Goal: Task Accomplishment & Management: Manage account settings

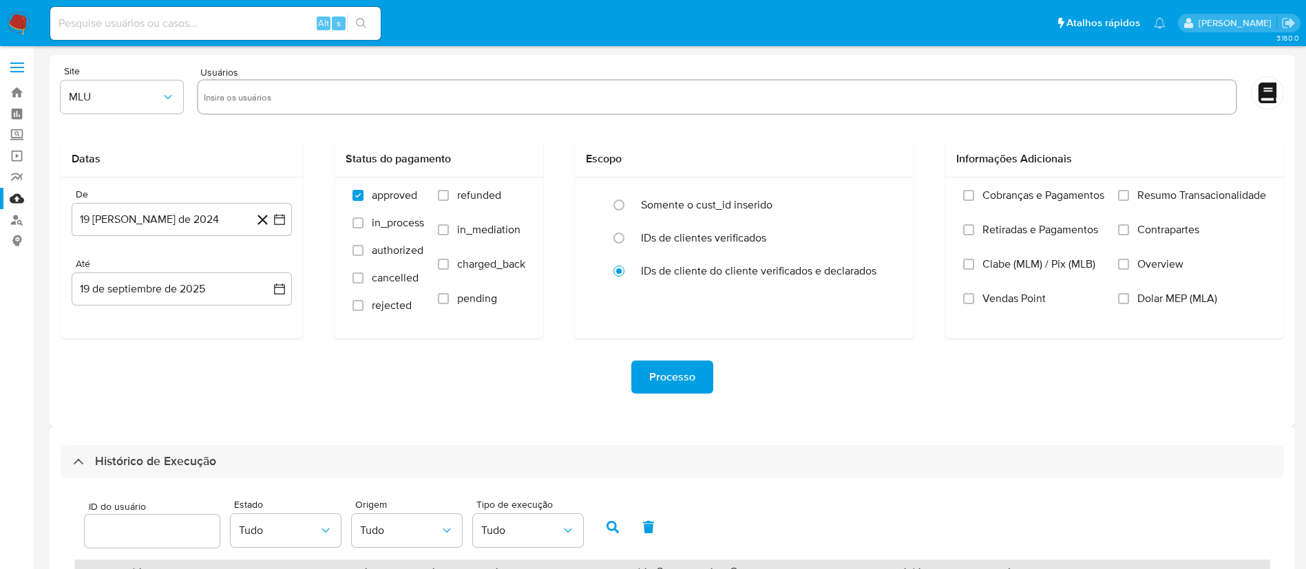
select select "10"
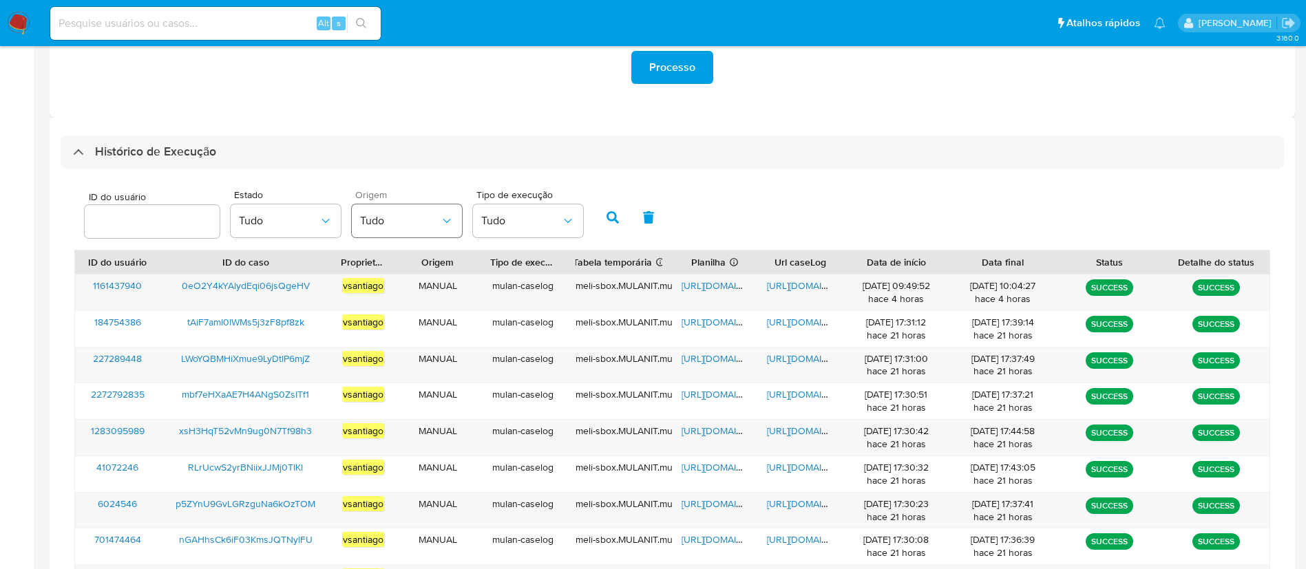
scroll to position [310, 0]
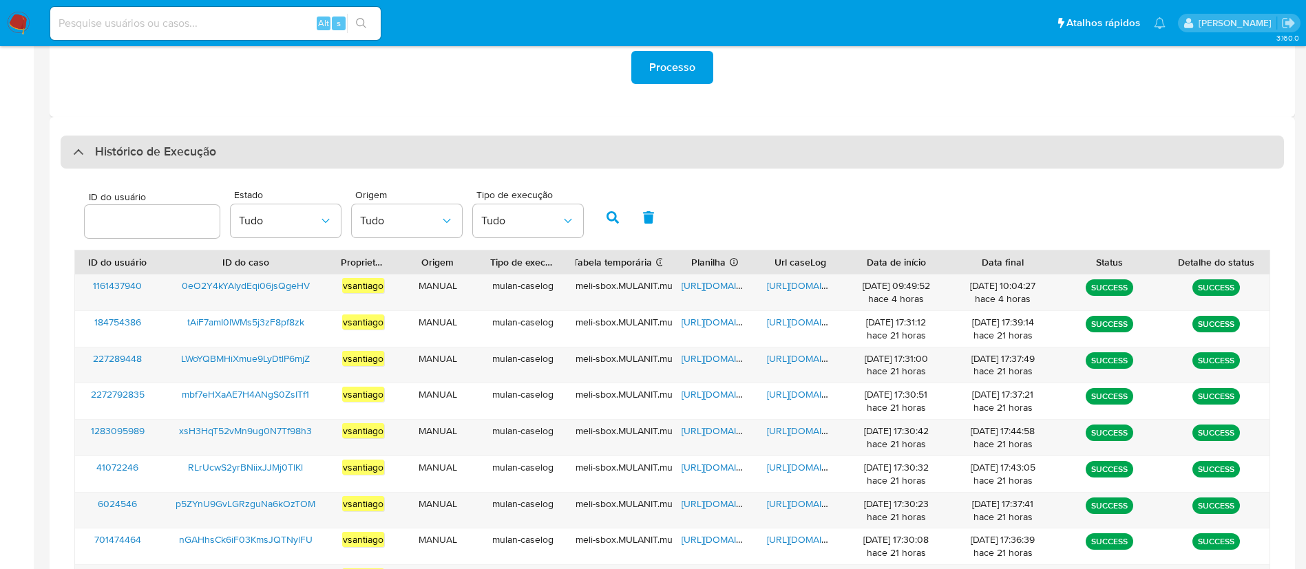
drag, startPoint x: 741, startPoint y: 181, endPoint x: 737, endPoint y: 164, distance: 17.7
click at [742, 180] on div "ID do usuário Estado Tudo Origem Tudo Tipo de execução Tudo ID do usuário ID do…" at bounding box center [672, 429] width 1223 height 520
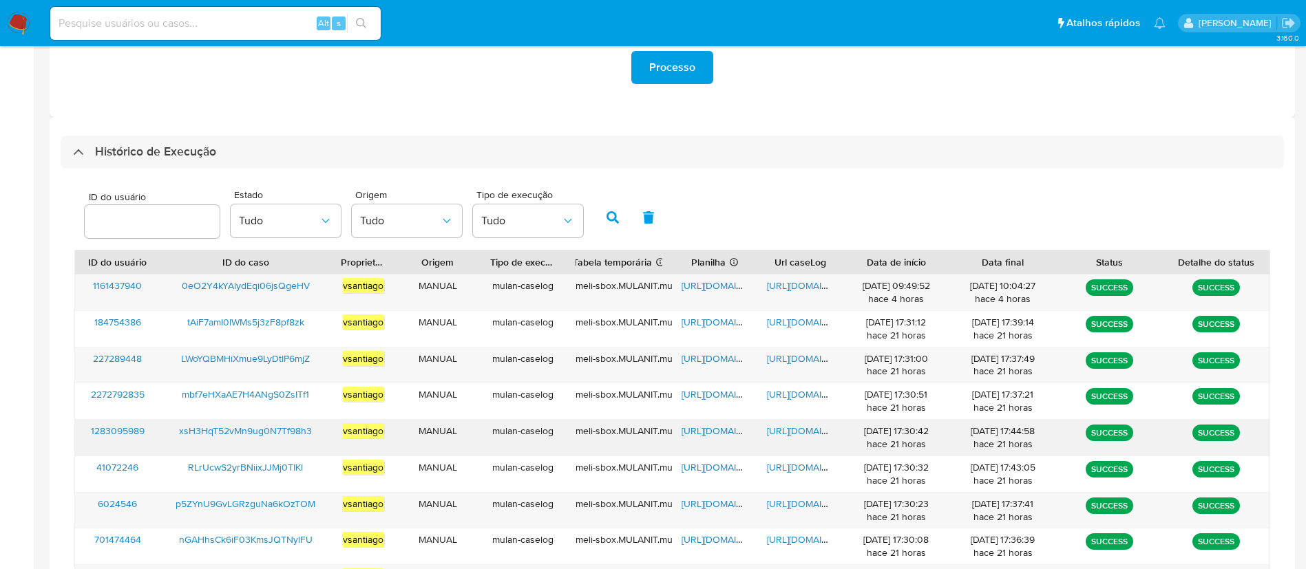
click at [286, 437] on span "xsH3HqT52vMn9ug0N7Tf98h3" at bounding box center [245, 431] width 133 height 14
click at [725, 438] on div "https://docs.google.com/spreadsheets/d/1-B7crf8Izdc364Zr5zIIVll3oi2Y0JUuLrbReIU…" at bounding box center [714, 438] width 85 height 36
click at [725, 436] on span "https://docs.google.com/spreadsheets/d/1-B7crf8Izdc364Zr5zIIVll3oi2Y0JUuLrbReIU…" at bounding box center [728, 431] width 95 height 14
click at [814, 434] on span "https://docs.google.com/document/d/1DAS5a2Fuv61eTF0OzrW2fwzXc4xhnp1uUBYffB6zVEo…" at bounding box center [814, 431] width 95 height 14
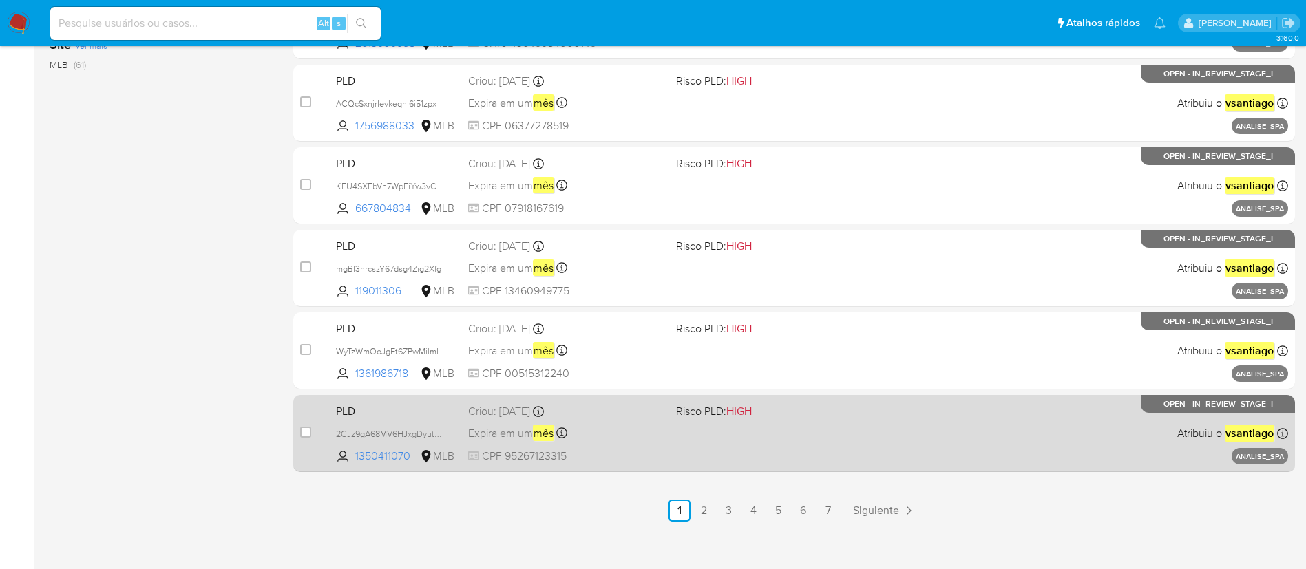
scroll to position [567, 0]
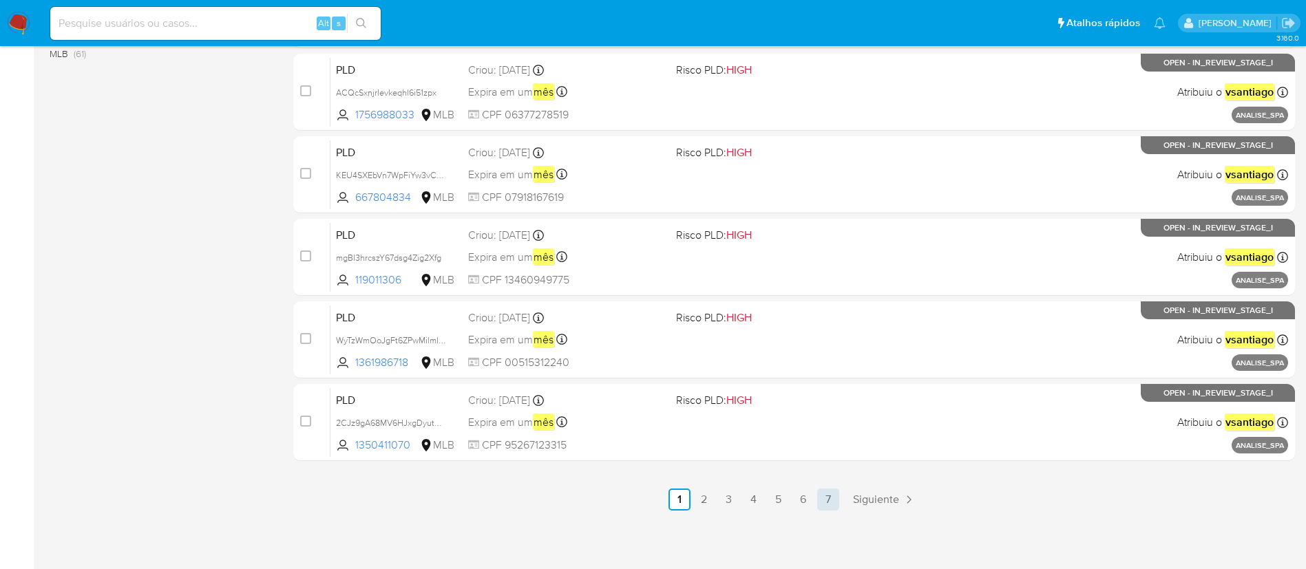
click at [824, 493] on link "7" at bounding box center [828, 500] width 22 height 22
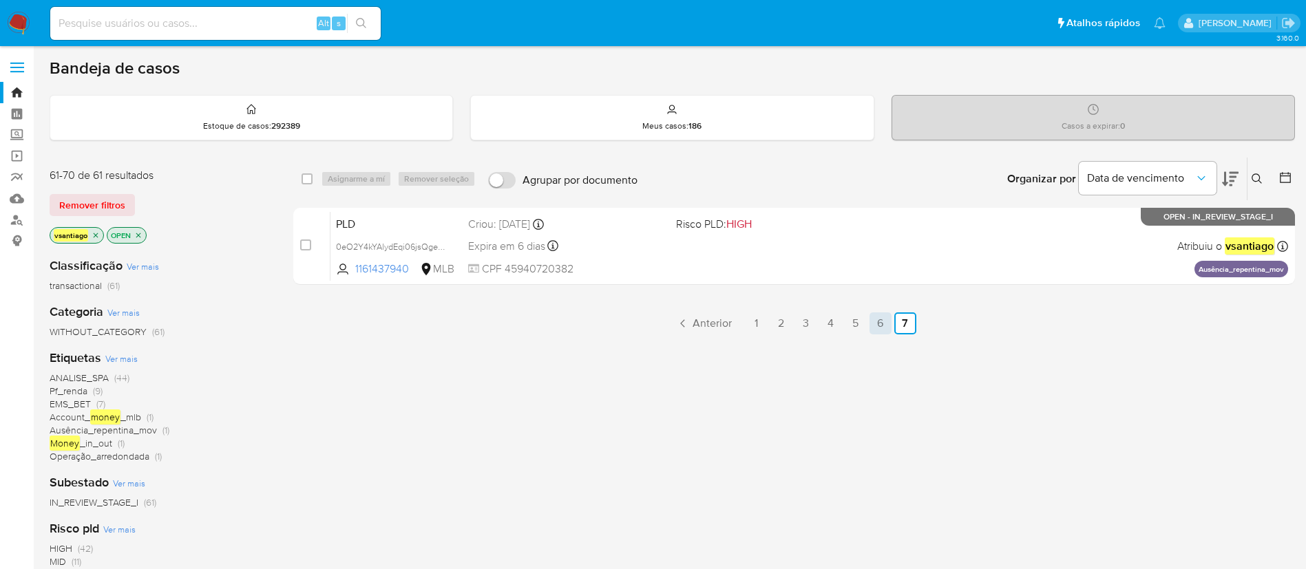
click at [878, 324] on link "6" at bounding box center [880, 323] width 22 height 22
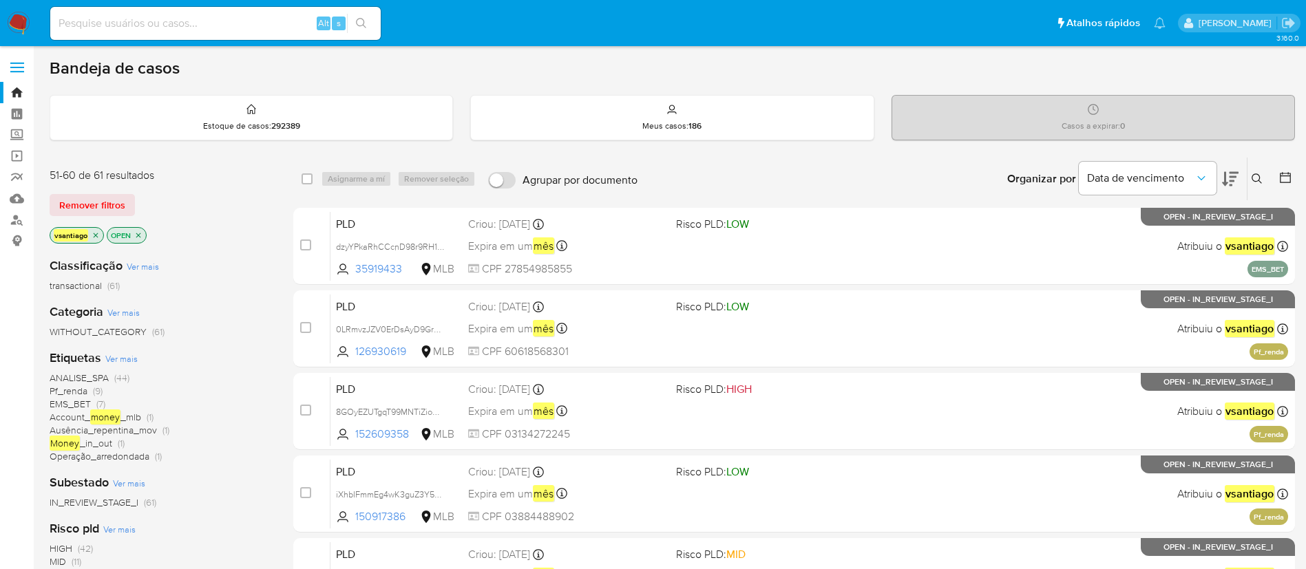
click at [237, 174] on div "51-60 de 61 resultados" at bounding box center [160, 175] width 220 height 15
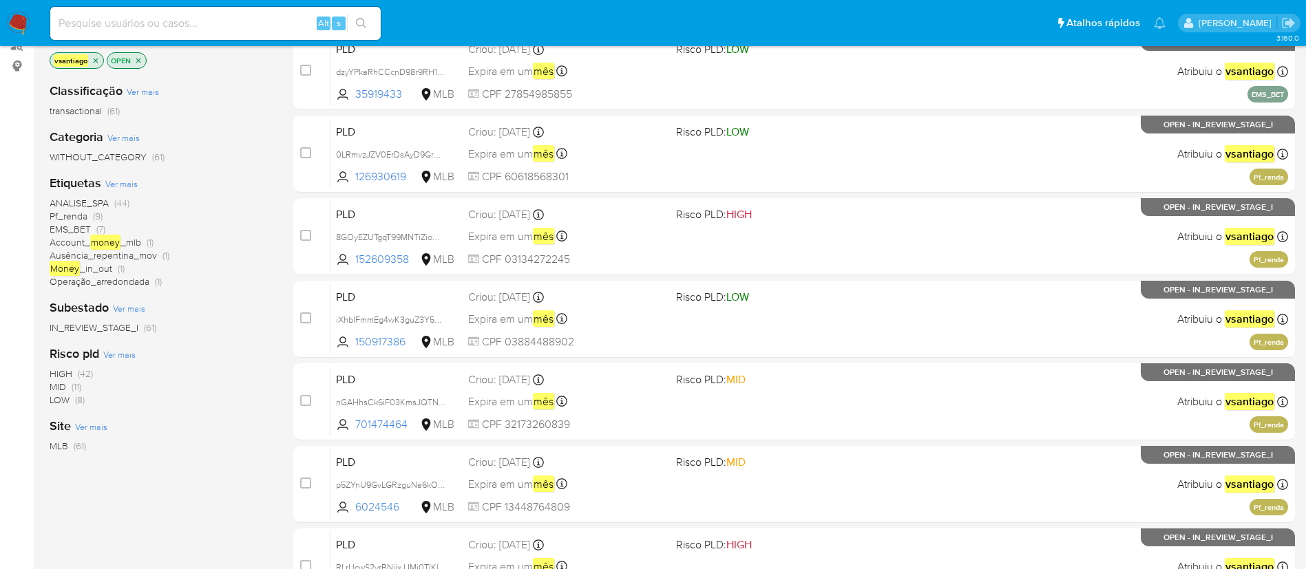
scroll to position [206, 0]
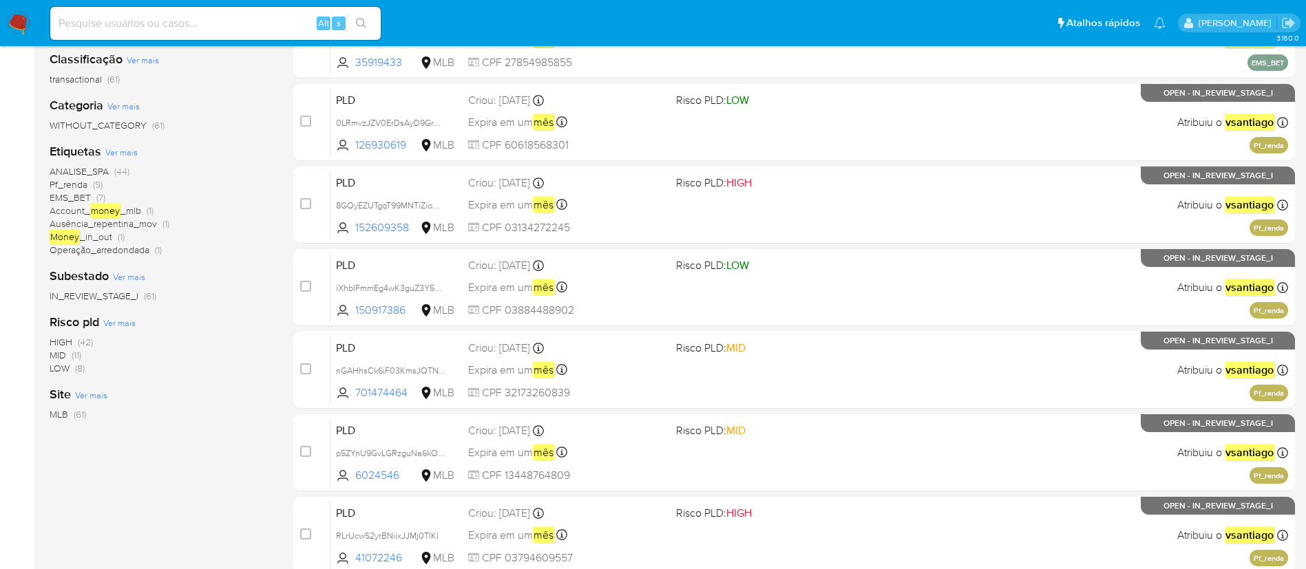
click at [200, 205] on div "ANALISE_SPA (44) Pf_renda (9) EMS_BET (7) Account_ money _mlb (1) Ausência_repe…" at bounding box center [161, 210] width 222 height 91
click at [109, 252] on span "Operação_arredondada" at bounding box center [100, 250] width 100 height 14
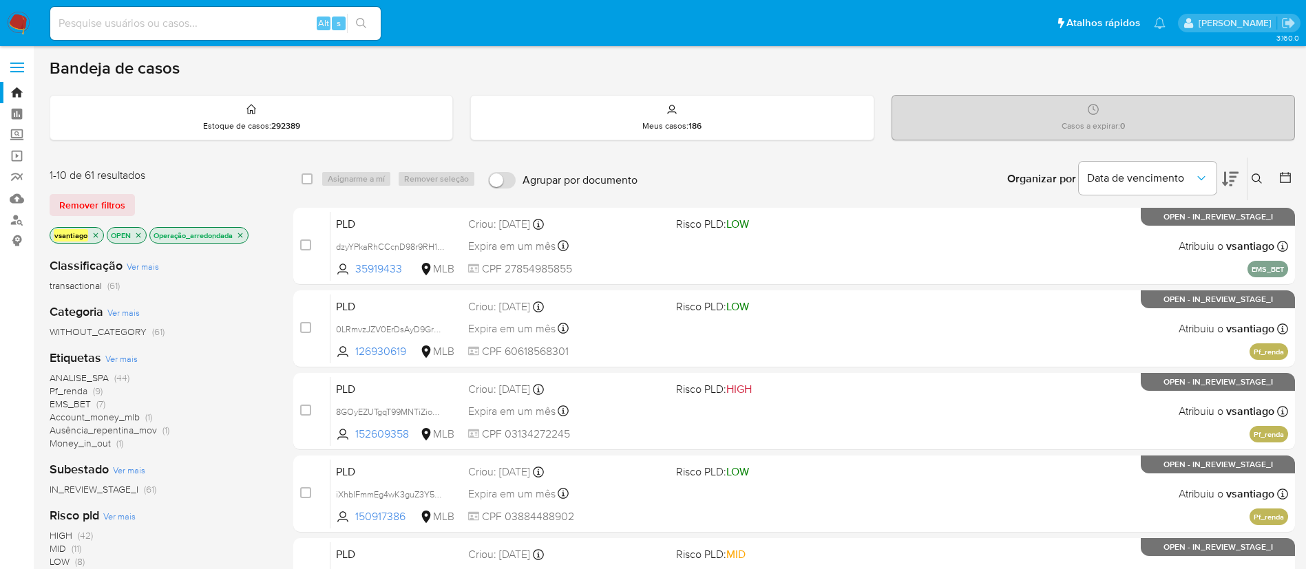
click at [129, 429] on span "Ausência_repentina_mov" at bounding box center [103, 430] width 107 height 14
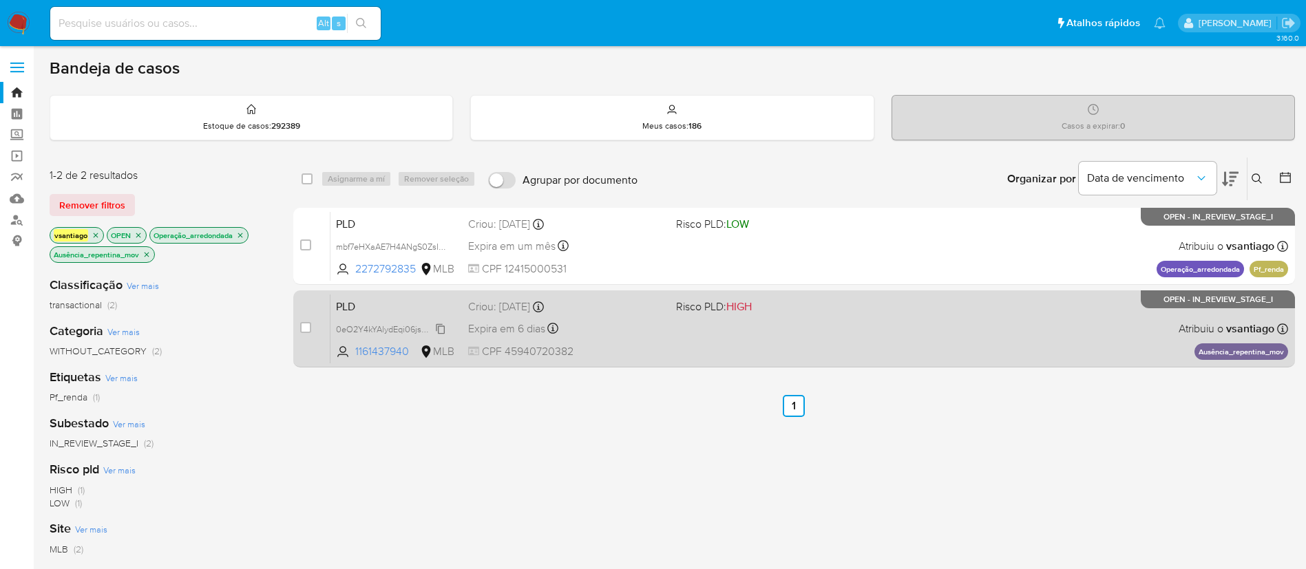
click at [432, 334] on span "0eO2Y4kYAlydEqi06jsQgeHV" at bounding box center [393, 328] width 114 height 15
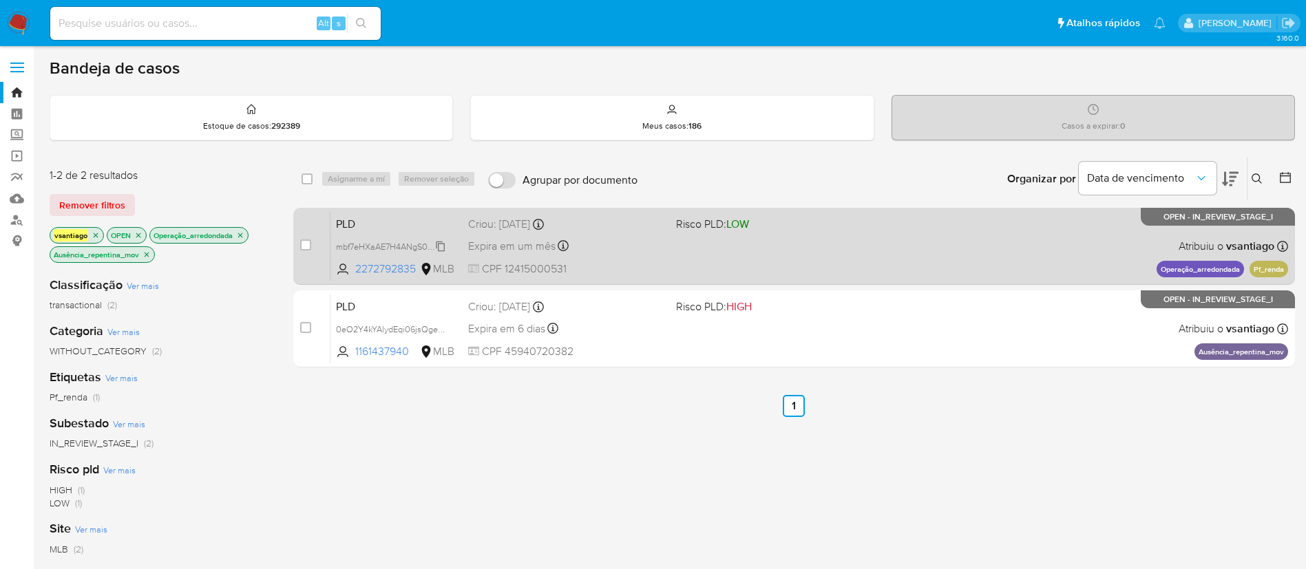
click at [431, 246] on span "mbf7eHXaAE7H4ANgS0ZsITf1" at bounding box center [392, 245] width 112 height 15
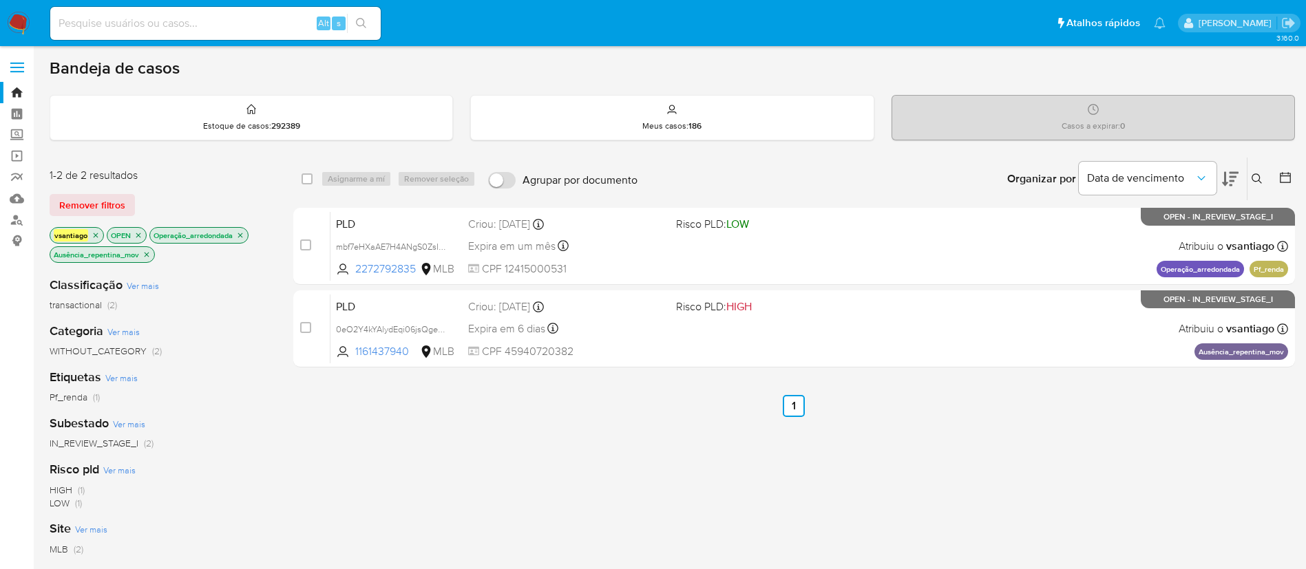
click at [244, 234] on icon "close-filter" at bounding box center [240, 235] width 8 height 8
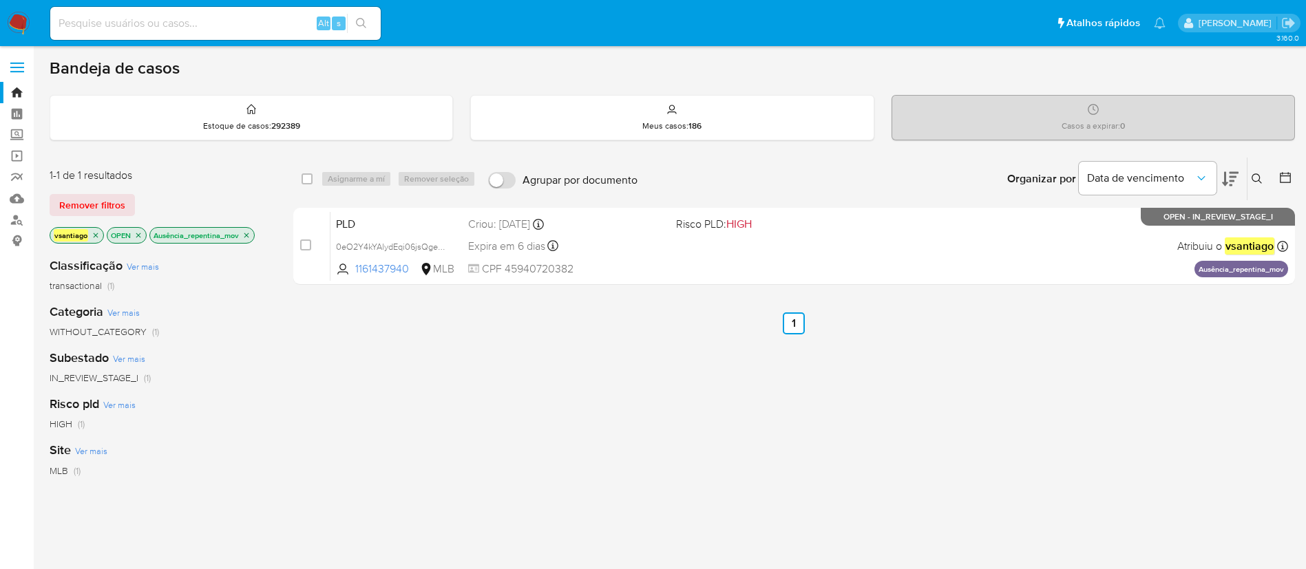
click at [245, 234] on icon "close-filter" at bounding box center [246, 235] width 8 height 8
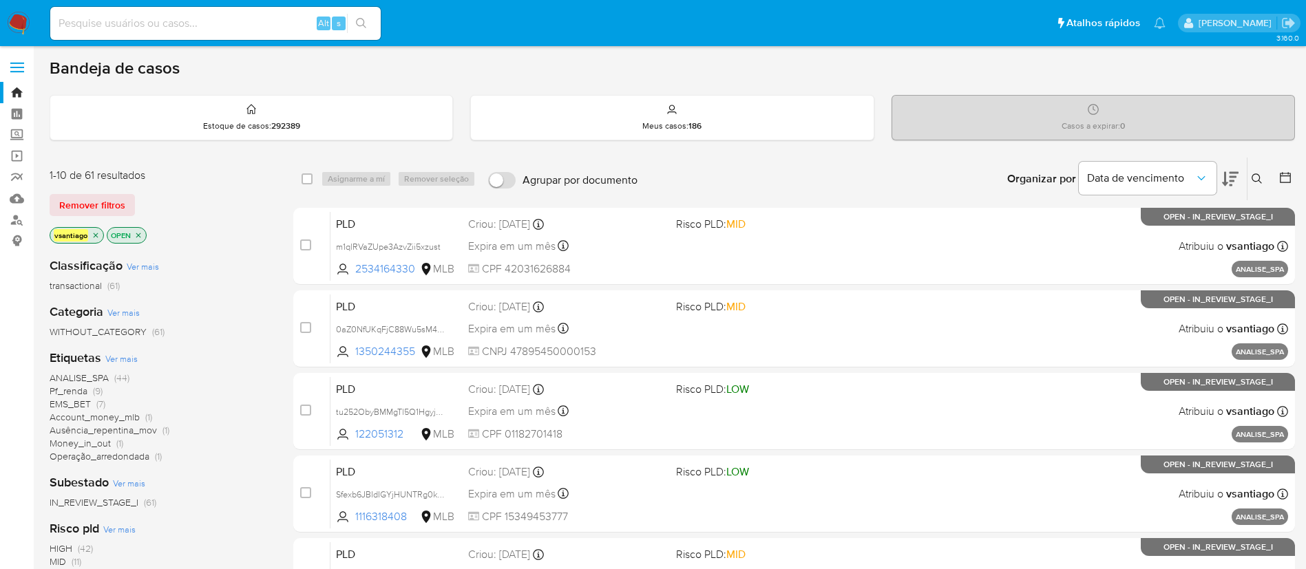
scroll to position [103, 0]
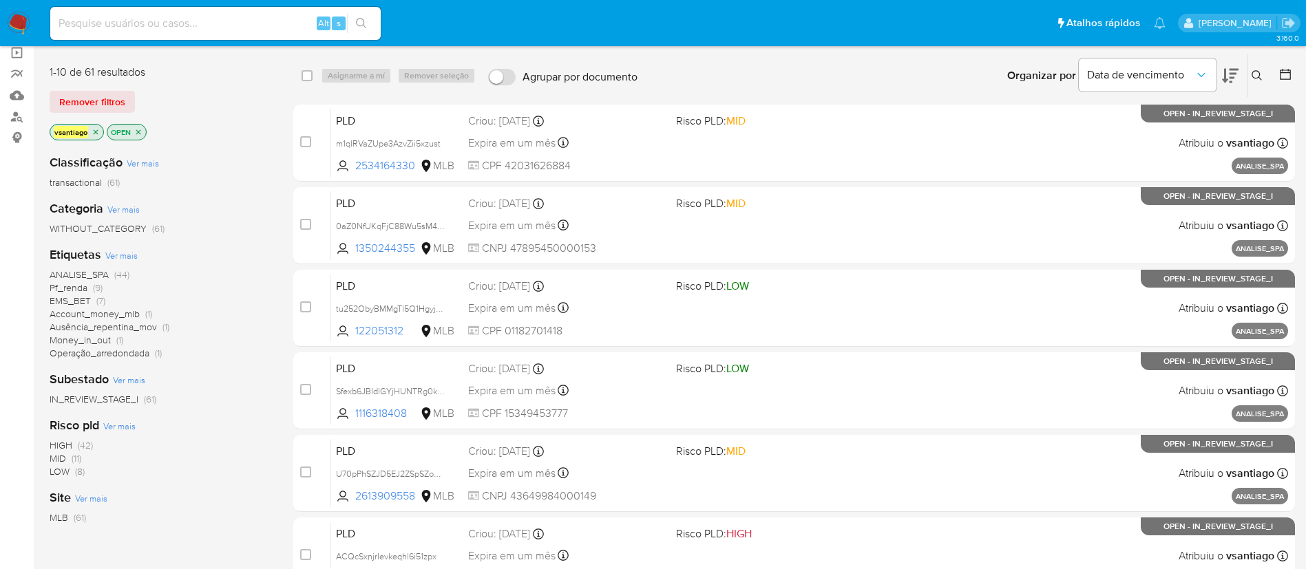
click at [94, 337] on span "Money_in_out" at bounding box center [80, 340] width 61 height 14
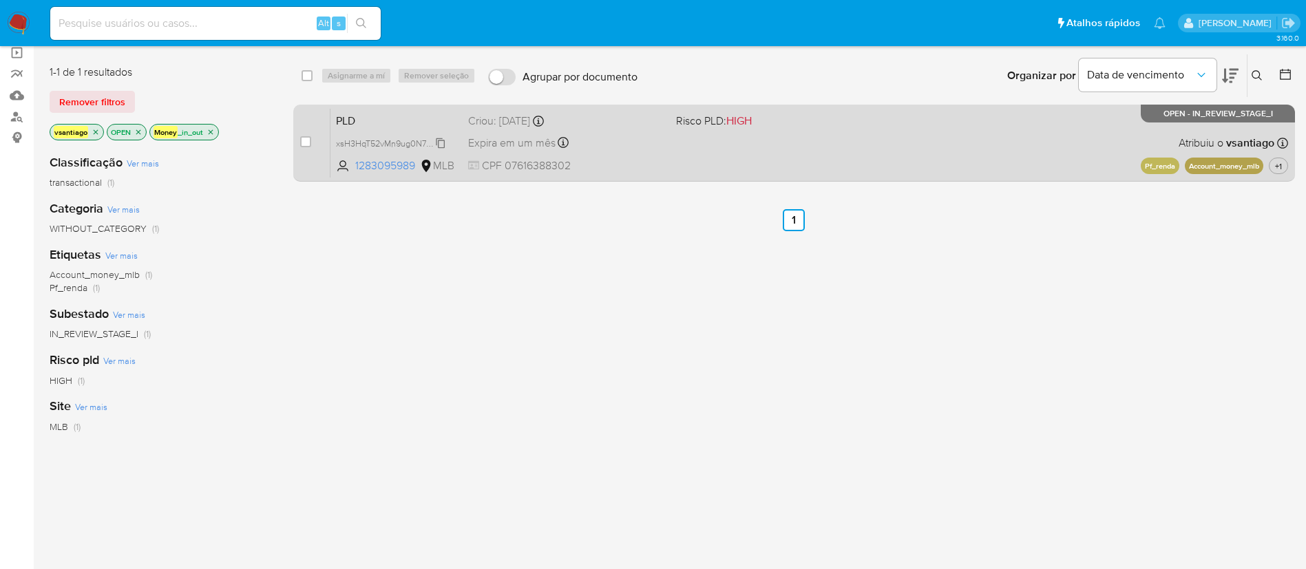
click at [426, 142] on span "xsH3HqT52vMn9ug0N7Tf98h3" at bounding box center [394, 142] width 116 height 15
click at [620, 152] on div "PLD xsH3HqT52vMn9ug0N7Tf98h3 Copiado Copiado 1283095989 MLB Risco PLD: HIGH Cri…" at bounding box center [808, 143] width 957 height 70
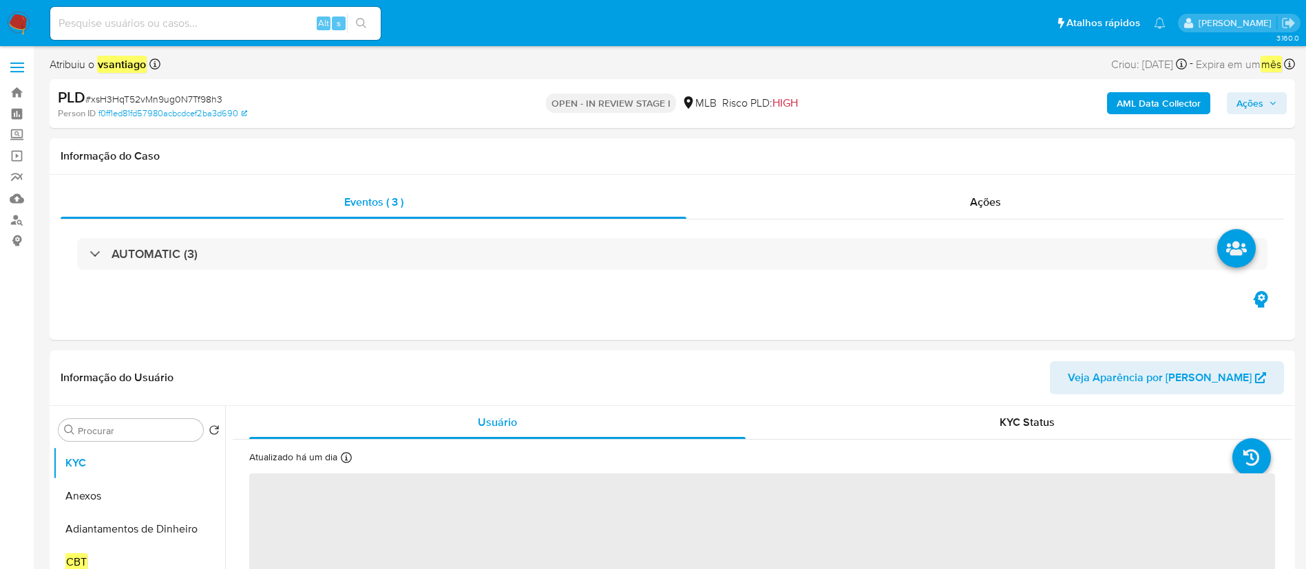
select select "10"
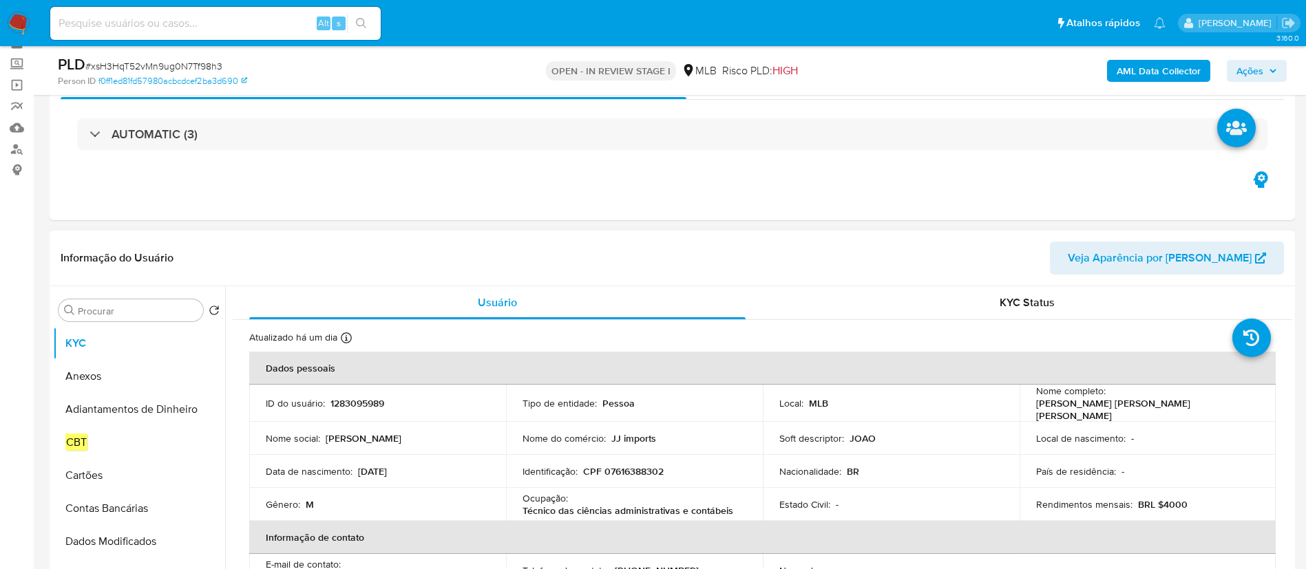
scroll to position [103, 0]
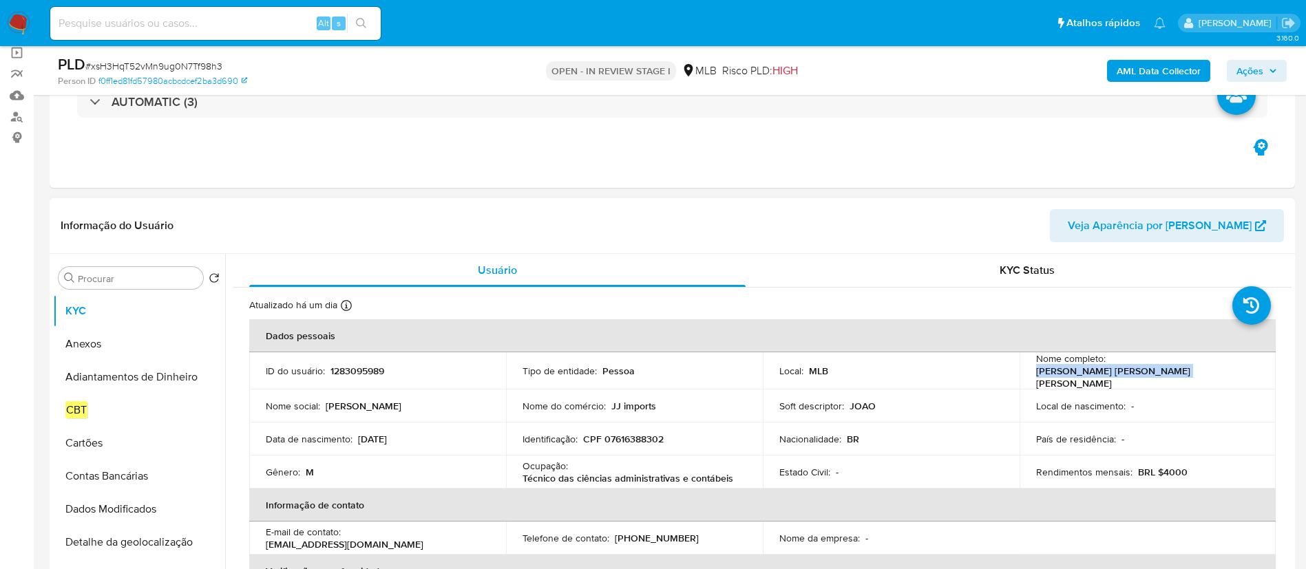
drag, startPoint x: 1107, startPoint y: 372, endPoint x: 1236, endPoint y: 370, distance: 128.7
click at [1236, 370] on div "Nome completo : Joao Victor de Sousa Freitas" at bounding box center [1148, 370] width 224 height 37
copy p "Joao Victor de Sousa Freitas"
click at [618, 433] on p "CPF 07616388302" at bounding box center [623, 439] width 81 height 12
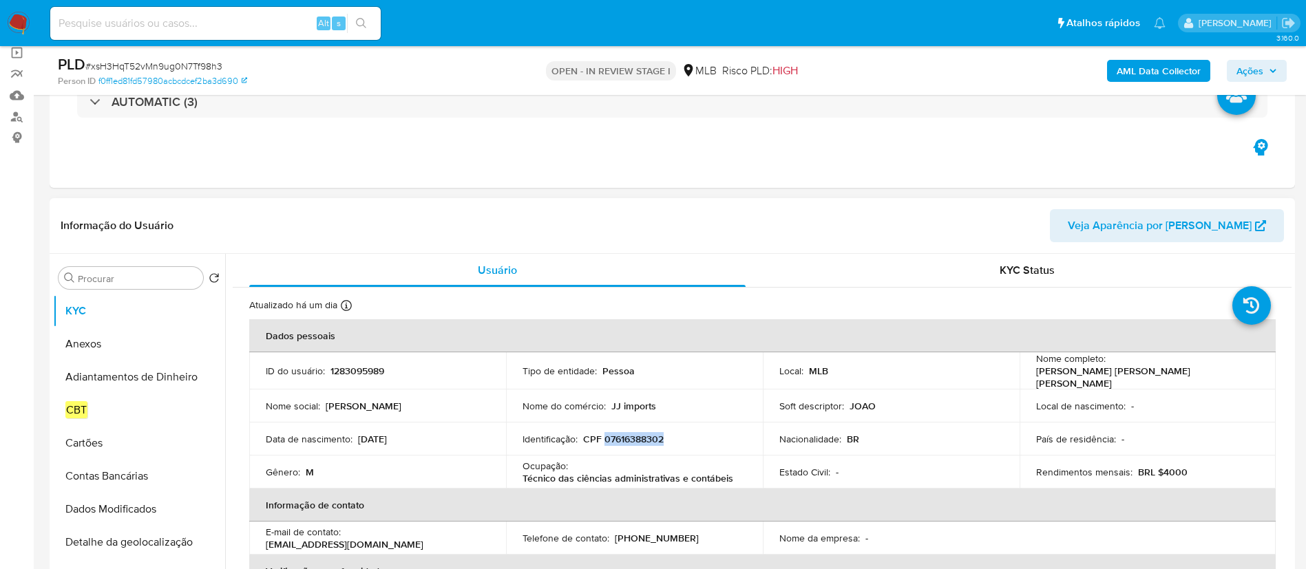
copy p "07616388302"
click at [109, 275] on input "Procurar" at bounding box center [138, 279] width 120 height 12
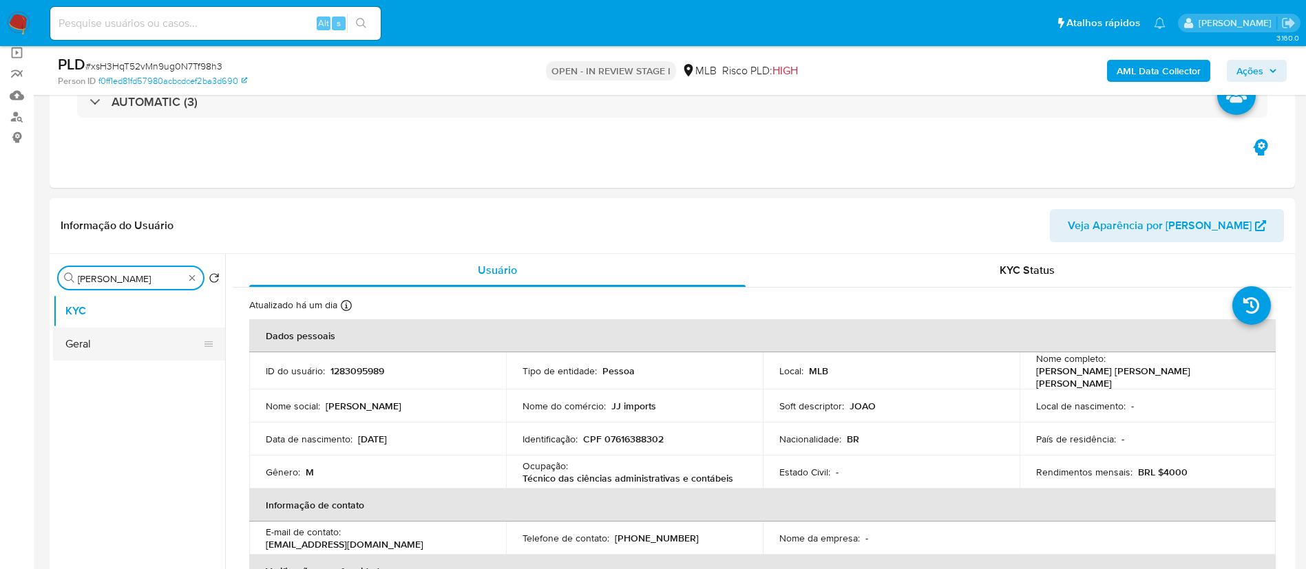
type input "gera"
click at [110, 338] on button "Geral" at bounding box center [133, 344] width 161 height 33
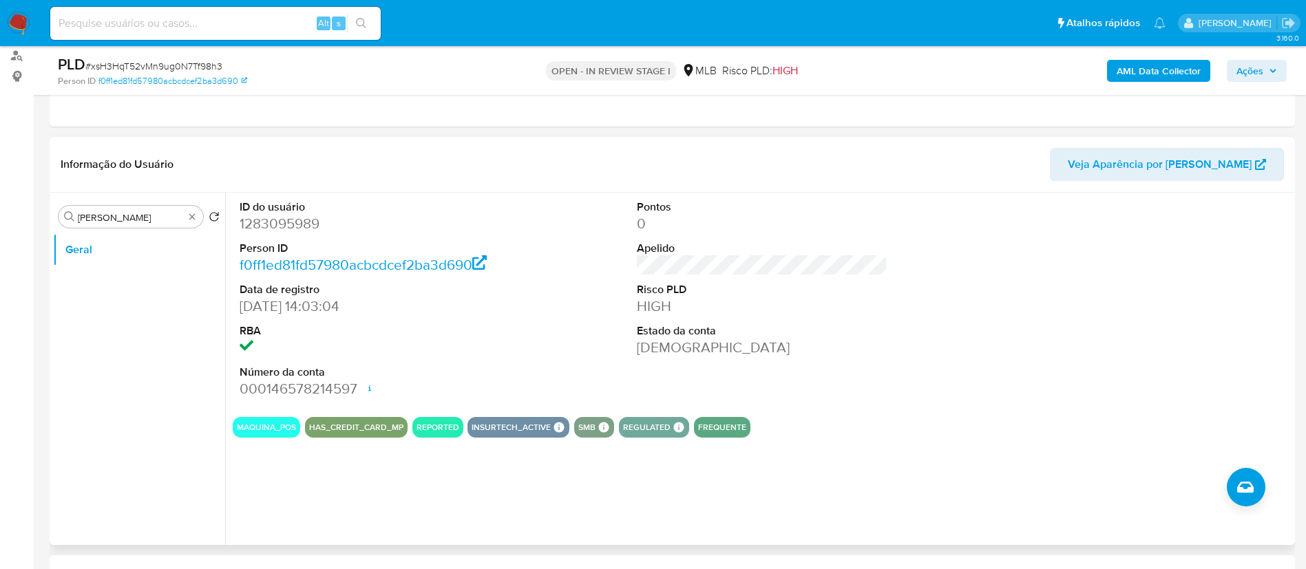
scroll to position [206, 0]
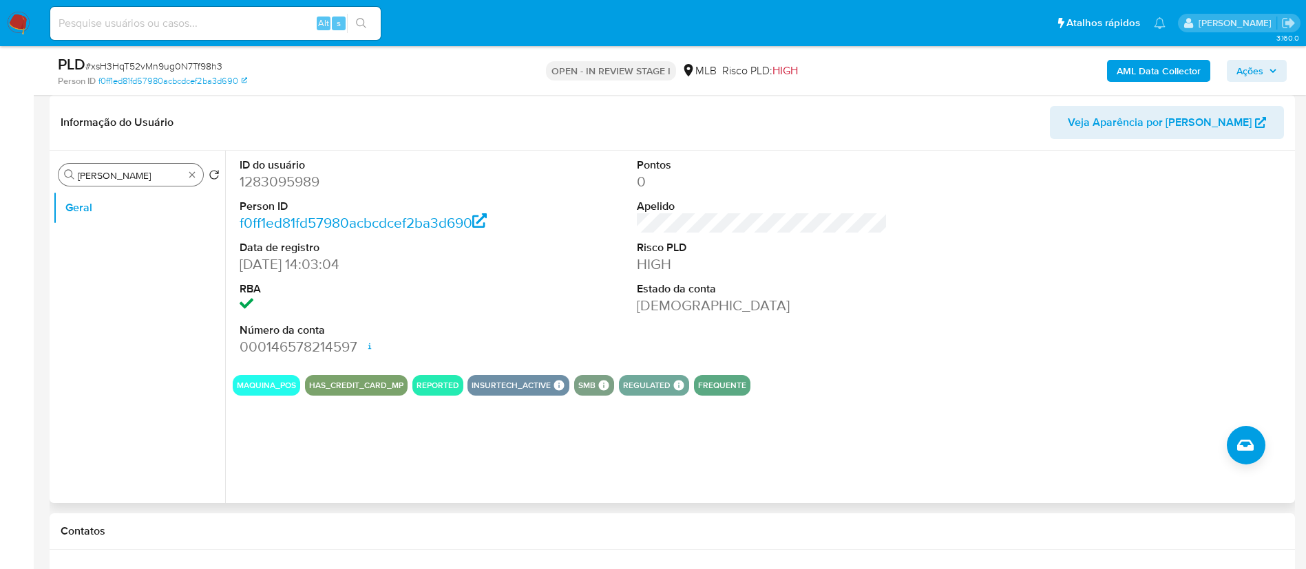
click at [120, 178] on input "gera" at bounding box center [131, 175] width 106 height 12
click at [129, 205] on button "Documentação" at bounding box center [133, 207] width 161 height 33
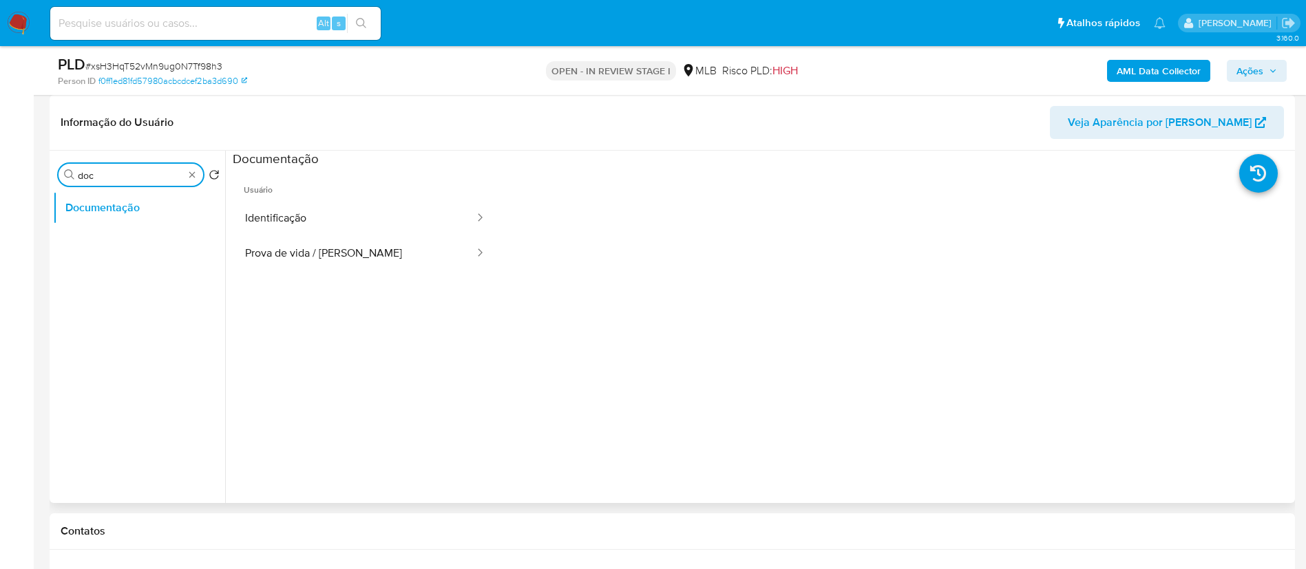
click at [145, 171] on input "doc" at bounding box center [131, 175] width 106 height 12
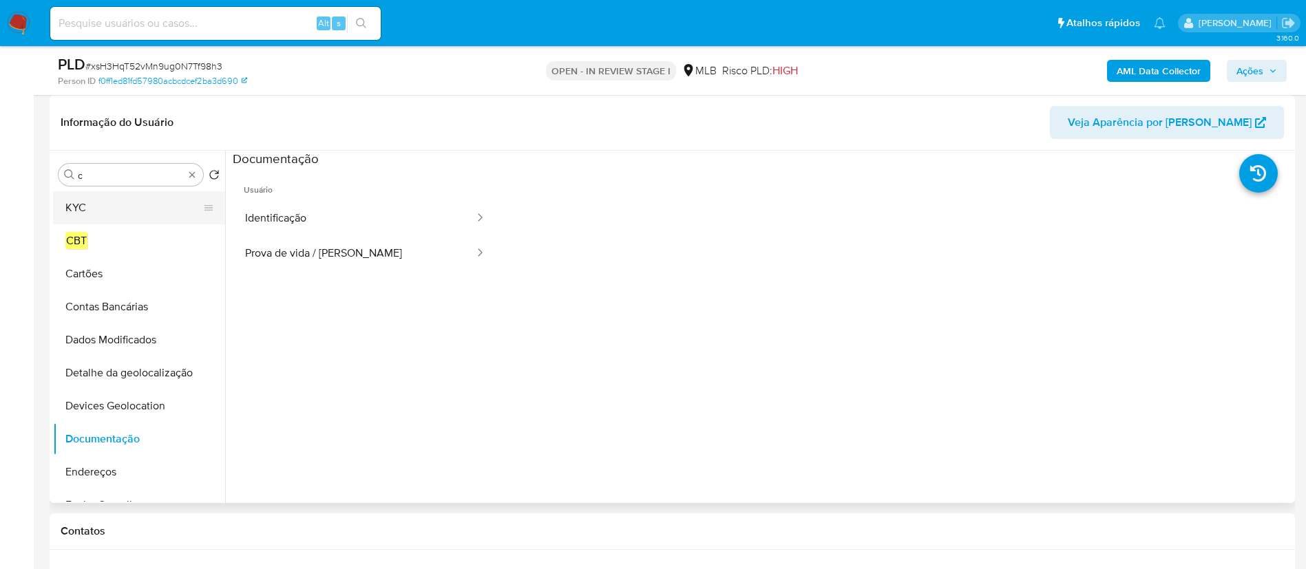
click at [118, 209] on button "KYC" at bounding box center [133, 207] width 161 height 33
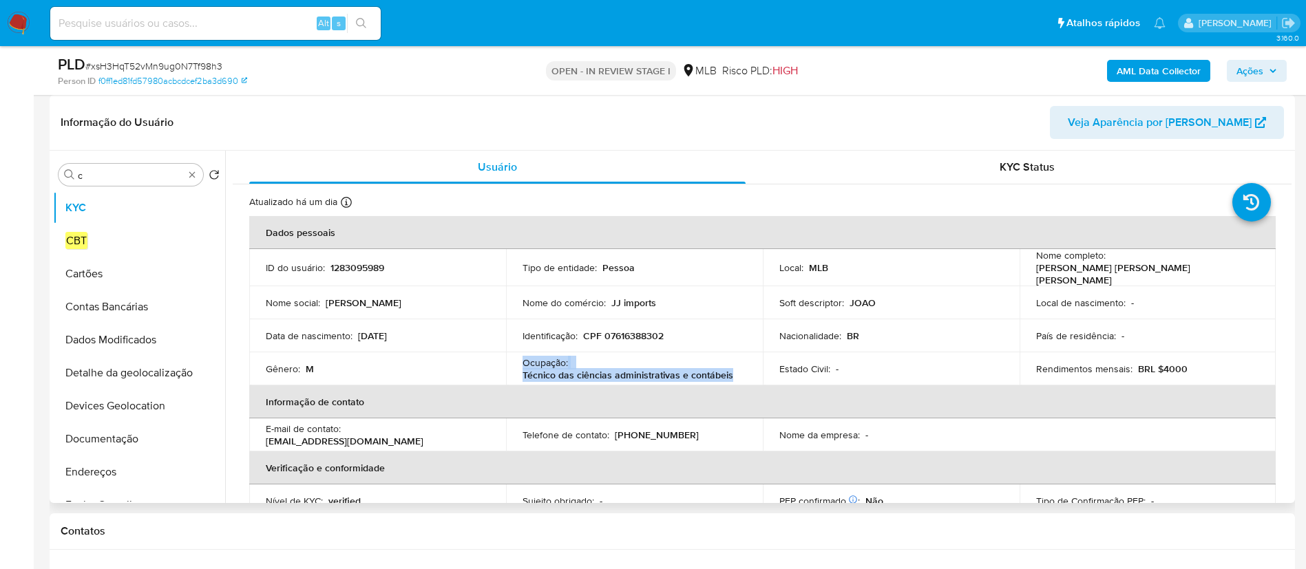
drag, startPoint x: 721, startPoint y: 374, endPoint x: 515, endPoint y: 363, distance: 206.0
click at [515, 363] on td "Ocupação : Técnico das ciências administrativas e contábeis" at bounding box center [634, 368] width 257 height 33
copy div "Ocupação : Técnico das ciências administrativas e contábeis"
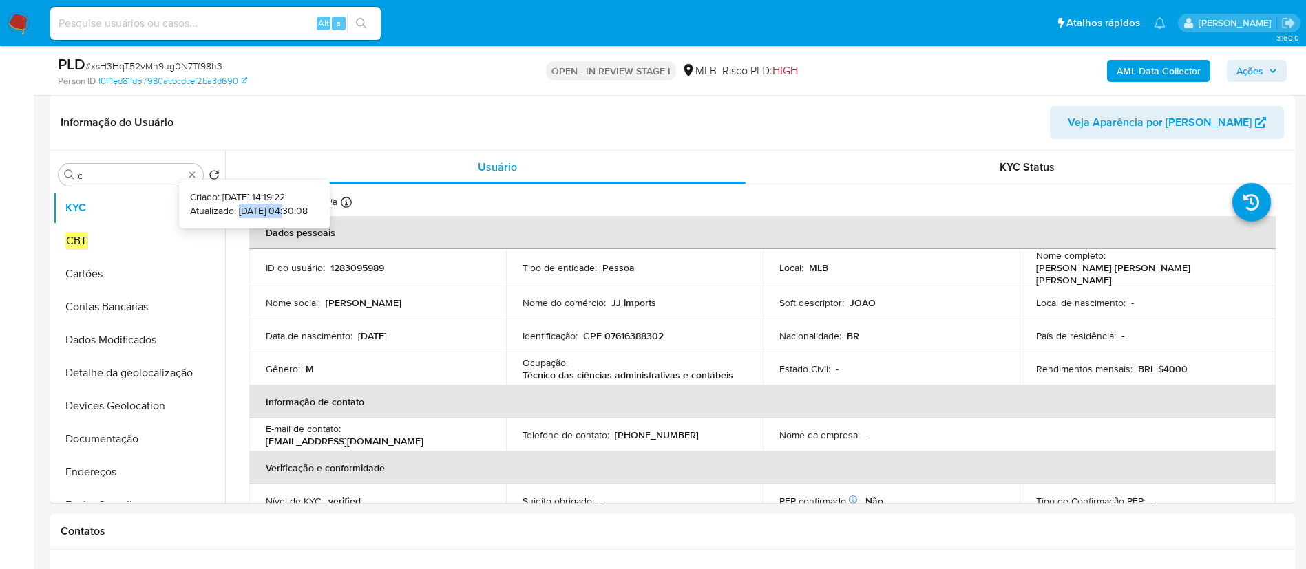
copy p "18/09/2025"
drag, startPoint x: 219, startPoint y: 207, endPoint x: 264, endPoint y: 212, distance: 45.7
click at [264, 212] on p "Atualizado: 18/09/2025 04:30:08" at bounding box center [249, 211] width 118 height 14
click at [129, 175] on input "c" at bounding box center [131, 175] width 106 height 12
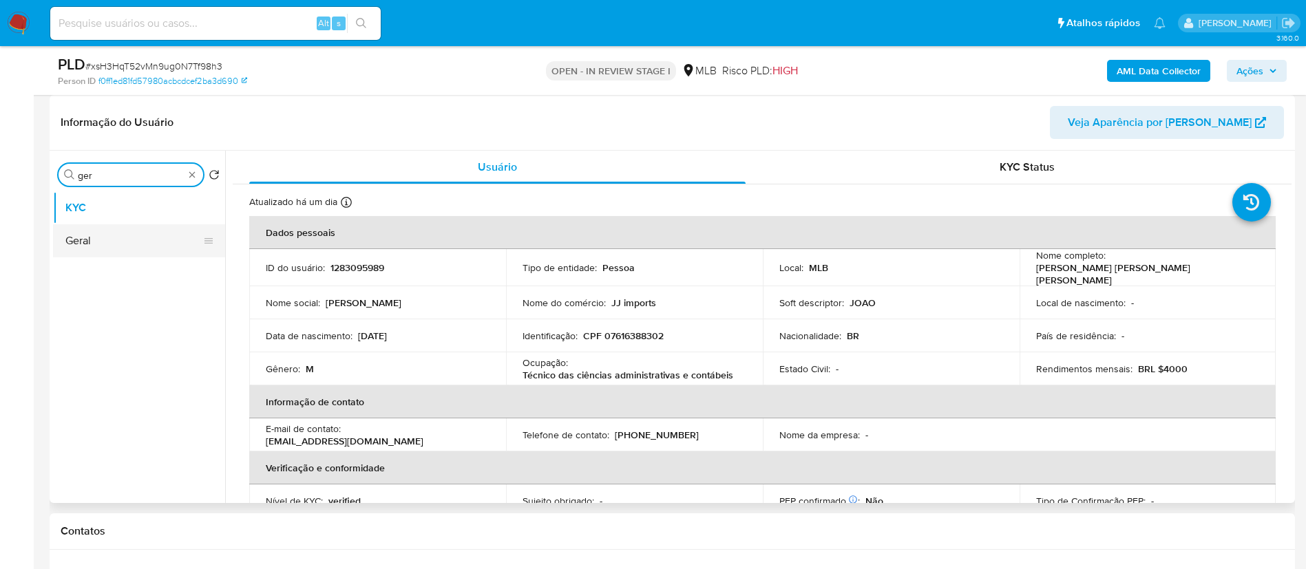
type input "ger"
click at [129, 237] on button "Geral" at bounding box center [133, 240] width 161 height 33
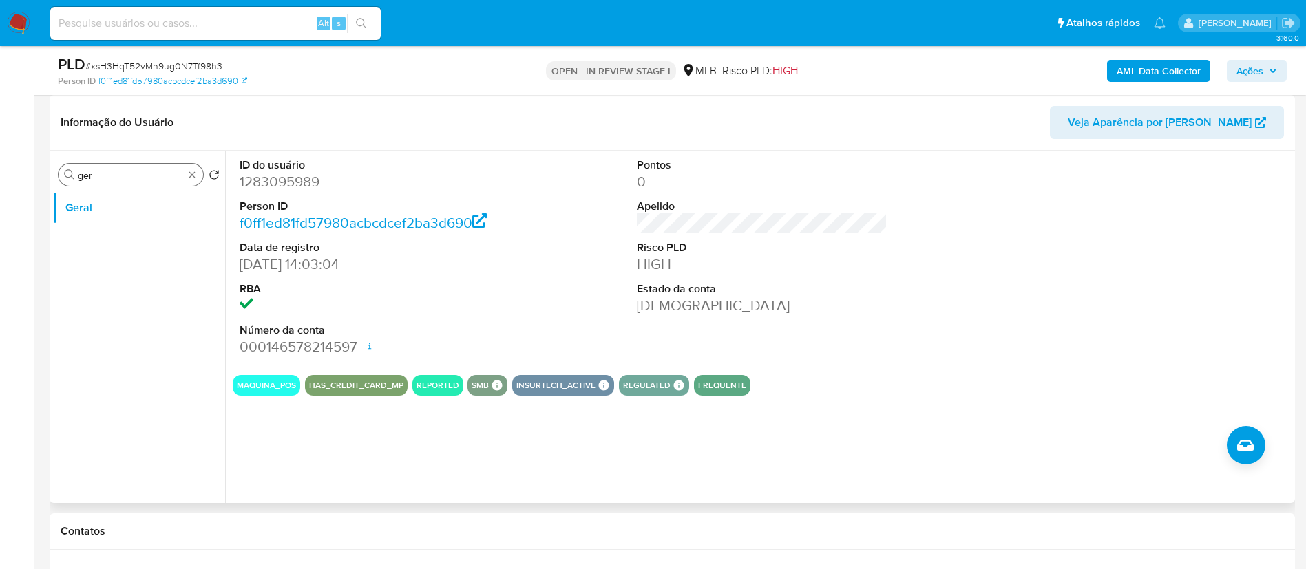
click at [115, 178] on input "ger" at bounding box center [131, 175] width 106 height 12
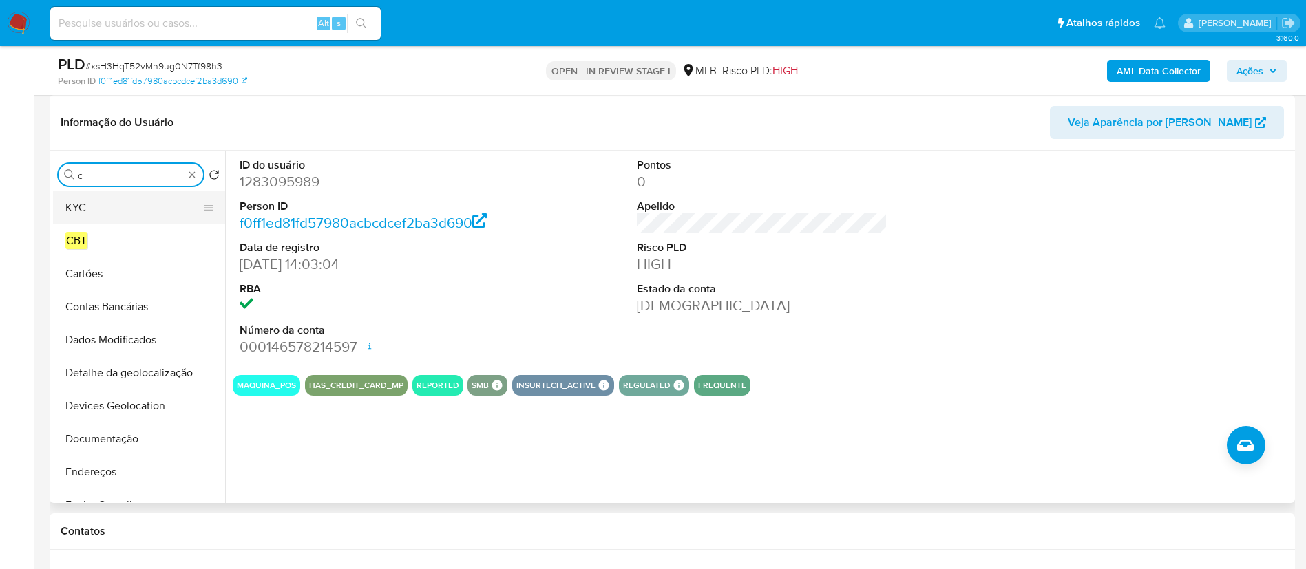
click at [111, 207] on button "KYC" at bounding box center [133, 207] width 161 height 33
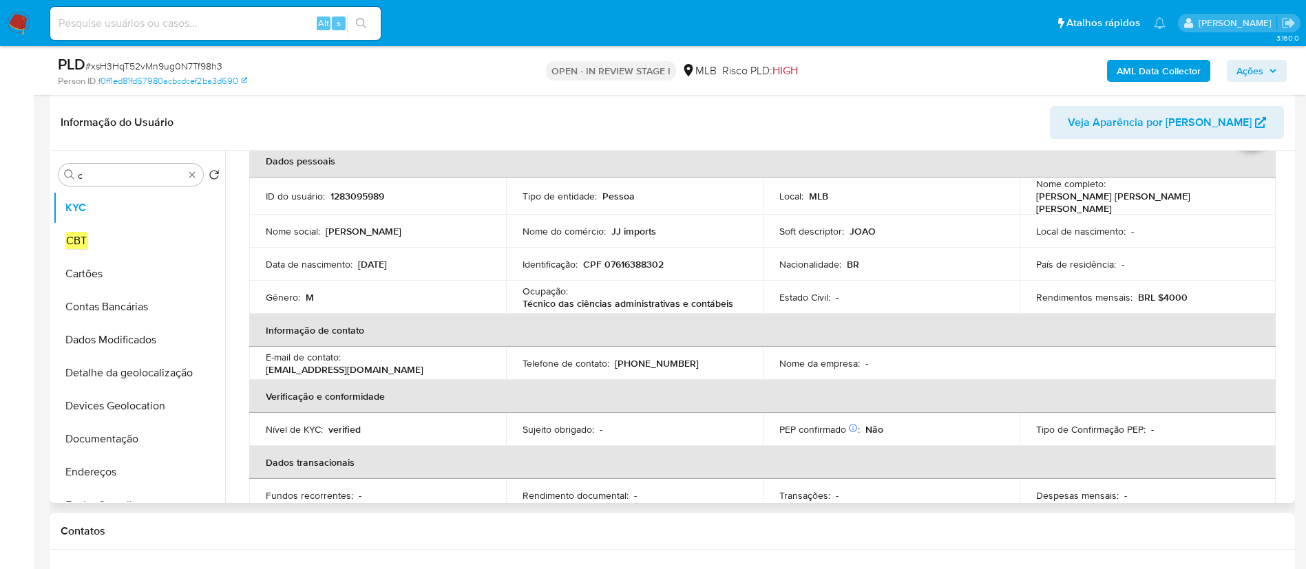
scroll to position [103, 0]
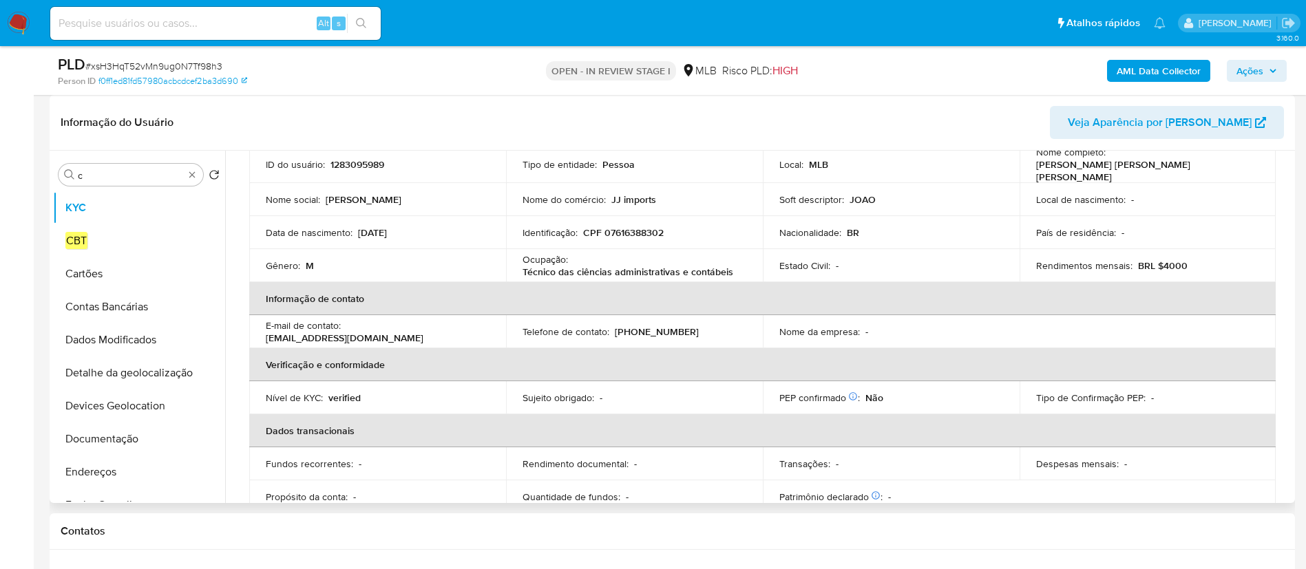
drag, startPoint x: 1290, startPoint y: 231, endPoint x: 1295, endPoint y: 167, distance: 64.1
click at [1289, 219] on div "Procurar c Retornar ao pedido padrão KYC CBT Cartões Contas Bancárias Dados Mod…" at bounding box center [672, 327] width 1245 height 352
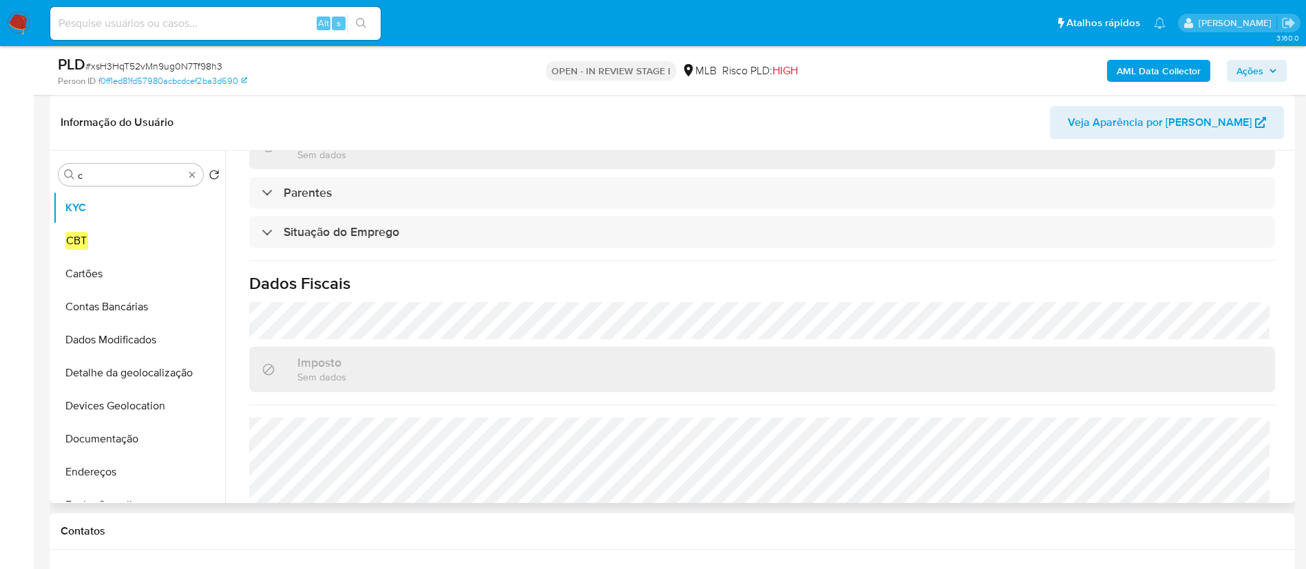
scroll to position [573, 0]
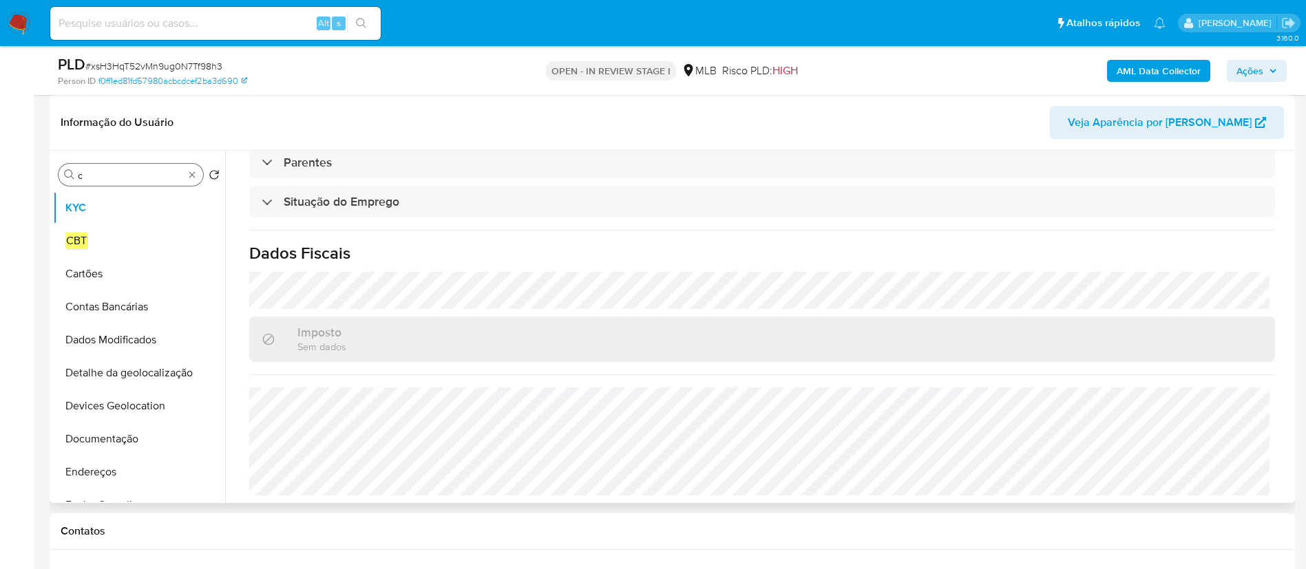
click at [120, 166] on div "Procurar c" at bounding box center [131, 175] width 145 height 22
click at [125, 184] on div "Procurar c" at bounding box center [131, 175] width 145 height 22
click at [136, 162] on div "Procurar c Retornar ao pedido padrão KYC CBT Cartões Contas Bancárias Dados Mod…" at bounding box center [139, 328] width 172 height 350
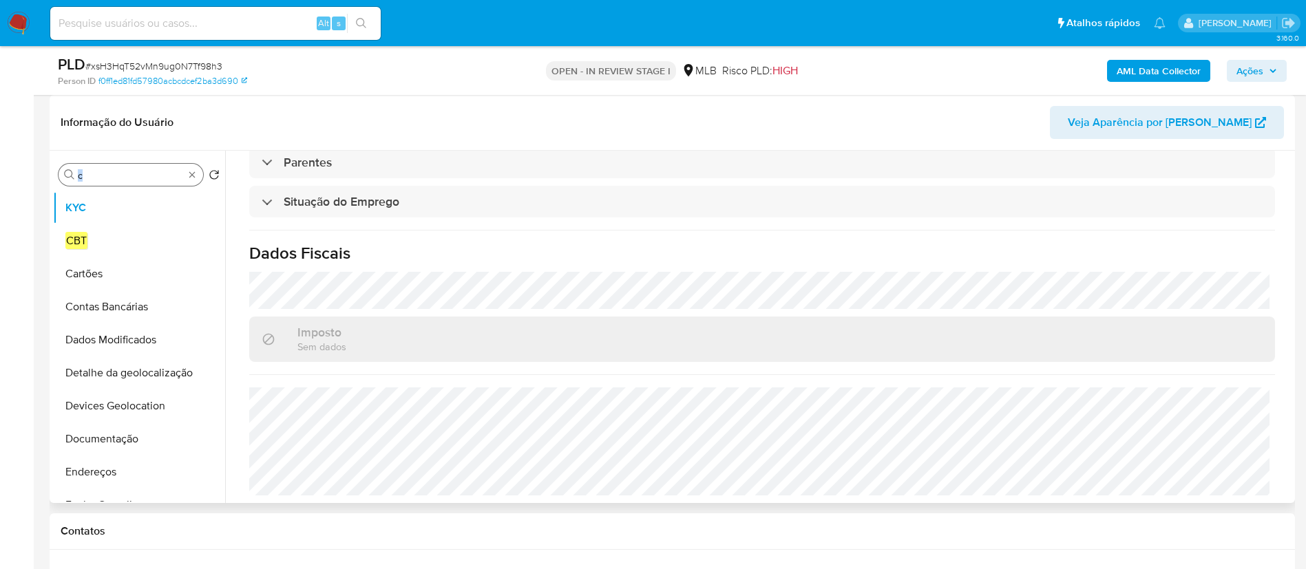
drag, startPoint x: 136, startPoint y: 162, endPoint x: 133, endPoint y: 174, distance: 12.7
click at [136, 162] on div "Procurar c Retornar ao pedido padrão KYC CBT Cartões Contas Bancárias Dados Mod…" at bounding box center [139, 328] width 172 height 350
click at [133, 176] on input "c" at bounding box center [131, 175] width 106 height 12
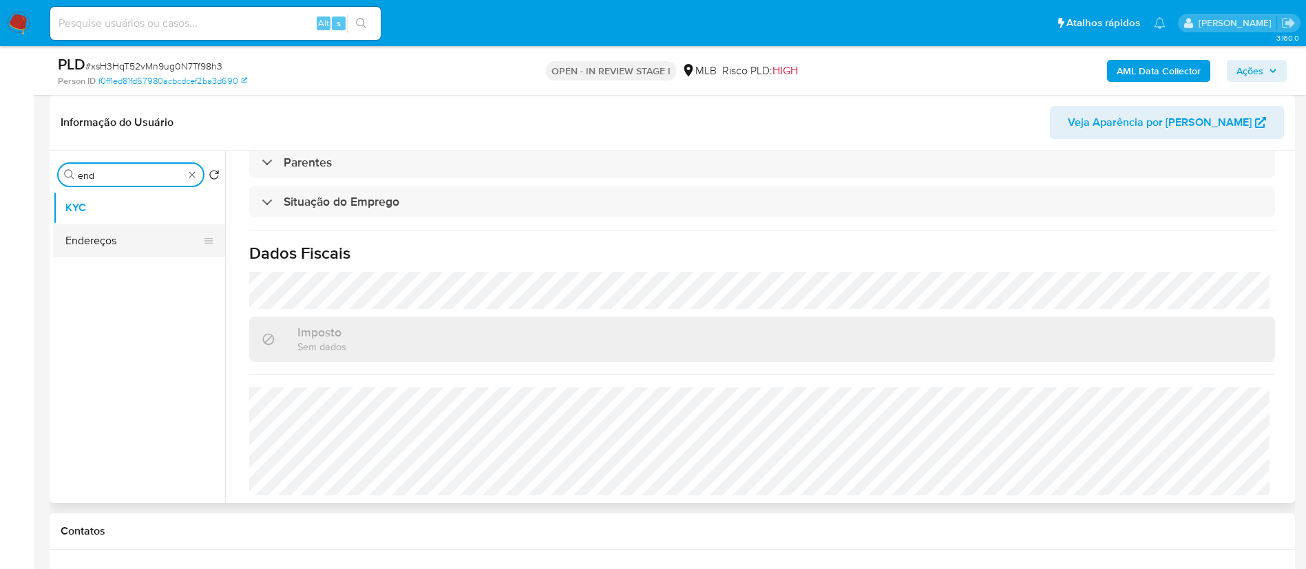
type input "end"
click at [150, 242] on button "Endereços" at bounding box center [133, 240] width 161 height 33
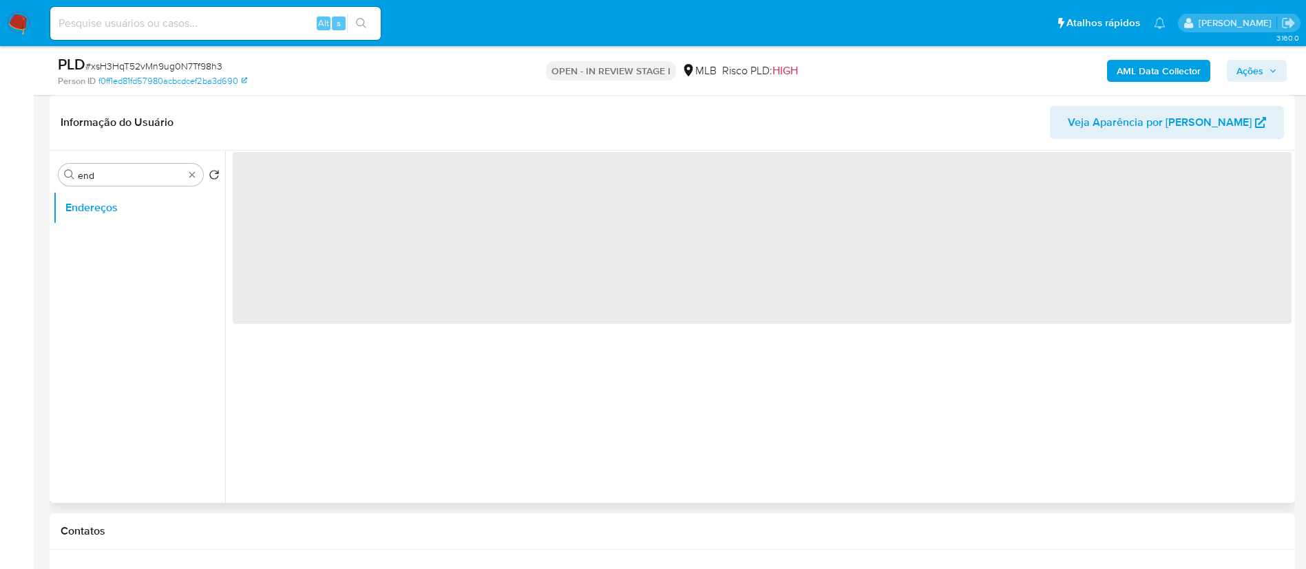
scroll to position [0, 0]
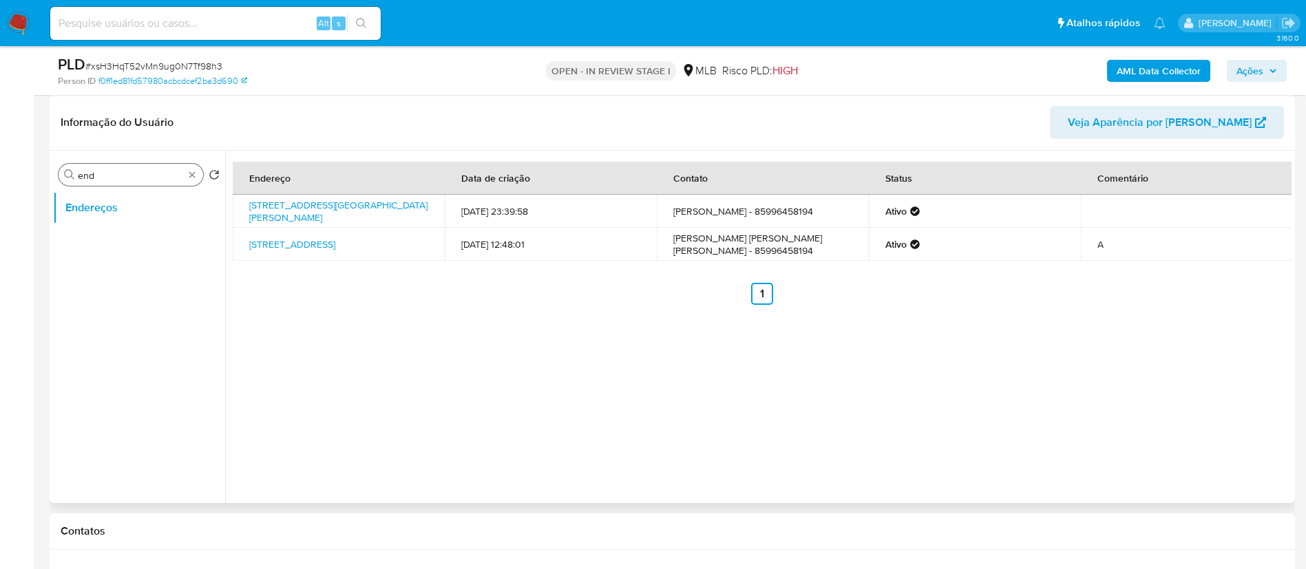
click at [121, 169] on input "end" at bounding box center [131, 175] width 106 height 12
click at [121, 170] on input "end" at bounding box center [131, 175] width 106 height 12
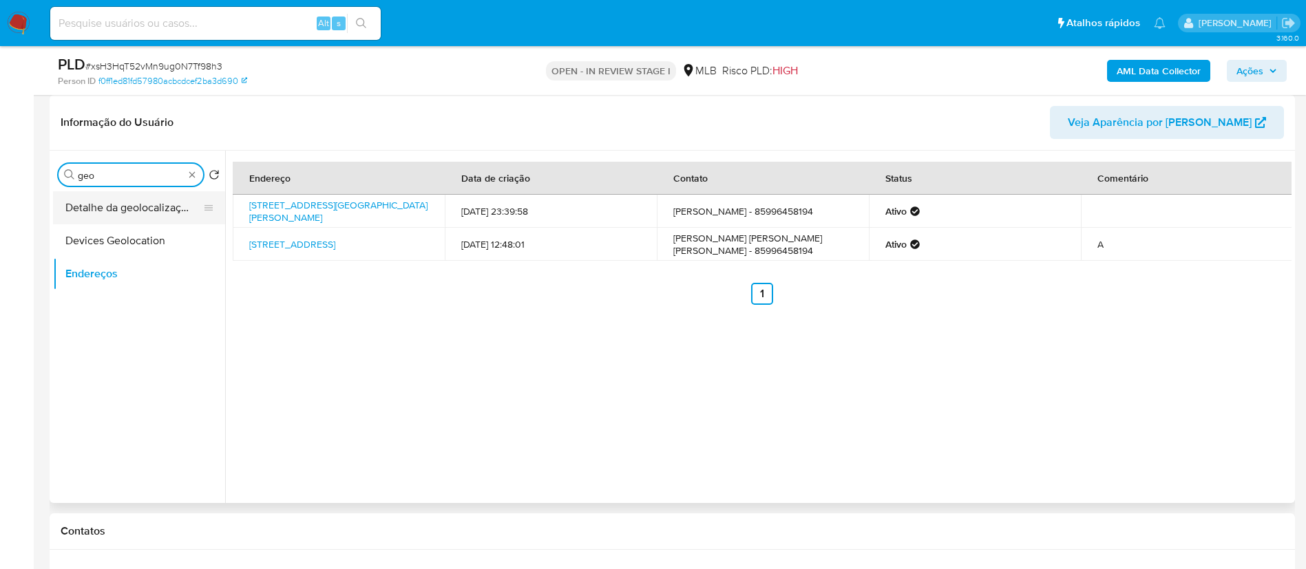
type input "geo"
click at [94, 196] on button "Detalhe da geolocalização" at bounding box center [133, 207] width 161 height 33
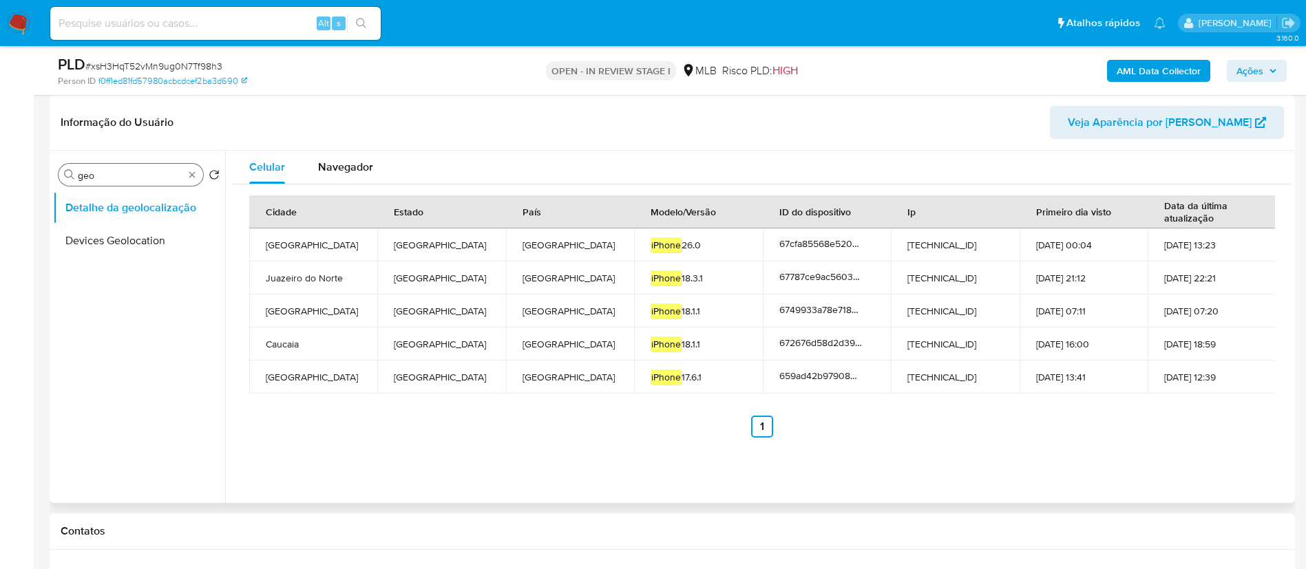
click at [125, 173] on input "geo" at bounding box center [131, 175] width 106 height 12
click at [125, 173] on input "r" at bounding box center [131, 175] width 106 height 12
type input "res"
click at [124, 267] on button "Restrições Novo Mundo" at bounding box center [133, 273] width 161 height 33
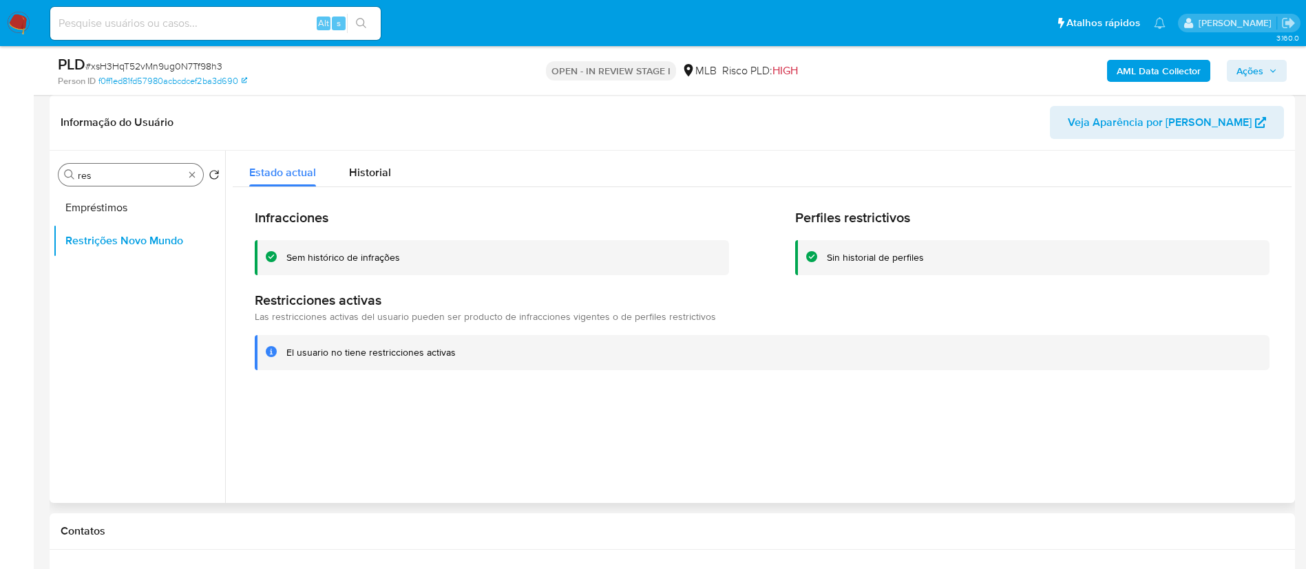
click at [127, 177] on input "res" at bounding box center [131, 175] width 106 height 12
type input "point"
click at [134, 226] on button "Restrições Novo Mundo" at bounding box center [133, 240] width 161 height 33
click at [134, 217] on button "Dispositivos Point" at bounding box center [133, 207] width 161 height 33
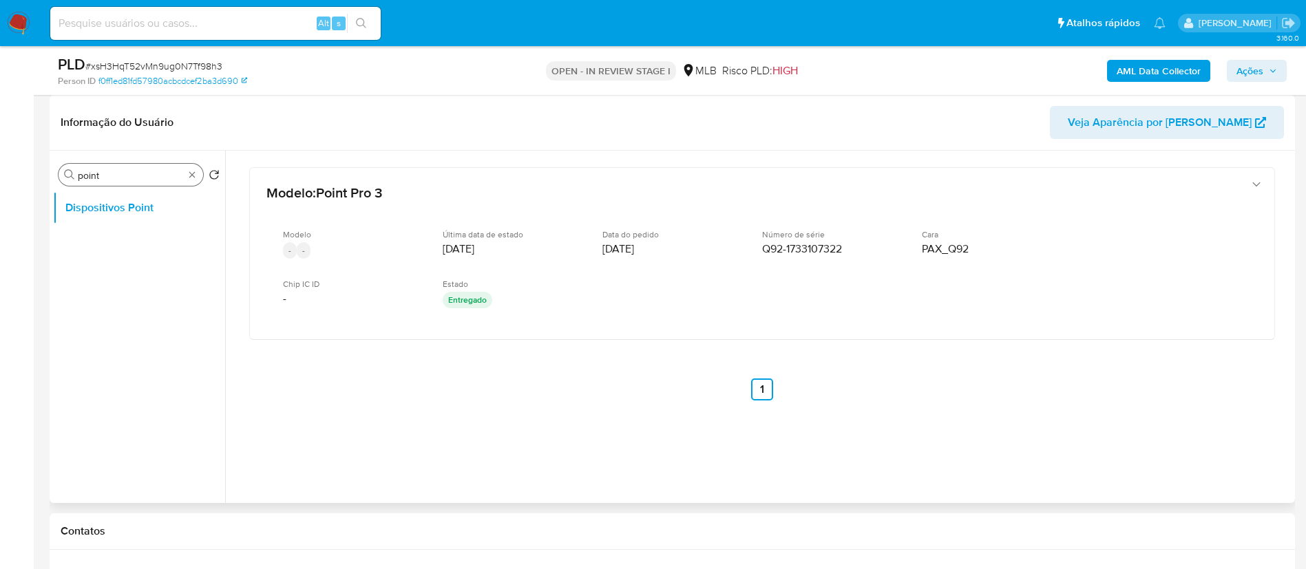
click at [120, 166] on div "Procurar point" at bounding box center [131, 175] width 145 height 22
click at [120, 176] on input "point" at bounding box center [131, 175] width 106 height 12
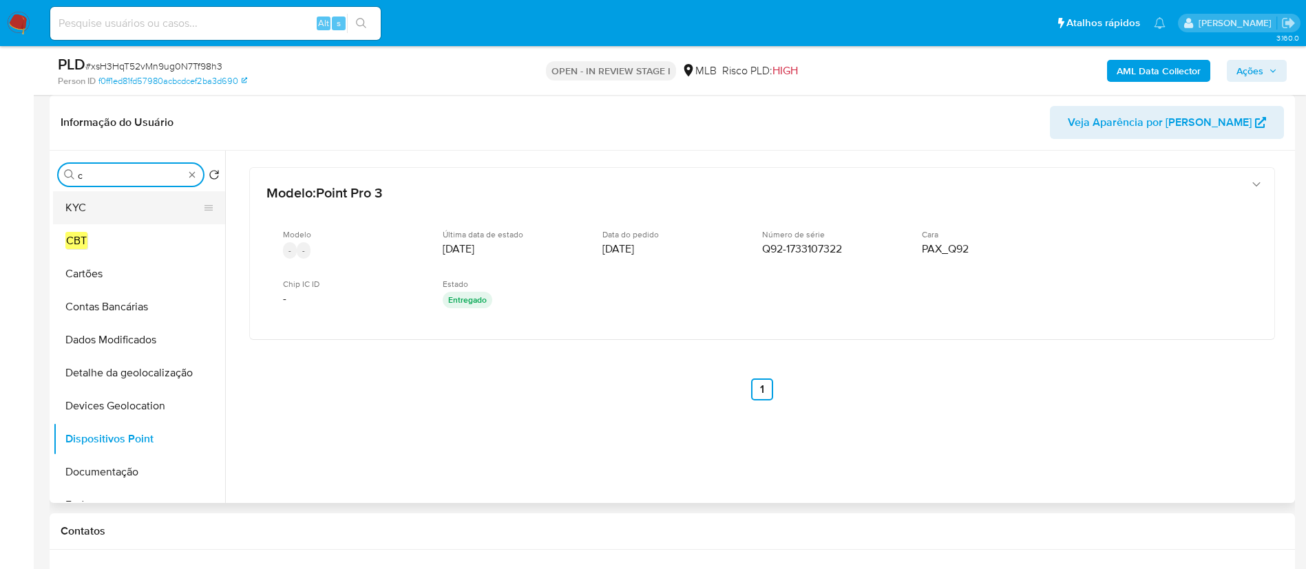
type input "c"
click at [118, 210] on button "KYC" at bounding box center [133, 207] width 161 height 33
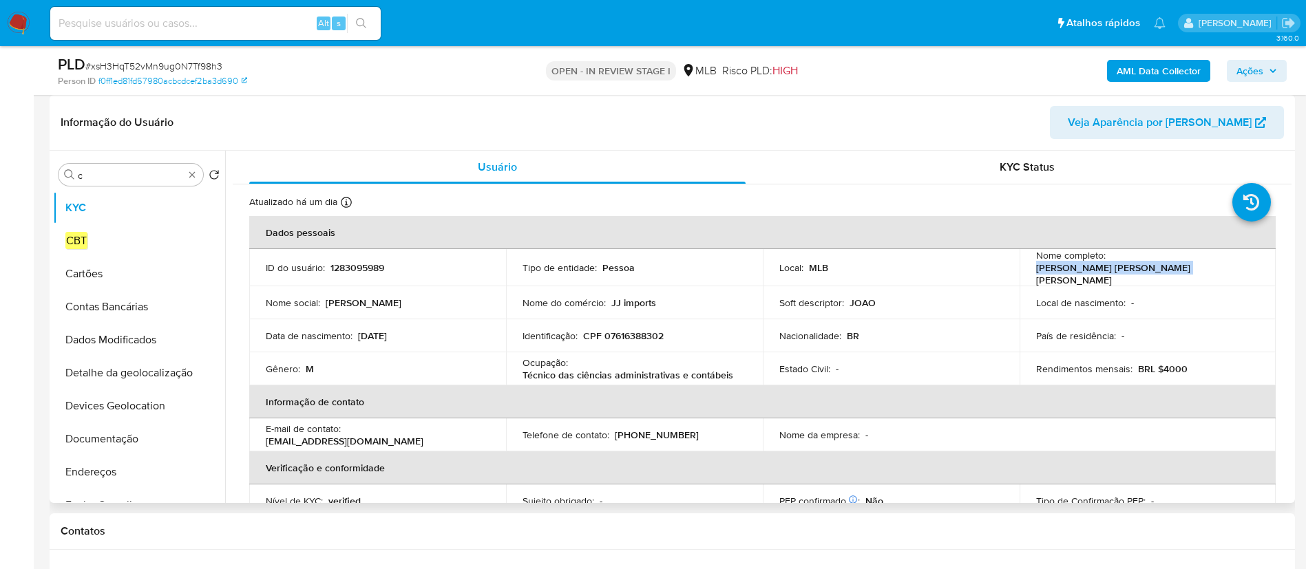
drag, startPoint x: 1108, startPoint y: 267, endPoint x: 1240, endPoint y: 268, distance: 132.2
click at [1240, 268] on div "Nome completo : Joao Victor de Sousa Freitas" at bounding box center [1148, 267] width 224 height 37
copy p "Joao Victor de Sousa Freitas"
click at [628, 332] on p "CPF 07616388302" at bounding box center [623, 336] width 81 height 12
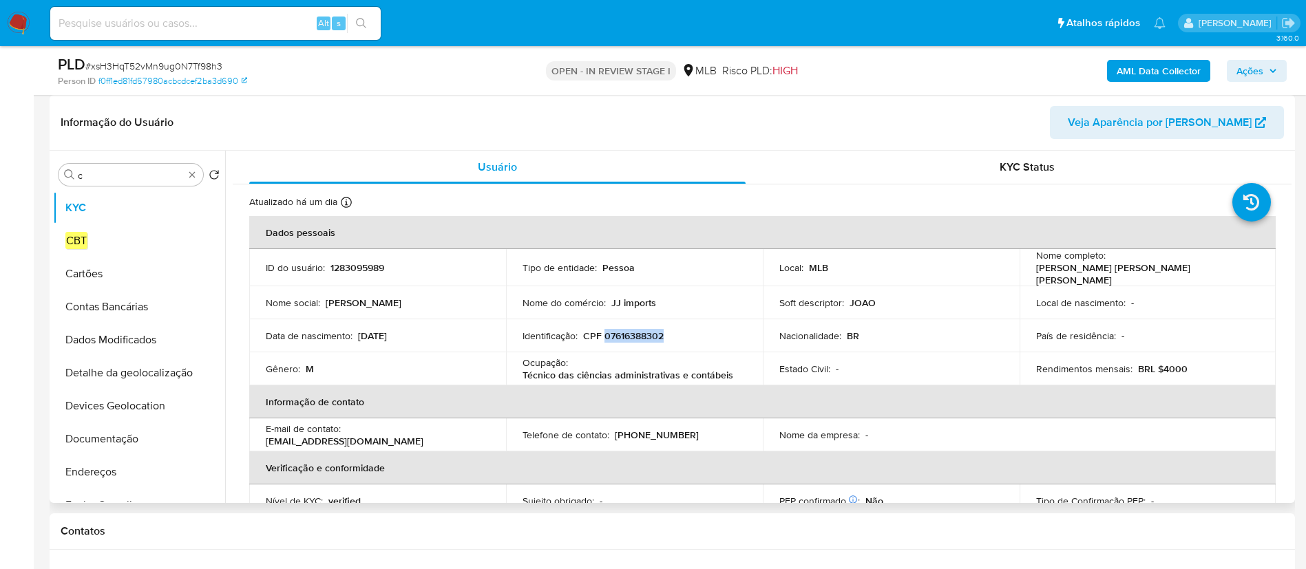
copy p "07616388302"
drag, startPoint x: 1108, startPoint y: 268, endPoint x: 1232, endPoint y: 268, distance: 123.9
click at [1232, 268] on div "Nome completo : Joao Victor de Sousa Freitas" at bounding box center [1148, 267] width 224 height 37
copy p "Joao Victor de Sousa Freitas"
click at [622, 332] on p "CPF 07616388302" at bounding box center [623, 336] width 81 height 12
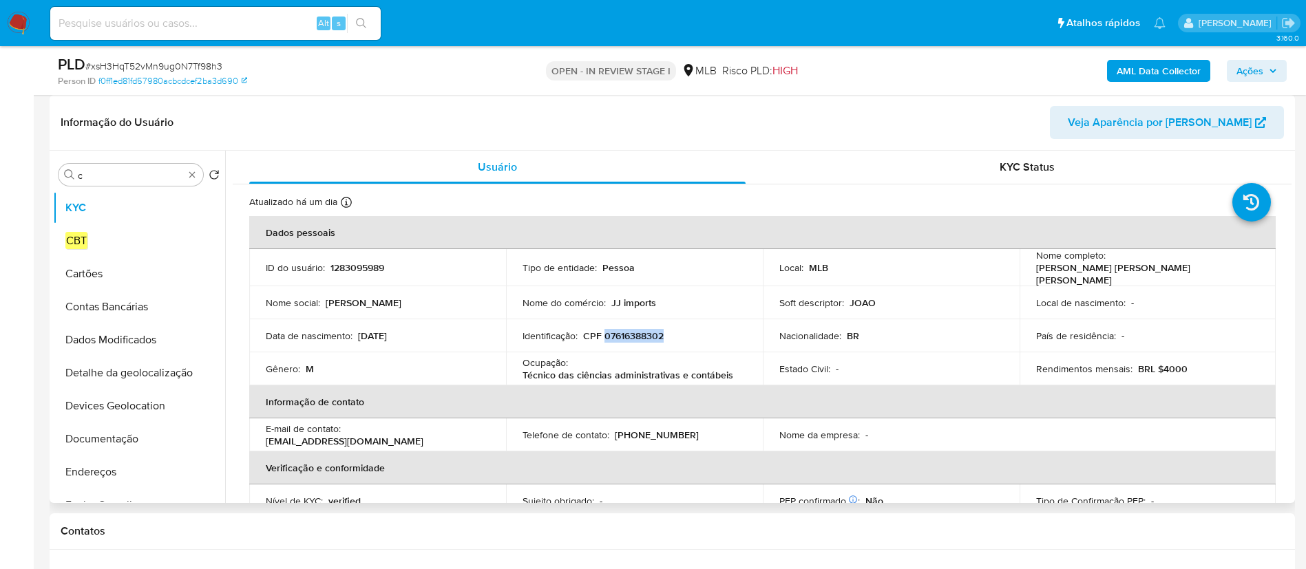
click at [622, 332] on p "CPF 07616388302" at bounding box center [623, 336] width 81 height 12
copy p "07616388302"
drag, startPoint x: 1108, startPoint y: 267, endPoint x: 1236, endPoint y: 264, distance: 128.1
click at [1236, 264] on div "Nome completo : Joao Victor de Sousa Freitas" at bounding box center [1148, 267] width 224 height 37
copy p "Joao Victor de Sousa Freitas"
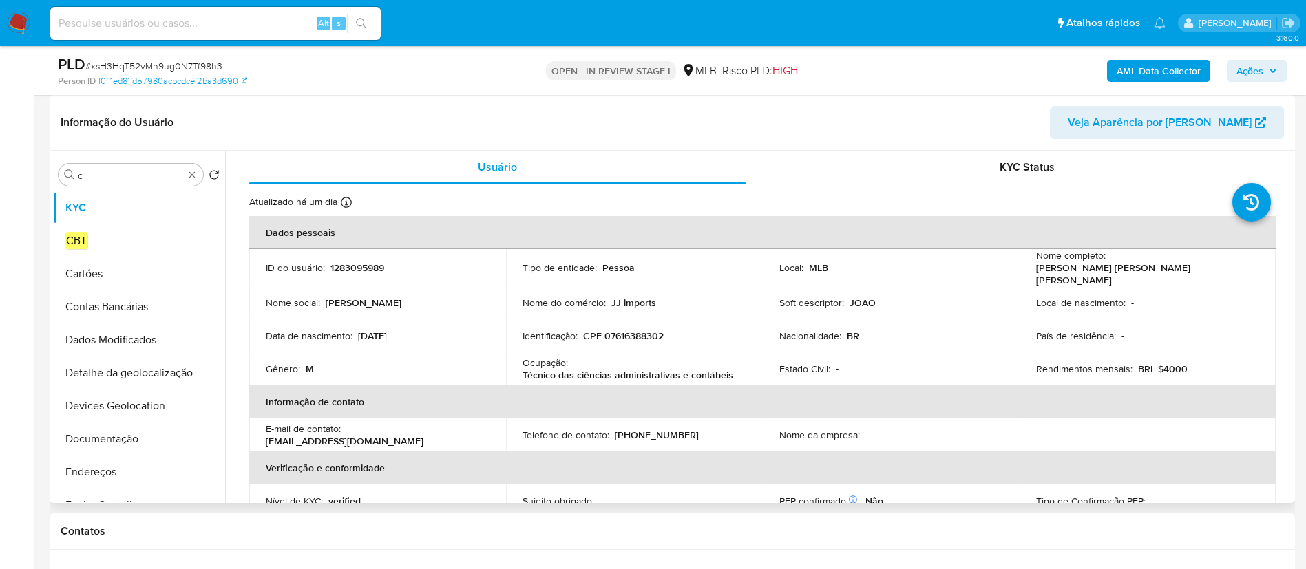
click at [646, 331] on p "CPF 07616388302" at bounding box center [623, 336] width 81 height 12
copy p "07616388302"
click at [624, 319] on td "Identificação : CPF 07616388302" at bounding box center [634, 335] width 257 height 33
click at [628, 330] on p "CPF 07616388302" at bounding box center [623, 336] width 81 height 12
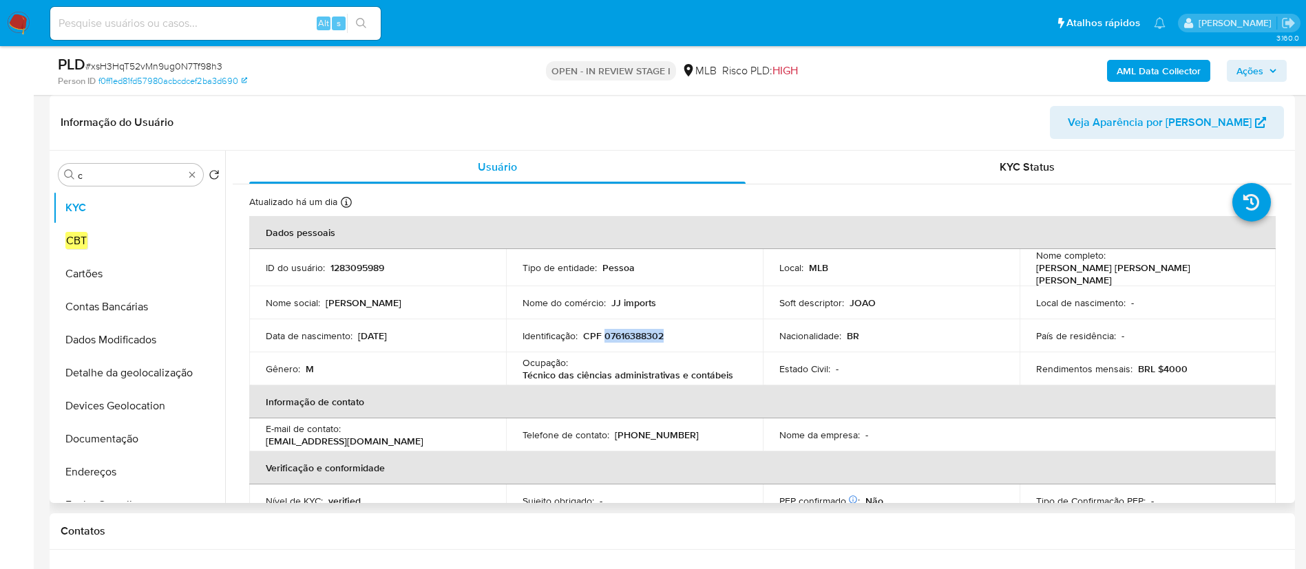
click at [628, 330] on p "CPF 07616388302" at bounding box center [623, 336] width 81 height 12
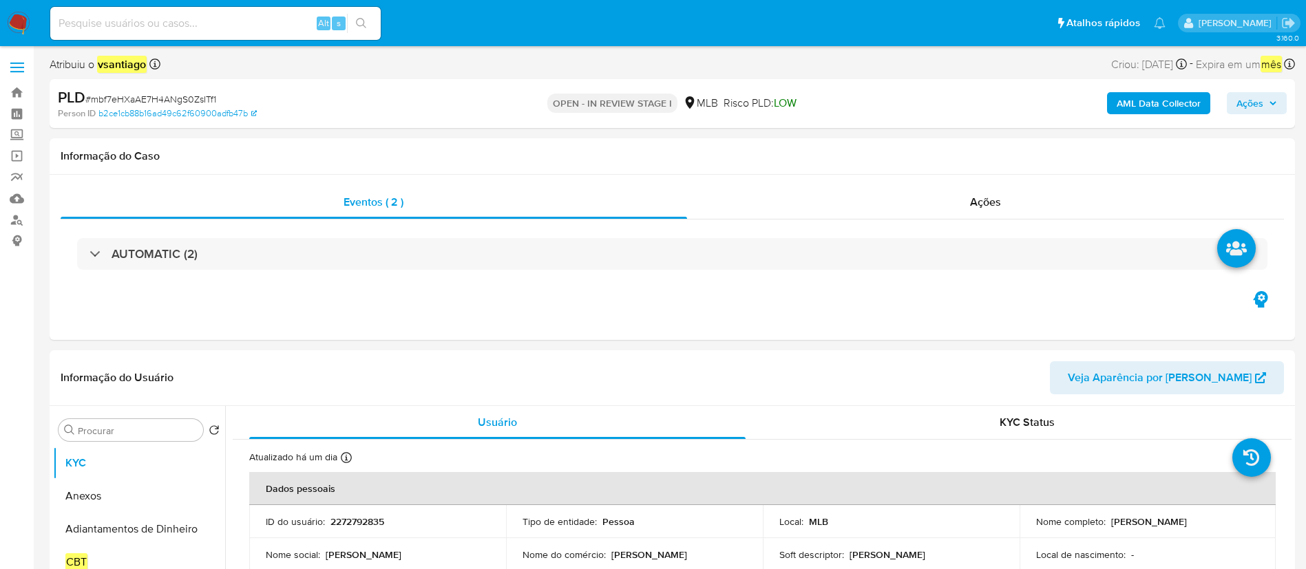
select select "10"
click at [1166, 103] on b "AML Data Collector" at bounding box center [1158, 103] width 84 height 22
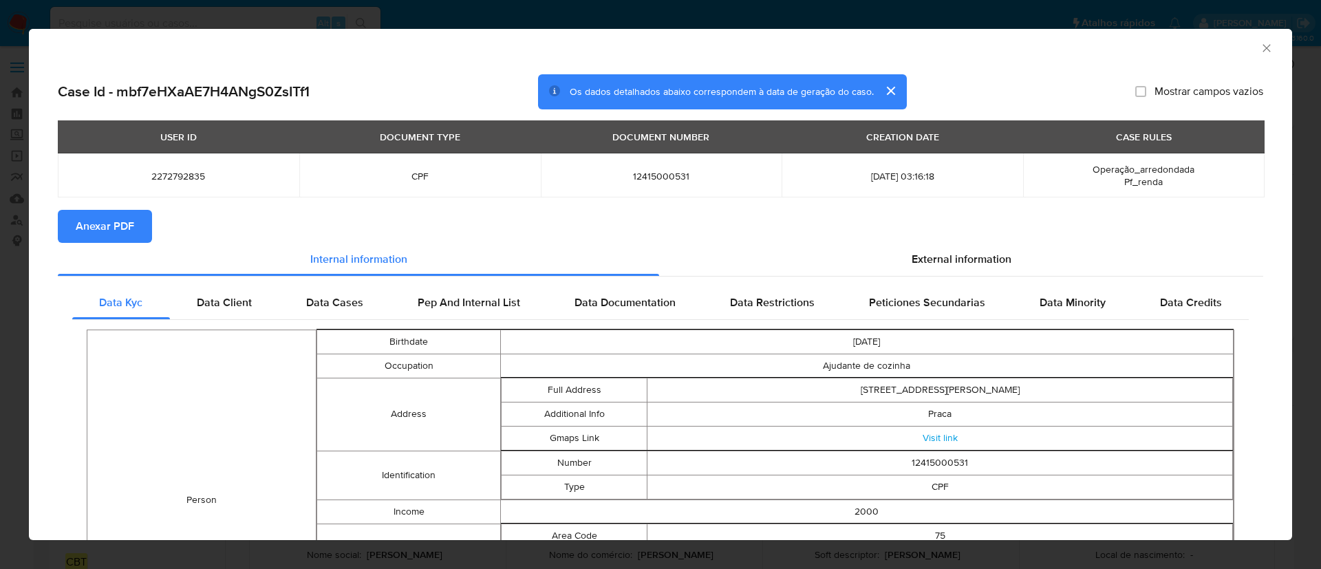
click at [134, 231] on button "Anexar PDF" at bounding box center [105, 226] width 94 height 33
click at [1260, 51] on icon "Fechar a janela" at bounding box center [1267, 48] width 14 height 14
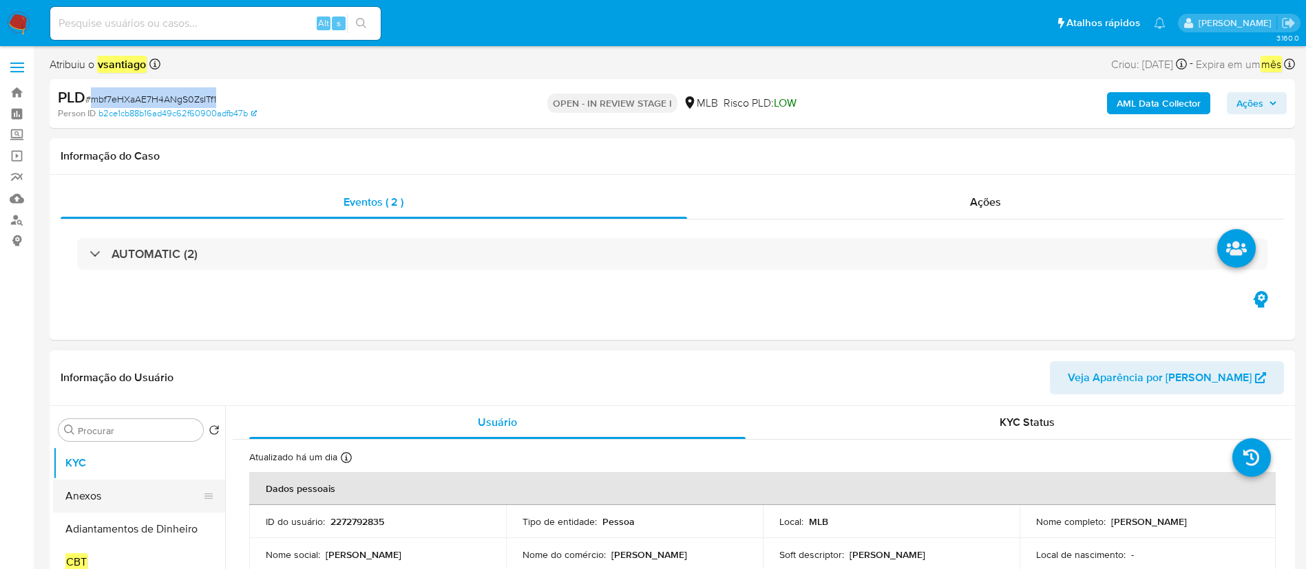
click at [103, 507] on button "Anexos" at bounding box center [133, 496] width 161 height 33
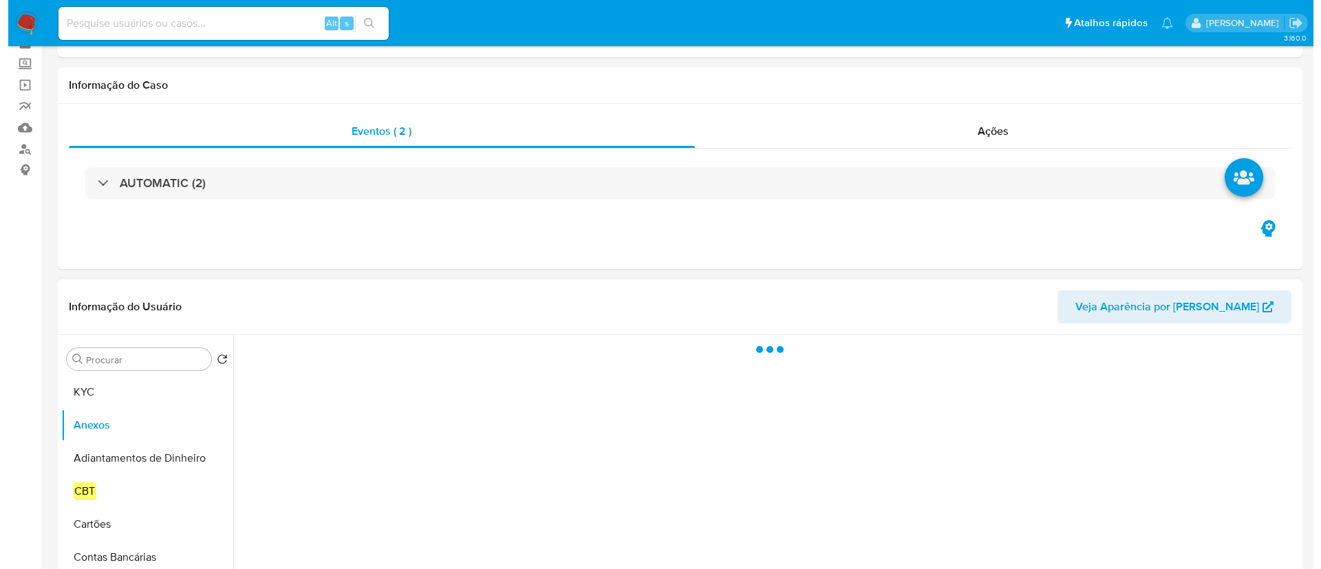
scroll to position [103, 0]
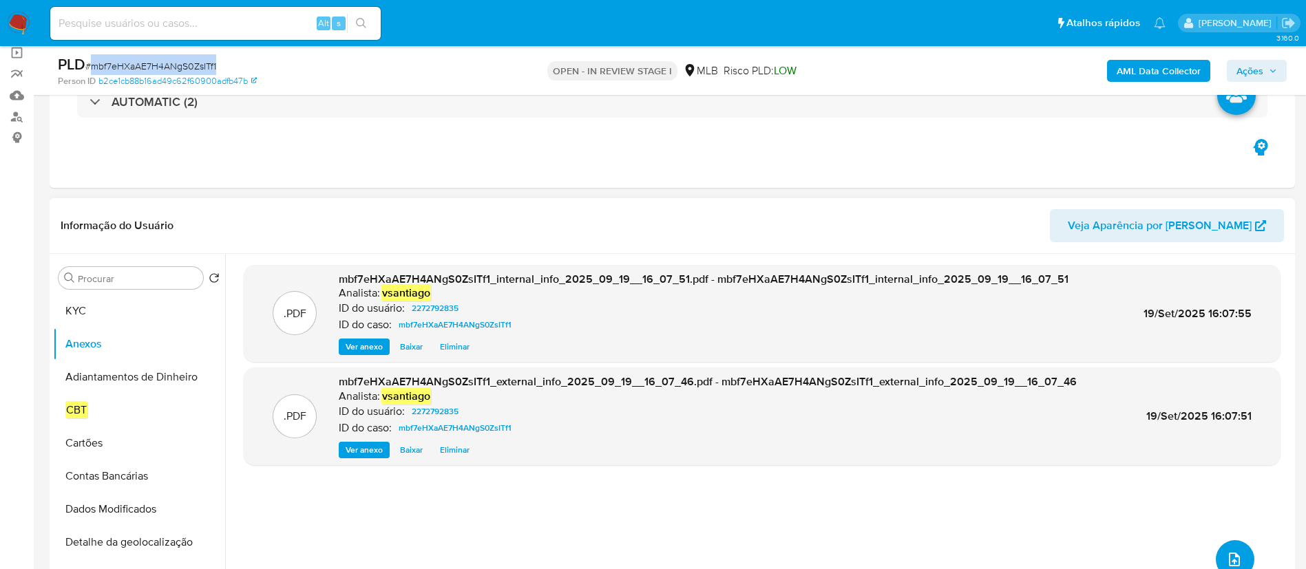
click at [1229, 552] on icon "upload-file" at bounding box center [1234, 559] width 17 height 17
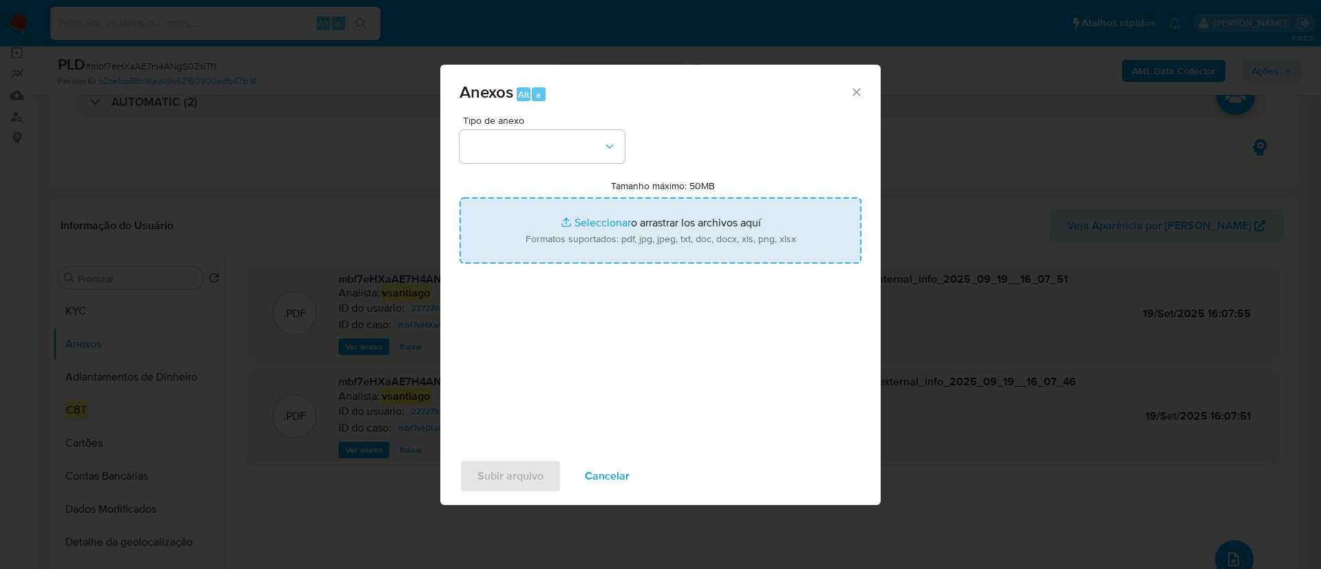
click at [645, 238] on input "Tamanho máximo: 50MB Seleccionar archivos" at bounding box center [661, 231] width 402 height 66
type input "C:\fakepath\SAR - XXX - CPF 12415000531 - AMANDA RIOS DA SILVA.pdf"
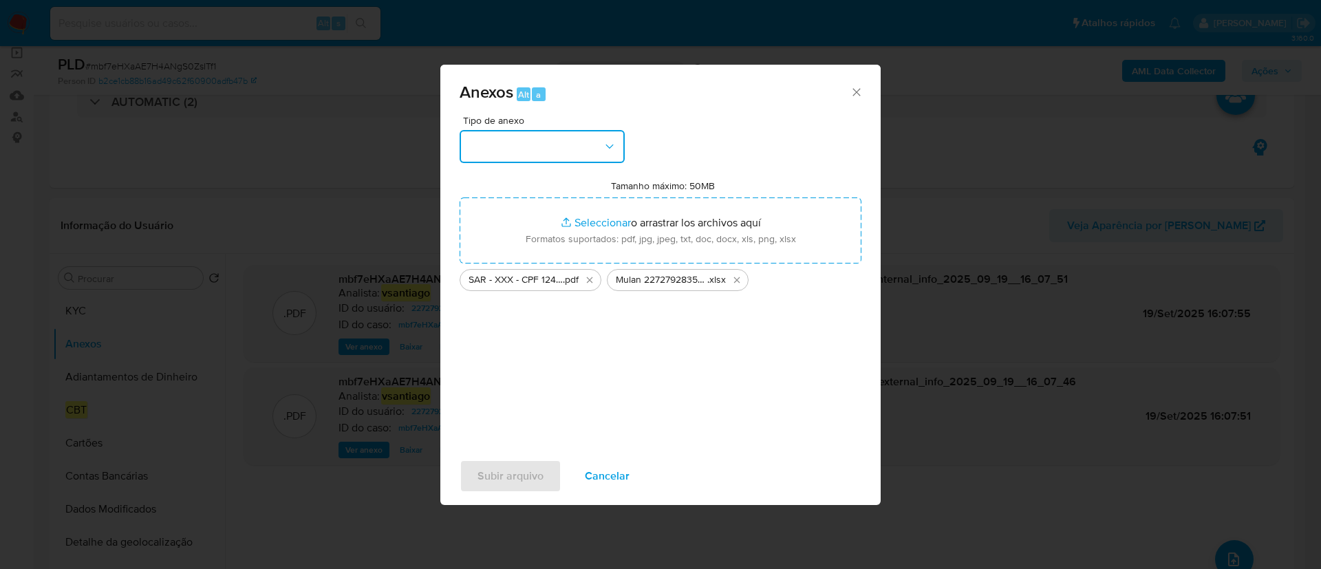
click at [579, 158] on button "button" at bounding box center [542, 146] width 165 height 33
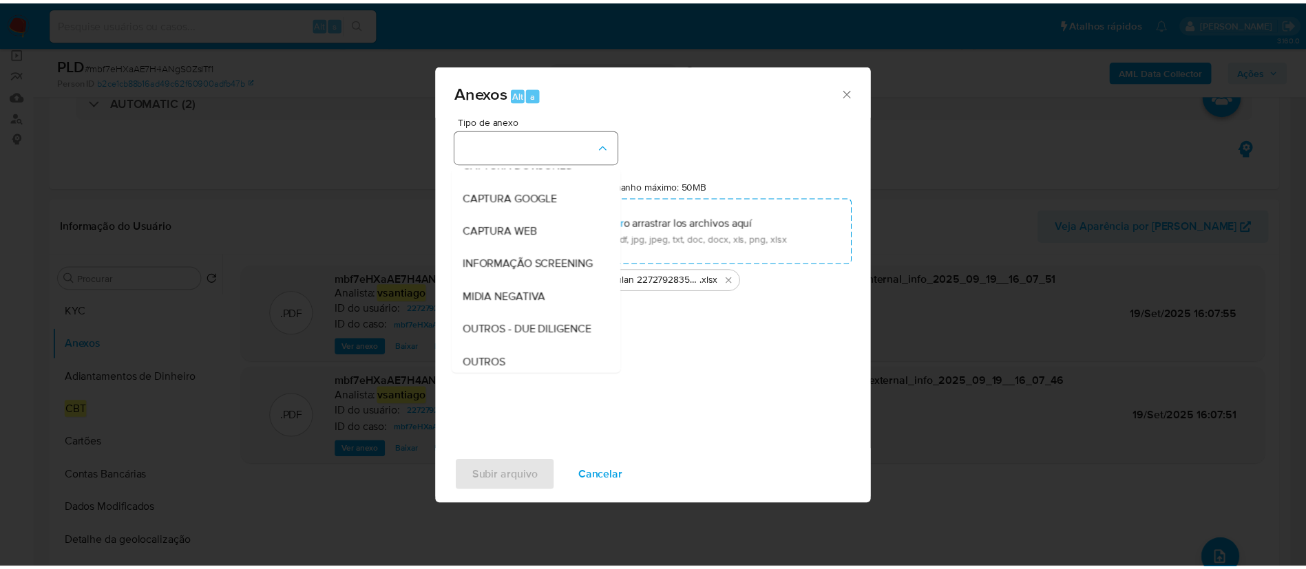
scroll to position [85, 0]
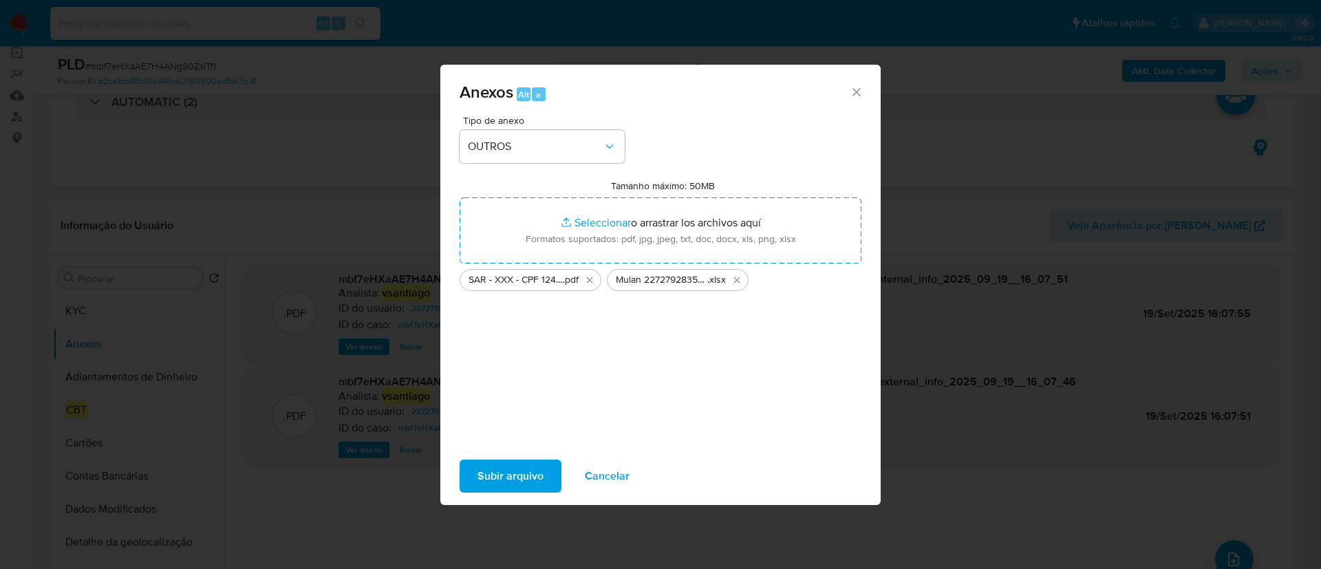
click at [504, 478] on span "Subir arquivo" at bounding box center [511, 476] width 66 height 30
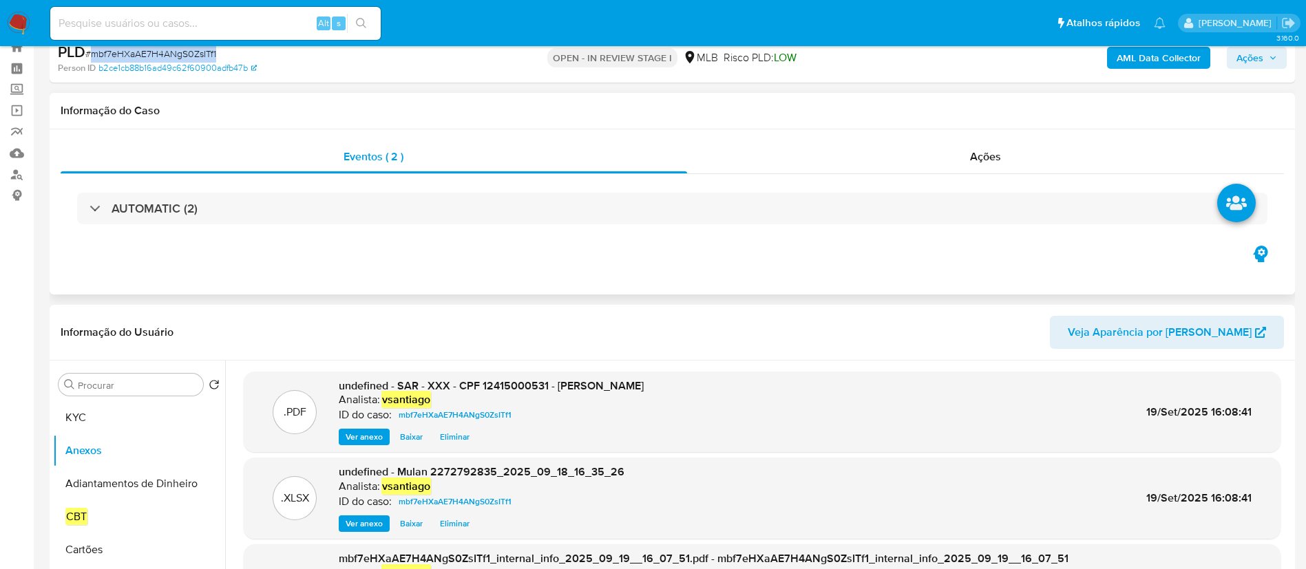
scroll to position [0, 0]
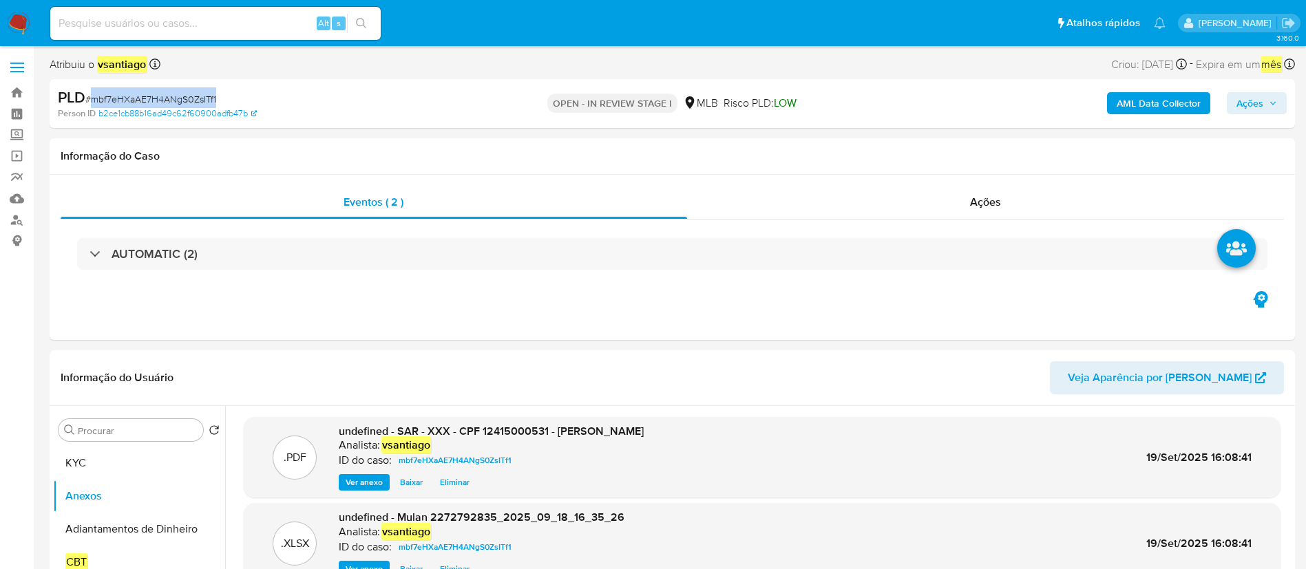
click at [1248, 106] on span "Ações" at bounding box center [1249, 103] width 27 height 22
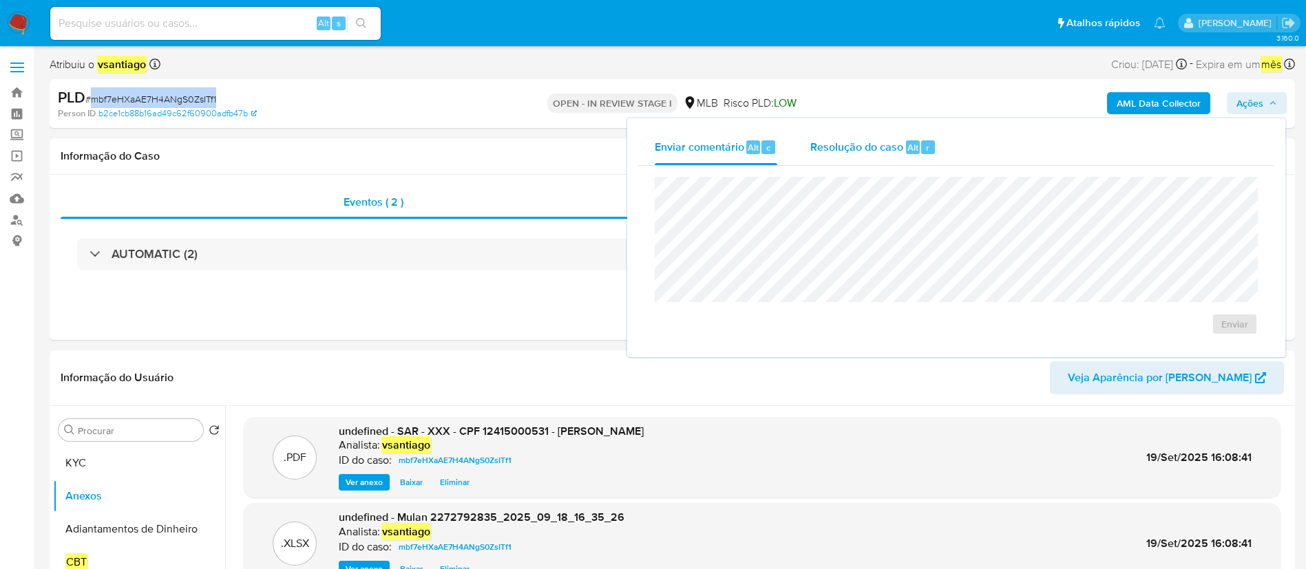
click at [843, 141] on span "Resolução do caso" at bounding box center [856, 147] width 93 height 16
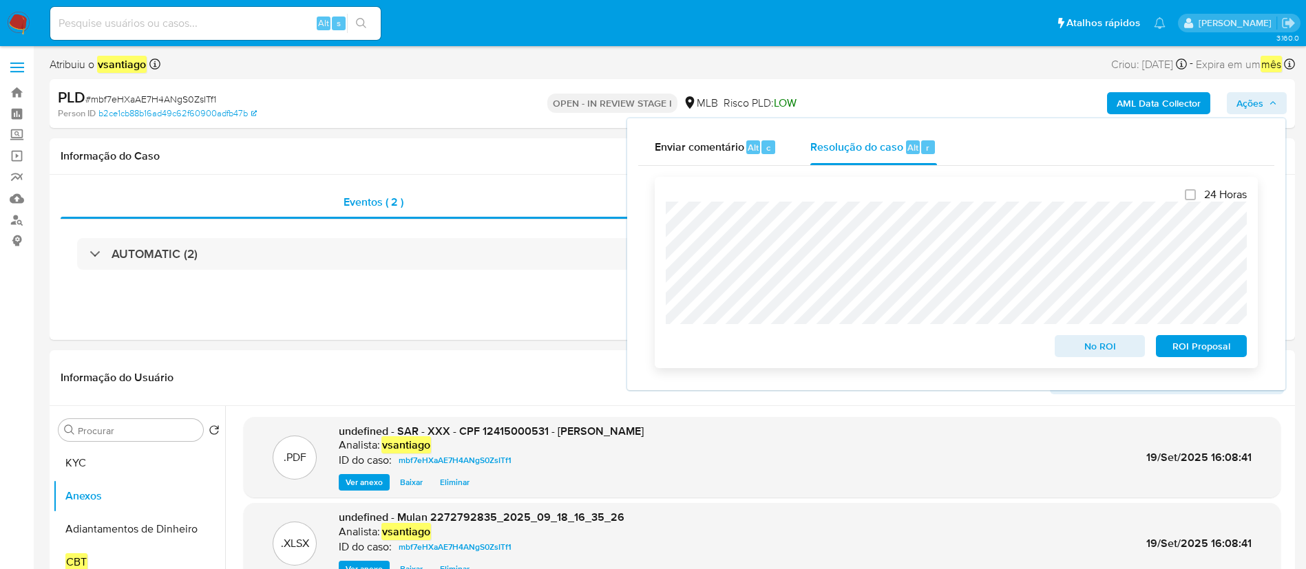
click at [1217, 350] on span "ROI Proposal" at bounding box center [1201, 346] width 72 height 19
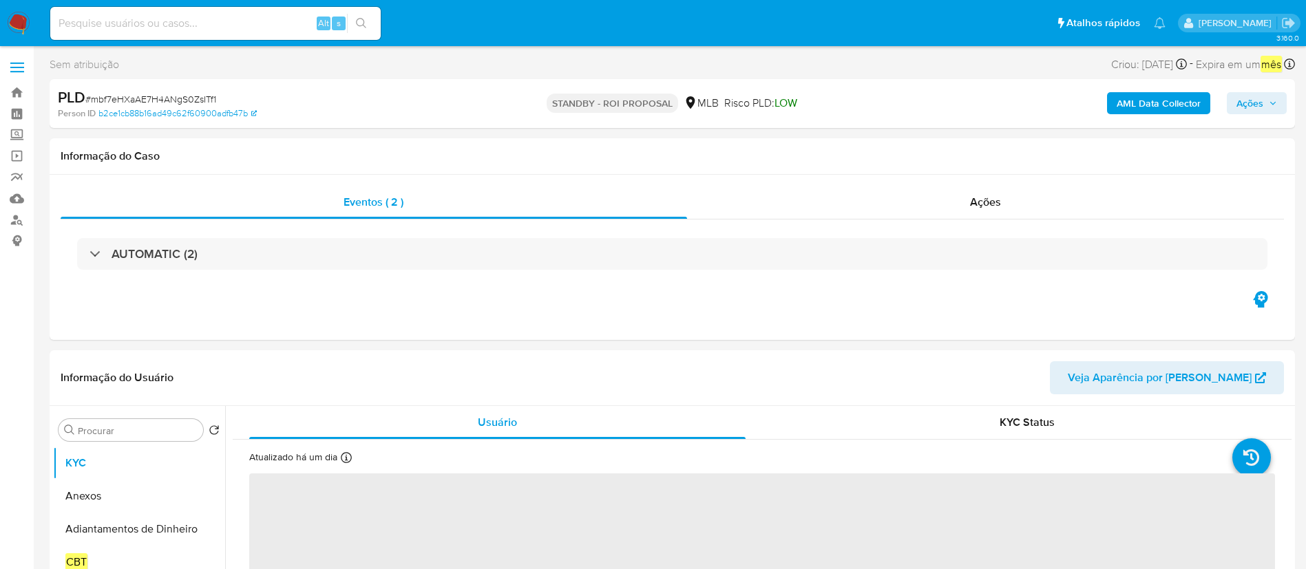
select select "10"
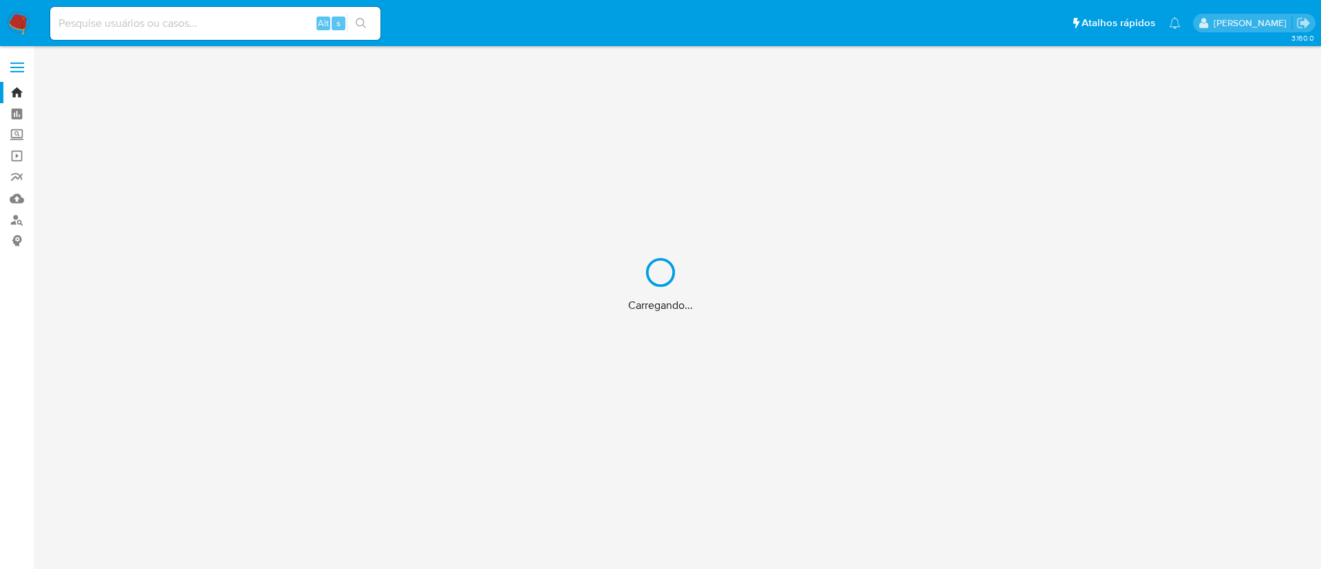
click at [14, 29] on div "Carregando..." at bounding box center [660, 284] width 1321 height 569
click at [21, 20] on div "Carregando..." at bounding box center [660, 284] width 1321 height 569
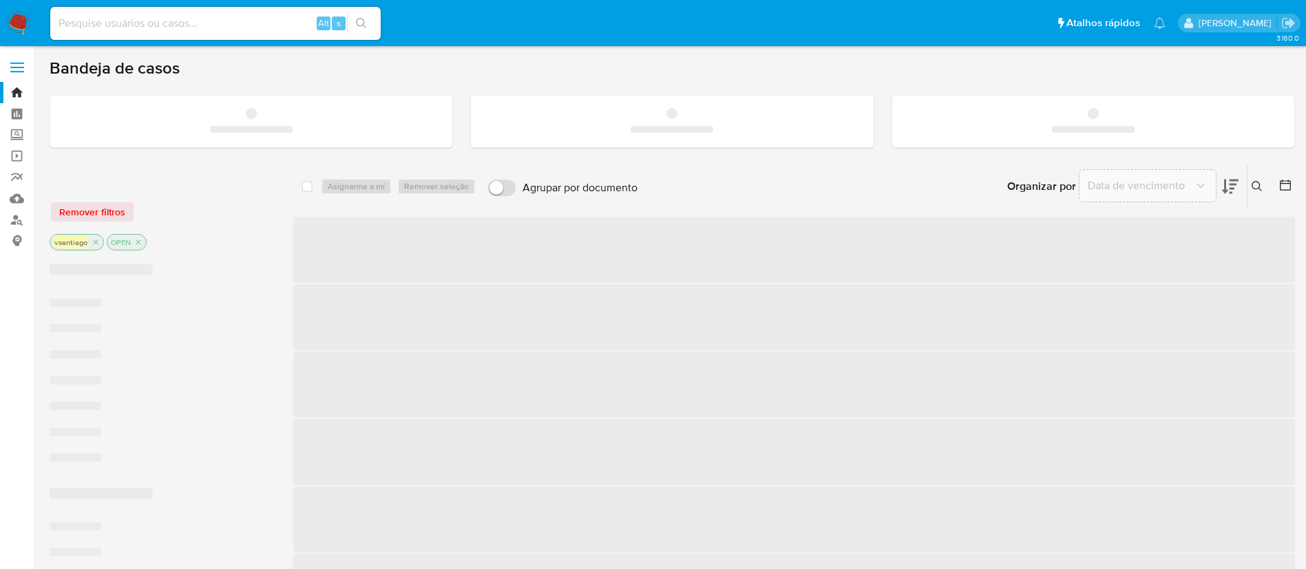
click at [27, 25] on img at bounding box center [18, 23] width 23 height 23
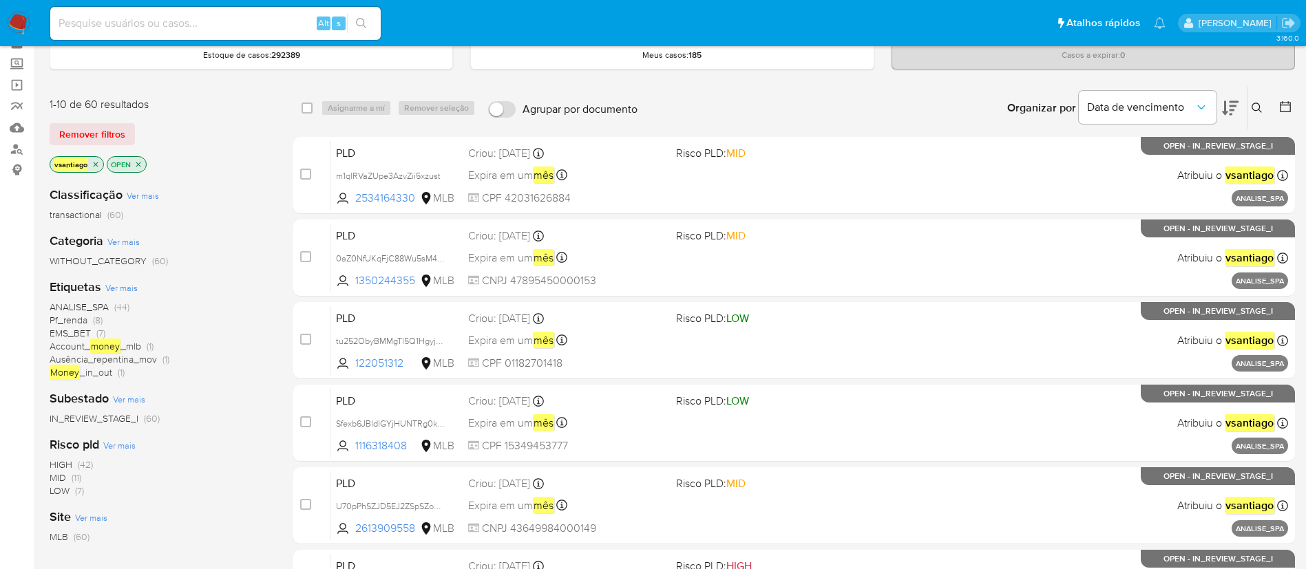
scroll to position [103, 0]
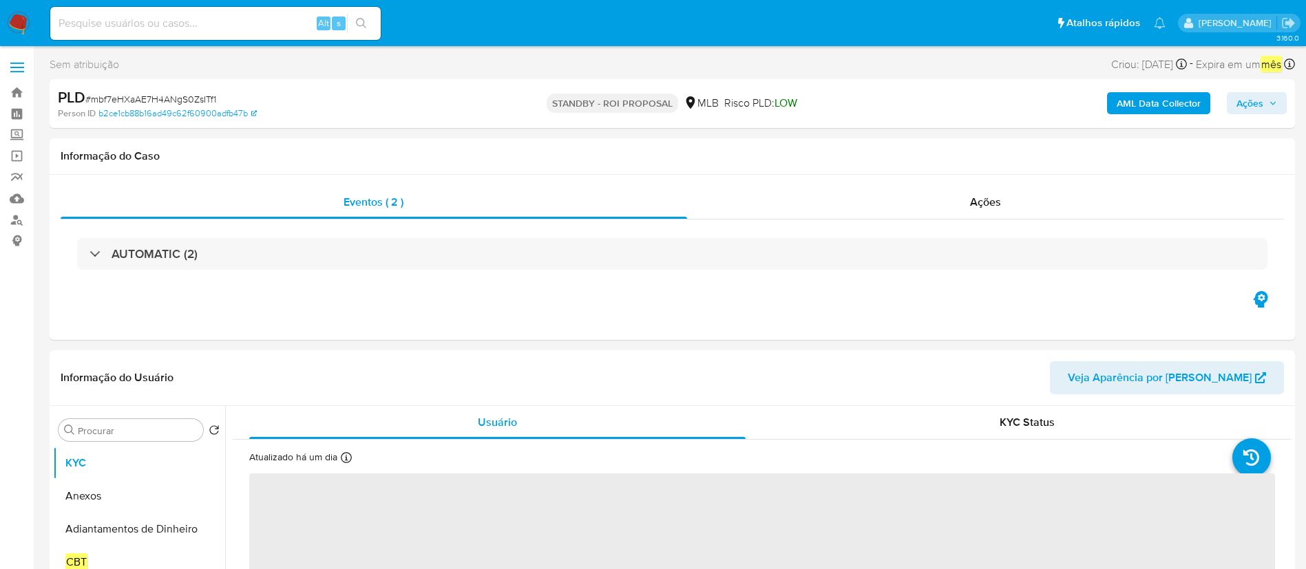
select select "10"
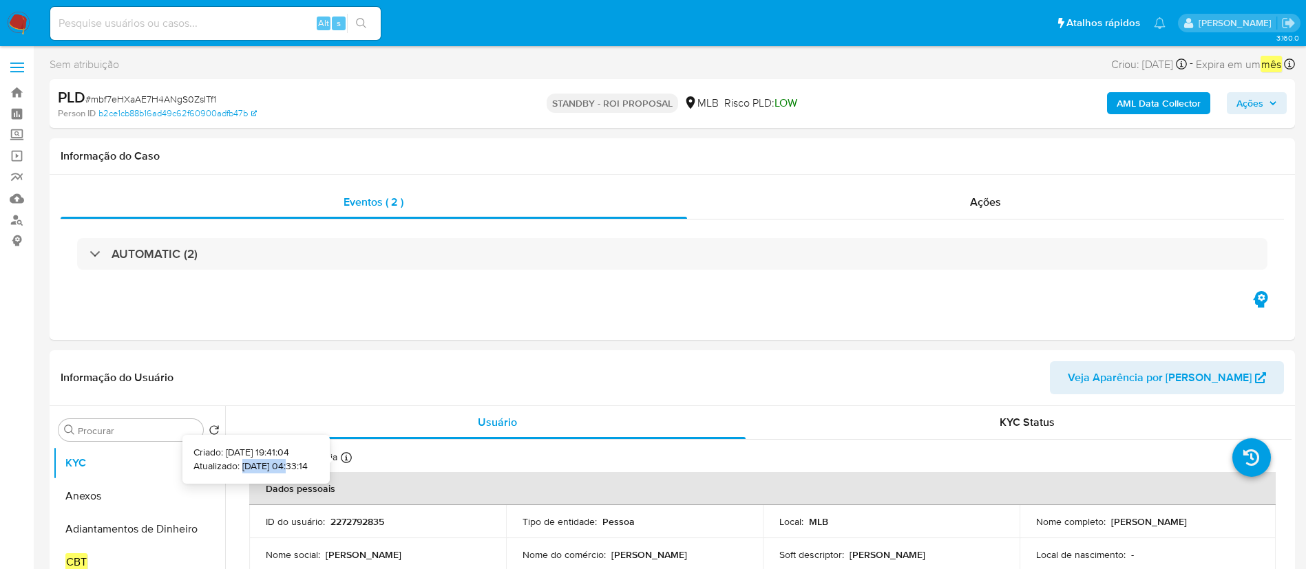
copy p "[DATE]"
drag, startPoint x: 222, startPoint y: 465, endPoint x: 268, endPoint y: 465, distance: 46.8
click at [268, 465] on p "Atualizado: [DATE] 04:33:14" at bounding box center [250, 467] width 114 height 14
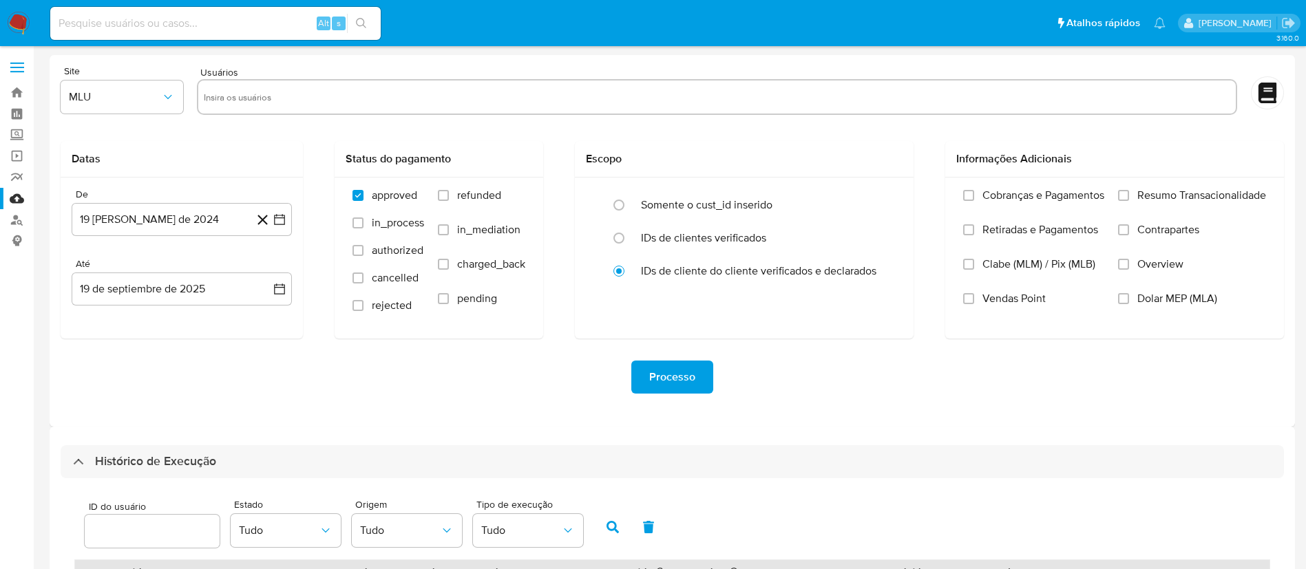
select select "10"
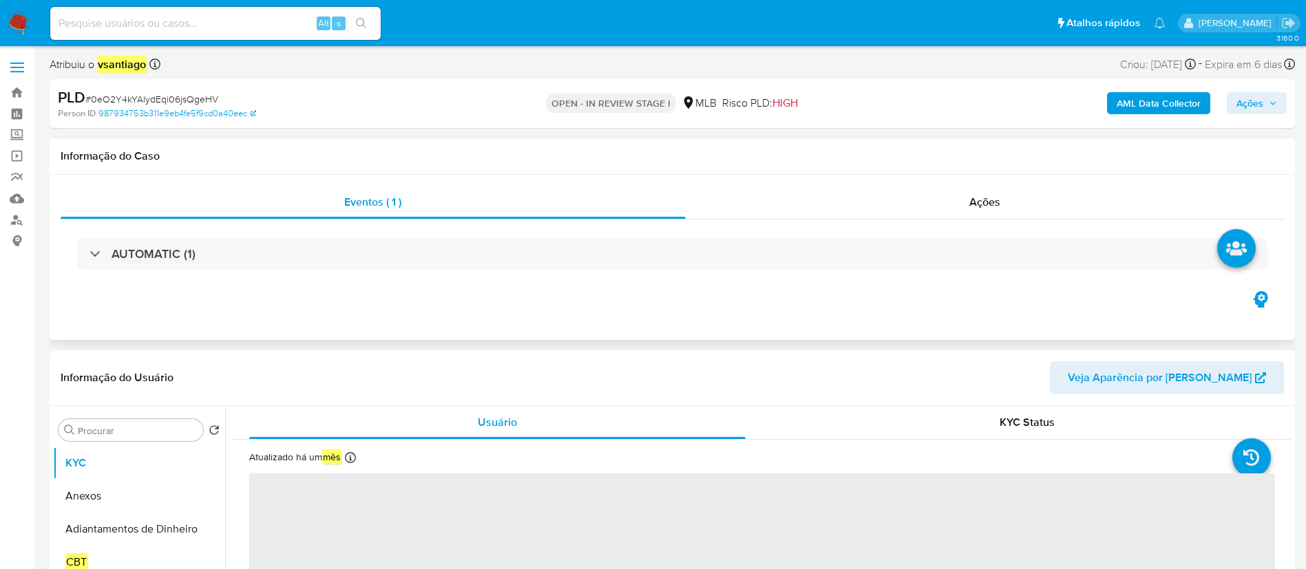
select select "10"
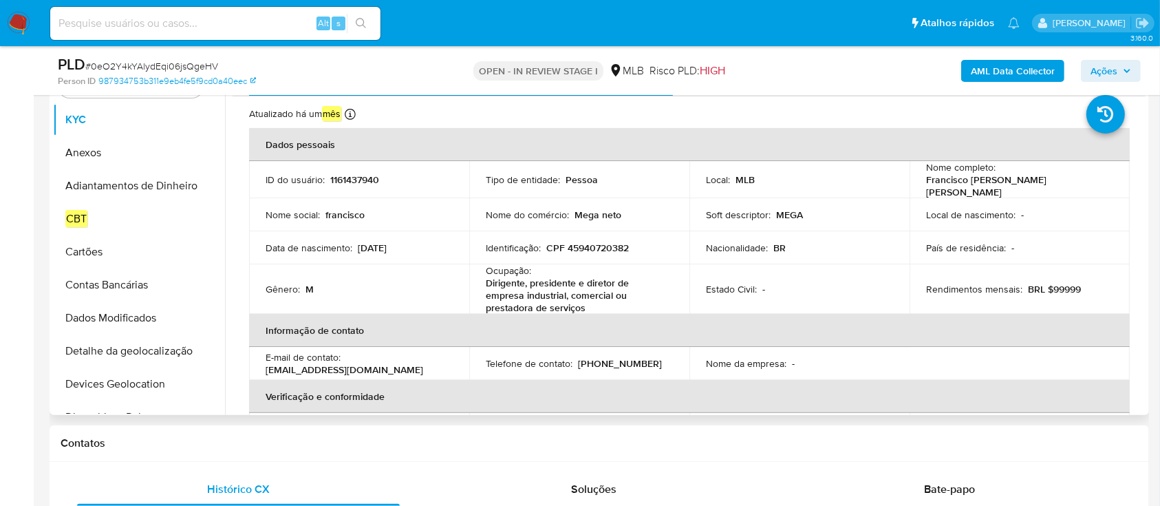
scroll to position [217, 0]
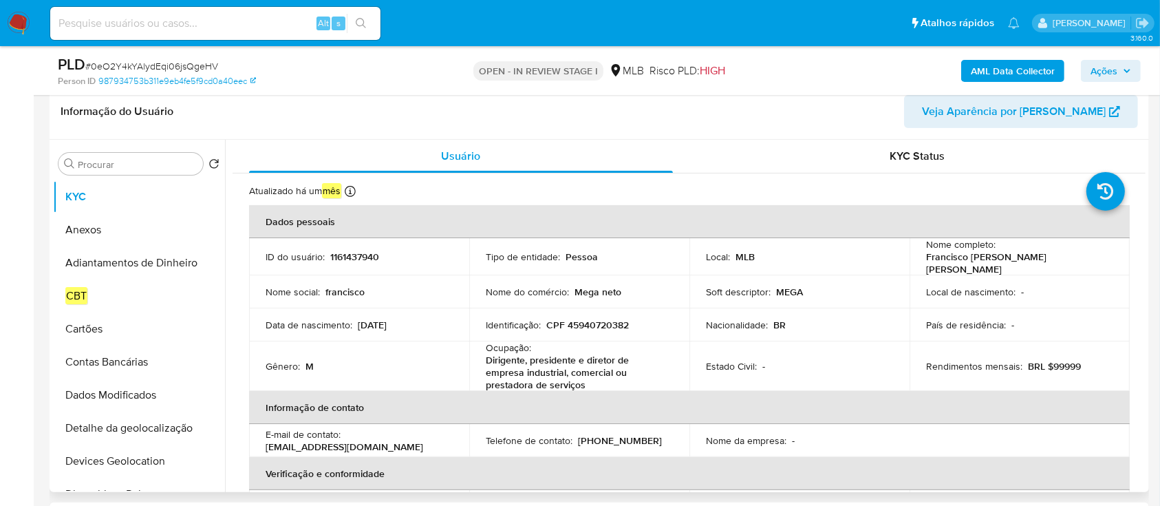
click at [598, 323] on p "CPF 45940720382" at bounding box center [587, 325] width 83 height 12
copy p "45940720382"
click at [108, 222] on button "Anexos" at bounding box center [133, 229] width 161 height 33
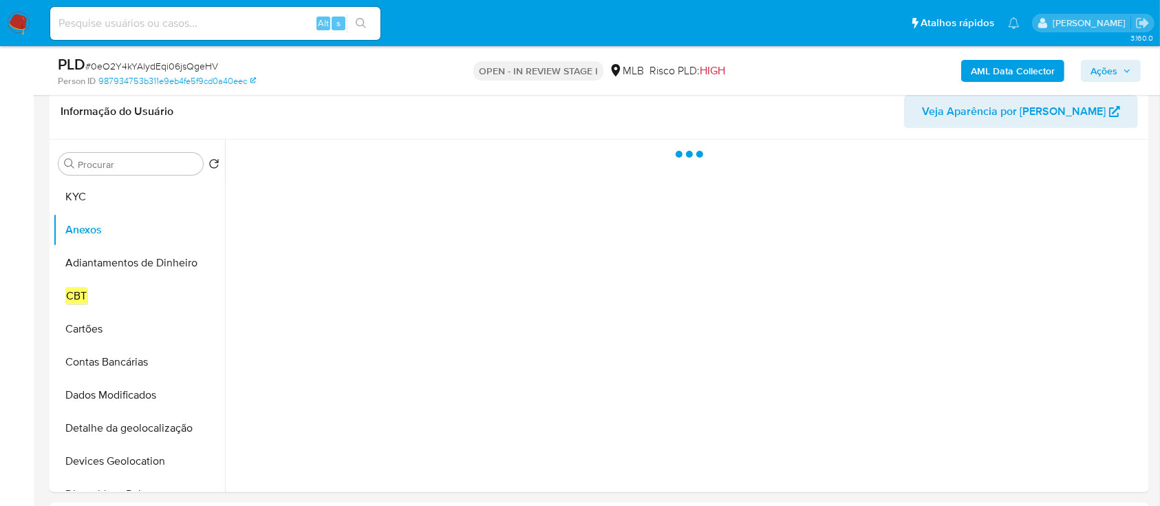
click at [984, 74] on b "AML Data Collector" at bounding box center [1013, 71] width 84 height 22
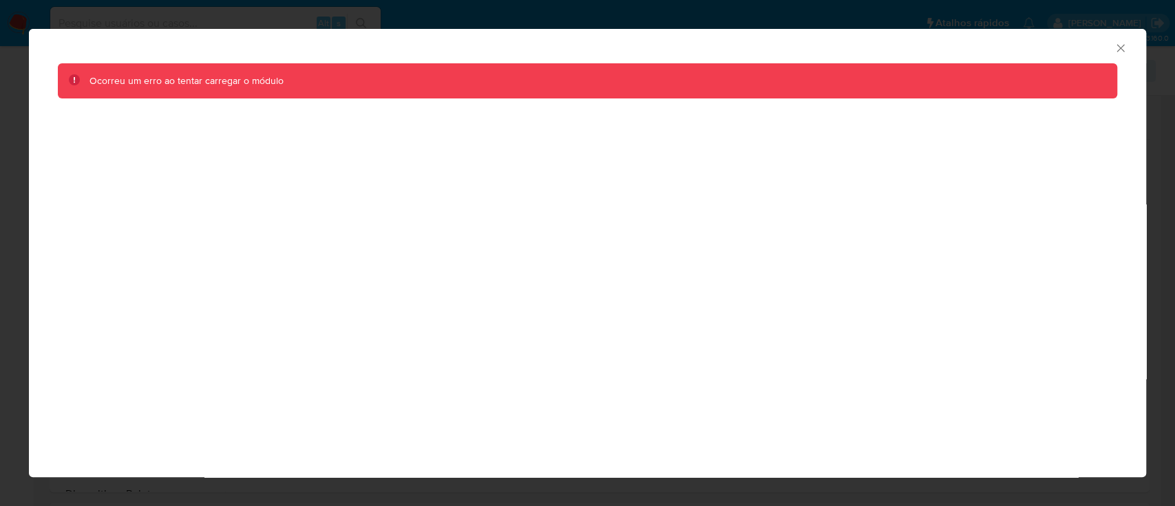
click at [1117, 43] on icon "Fechar a janela" at bounding box center [1121, 48] width 14 height 14
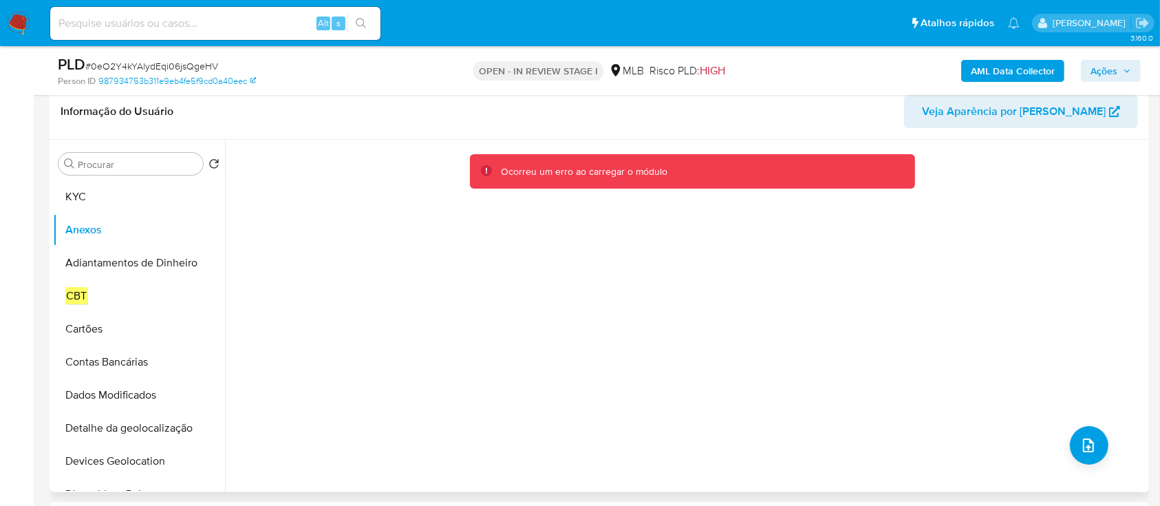
scroll to position [34, 0]
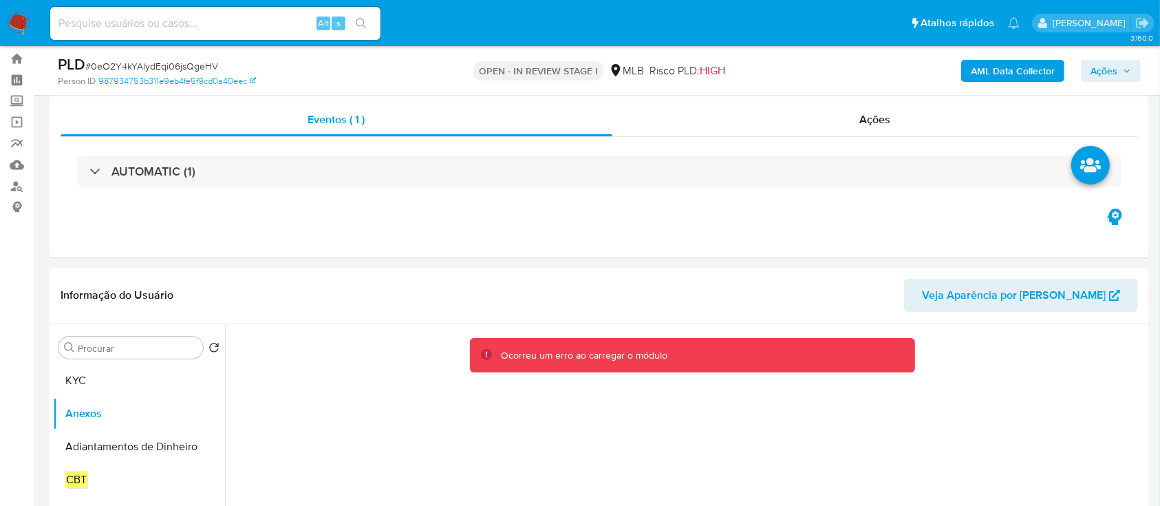
click at [1023, 69] on b "AML Data Collector" at bounding box center [1013, 71] width 84 height 22
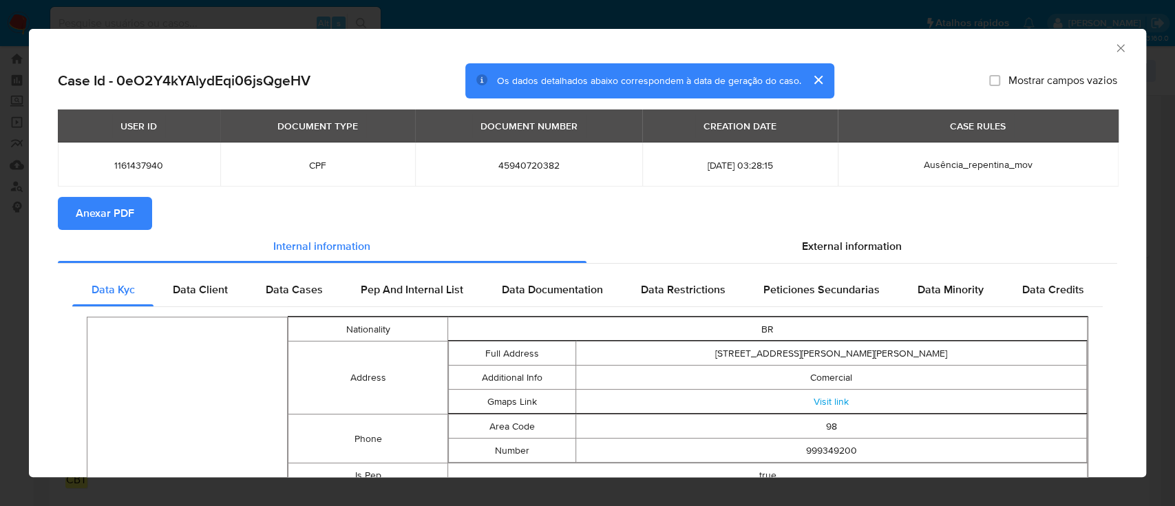
click at [87, 211] on span "Anexar PDF" at bounding box center [105, 213] width 59 height 30
click at [1114, 47] on icon "Fechar a janela" at bounding box center [1121, 48] width 14 height 14
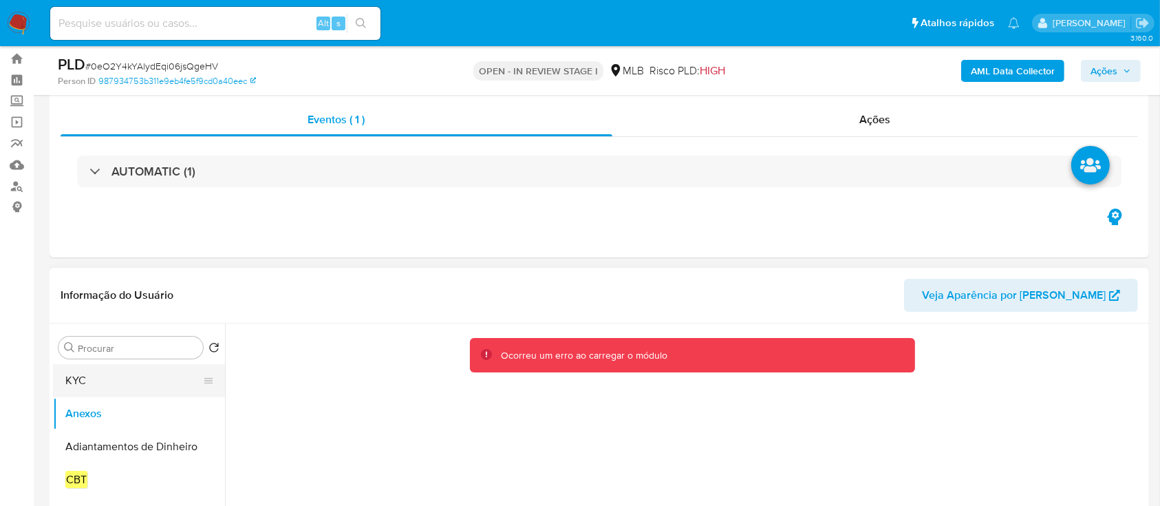
click at [101, 383] on button "KYC" at bounding box center [133, 380] width 161 height 33
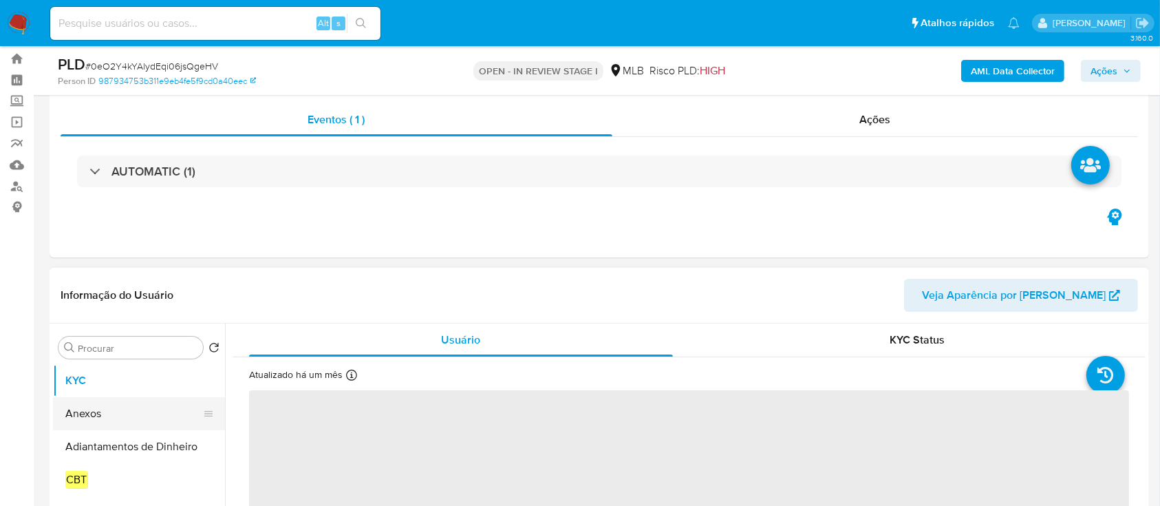
click at [98, 410] on button "Anexos" at bounding box center [133, 413] width 161 height 33
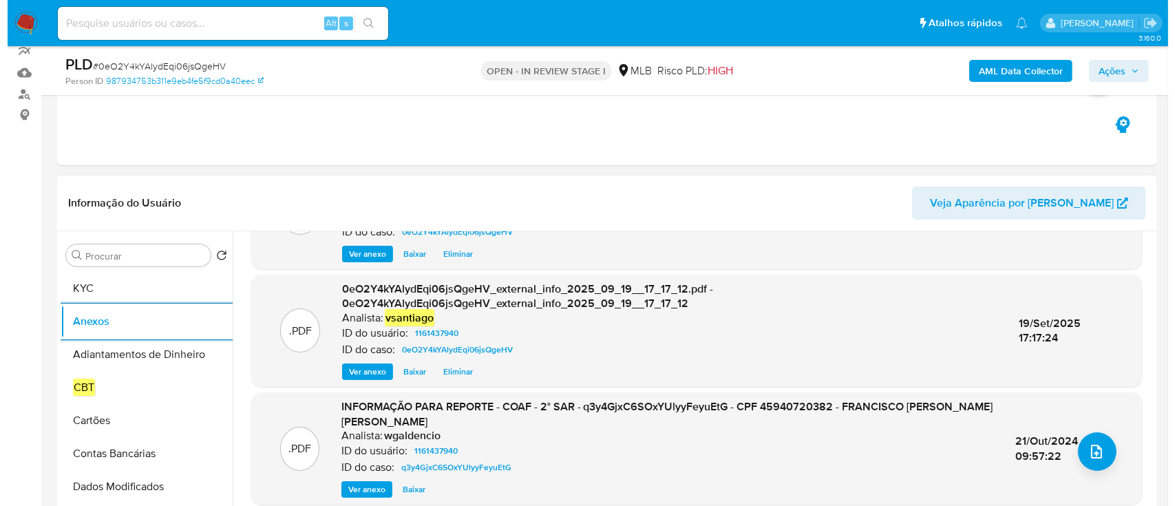
scroll to position [160, 0]
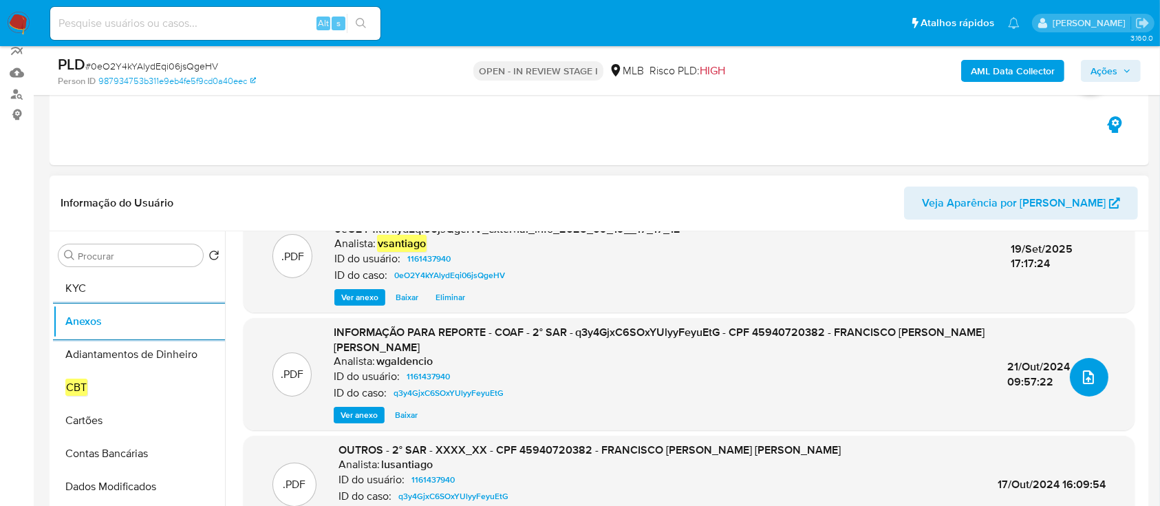
click at [1081, 376] on icon "upload-file" at bounding box center [1089, 377] width 17 height 17
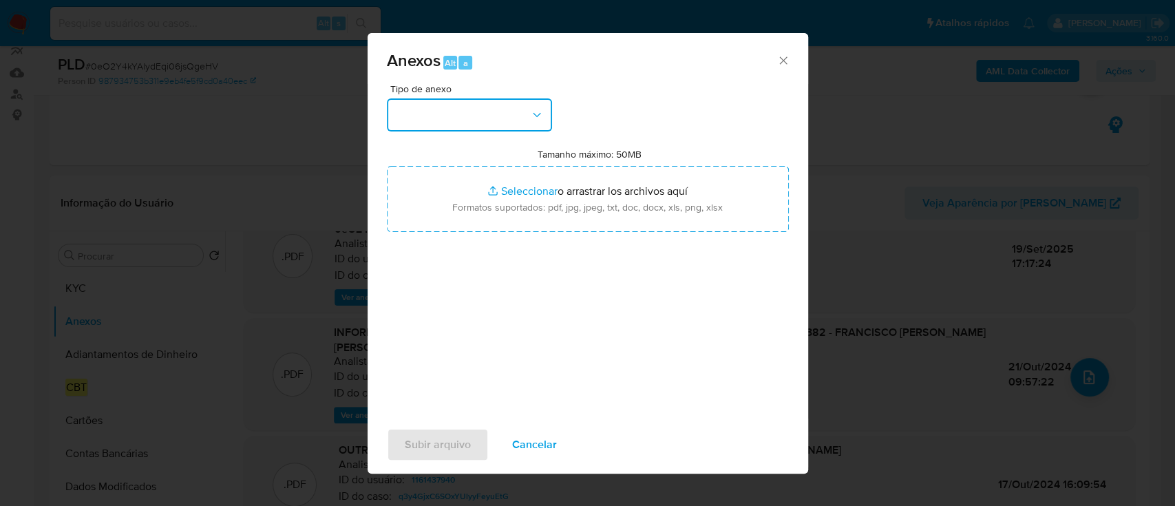
click at [458, 116] on button "button" at bounding box center [469, 114] width 165 height 33
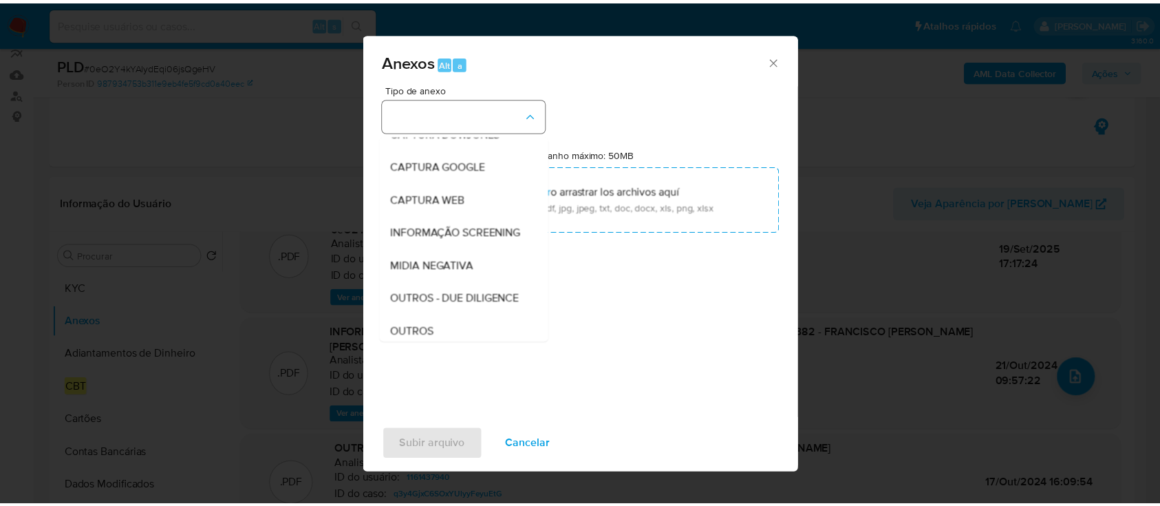
scroll to position [85, 0]
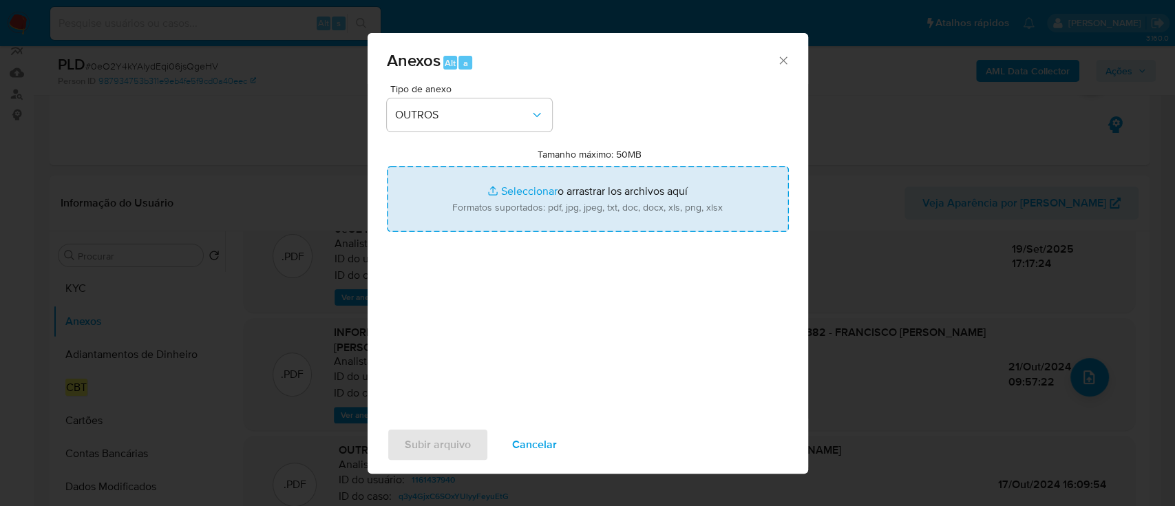
click at [513, 215] on input "Tamanho máximo: 50MB Seleccionar archivos" at bounding box center [588, 199] width 402 height 66
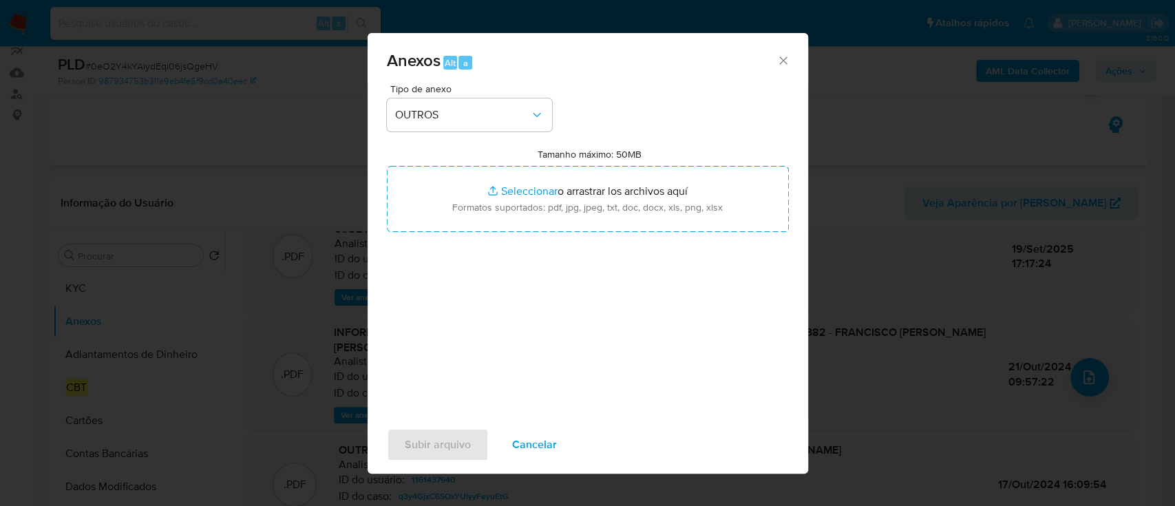
click at [522, 454] on span "Cancelar" at bounding box center [534, 444] width 45 height 30
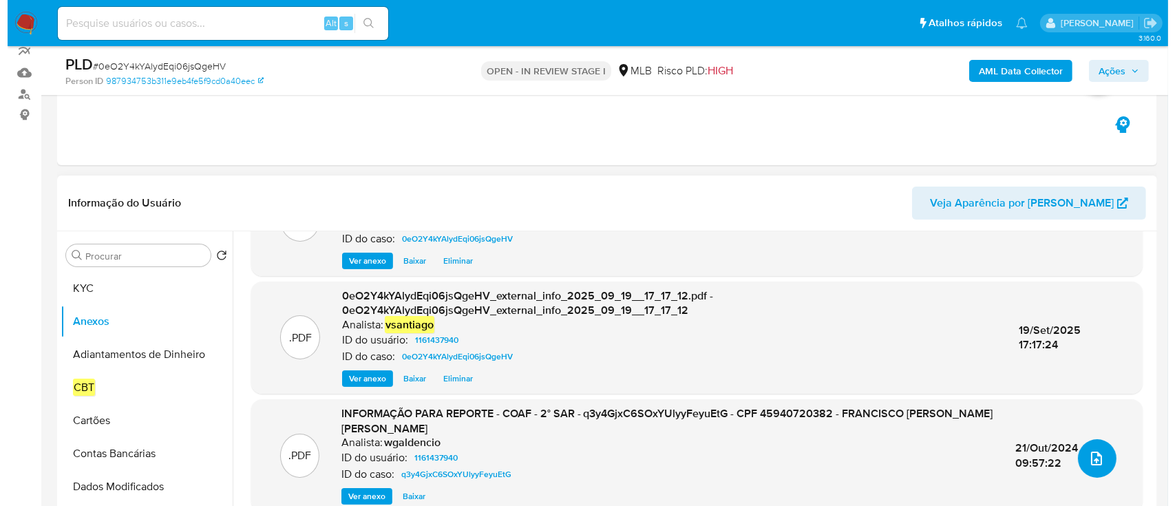
scroll to position [160, 0]
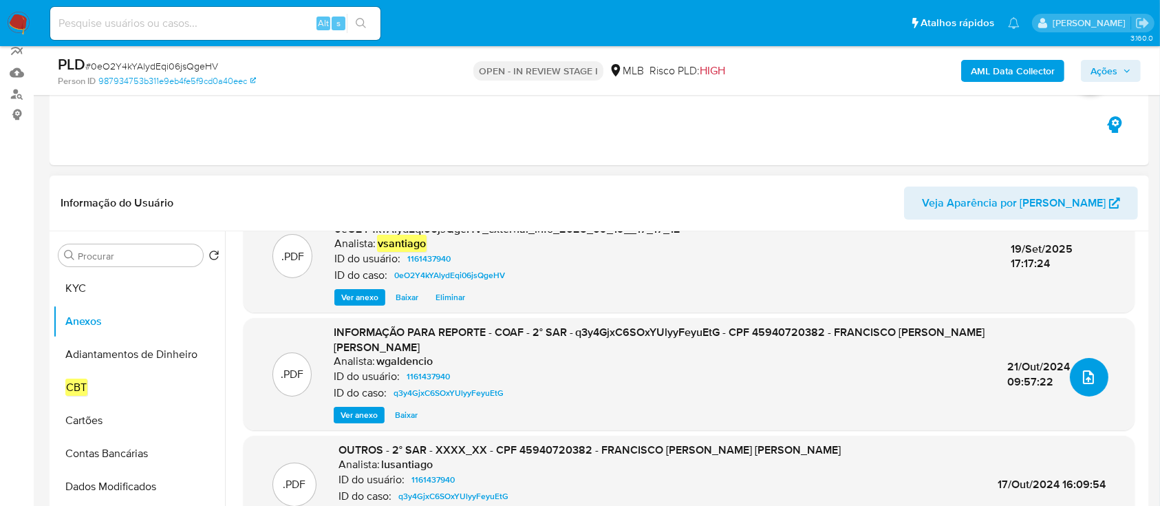
click at [1085, 380] on icon "upload-file" at bounding box center [1089, 377] width 17 height 17
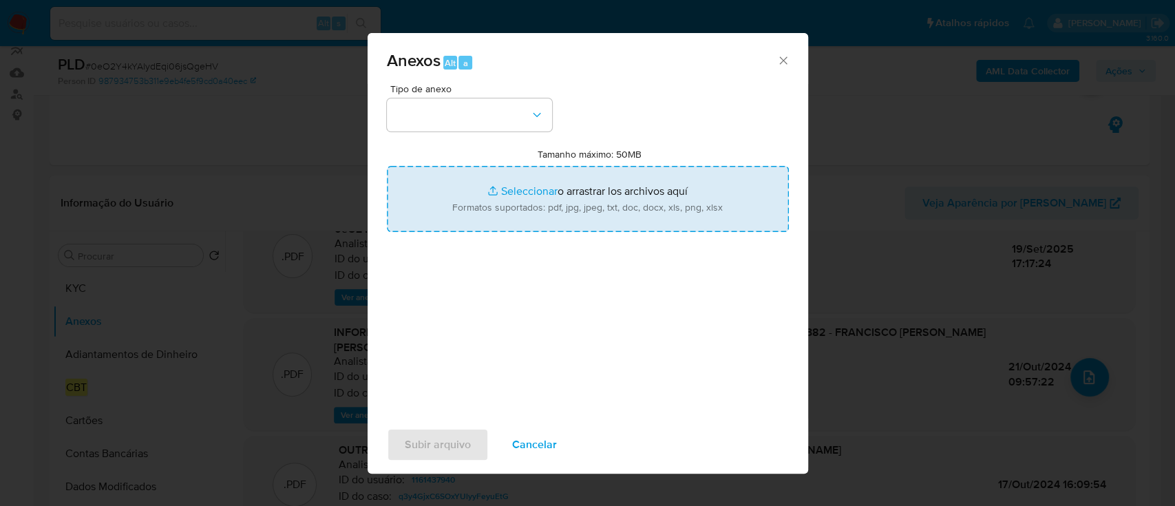
click at [536, 195] on input "Tamanho máximo: 50MB Seleccionar archivos" at bounding box center [588, 199] width 402 height 66
type input "C:\fakepath\SAR - XXX - CPF 45940720382 - FRANCISCO MIGUEL DE ANDRADE NETO.pdf"
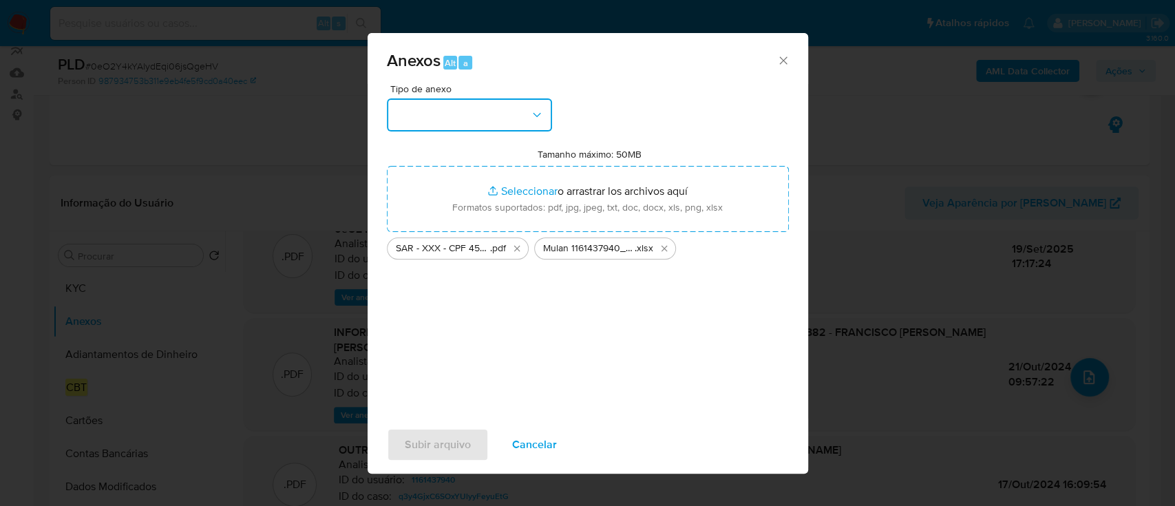
click at [517, 129] on button "button" at bounding box center [469, 114] width 165 height 33
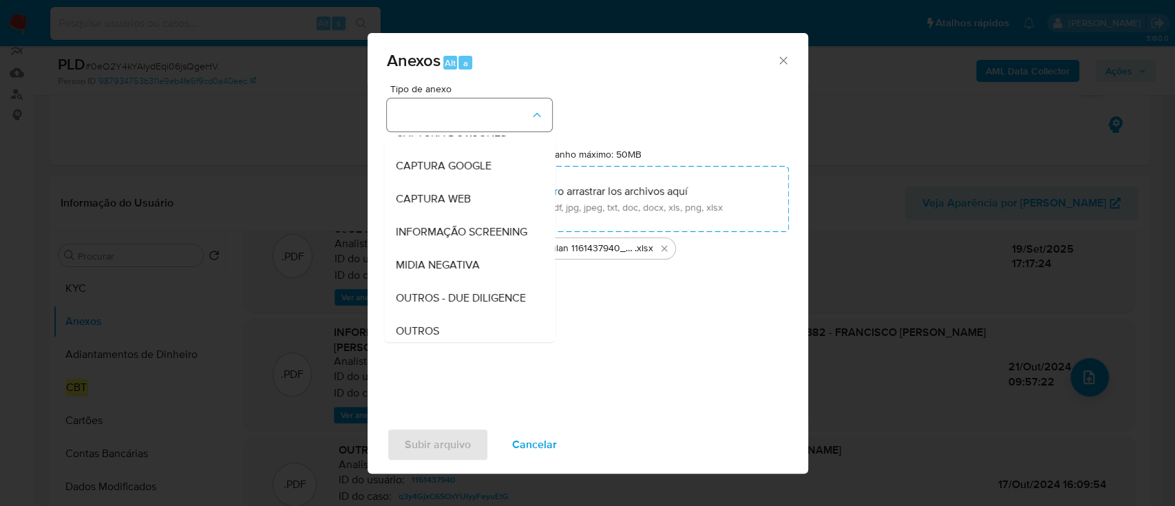
scroll to position [85, 0]
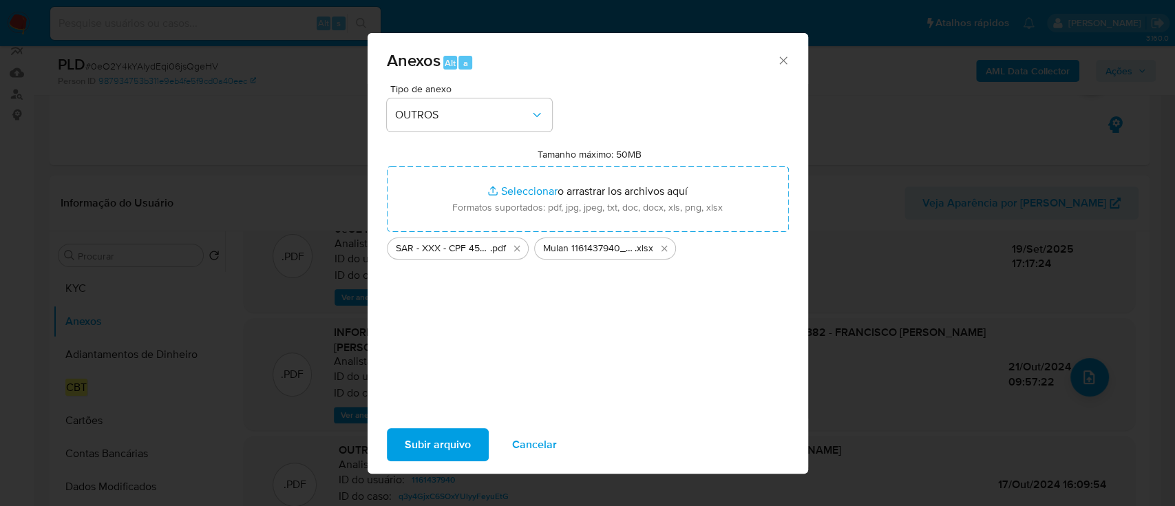
click at [454, 449] on span "Subir arquivo" at bounding box center [438, 444] width 66 height 30
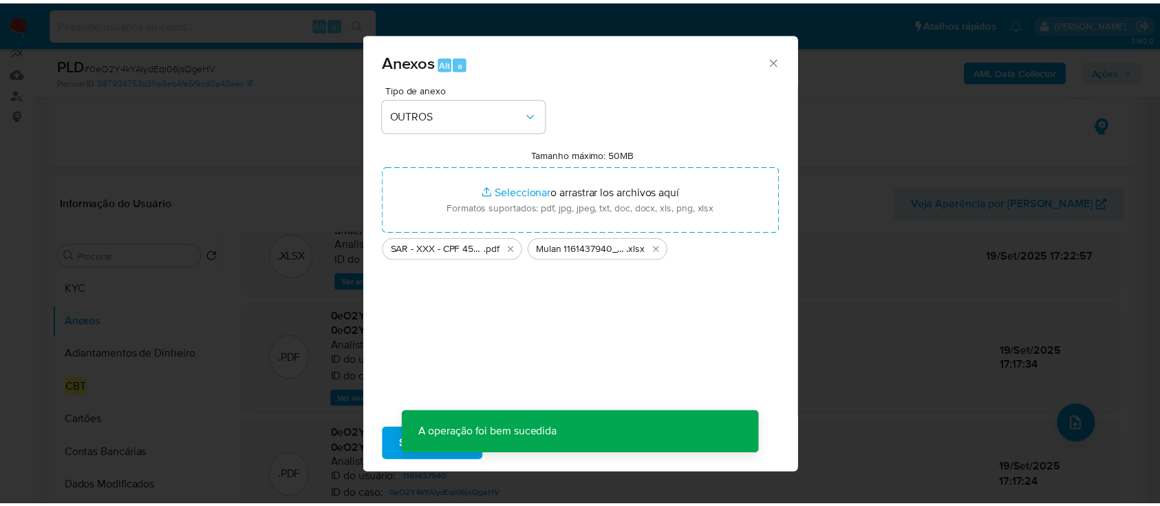
scroll to position [112, 0]
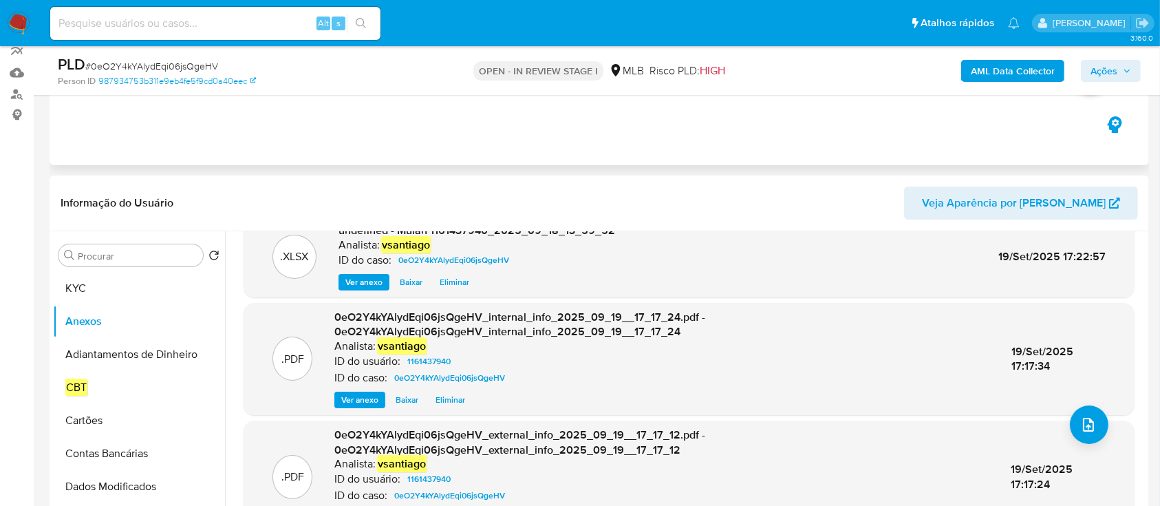
click at [479, 156] on div "Eventos ( 1 ) Ações AUTOMATIC (1)" at bounding box center [600, 82] width 1100 height 165
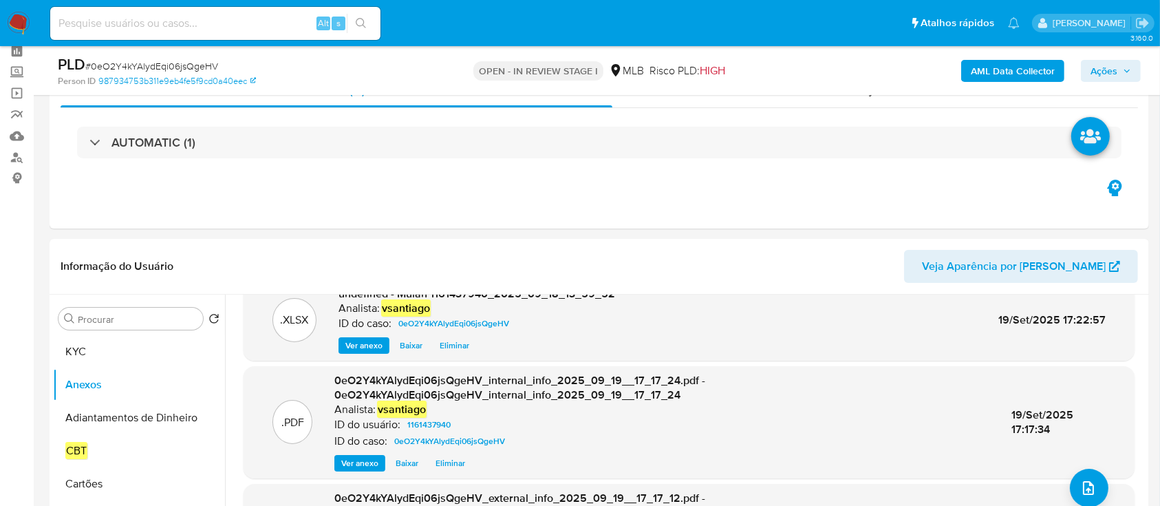
scroll to position [34, 0]
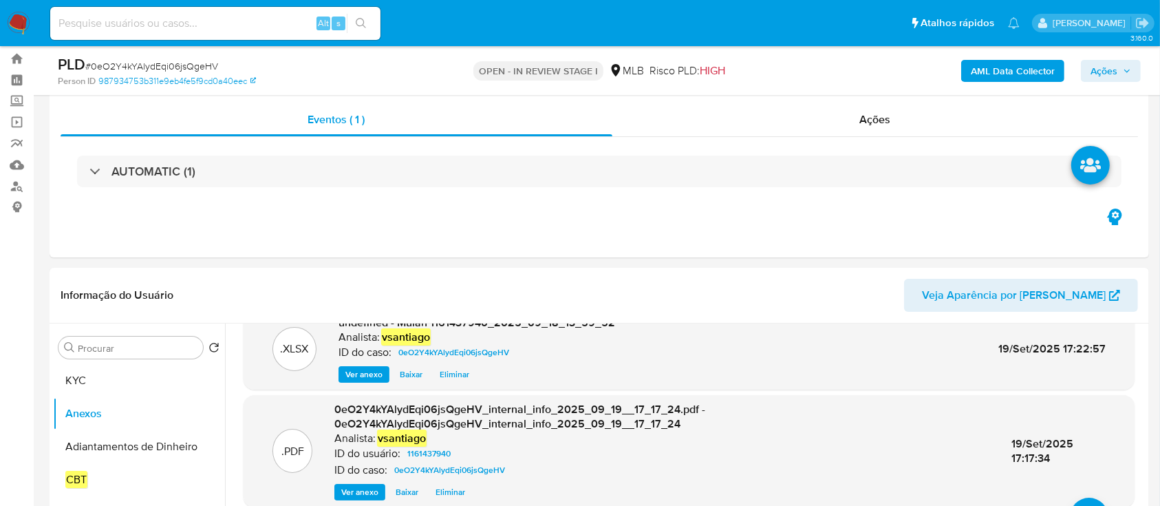
click at [1089, 73] on button "Ações" at bounding box center [1111, 71] width 60 height 22
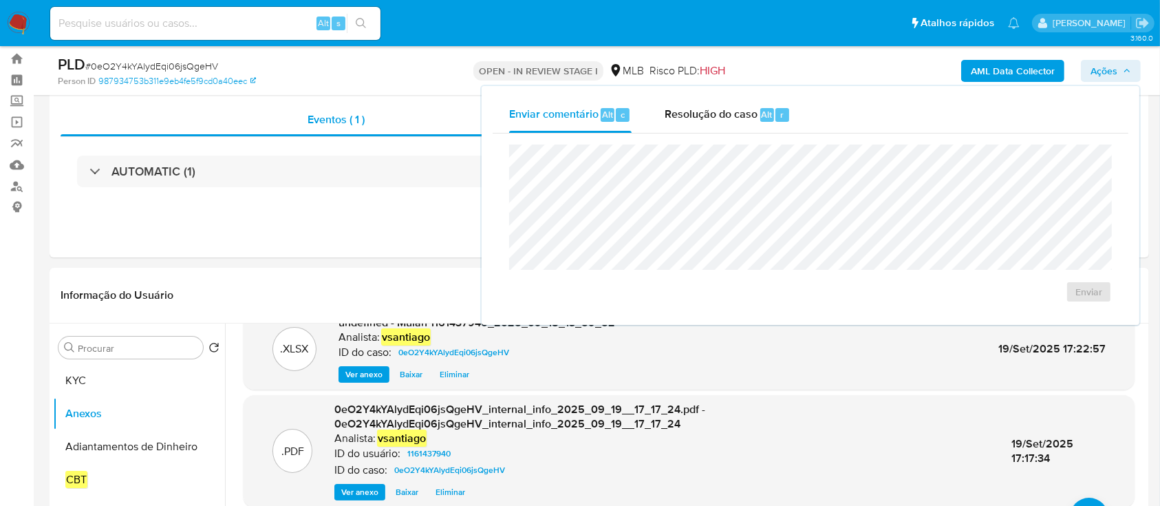
drag, startPoint x: 708, startPoint y: 114, endPoint x: 710, endPoint y: 135, distance: 21.4
click at [708, 114] on span "Resolução do caso" at bounding box center [711, 114] width 93 height 16
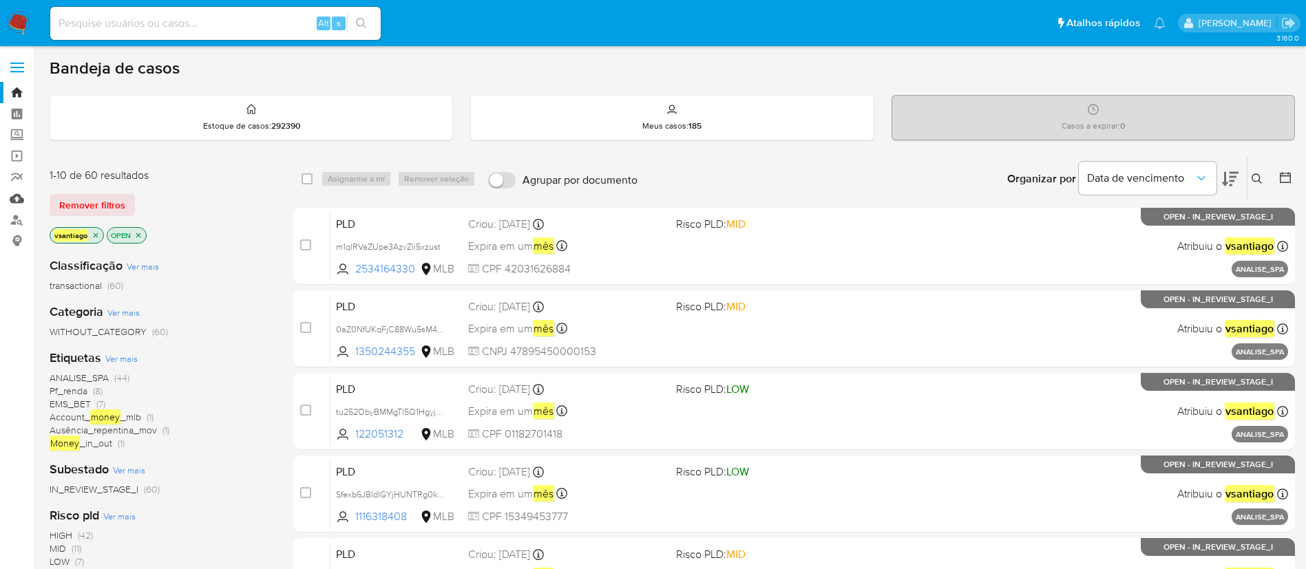
click at [14, 201] on link "Mulan" at bounding box center [82, 198] width 164 height 21
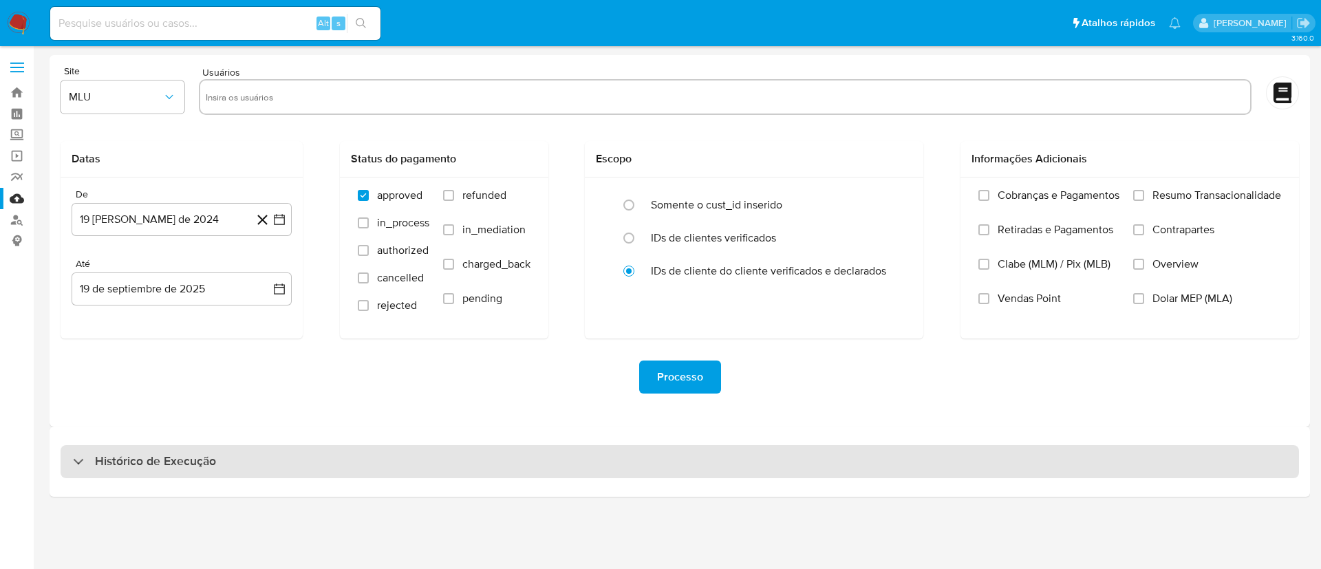
click at [502, 471] on div "Histórico de Execução" at bounding box center [680, 461] width 1239 height 33
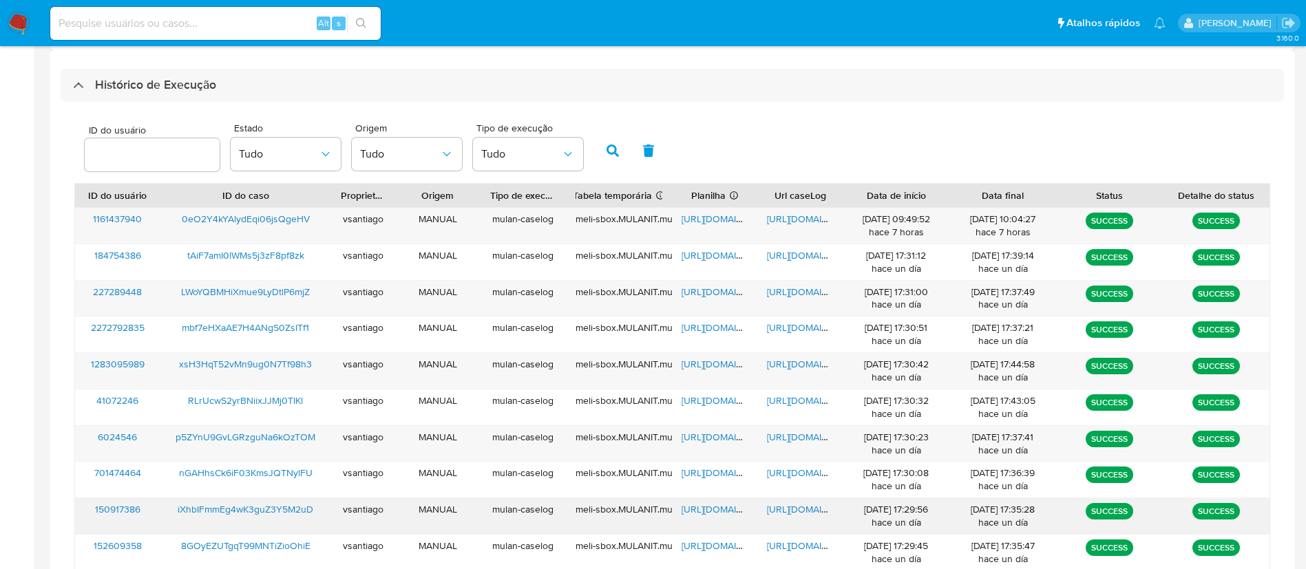
scroll to position [507, 0]
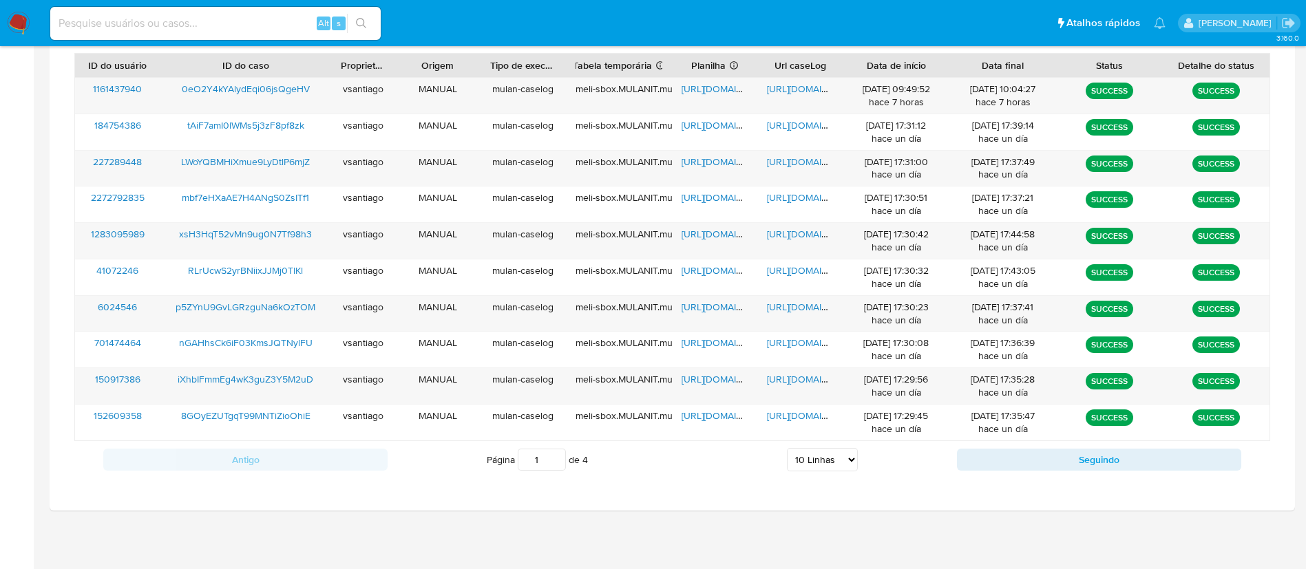
drag, startPoint x: 849, startPoint y: 460, endPoint x: 846, endPoint y: 466, distance: 7.1
click at [849, 459] on select "5 Linhas 10 Linhas 20 Linhas 25 Linhas 50 Linhas 100 Linhas" at bounding box center [822, 459] width 71 height 23
select select "100"
click at [787, 448] on select "5 Linhas 10 Linhas 20 Linhas 25 Linhas 50 Linhas 100 Linhas" at bounding box center [822, 459] width 71 height 23
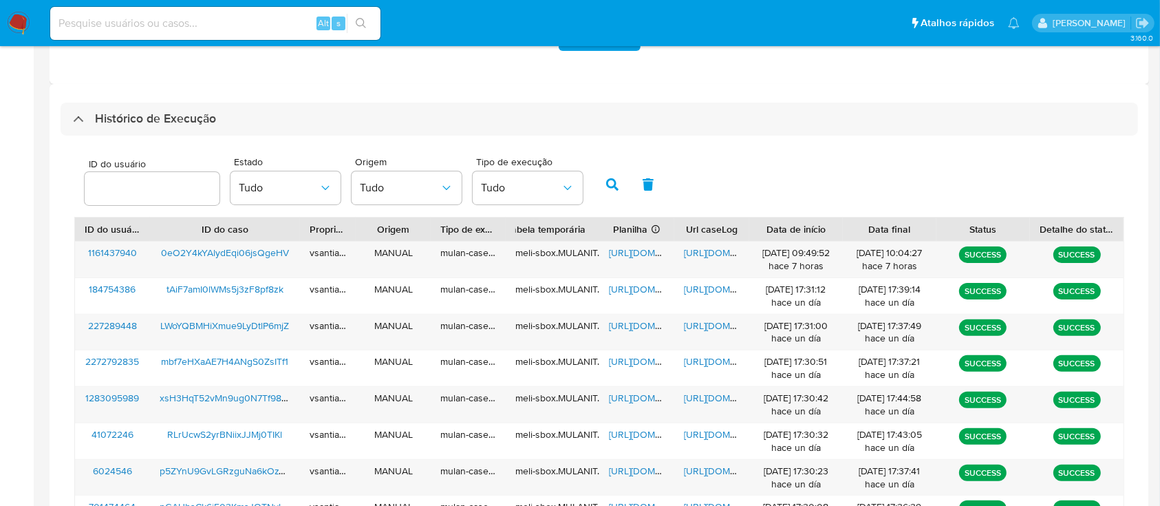
scroll to position [778, 0]
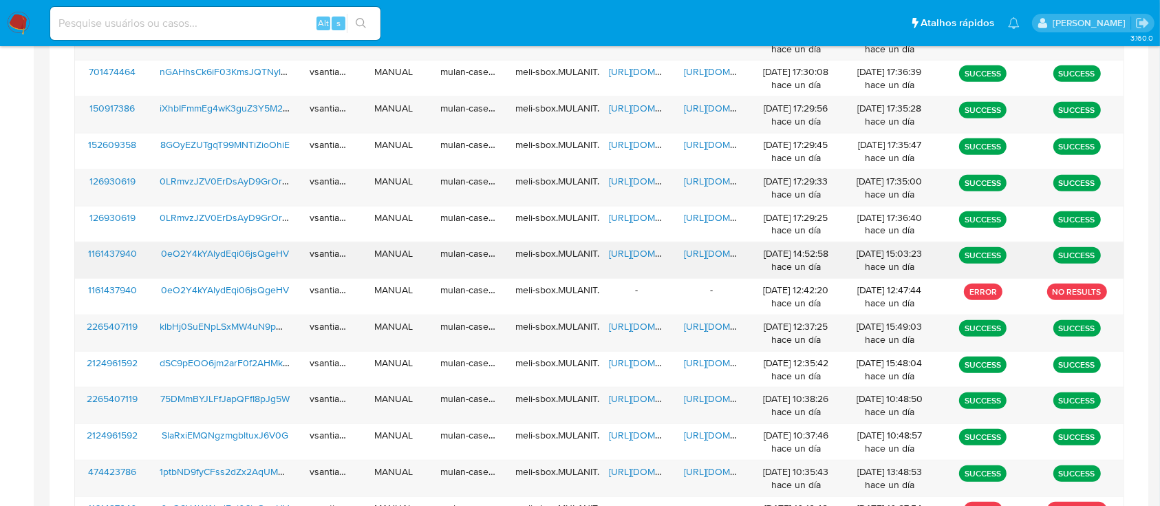
click at [621, 251] on span "[URL][DOMAIN_NAME]" at bounding box center [656, 253] width 95 height 14
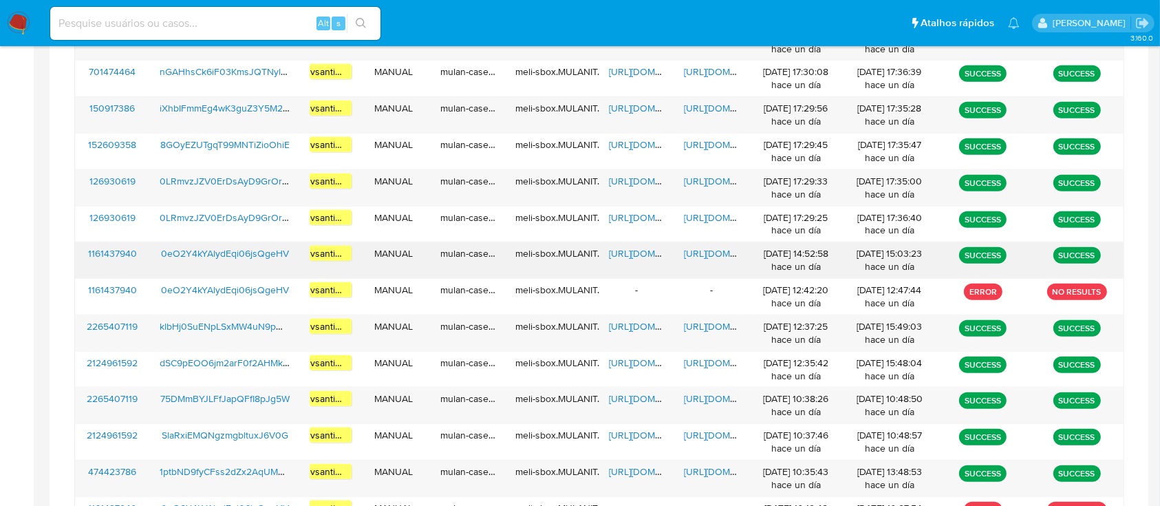
click at [710, 255] on span "[URL][DOMAIN_NAME]" at bounding box center [731, 253] width 95 height 14
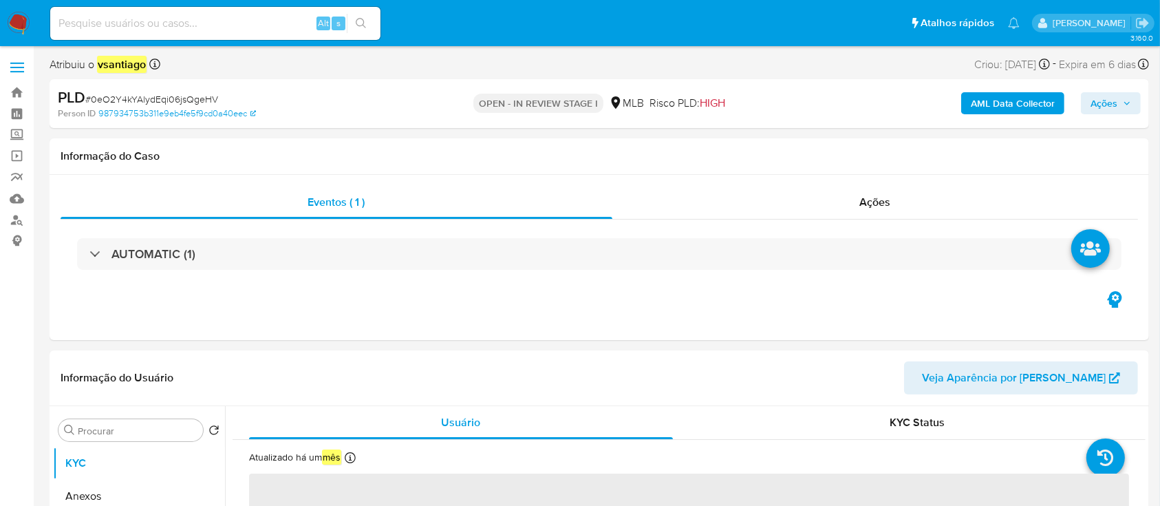
select select "10"
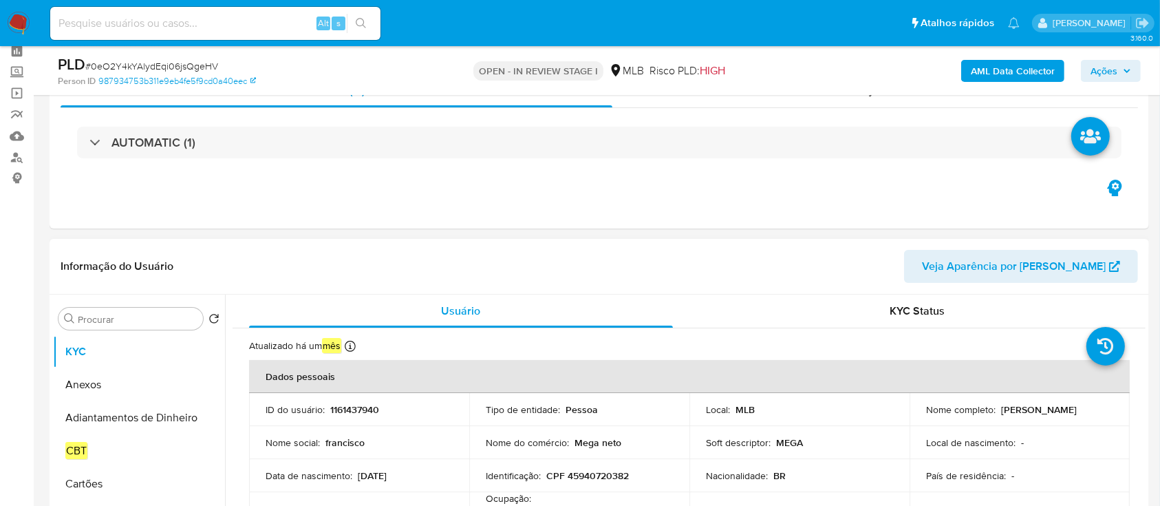
scroll to position [92, 0]
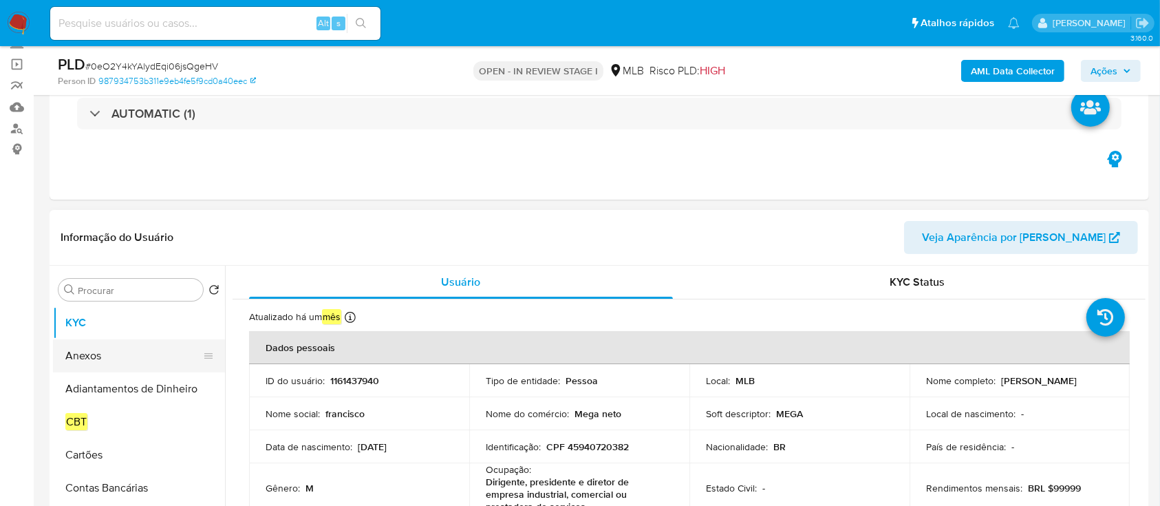
click at [116, 363] on button "Anexos" at bounding box center [133, 355] width 161 height 33
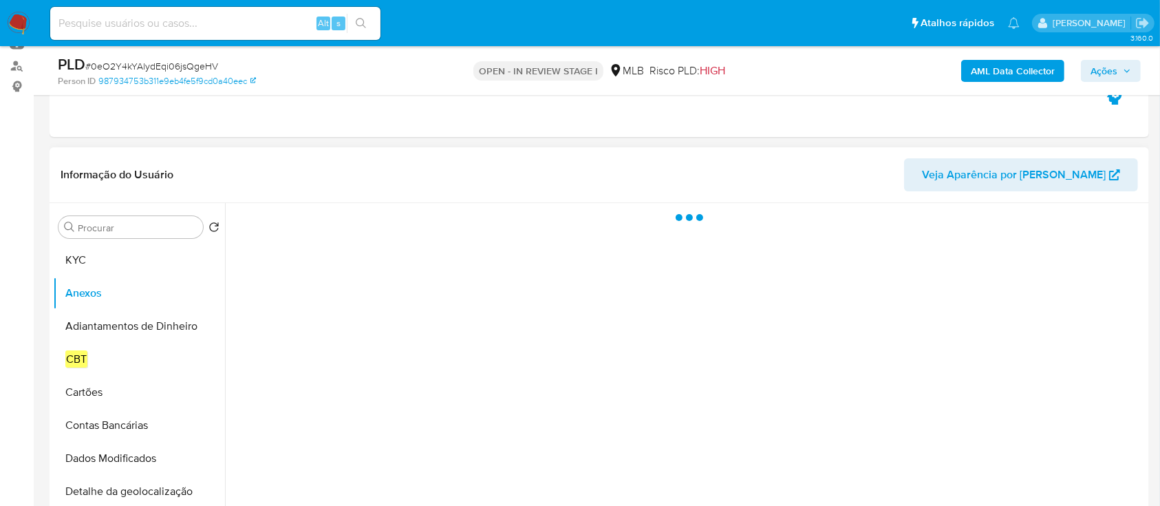
scroll to position [183, 0]
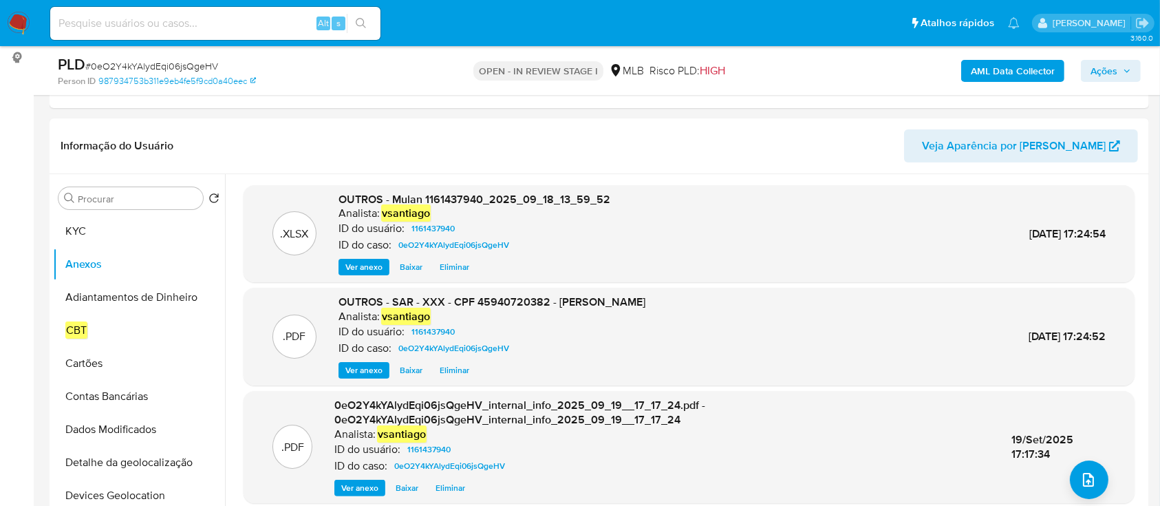
click at [1114, 70] on span "Ações" at bounding box center [1104, 71] width 27 height 22
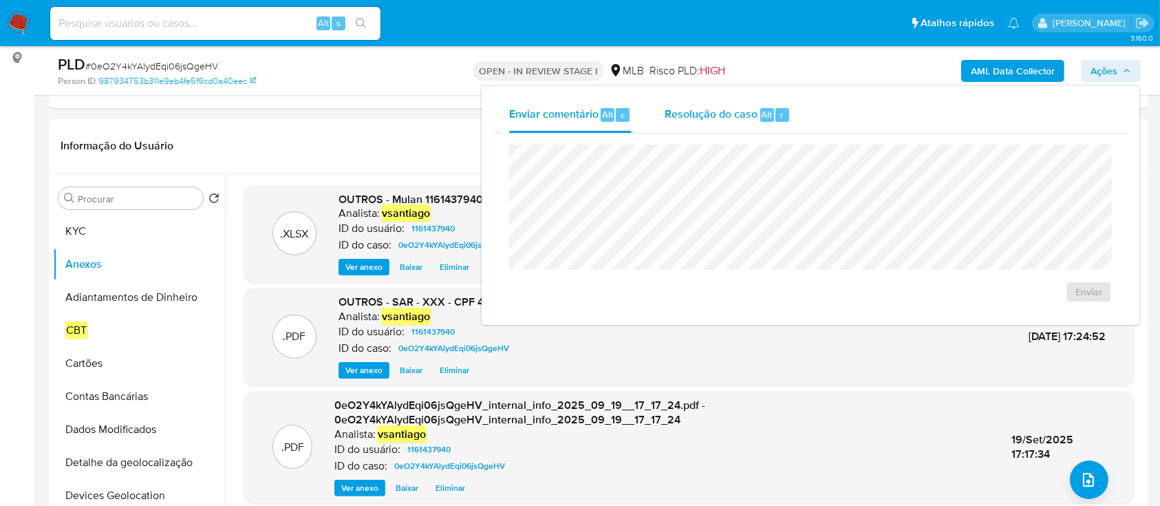
click at [732, 113] on span "Resolução do caso" at bounding box center [711, 114] width 93 height 16
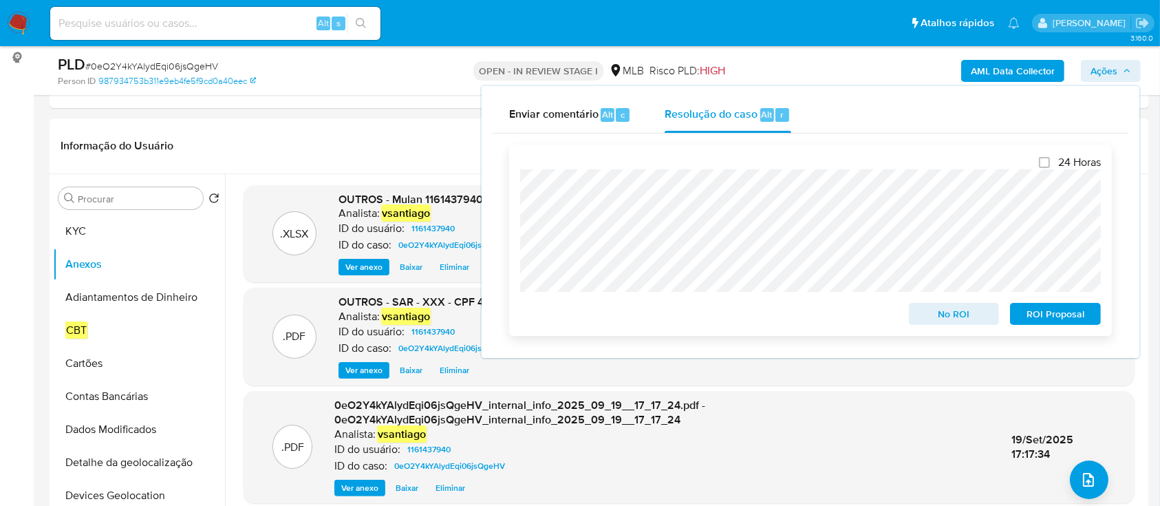
click at [1063, 317] on span "ROI Proposal" at bounding box center [1056, 313] width 72 height 19
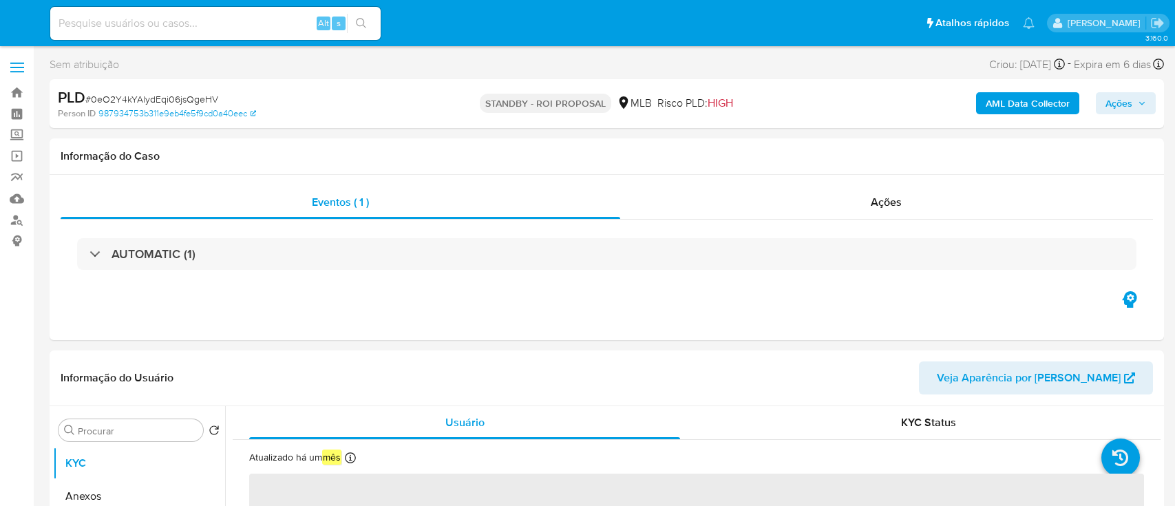
select select "10"
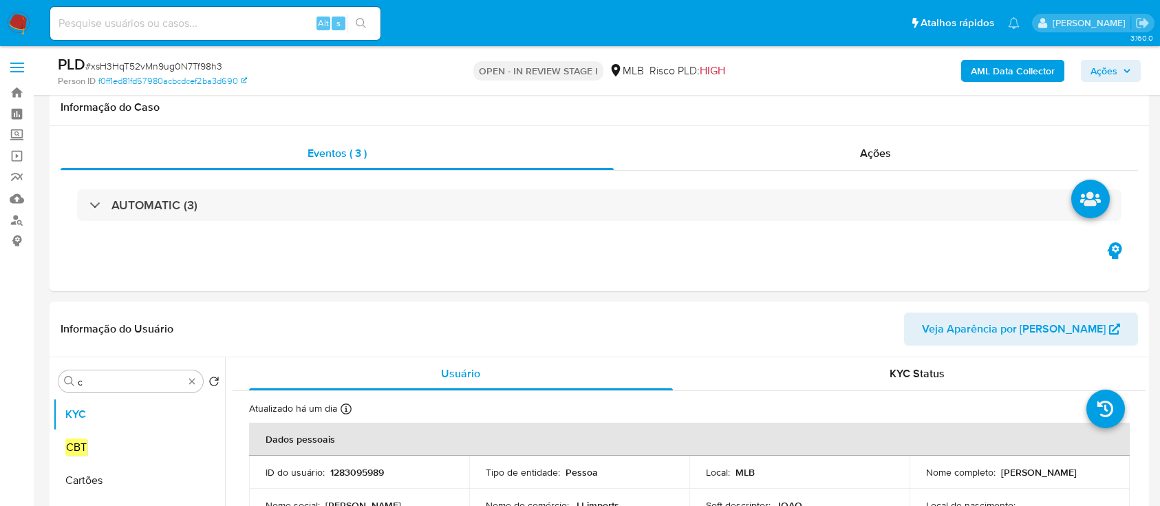
select select "10"
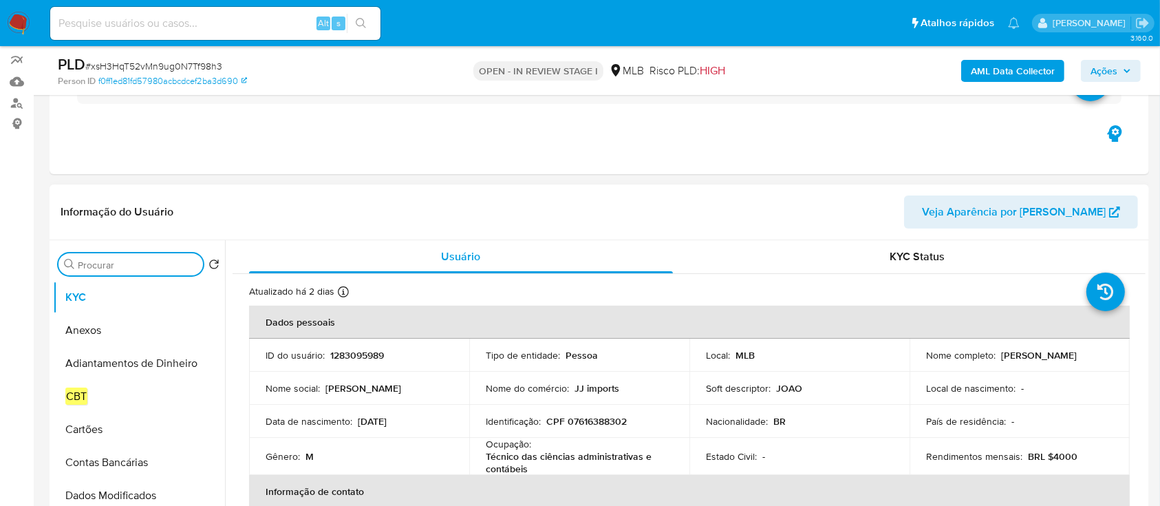
scroll to position [206, 0]
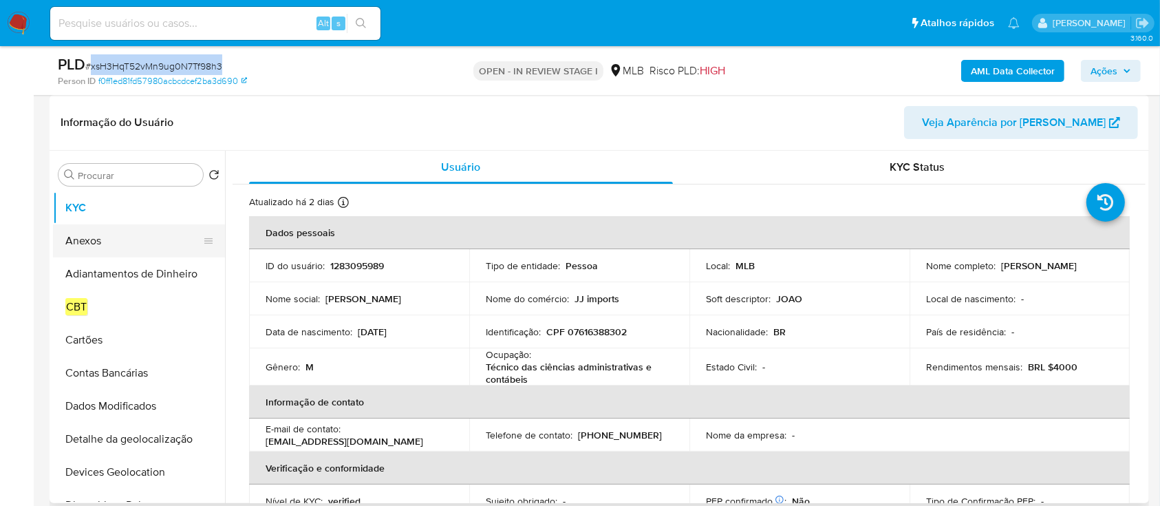
click at [103, 240] on button "Anexos" at bounding box center [133, 240] width 161 height 33
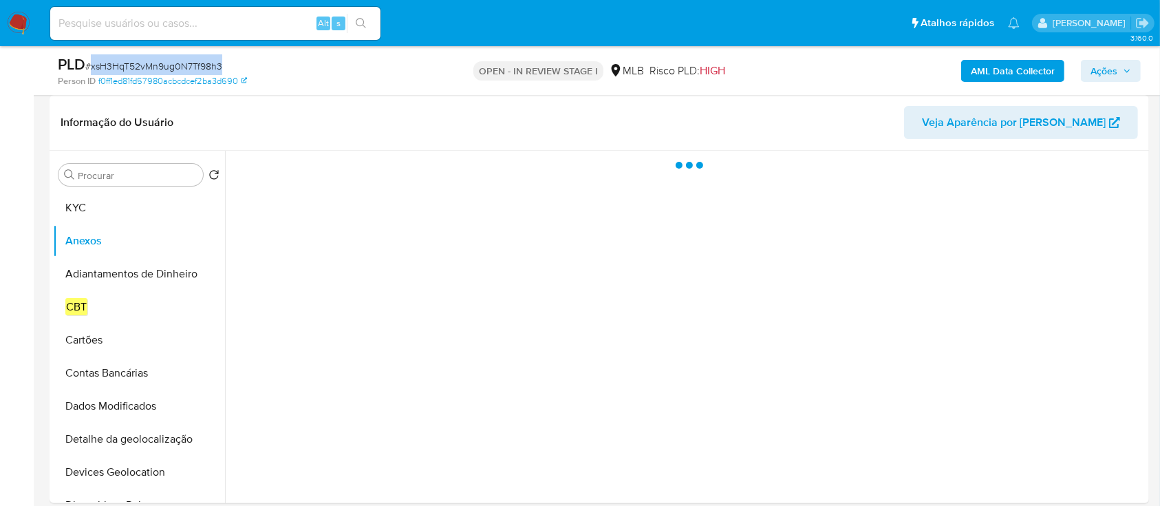
click at [1036, 70] on b "AML Data Collector" at bounding box center [1013, 71] width 84 height 22
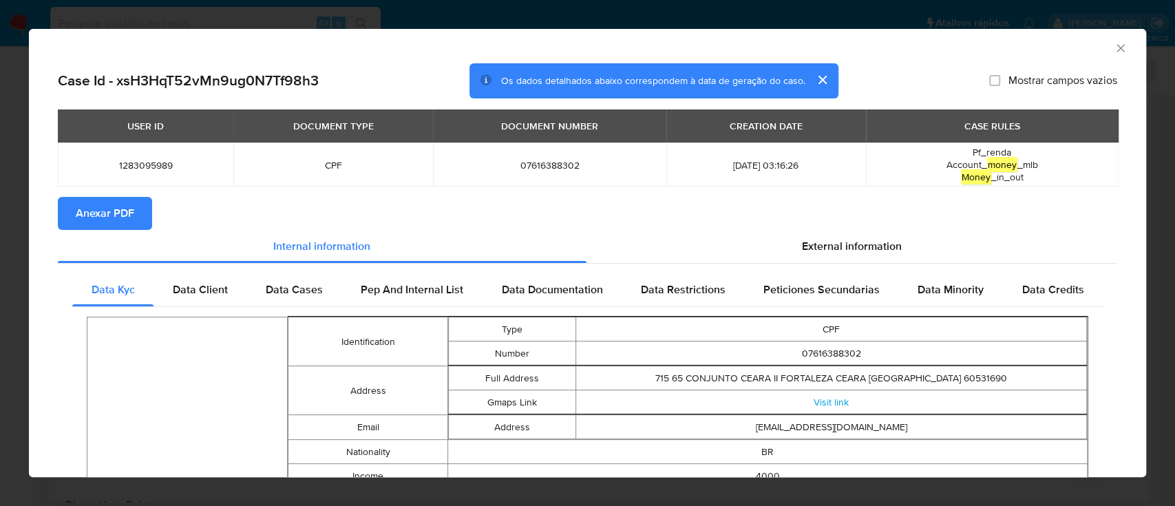
click at [138, 204] on button "Anexar PDF" at bounding box center [105, 213] width 94 height 33
click at [1114, 52] on icon "Fechar a janela" at bounding box center [1121, 48] width 14 height 14
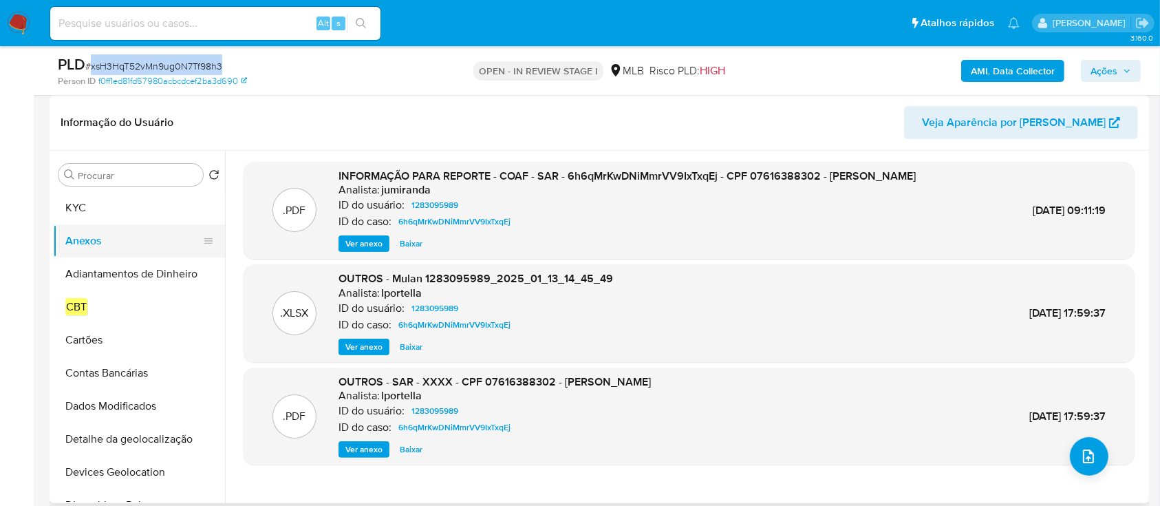
drag, startPoint x: 104, startPoint y: 240, endPoint x: 103, endPoint y: 228, distance: 11.7
click at [104, 239] on button "Anexos" at bounding box center [133, 240] width 161 height 33
click at [99, 196] on button "KYC" at bounding box center [133, 207] width 161 height 33
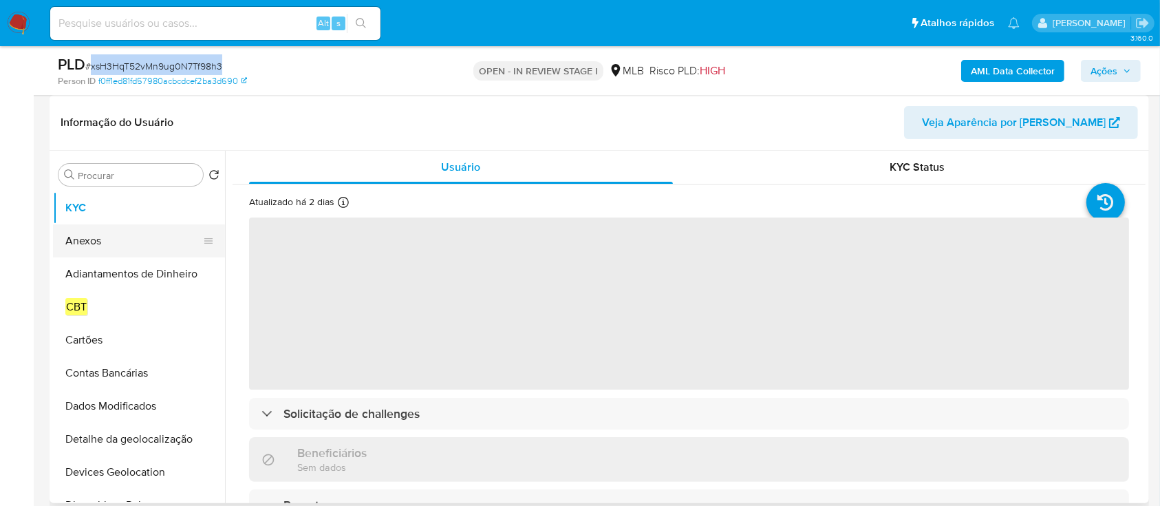
click at [102, 230] on button "Anexos" at bounding box center [133, 240] width 161 height 33
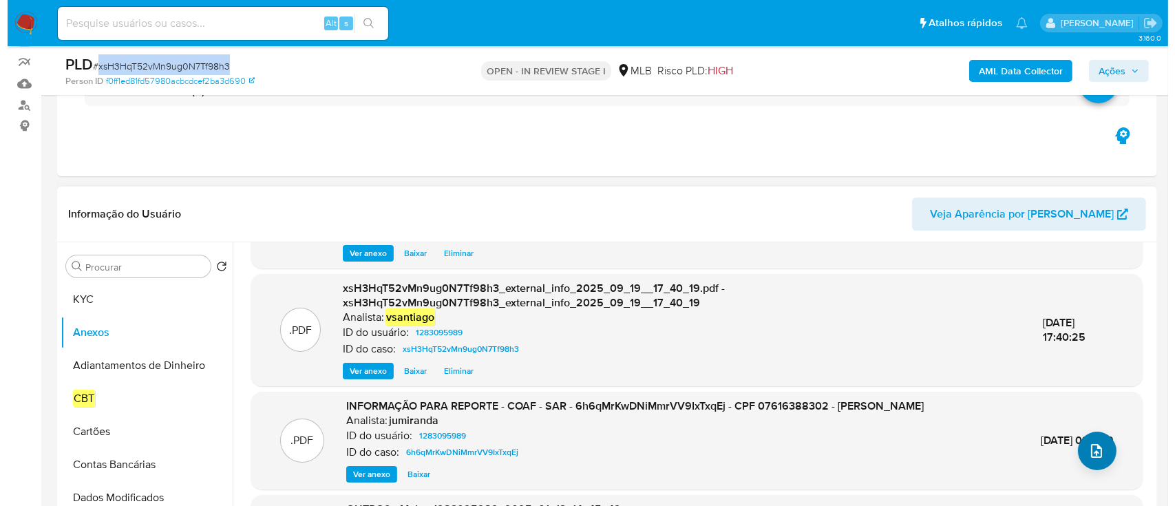
scroll to position [160, 0]
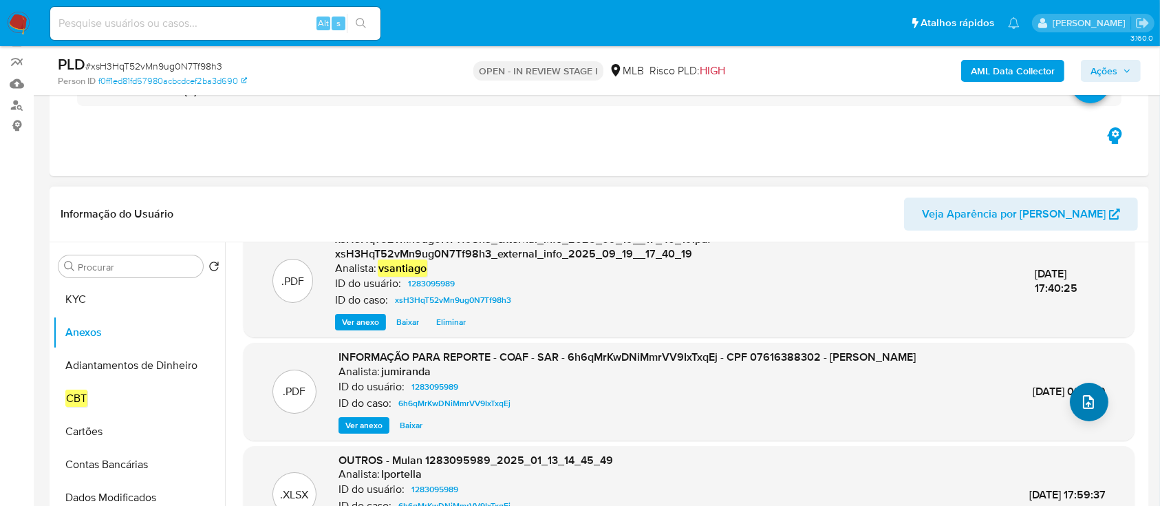
drag, startPoint x: 1101, startPoint y: 398, endPoint x: 1070, endPoint y: 398, distance: 31.7
click at [1100, 398] on div ".PDF INFORMAÇÃO PARA REPORTE - COAF - SAR - 6h6qMrKwDNiMmrVV9IxTxqEj - CPF 0761…" at bounding box center [690, 392] width 878 height 84
click at [1081, 394] on icon "upload-file" at bounding box center [1089, 402] width 17 height 17
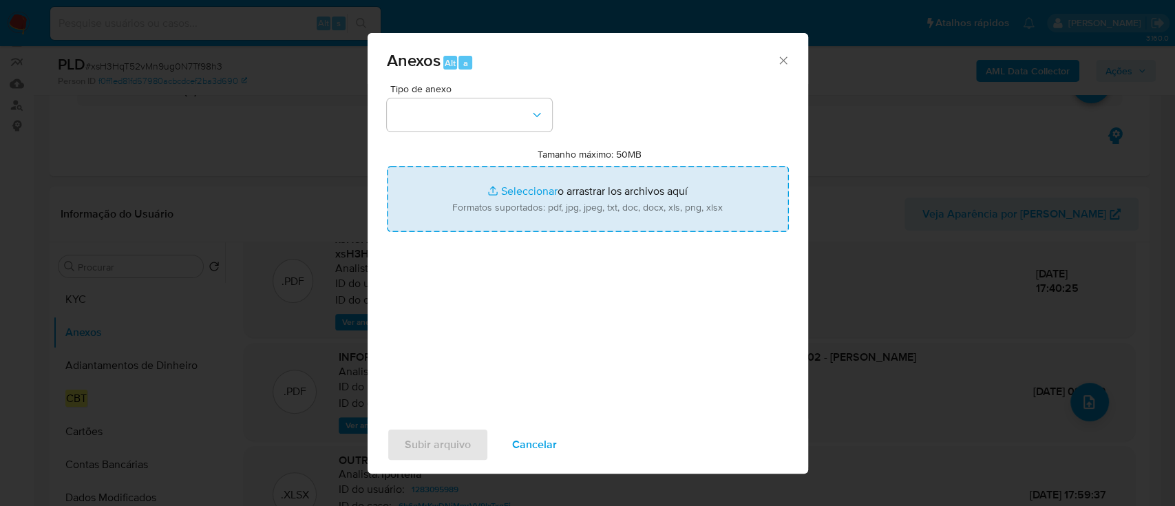
click at [567, 209] on input "Tamanho máximo: 50MB Seleccionar archivos" at bounding box center [588, 199] width 402 height 66
type input "C:\fakepath\SAR - XXX - CPF 07616388302 - JOAO VICTOR DE SOUSA FREITAS.pdf"
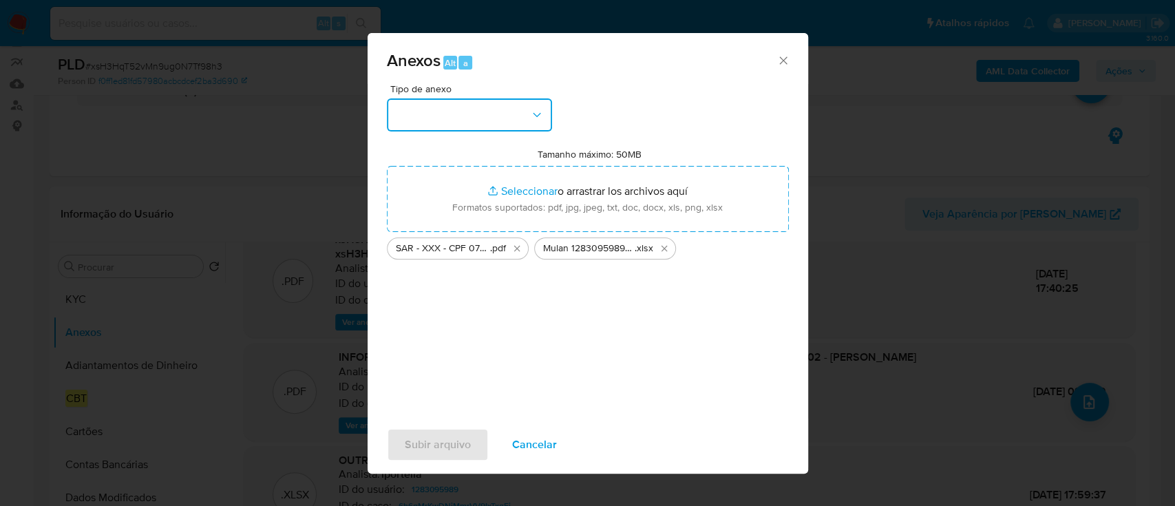
click at [457, 107] on button "button" at bounding box center [469, 114] width 165 height 33
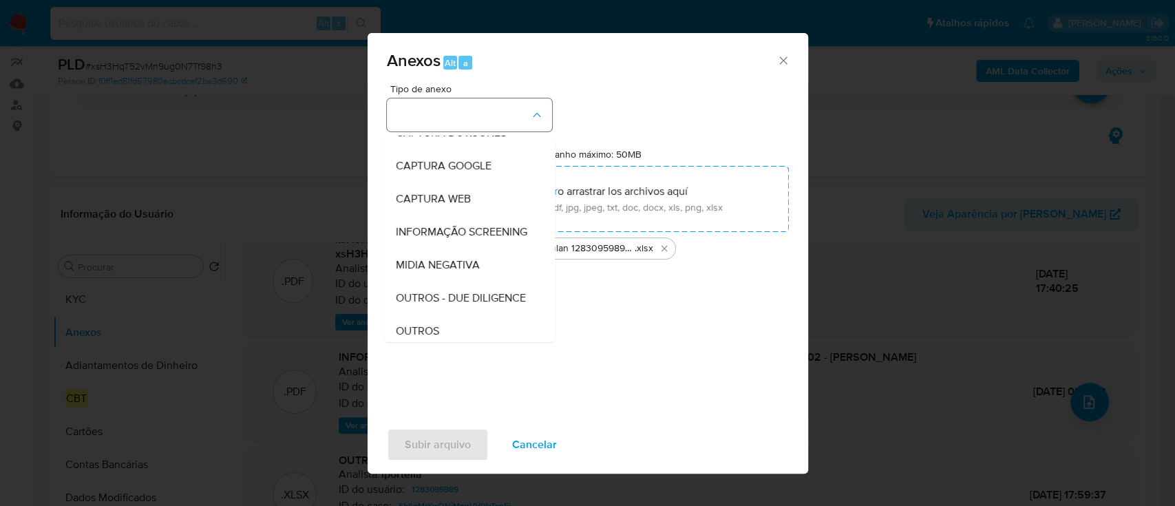
scroll to position [85, 0]
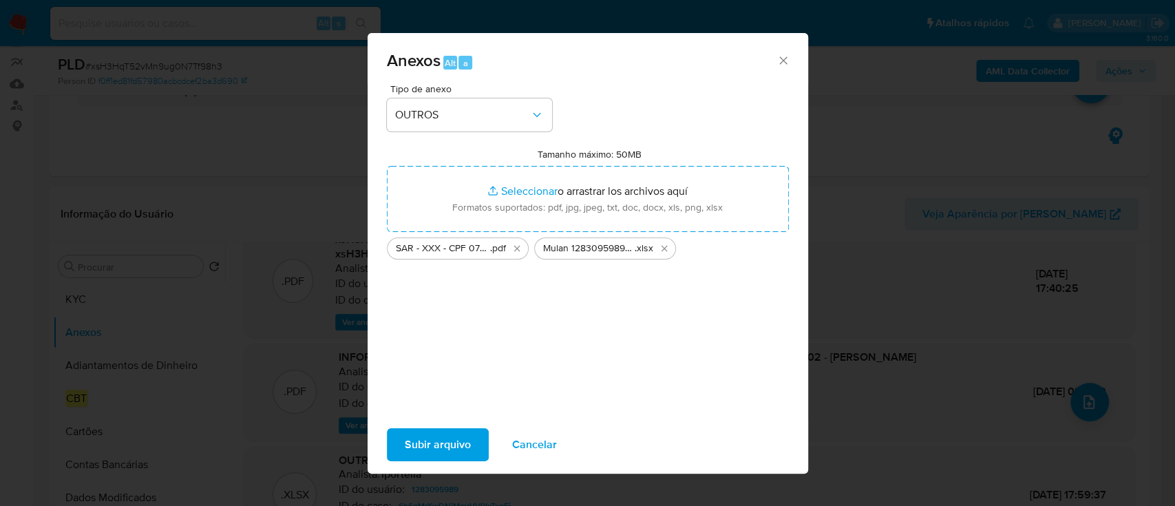
click at [429, 447] on span "Subir arquivo" at bounding box center [438, 444] width 66 height 30
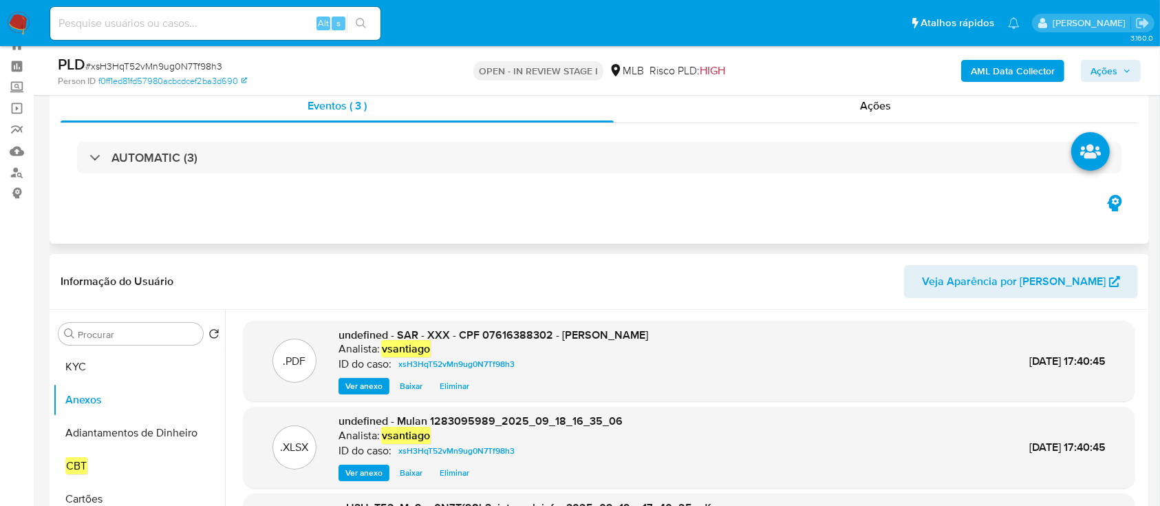
scroll to position [0, 0]
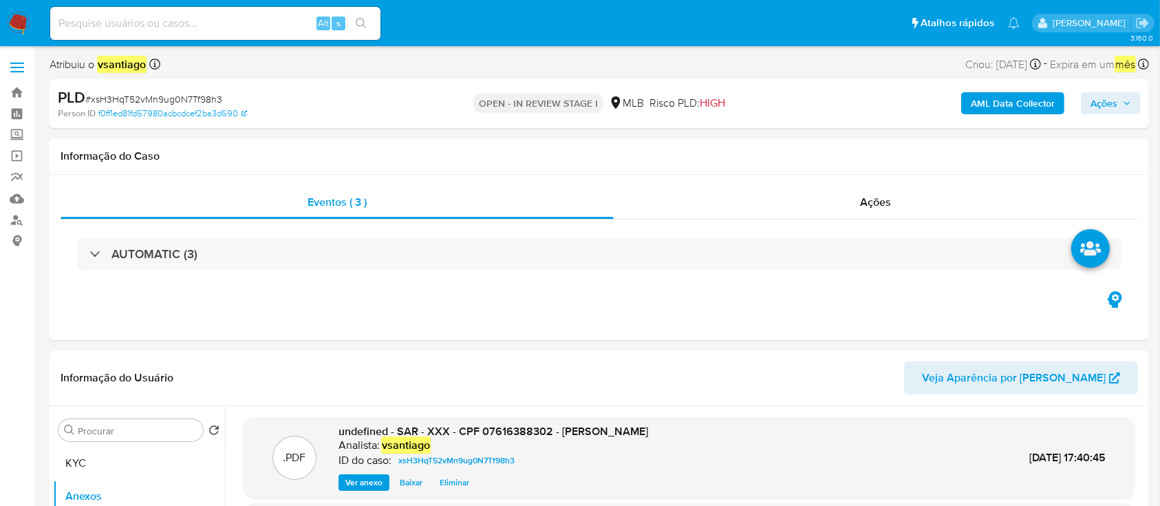
click at [1122, 108] on span "Ações" at bounding box center [1111, 103] width 41 height 19
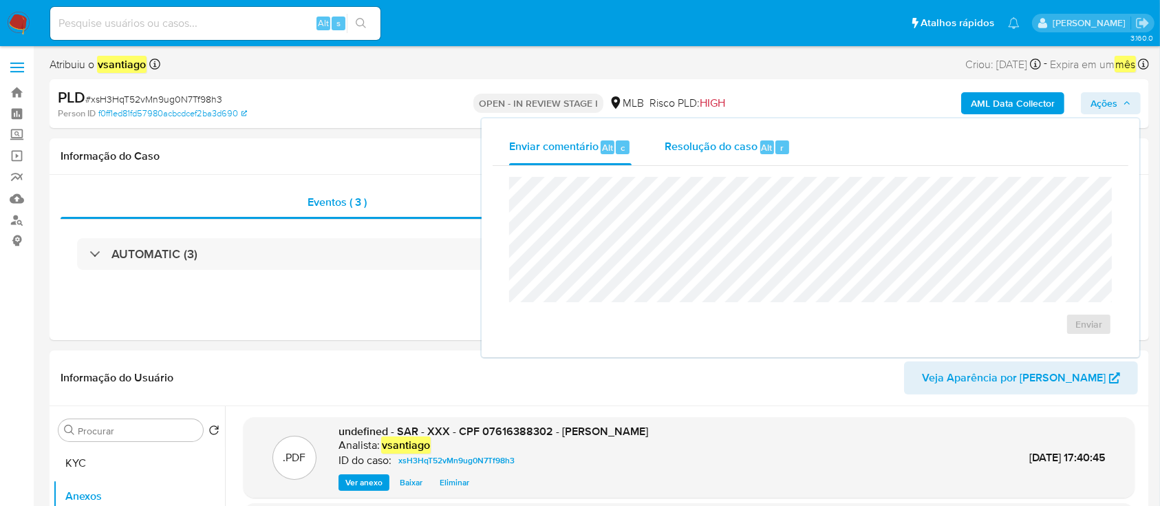
click at [733, 152] on span "Resolução do caso" at bounding box center [711, 147] width 93 height 16
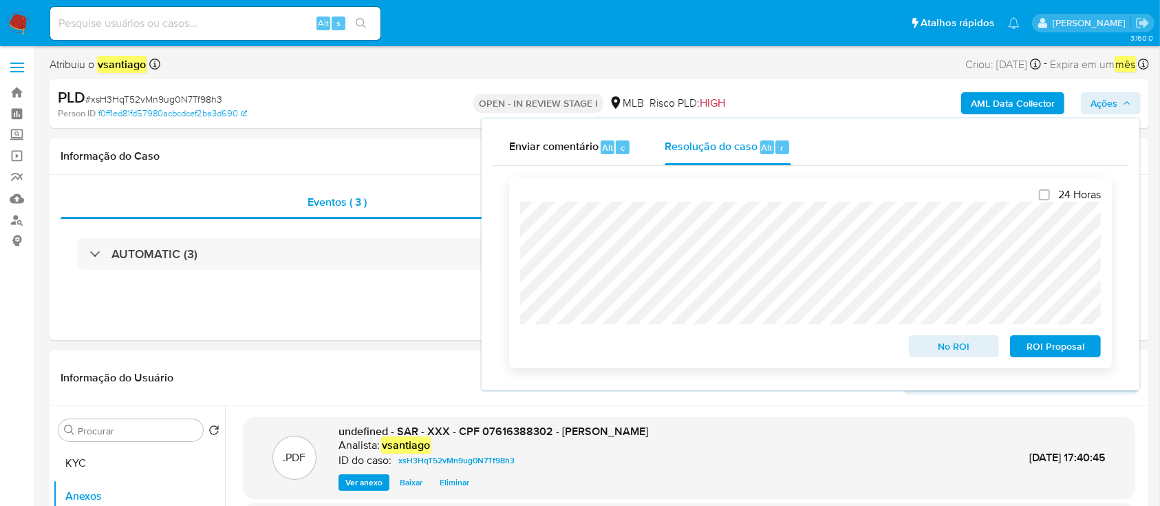
click at [1041, 345] on span "ROI Proposal" at bounding box center [1056, 346] width 72 height 19
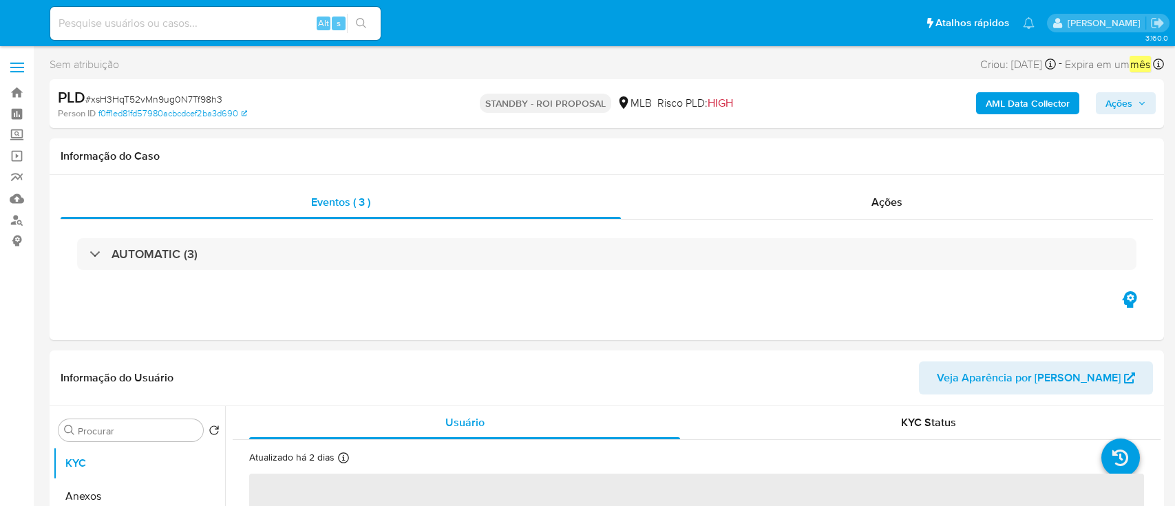
select select "10"
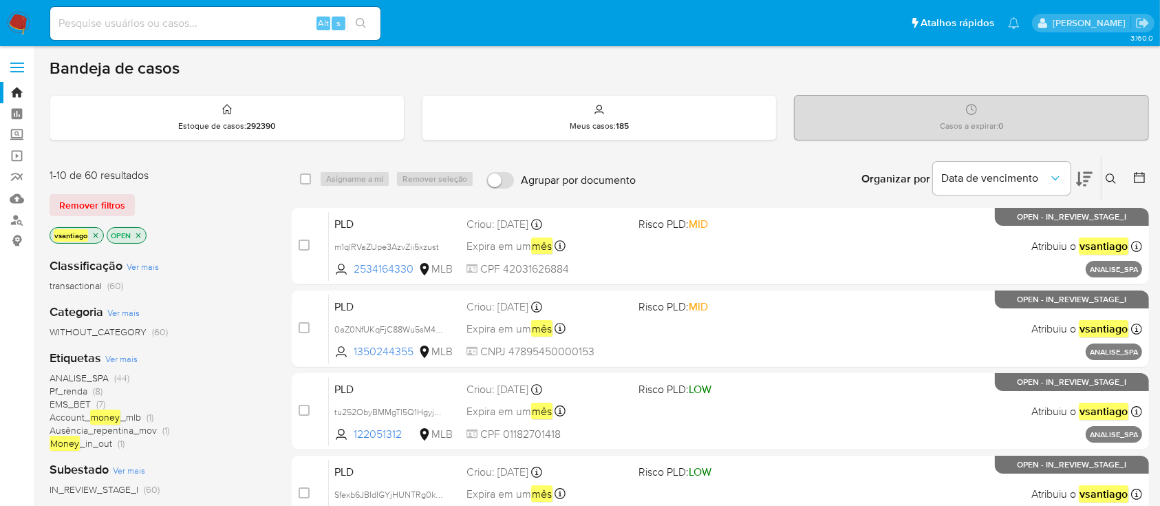
drag, startPoint x: 0, startPoint y: 0, endPoint x: 83, endPoint y: 8, distance: 83.7
click at [14, 23] on img at bounding box center [18, 23] width 23 height 23
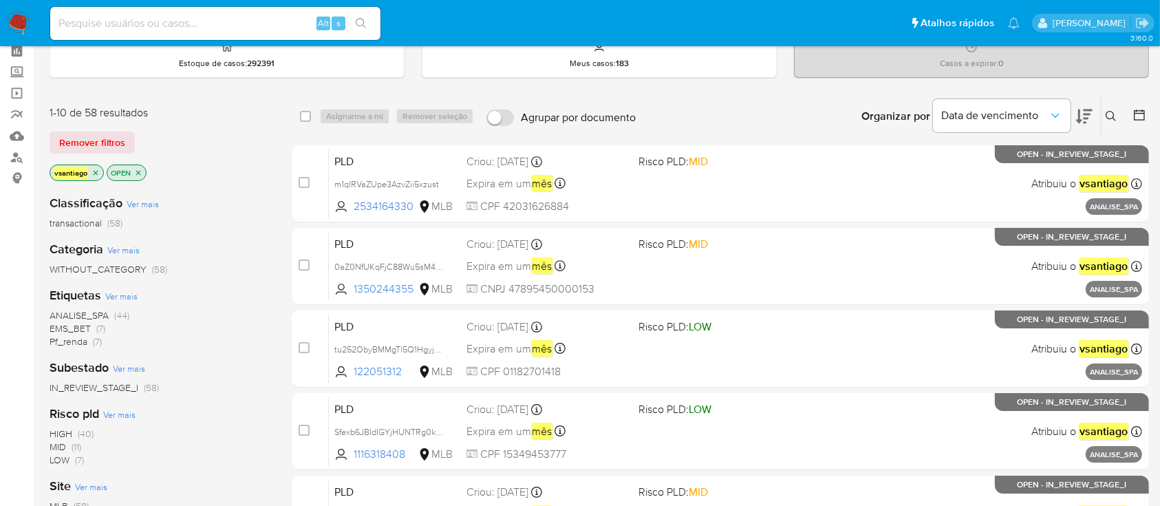
scroll to position [92, 0]
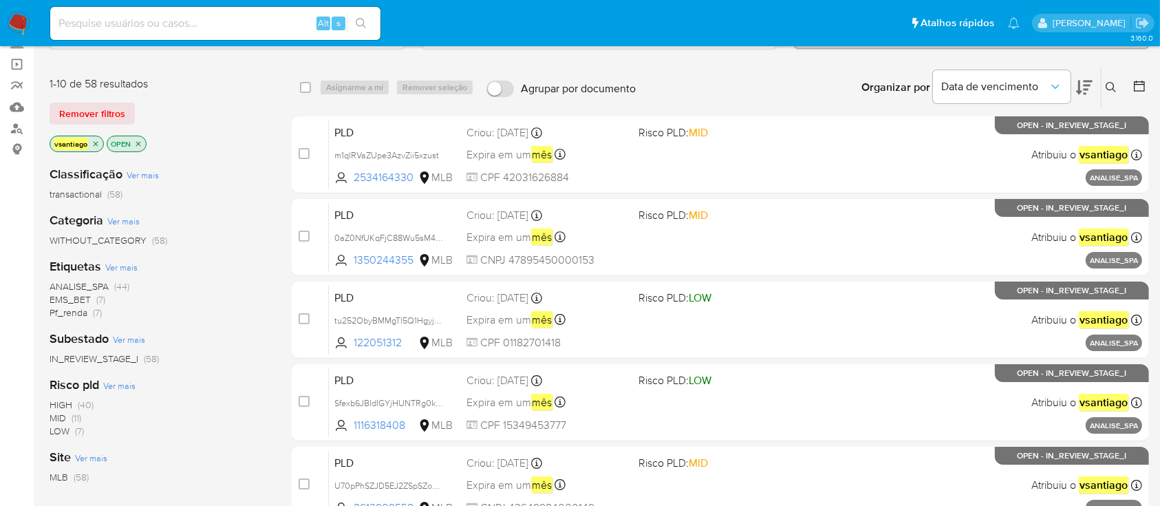
click at [101, 198] on span "transactional" at bounding box center [76, 194] width 52 height 14
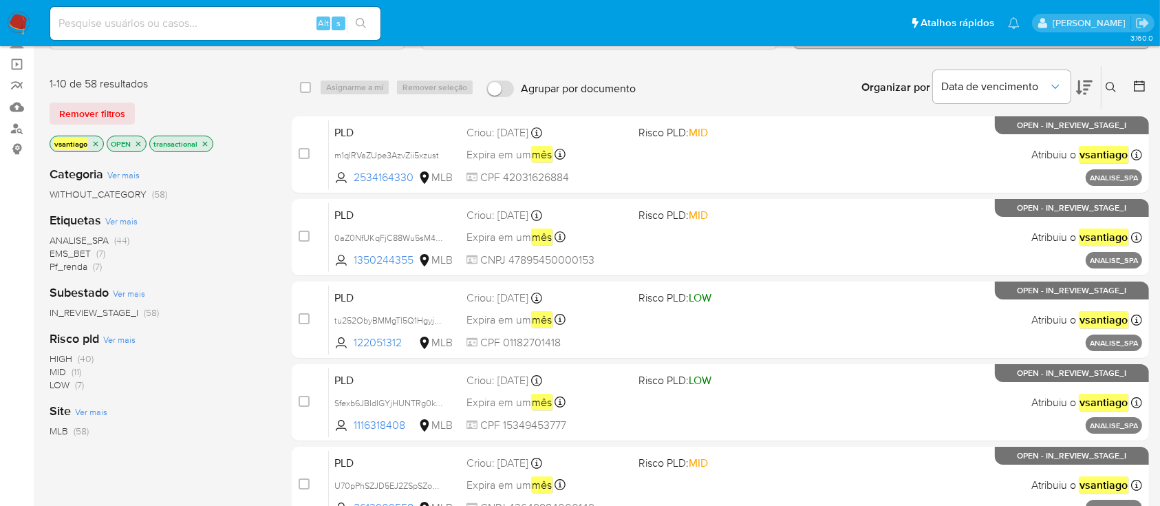
click at [21, 25] on img at bounding box center [18, 23] width 23 height 23
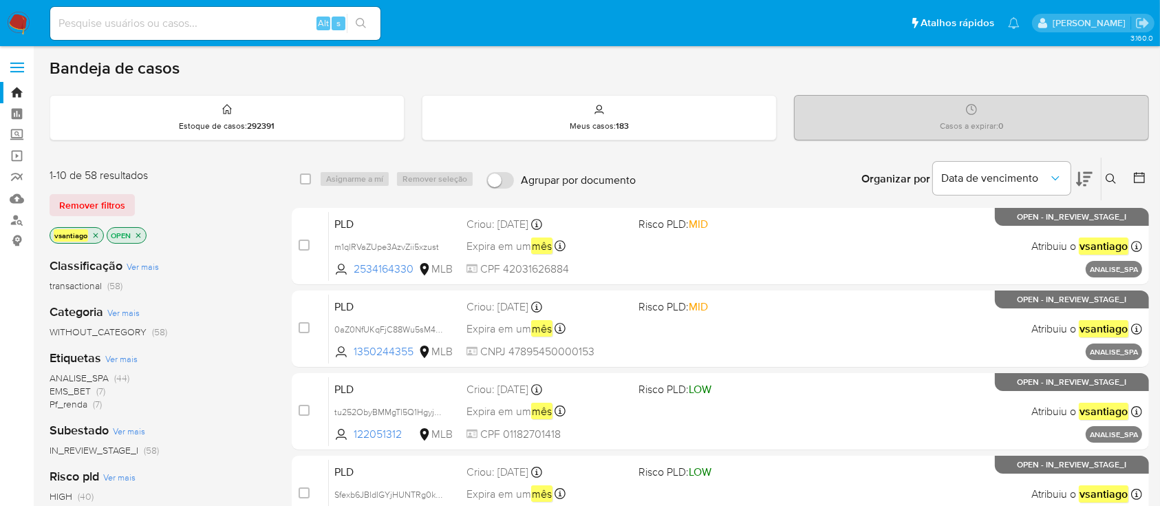
scroll to position [92, 0]
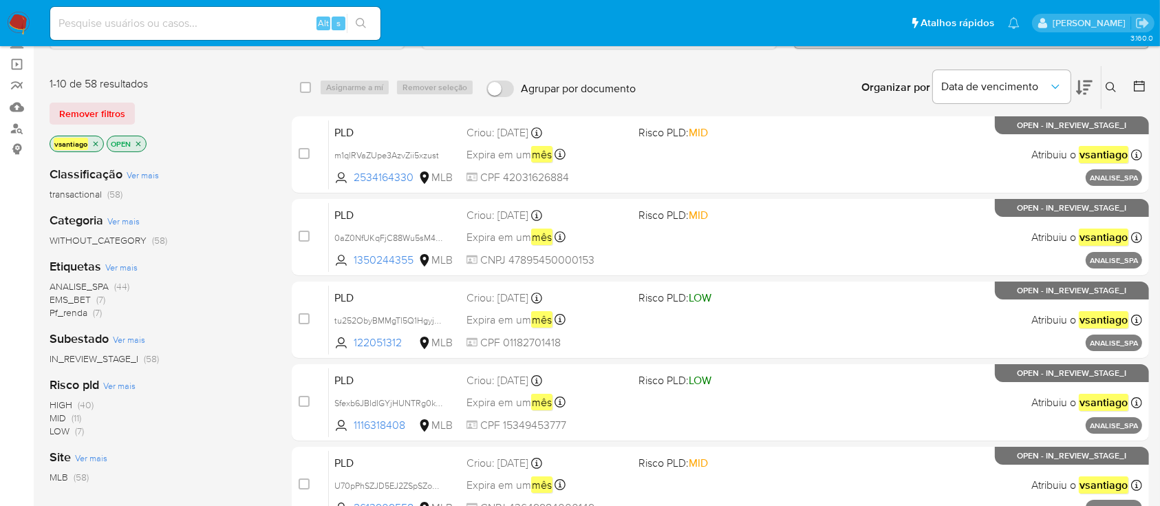
drag, startPoint x: 237, startPoint y: 217, endPoint x: 221, endPoint y: 333, distance: 116.8
click at [237, 218] on div "Categoria Ver mais WITHOUT_CATEGORY (58)" at bounding box center [160, 229] width 220 height 35
click at [75, 311] on span "Pf_renda" at bounding box center [69, 313] width 38 height 14
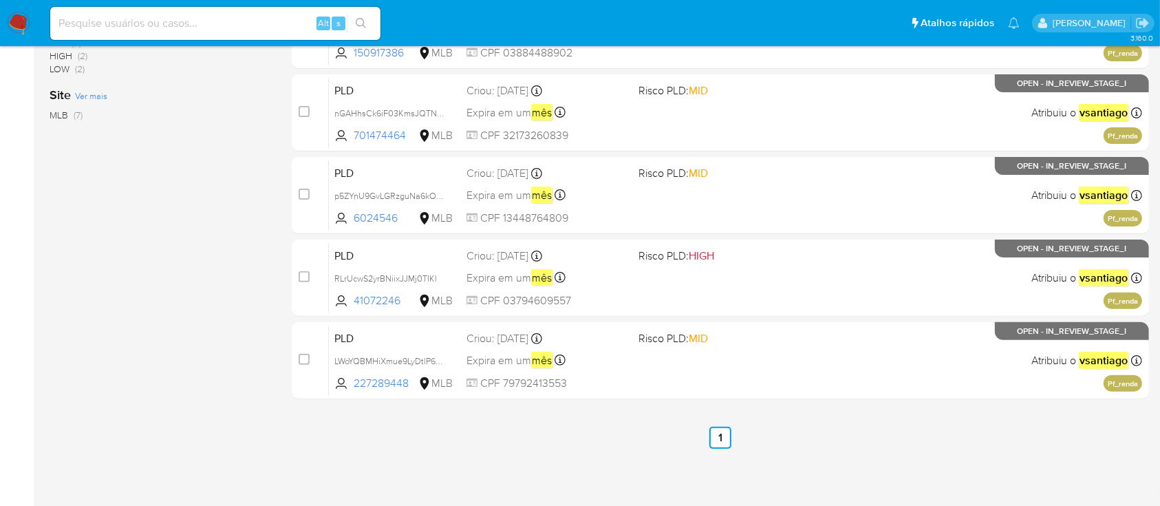
scroll to position [106, 0]
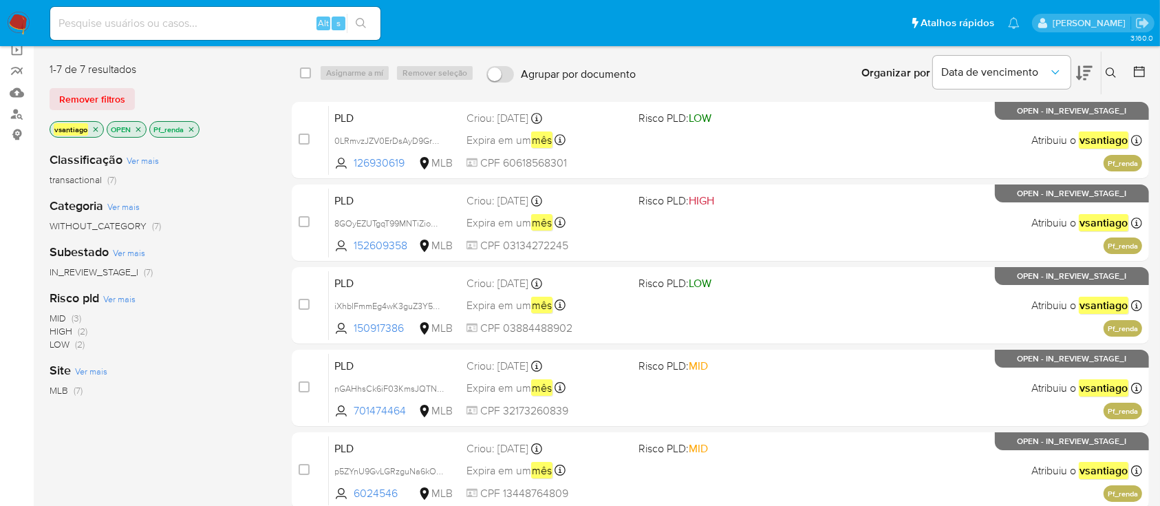
click at [192, 129] on icon "close-filter" at bounding box center [191, 129] width 5 height 5
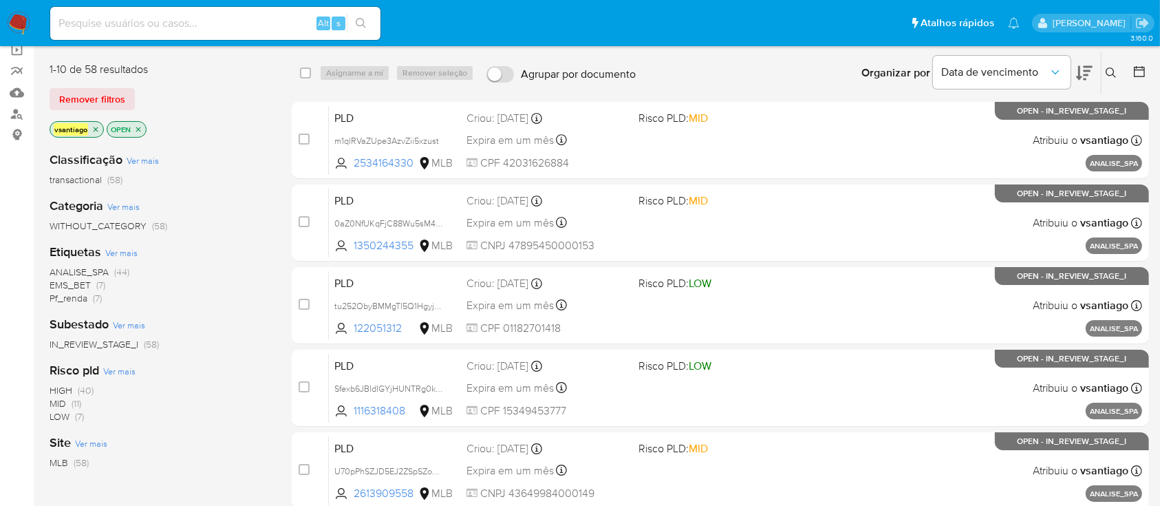
click at [235, 146] on div "Classificação Ver mais transactional (58) Categoria Ver mais WITHOUT_CATEGORY (…" at bounding box center [160, 374] width 220 height 468
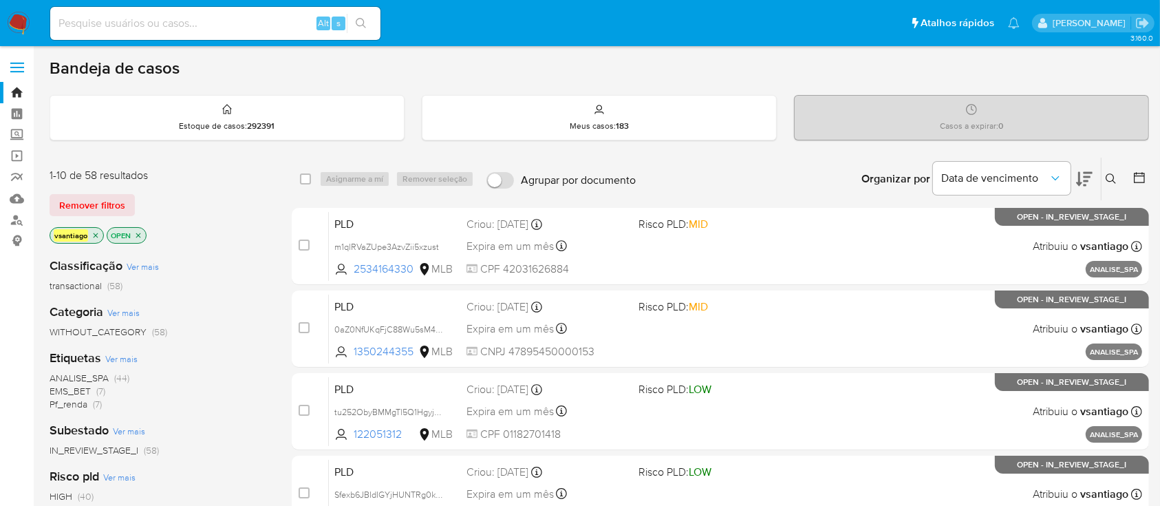
click at [231, 228] on div "vsantiago OPEN" at bounding box center [160, 236] width 220 height 19
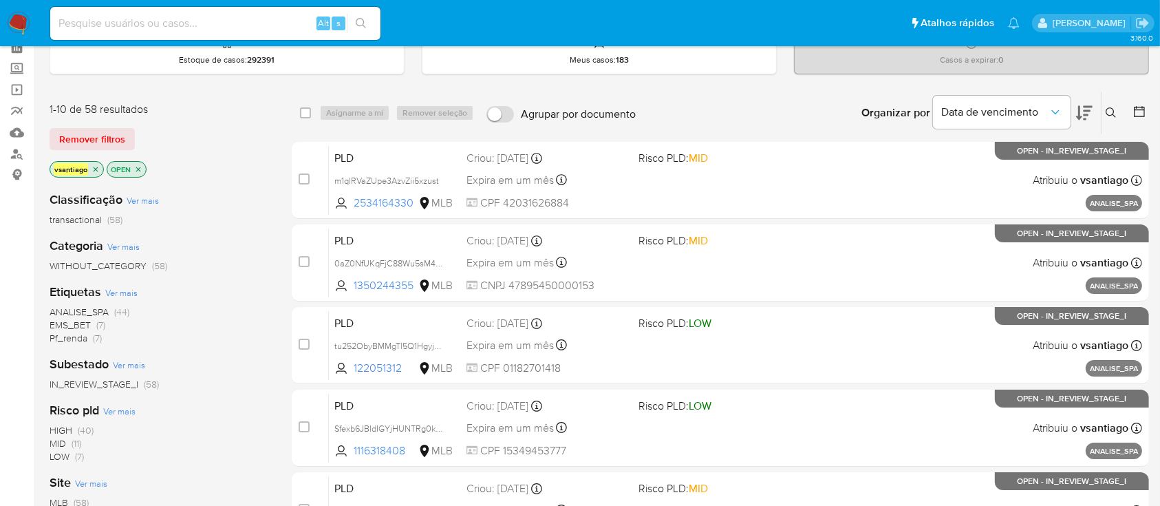
scroll to position [92, 0]
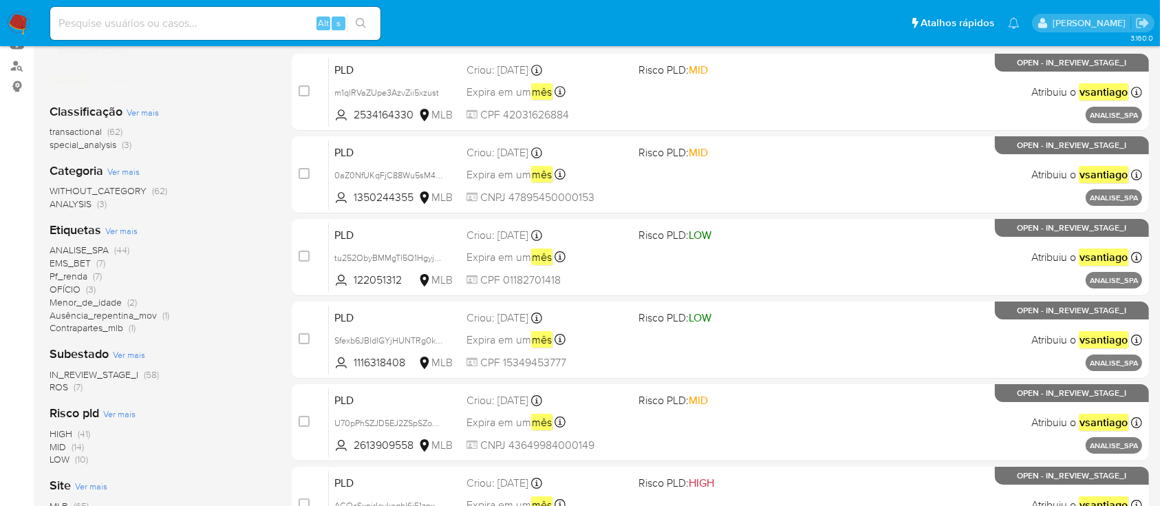
scroll to position [183, 0]
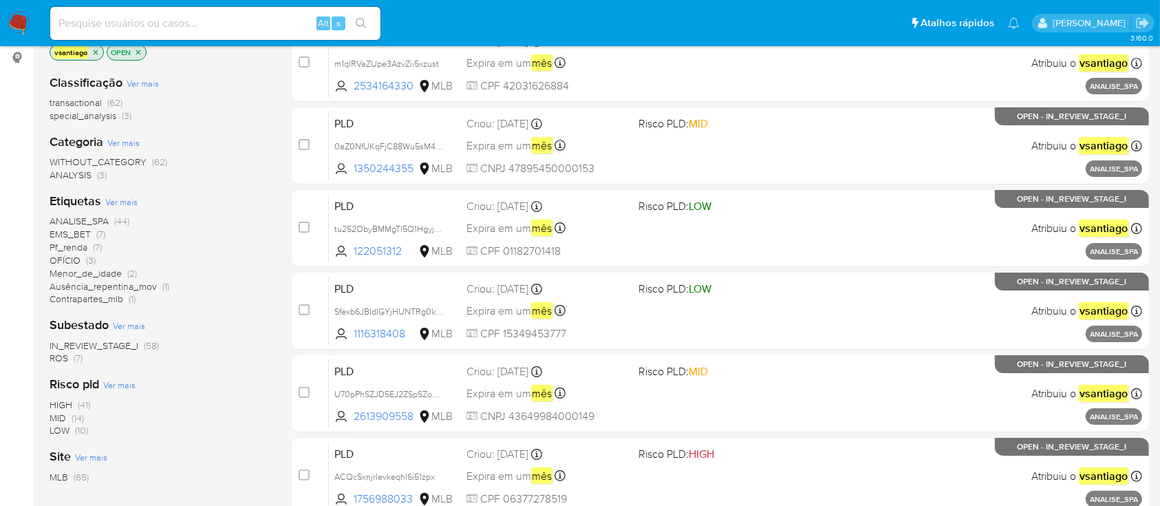
click at [68, 361] on span "ROS (7)" at bounding box center [66, 358] width 33 height 13
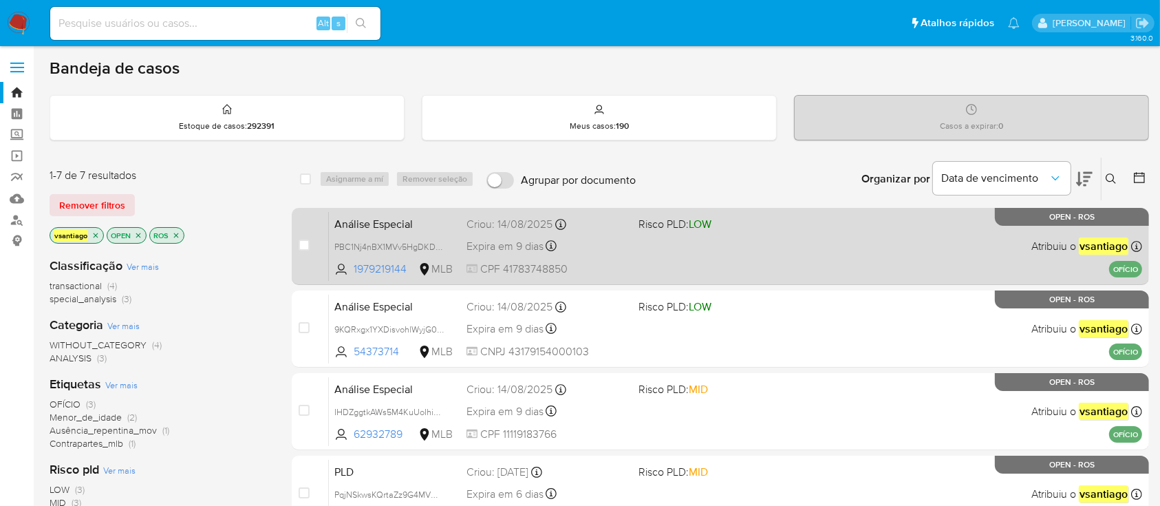
click at [642, 262] on div "Análise Especial PBC1Nj4nBX1MVv5HgDKDr4eI 1979219144 MLB Risco PLD: LOW Criou: …" at bounding box center [736, 246] width 814 height 70
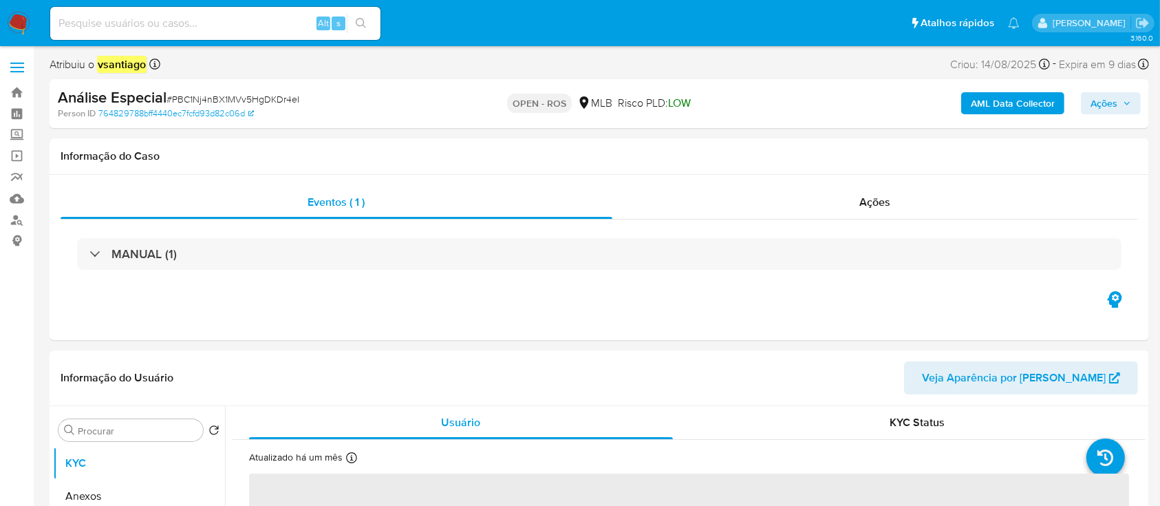
select select "10"
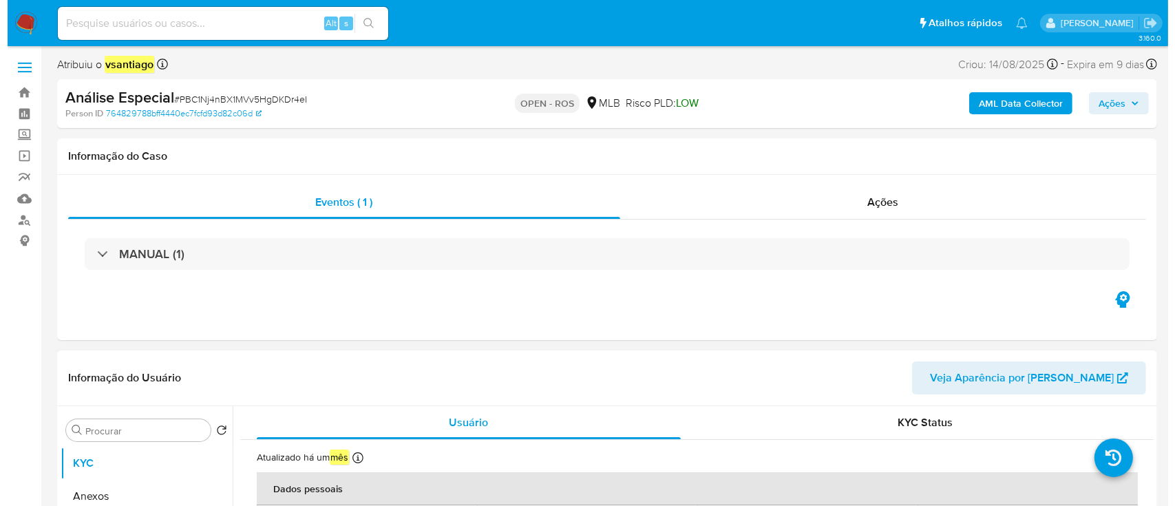
scroll to position [183, 0]
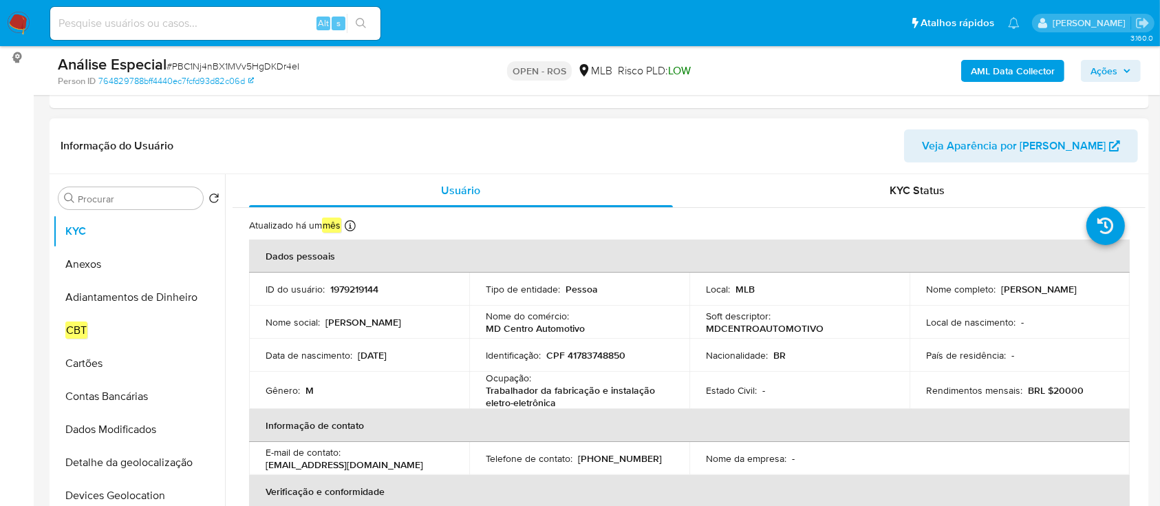
drag, startPoint x: 997, startPoint y: 289, endPoint x: 1084, endPoint y: 289, distance: 87.4
click at [1084, 289] on div "Nome completo : Davide da Silva Pereira" at bounding box center [1019, 289] width 187 height 12
copy p "Davide da Silva Pere"
click at [591, 355] on p "CPF 41783748850" at bounding box center [585, 355] width 79 height 12
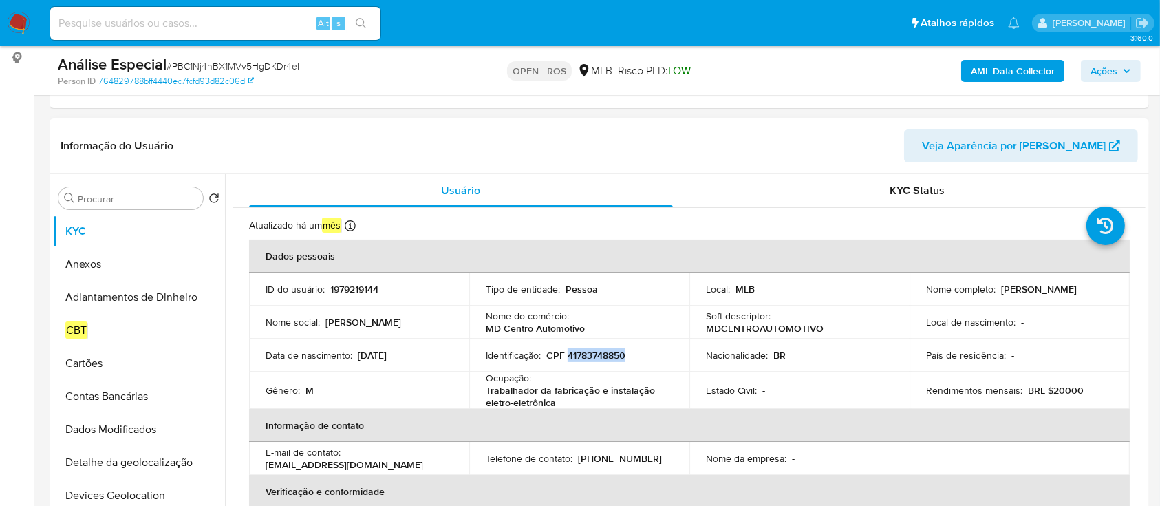
copy p "41783748850"
click at [99, 266] on button "Anexos" at bounding box center [133, 264] width 161 height 33
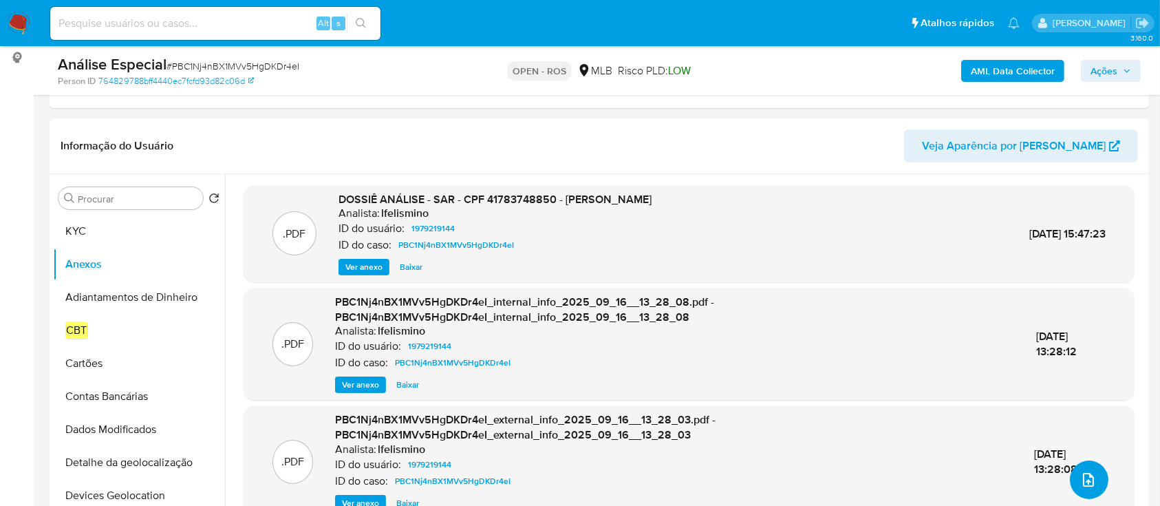
click at [1073, 479] on button "upload-file" at bounding box center [1089, 479] width 39 height 39
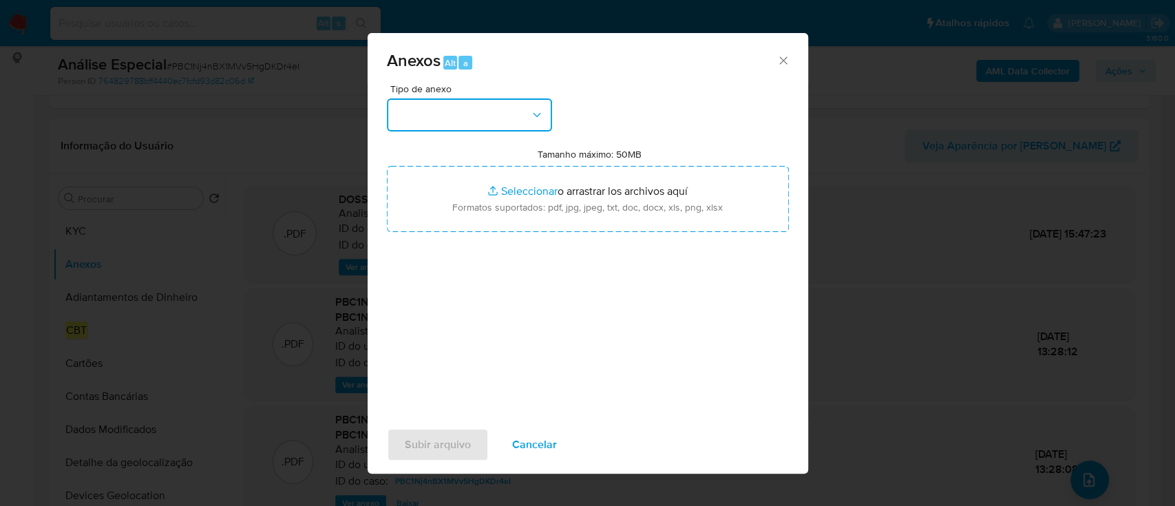
click at [504, 105] on button "button" at bounding box center [469, 114] width 165 height 33
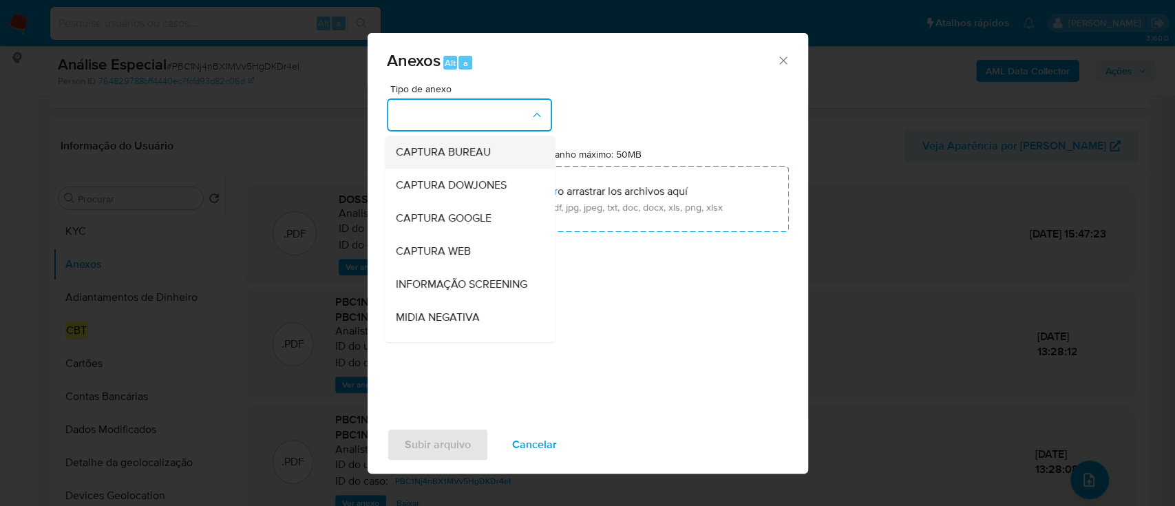
scroll to position [211, 0]
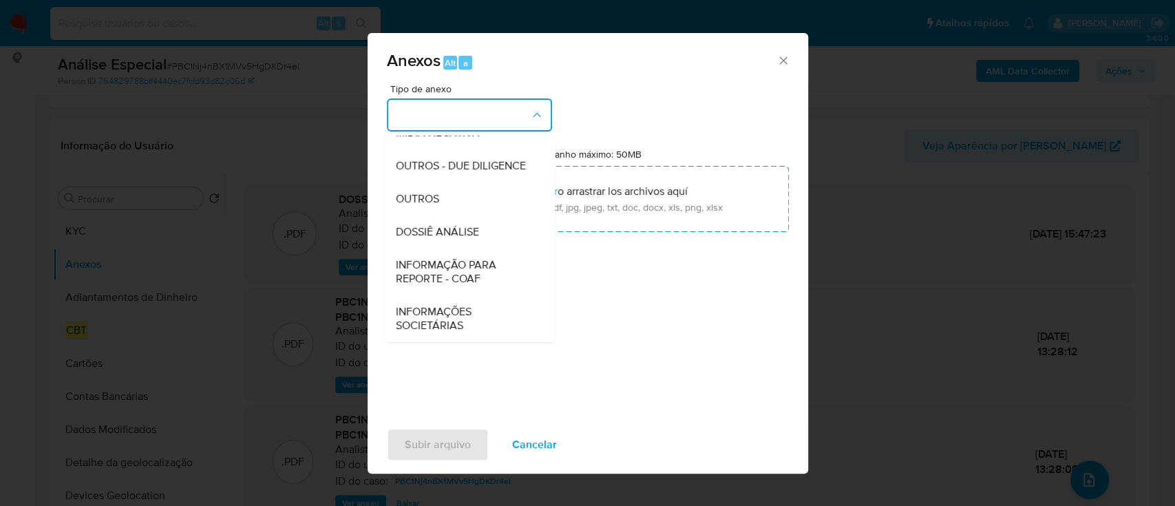
click at [489, 267] on span "INFORMAÇÃO PARA REPORTE - COAF" at bounding box center [465, 272] width 140 height 28
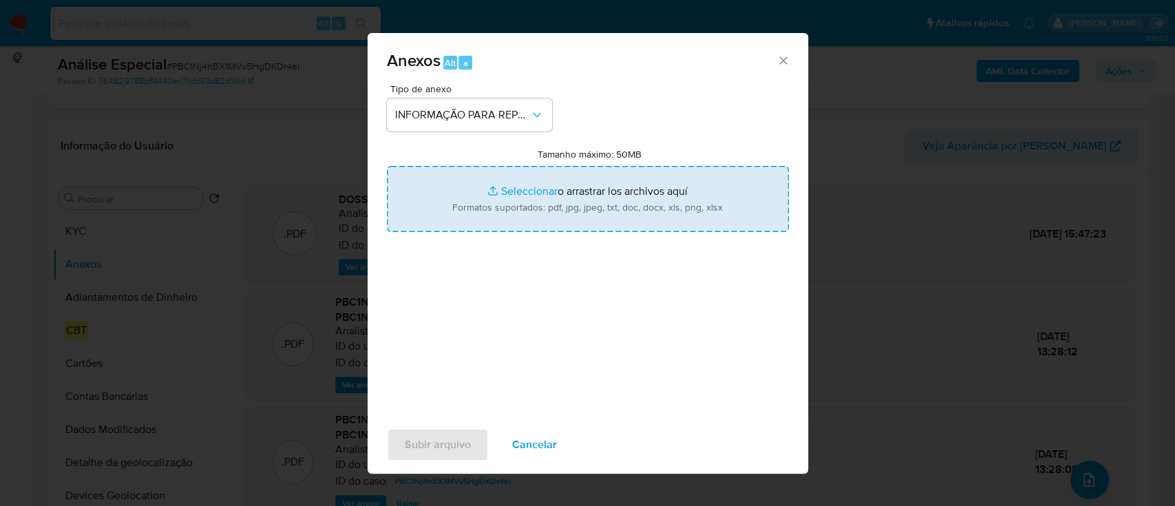
type input "C:\fakepath\SAR - PBC1Nj4nBX1MVv5HgDKDr4eI - CPF 41783748850 - DAVIDE DA SILVA …"
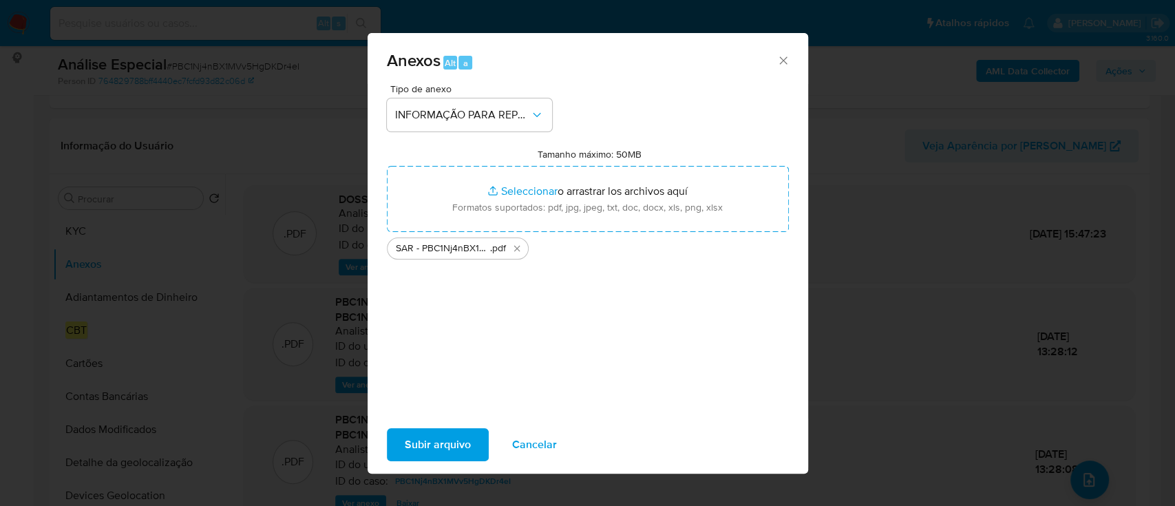
click at [440, 443] on span "Subir arquivo" at bounding box center [438, 444] width 66 height 30
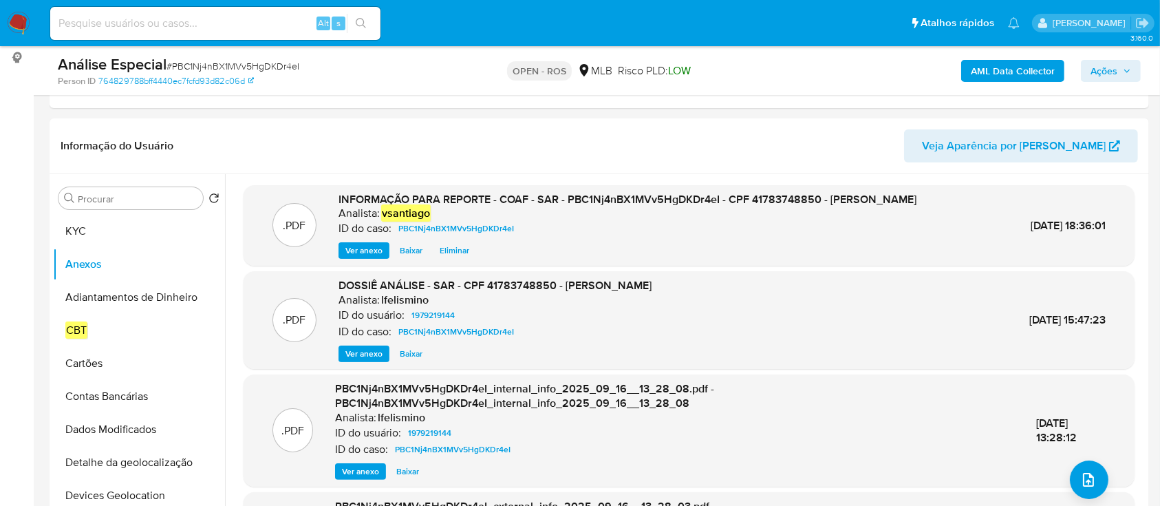
click at [1118, 74] on span "Ações" at bounding box center [1111, 70] width 41 height 19
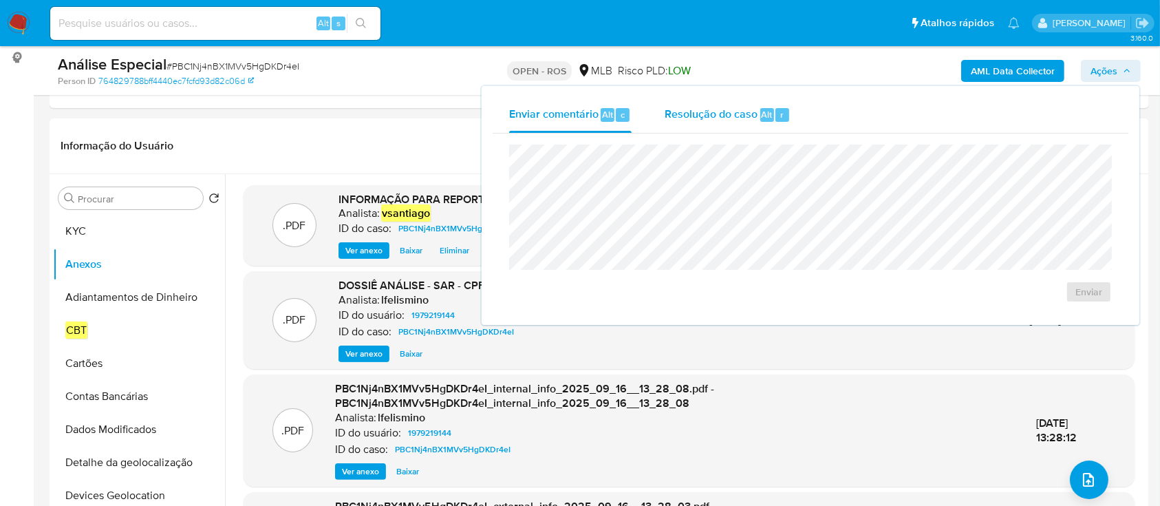
drag, startPoint x: 752, startPoint y: 109, endPoint x: 740, endPoint y: 124, distance: 19.6
click at [752, 110] on span "Resolução do caso" at bounding box center [711, 114] width 93 height 16
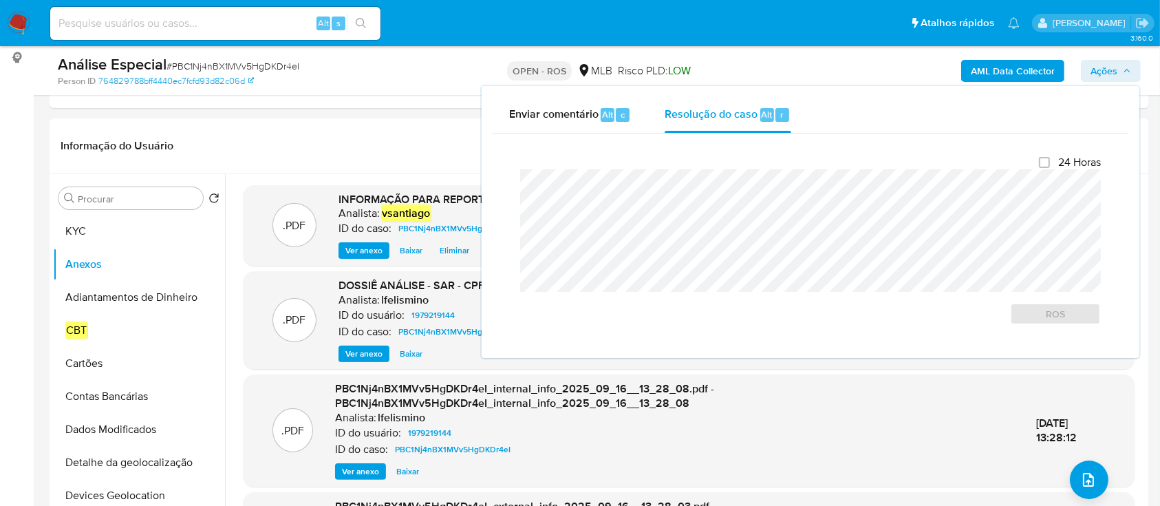
click at [721, 169] on div at bounding box center [810, 230] width 581 height 123
click at [1050, 307] on span "ROS" at bounding box center [1056, 313] width 72 height 19
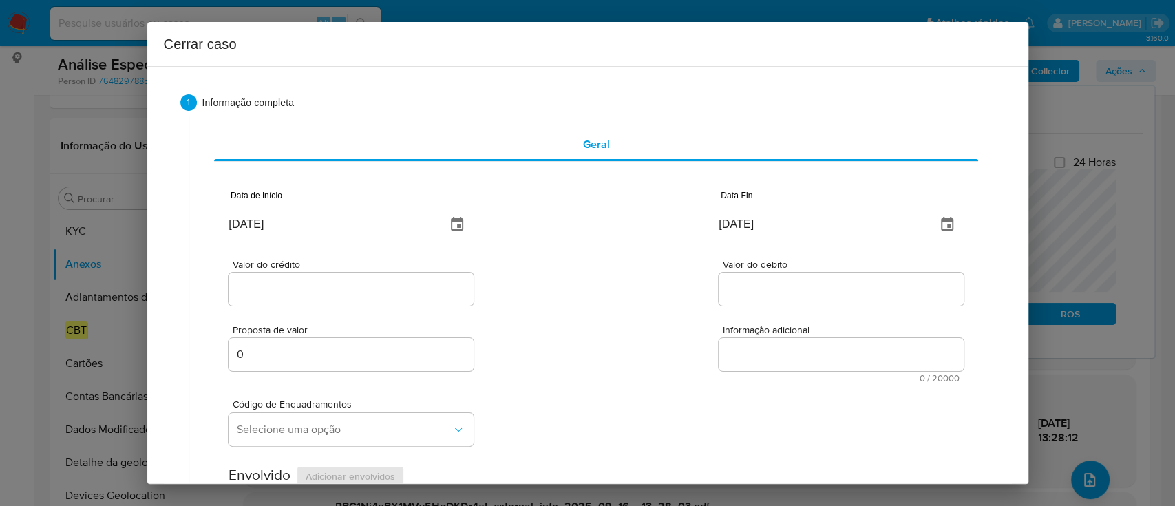
click at [247, 220] on input "1[DATE]" at bounding box center [331, 224] width 206 height 22
paste input "03/02"
type input "03/02/2025"
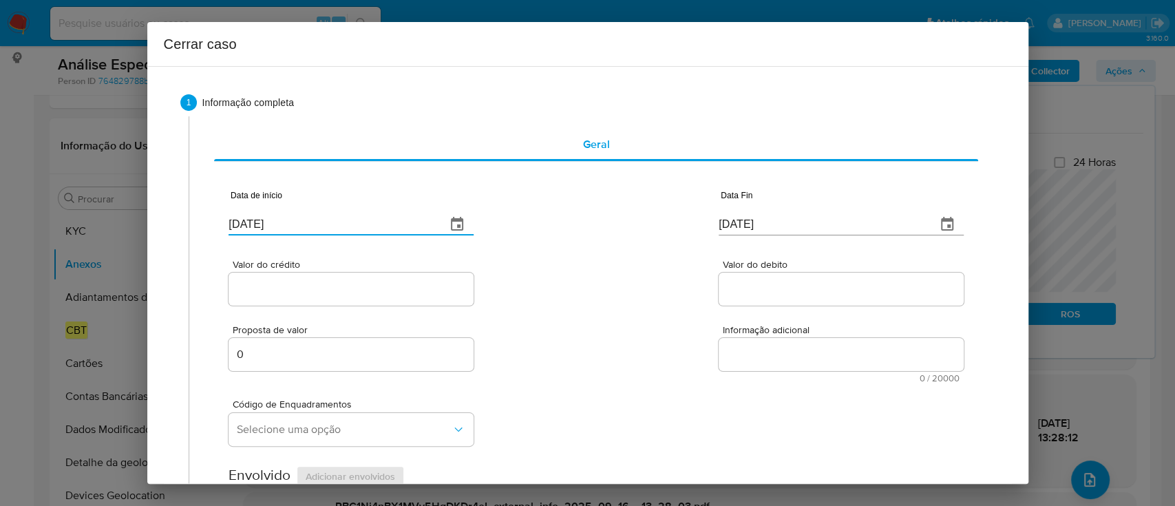
click at [607, 272] on div "Valor do crédito Valor do debito" at bounding box center [595, 275] width 734 height 65
click at [730, 233] on input "1[DATE]" at bounding box center [822, 224] width 206 height 22
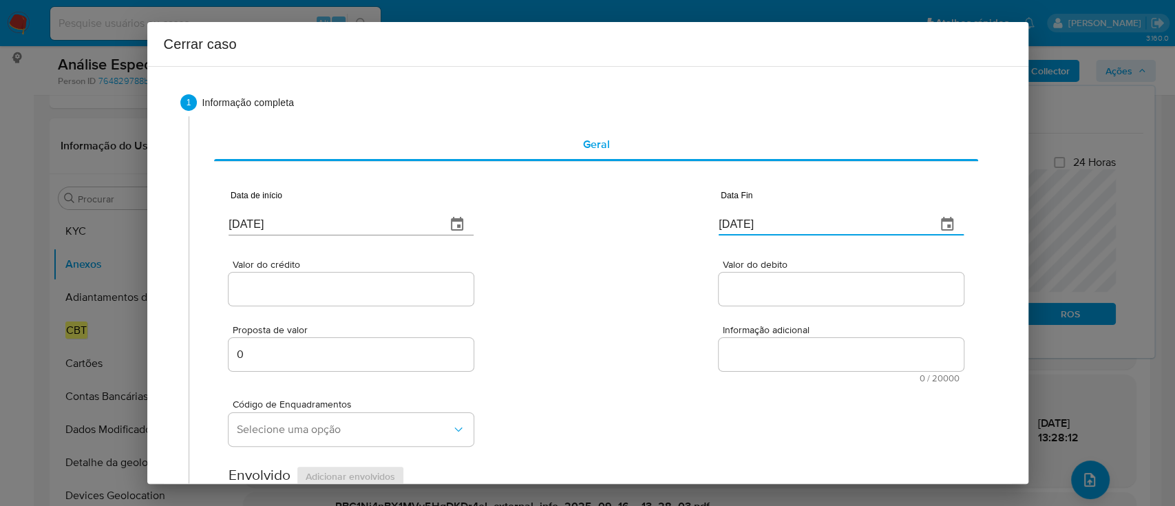
click at [727, 231] on input "1[DATE]" at bounding box center [822, 224] width 206 height 22
paste input "26/0620"
click at [726, 222] on input "19/26/0620" at bounding box center [822, 217] width 206 height 22
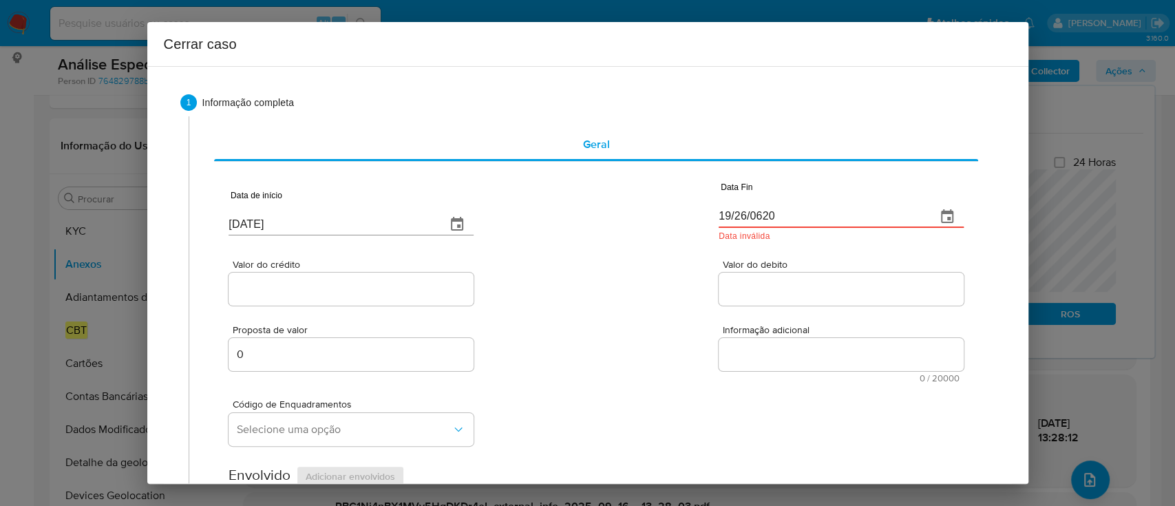
click at [726, 222] on input "19/26/0620" at bounding box center [822, 217] width 206 height 22
paste input "26/06/2025"
type input "26/06/2025"
click at [632, 255] on div "Valor do crédito Valor do debito" at bounding box center [595, 275] width 734 height 65
click at [328, 278] on div at bounding box center [350, 289] width 245 height 33
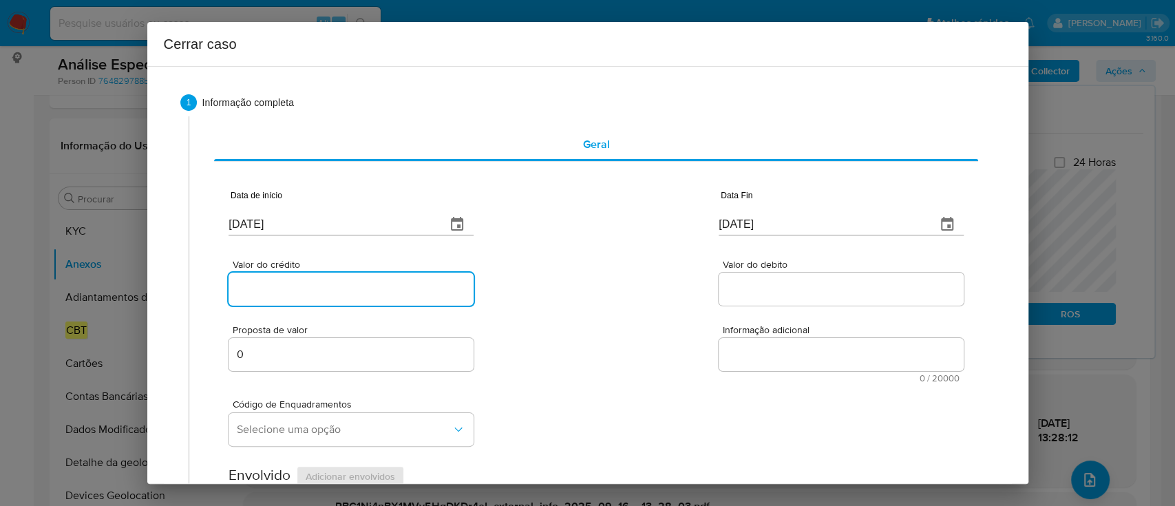
drag, startPoint x: 334, startPoint y: 289, endPoint x: 639, endPoint y: 295, distance: 305.6
click at [334, 289] on input "Valor do crédito" at bounding box center [350, 289] width 245 height 18
paste input "R$86.295"
type input "R$86.295"
click at [644, 295] on div "Valor do crédito R$86.295 Valor do debito" at bounding box center [595, 275] width 734 height 65
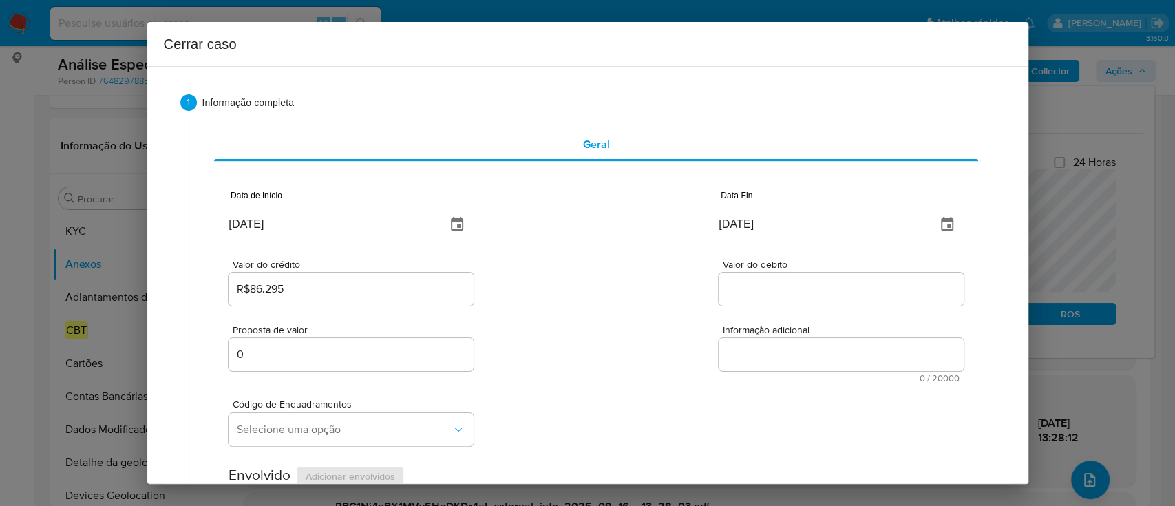
click at [804, 277] on div at bounding box center [841, 289] width 245 height 33
click at [667, 294] on div "Valor do crédito R$86.295 Valor do debito" at bounding box center [595, 275] width 734 height 65
click at [719, 288] on input "Valor do debito" at bounding box center [841, 289] width 245 height 18
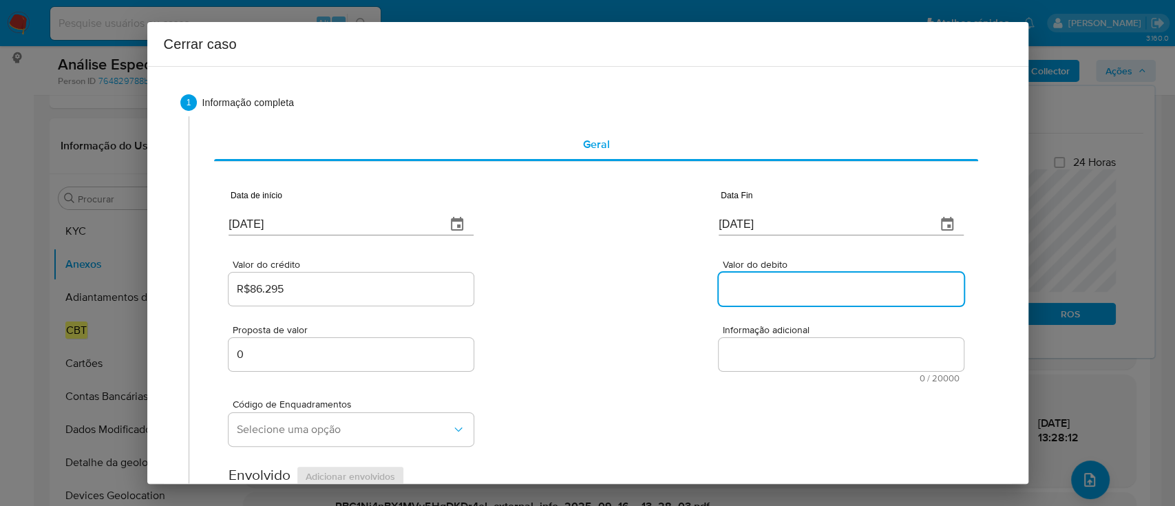
paste input "R$82.998"
type input "R$82.998"
click at [682, 288] on div "Valor do crédito R$86.295 Valor do debito R$82.998" at bounding box center [595, 275] width 734 height 65
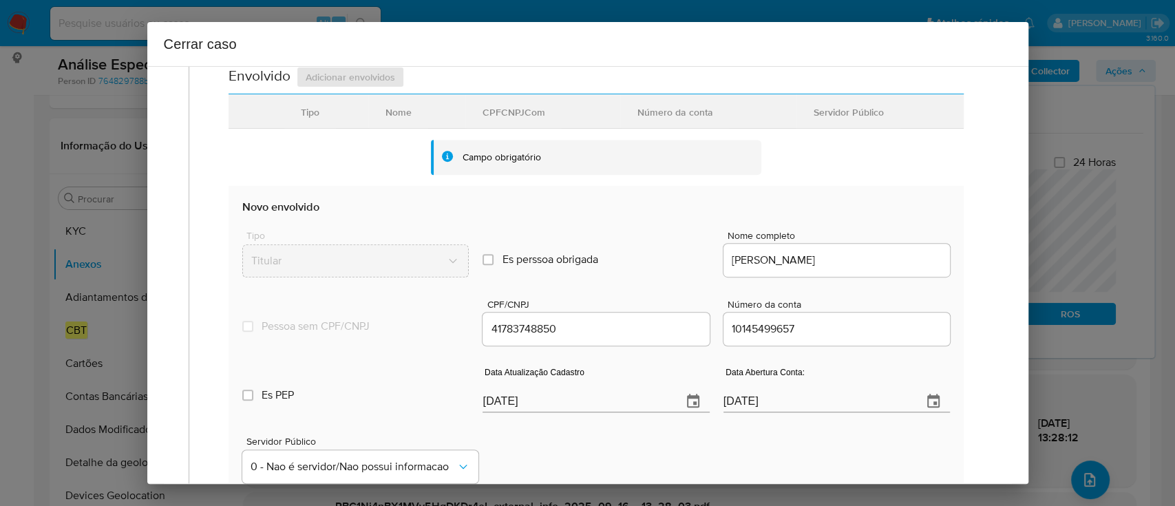
scroll to position [551, 0]
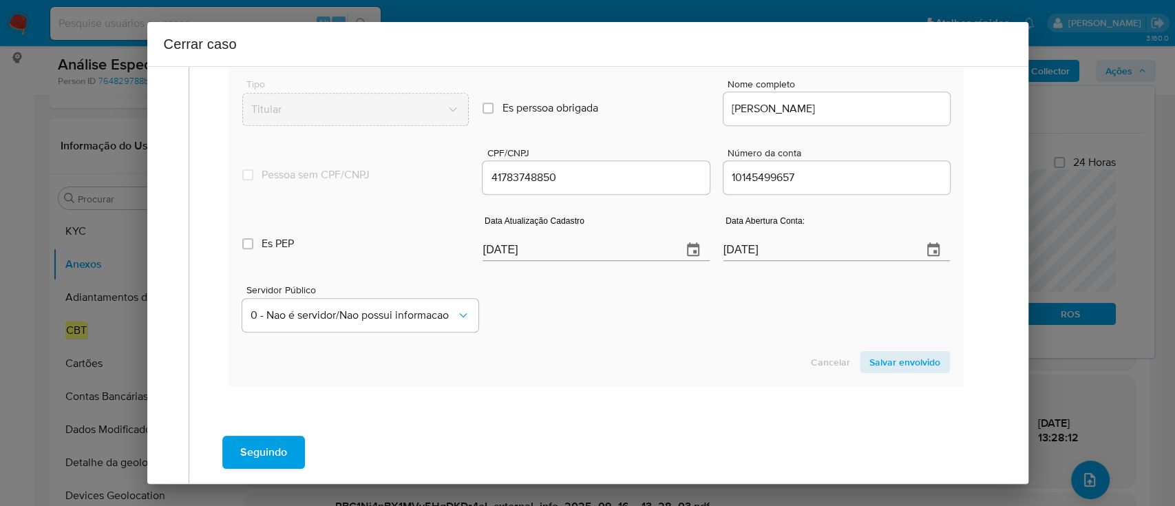
click at [600, 330] on div "Servidor Público 0 - Nao é servidor/[PERSON_NAME] possui informacao" at bounding box center [595, 302] width 707 height 69
click at [510, 255] on input "1[DATE]" at bounding box center [576, 250] width 188 height 22
paste input "29/03"
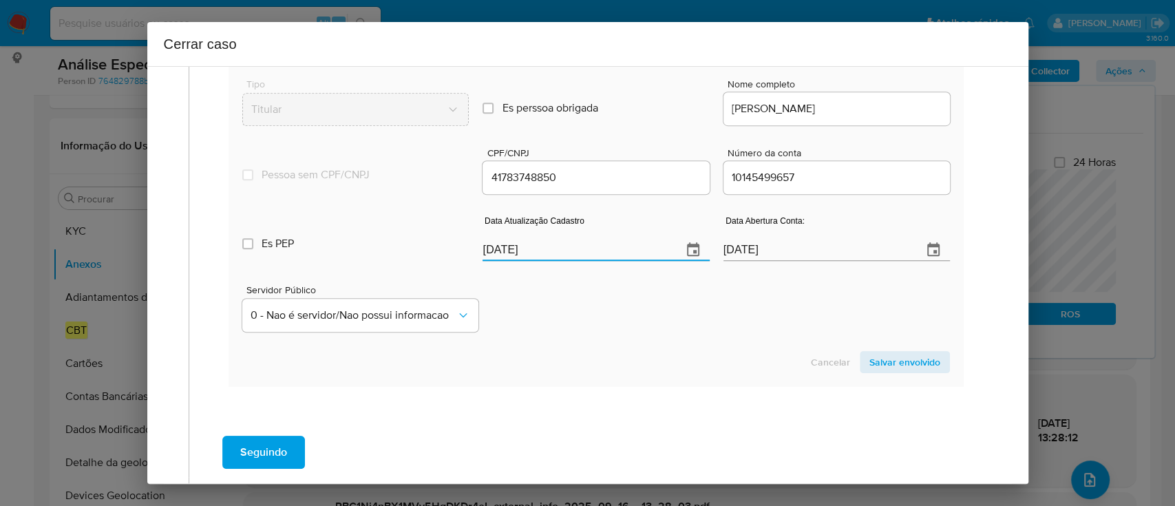
type input "29/03/2025"
click at [593, 310] on div "Servidor Público 0 - Nao é servidor/[PERSON_NAME] possui informacao" at bounding box center [595, 302] width 707 height 69
click at [877, 363] on span "Salvar envolvido" at bounding box center [904, 361] width 71 height 19
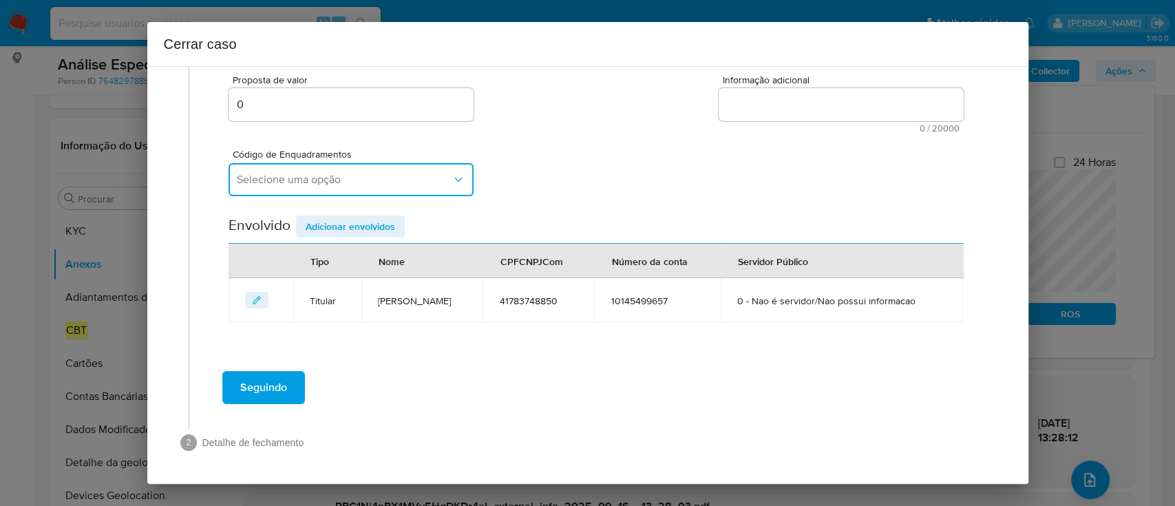
click at [286, 184] on span "Selecione uma opção" at bounding box center [344, 180] width 215 height 14
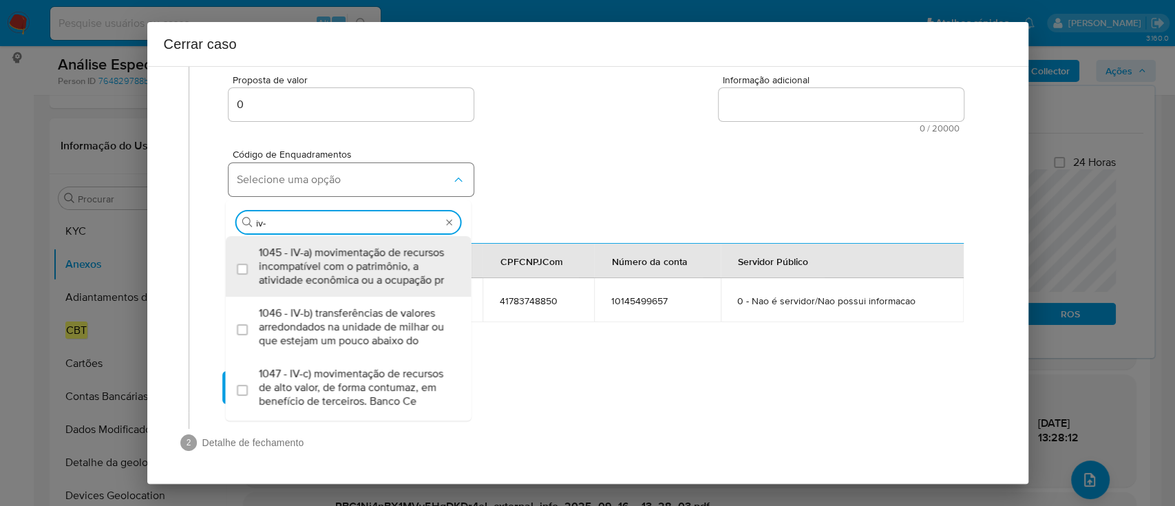
type input "iv-c"
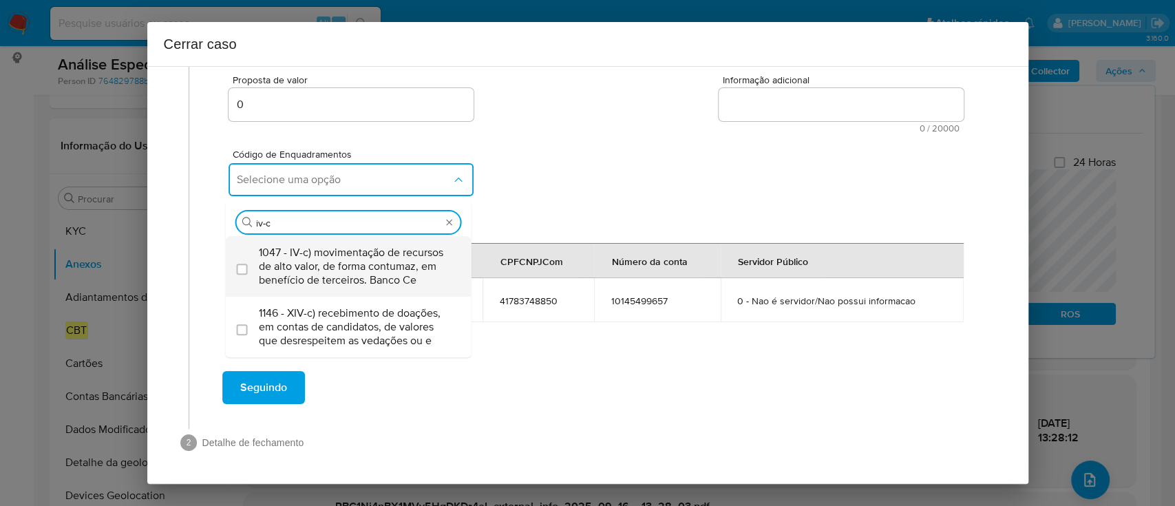
click at [387, 282] on span "1047 - IV-c) movimentação de recursos de alto valor, de forma contumaz, em bene…" at bounding box center [355, 266] width 193 height 41
checkbox input "true"
click at [587, 173] on div "Código de Enquadramentos Selecione uma opção Procurar 1047 - IV-c) movimentação…" at bounding box center [595, 167] width 734 height 69
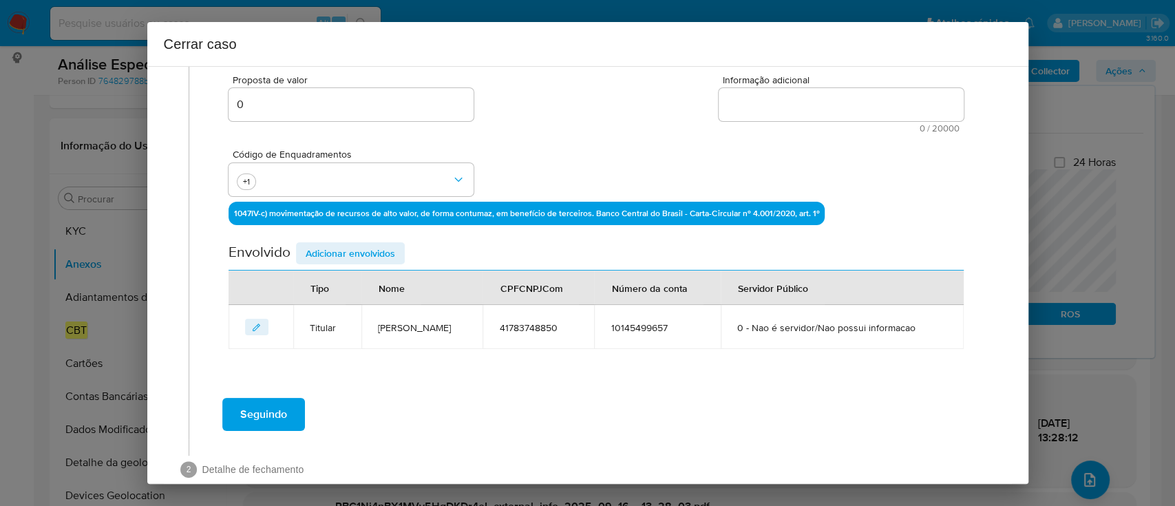
click at [826, 100] on textarea "Informação adicional" at bounding box center [841, 104] width 245 height 33
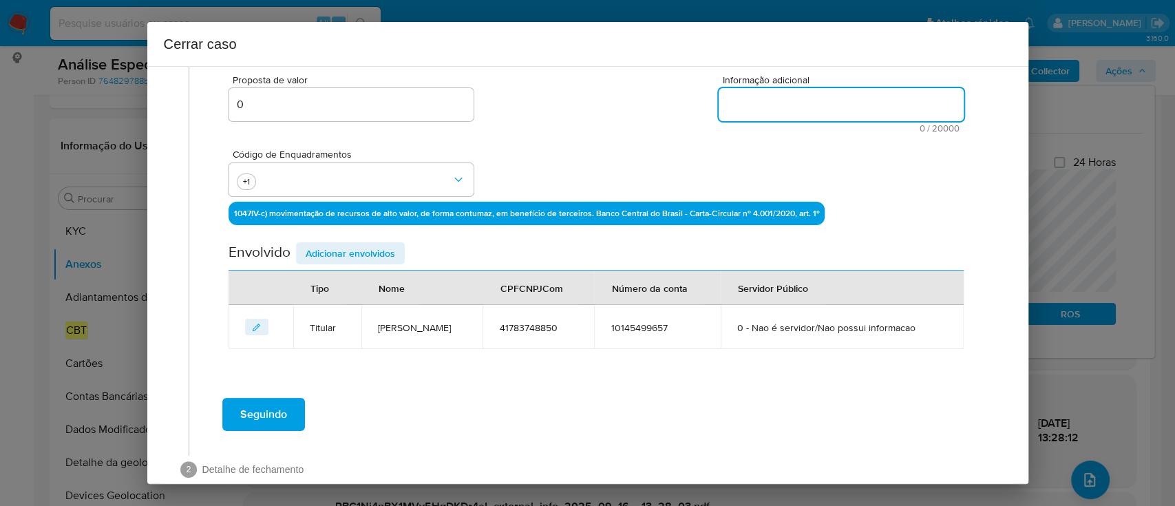
paste textarea "Davide da Silva Pereira, CPF 41783748850, 32 anos, residente no município de Sã…"
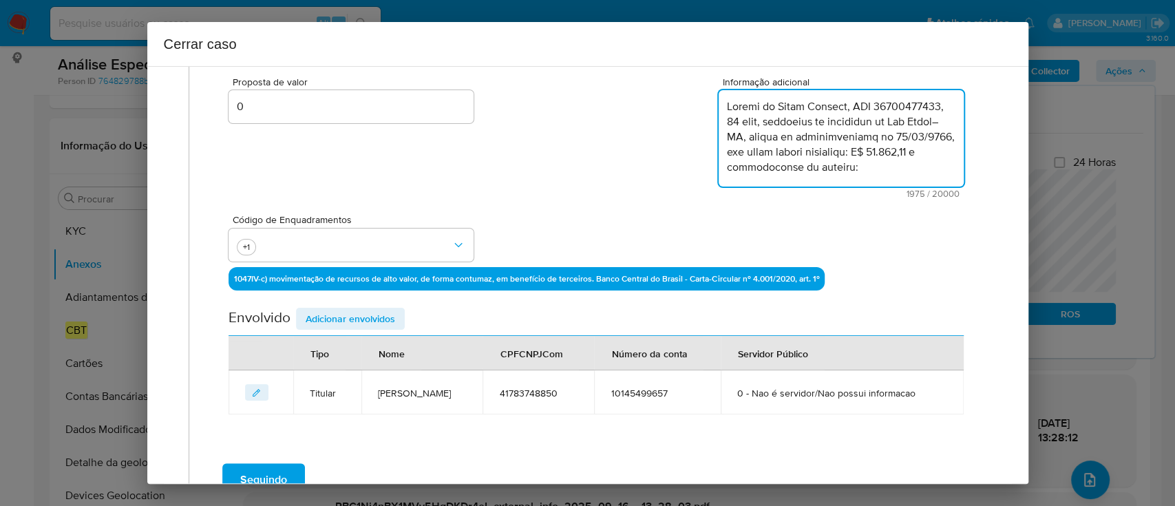
scroll to position [340, 0]
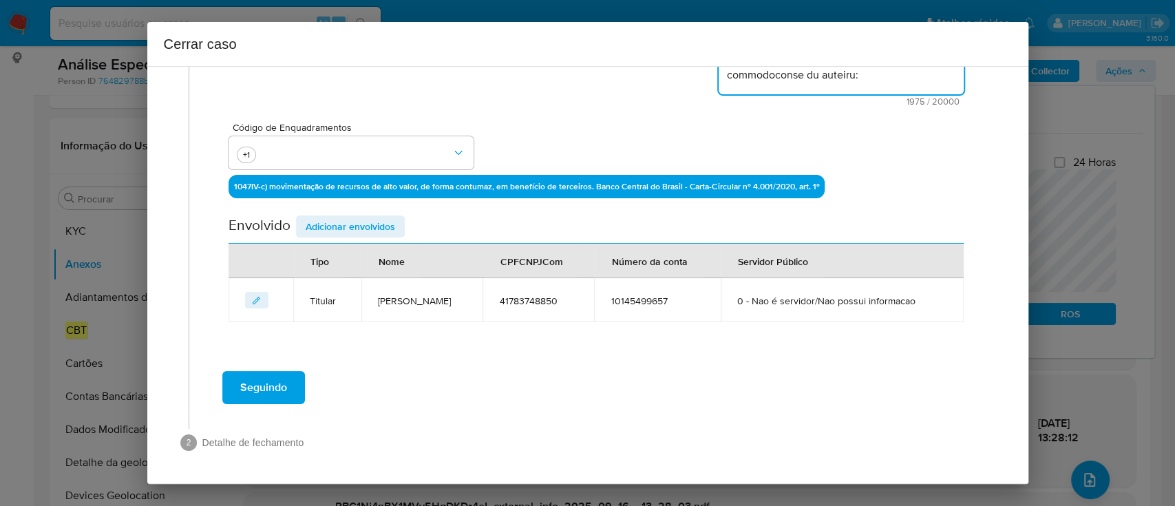
type textarea "Davide da Silva Pereira, CPF 41783748850, 32 anos, residente no município de Sã…"
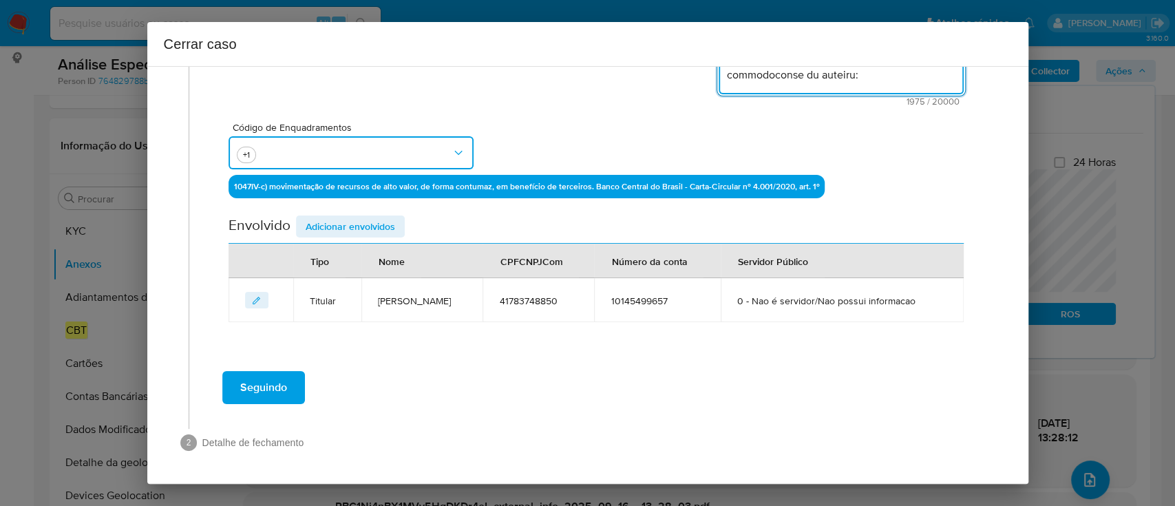
click at [368, 156] on button "button" at bounding box center [350, 152] width 245 height 33
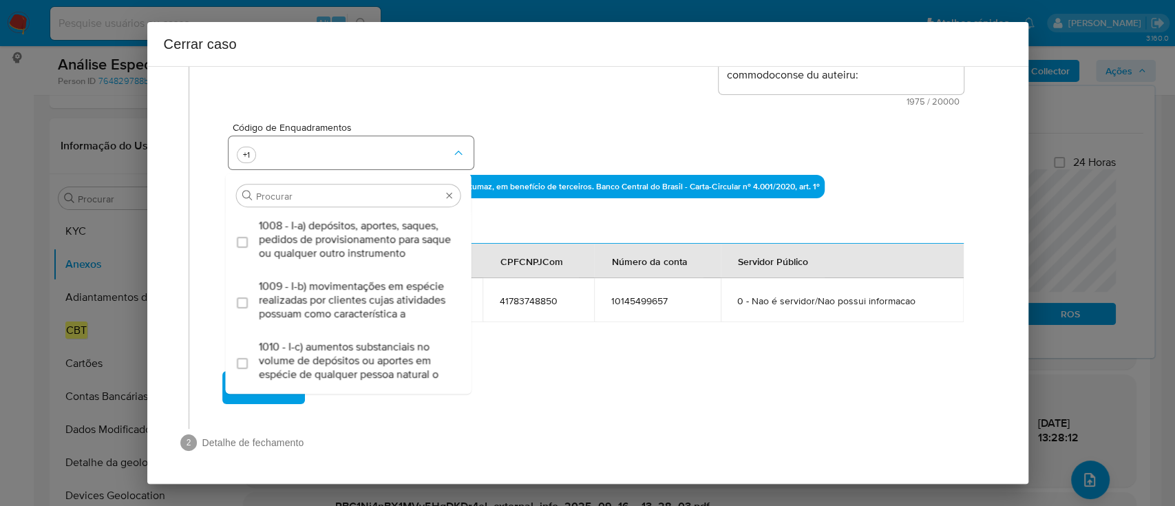
scroll to position [2629, 0]
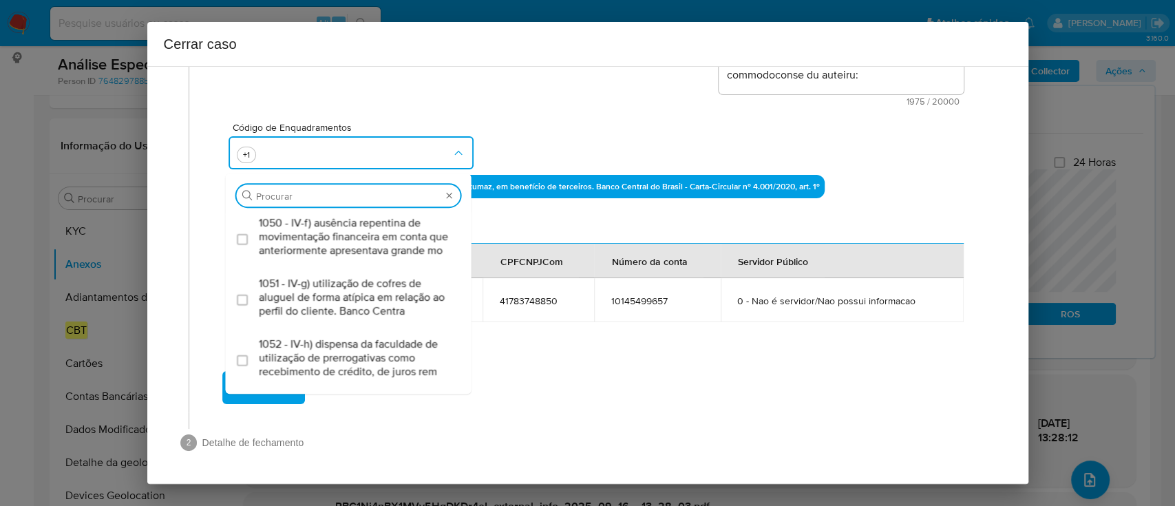
click at [605, 152] on div "Código de Enquadramentos Procurar 1008 - I-a) depósitos, aportes, saques, pedid…" at bounding box center [595, 140] width 734 height 69
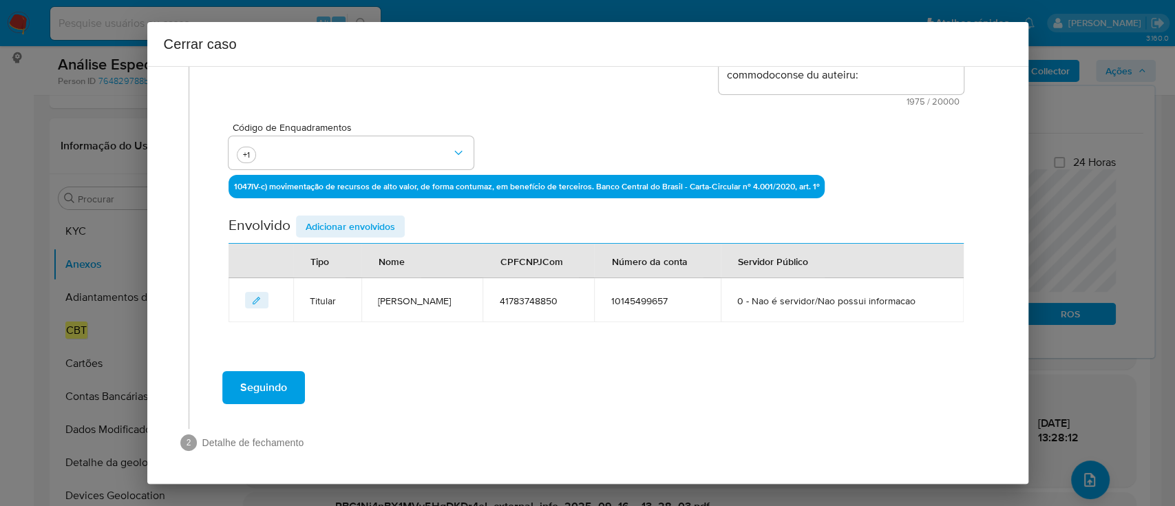
click at [386, 229] on span "Adicionar envolvidos" at bounding box center [350, 226] width 89 height 19
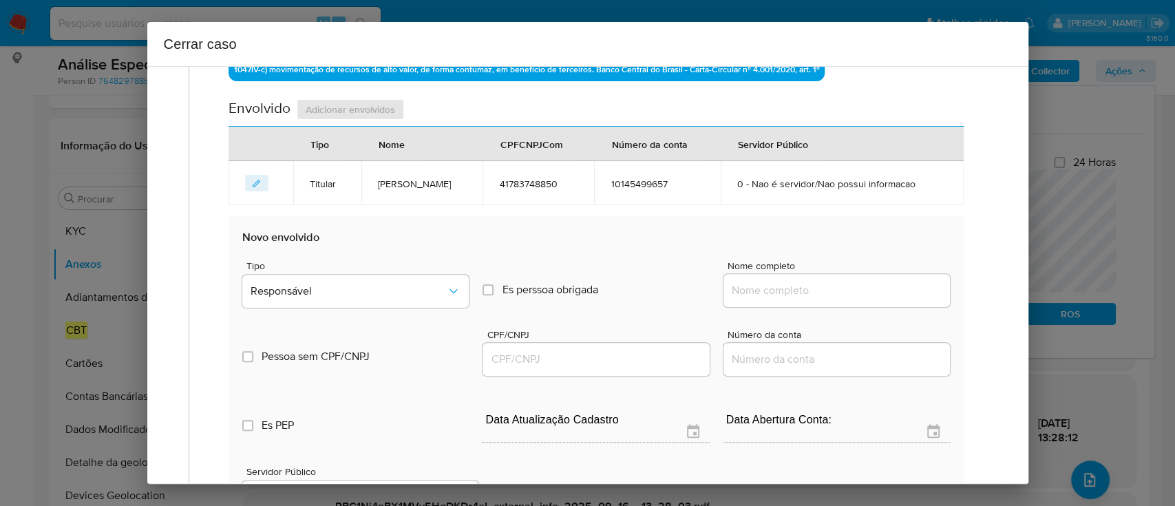
scroll to position [523, 0]
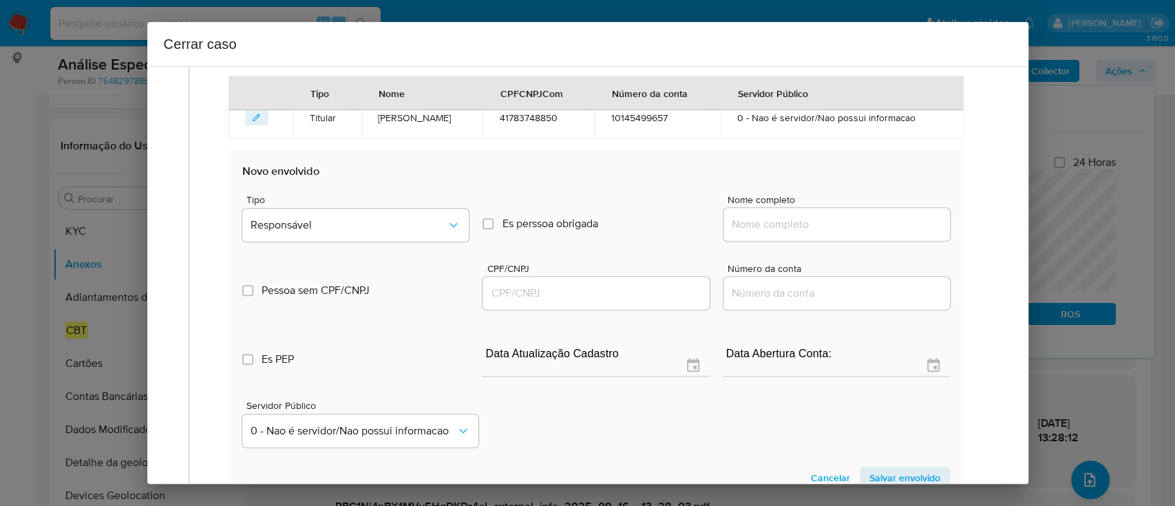
drag, startPoint x: 797, startPoint y: 227, endPoint x: 886, endPoint y: 226, distance: 88.8
click at [798, 226] on input "Nome completo" at bounding box center [836, 224] width 226 height 18
paste input "PIX na Hora Ltda - CNPJ 55258645000110"
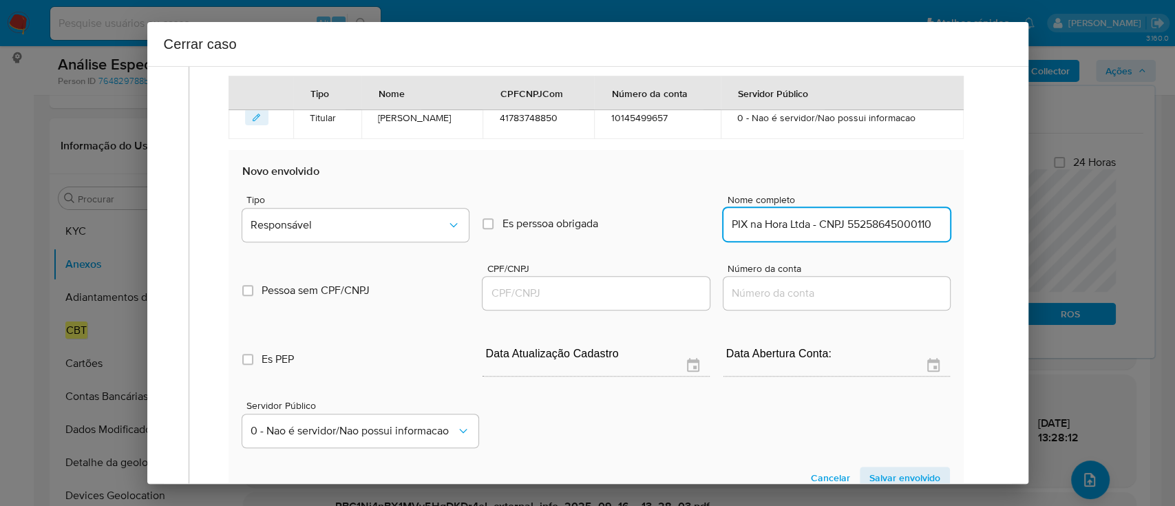
click at [902, 225] on input "PIX na Hora Ltda - CNPJ 55258645000110" at bounding box center [836, 224] width 226 height 18
type input "PIX na Hora Ltda - CNPJ"
click at [615, 307] on div at bounding box center [595, 293] width 226 height 33
click at [617, 292] on input "CPF/CNPJ" at bounding box center [595, 293] width 226 height 18
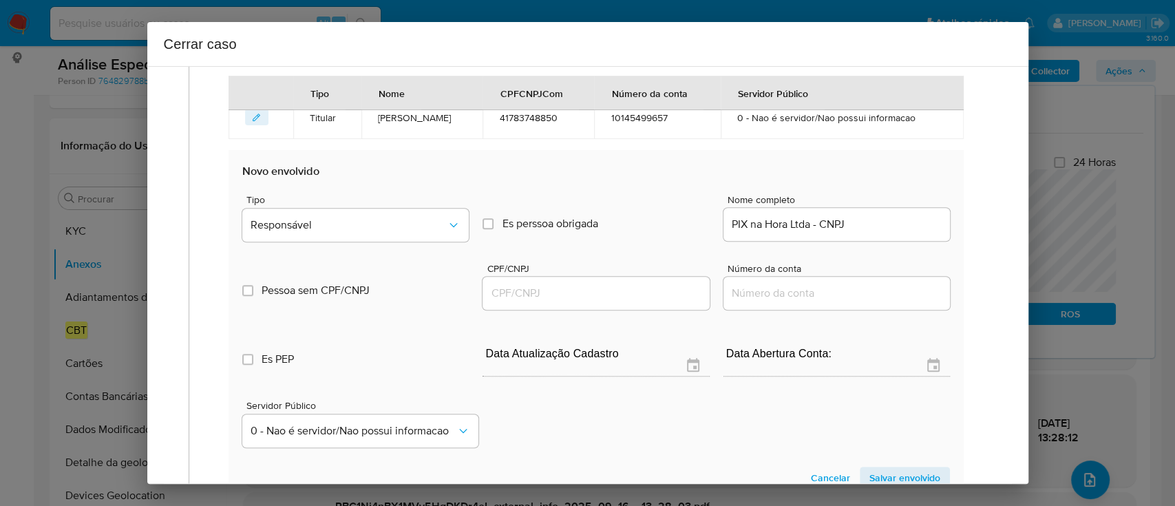
paste input "55258645000110"
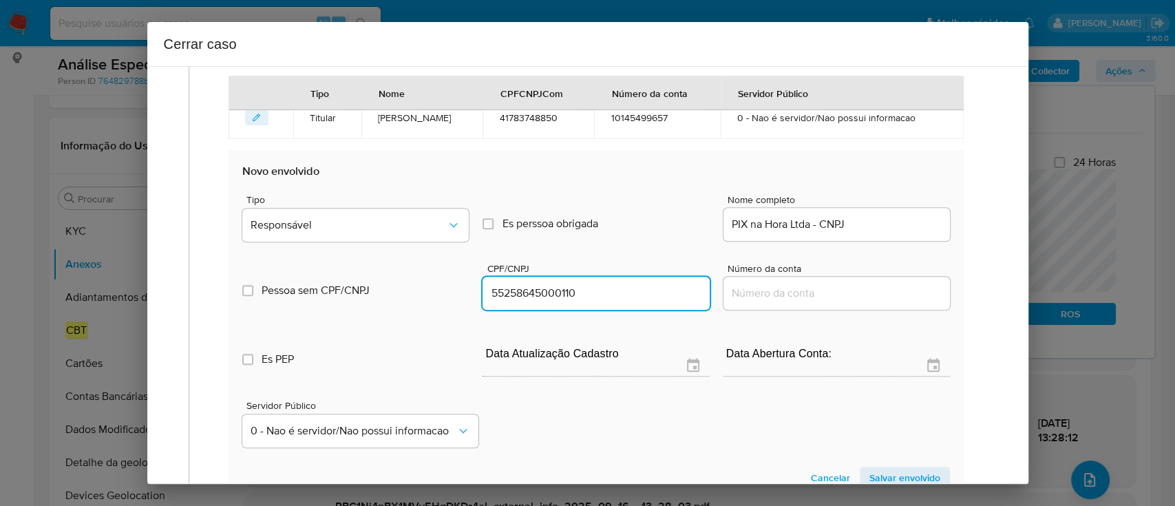
type input "55258645000110"
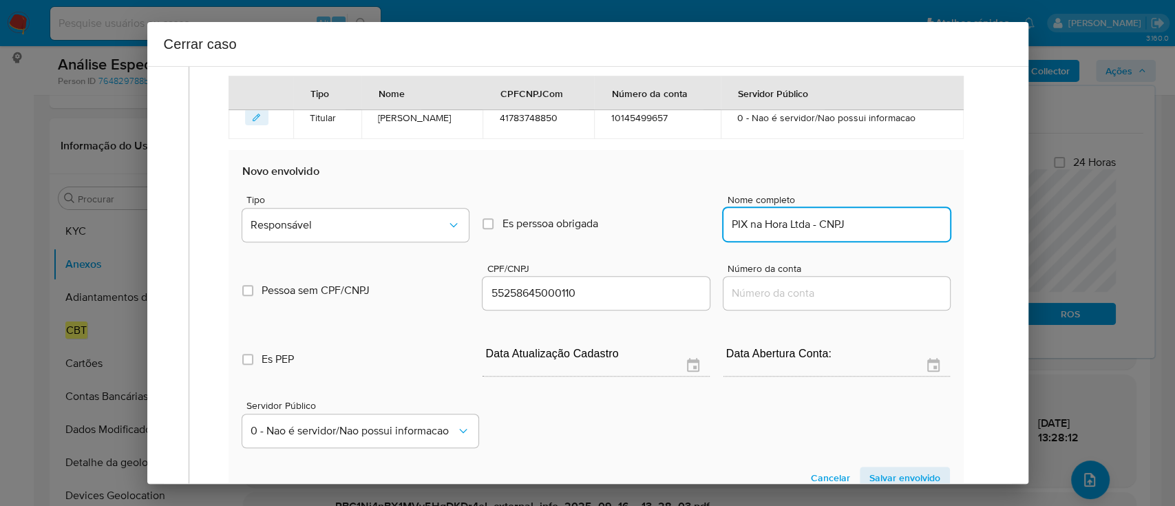
drag, startPoint x: 818, startPoint y: 220, endPoint x: 915, endPoint y: 231, distance: 97.6
click at [892, 227] on input "PIX na Hora Ltda - CNPJ" at bounding box center [836, 224] width 226 height 18
type input "PIX na Hora Ltda"
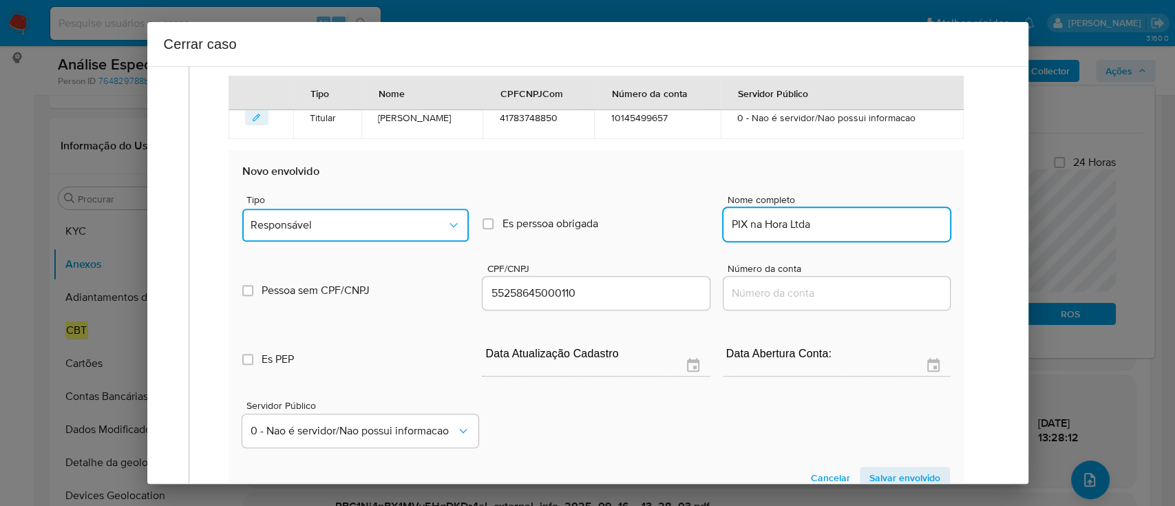
click at [405, 218] on span "Responsável" at bounding box center [349, 225] width 196 height 14
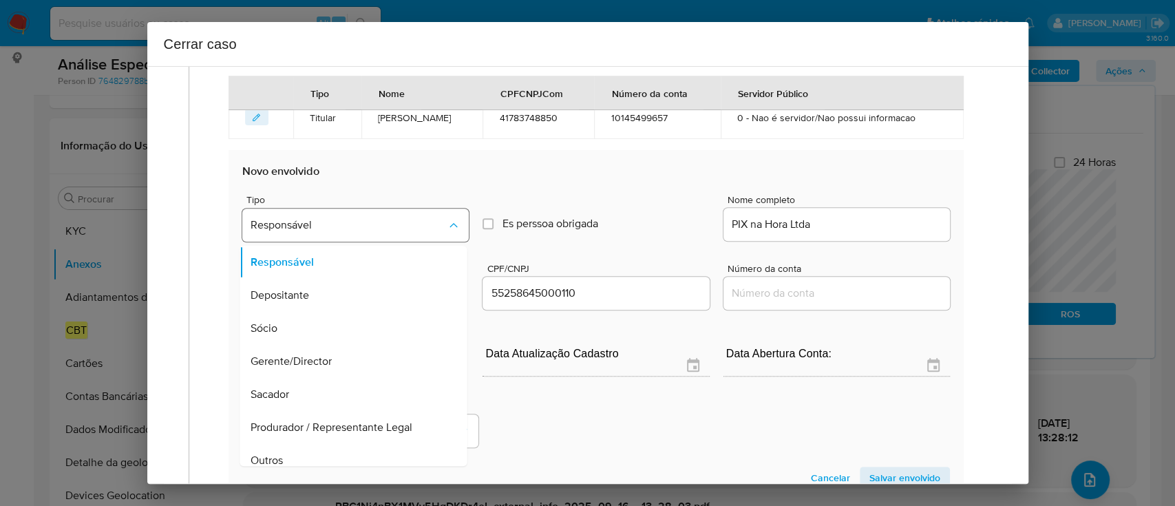
scroll to position [44, 0]
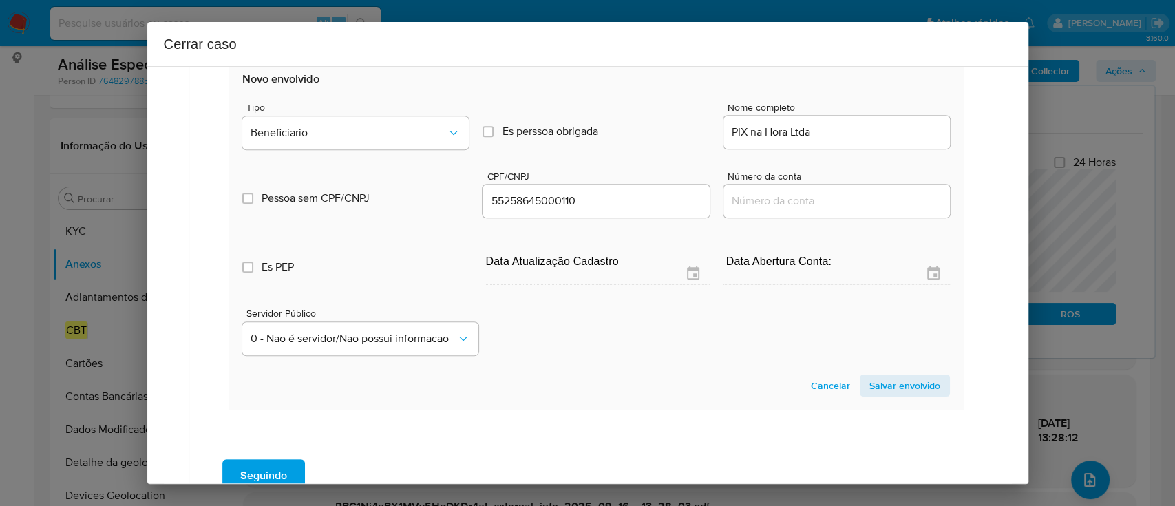
click at [917, 385] on span "Salvar envolvido" at bounding box center [904, 385] width 71 height 19
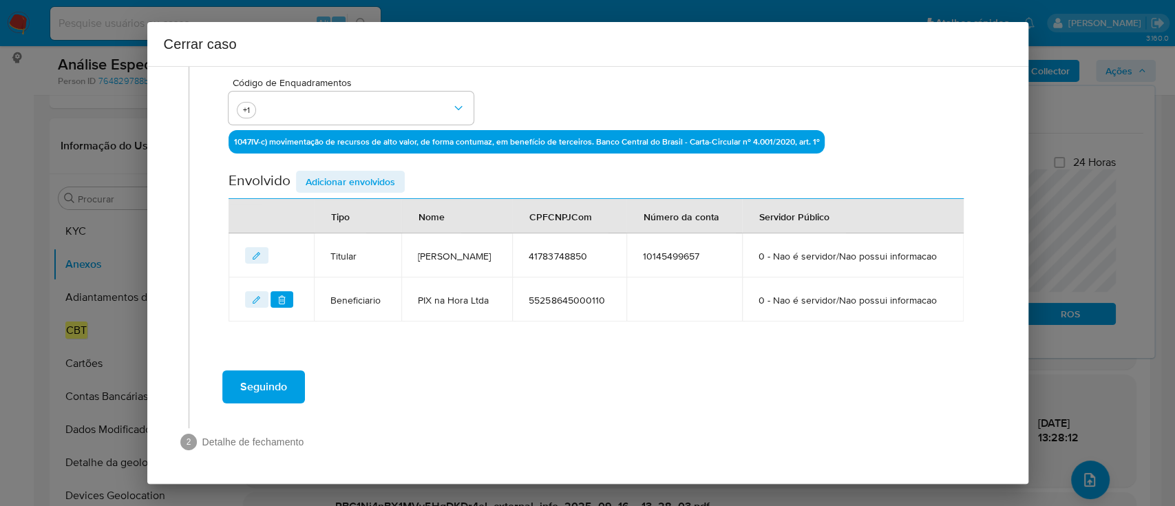
click at [357, 172] on span "Adicionar envolvidos" at bounding box center [350, 181] width 89 height 19
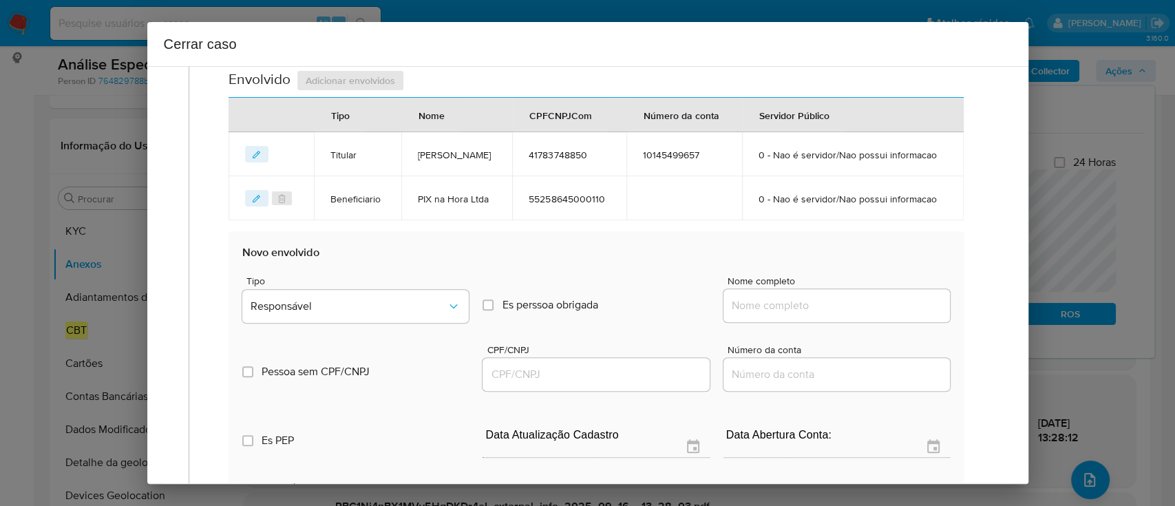
scroll to position [513, 0]
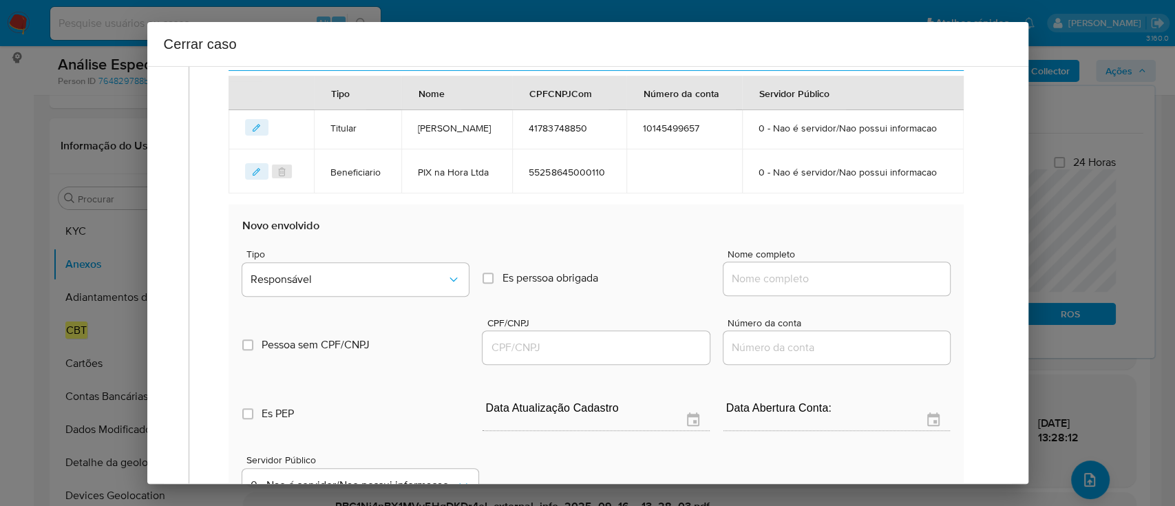
click at [802, 288] on input "Nome completo" at bounding box center [836, 279] width 226 height 18
paste input "Lucas dos Santos Nery - CPF 42346295884"
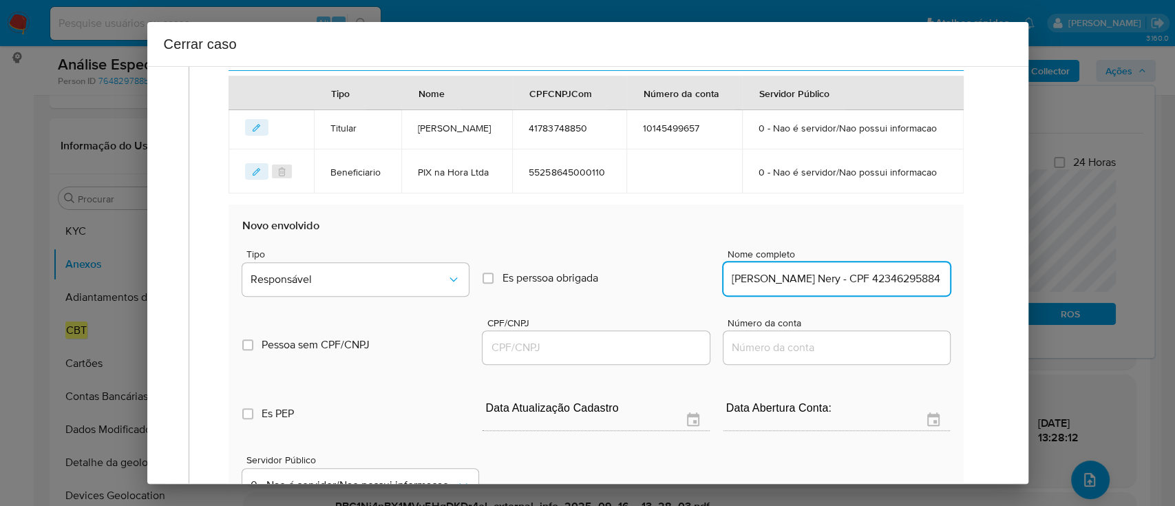
scroll to position [0, 6]
click at [895, 288] on input "Lucas dos Santos Nery - CPF 42346295884" at bounding box center [836, 279] width 226 height 18
type input "Lucas dos Santos Nery - CPF"
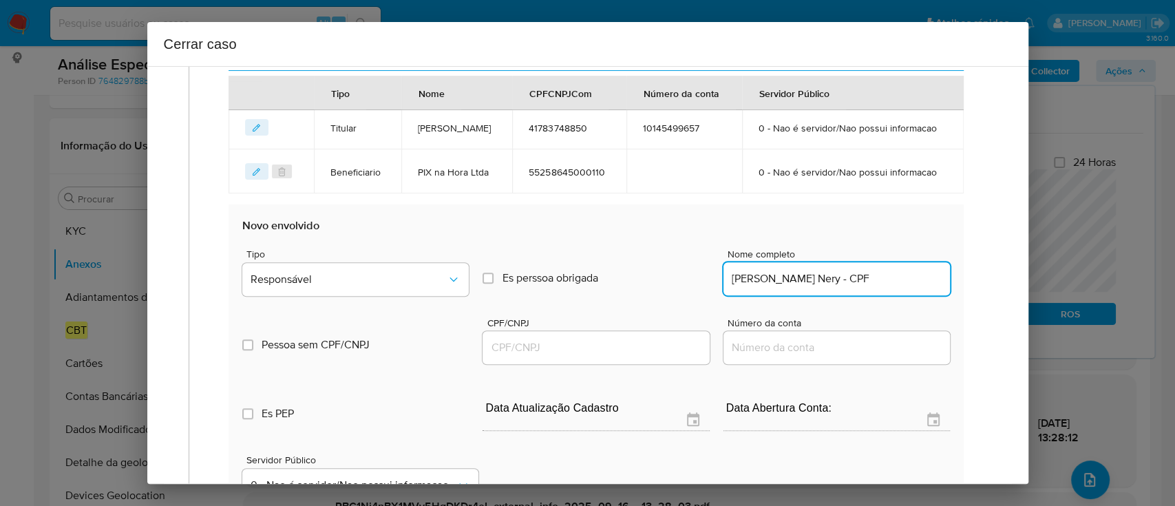
click at [606, 357] on input "CPF/CNPJ" at bounding box center [595, 348] width 226 height 18
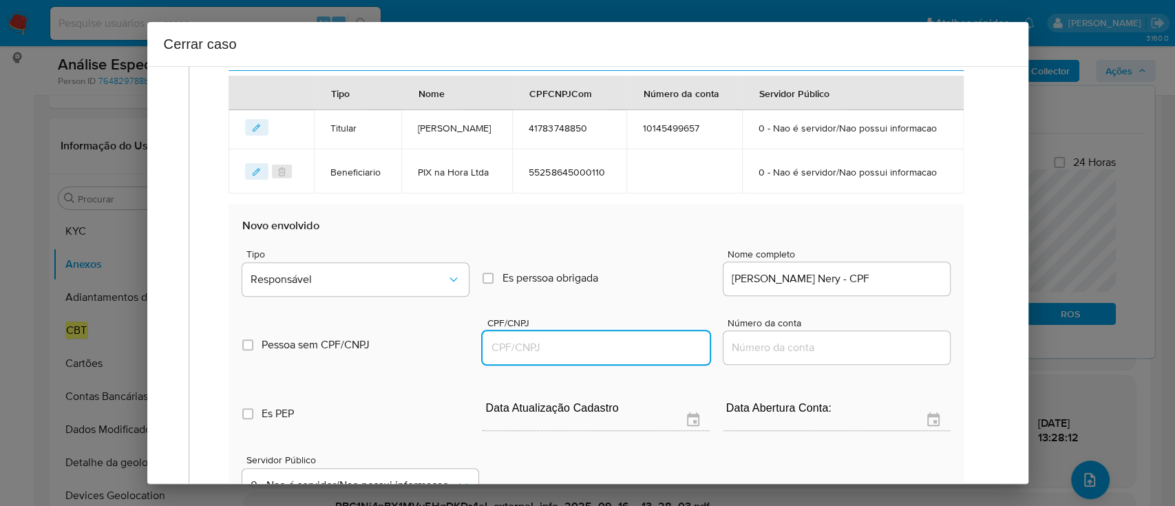
paste input "42346295884"
type input "42346295884"
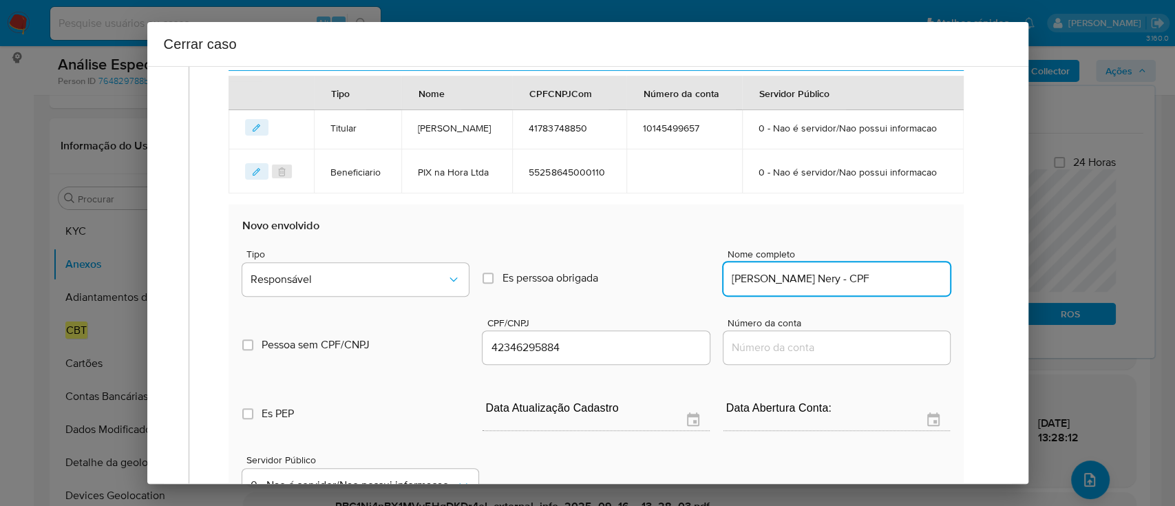
drag, startPoint x: 847, startPoint y: 317, endPoint x: 936, endPoint y: 321, distance: 88.9
click at [916, 288] on input "Lucas dos Santos Nery - CPF" at bounding box center [836, 279] width 226 height 18
type input "Lucas dos Santos Nery"
click at [325, 286] on span "Responsável" at bounding box center [349, 280] width 196 height 14
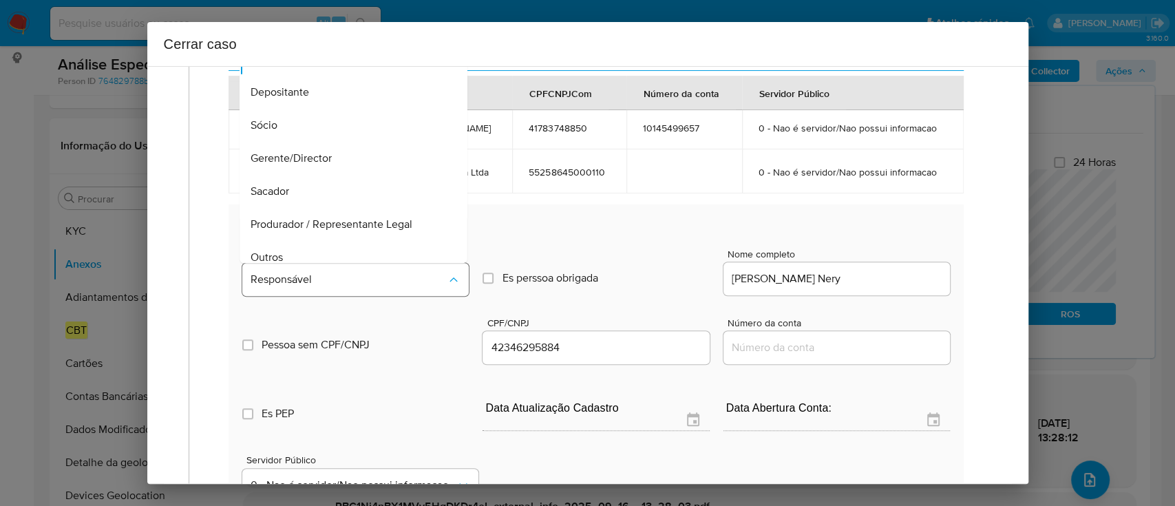
scroll to position [44, 0]
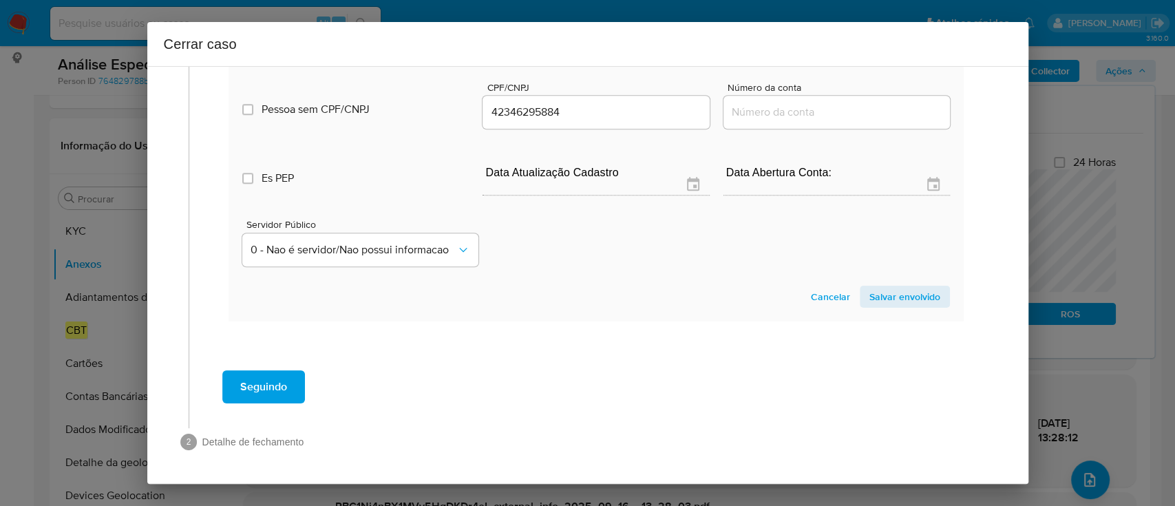
click at [918, 302] on span "Salvar envolvido" at bounding box center [904, 296] width 71 height 19
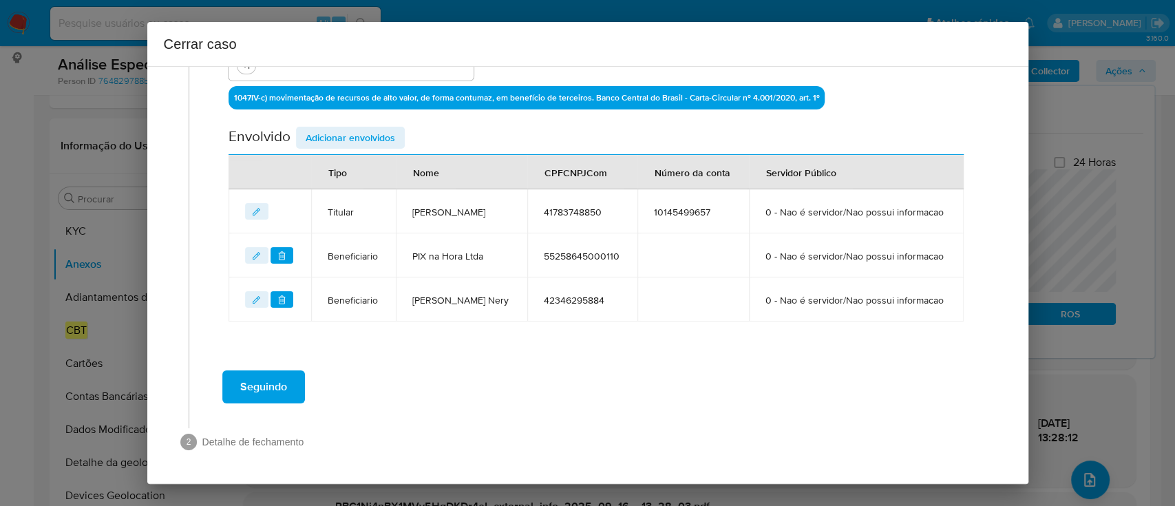
scroll to position [478, 0]
click at [379, 128] on span "Adicionar envolvidos" at bounding box center [350, 137] width 89 height 19
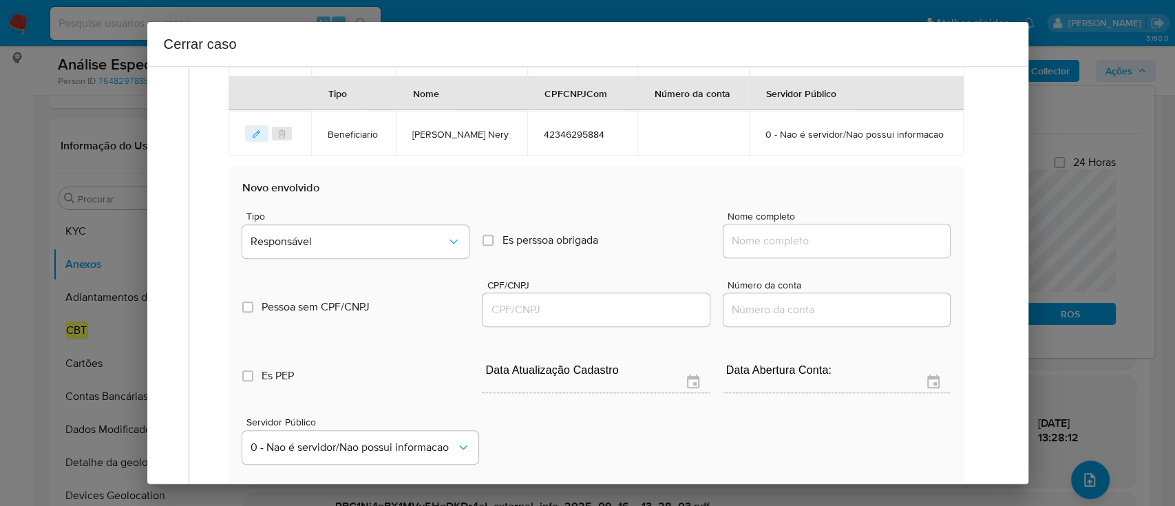
scroll to position [661, 0]
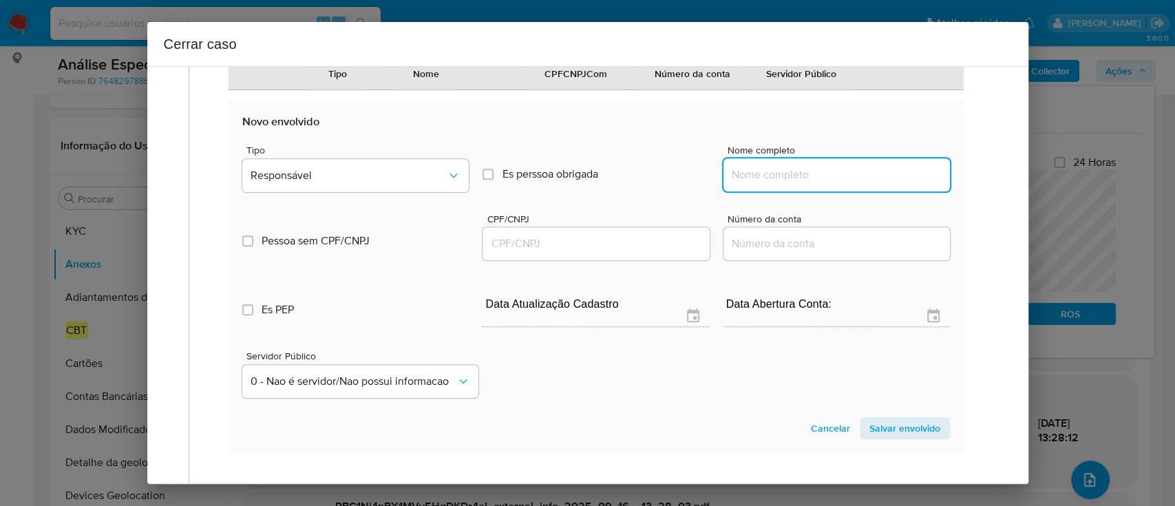
click at [827, 184] on input "Nome completo" at bounding box center [836, 175] width 226 height 18
paste input "61.177.666 Davide da Silva Pereira CNPJ: 61177666000104"
click at [897, 184] on input "61.177.666 Davide da Silva Pereira CNPJ: 61177666000104" at bounding box center [836, 175] width 226 height 18
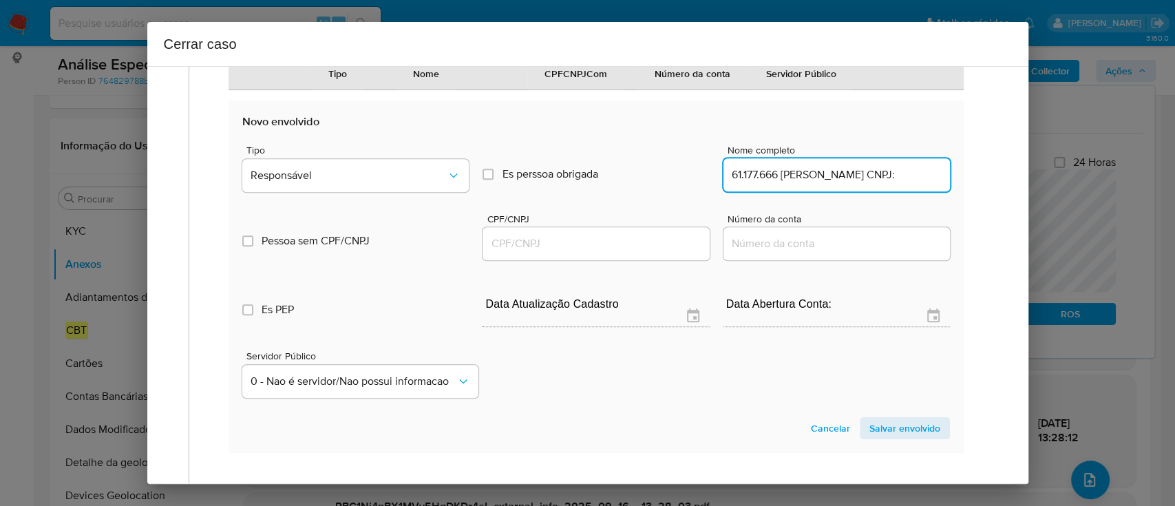
scroll to position [0, 0]
type input "61.177.666 Davide da Silva Pereira CNPJ:"
click at [648, 253] on input "CPF/CNPJ" at bounding box center [595, 244] width 226 height 18
paste input "61177666000104"
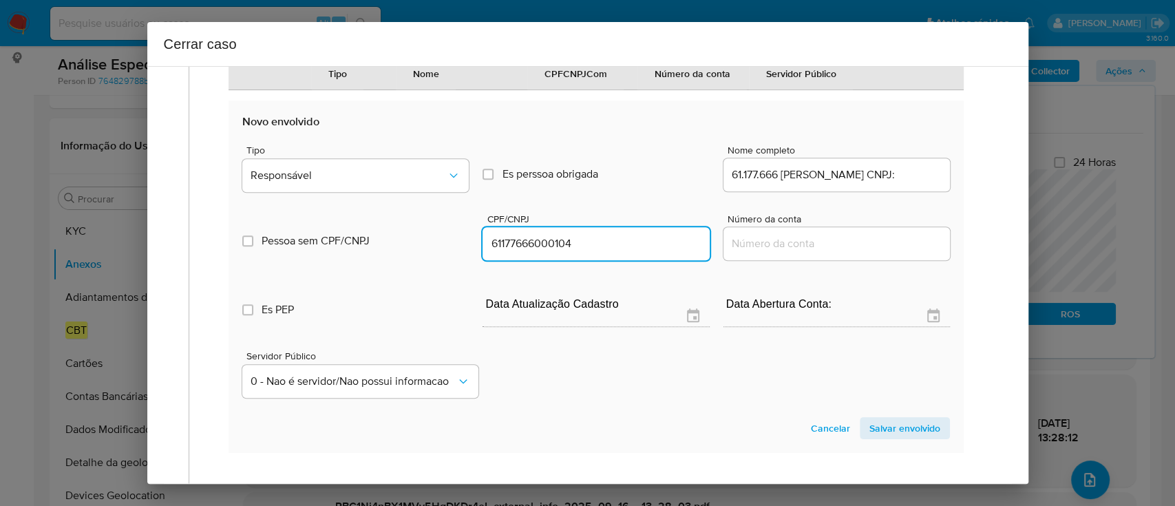
type input "61177666000104"
click at [923, 184] on input "61.177.666 Davide da Silva Pereira CNPJ:" at bounding box center [836, 175] width 226 height 18
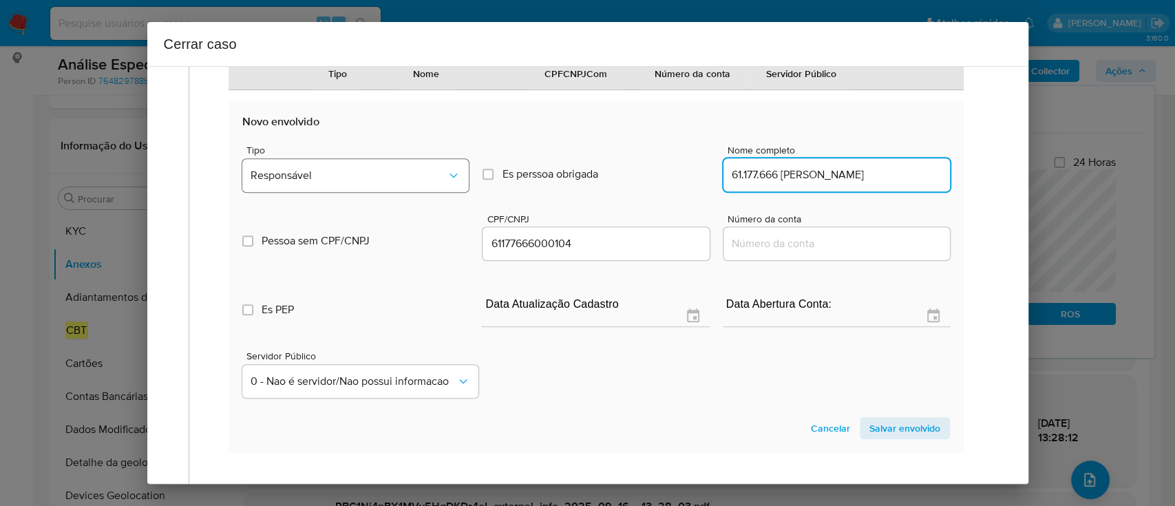
type input "61.177.666 Davide da Silva Pereira"
click at [358, 192] on button "Responsável" at bounding box center [355, 175] width 226 height 33
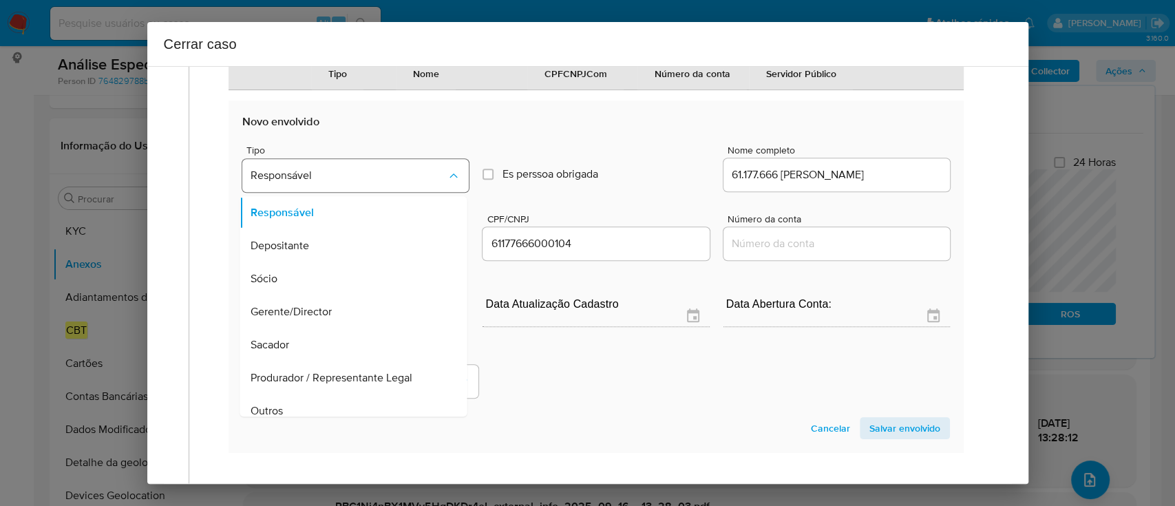
scroll to position [11, 0]
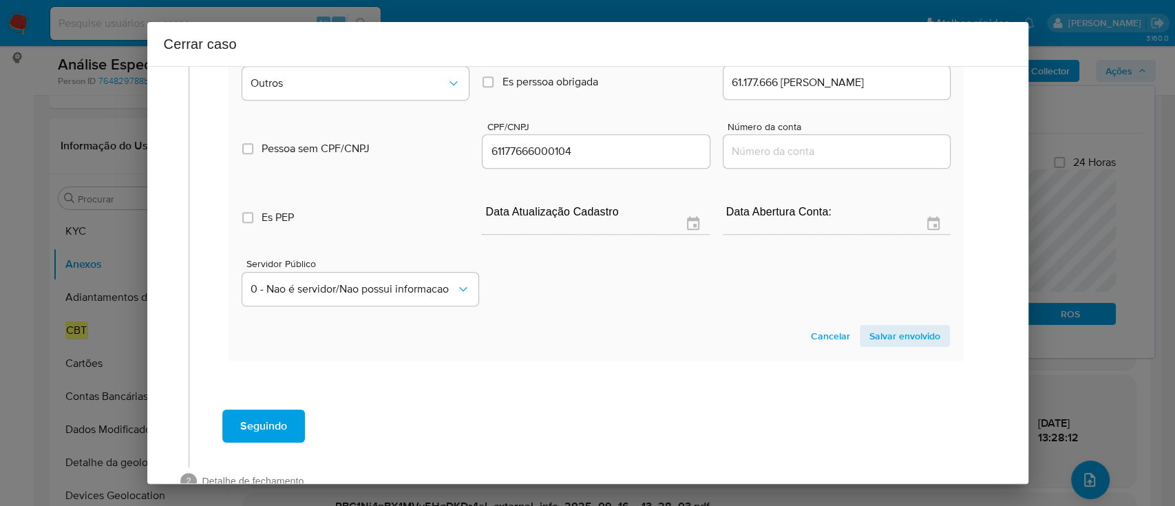
click at [887, 345] on span "Salvar envolvido" at bounding box center [904, 335] width 71 height 19
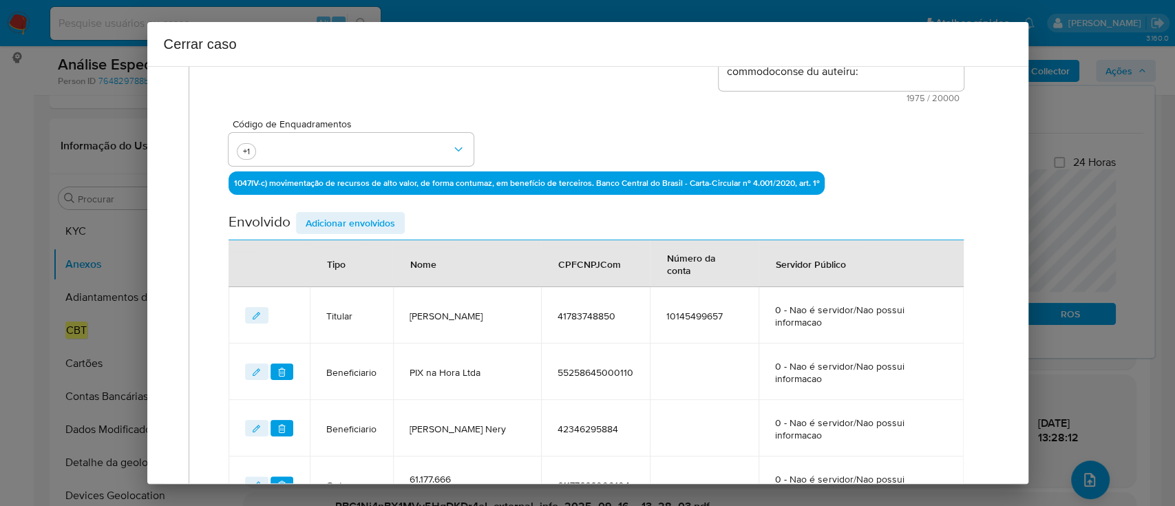
scroll to position [534, 0]
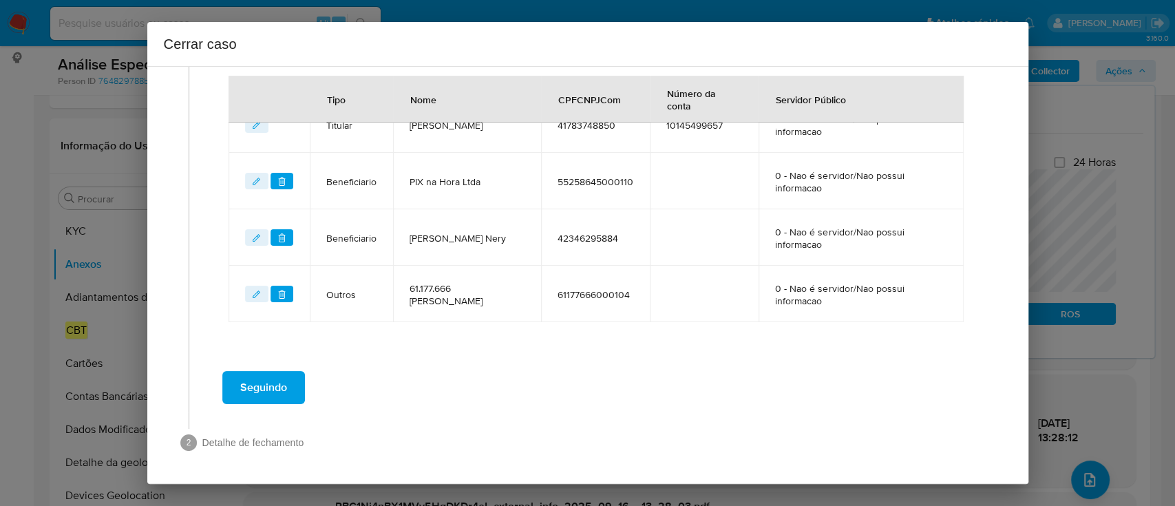
click at [287, 390] on button "Seguindo" at bounding box center [263, 387] width 83 height 33
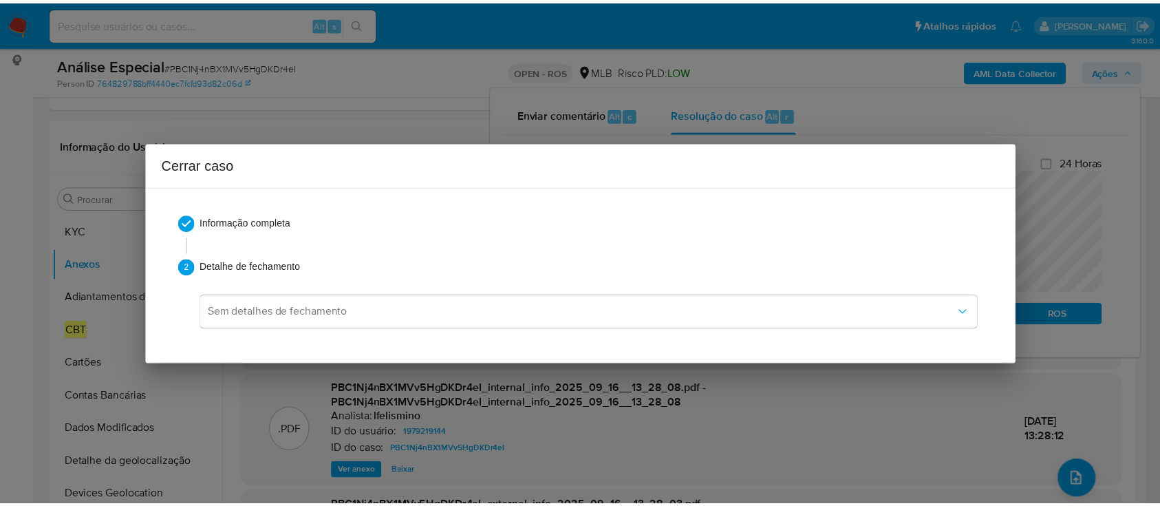
scroll to position [0, 0]
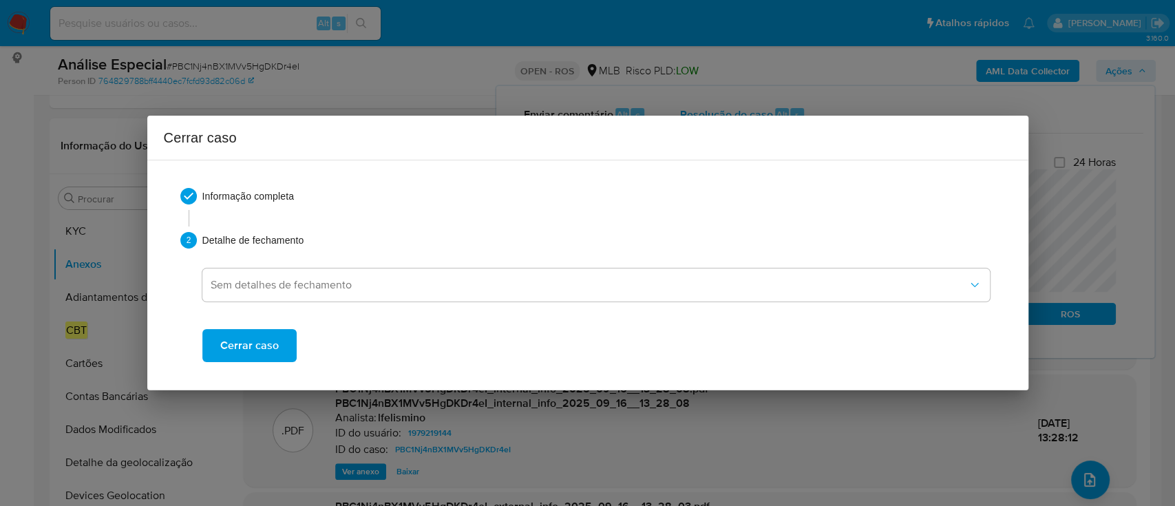
click at [255, 336] on span "Cerrar caso" at bounding box center [249, 345] width 59 height 30
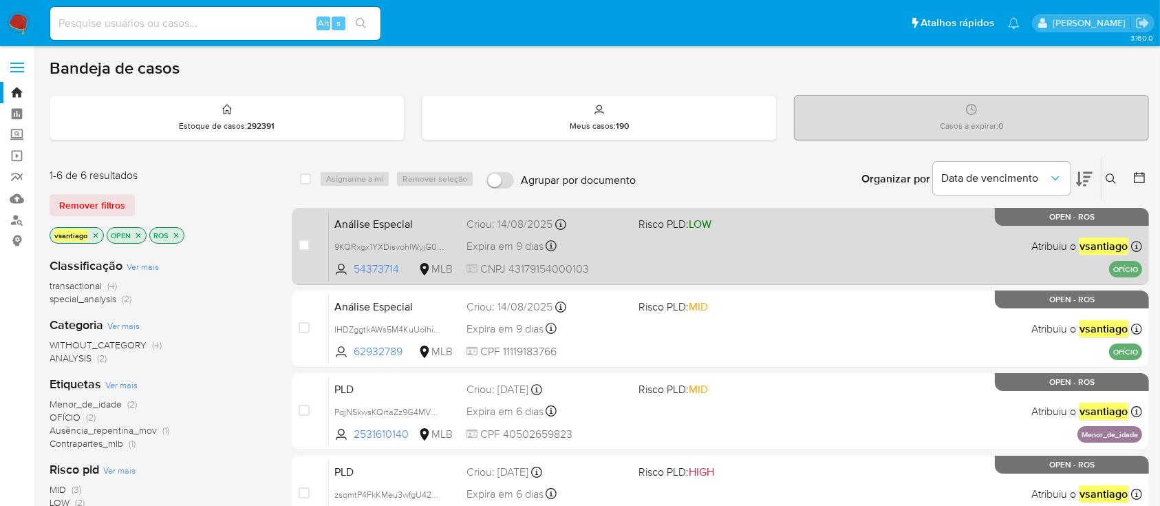
click at [611, 255] on div "Análise Especial 9KQRxgx1YXDisvohlWyjG0Vs 54373714 MLB Risco PLD: LOW Criou: [D…" at bounding box center [736, 246] width 814 height 70
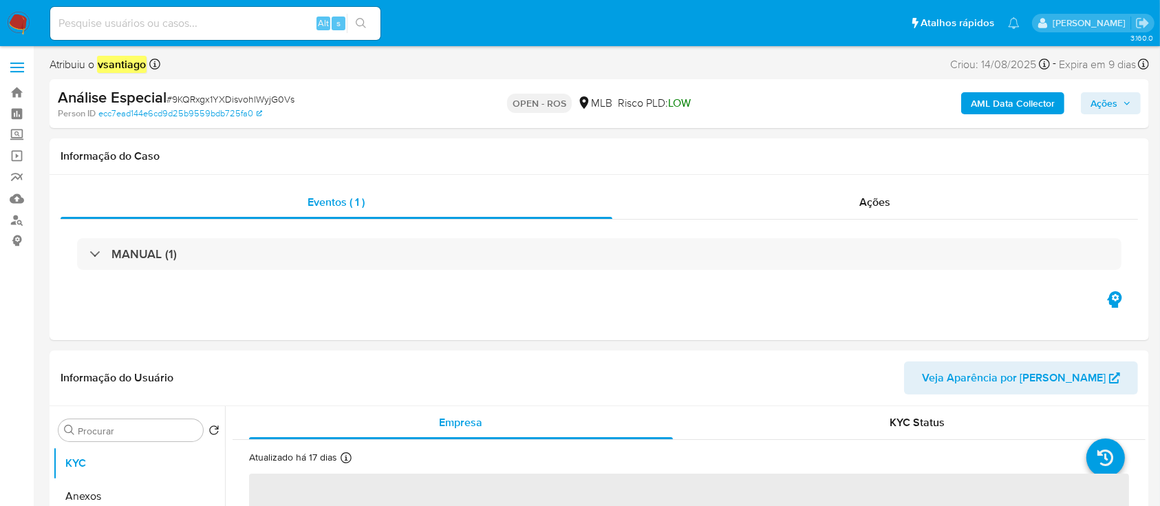
select select "10"
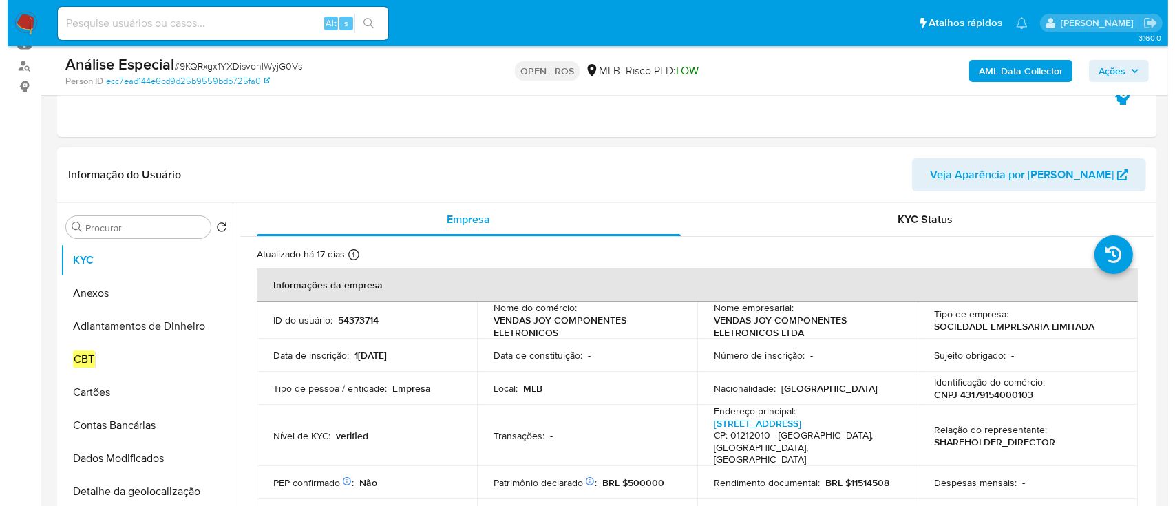
scroll to position [183, 0]
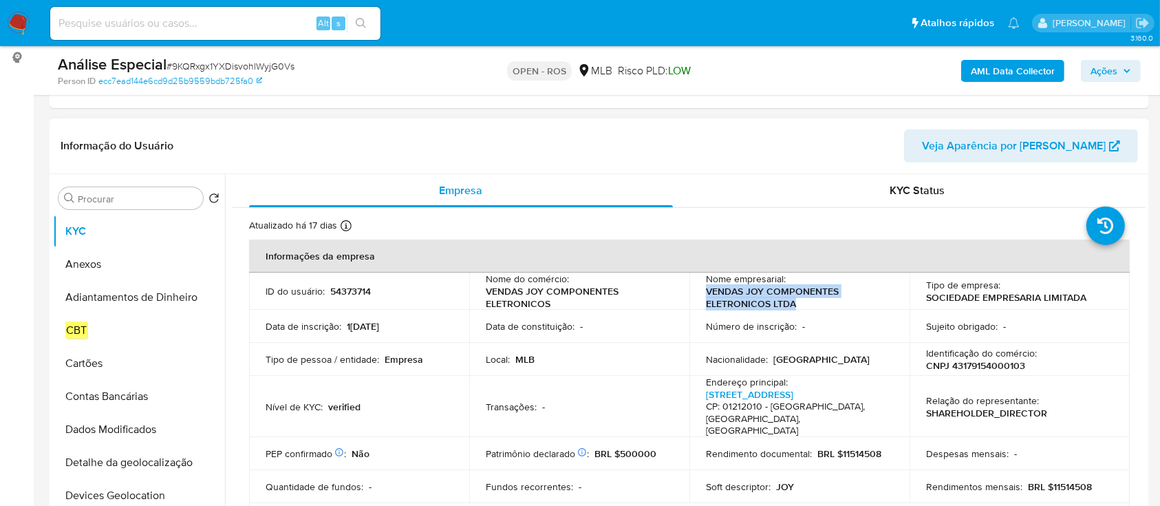
drag, startPoint x: 814, startPoint y: 306, endPoint x: 704, endPoint y: 296, distance: 109.9
click at [706, 296] on p "VENDAS JOY COMPONENTES ELETRONICOS LTDA" at bounding box center [797, 297] width 182 height 25
copy p "VENDAS JOY COMPONENTES ELETRONICOS LTDA"
click at [993, 368] on p "CNPJ 43179154000103" at bounding box center [975, 365] width 99 height 12
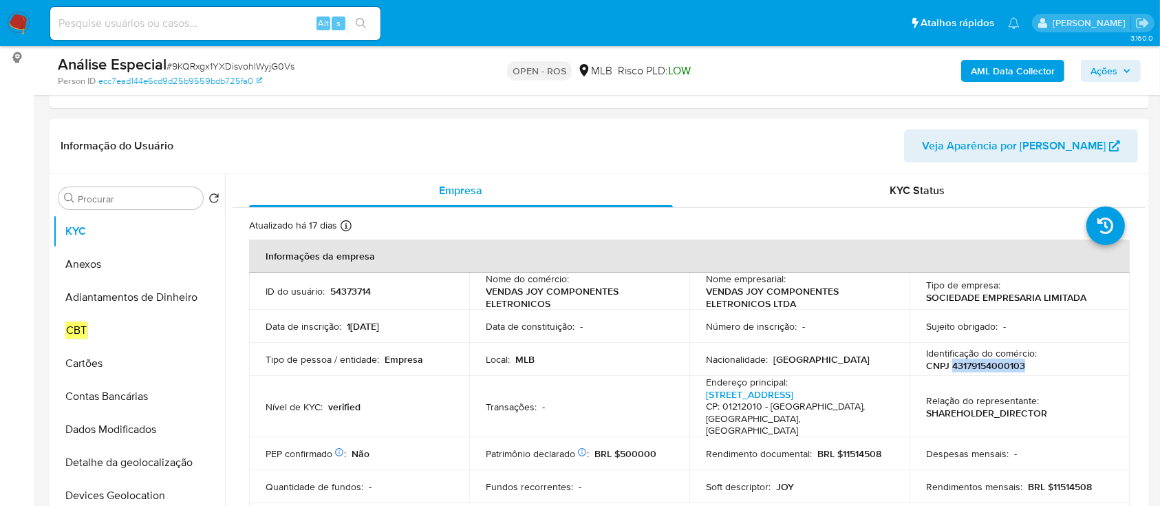
copy p "43179154000103"
drag, startPoint x: 85, startPoint y: 267, endPoint x: 114, endPoint y: 267, distance: 28.2
click at [85, 267] on button "Anexos" at bounding box center [133, 264] width 161 height 33
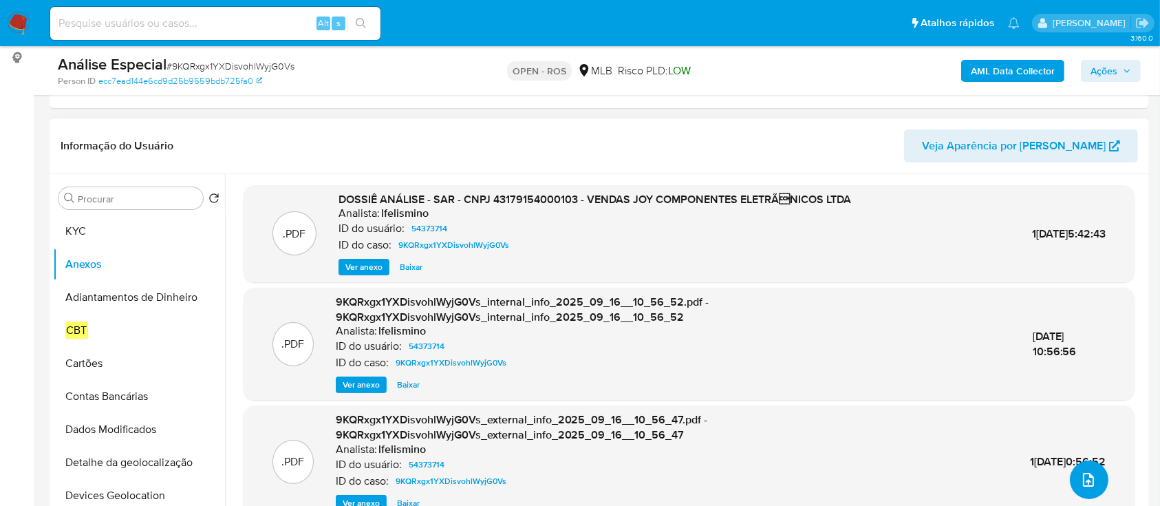
click at [1083, 484] on icon "upload-file" at bounding box center [1088, 480] width 11 height 14
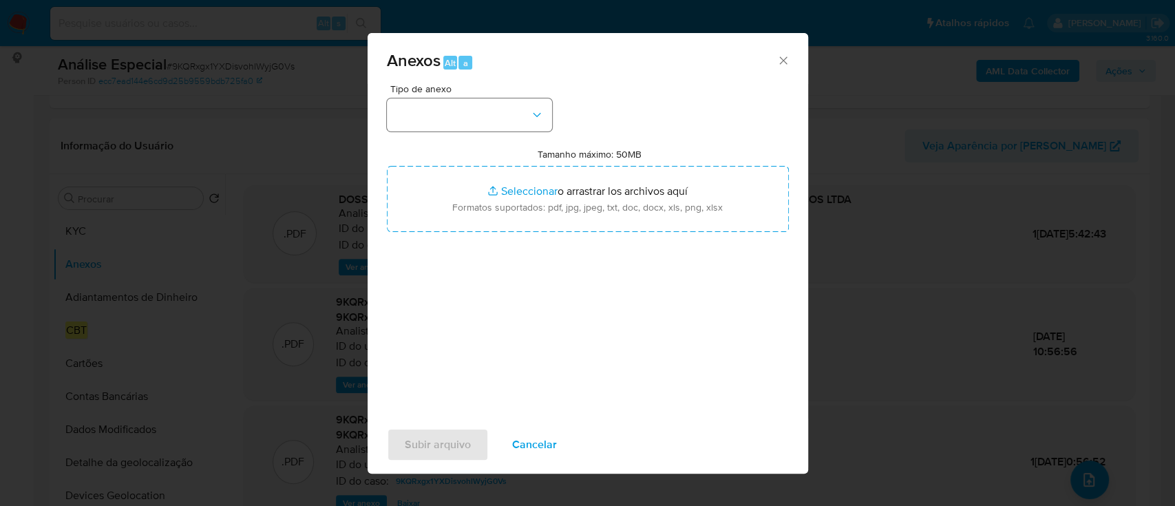
drag, startPoint x: 569, startPoint y: 107, endPoint x: 514, endPoint y: 107, distance: 55.1
click at [563, 107] on div "Tipo de anexo Tamanho máximo: 50MB Seleccionar archivos Seleccionar o arrastrar…" at bounding box center [588, 246] width 402 height 325
click at [503, 107] on button "button" at bounding box center [469, 114] width 165 height 33
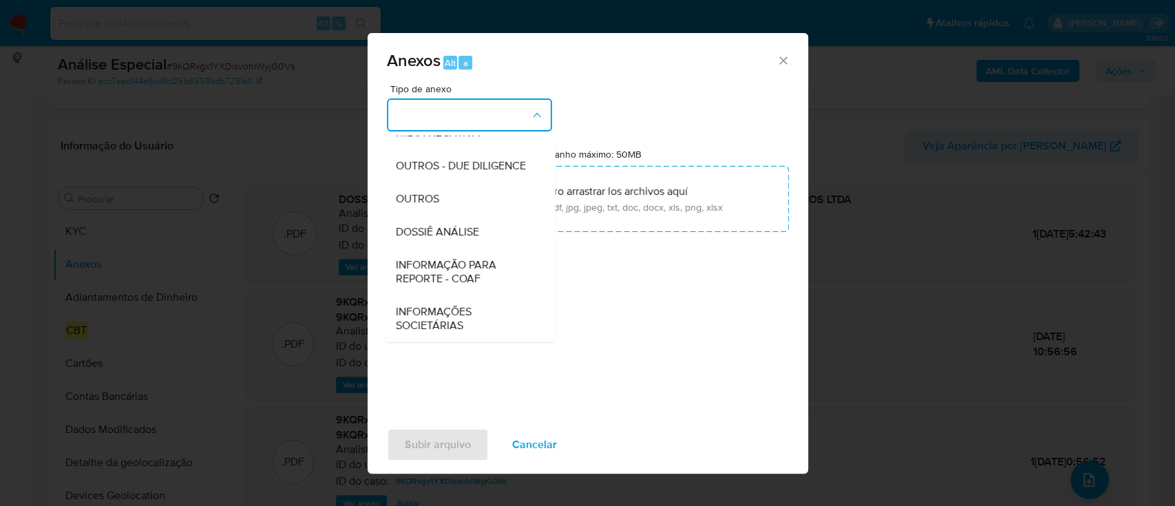
drag, startPoint x: 478, startPoint y: 277, endPoint x: 485, endPoint y: 277, distance: 7.6
click at [479, 277] on span "INFORMAÇÃO PARA REPORTE - COAF" at bounding box center [465, 272] width 140 height 28
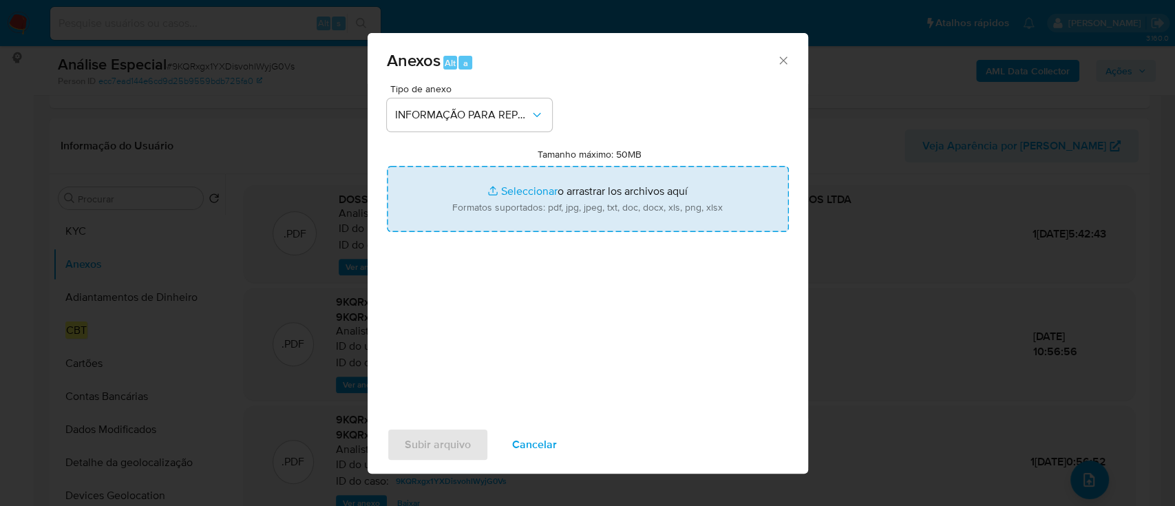
type input "C:\fakepath\SAR - 9KQRxgx1YXDisvohlWyjG0Vs - CNPJ 43179154000103 - VENDAS JOY C…"
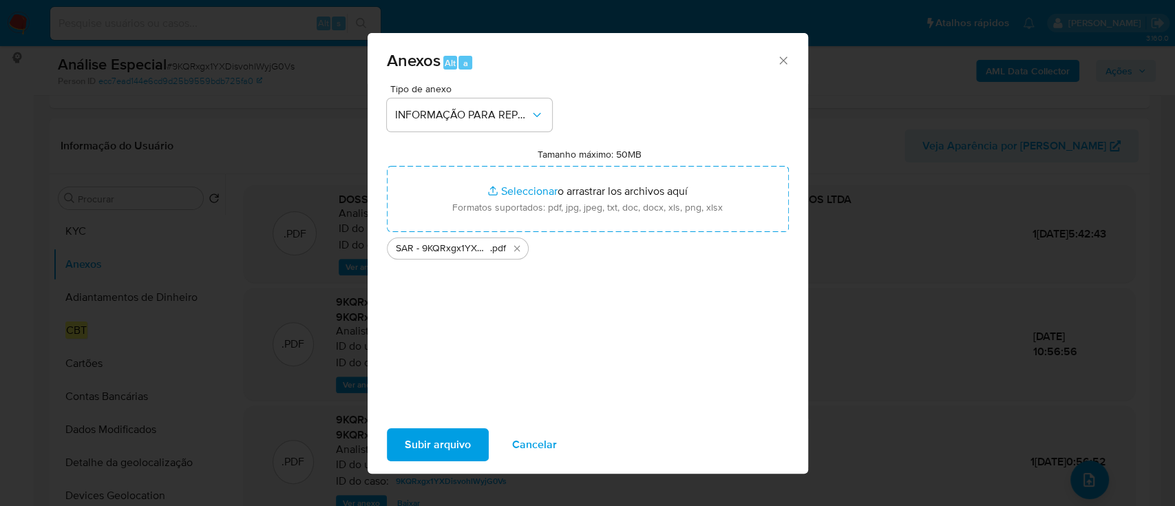
click at [451, 440] on span "Subir arquivo" at bounding box center [438, 444] width 66 height 30
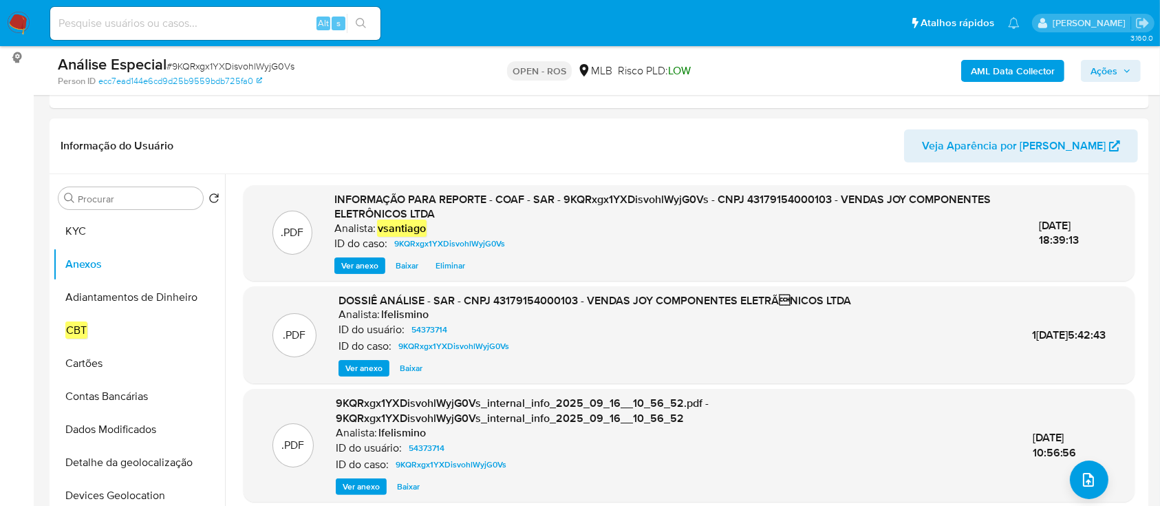
click at [1092, 67] on span "Ações" at bounding box center [1104, 71] width 27 height 22
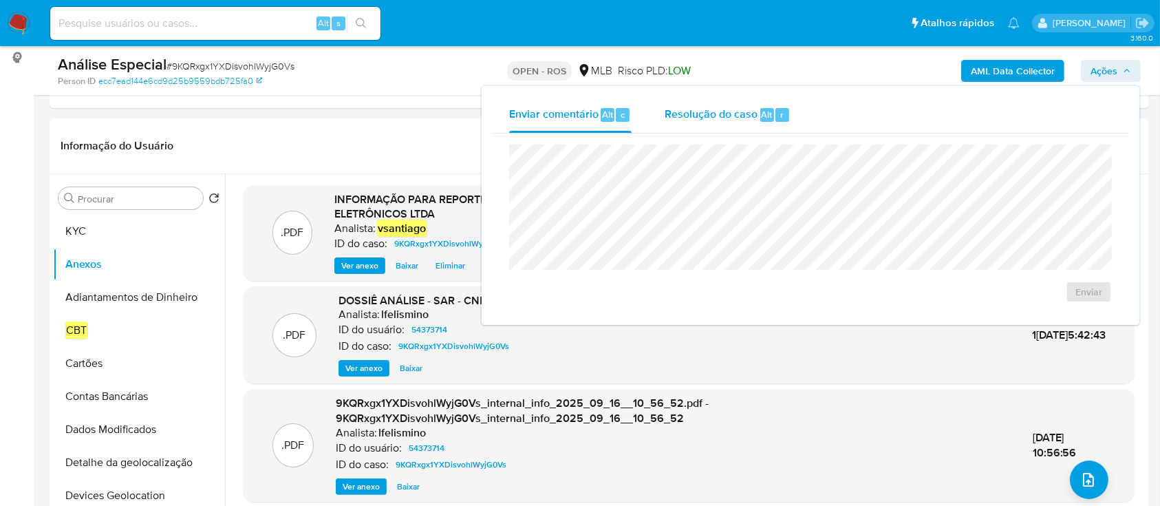
click at [771, 100] on div "Resolução do caso Alt r" at bounding box center [728, 115] width 126 height 36
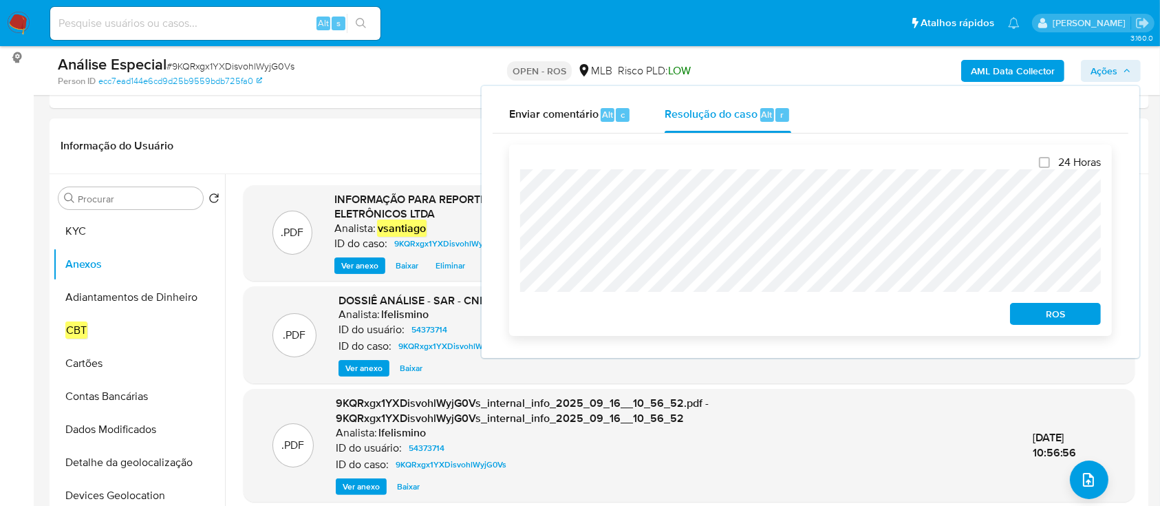
click at [1057, 317] on span "ROS" at bounding box center [1056, 313] width 72 height 19
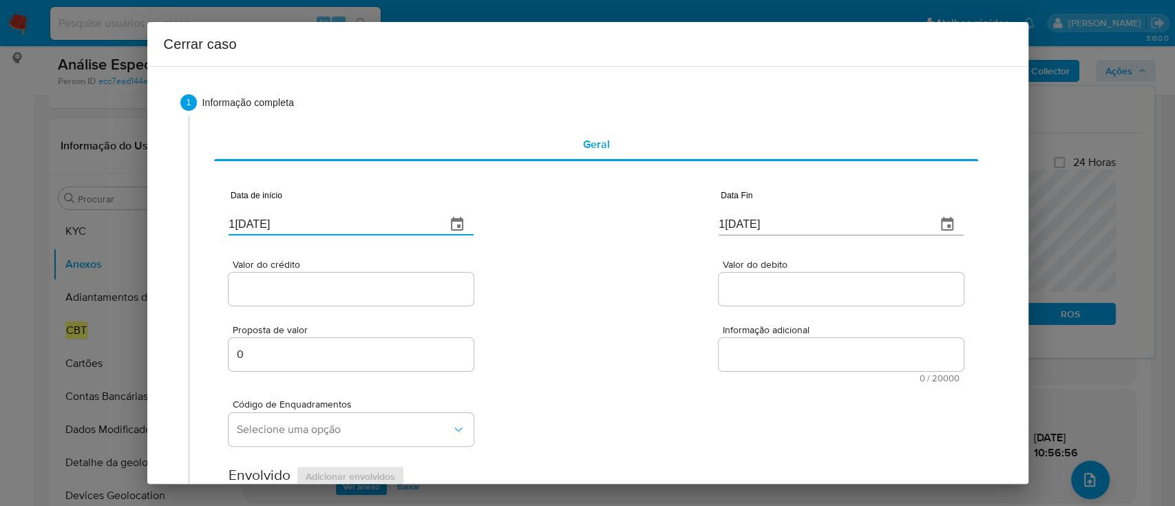
click at [278, 223] on input "[DATE]" at bounding box center [331, 224] width 206 height 22
paste input "01/02"
type input "[DATE]"
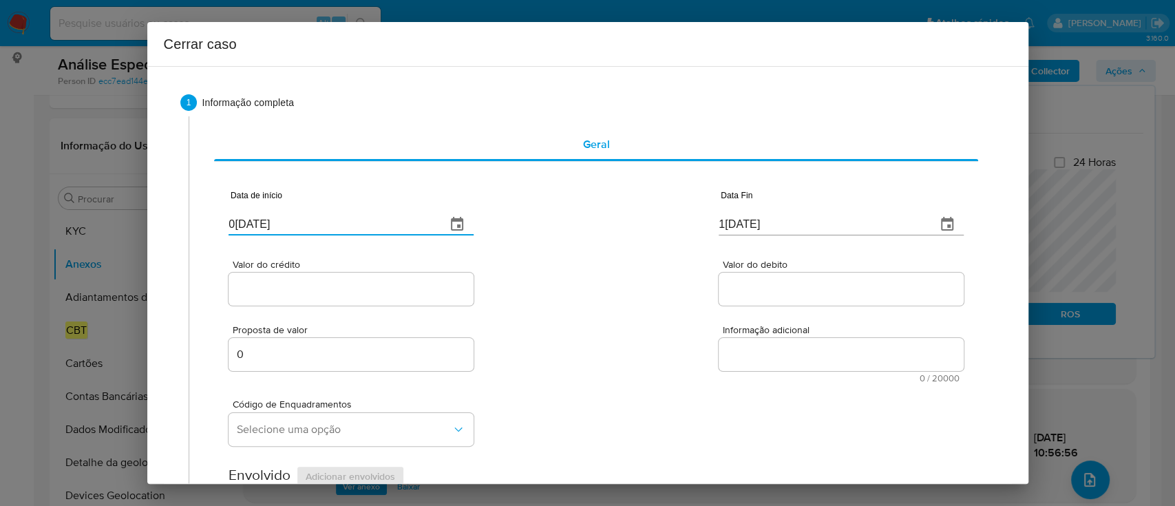
click at [735, 228] on input "[DATE]" at bounding box center [822, 224] width 206 height 22
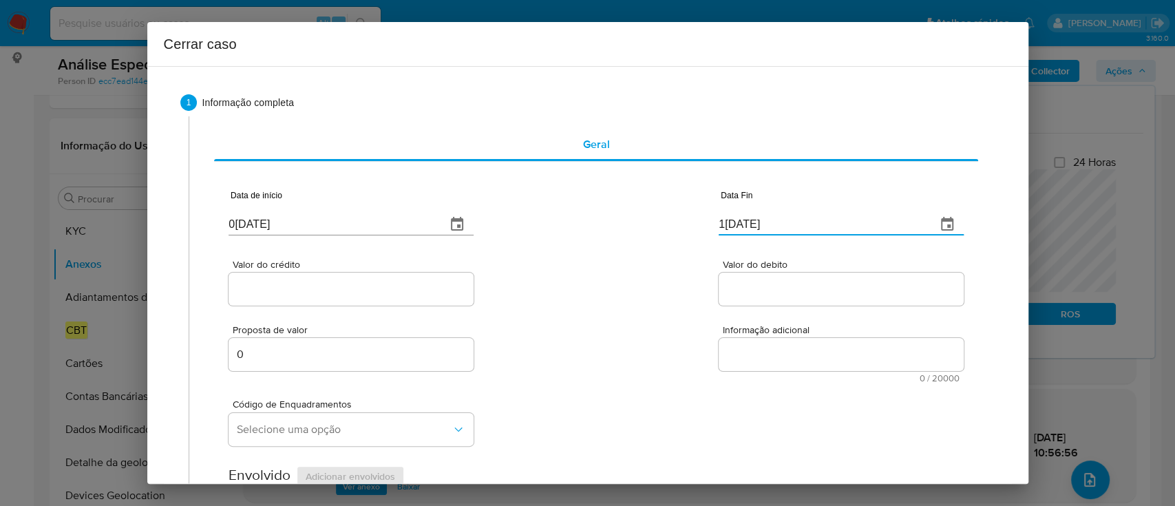
click at [735, 228] on input "[DATE]" at bounding box center [822, 224] width 206 height 22
paste input "4"
type input "14/09/2025"
click at [627, 252] on div "Valor do crédito Valor do debito" at bounding box center [595, 275] width 734 height 65
click at [339, 299] on div at bounding box center [350, 289] width 245 height 33
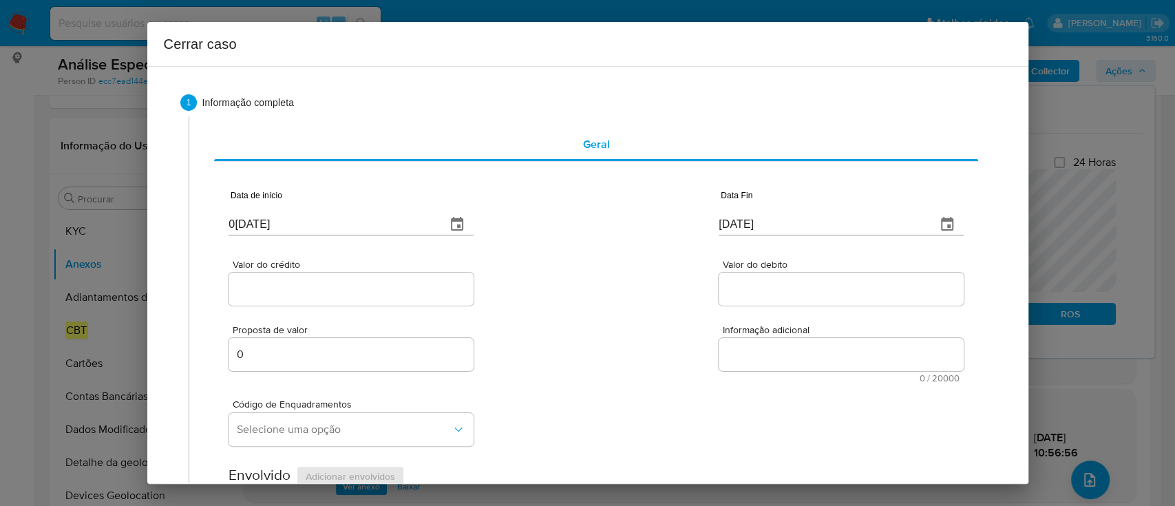
click at [363, 286] on input "Valor do crédito" at bounding box center [350, 289] width 245 height 18
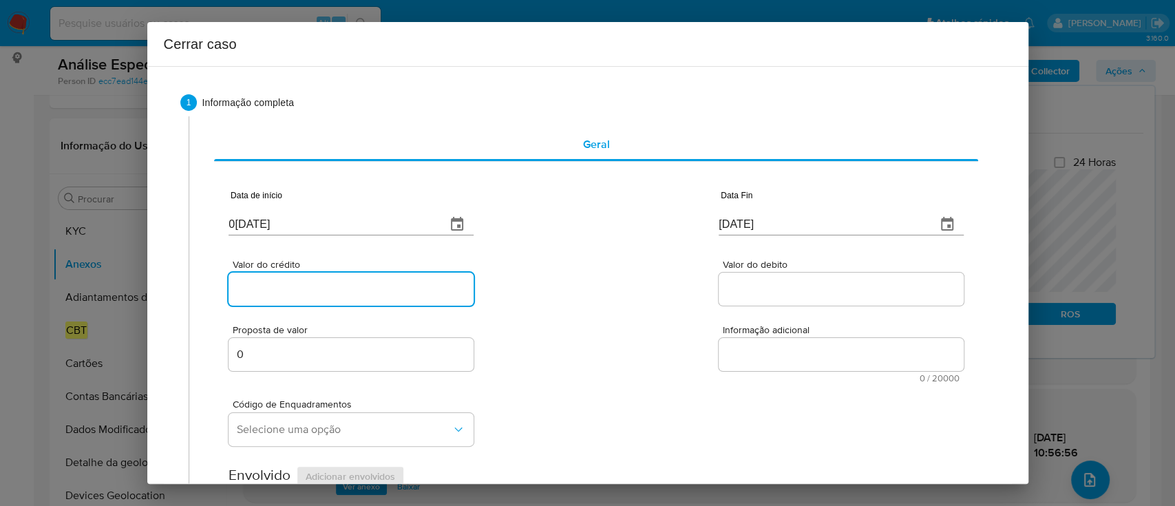
paste input "R$150.440"
type input "R$150.440"
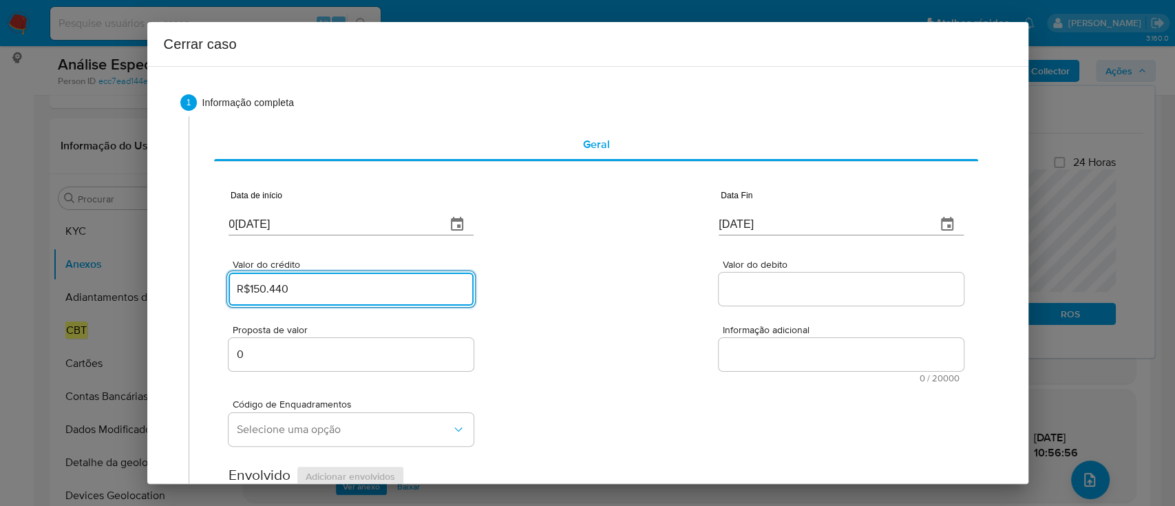
click at [752, 279] on div at bounding box center [841, 289] width 245 height 33
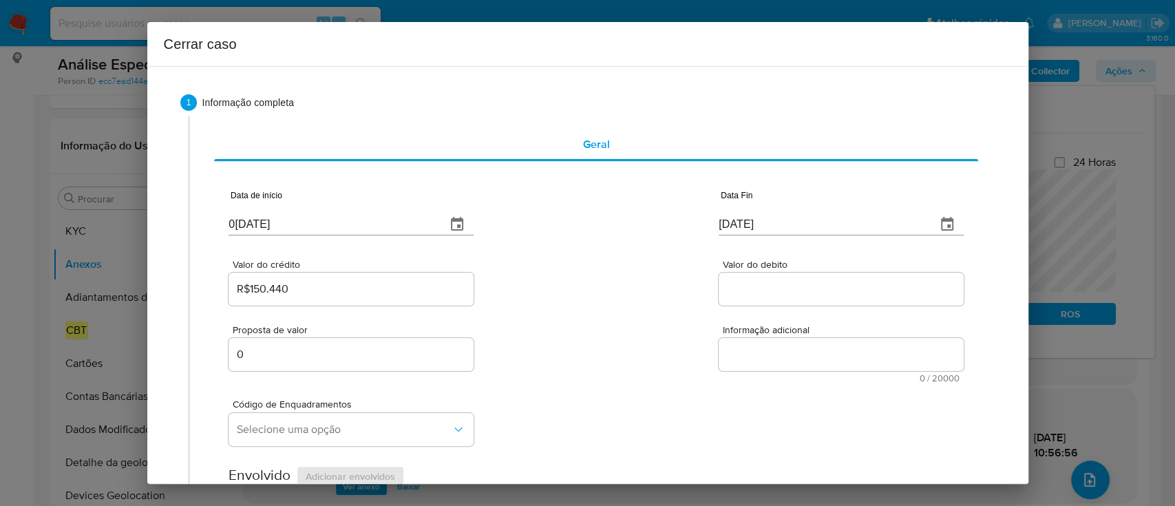
drag, startPoint x: 787, startPoint y: 289, endPoint x: 645, endPoint y: 277, distance: 142.9
click at [787, 288] on input "Valor do debito" at bounding box center [841, 289] width 245 height 18
paste input "R$121.467"
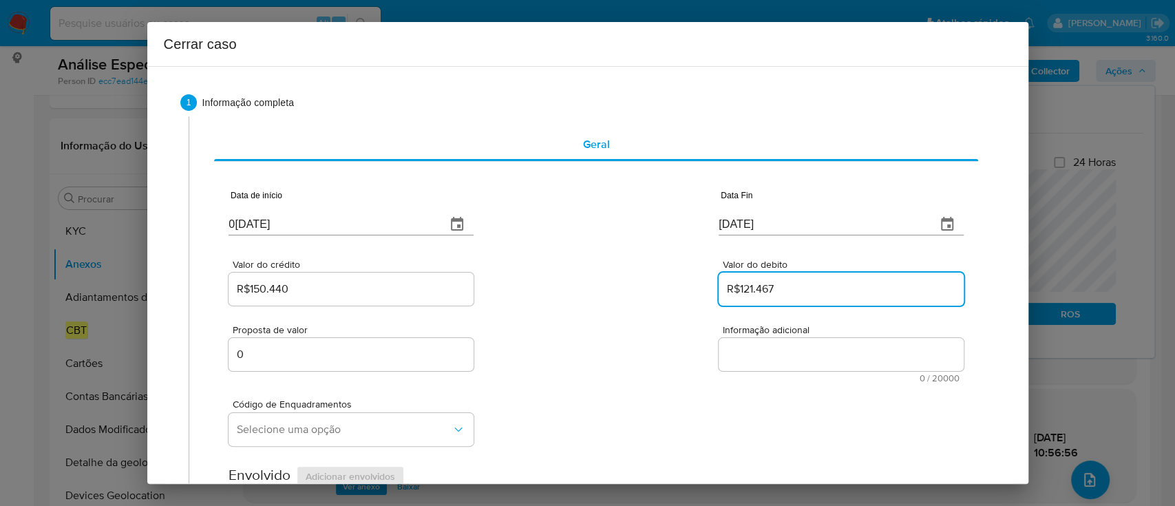
type input "R$121.467"
click at [638, 277] on div "Valor do crédito R$150.440 Valor do debito R$121.467" at bounding box center [595, 275] width 734 height 65
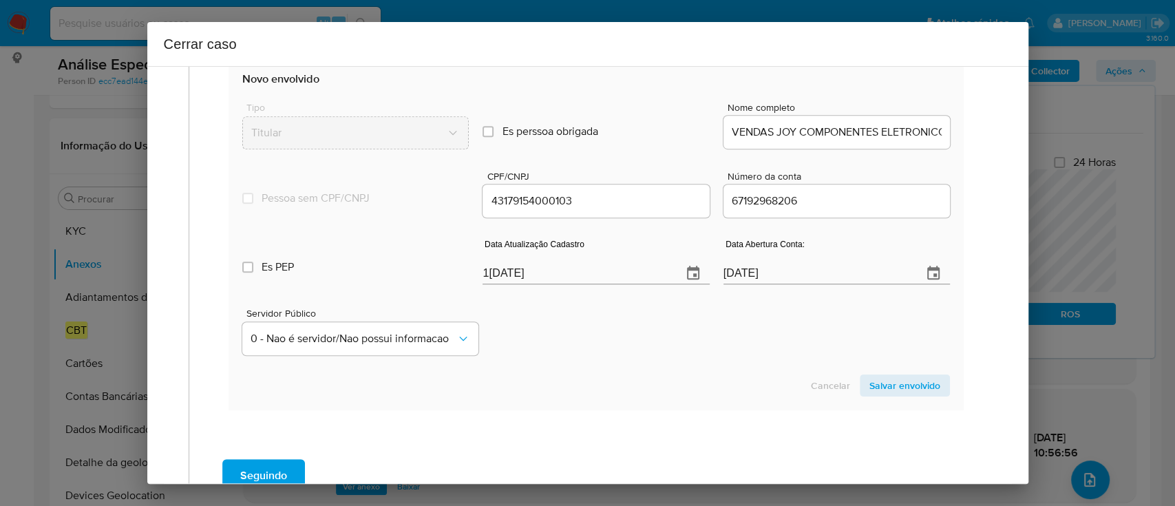
scroll to position [551, 0]
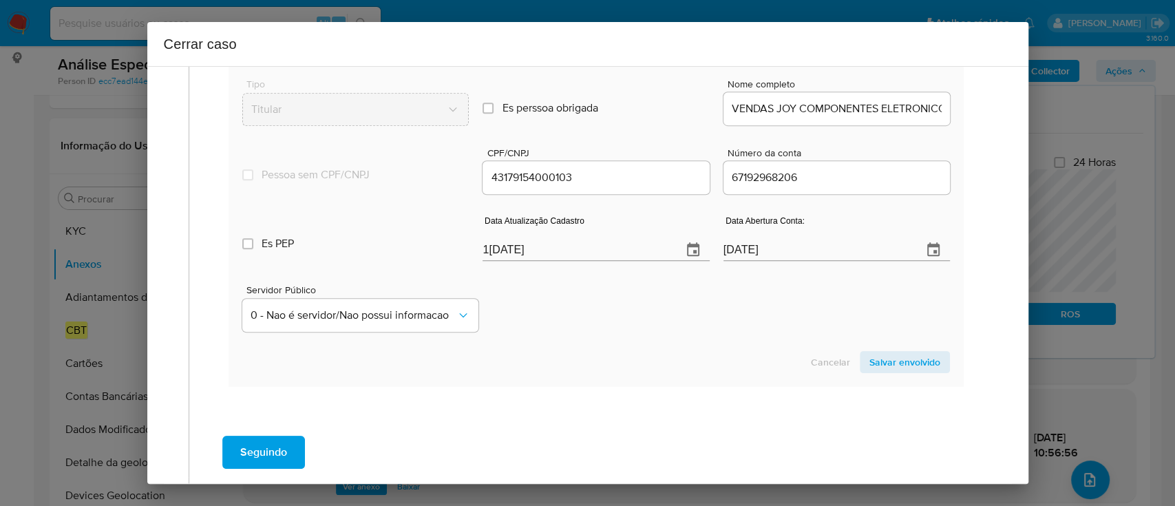
click at [562, 365] on div "Cancelar Salvar envolvido" at bounding box center [595, 362] width 707 height 22
click at [555, 251] on input "19/09/2025" at bounding box center [576, 250] width 188 height 22
paste input "4/08"
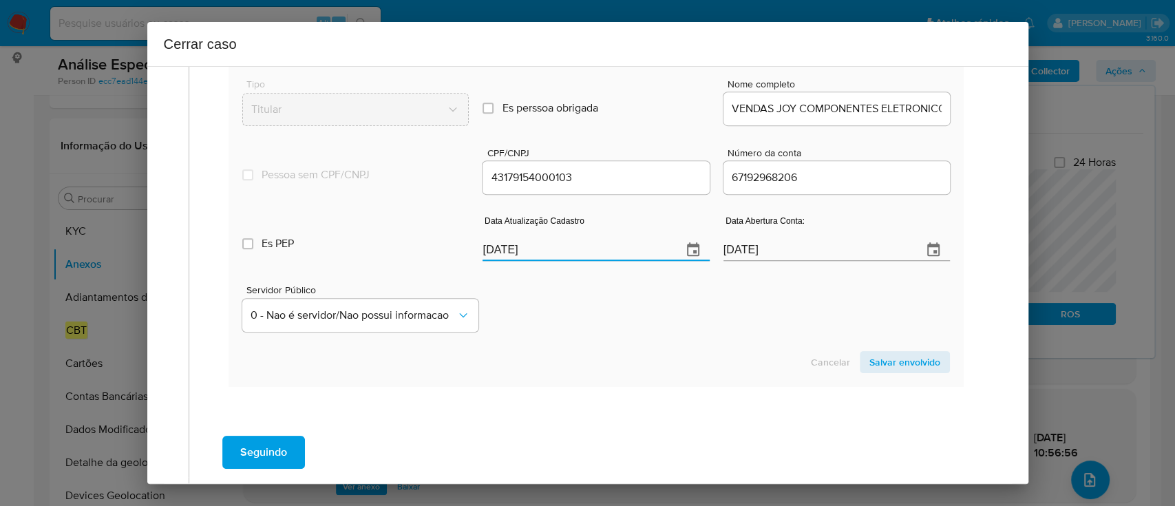
type input "14/08/2025"
click at [628, 311] on div "Servidor Público 0 - Nao é servidor/[PERSON_NAME] possui informacao" at bounding box center [595, 302] width 707 height 69
click at [895, 358] on span "Salvar envolvido" at bounding box center [904, 361] width 71 height 19
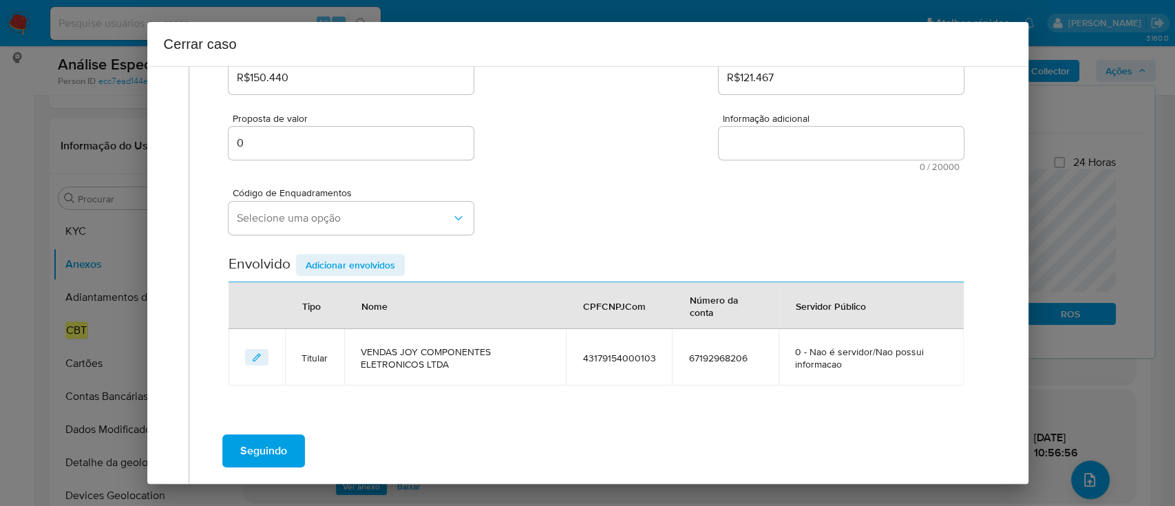
scroll to position [182, 0]
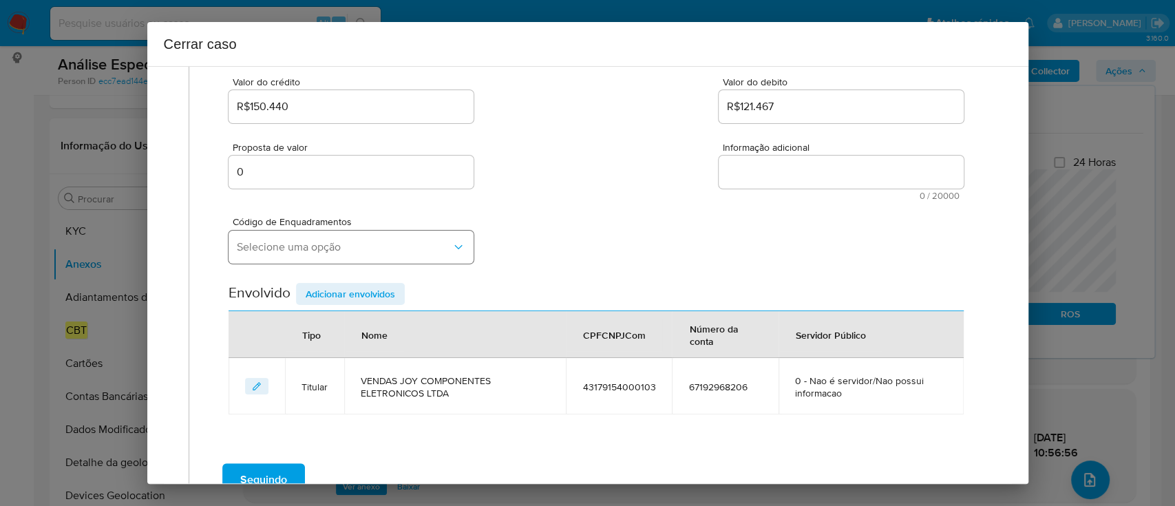
drag, startPoint x: 431, startPoint y: 220, endPoint x: 405, endPoint y: 251, distance: 40.1
click at [429, 221] on span "Código de Enquadramentos" at bounding box center [355, 222] width 245 height 10
click at [406, 251] on span "Selecione uma opção" at bounding box center [344, 247] width 215 height 14
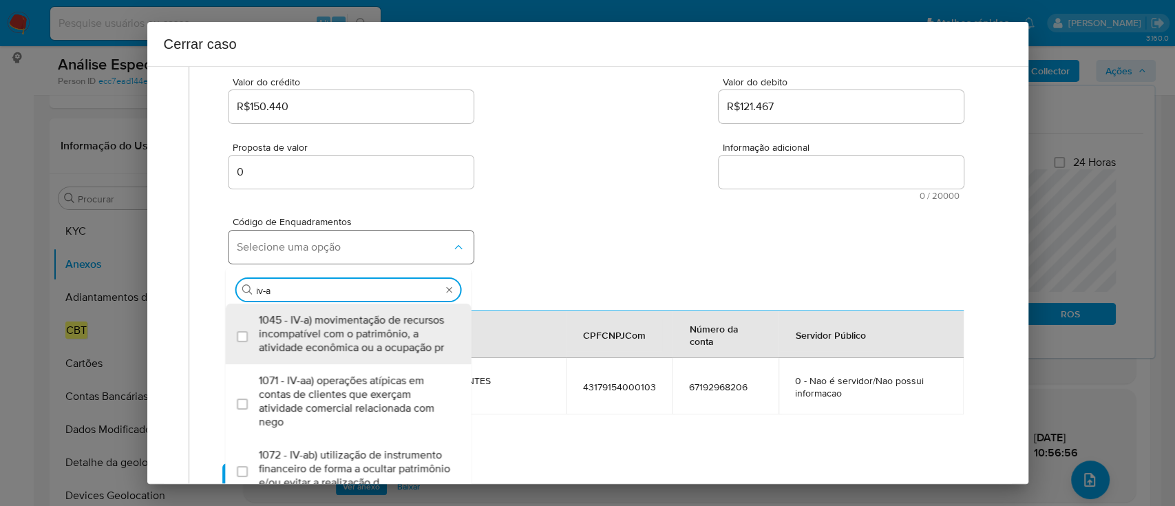
type input "iv-ac"
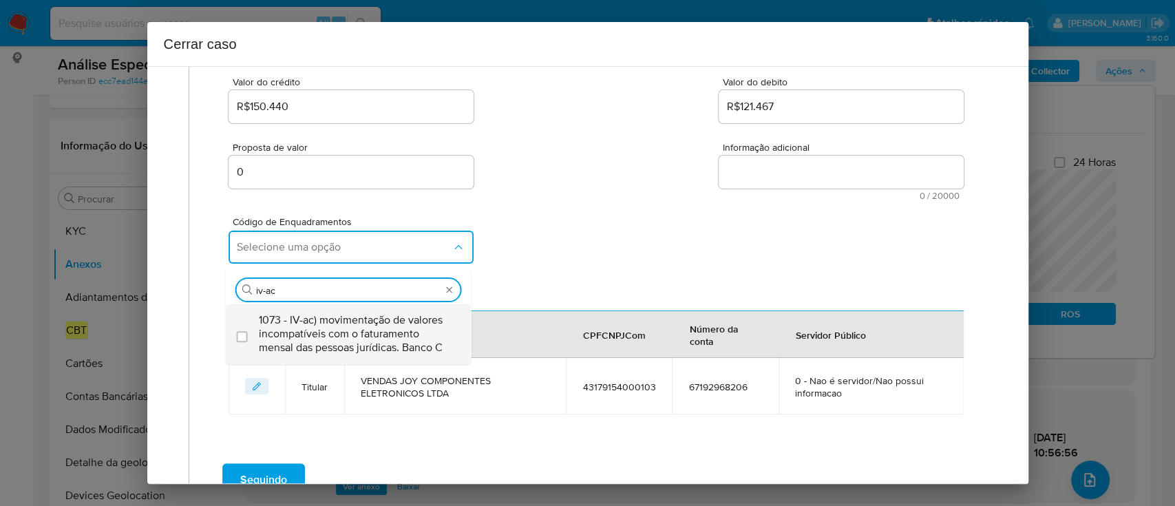
click at [376, 321] on span "1073 - IV-ac) movimentação de valores incompatíveis com o faturamento mensal da…" at bounding box center [355, 333] width 193 height 41
checkbox input "true"
click at [594, 244] on div "Código de Enquadramentos Selecione uma opção Procurar 1073 - IV-ac) movimentaçã…" at bounding box center [595, 234] width 734 height 69
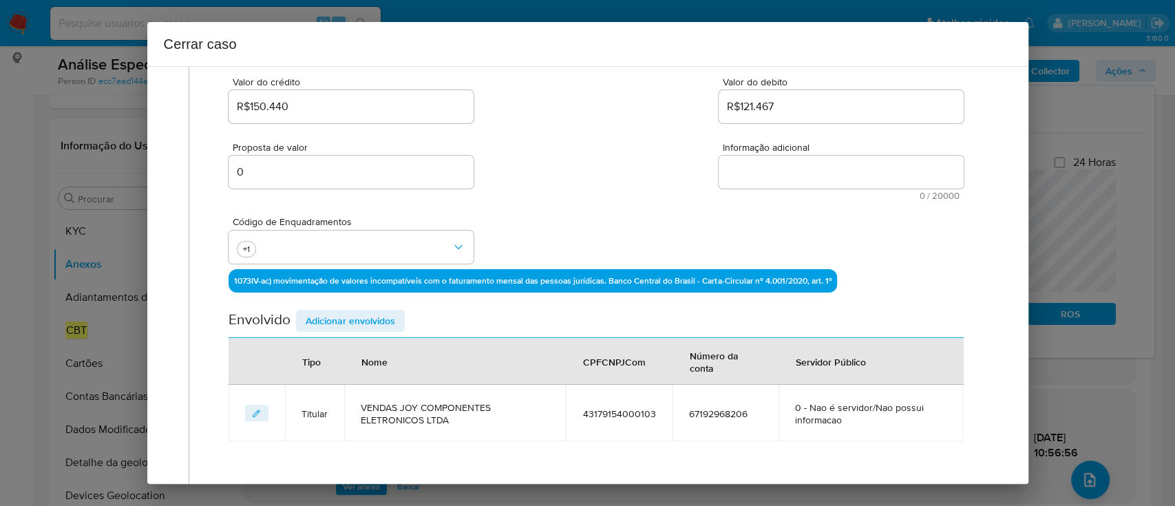
click at [820, 170] on textarea "Informação adicional" at bounding box center [841, 172] width 245 height 33
paste textarea "14/08/2025"
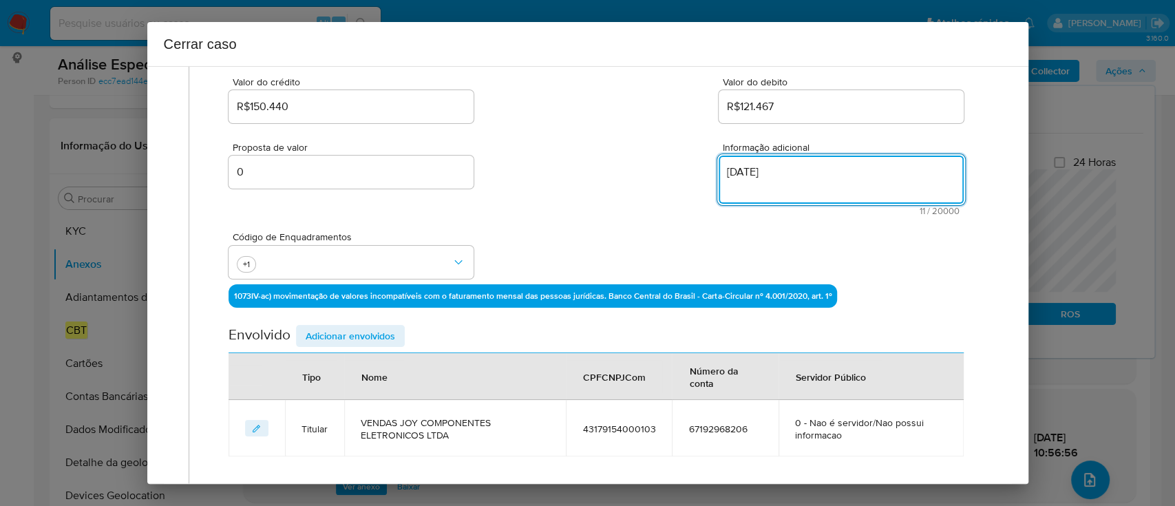
click at [819, 182] on textarea "14/08/2025" at bounding box center [841, 180] width 245 height 48
paste textarea "Vendas Joy Componentes Eletrônicos Ltda, CNPJ 43179154000103, sediada em Ferraz…"
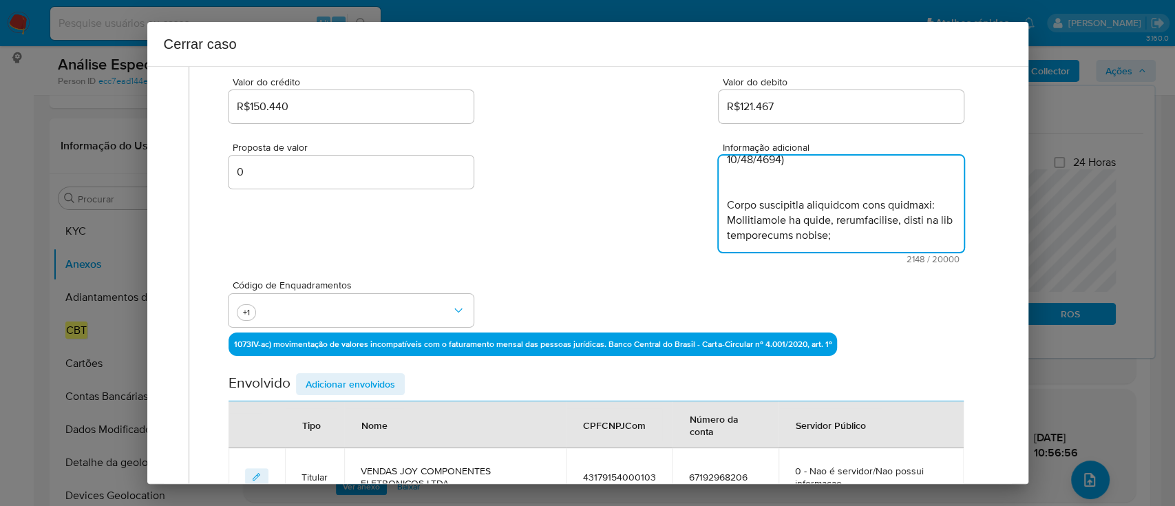
scroll to position [1253, 0]
click at [870, 228] on textarea "Informação adicional" at bounding box center [841, 204] width 245 height 96
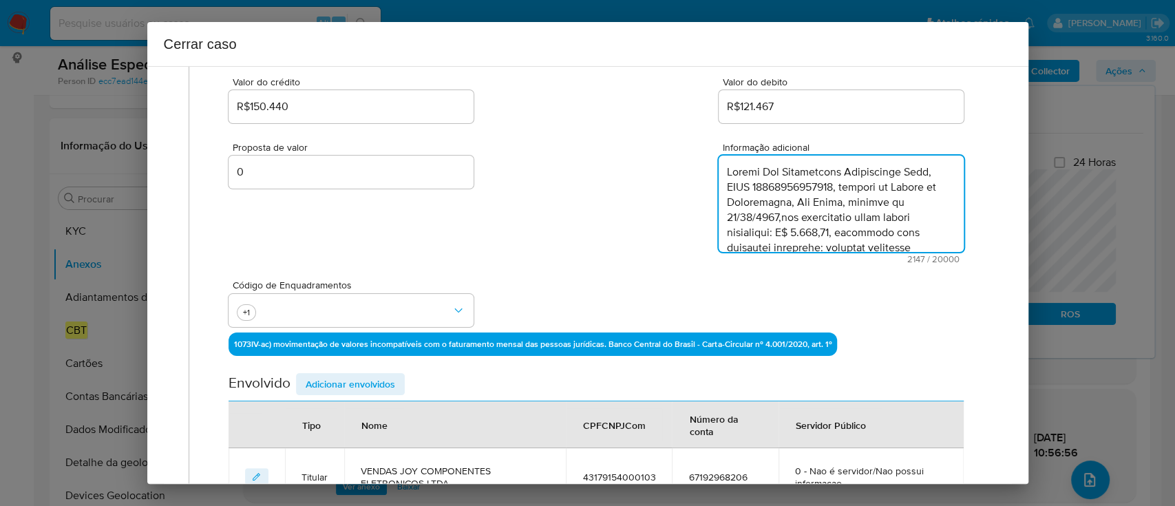
click at [719, 174] on textarea "Informação adicional" at bounding box center [841, 204] width 245 height 96
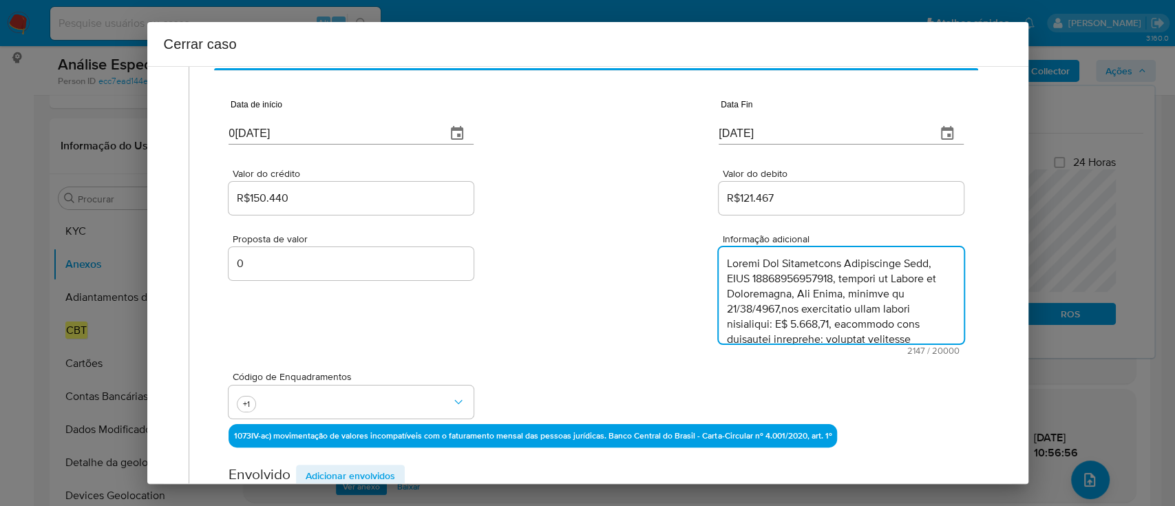
type textarea "Vendas Joy Componentes Eletrônicos Ltda, CNPJ 43179154000103, sediada em Ferraz…"
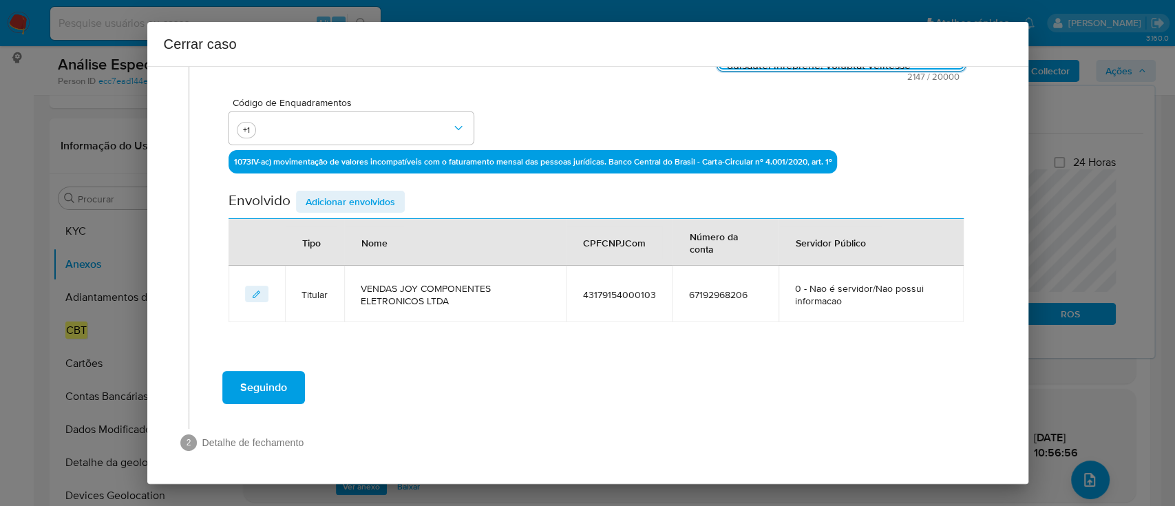
click at [480, 383] on div "Seguindo" at bounding box center [596, 388] width 787 height 50
click at [375, 209] on span "Adicionar envolvidos" at bounding box center [350, 201] width 89 height 19
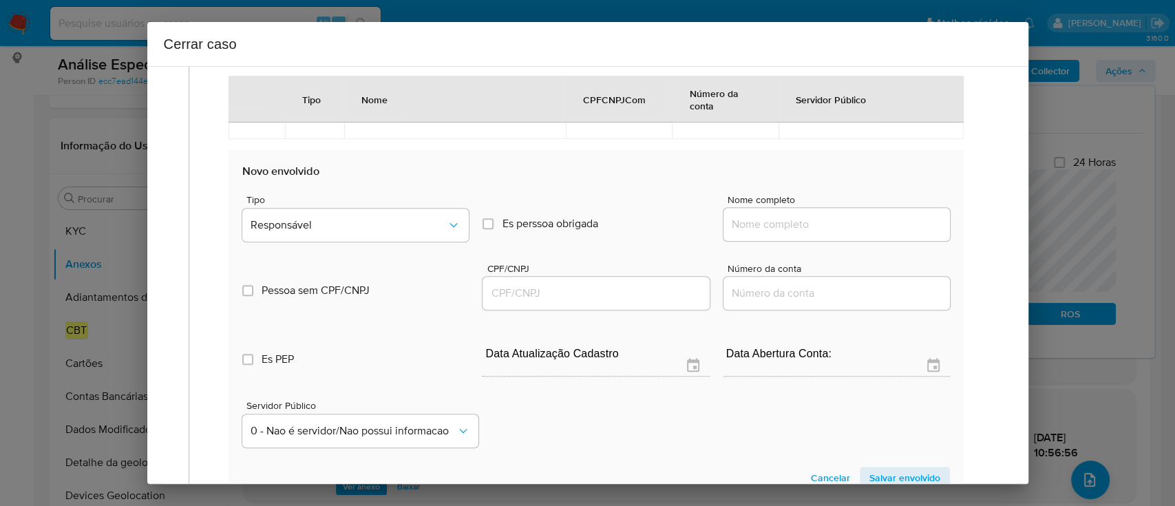
scroll to position [549, 0]
click at [833, 220] on input "Nome completo" at bounding box center [836, 224] width 226 height 18
paste input "Felipe dos Santos Dias - CPF 35086388805"
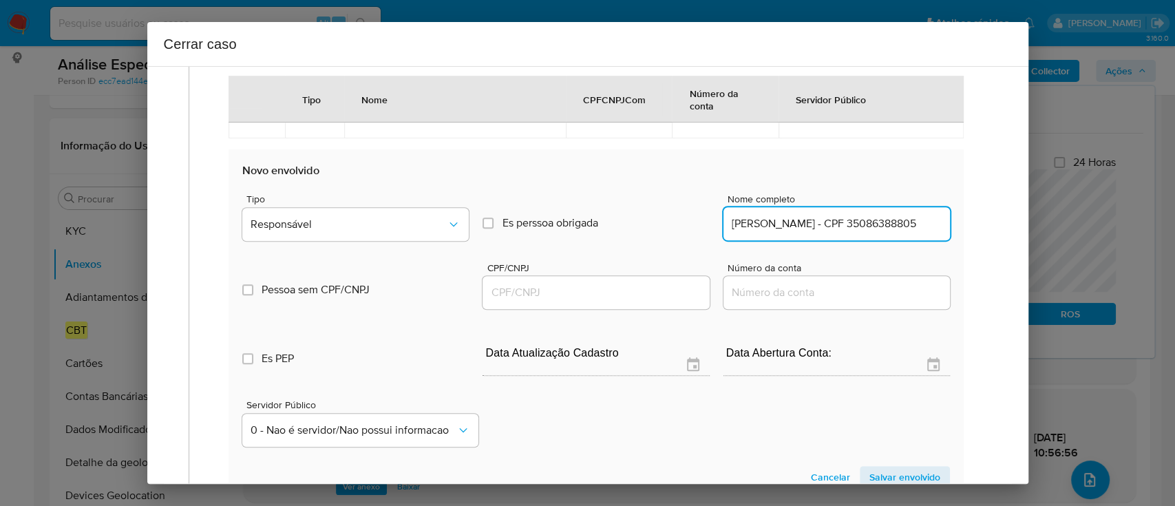
scroll to position [0, 7]
click at [881, 223] on input "Felipe dos Santos Dias - CPF 35086388805" at bounding box center [836, 224] width 226 height 18
type input "Felipe dos Santos Dias - CPF"
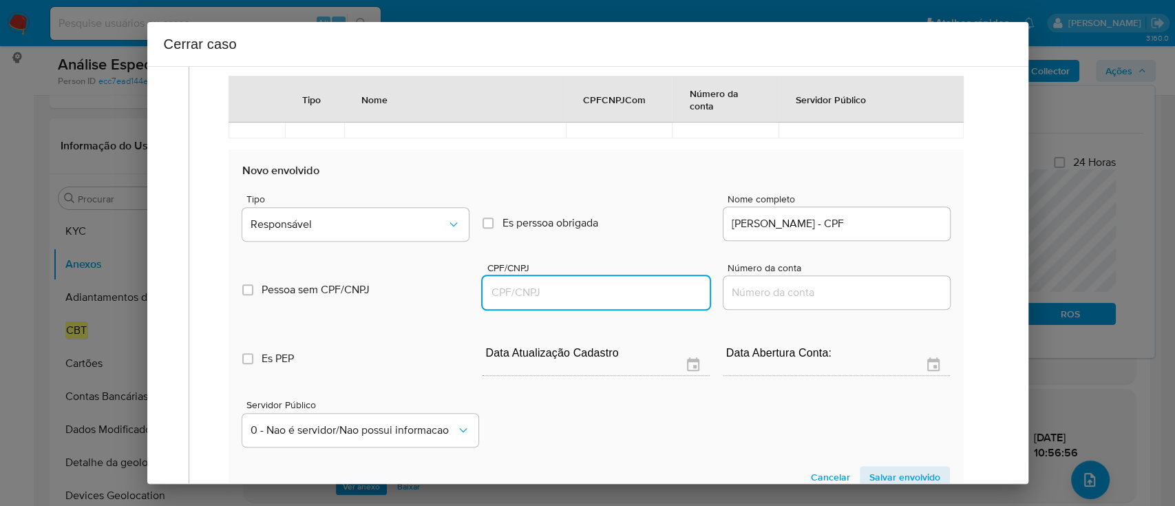
click at [631, 285] on input "CPF/CNPJ" at bounding box center [595, 293] width 226 height 18
paste input "35086388805"
type input "35086388805"
drag, startPoint x: 842, startPoint y: 227, endPoint x: 948, endPoint y: 227, distance: 106.0
click at [916, 227] on input "Felipe dos Santos Dias - CPF" at bounding box center [836, 224] width 226 height 18
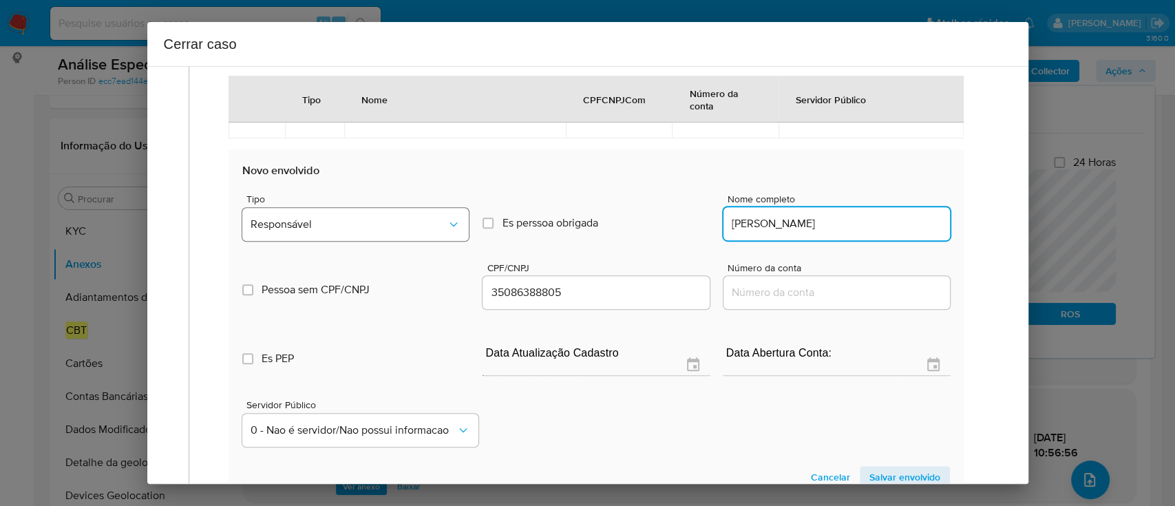
type input "Felipe dos Santos Dias"
click at [325, 226] on span "Responsável" at bounding box center [349, 224] width 196 height 14
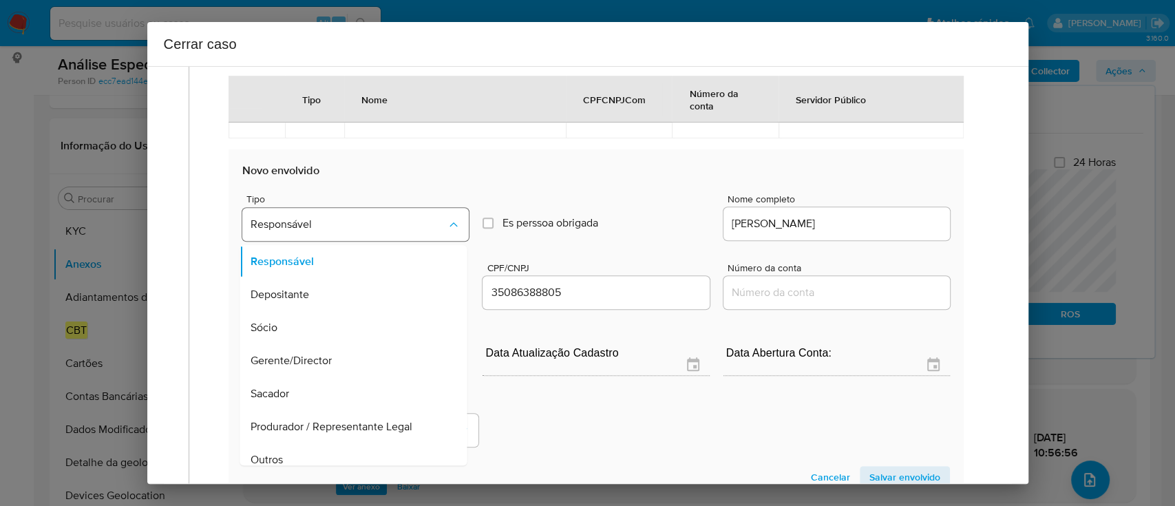
scroll to position [77, 0]
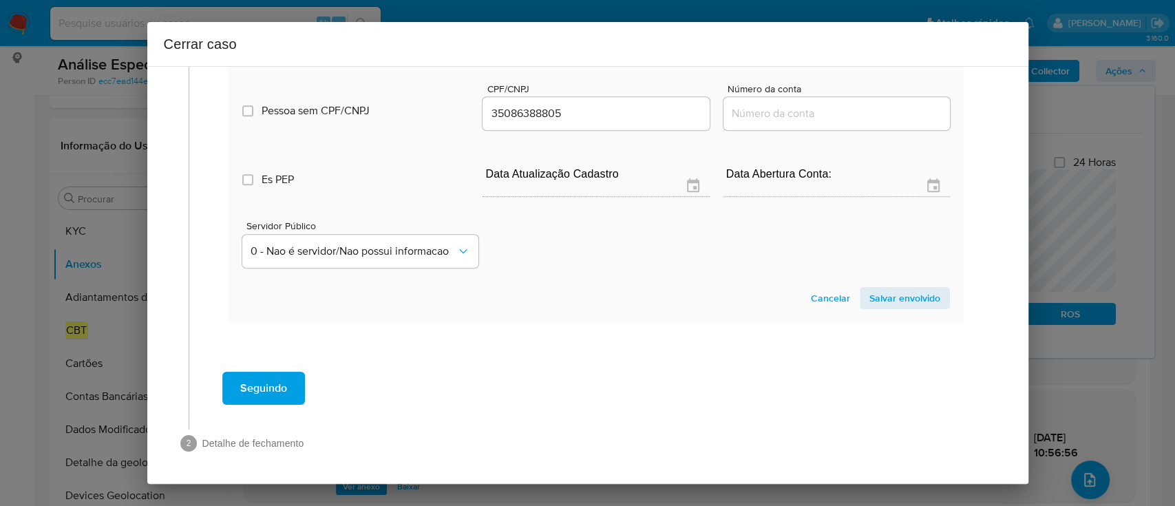
click at [873, 288] on span "Salvar envolvido" at bounding box center [904, 297] width 71 height 19
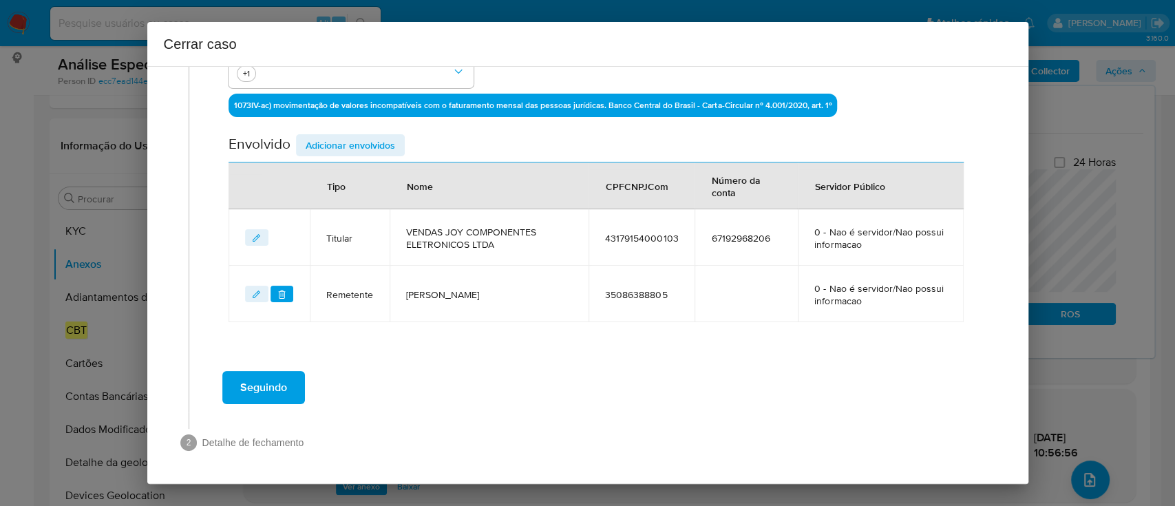
click at [372, 144] on span "Adicionar envolvidos" at bounding box center [350, 145] width 89 height 19
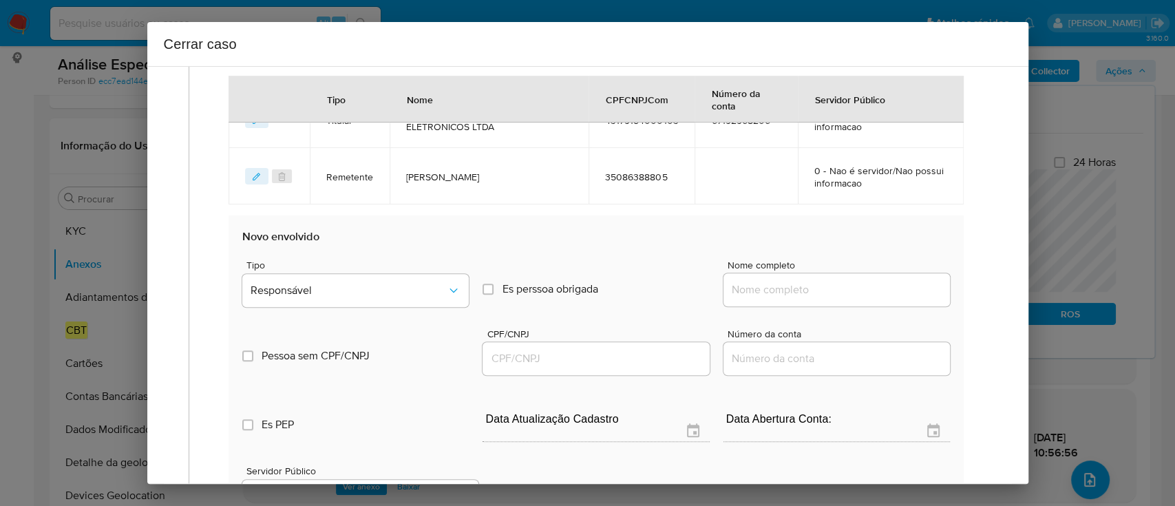
scroll to position [605, 0]
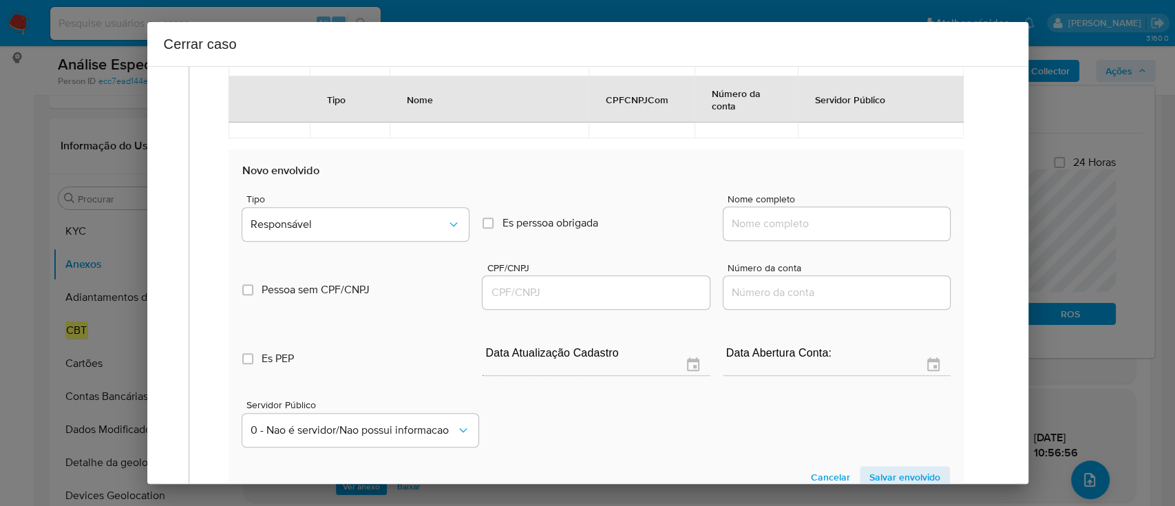
click at [820, 224] on input "Nome completo" at bounding box center [836, 224] width 226 height 18
paste input "Rayma - Indústria e Comércio de Bombas Ltda - CNPJ 07852102000184"
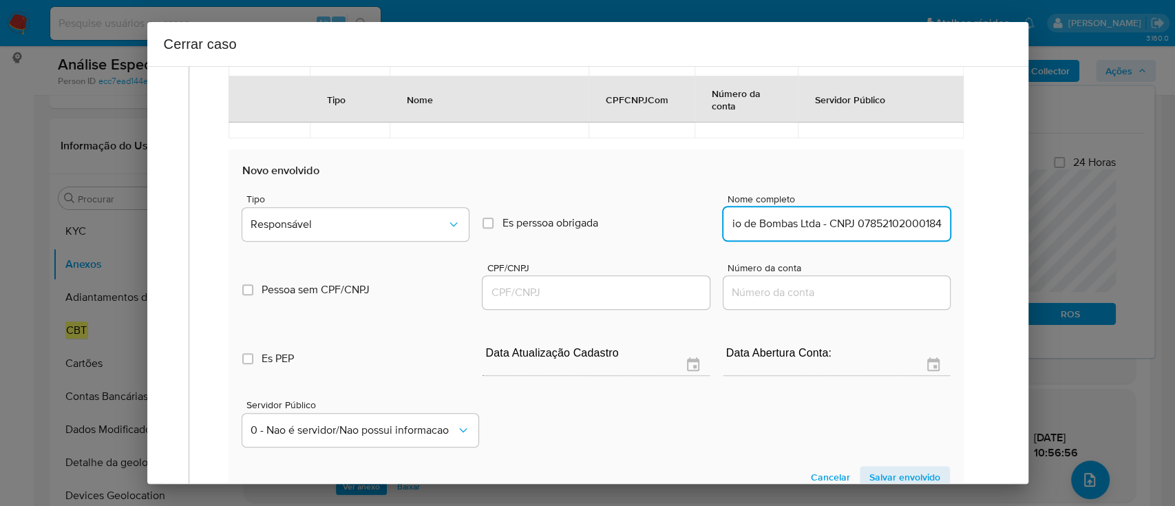
click at [889, 226] on input "Rayma - Indústria e Comércio de Bombas Ltda - CNPJ 07852102000184" at bounding box center [836, 224] width 226 height 18
type input "Rayma - Indústria e Comércio de Bombas Ltda - CNPJ"
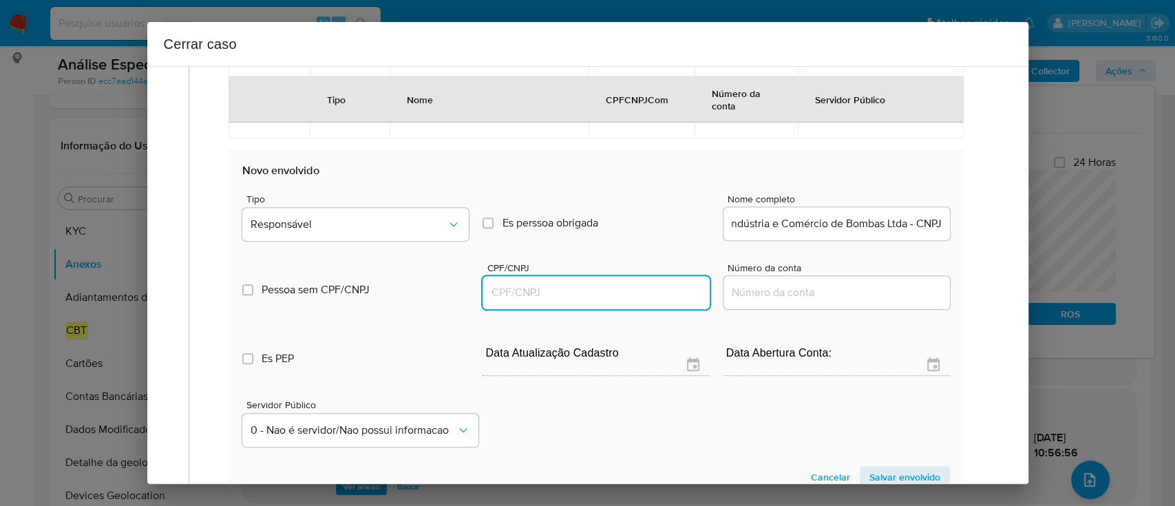
click at [632, 294] on input "CPF/CNPJ" at bounding box center [595, 293] width 226 height 18
paste input "07852102000184"
type input "7852102000184"
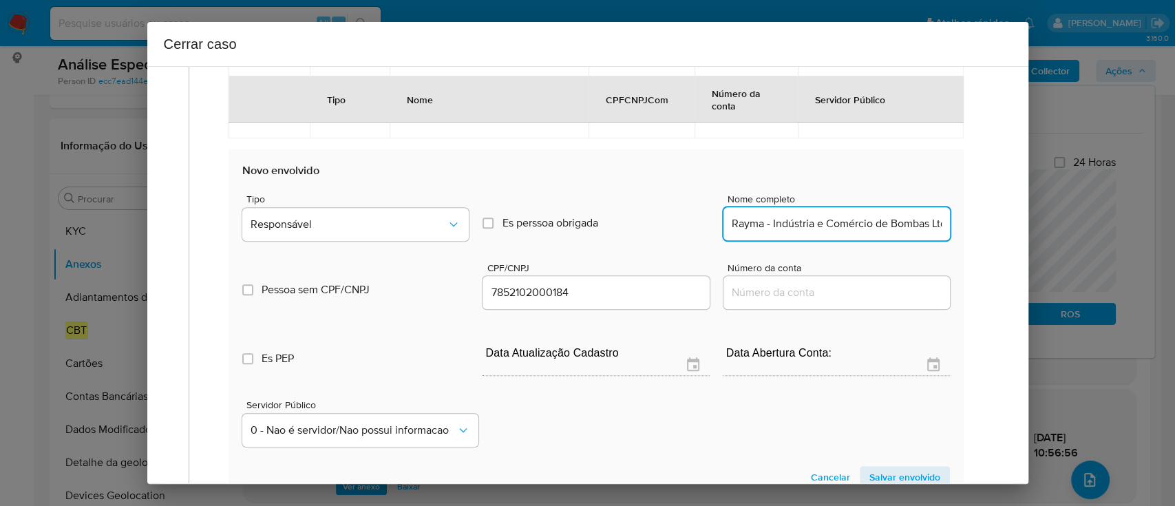
scroll to position [0, 54]
drag, startPoint x: 878, startPoint y: 228, endPoint x: 1173, endPoint y: 251, distance: 296.1
click at [1173, 251] on div "Cerrar caso 1 Informação completa Geral Data de início 01/02/2025 Data Fin 14/0…" at bounding box center [587, 253] width 1175 height 506
type input "Rayma - Indústria e Comércio de Bombas Ltda - CNPJ"
type input "07852102000184"
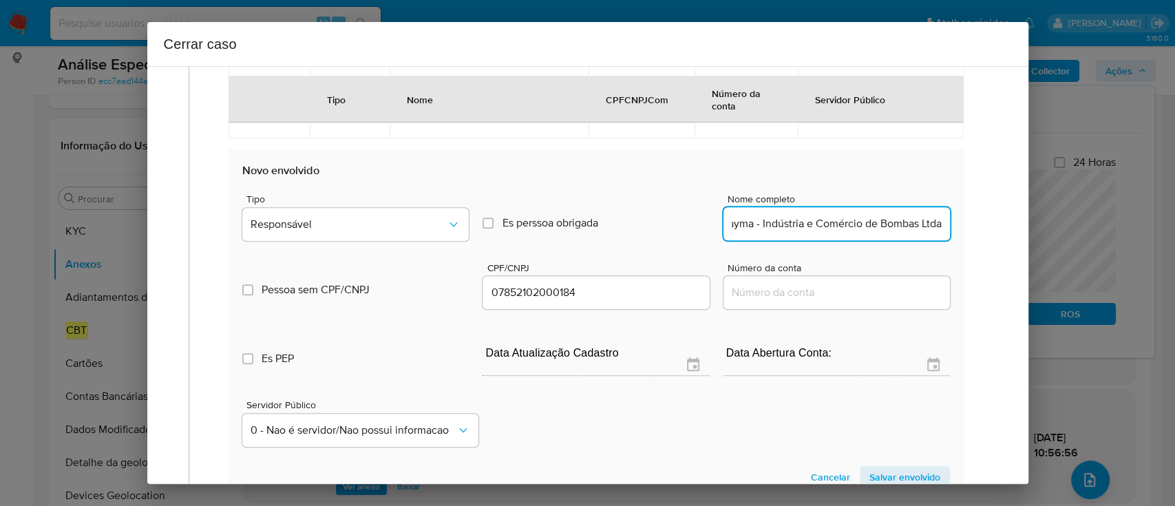
scroll to position [0, 17]
type input "Rayma - Indústria e Comércio de Bombas Ltda"
click at [438, 226] on span "Responsável" at bounding box center [349, 224] width 196 height 14
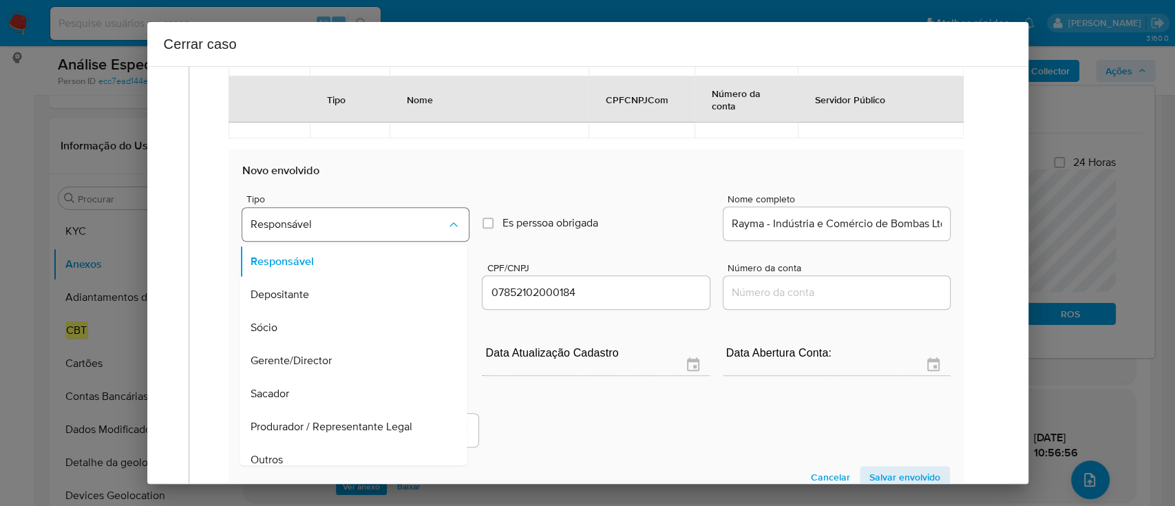
scroll to position [77, 0]
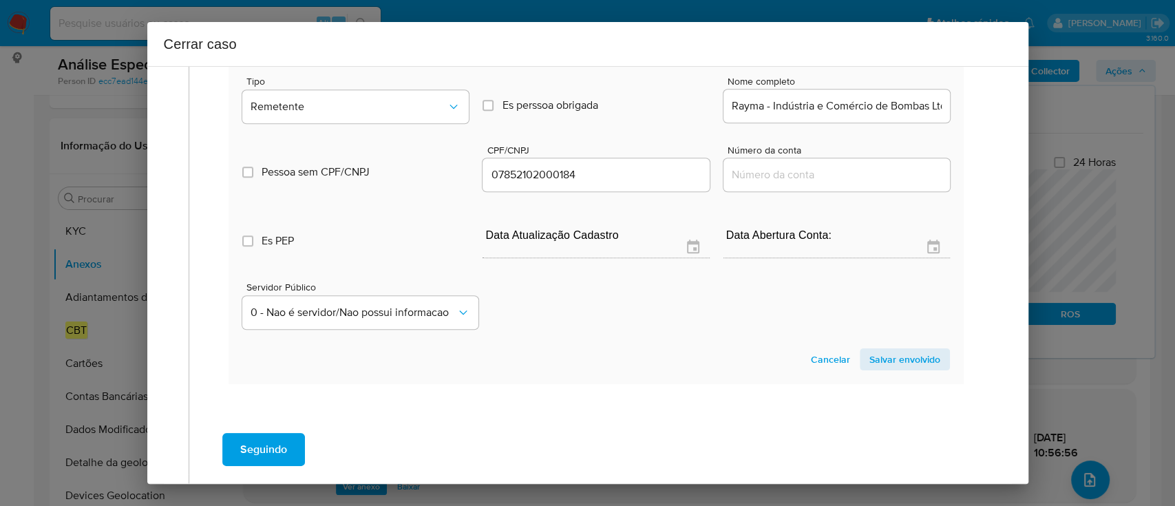
click at [869, 365] on span "Salvar envolvido" at bounding box center [904, 359] width 71 height 19
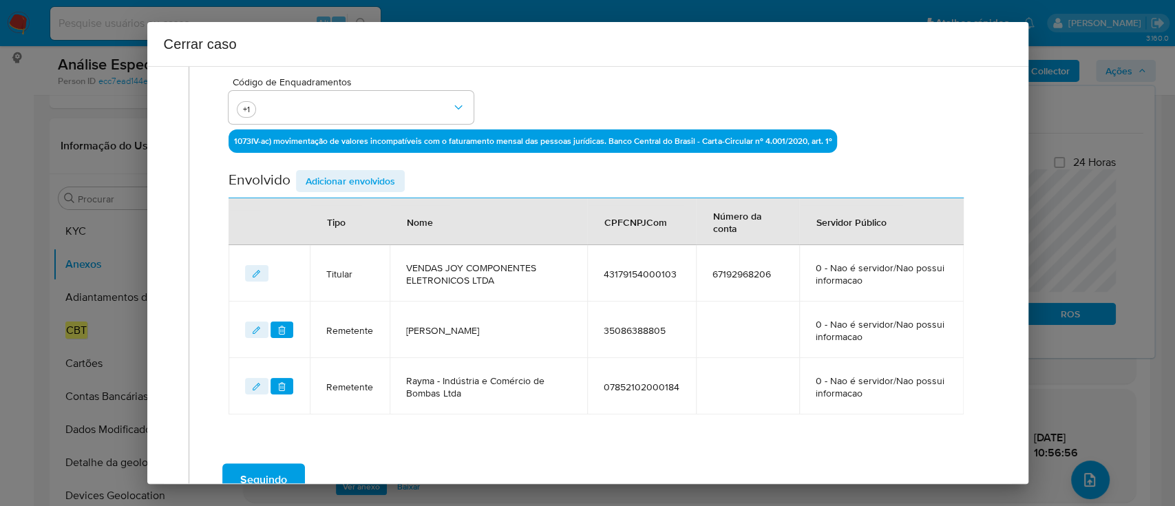
click at [358, 184] on span "Adicionar envolvidos" at bounding box center [350, 180] width 89 height 19
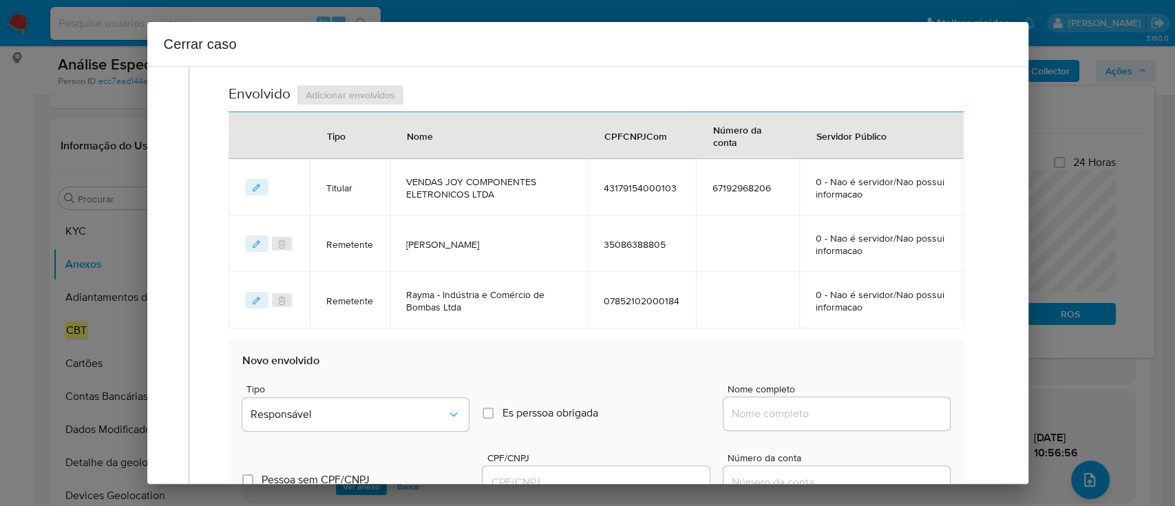
scroll to position [569, 0]
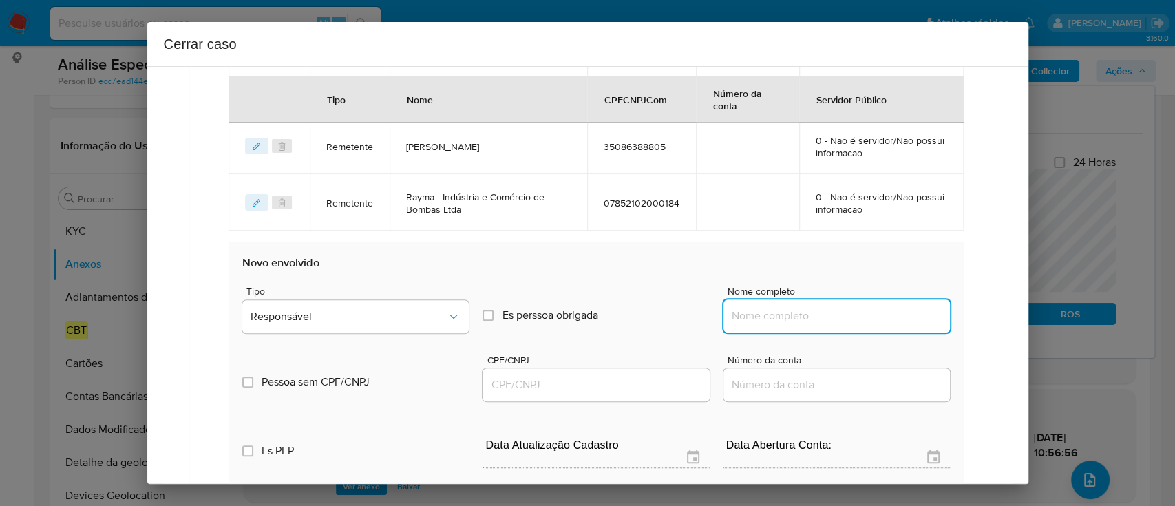
click at [787, 317] on input "Nome completo" at bounding box center [836, 316] width 226 height 18
paste input "Caf Comercial de Componentes Eletrônicos Ltda - CNPJ 20305953000175"
click at [878, 317] on input "Caf Comercial de Componentes Eletrônicos Ltda - CNPJ 20305953000175" at bounding box center [836, 316] width 226 height 18
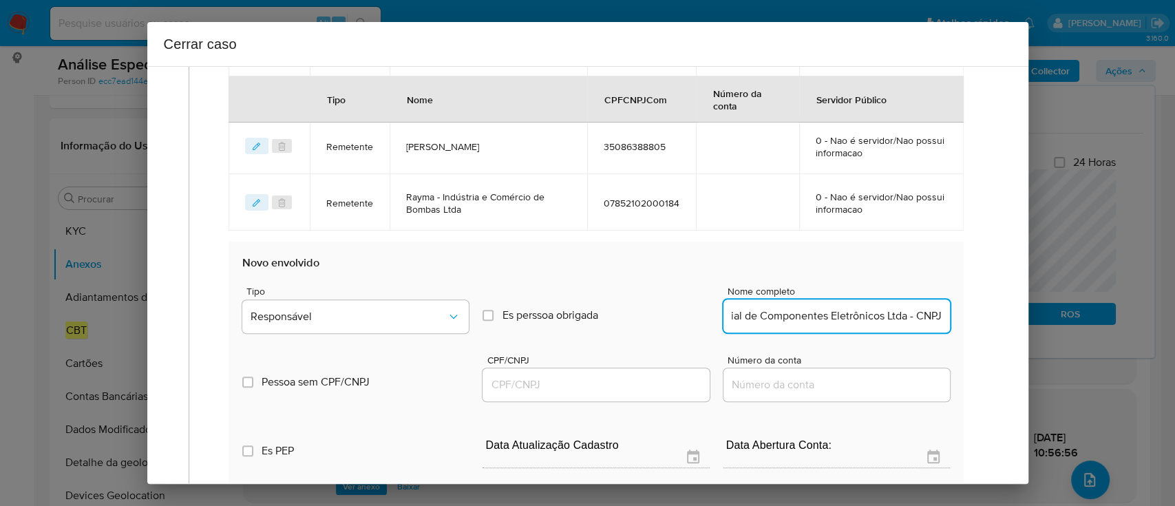
type input "Caf Comercial de Componentes Eletrônicos Ltda - CNPJ"
click at [610, 393] on div at bounding box center [595, 384] width 226 height 33
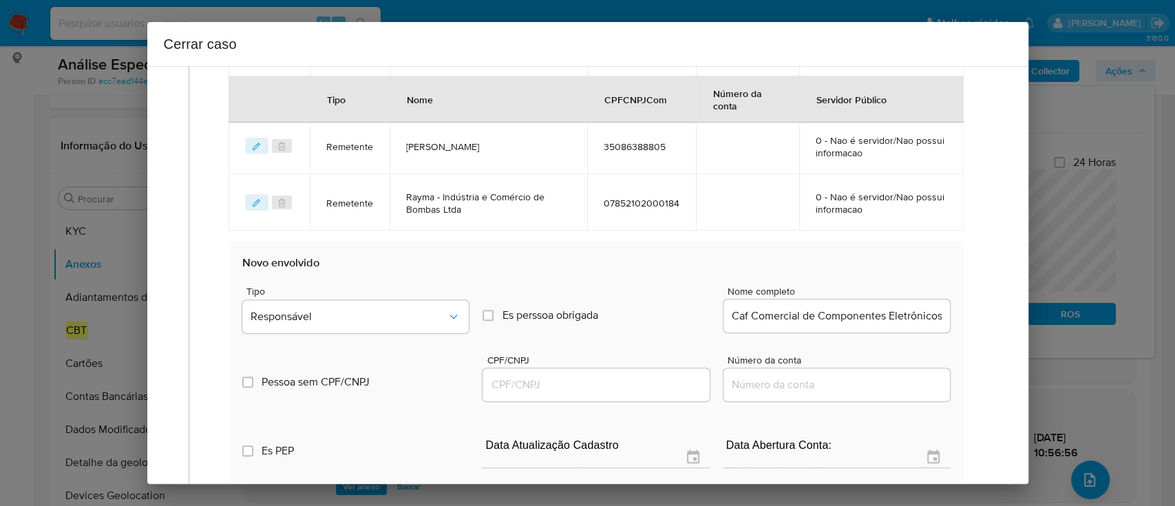
click at [631, 385] on input "CPF/CNPJ" at bounding box center [595, 385] width 226 height 18
paste input "20305953000175"
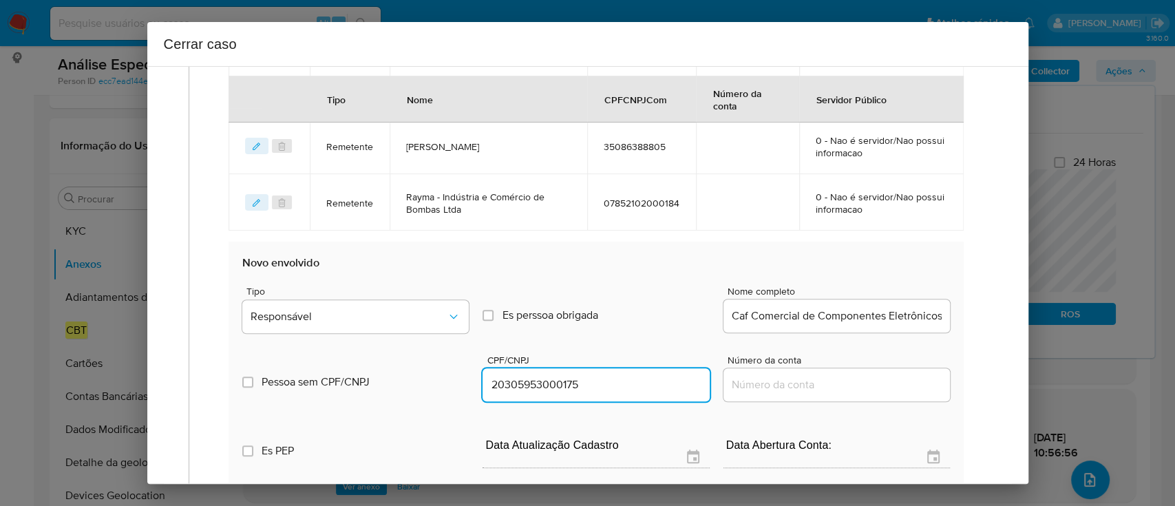
type input "20305953000175"
click at [927, 307] on input "Caf Comercial de Componentes Eletrônicos Ltda - CNPJ" at bounding box center [836, 316] width 226 height 18
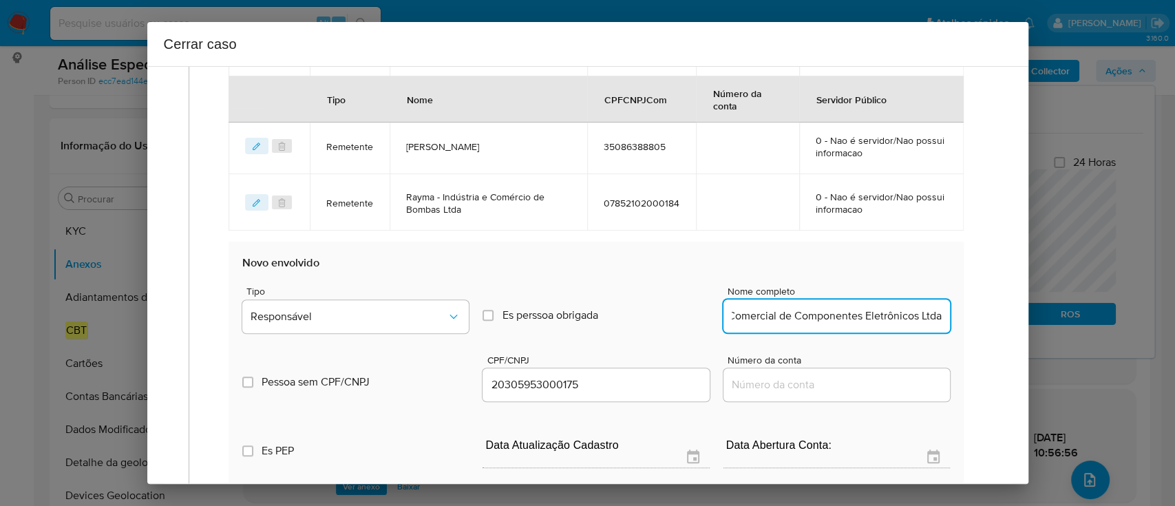
scroll to position [0, 28]
type input "Caf Comercial de Componentes Eletrônicos Ltda"
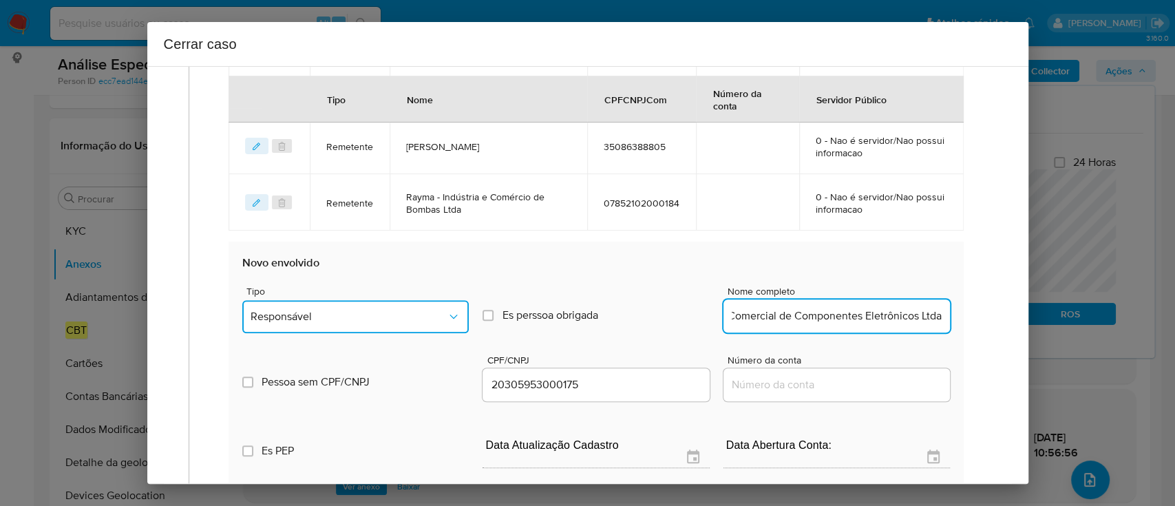
click at [368, 311] on span "Responsável" at bounding box center [349, 317] width 196 height 14
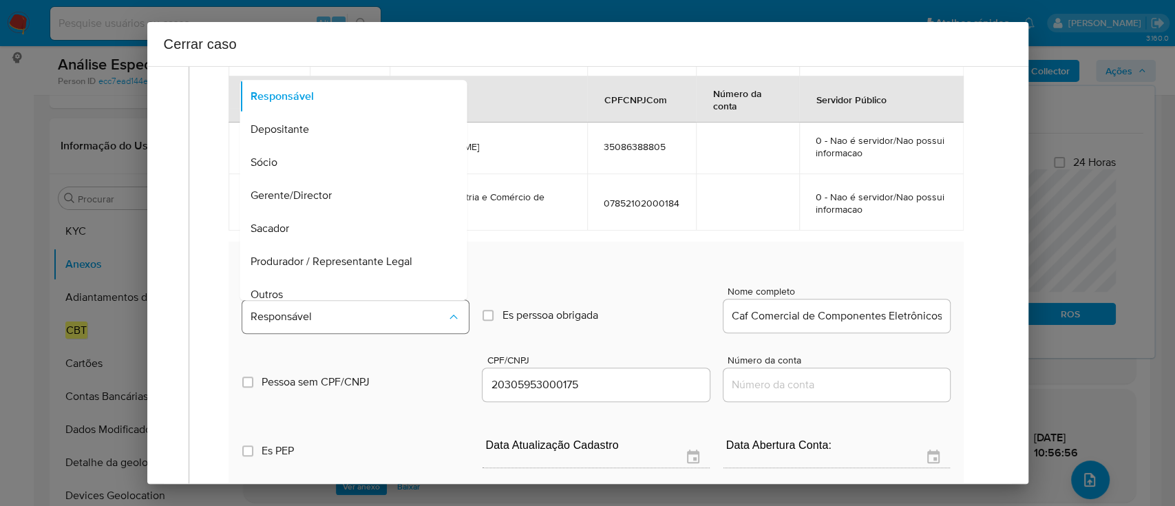
scroll to position [44, 0]
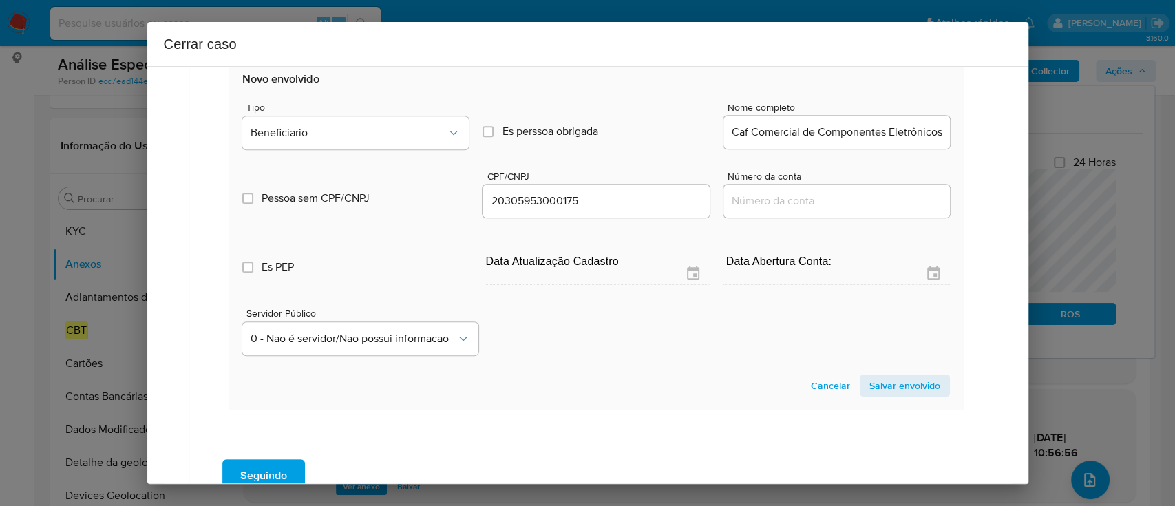
click at [904, 386] on span "Salvar envolvido" at bounding box center [904, 385] width 71 height 19
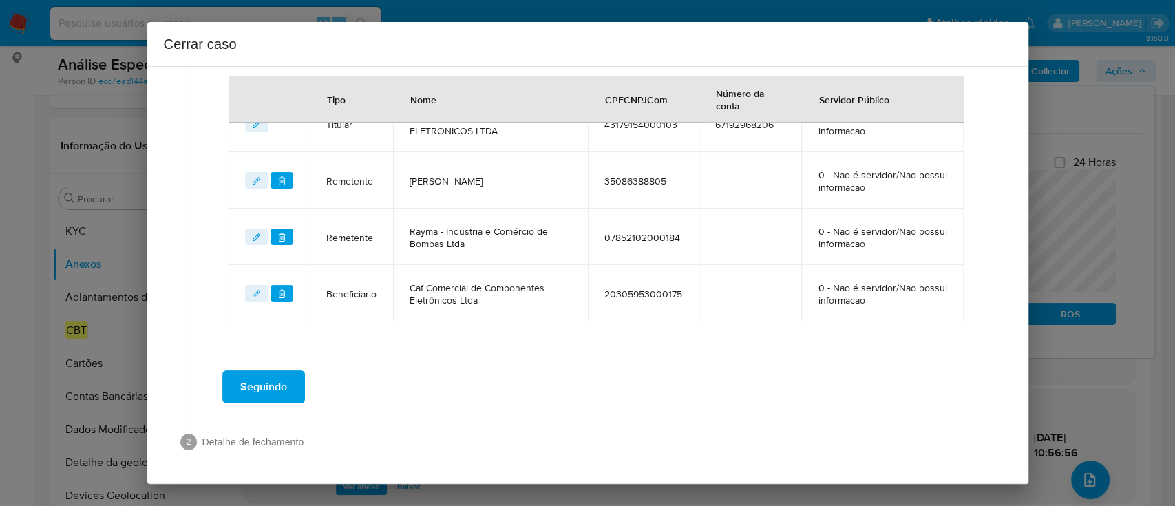
scroll to position [534, 0]
click at [263, 393] on span "Seguindo" at bounding box center [263, 387] width 47 height 30
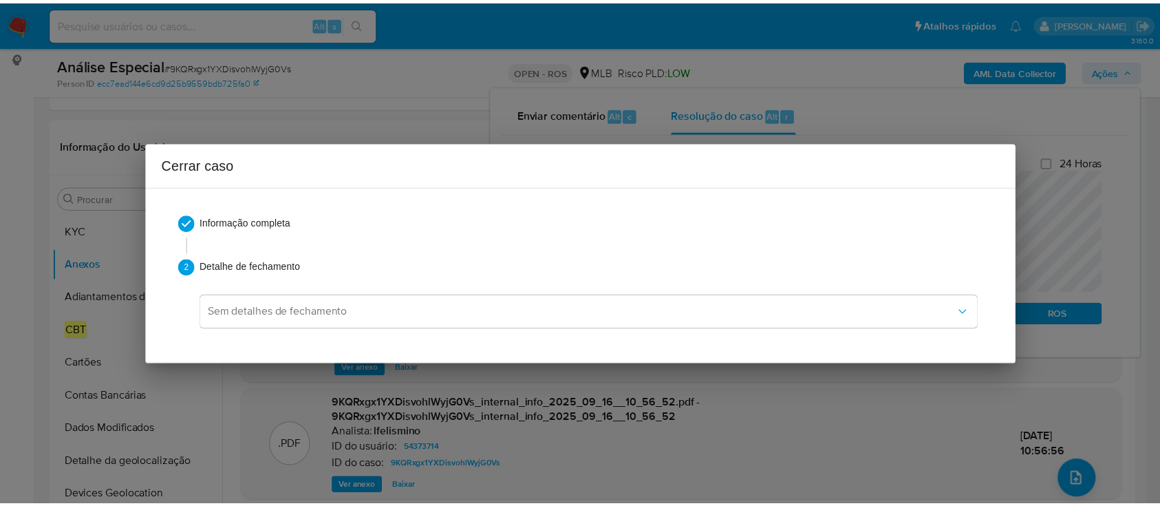
scroll to position [0, 0]
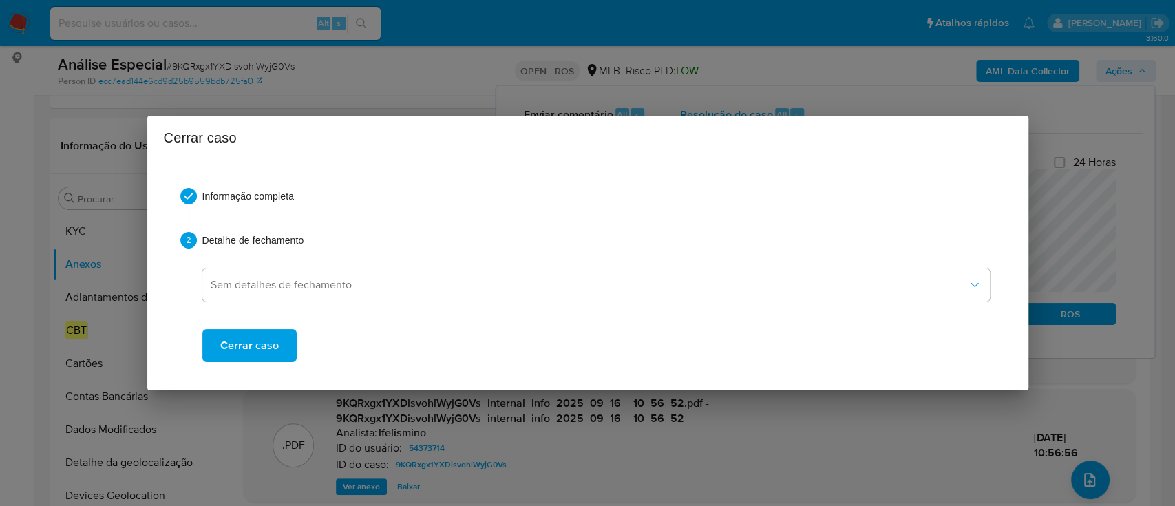
click at [269, 350] on span "Cerrar caso" at bounding box center [249, 345] width 59 height 30
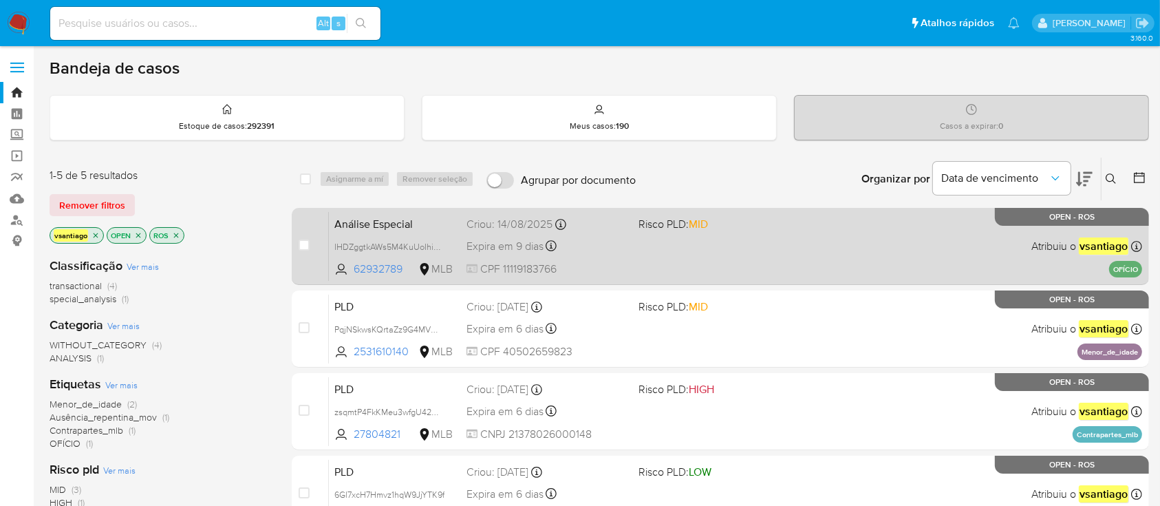
click at [631, 240] on div "Análise Especial IHDZggtkAWs5M4KuUoIhiUTB 62932789 MLB Risco PLD: MID Criou: [D…" at bounding box center [736, 246] width 814 height 70
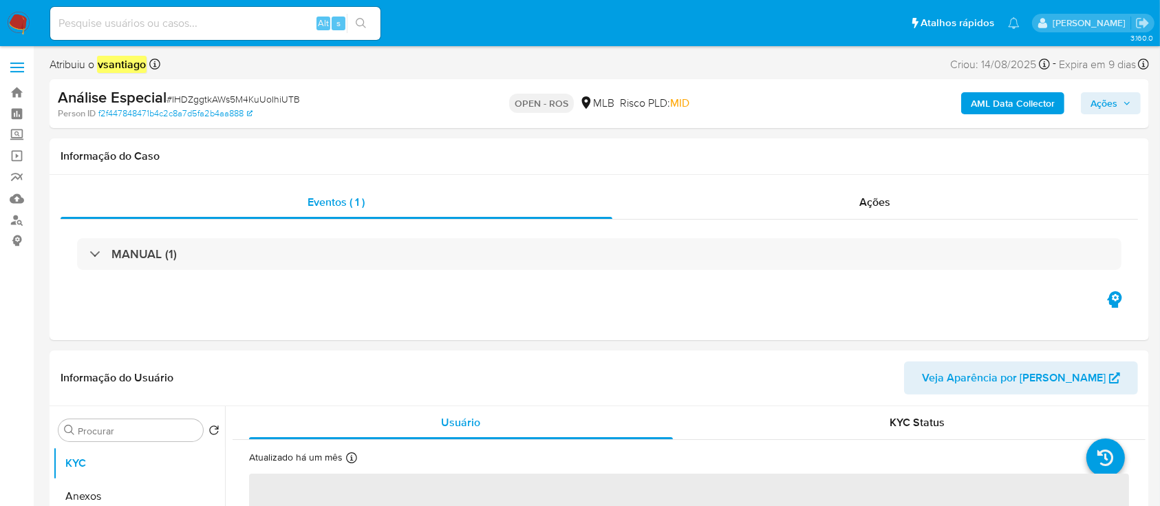
select select "10"
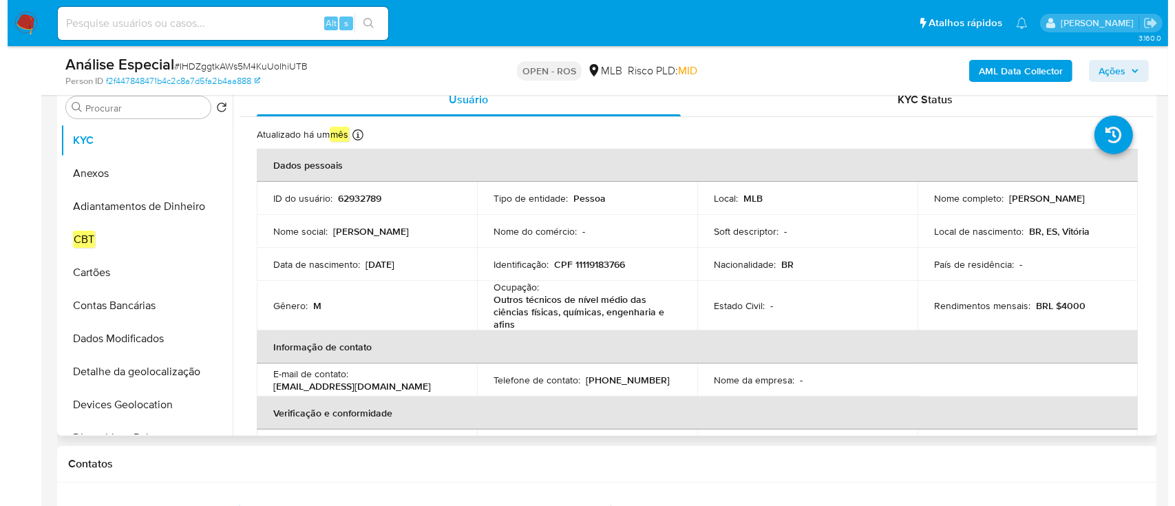
scroll to position [275, 0]
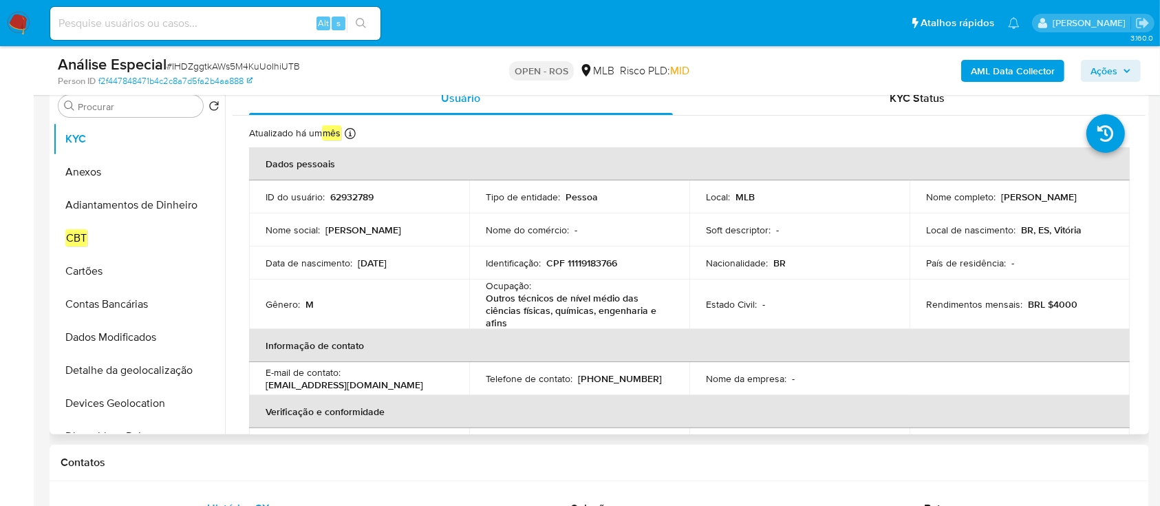
drag, startPoint x: 999, startPoint y: 196, endPoint x: 1063, endPoint y: 201, distance: 64.2
click at [1063, 201] on div "Nome completo : [PERSON_NAME]" at bounding box center [1019, 197] width 187 height 12
copy p "[PERSON_NAME]"
click at [582, 262] on p "CPF 11119183766" at bounding box center [581, 263] width 71 height 12
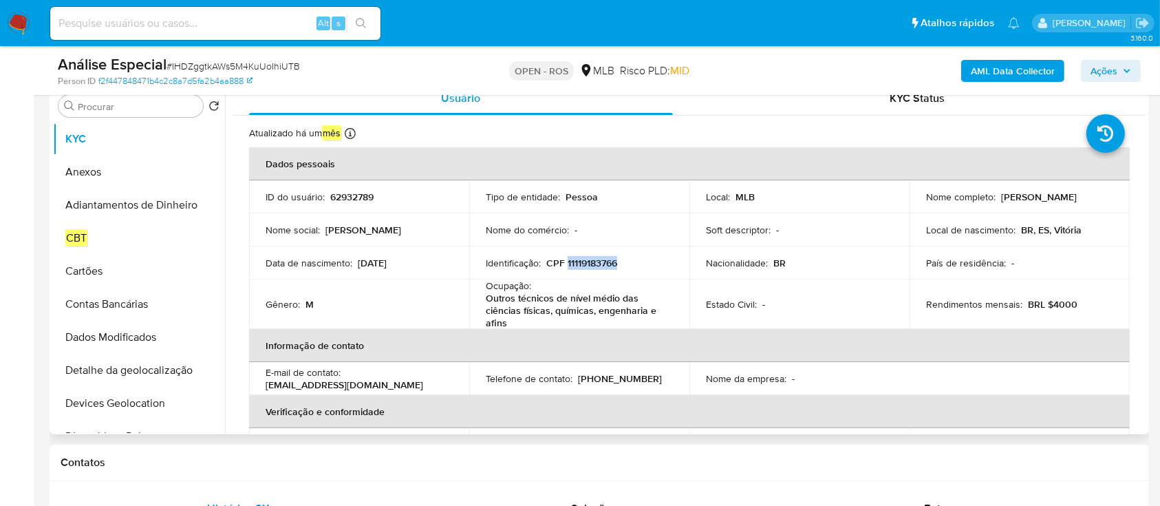
copy p "11119183766"
click at [126, 167] on button "Anexos" at bounding box center [133, 172] width 161 height 33
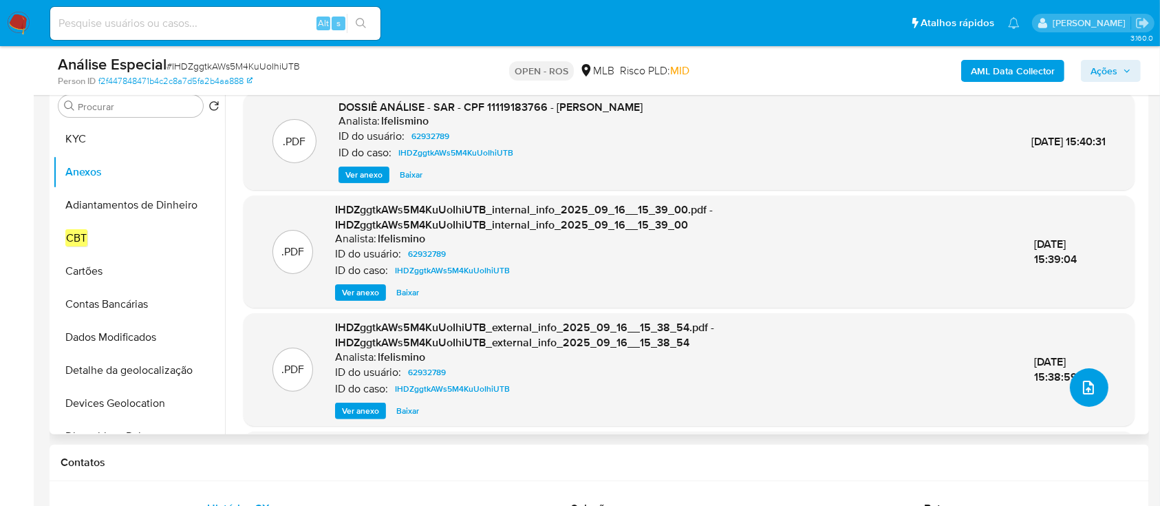
click at [1096, 385] on button "upload-file" at bounding box center [1089, 387] width 39 height 39
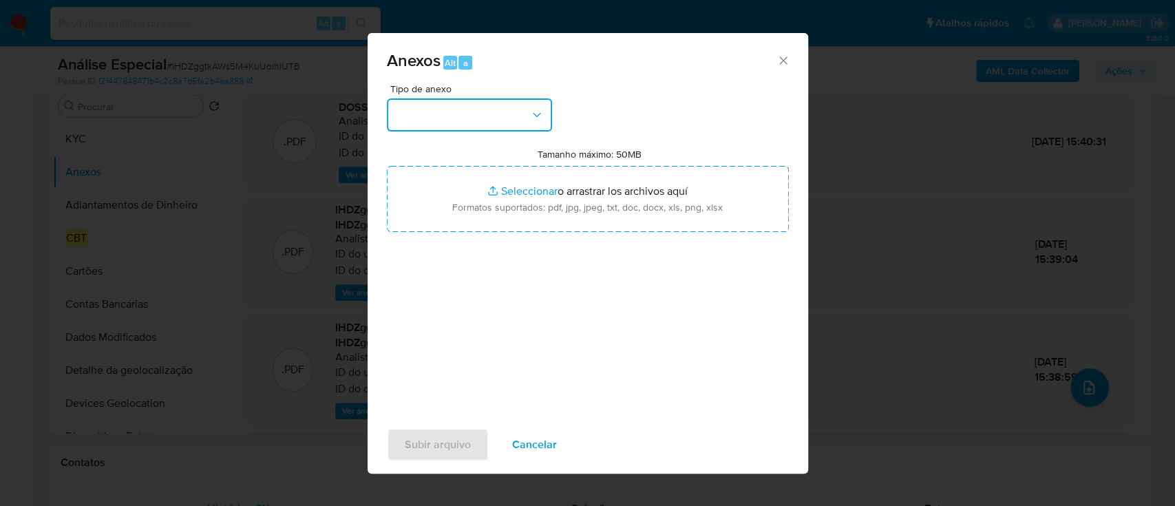
click at [501, 123] on button "button" at bounding box center [469, 114] width 165 height 33
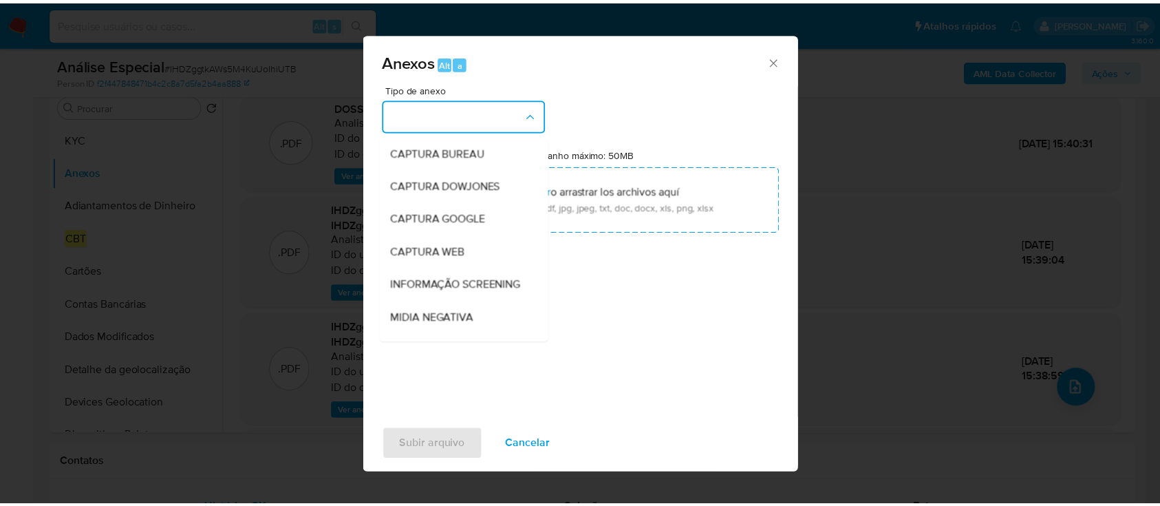
scroll to position [211, 0]
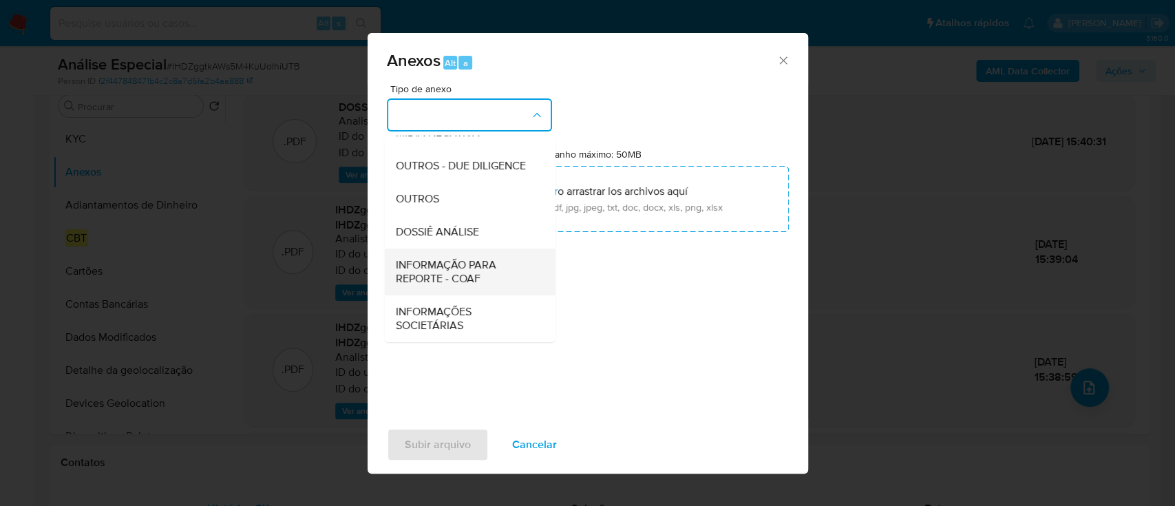
click at [470, 267] on span "INFORMAÇÃO PARA REPORTE - COAF" at bounding box center [465, 272] width 140 height 28
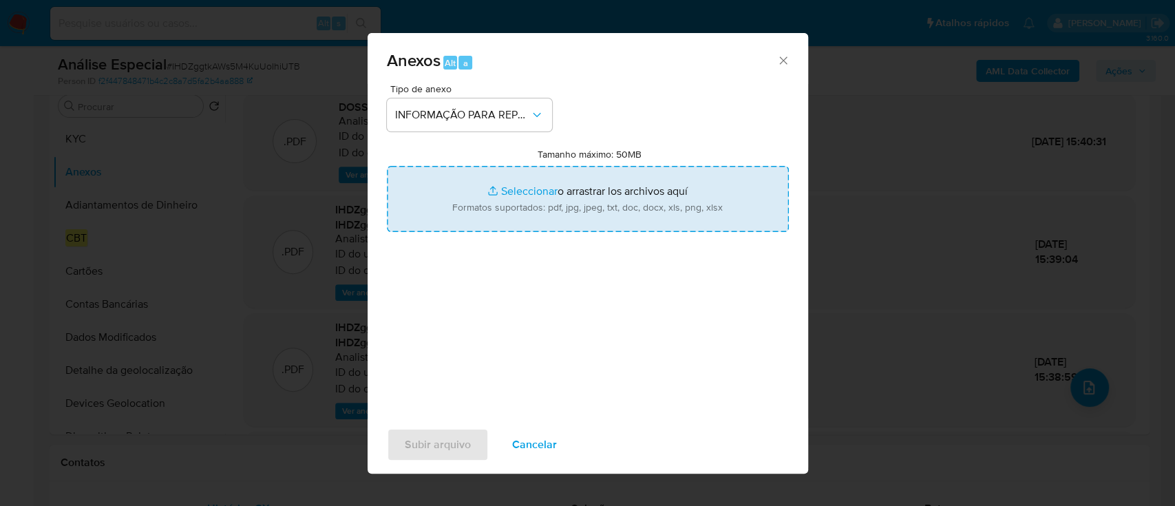
type input "C:\fakepath\SAR - IHDZggtkAWs5M4KuUoIhiUTB - CPF 11119183766 - [PERSON_NAME].pdf"
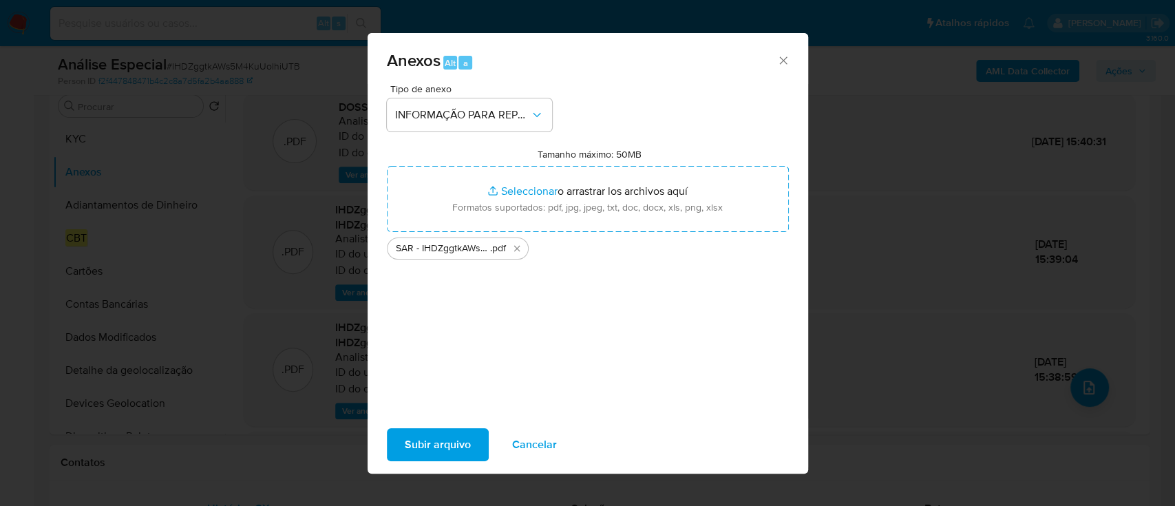
click at [449, 441] on span "Subir arquivo" at bounding box center [438, 444] width 66 height 30
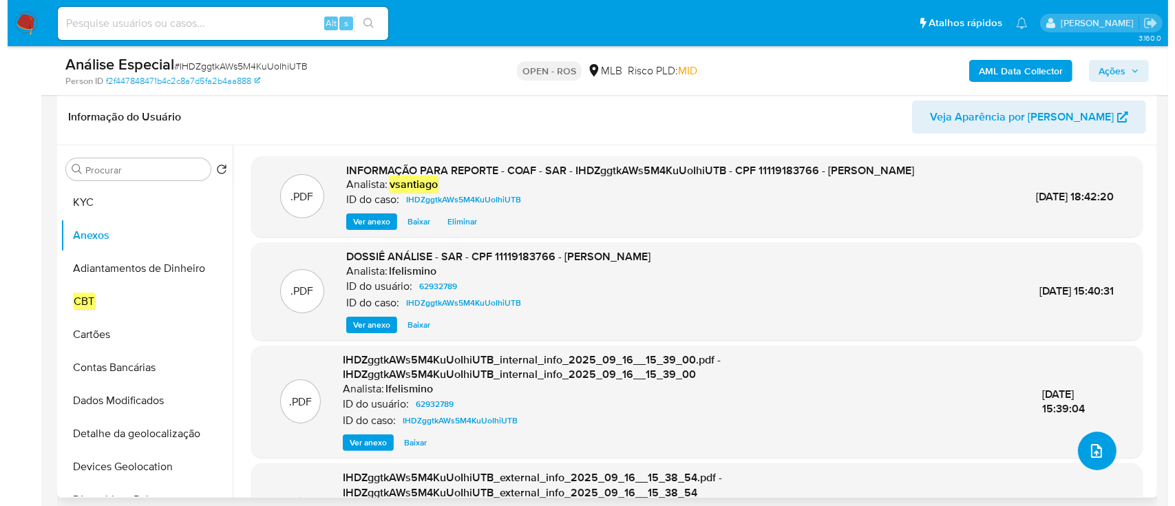
scroll to position [183, 0]
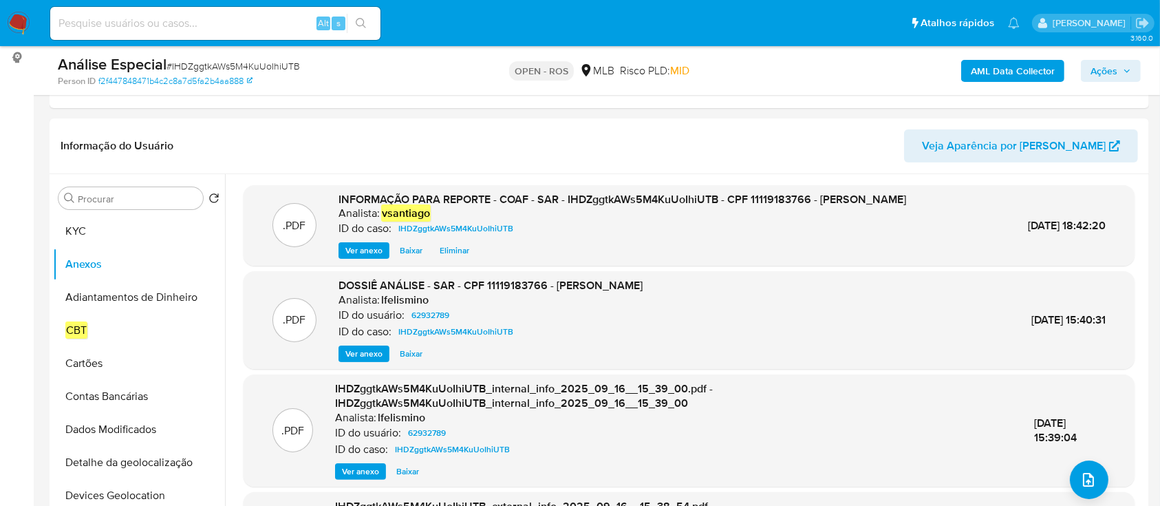
drag, startPoint x: 1114, startPoint y: 69, endPoint x: 1095, endPoint y: 69, distance: 19.3
click at [1112, 69] on span "Ações" at bounding box center [1104, 71] width 27 height 22
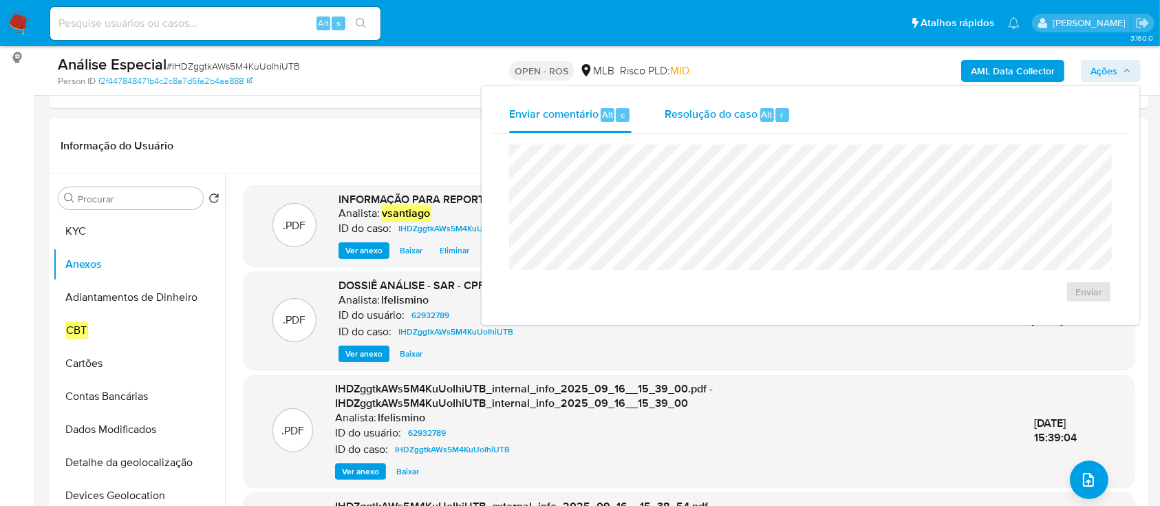
click at [754, 115] on span "Resolução do caso" at bounding box center [711, 114] width 93 height 16
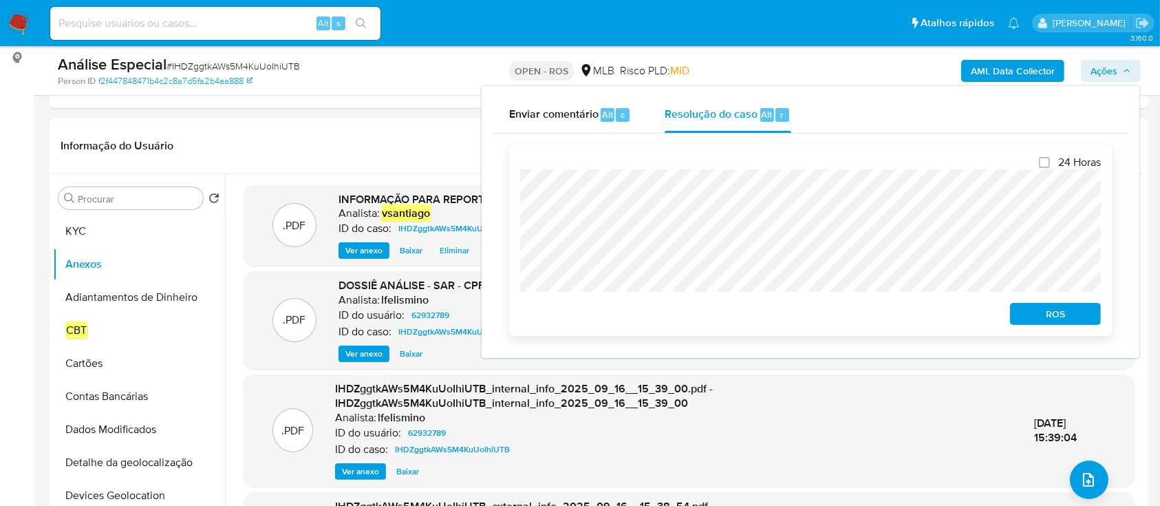
click at [1082, 312] on span "ROS" at bounding box center [1056, 313] width 72 height 19
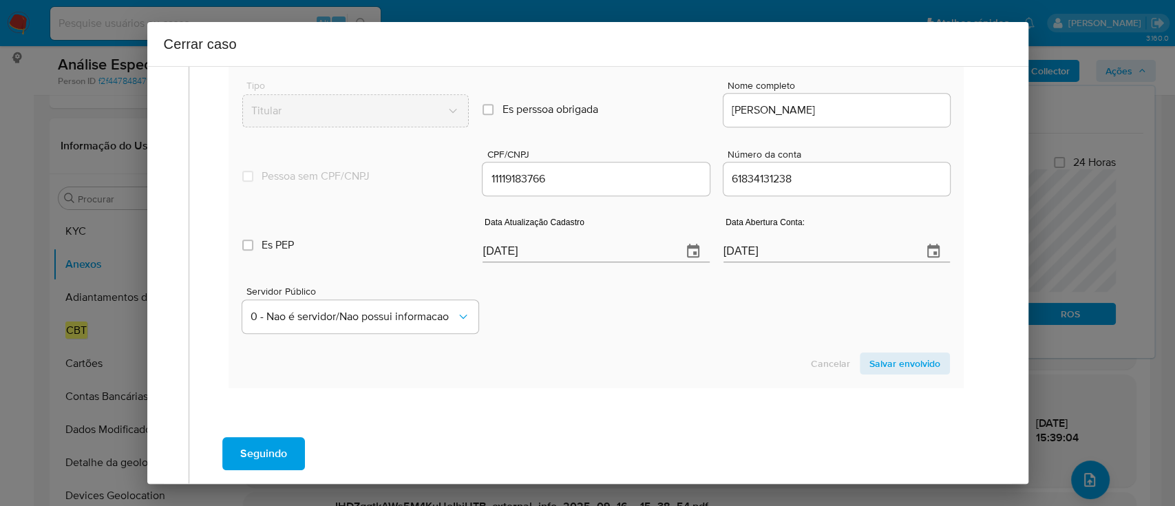
scroll to position [551, 0]
click at [612, 366] on div "Cancelar Salvar envolvido" at bounding box center [595, 362] width 707 height 22
click at [511, 248] on input "[DATE]" at bounding box center [576, 250] width 188 height 22
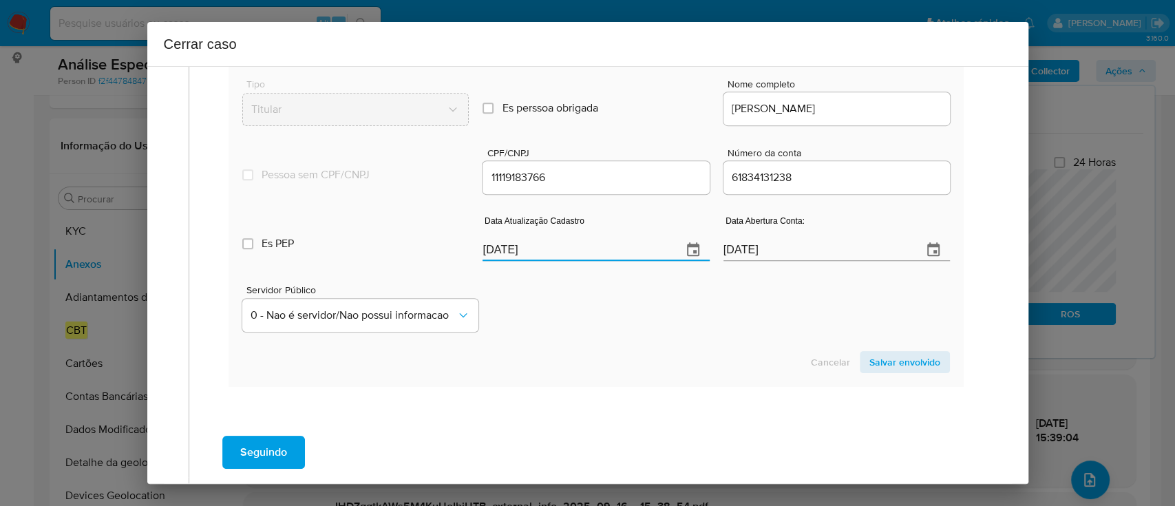
paste input "8/07"
type input "[DATE]"
click at [644, 355] on div "Cancelar Salvar envolvido" at bounding box center [595, 362] width 707 height 22
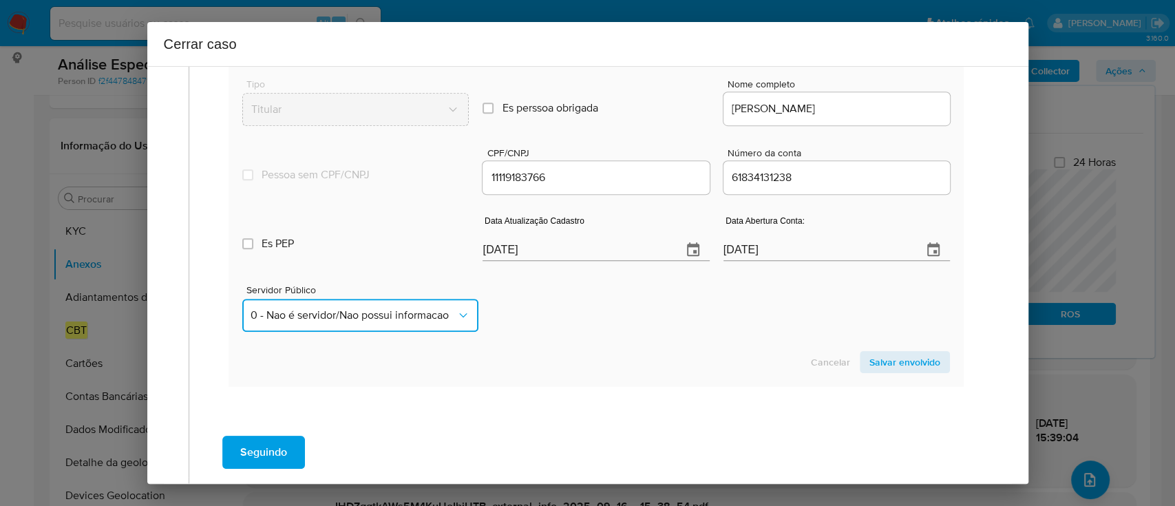
click at [407, 319] on span "0 - Nao é servidor/Nao possui informacao" at bounding box center [353, 315] width 205 height 14
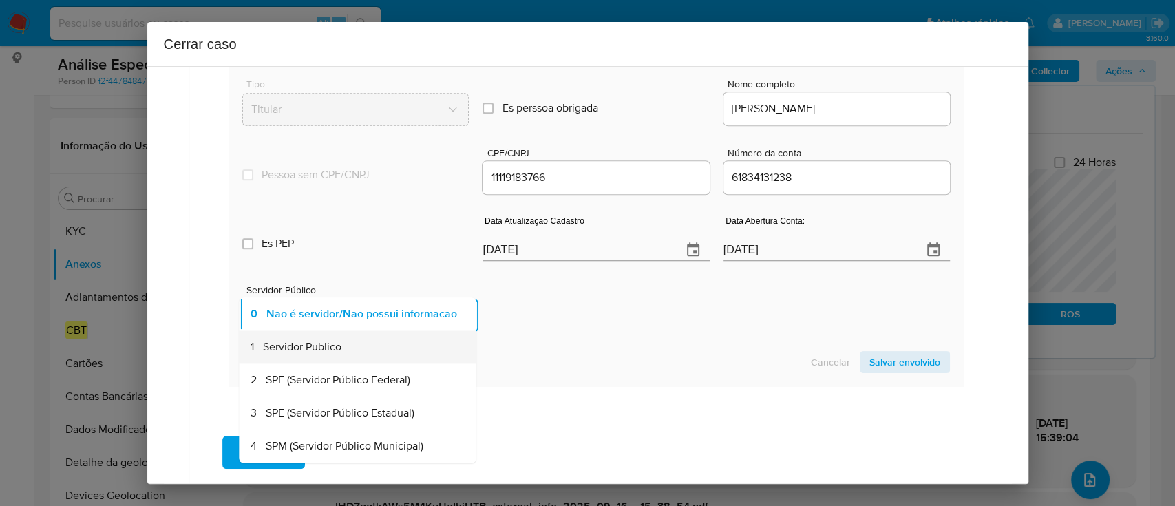
click at [385, 351] on div "1 - Servidor Publico" at bounding box center [354, 346] width 206 height 33
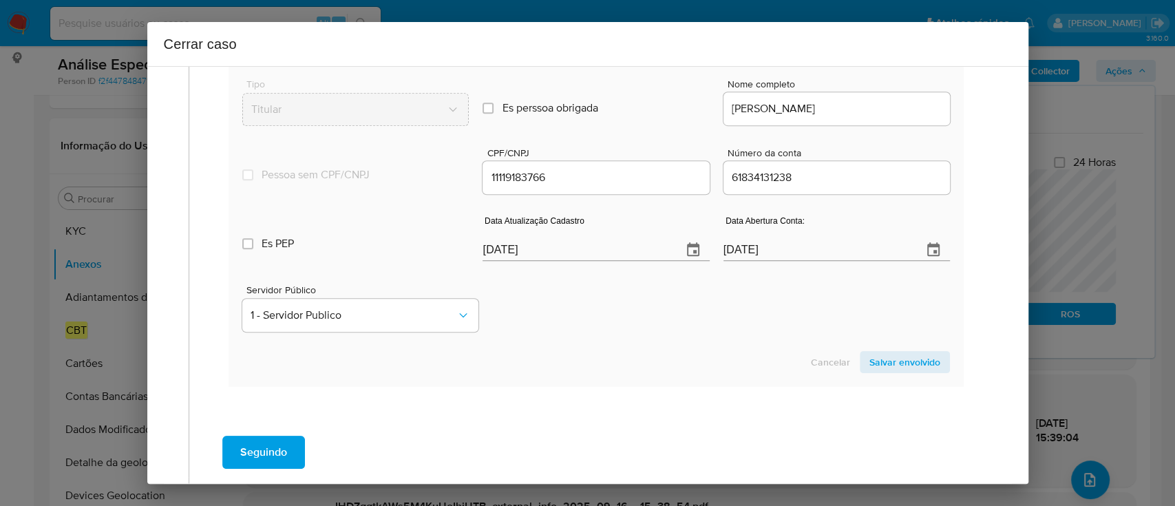
click at [622, 315] on div "Servidor Público 1 - Servidor Publico" at bounding box center [595, 302] width 707 height 69
click at [869, 365] on span "Salvar envolvido" at bounding box center [904, 361] width 71 height 19
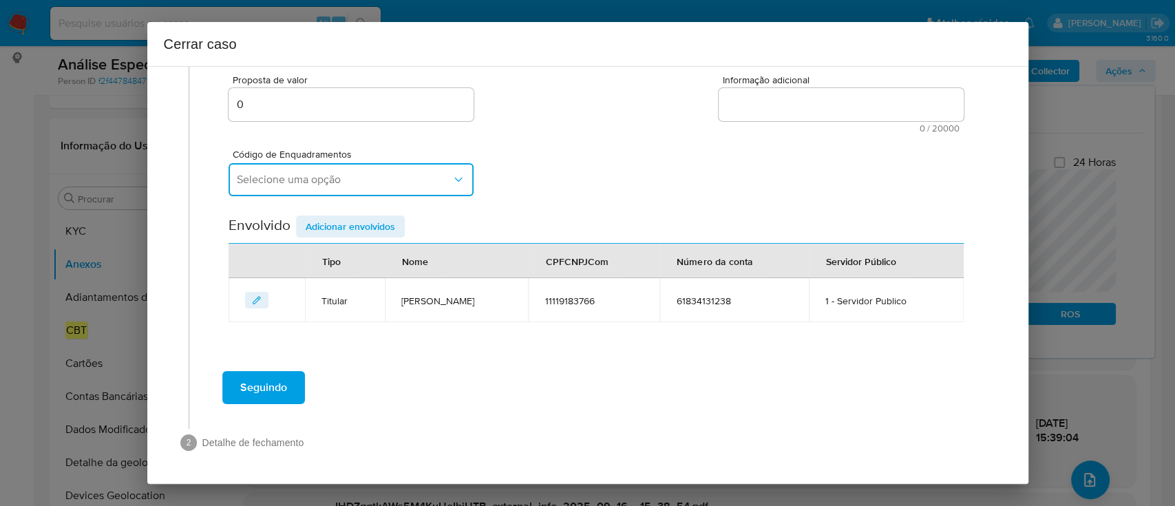
click at [398, 184] on span "Selecione uma opção" at bounding box center [344, 180] width 215 height 14
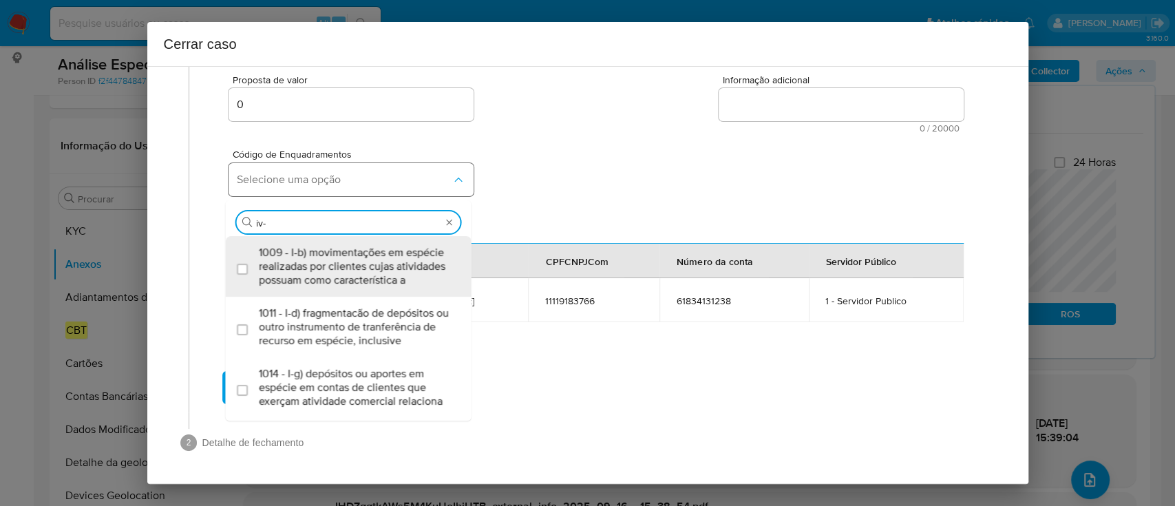
type input "iv-a"
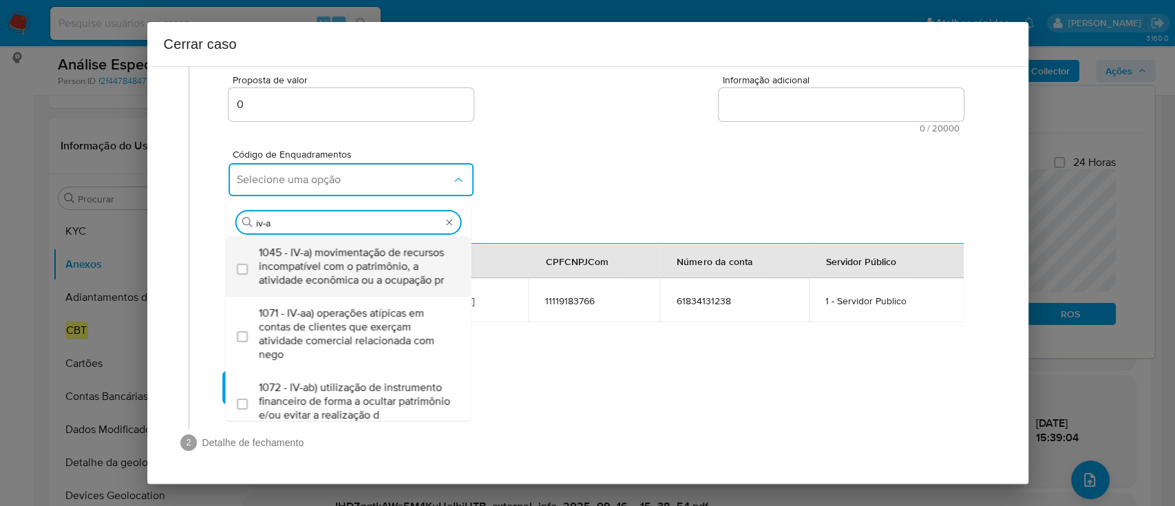
click at [392, 279] on span "1045 - IV-a) movimentação de recursos incompatível com o patrimônio, a atividad…" at bounding box center [355, 266] width 193 height 41
checkbox input "true"
click at [515, 197] on div "Código de Enquadramentos Selecione uma opção Procurar 1045 - IV-a) movimentação…" at bounding box center [595, 167] width 734 height 69
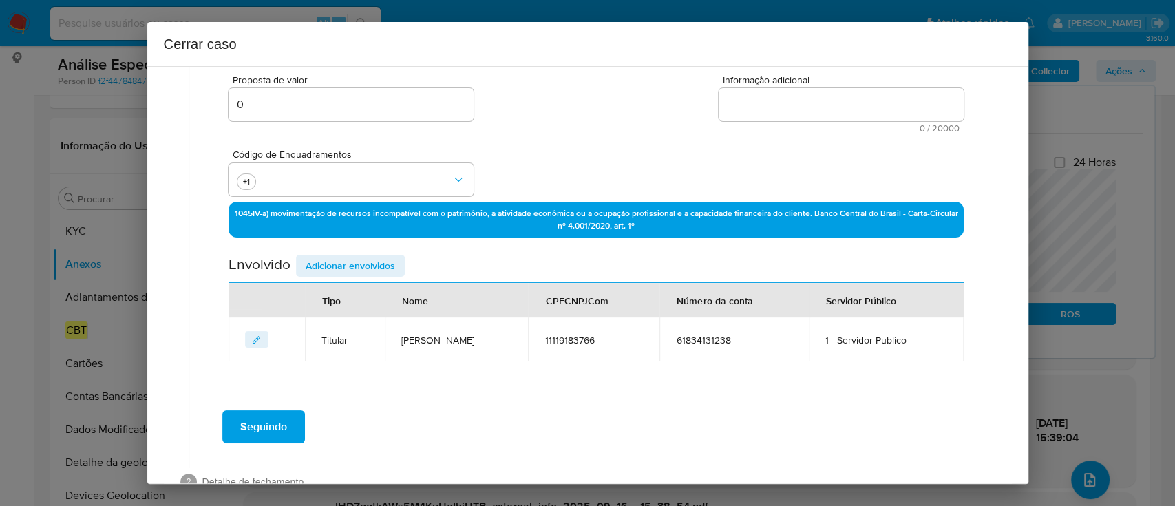
click at [857, 105] on textarea "Informação adicional" at bounding box center [841, 104] width 245 height 33
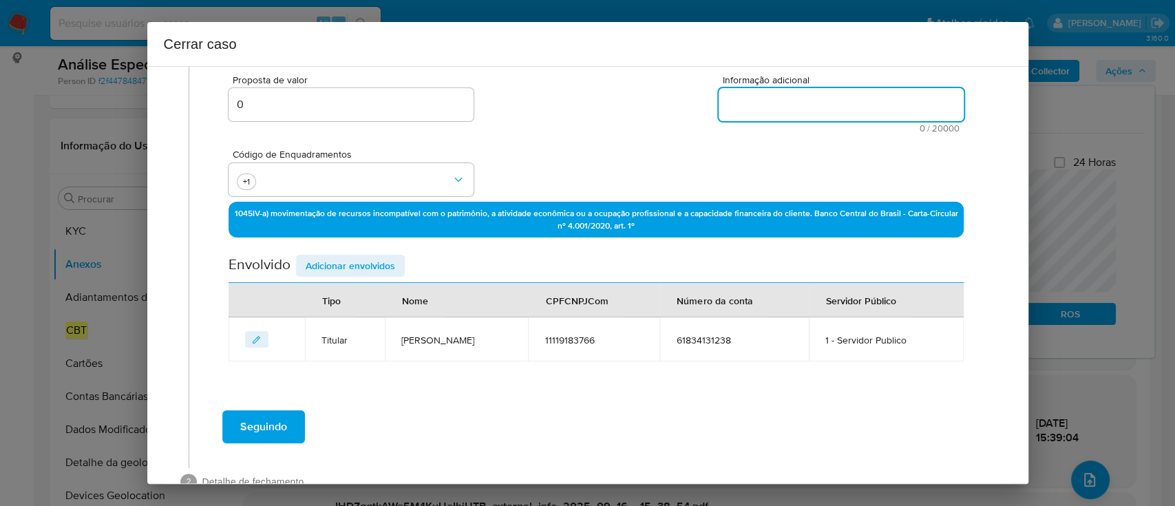
paste textarea "Loremi Dolorsi, AME 71066705922, 98 cons, adipiscin el seddoeius te Incidid, Ut…"
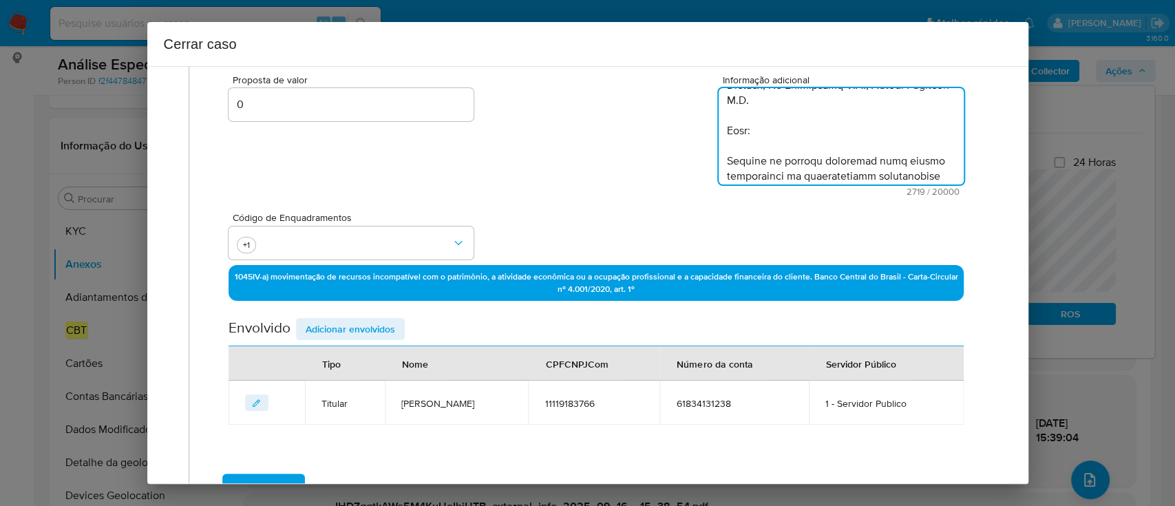
scroll to position [1390, 0]
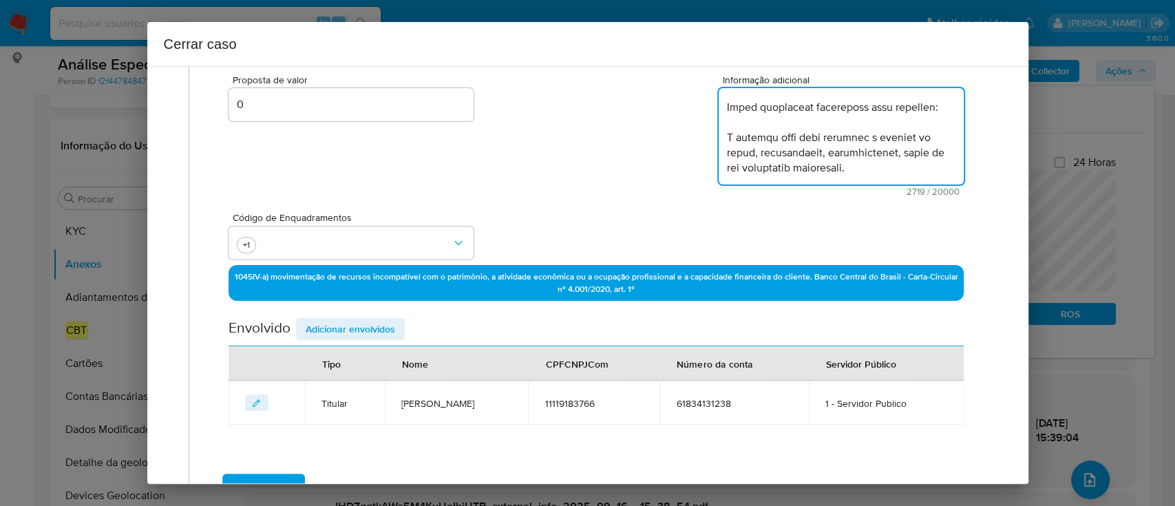
type textarea "Loremi Dolorsi, AME 71066705922, 98 cons, adipiscin el seddoeius te Incidid, Ut…"
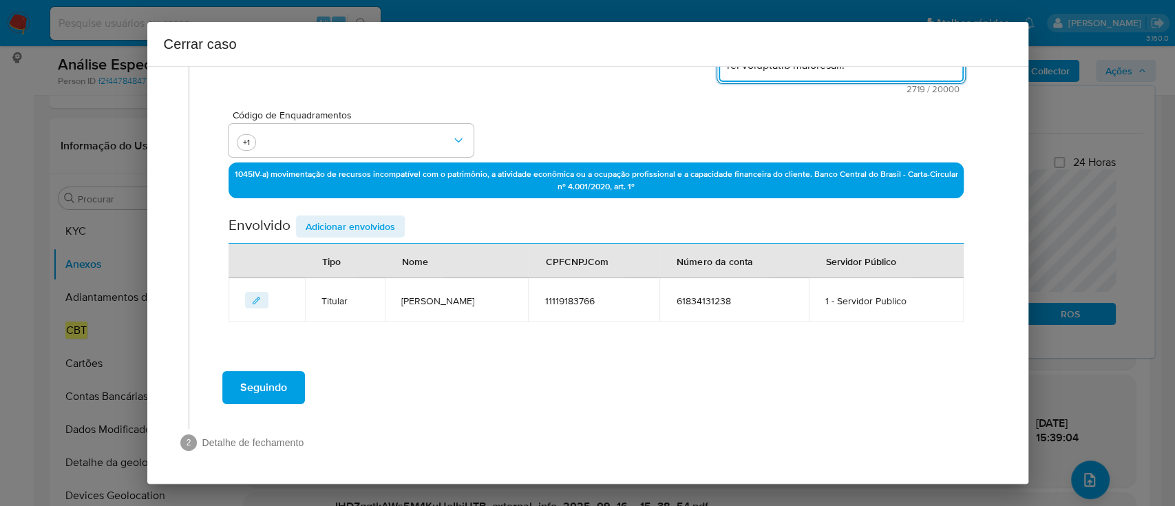
click at [529, 375] on div "Seguindo" at bounding box center [596, 388] width 787 height 50
click at [274, 385] on span "Seguindo" at bounding box center [263, 387] width 47 height 30
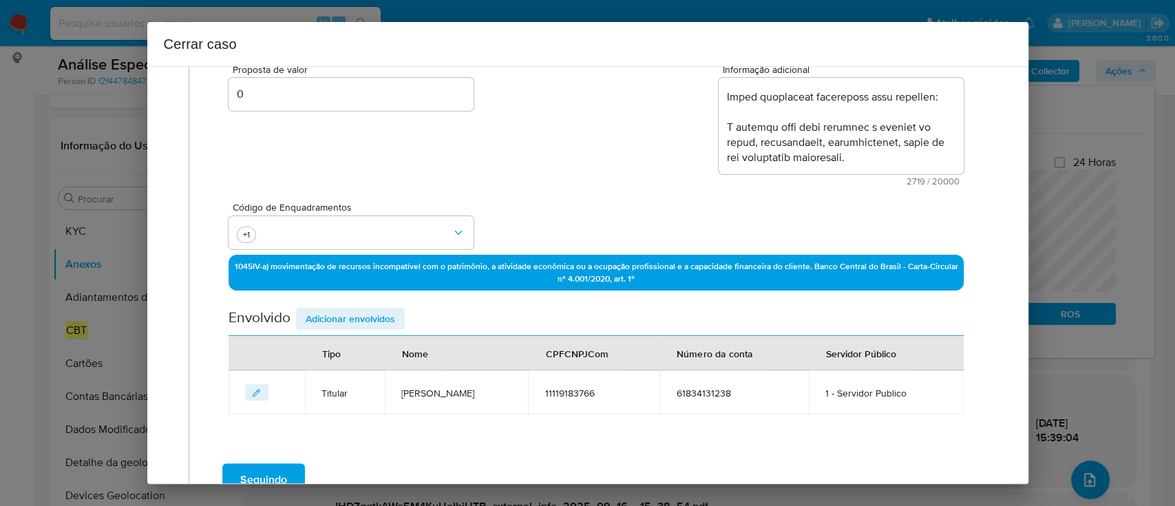
click at [629, 218] on div "Código de Enquadramentos +1" at bounding box center [595, 220] width 734 height 69
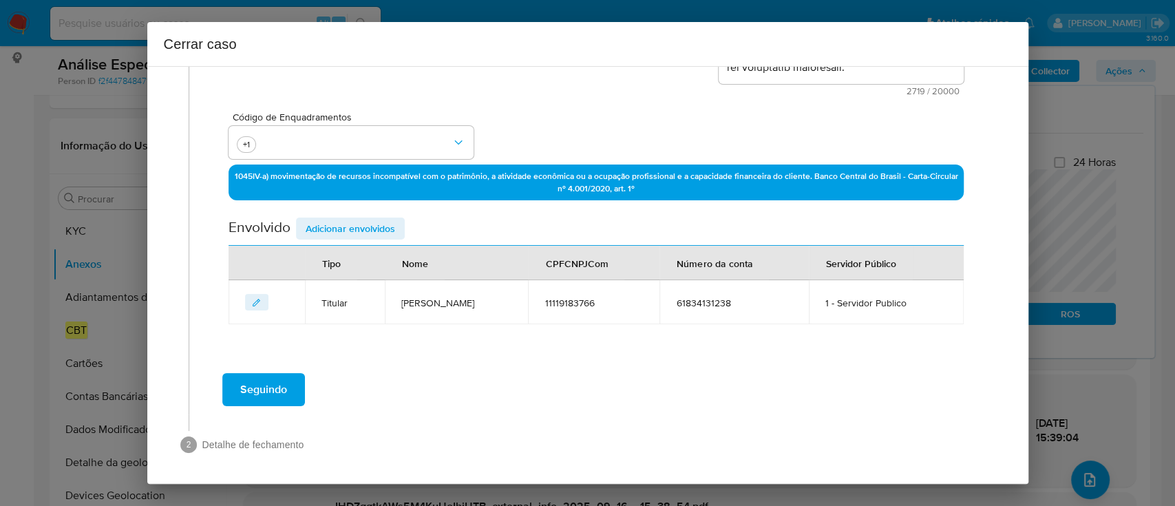
scroll to position [362, 0]
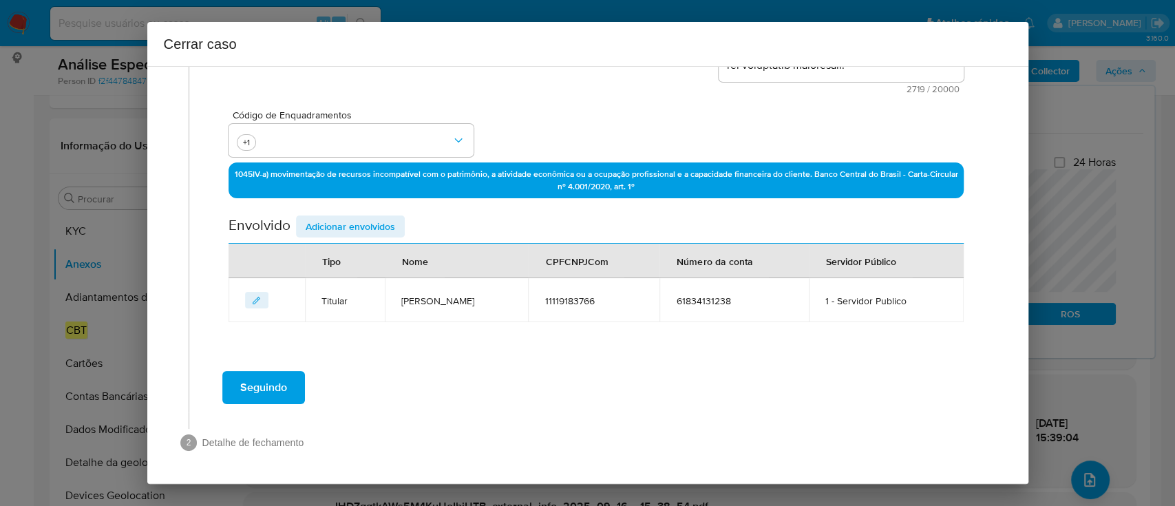
click at [286, 388] on button "Seguindo" at bounding box center [263, 387] width 83 height 33
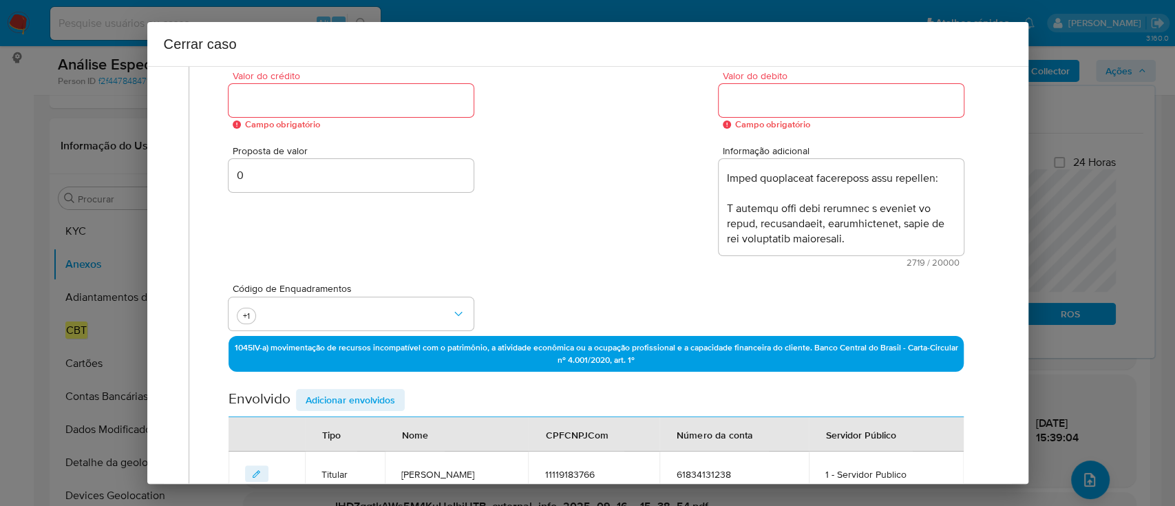
scroll to position [87, 0]
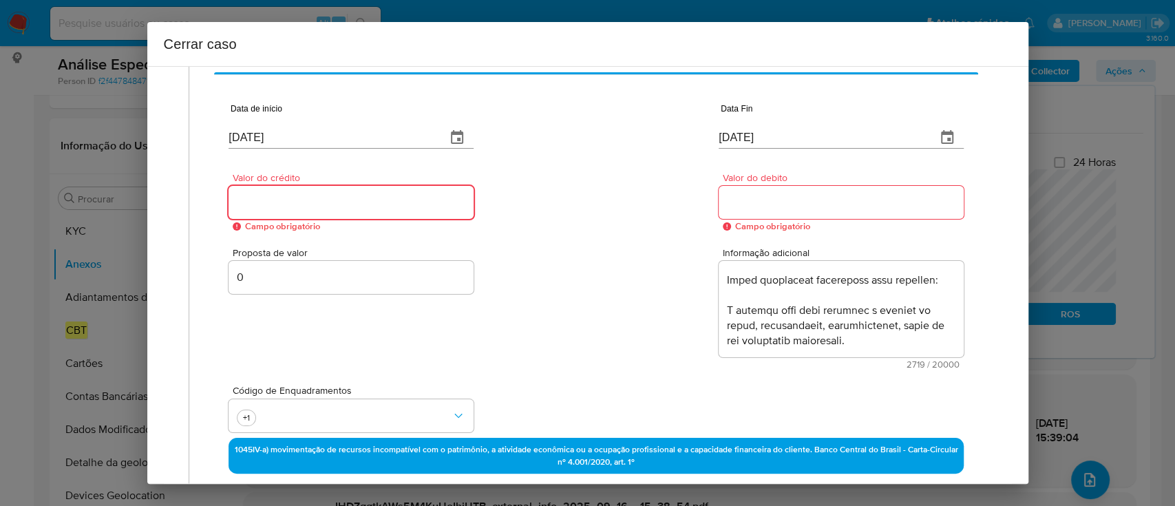
click at [303, 203] on input "Valor do crédito" at bounding box center [350, 202] width 245 height 18
drag, startPoint x: 303, startPoint y: 203, endPoint x: 330, endPoint y: 211, distance: 28.1
click at [301, 203] on input "Valor do crédito" at bounding box center [350, 202] width 245 height 18
paste input "R$74.291"
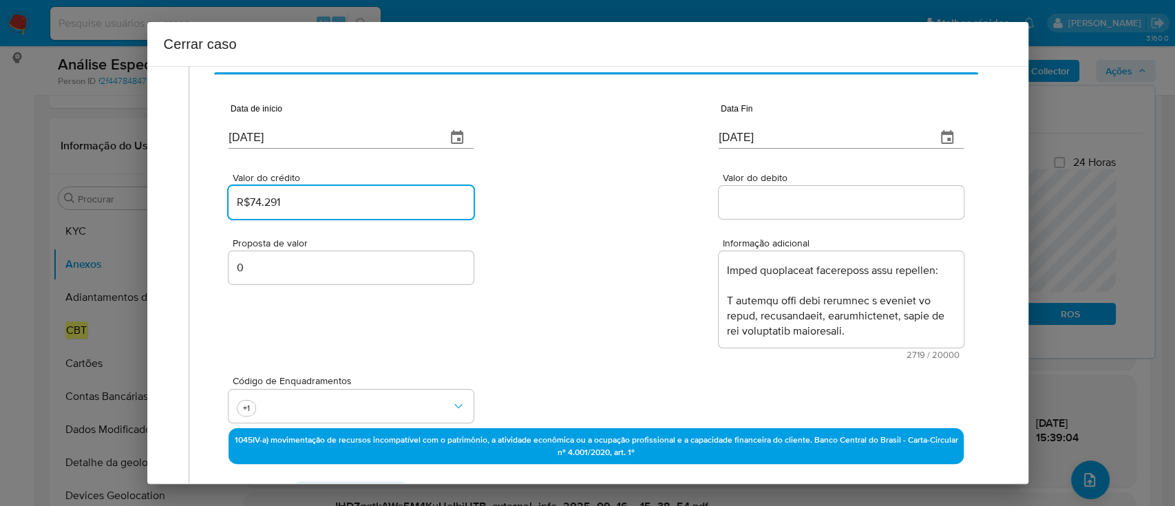
type input "R$74.291"
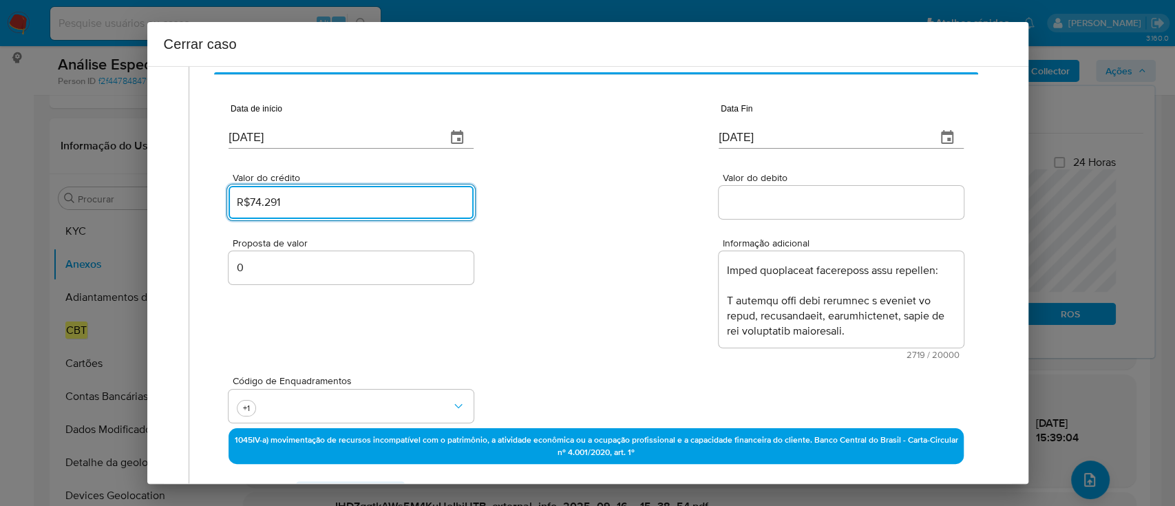
click at [749, 197] on input "Valor do debito" at bounding box center [841, 202] width 245 height 18
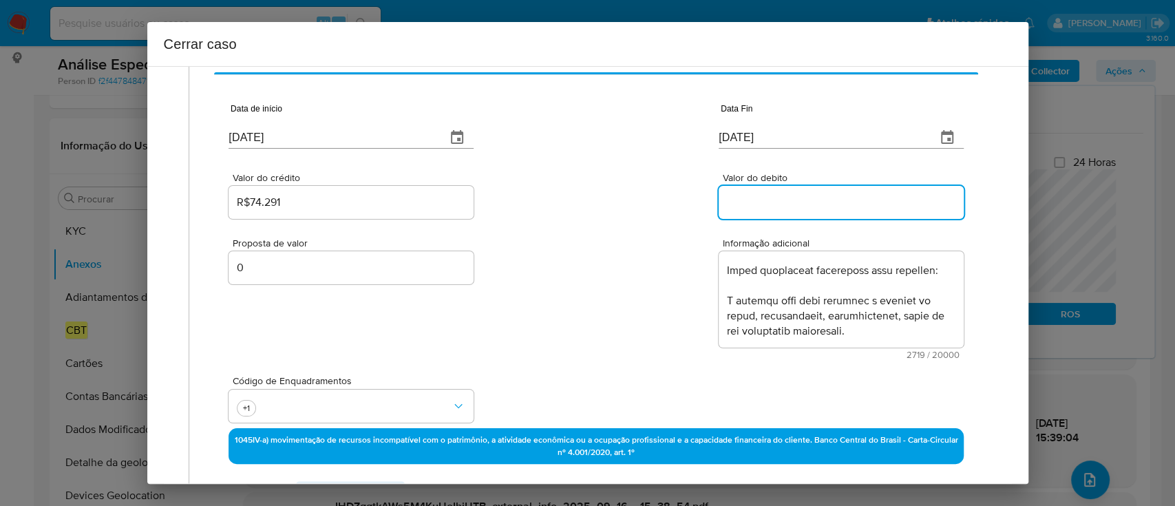
paste input "R$81.018"
type input "R$81.018"
click at [639, 215] on div "Valor do crédito R$74.291 Valor do debito R$81.018" at bounding box center [595, 188] width 734 height 65
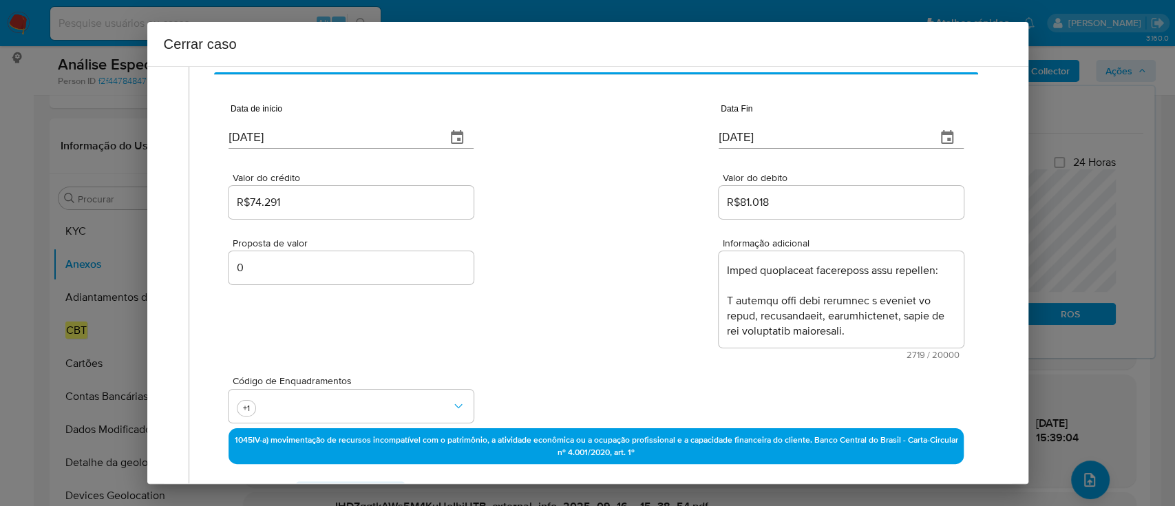
click at [286, 140] on input "[DATE]" at bounding box center [331, 138] width 206 height 22
paste input "01/02"
type input "[DATE]"
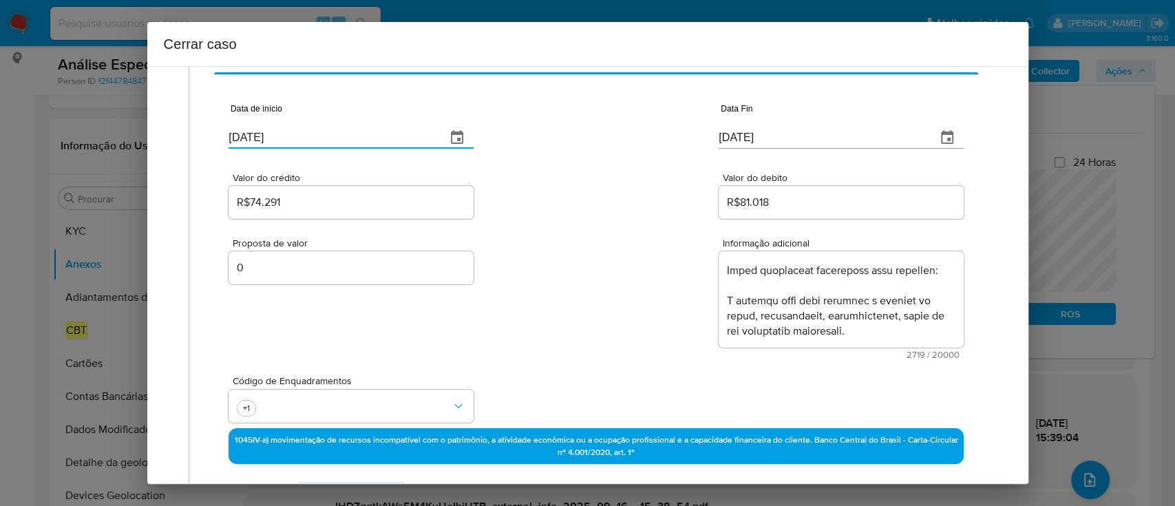
click at [747, 133] on input "[DATE]" at bounding box center [822, 138] width 206 height 22
paste input "5"
type input "15/09/2025"
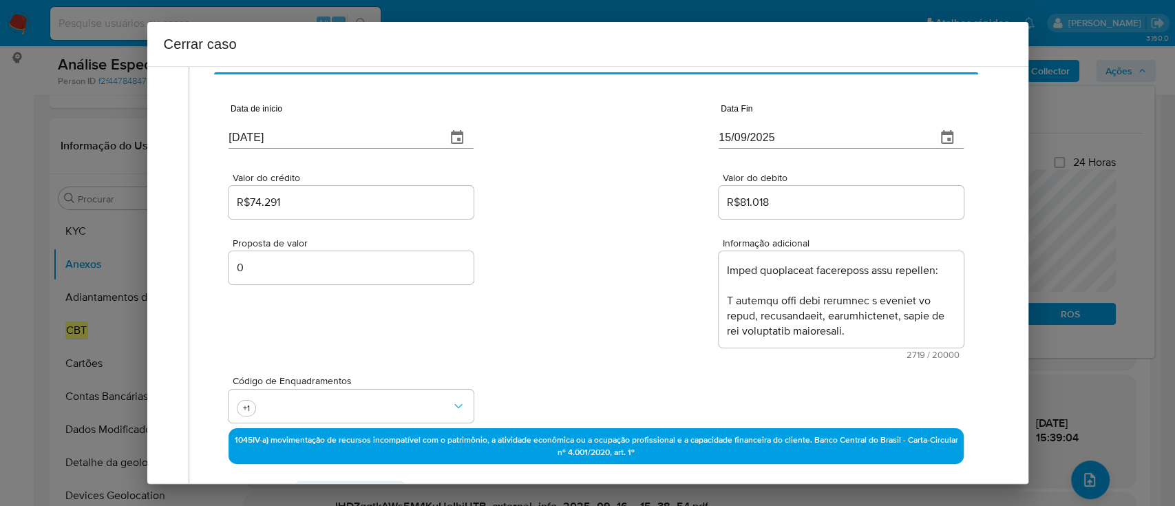
click at [644, 214] on div "Valor do crédito R$74.291 Valor do debito R$81.018" at bounding box center [595, 188] width 734 height 65
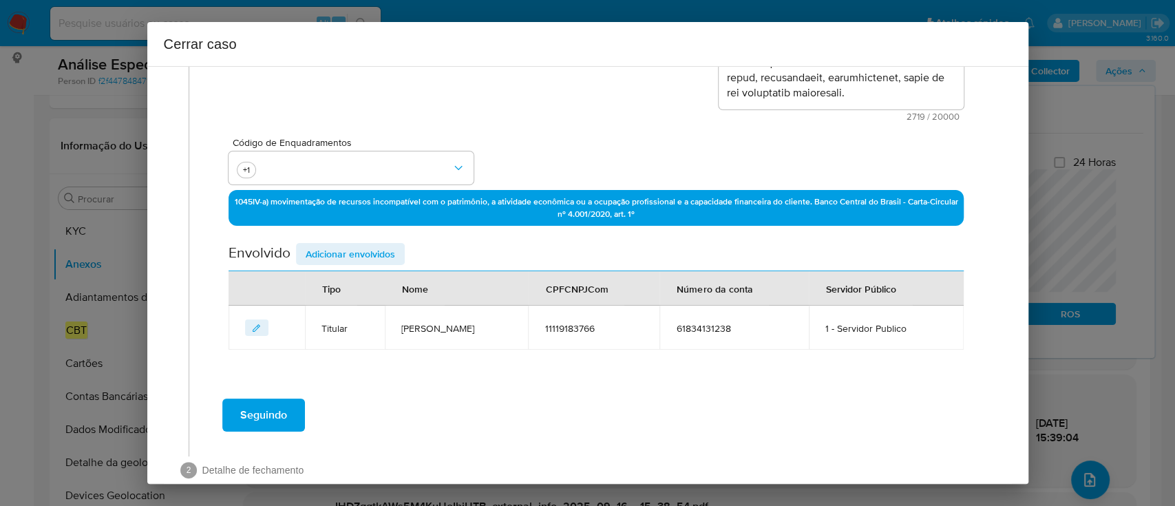
scroll to position [352, 0]
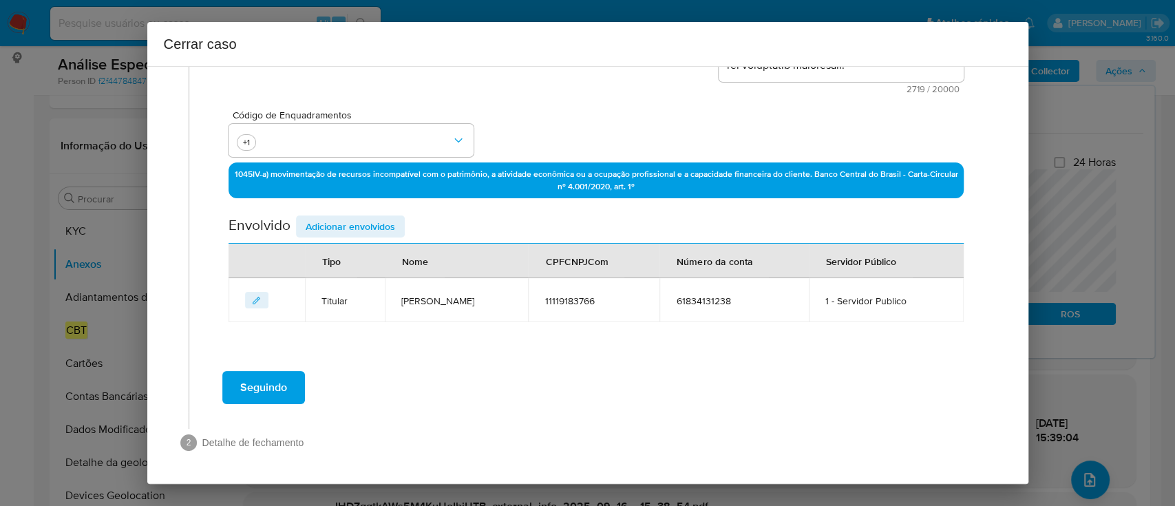
click at [275, 381] on span "Seguindo" at bounding box center [263, 387] width 47 height 30
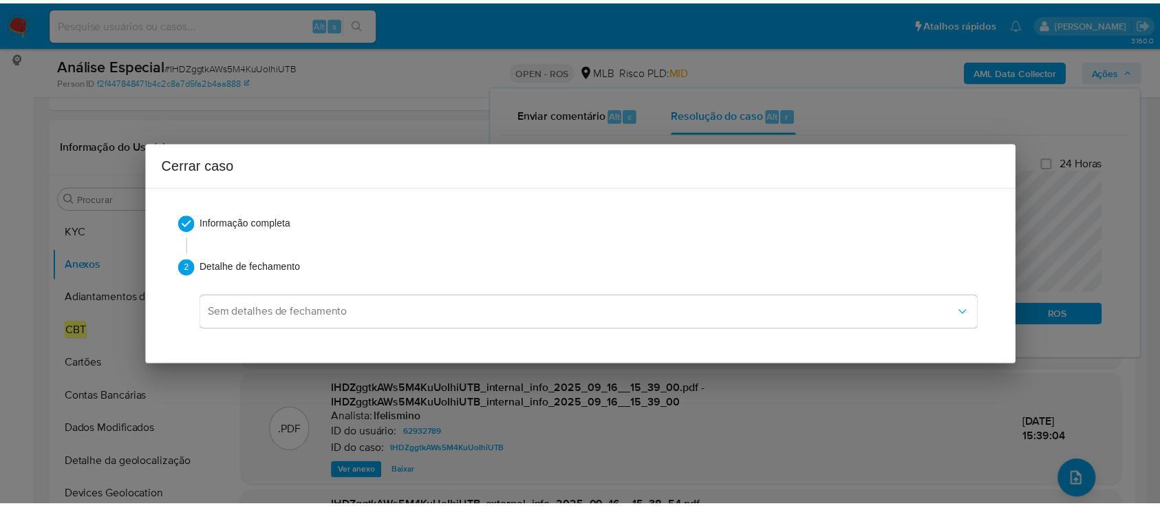
scroll to position [1359, 0]
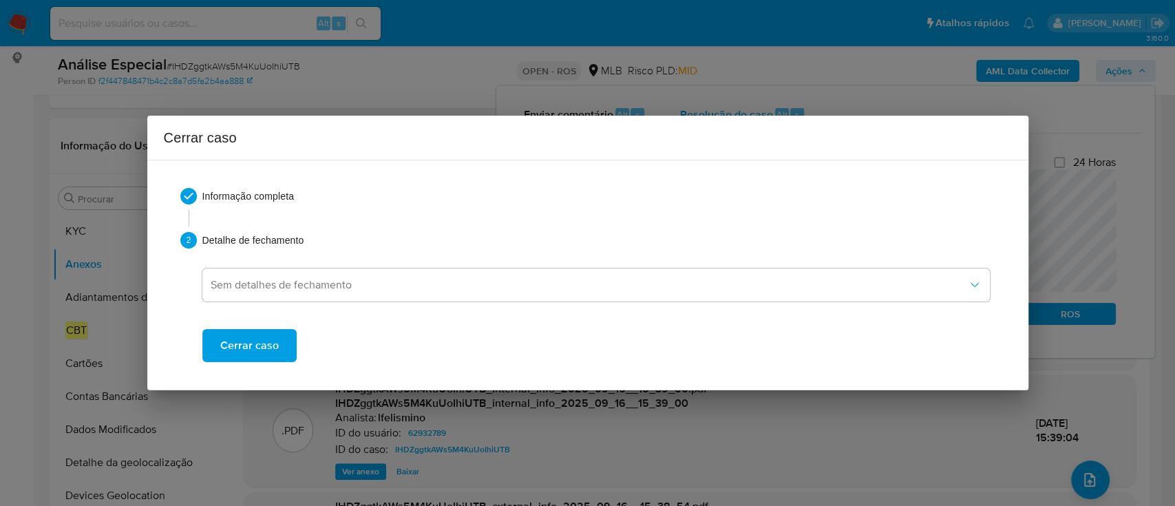
click at [247, 350] on span "Cerrar caso" at bounding box center [249, 345] width 59 height 30
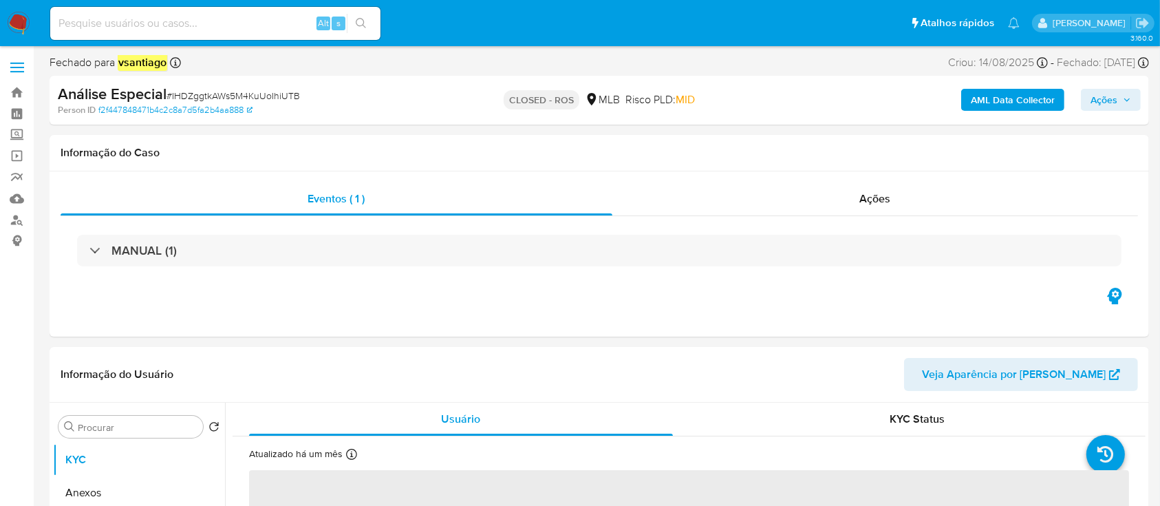
select select "10"
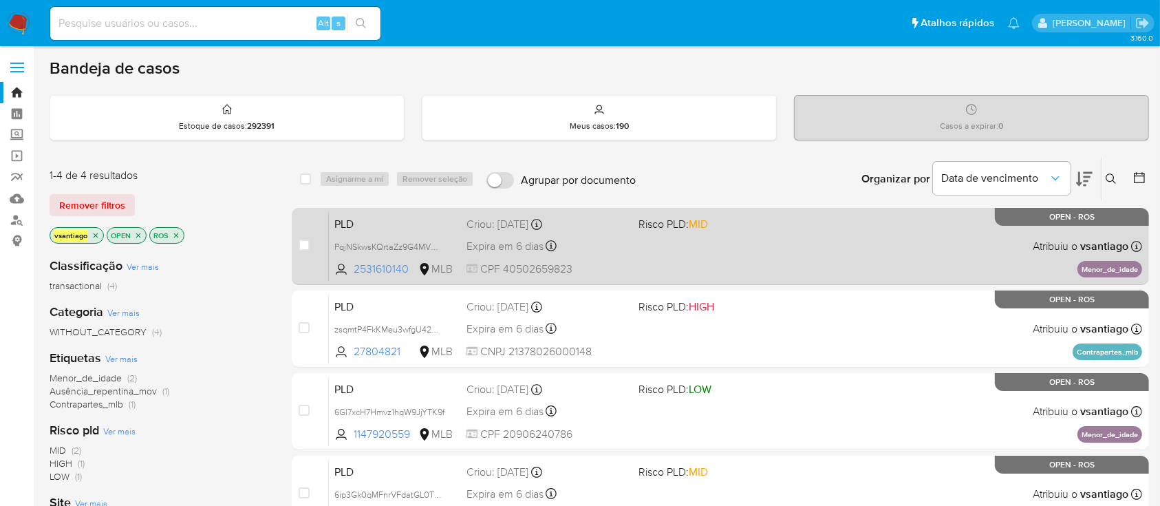
click at [619, 256] on div "PLD PqjNSkwsKQrtaZz9G4MVMKyC 2531610140 MLB Risco PLD: MID Criou: [DATE] Criou:…" at bounding box center [736, 246] width 814 height 70
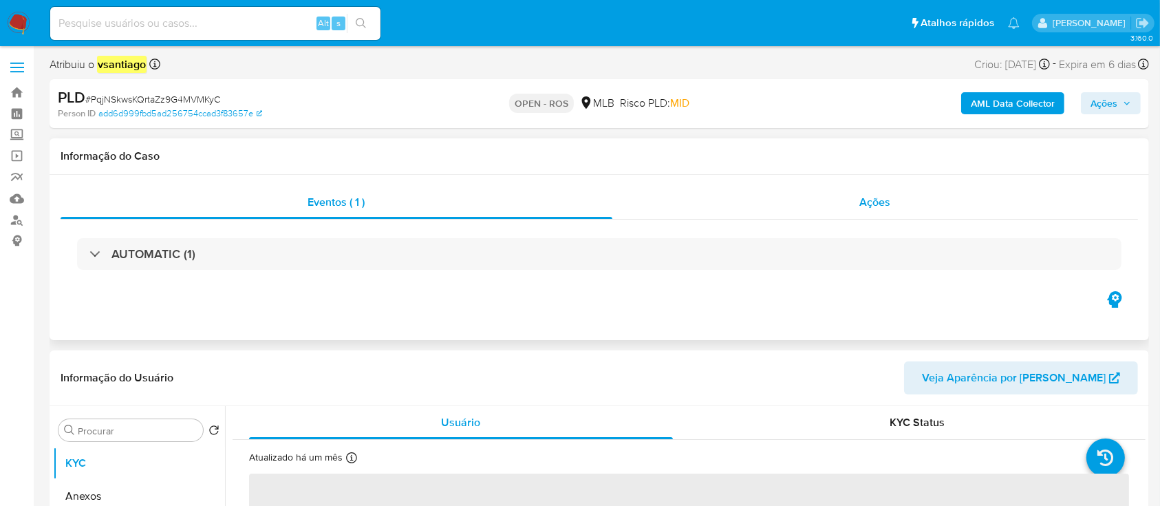
select select "10"
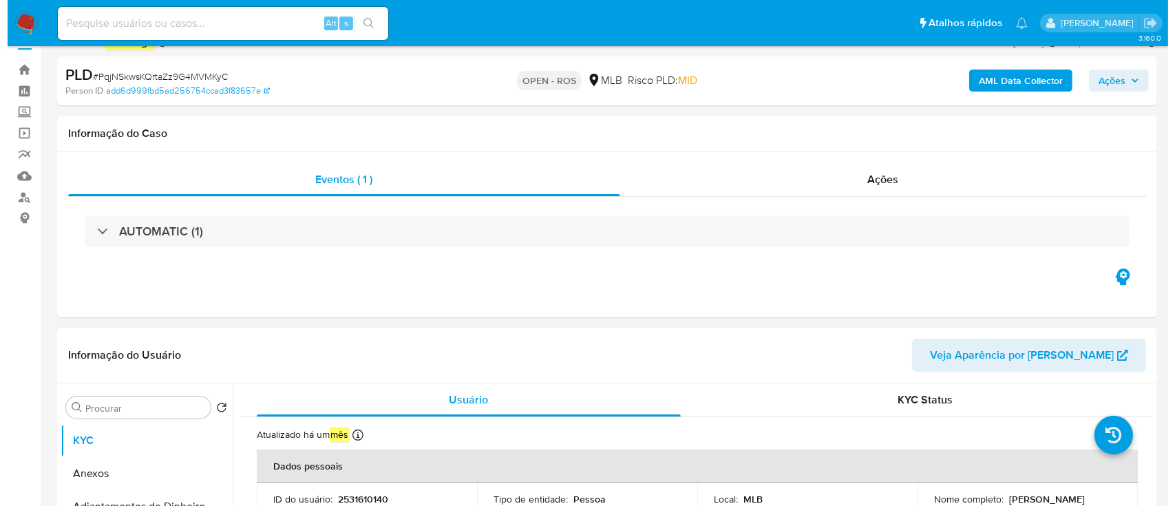
scroll to position [183, 0]
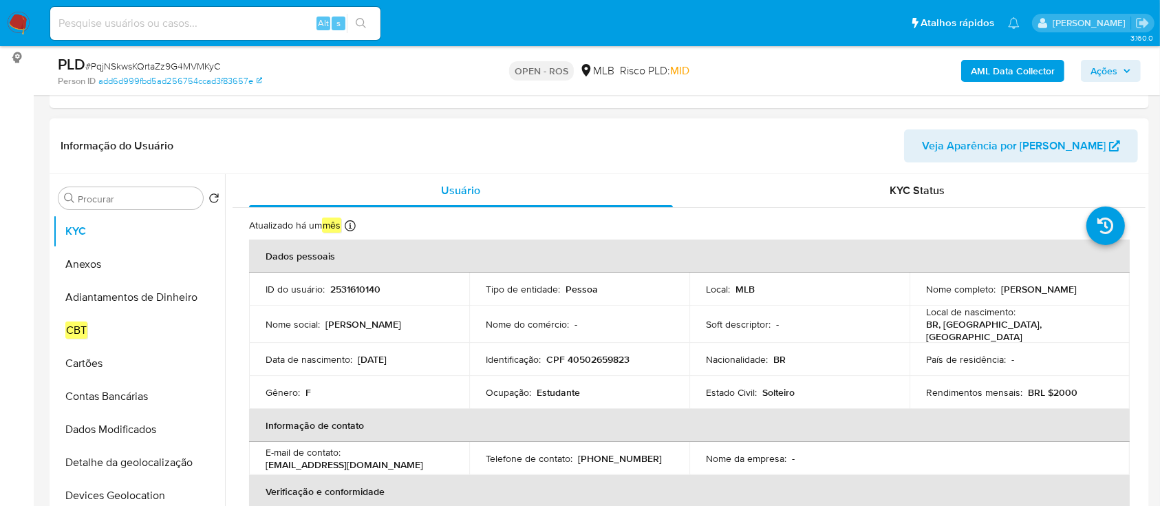
drag, startPoint x: 999, startPoint y: 289, endPoint x: 1101, endPoint y: 288, distance: 102.6
click at [1101, 288] on div "Nome completo : Laura Ferreira de Souza" at bounding box center [1019, 289] width 187 height 12
copy p "Laura Ferreira de Souza"
click at [595, 353] on p "CPF 40502659823" at bounding box center [587, 359] width 83 height 12
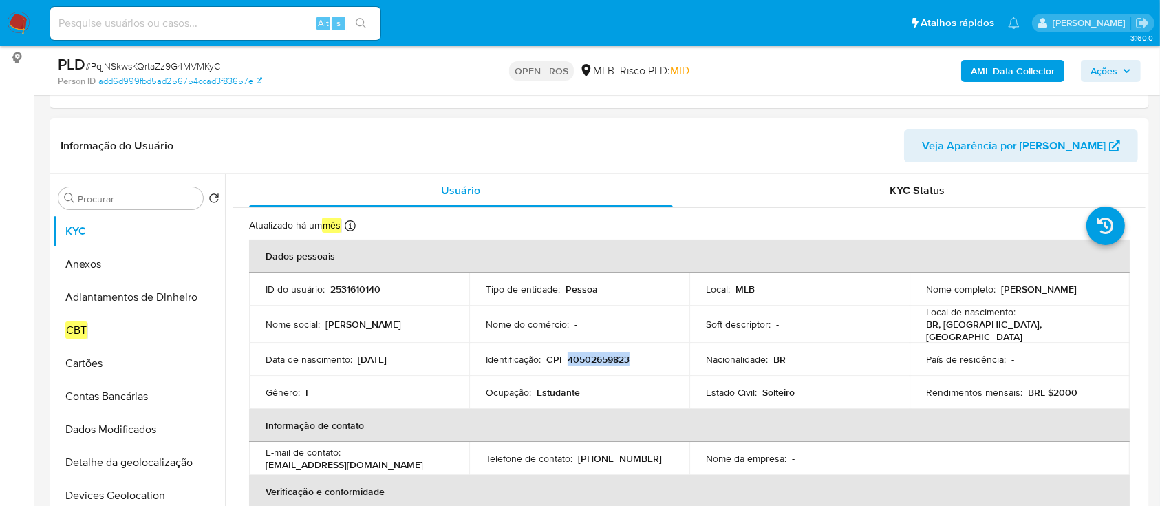
copy p "40502659823"
click at [732, 154] on header "Informação do Usuário Veja Aparência por Pessoa" at bounding box center [600, 145] width 1078 height 33
drag, startPoint x: 105, startPoint y: 255, endPoint x: 141, endPoint y: 251, distance: 36.0
click at [105, 253] on button "Anexos" at bounding box center [133, 264] width 161 height 33
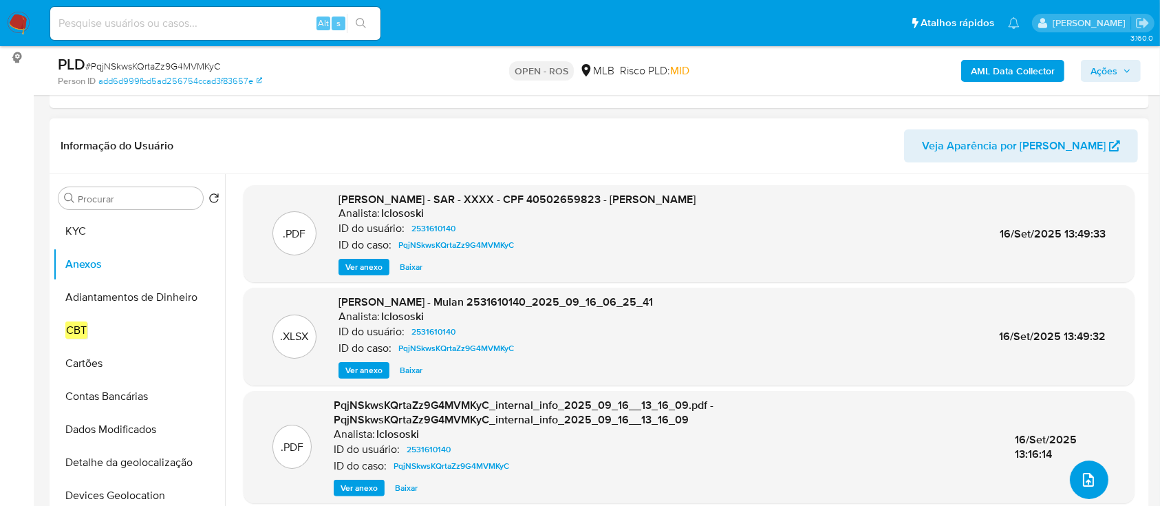
click at [1070, 478] on button "upload-file" at bounding box center [1089, 479] width 39 height 39
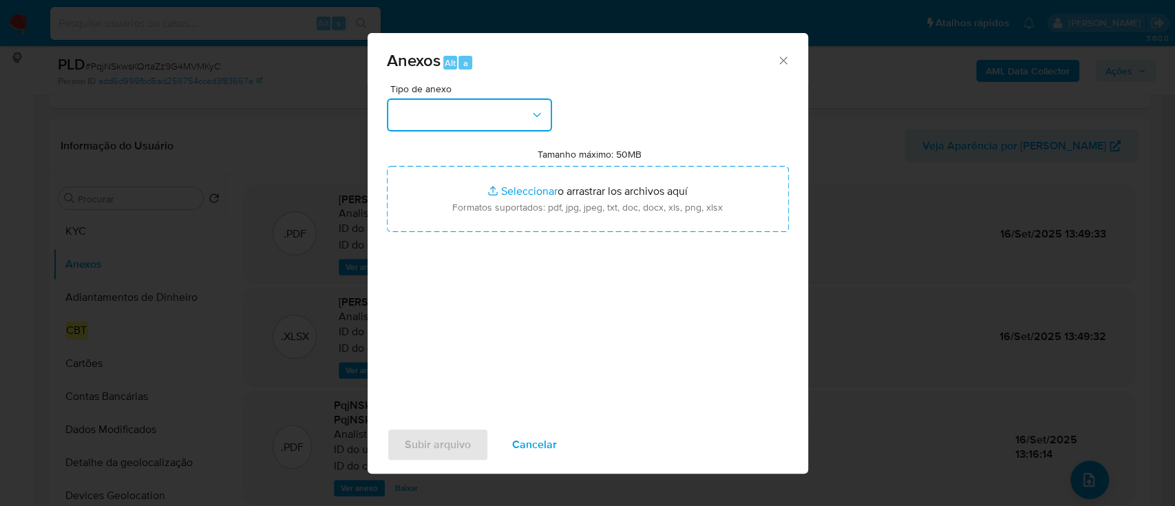
click at [471, 107] on button "button" at bounding box center [469, 114] width 165 height 33
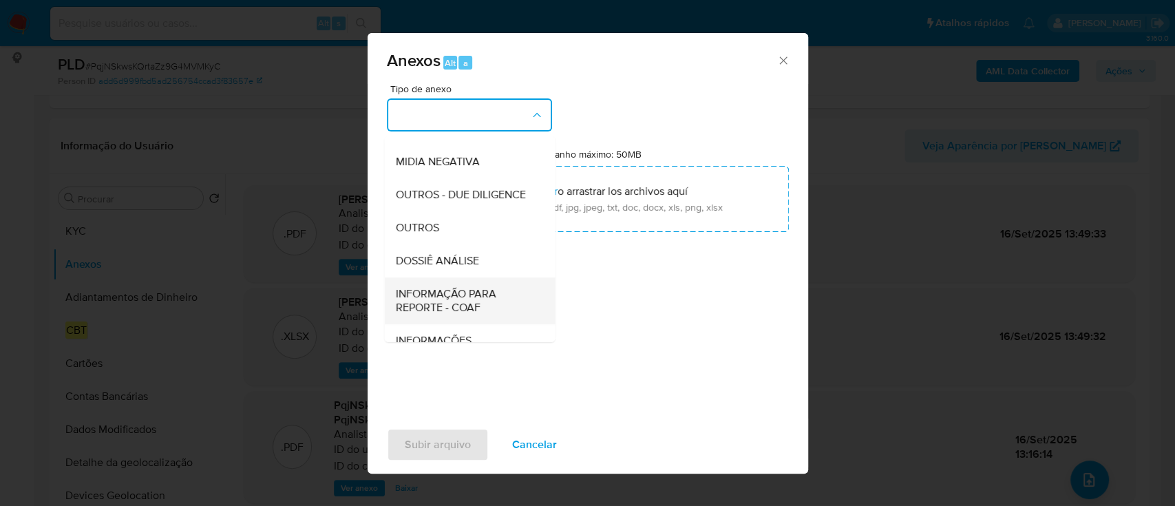
scroll to position [211, 0]
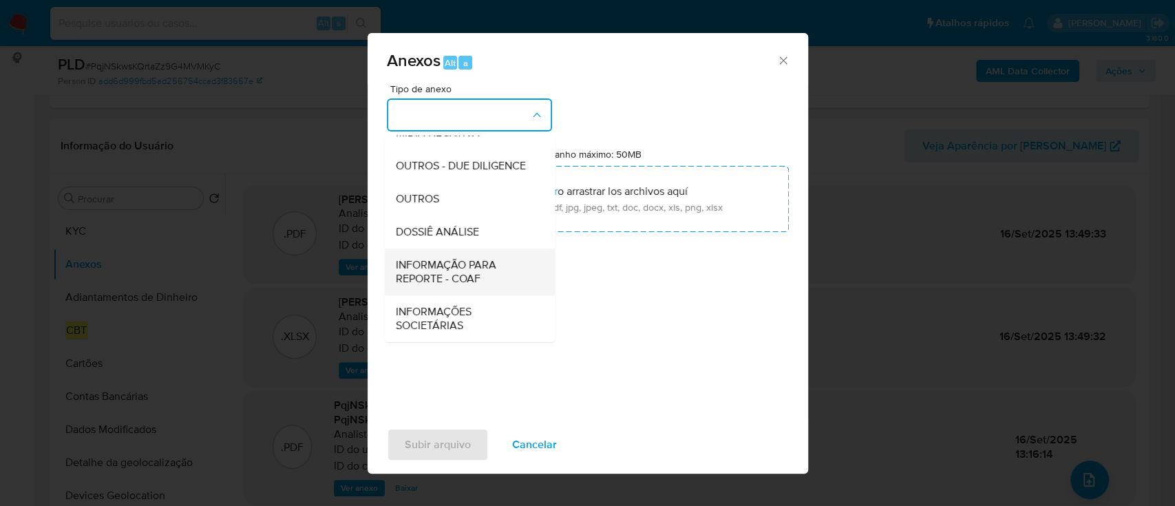
click at [451, 264] on span "INFORMAÇÃO PARA REPORTE - COAF" at bounding box center [465, 272] width 140 height 28
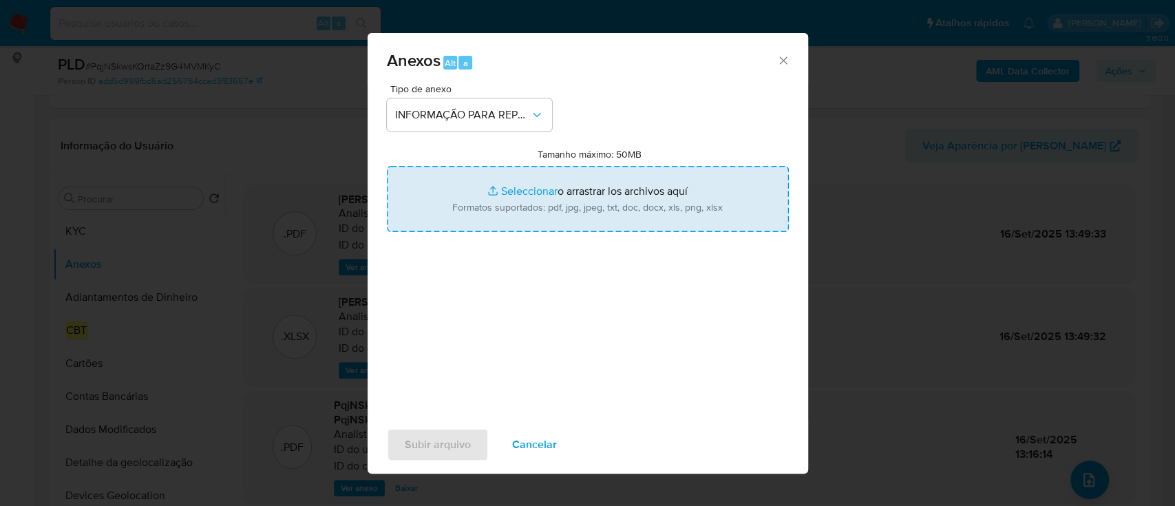
type input "C:\fakepath\SAR - PqjNSkwsKQrtaZz9G4MVMKyC - CPF 40502659823 - LAURA FERREIRA D…"
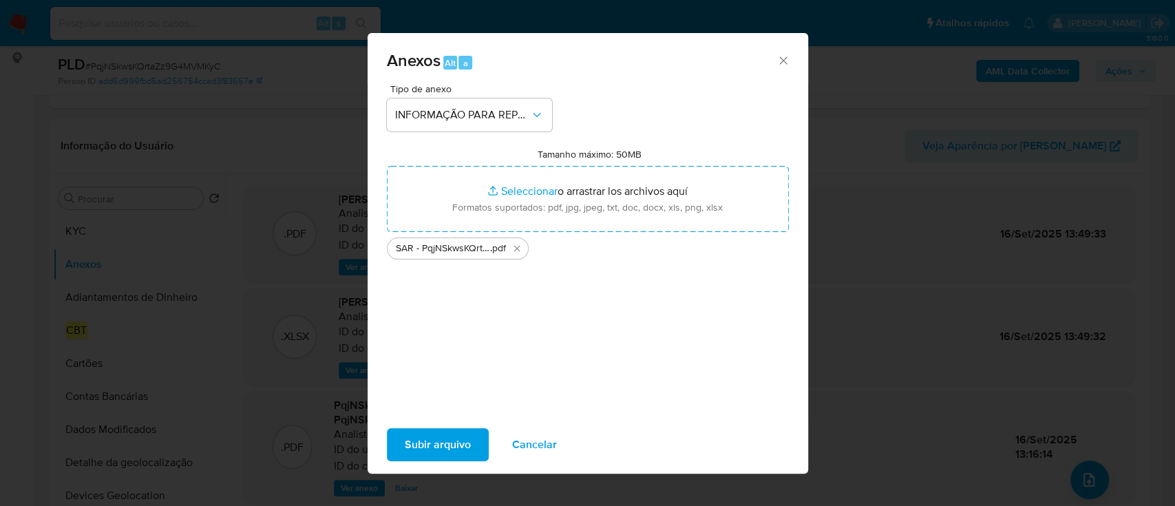
click at [452, 443] on span "Subir arquivo" at bounding box center [438, 444] width 66 height 30
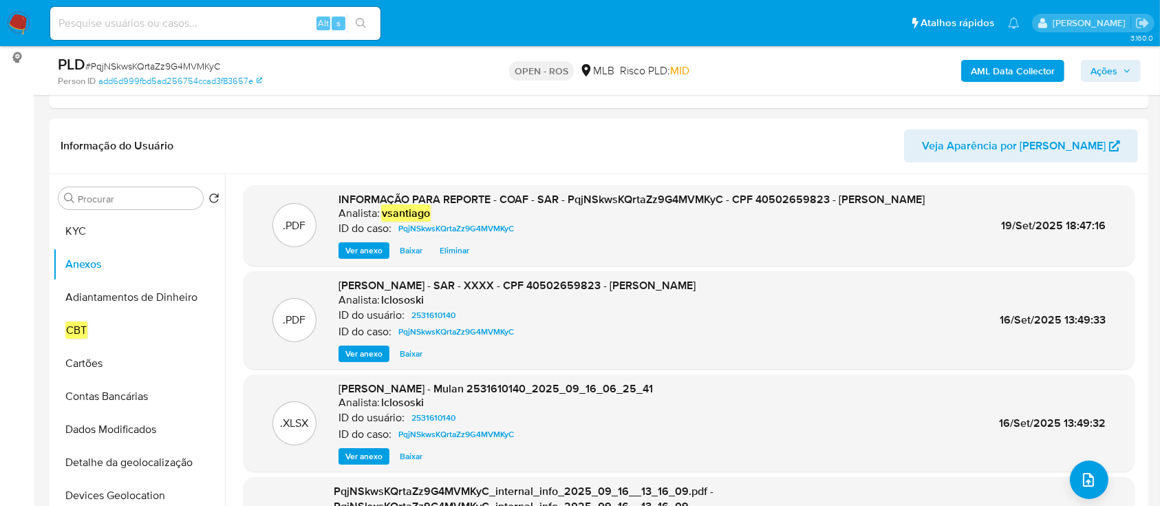
click at [1123, 67] on span "Ações" at bounding box center [1111, 70] width 41 height 19
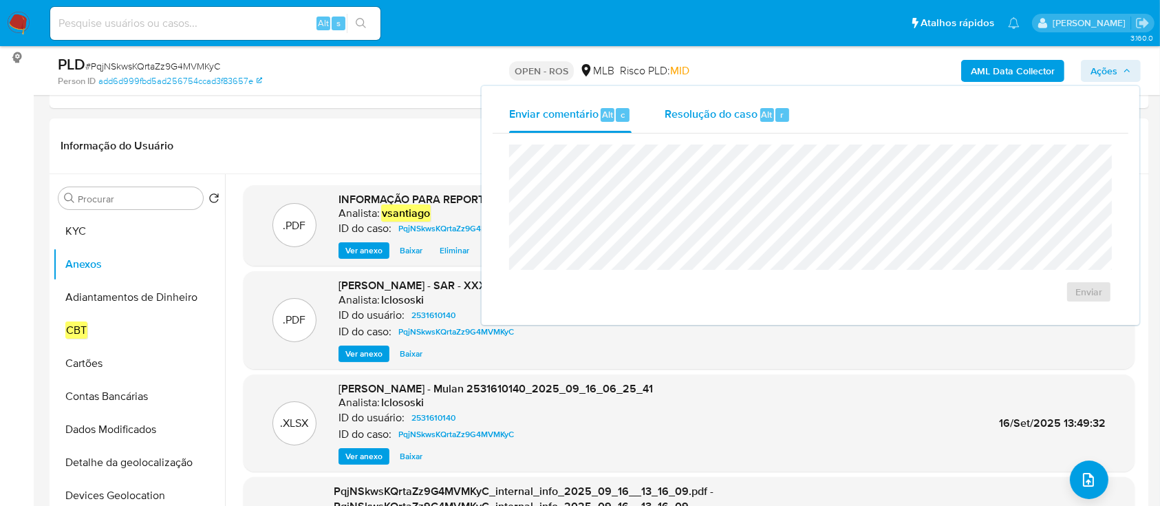
click at [732, 111] on span "Resolução do caso" at bounding box center [711, 114] width 93 height 16
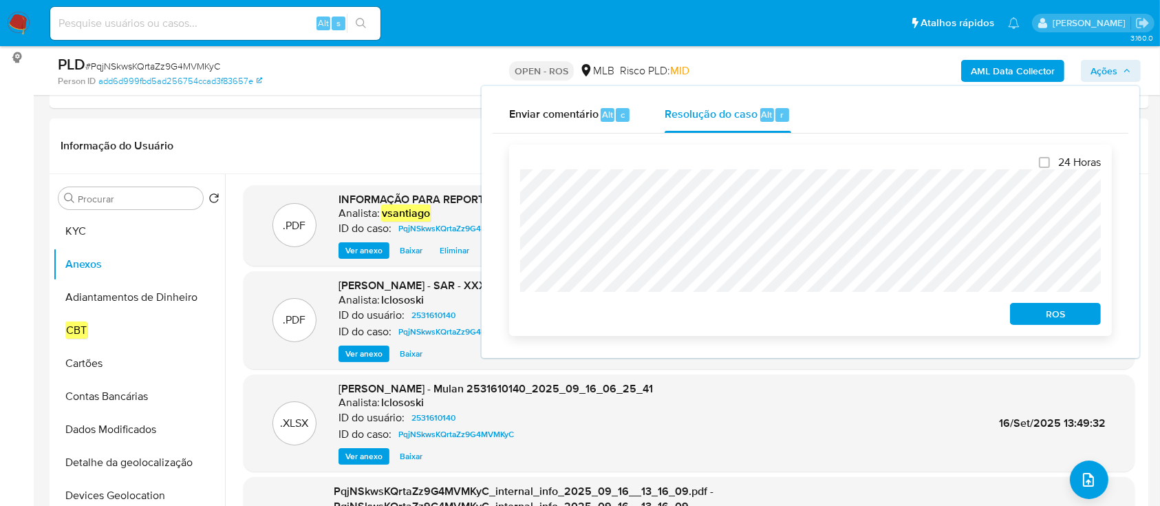
drag, startPoint x: 1086, startPoint y: 306, endPoint x: 1054, endPoint y: 322, distance: 36.3
click at [1086, 306] on button "ROS" at bounding box center [1055, 314] width 91 height 22
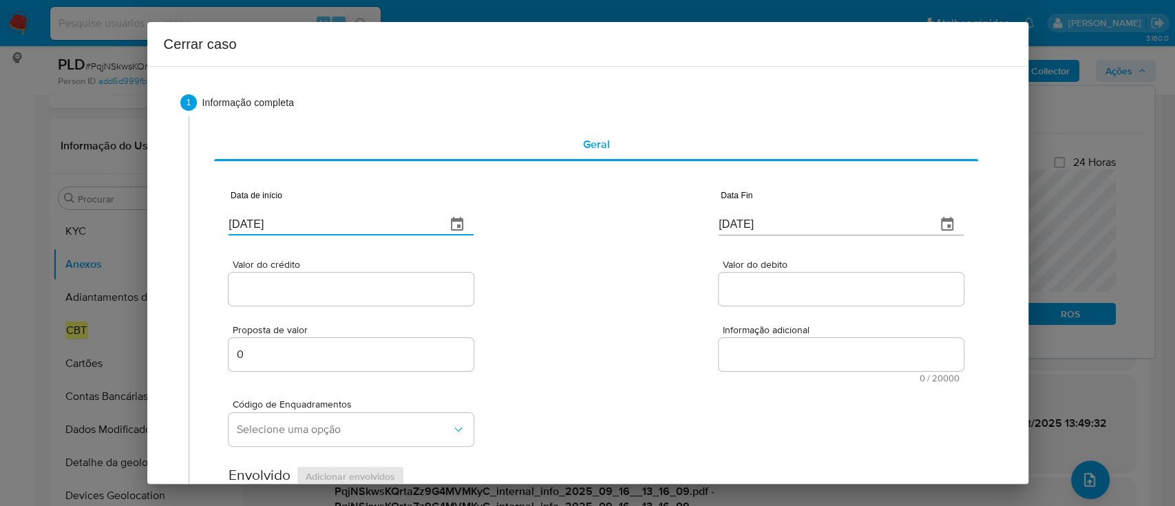
click at [277, 228] on input "19/09/2025" at bounding box center [331, 224] width 206 height 22
paste input "01/07"
type input "01/07/2025"
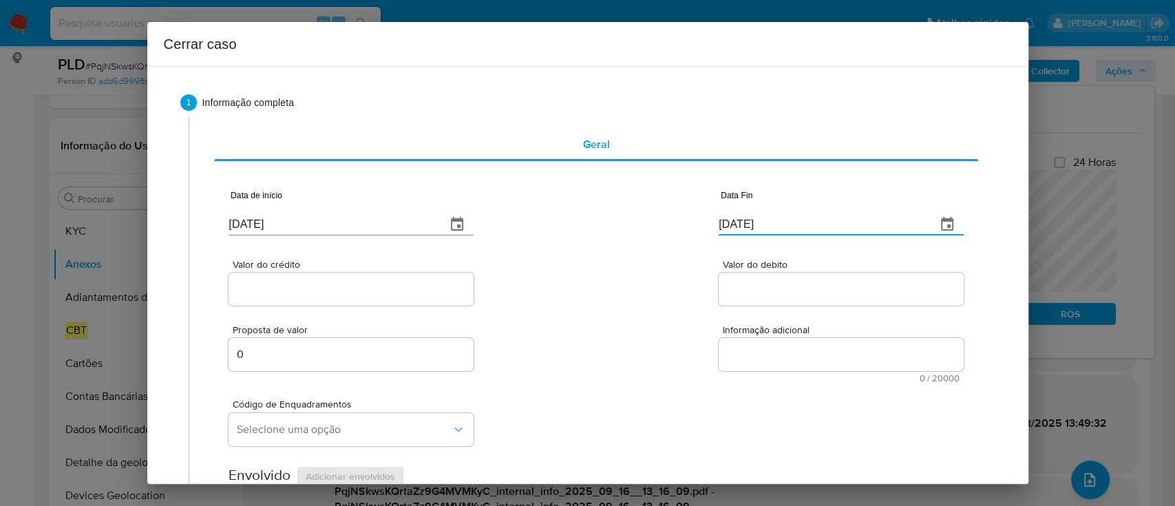
click at [727, 227] on input "19/09/2025" at bounding box center [822, 224] width 206 height 22
drag, startPoint x: 727, startPoint y: 226, endPoint x: 632, endPoint y: 276, distance: 106.5
click at [725, 228] on input "19/09/2025" at bounding box center [822, 224] width 206 height 22
paste input "5"
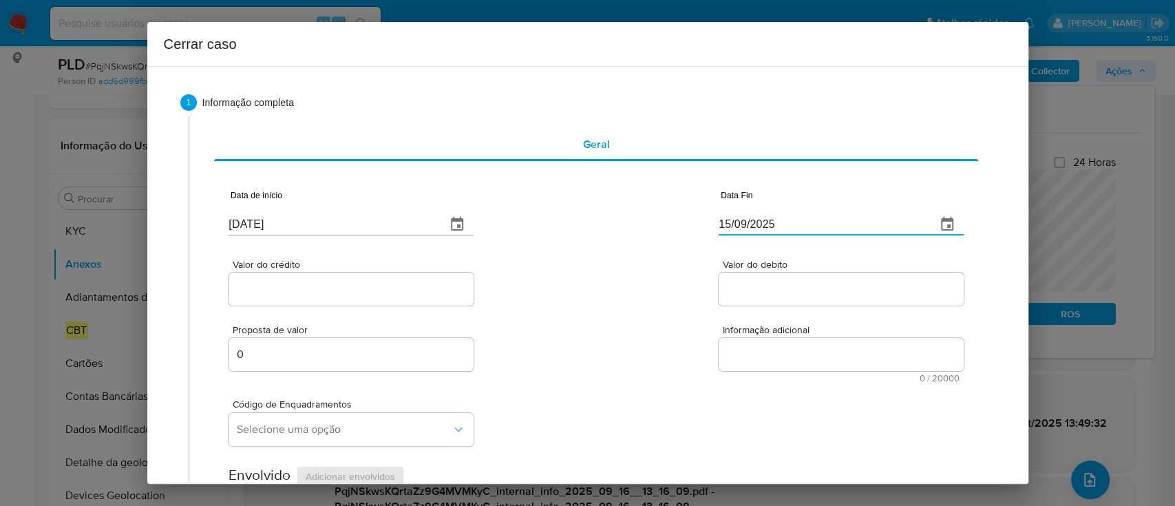
type input "15/09/2025"
click at [632, 276] on div "Valor do crédito Valor do debito" at bounding box center [595, 275] width 734 height 65
click at [303, 286] on input "Valor do crédito" at bounding box center [350, 289] width 245 height 18
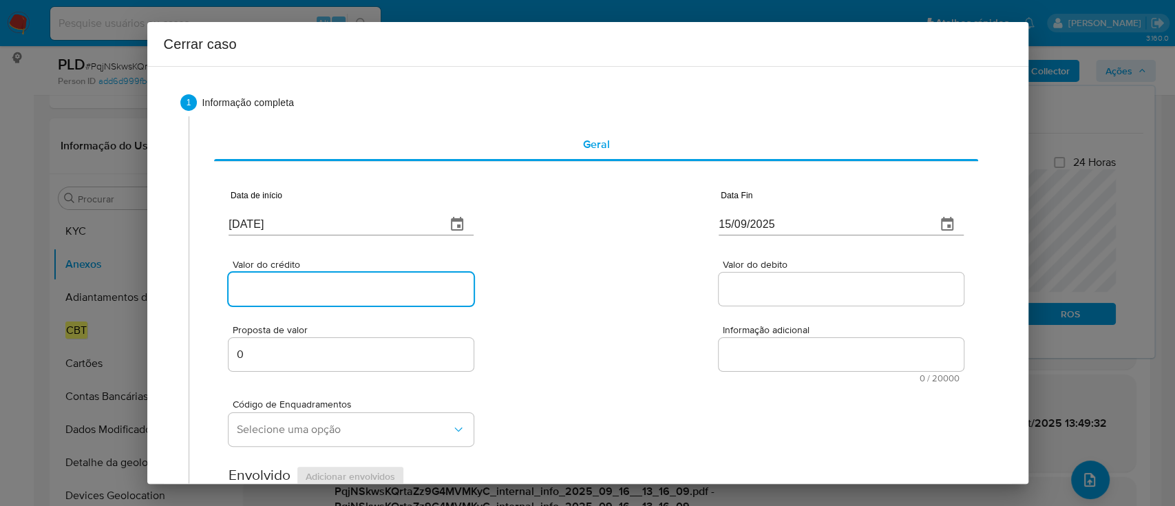
paste input "R$101.698"
type input "R$101.698"
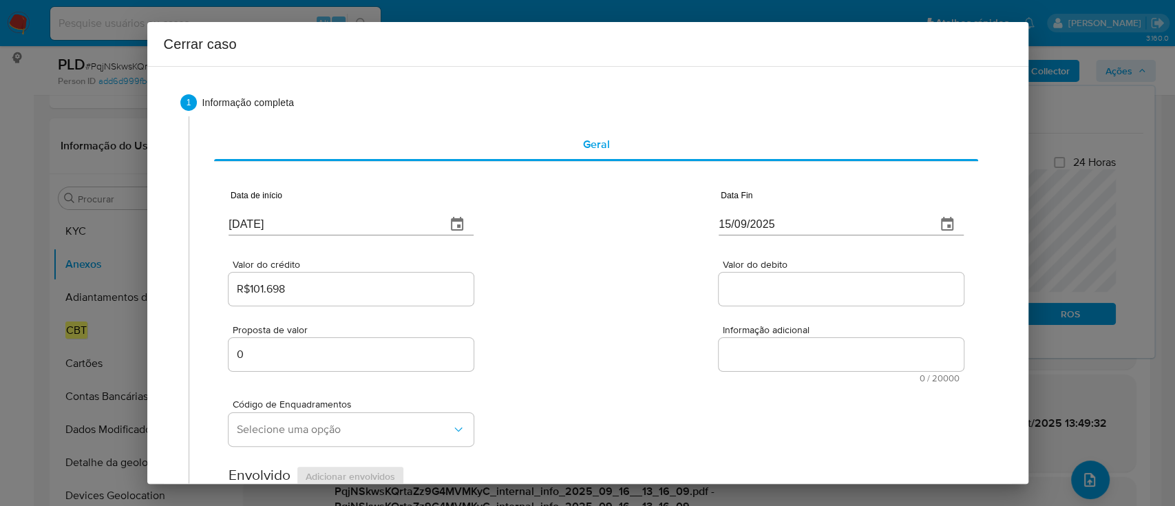
drag, startPoint x: 776, startPoint y: 277, endPoint x: 769, endPoint y: 284, distance: 10.2
click at [774, 281] on div at bounding box center [841, 289] width 245 height 33
drag, startPoint x: 767, startPoint y: 284, endPoint x: 649, endPoint y: 291, distance: 118.6
click at [767, 284] on input "Valor do debito" at bounding box center [841, 289] width 245 height 18
paste input "R$925"
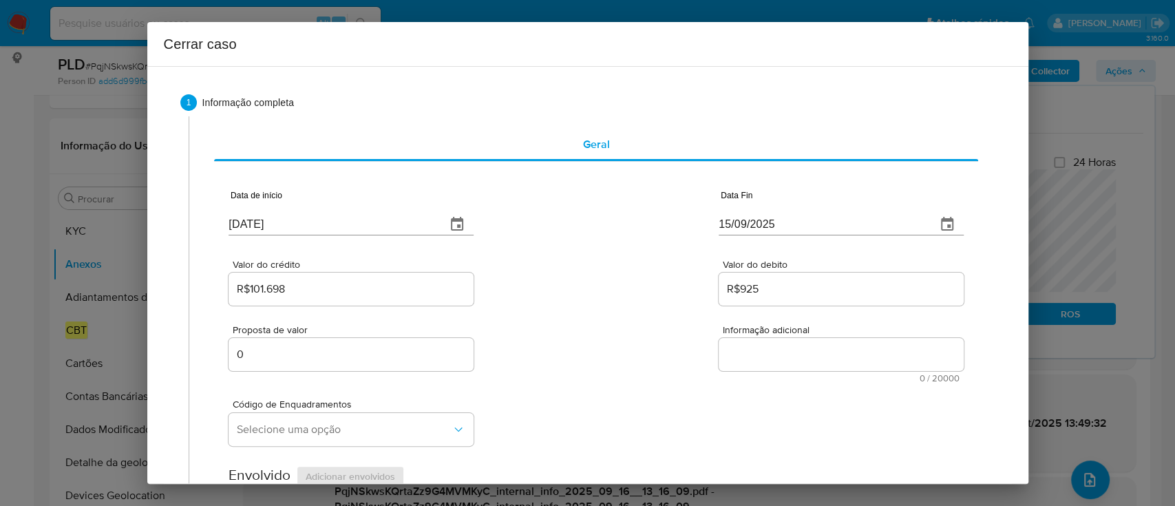
type input "R$925"
click at [649, 291] on div "Valor do crédito R$101.698 Valor do debito R$925" at bounding box center [595, 275] width 734 height 65
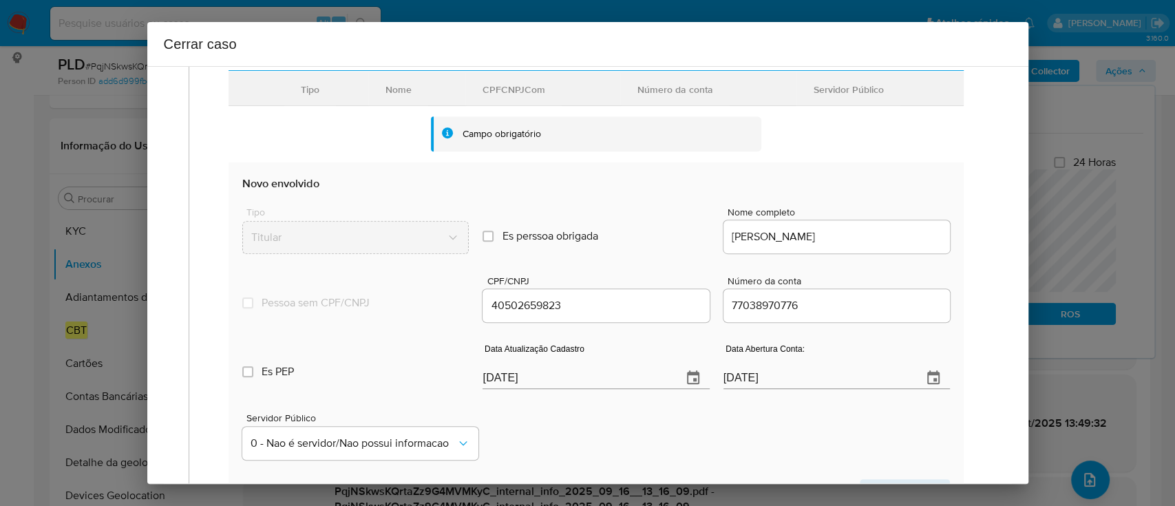
scroll to position [458, 0]
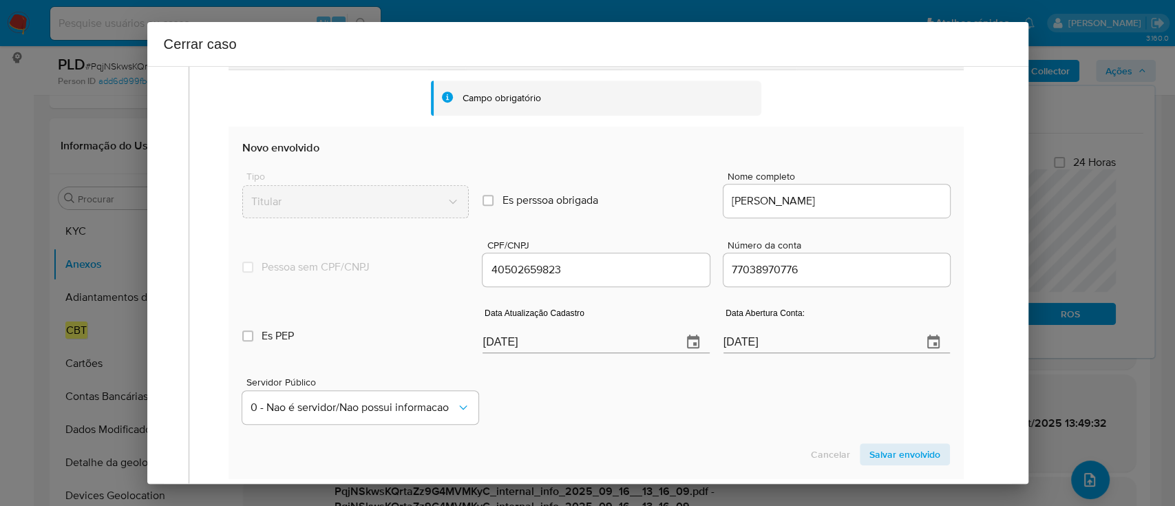
click at [580, 398] on div "Servidor Público 0 - Nao é servidor/Nao possui informacao" at bounding box center [595, 395] width 707 height 69
click at [633, 432] on section "Novo envolvido Tipo Titular Es perssoa obrigada Is PObrigada Nome completo LAUR…" at bounding box center [595, 303] width 734 height 352
click at [507, 335] on input "19/09/2025" at bounding box center [576, 342] width 188 height 22
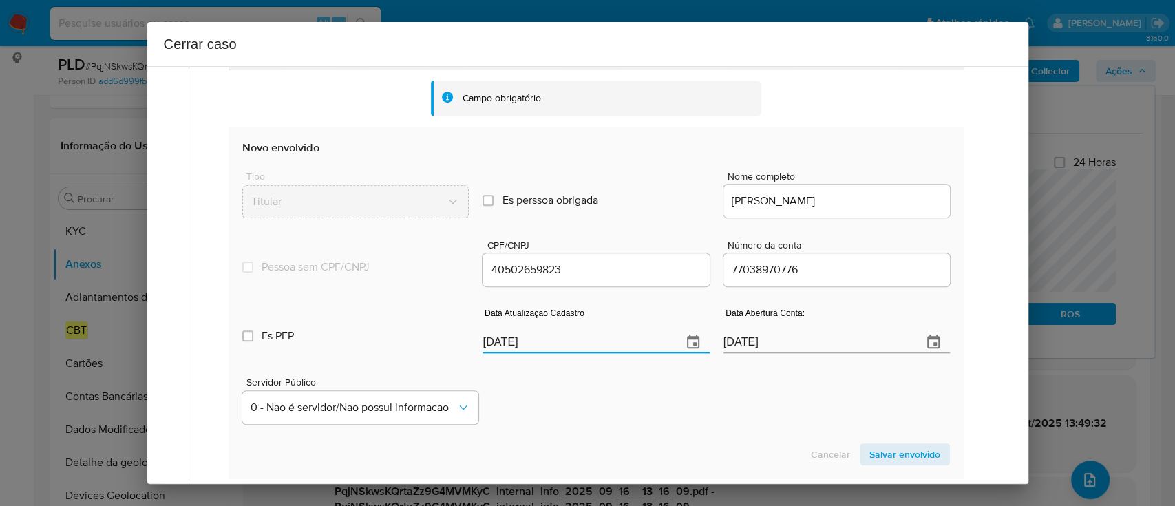
paste input "05/08"
type input "05/08/2025"
click at [664, 388] on div "Servidor Público 0 - Nao é servidor/Nao possui informacao" at bounding box center [595, 395] width 707 height 69
drag, startPoint x: 916, startPoint y: 450, endPoint x: 776, endPoint y: 396, distance: 150.6
click at [914, 451] on span "Salvar envolvido" at bounding box center [904, 454] width 71 height 19
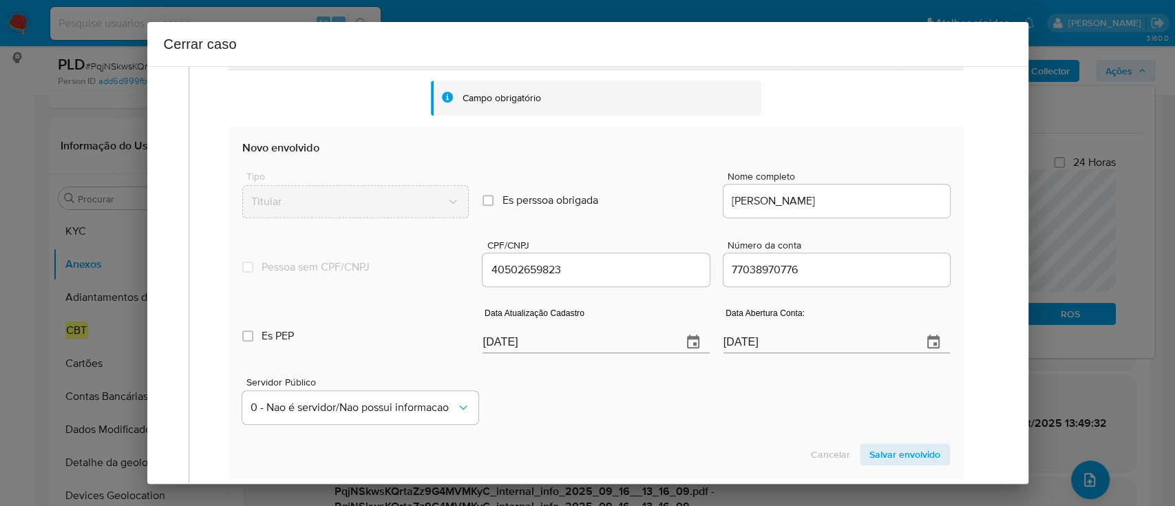
scroll to position [250, 0]
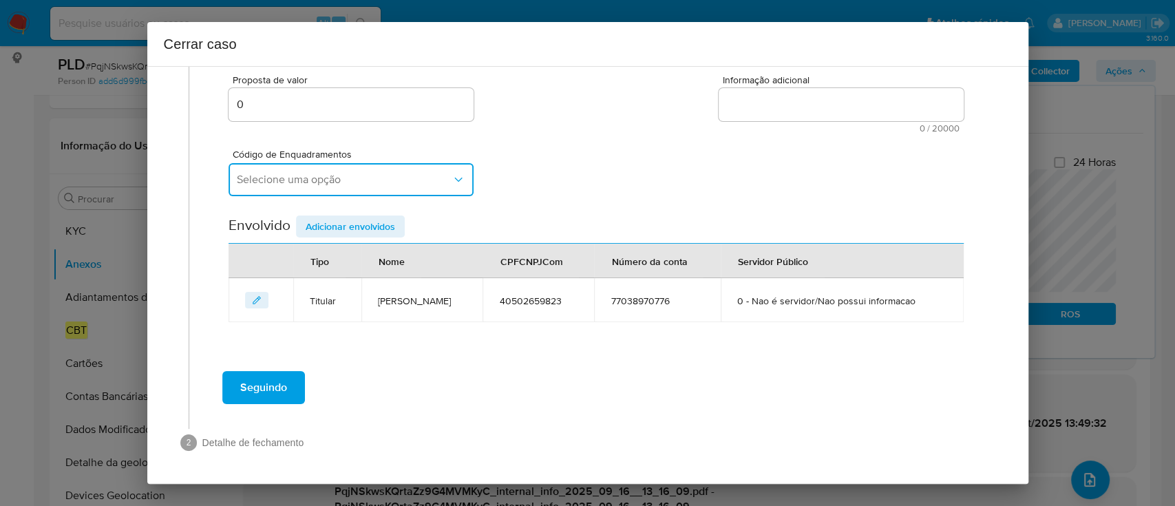
click at [385, 179] on span "Selecione uma opção" at bounding box center [344, 180] width 215 height 14
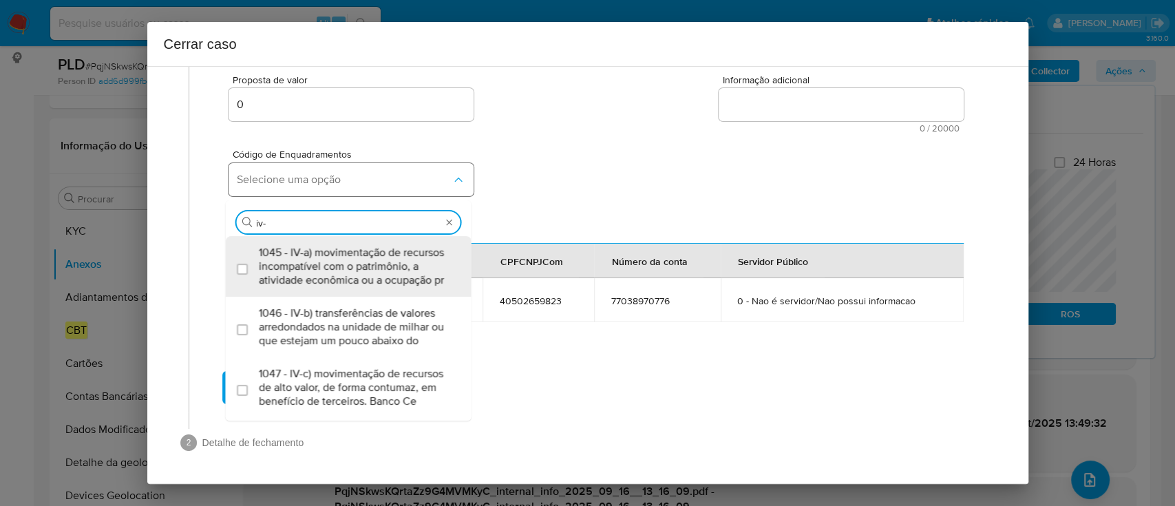
type input "iv-a"
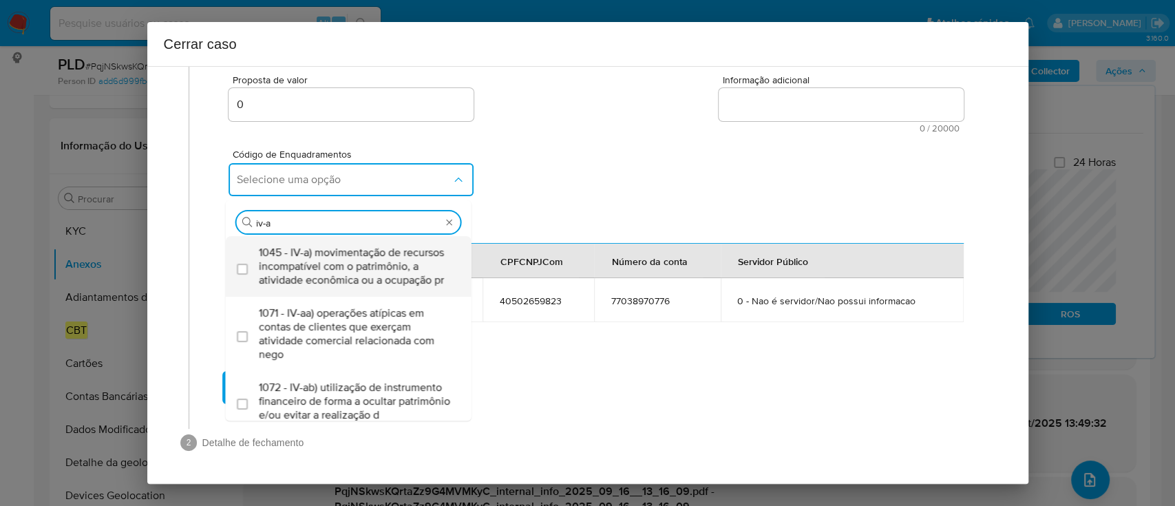
click at [374, 246] on span "1045 - IV-a) movimentação de recursos incompatível com o patrimônio, a atividad…" at bounding box center [355, 266] width 193 height 41
checkbox input "true"
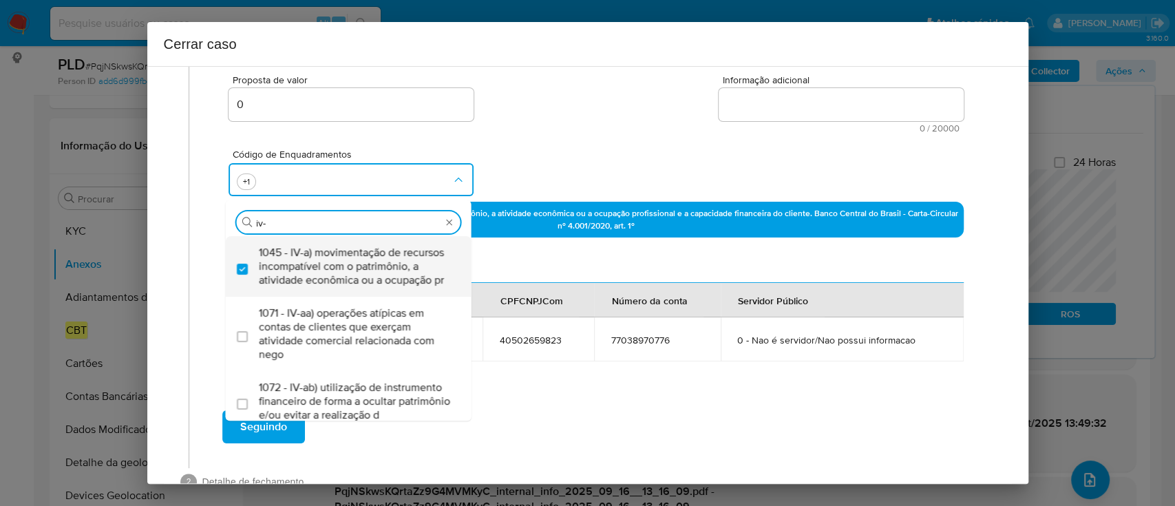
type input "iv-t"
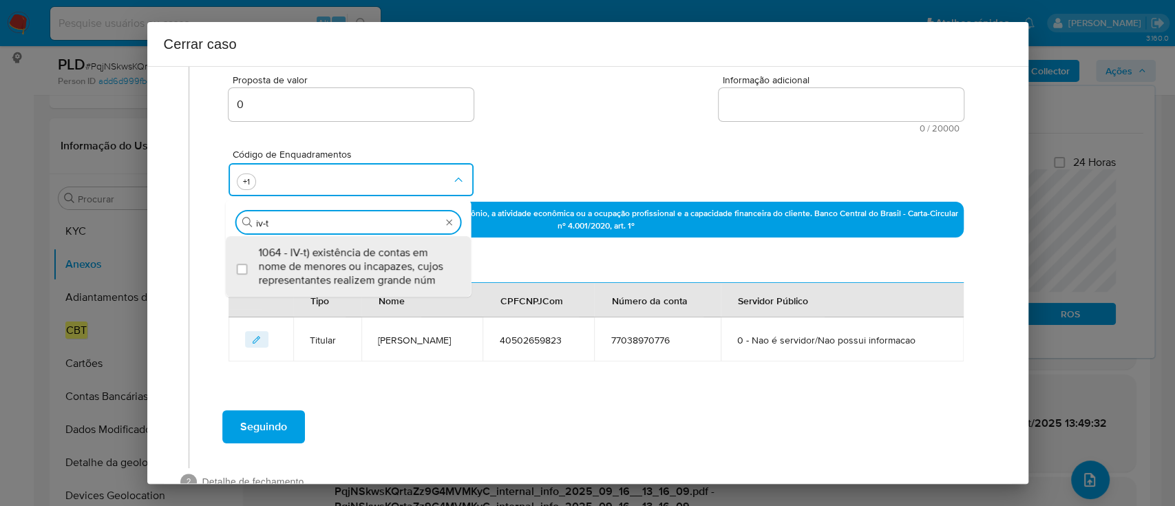
click at [381, 272] on span "1064 - IV-t) existência de contas em nome de menores ou incapazes, cujos repres…" at bounding box center [355, 266] width 193 height 41
checkbox input "true"
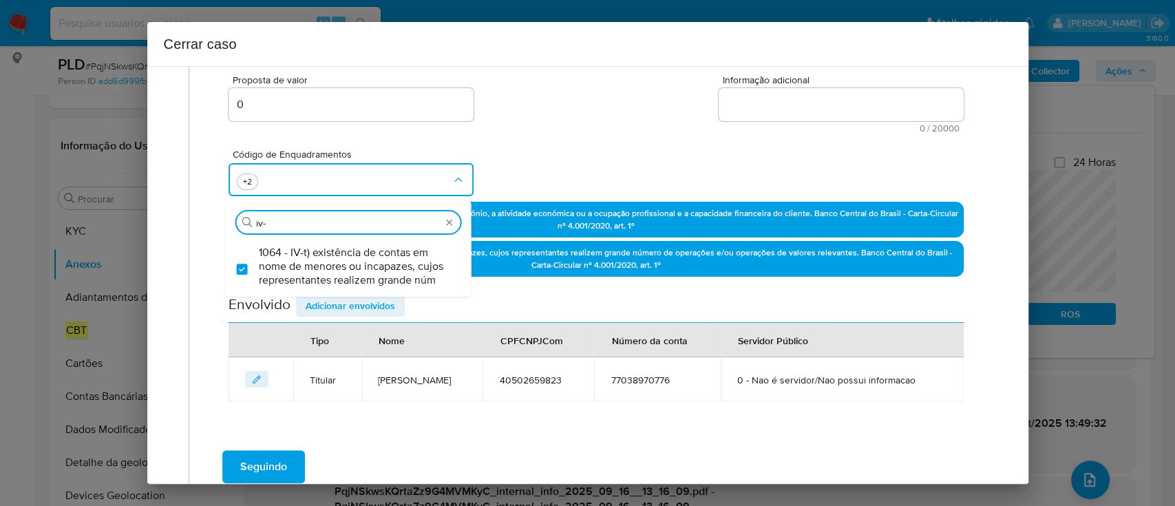
scroll to position [0, 0]
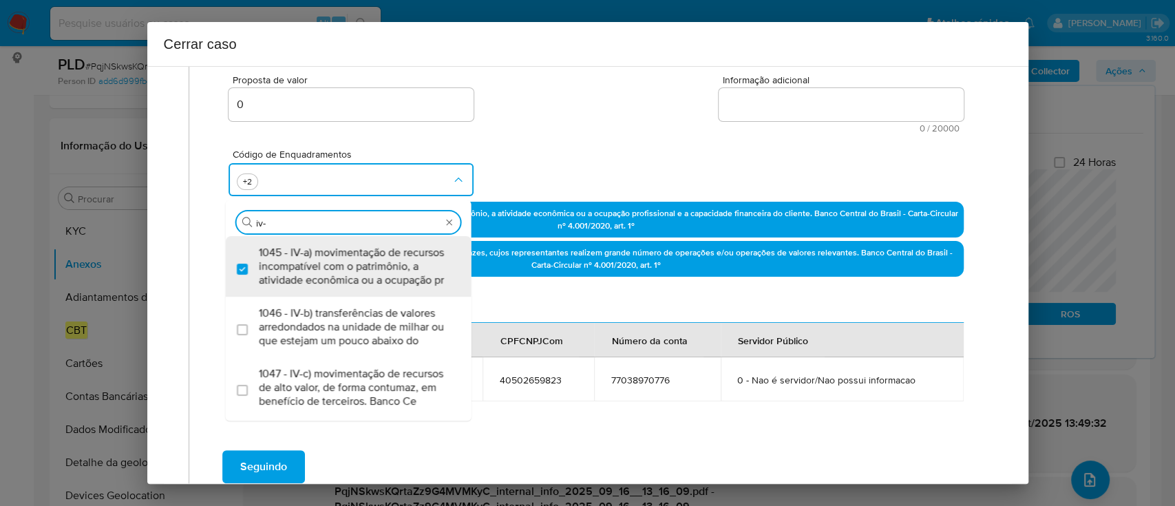
type input "iv-d"
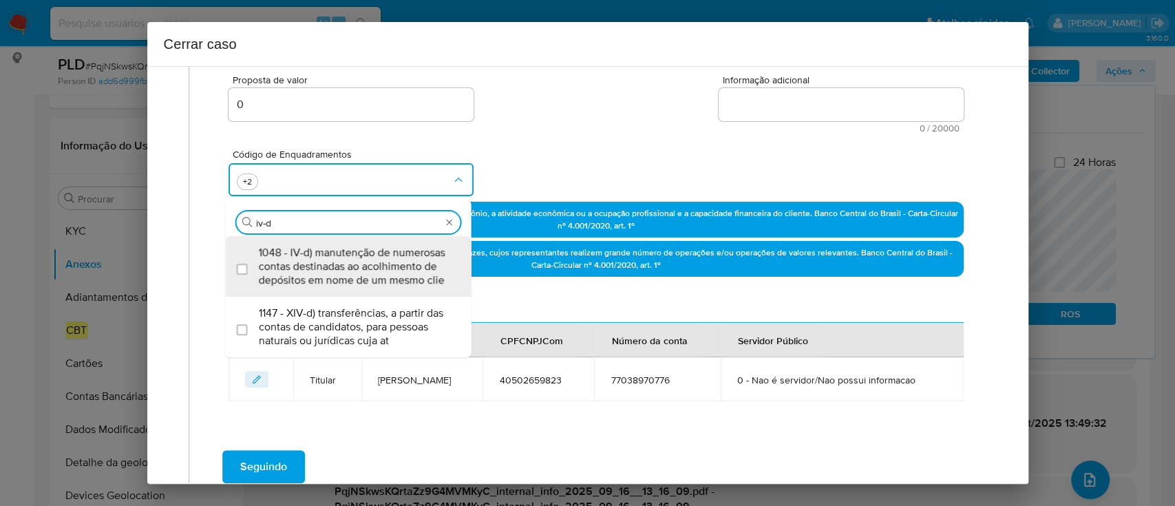
click at [381, 272] on span "1048 - IV-d) manutenção de numerosas contas destinadas ao acolhimento de depósi…" at bounding box center [355, 266] width 193 height 41
checkbox input "true"
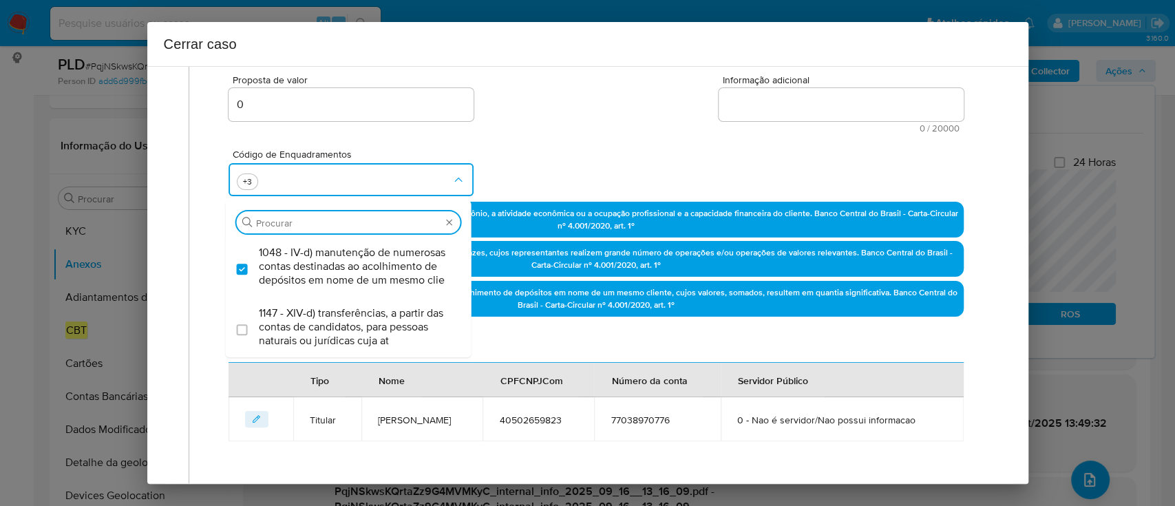
click at [633, 129] on div "Proposta de valor 0 Informação adicional 0 / 20000 20000 caracteres restantes" at bounding box center [595, 96] width 734 height 74
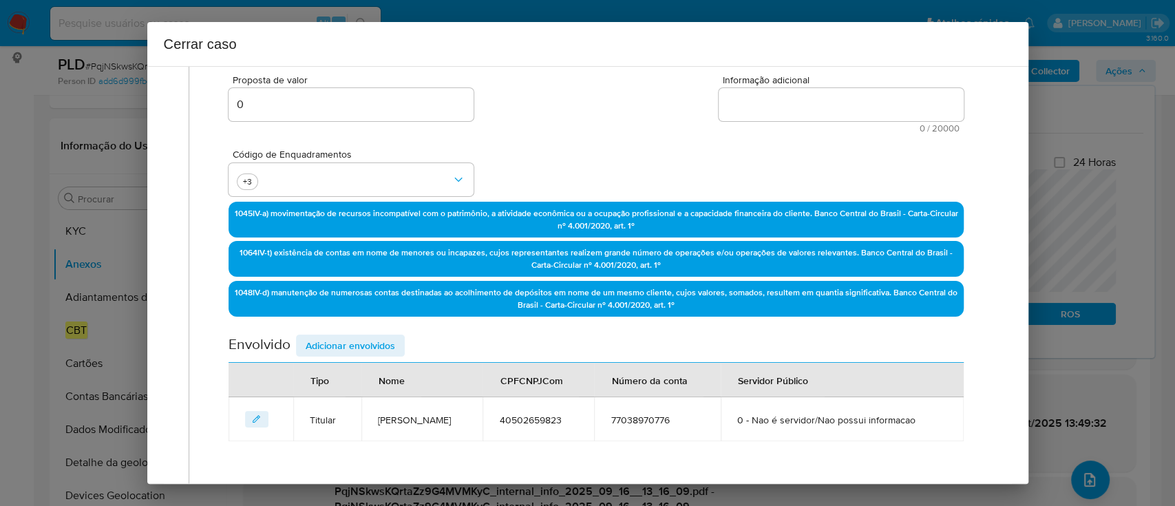
click at [776, 100] on textarea "Informação adicional" at bounding box center [841, 104] width 245 height 33
paste textarea "Laura Ferreira de Souza, CPF 40502659823, 18 anos, residente no município de Sã…"
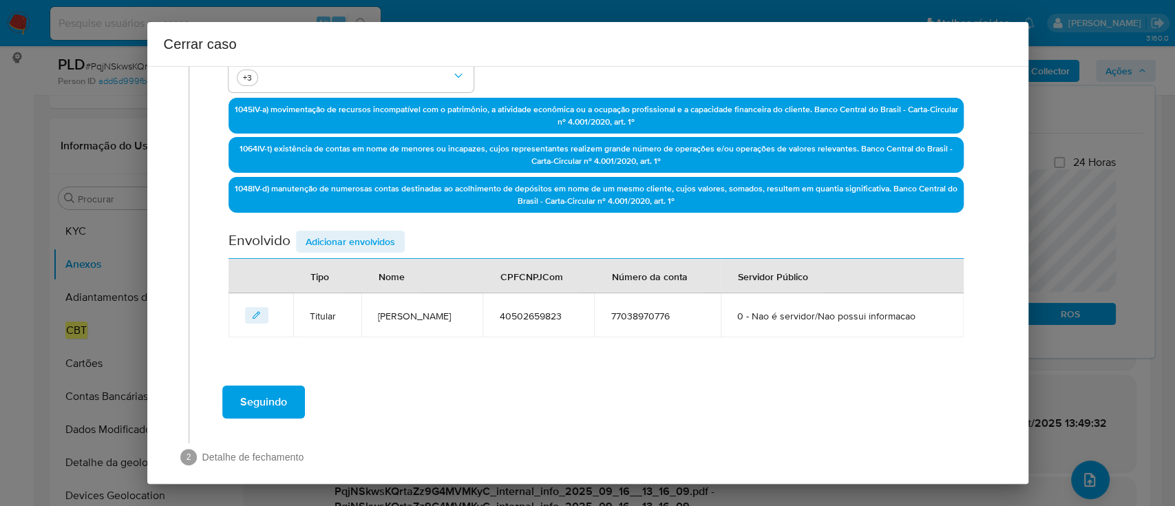
scroll to position [430, 0]
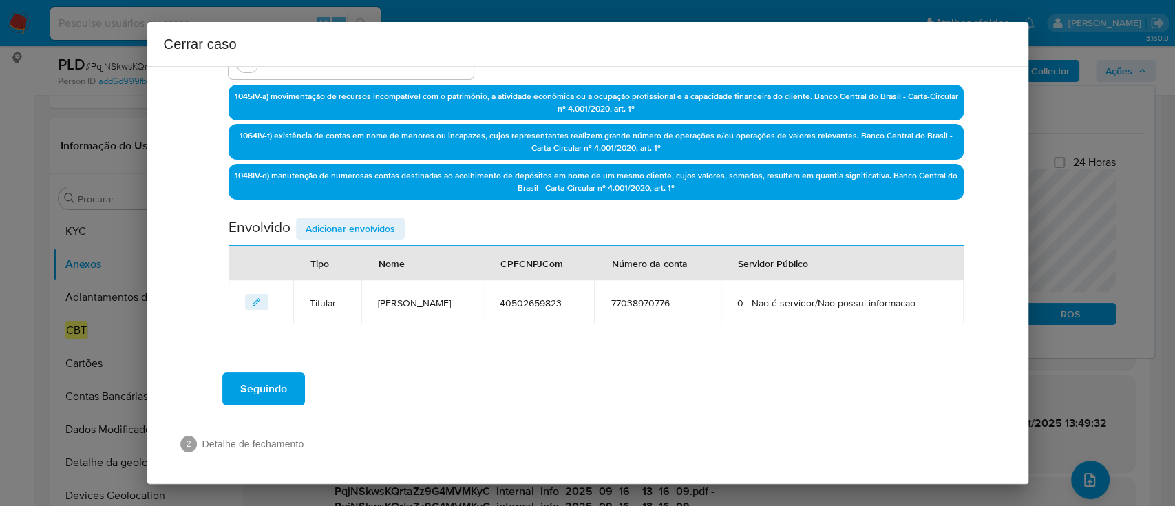
type textarea "Laura Ferreira de Souza, CPF 40502659823, 18 anos, residente no município de Sã…"
click at [380, 231] on span "Adicionar envolvidos" at bounding box center [350, 228] width 89 height 19
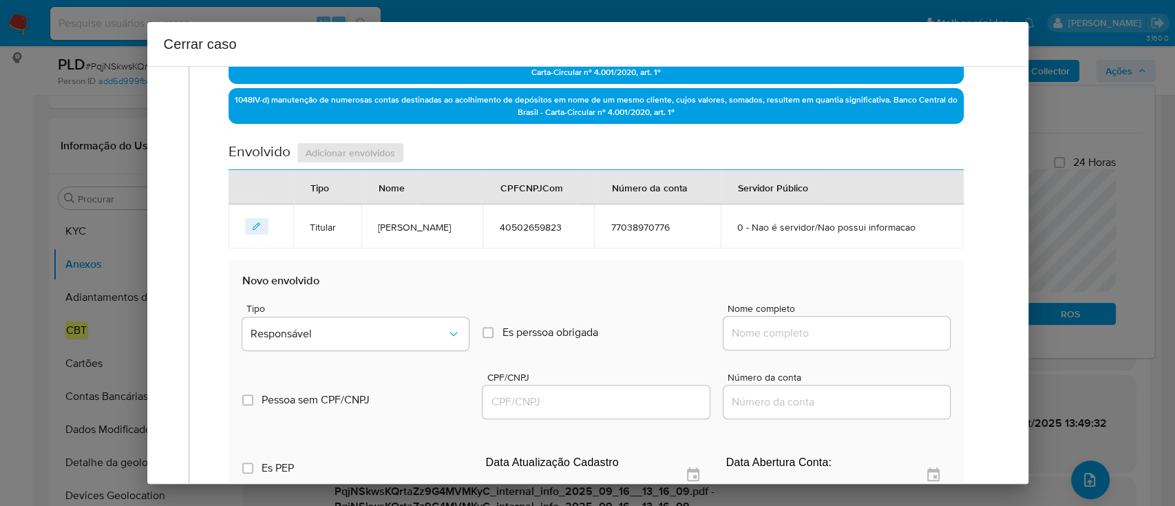
scroll to position [705, 0]
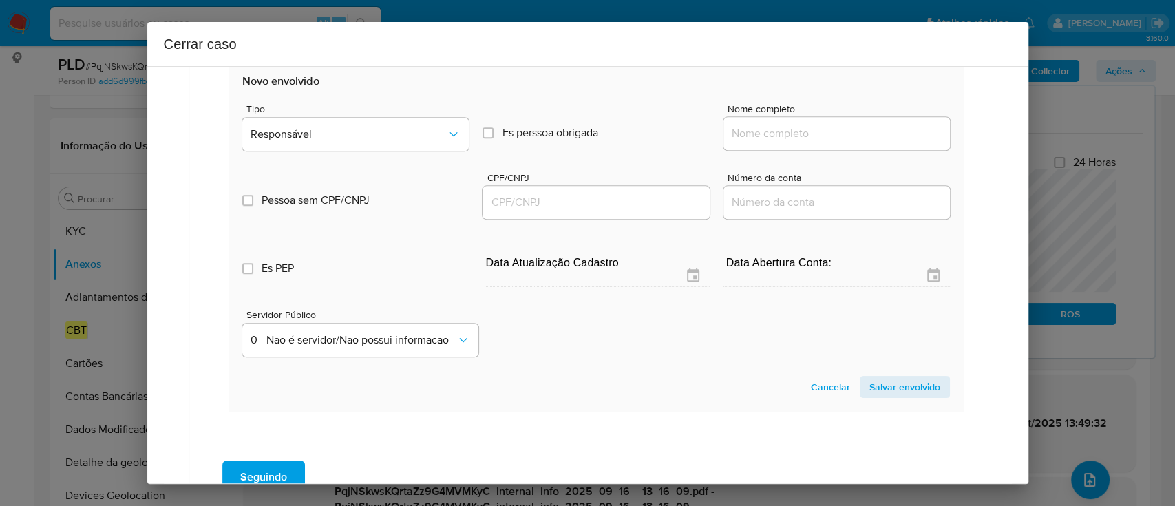
click at [772, 141] on div at bounding box center [836, 133] width 226 height 33
click at [776, 136] on input "Nome completo" at bounding box center [836, 134] width 226 height 18
paste input "Flavio Dias De Souza, 25332810857"
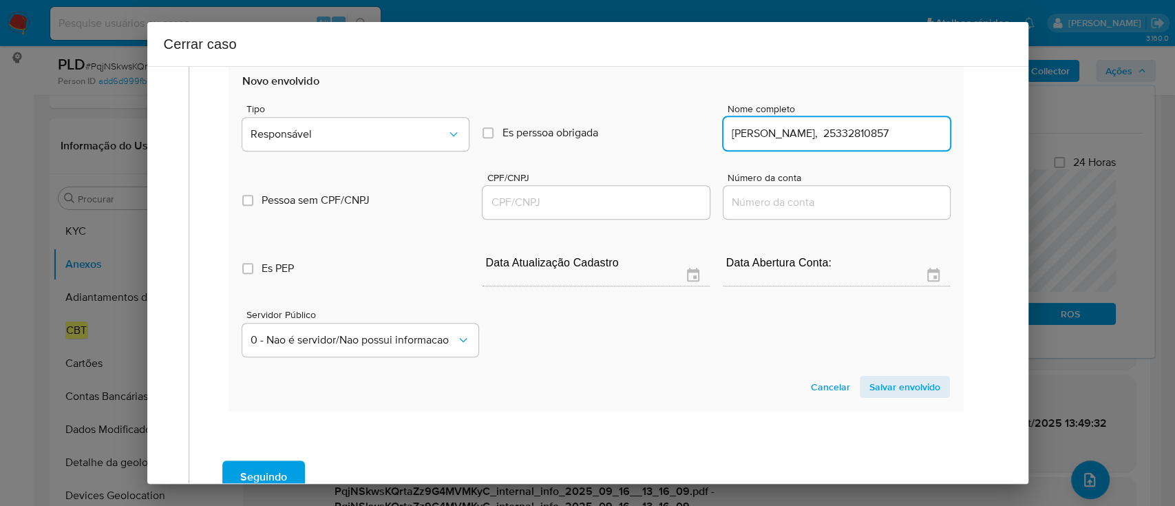
click at [875, 132] on input "Flavio Dias De Souza, 25332810857" at bounding box center [836, 134] width 226 height 18
type input "Flavio Dias De Souza,"
drag, startPoint x: 668, startPoint y: 197, endPoint x: 867, endPoint y: 135, distance: 208.3
click at [668, 197] on input "CPF/CNPJ" at bounding box center [595, 202] width 226 height 18
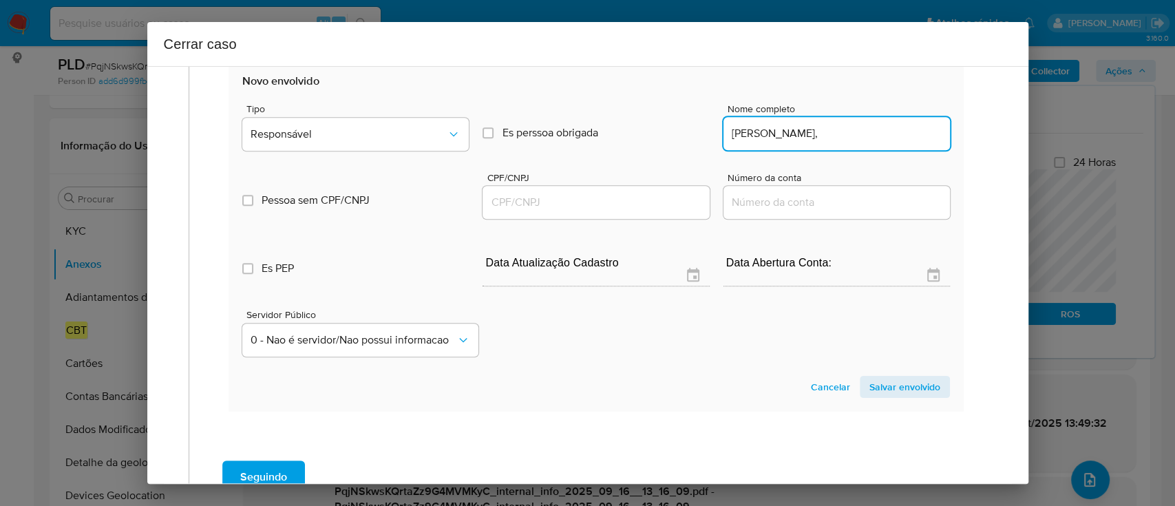
paste input "25332810857"
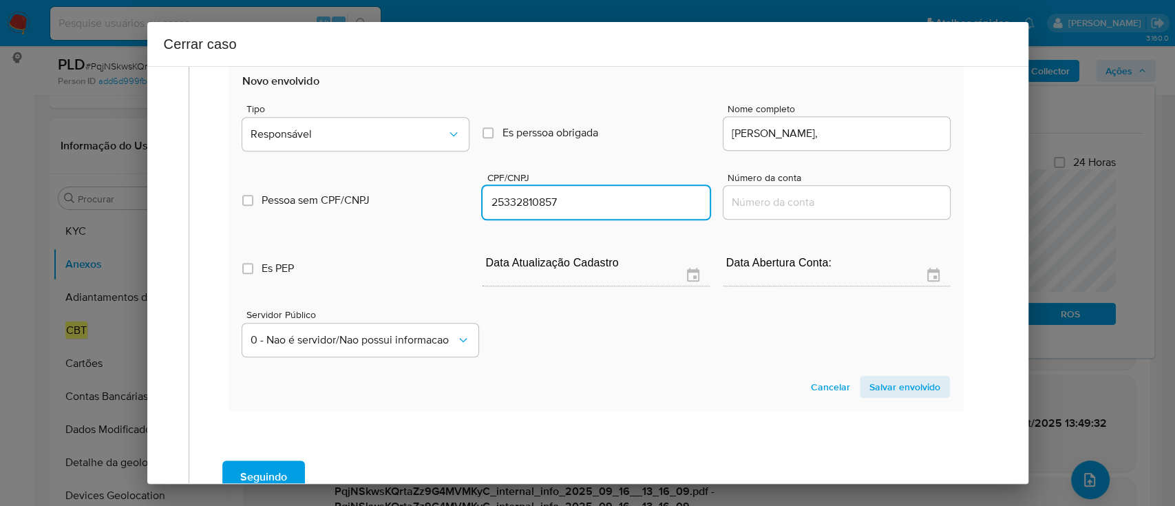
type input "25332810857"
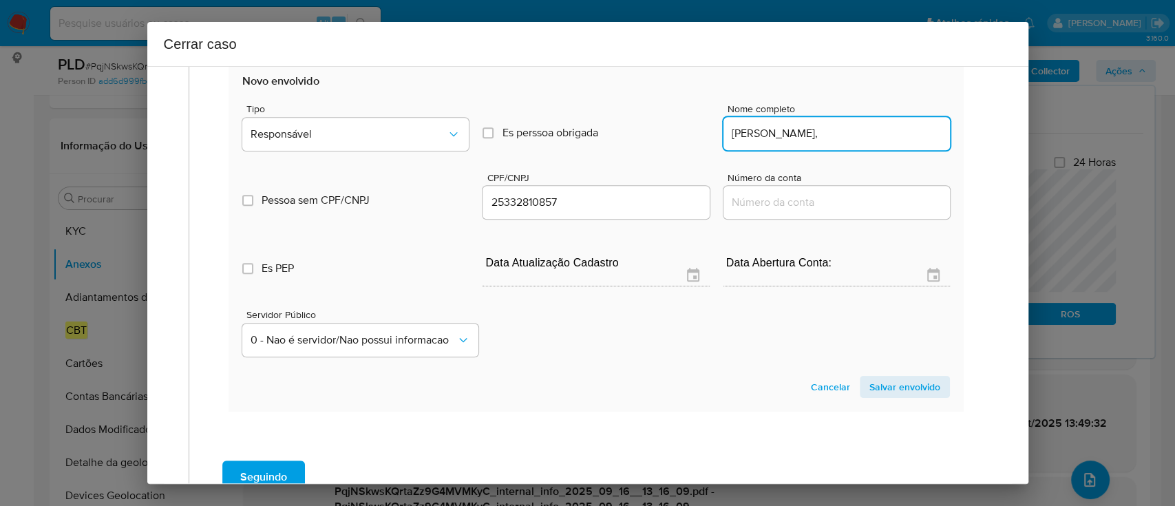
drag, startPoint x: 876, startPoint y: 132, endPoint x: 864, endPoint y: 136, distance: 12.9
click at [876, 132] on input "Flavio Dias De Souza," at bounding box center [836, 134] width 226 height 18
type input "Flavio Dias De Souza"
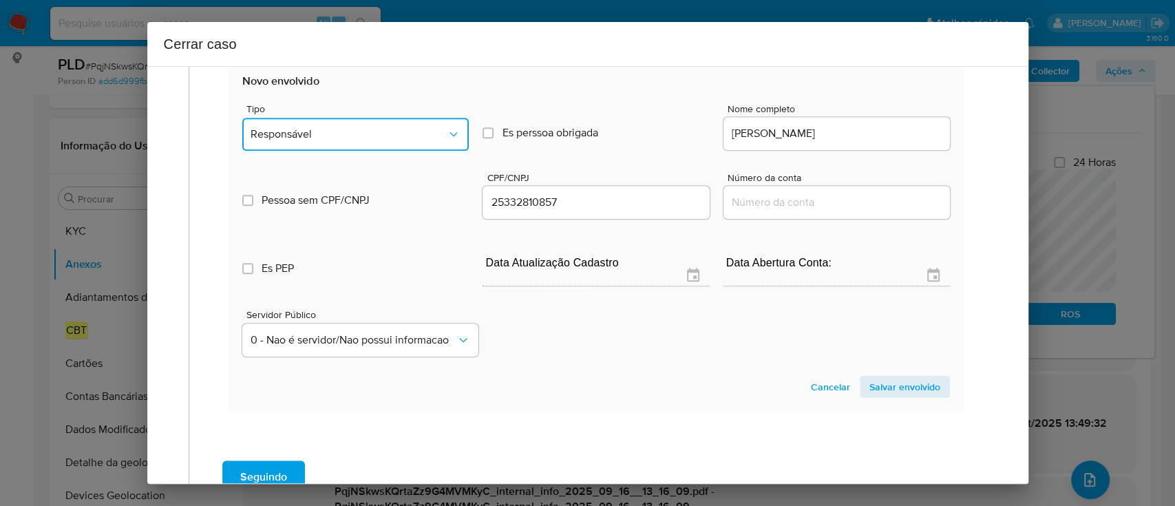
click at [434, 143] on button "Responsável" at bounding box center [355, 134] width 226 height 33
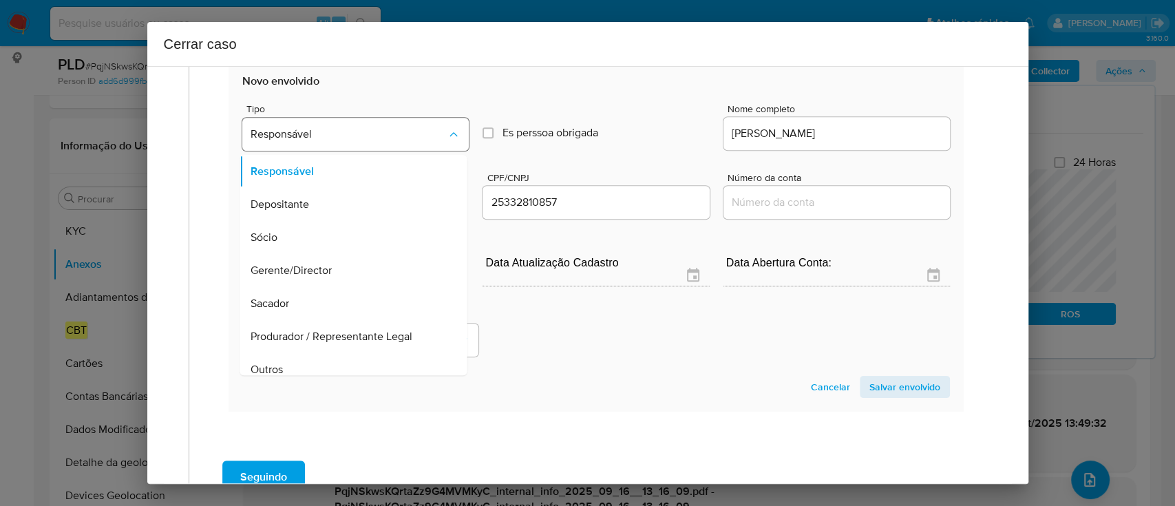
scroll to position [77, 0]
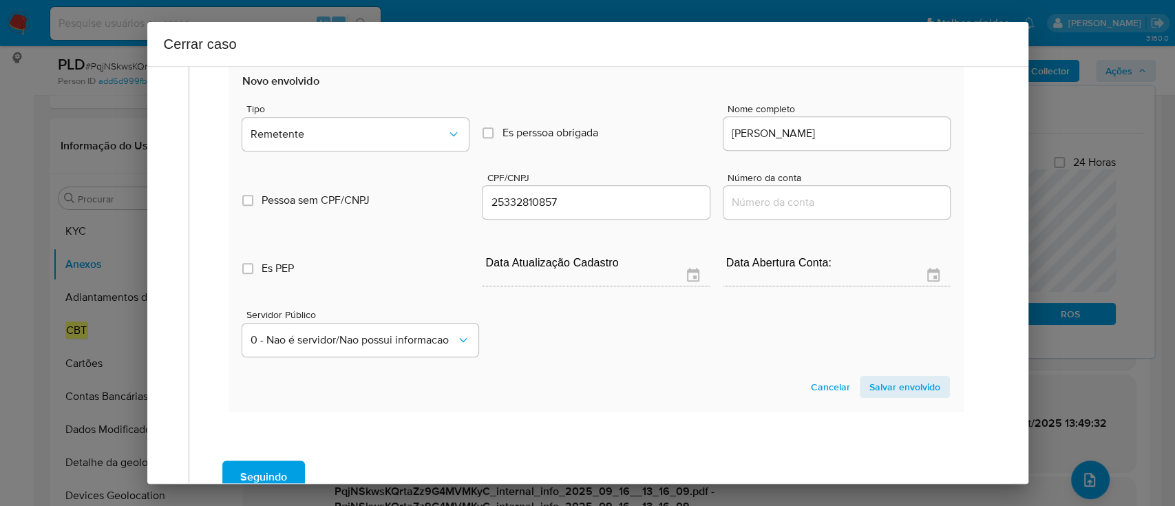
drag, startPoint x: 916, startPoint y: 388, endPoint x: 875, endPoint y: 396, distance: 41.4
click at [916, 387] on span "Salvar envolvido" at bounding box center [904, 386] width 71 height 19
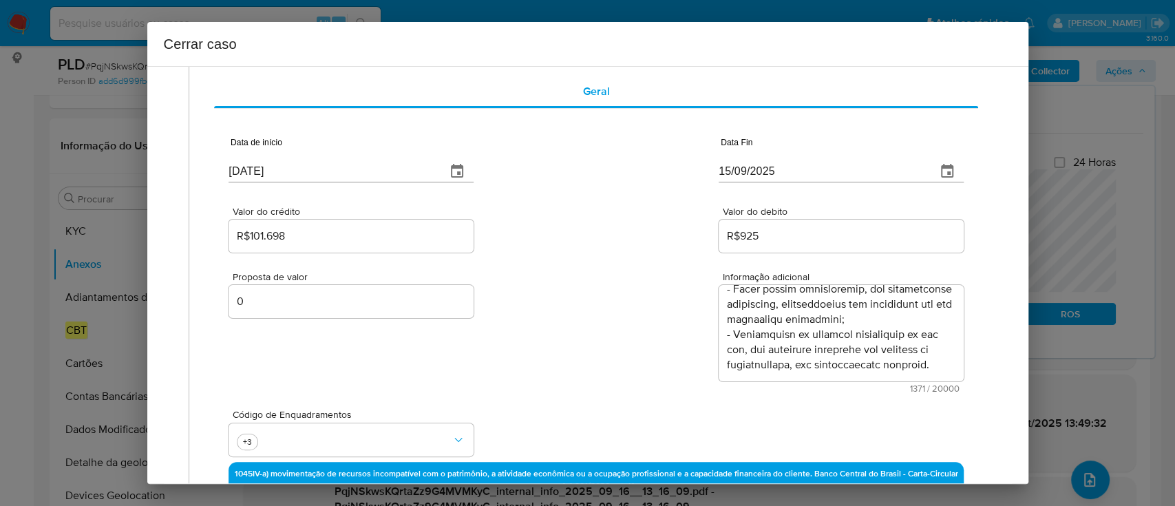
scroll to position [512, 0]
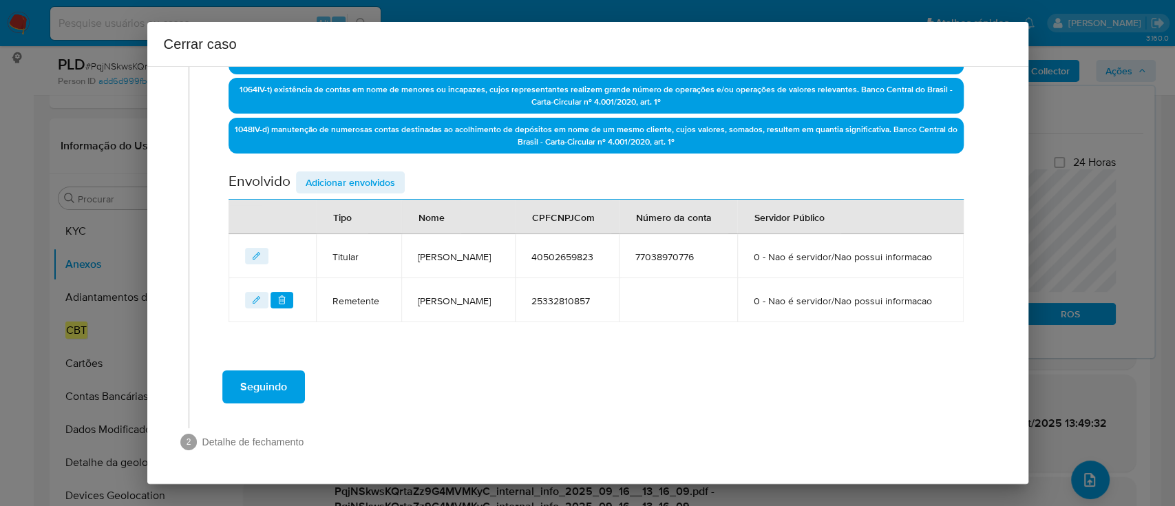
click at [269, 385] on span "Seguindo" at bounding box center [263, 387] width 47 height 30
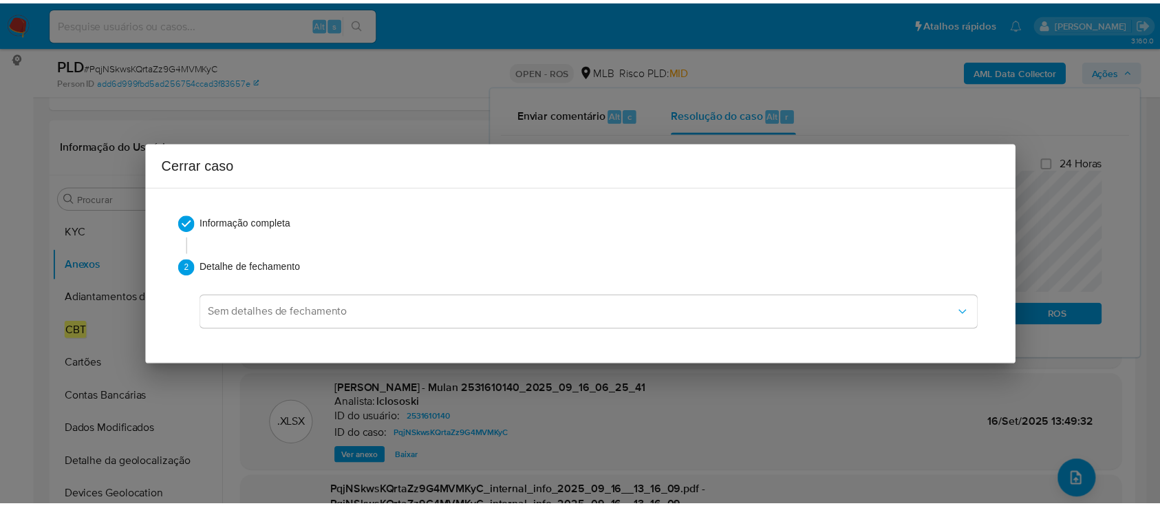
scroll to position [0, 0]
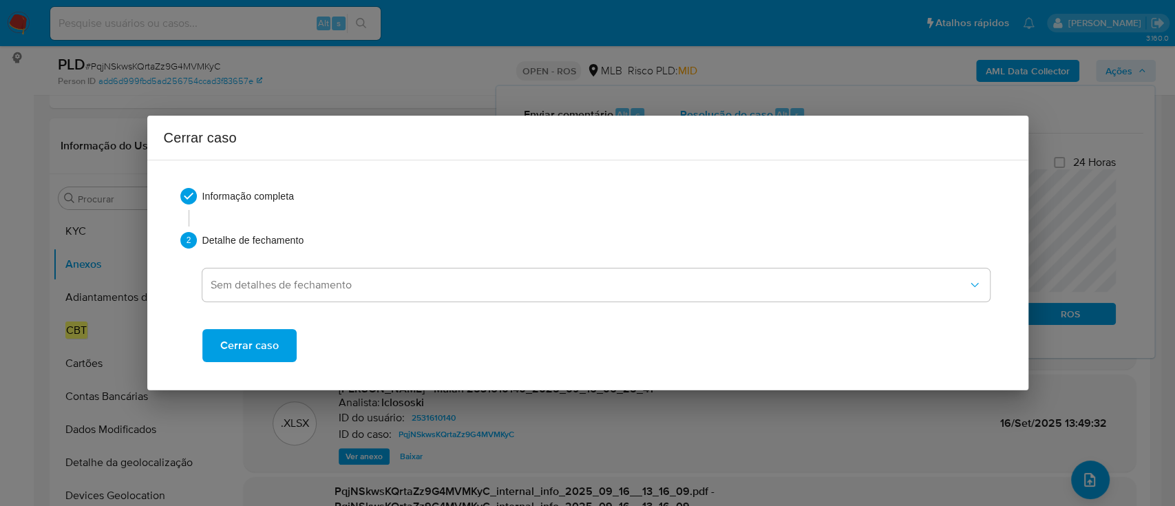
click at [260, 350] on span "Cerrar caso" at bounding box center [249, 345] width 59 height 30
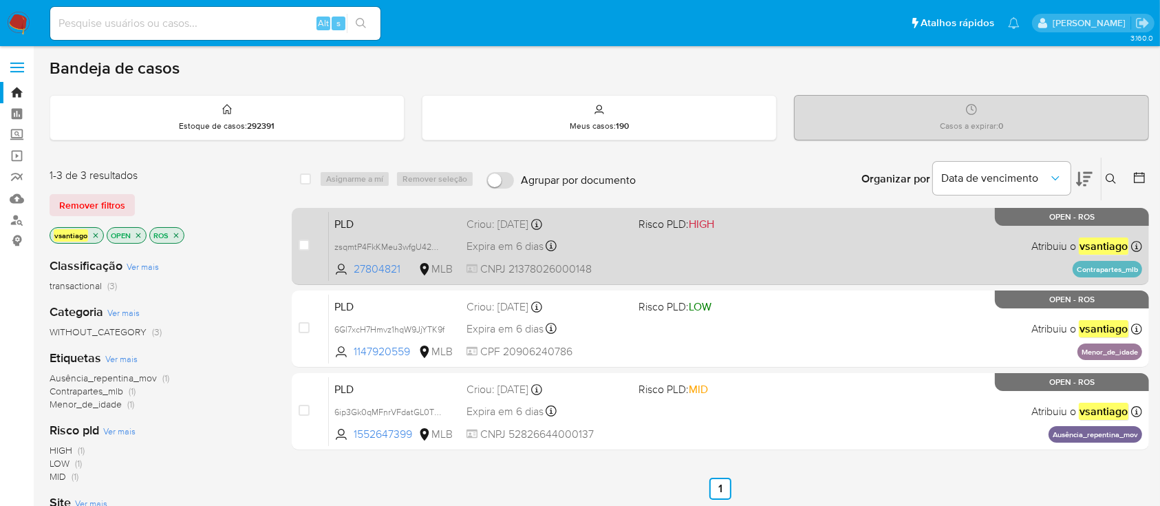
click at [600, 239] on div "Expira em 6 dias Expira em [DATE] 00:29:52" at bounding box center [547, 246] width 160 height 19
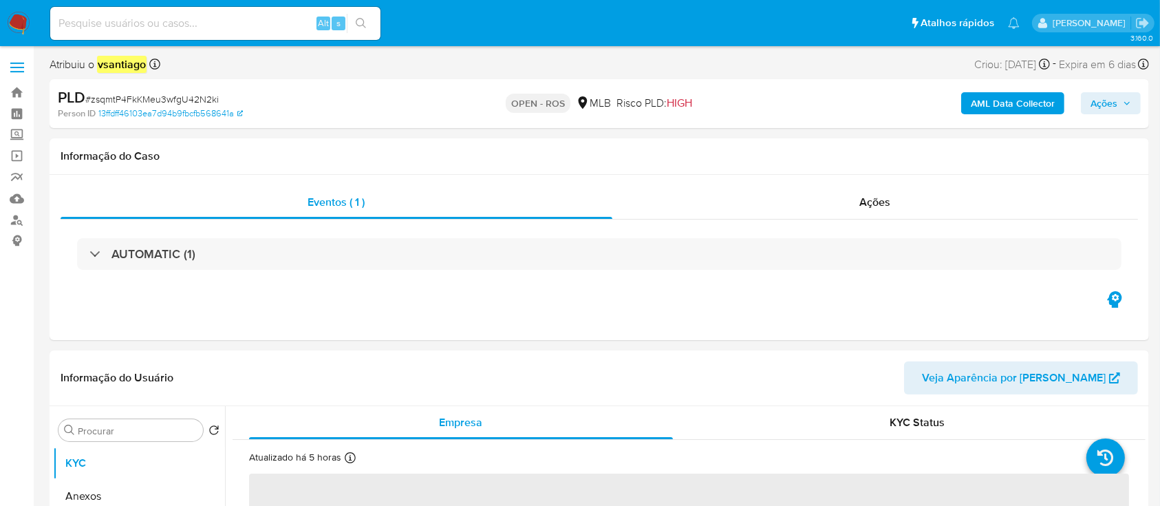
select select "10"
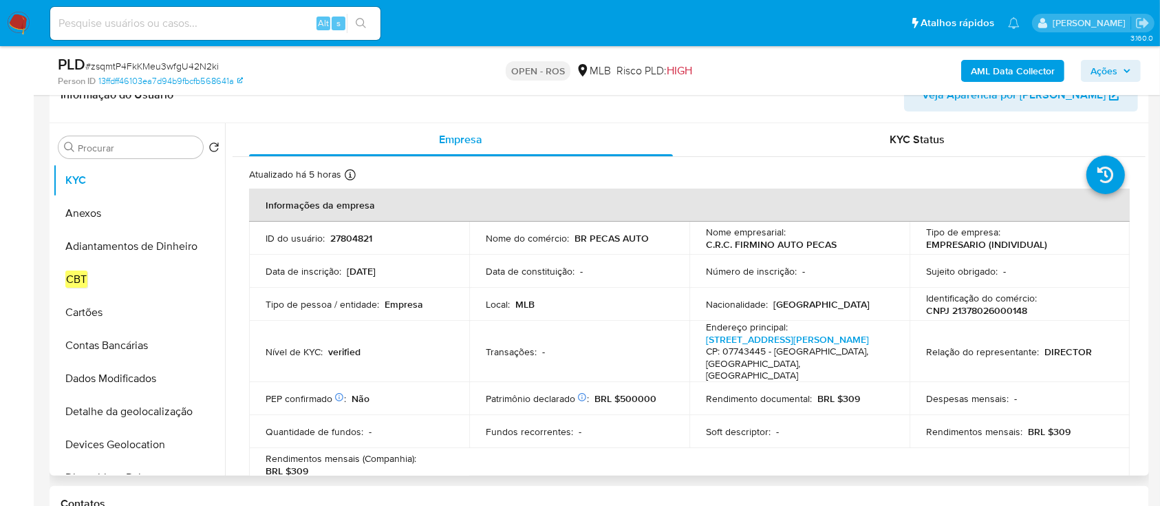
scroll to position [275, 0]
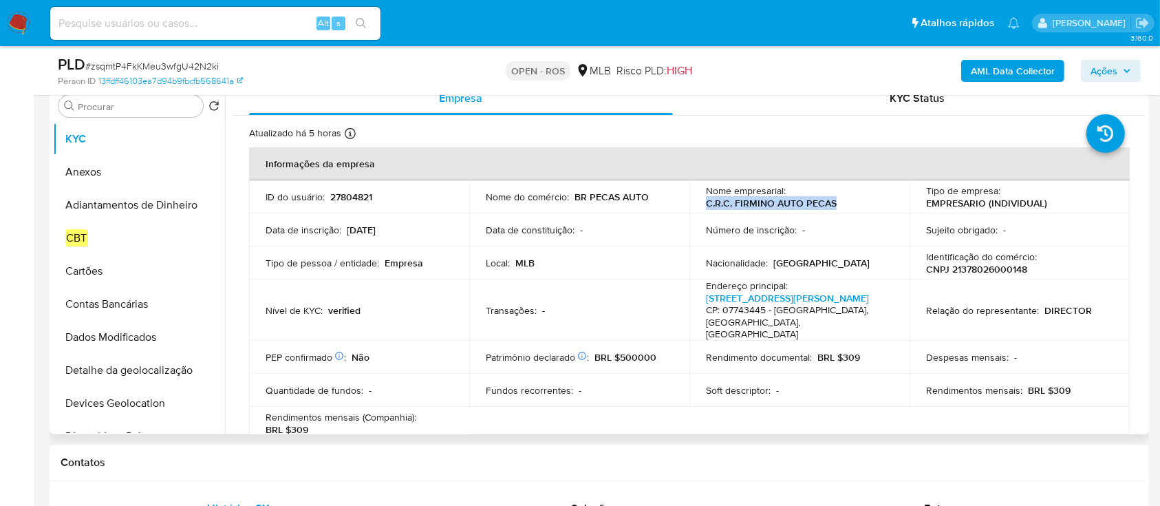
drag, startPoint x: 833, startPoint y: 206, endPoint x: 705, endPoint y: 209, distance: 128.0
click at [706, 209] on div "Nome empresarial : C.R.C. FIRMINO AUTO PECAS" at bounding box center [799, 196] width 187 height 25
copy p "C.R.C. FIRMINO AUTO PECAS"
click at [988, 265] on p "CNPJ 21378026000148" at bounding box center [976, 269] width 101 height 12
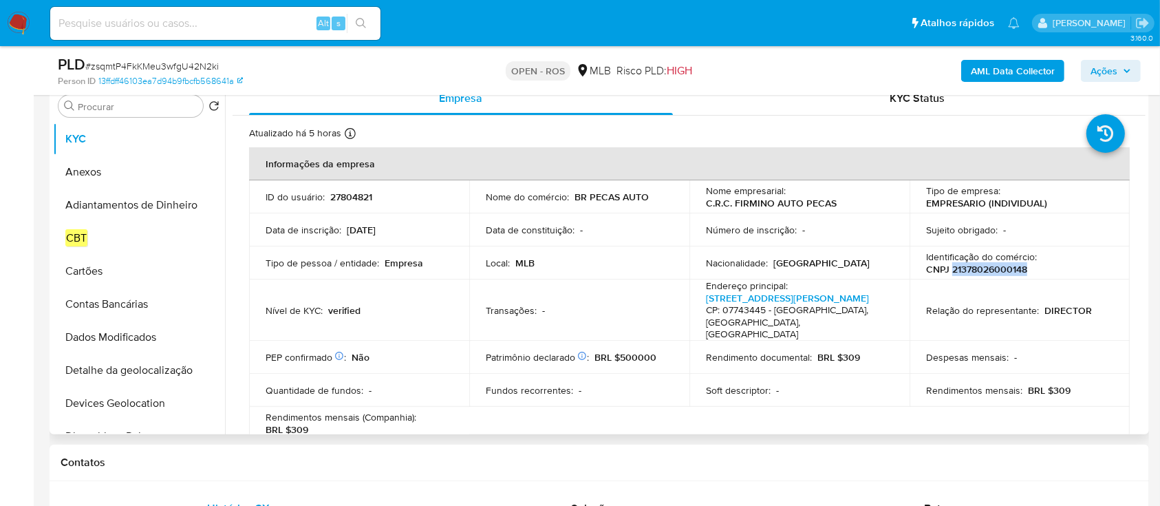
copy p "21378026000148"
click at [81, 171] on button "Anexos" at bounding box center [133, 172] width 161 height 33
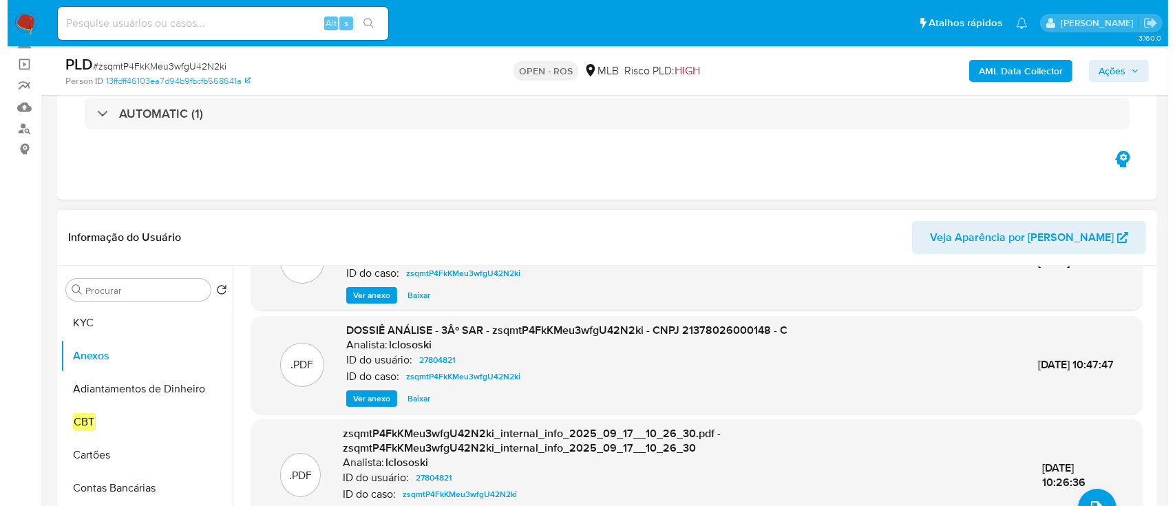
scroll to position [145, 0]
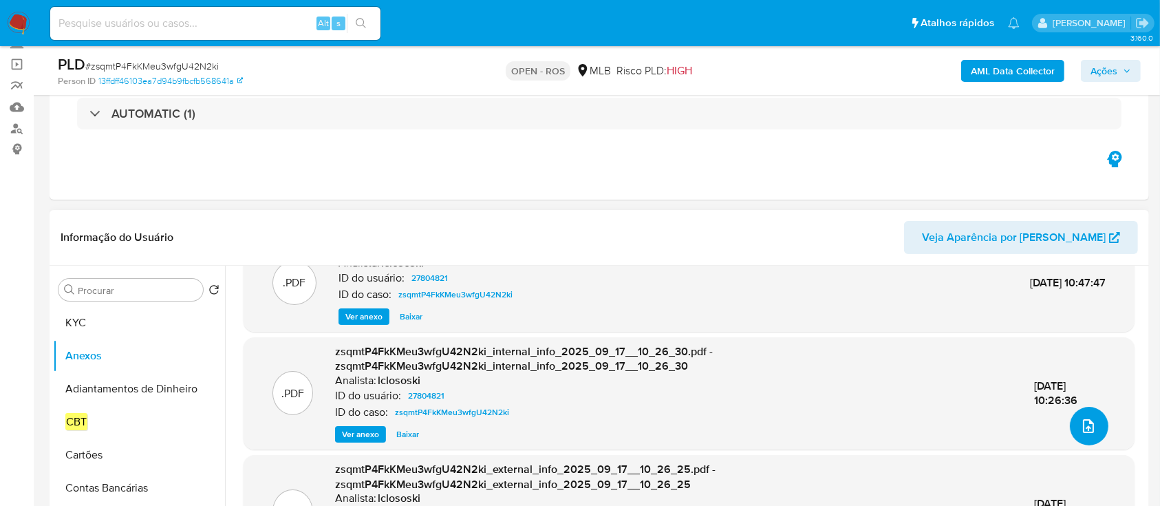
click at [1071, 421] on button "upload-file" at bounding box center [1089, 426] width 39 height 39
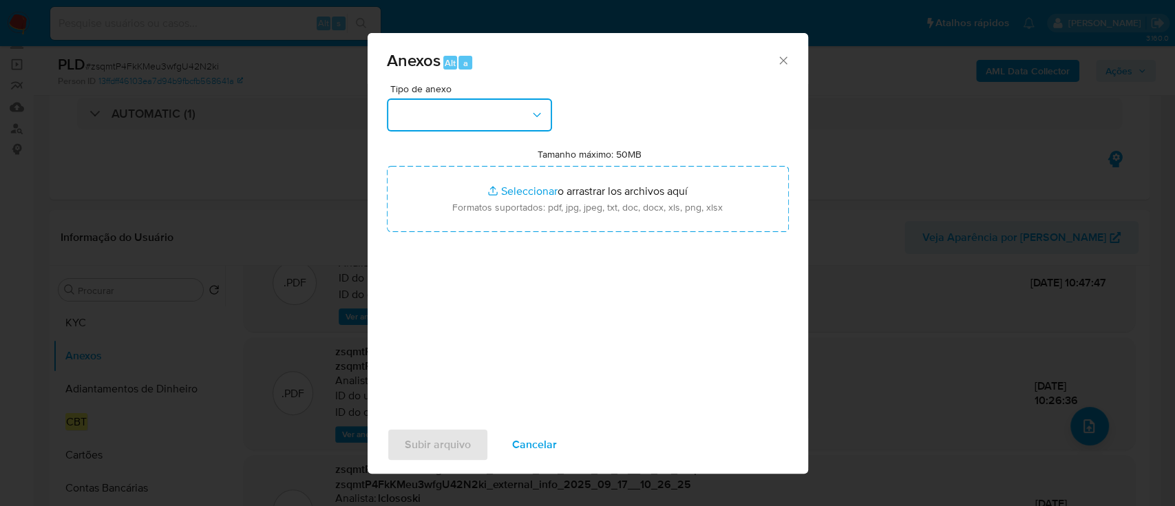
click at [482, 115] on button "button" at bounding box center [469, 114] width 165 height 33
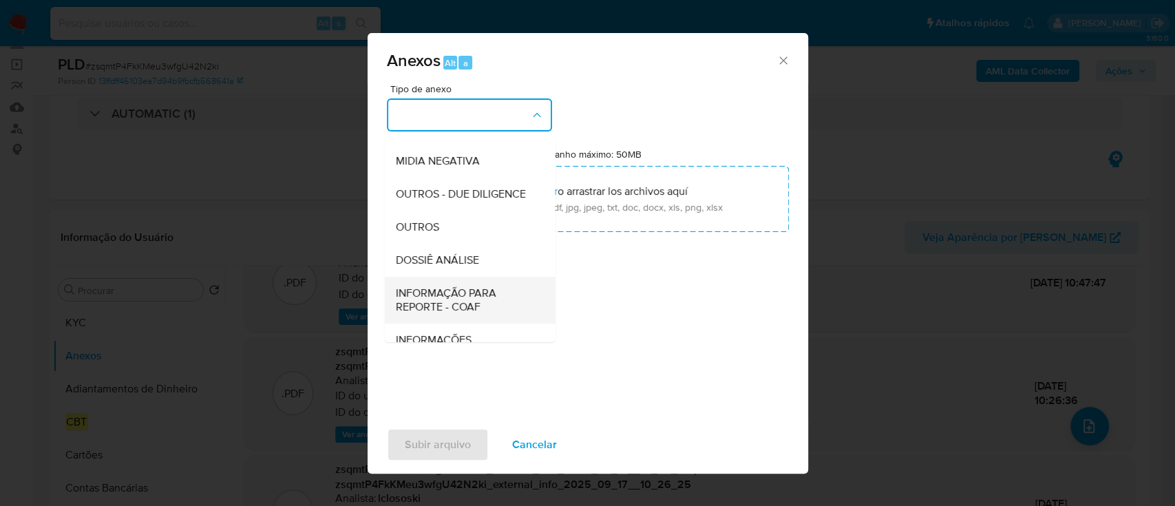
scroll to position [211, 0]
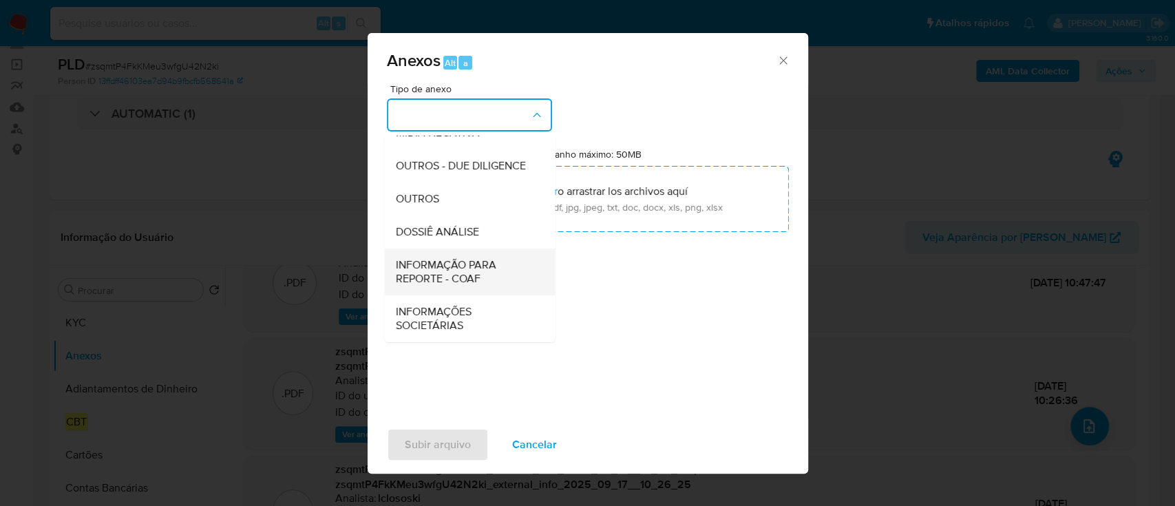
click at [457, 263] on span "INFORMAÇÃO PARA REPORTE - COAF" at bounding box center [465, 272] width 140 height 28
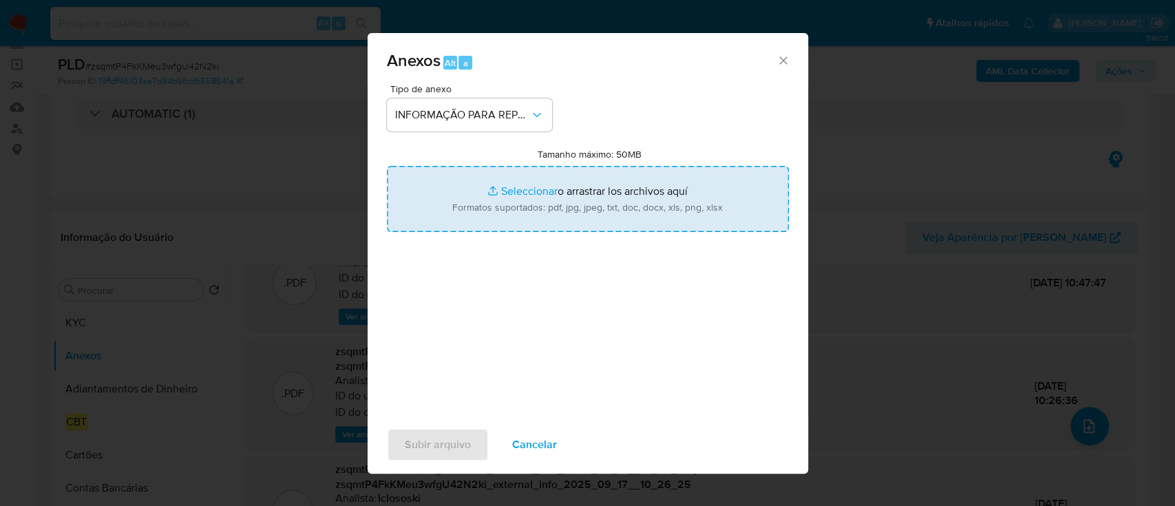
type input "C:\fakepath\SAR - zsqmtP4FkKMeu3wfgU42N2ki - CNPJ 21378026000148 - C.R.C. FIRMI…"
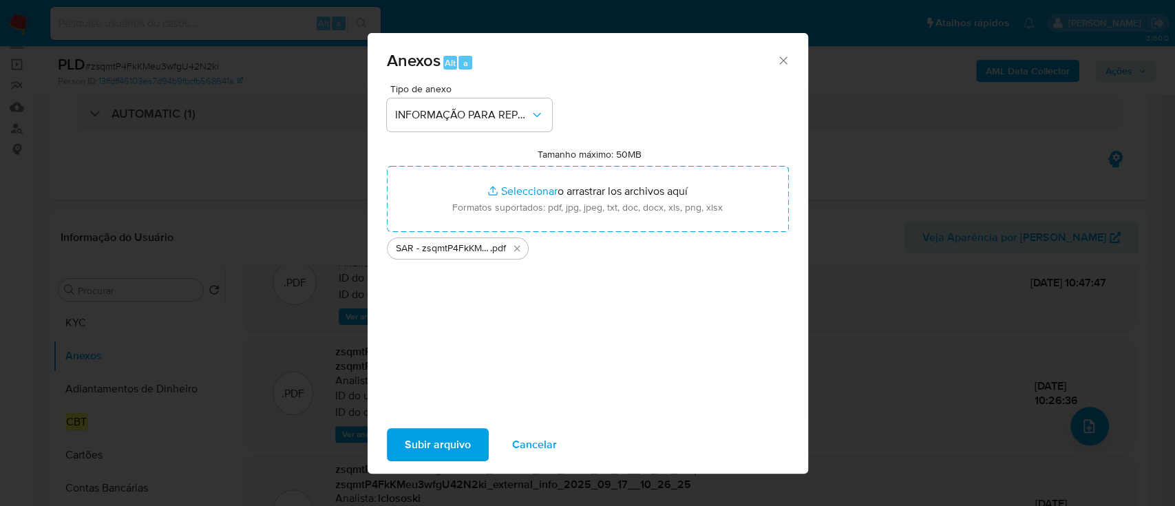
click at [456, 449] on span "Subir arquivo" at bounding box center [438, 444] width 66 height 30
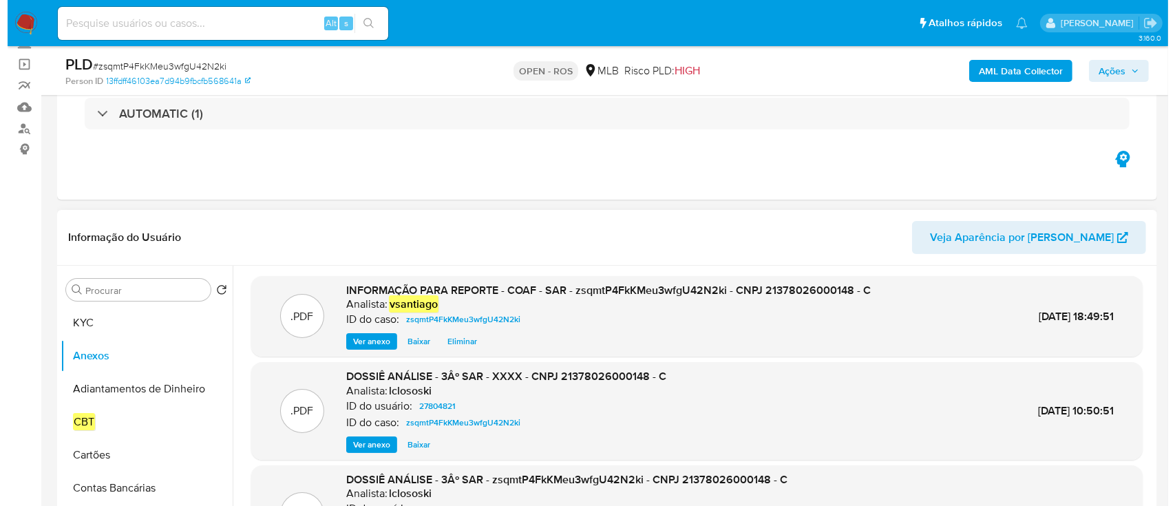
scroll to position [0, 0]
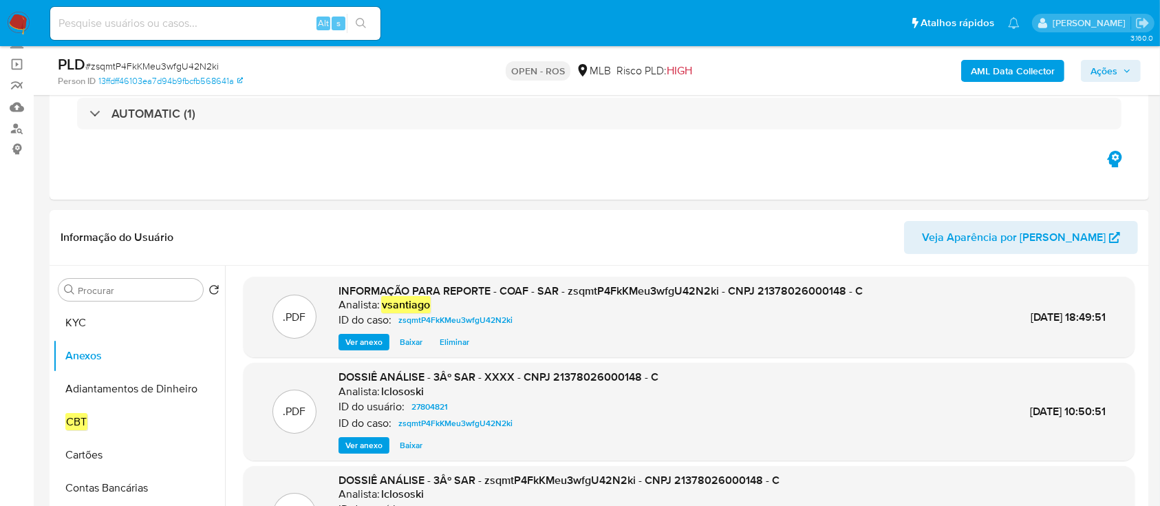
click at [1122, 70] on span "Ações" at bounding box center [1111, 70] width 41 height 19
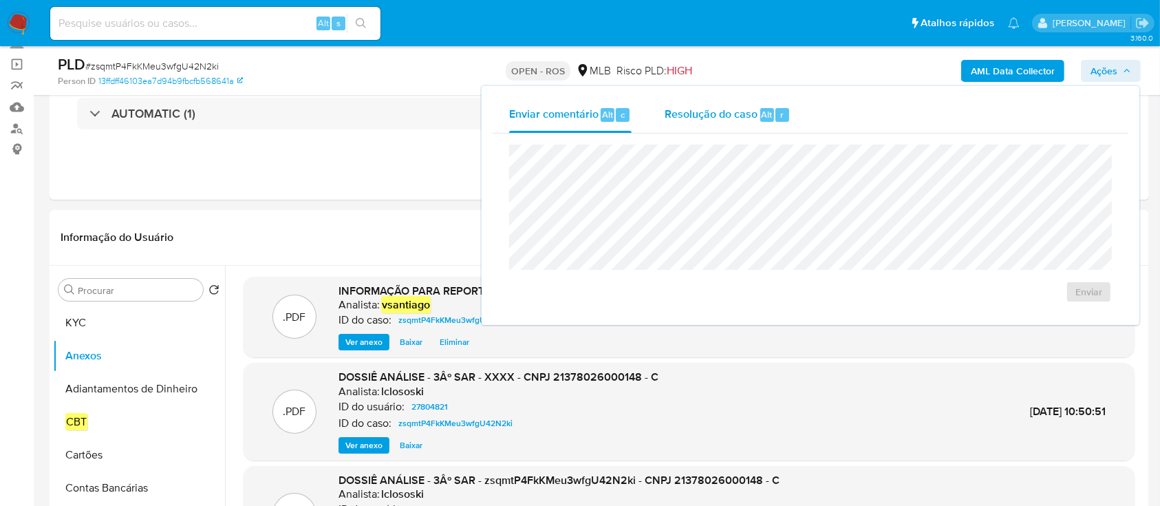
click at [699, 116] on span "Resolução do caso" at bounding box center [711, 114] width 93 height 16
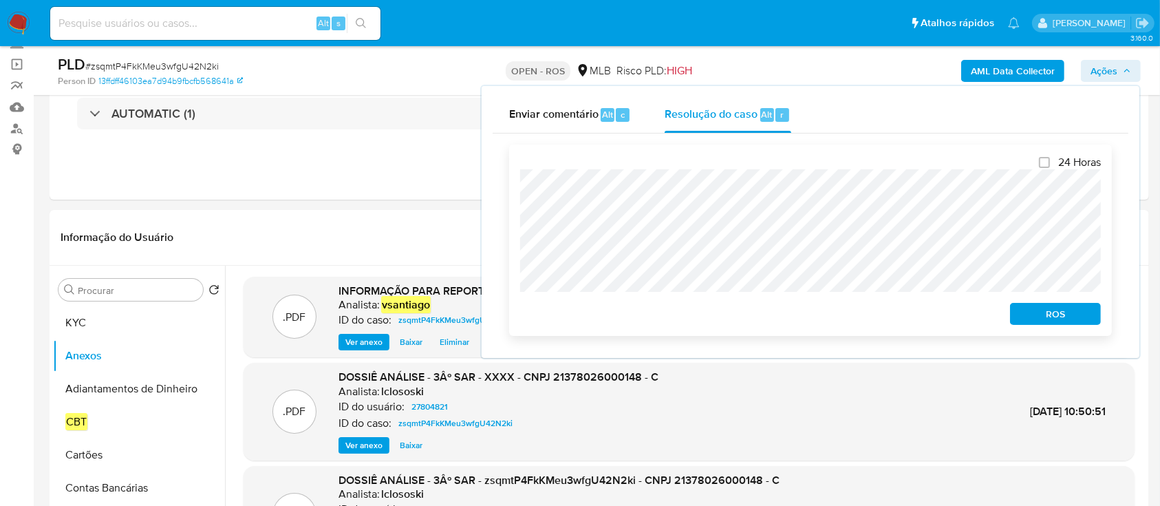
click at [1057, 313] on span "ROS" at bounding box center [1056, 313] width 72 height 19
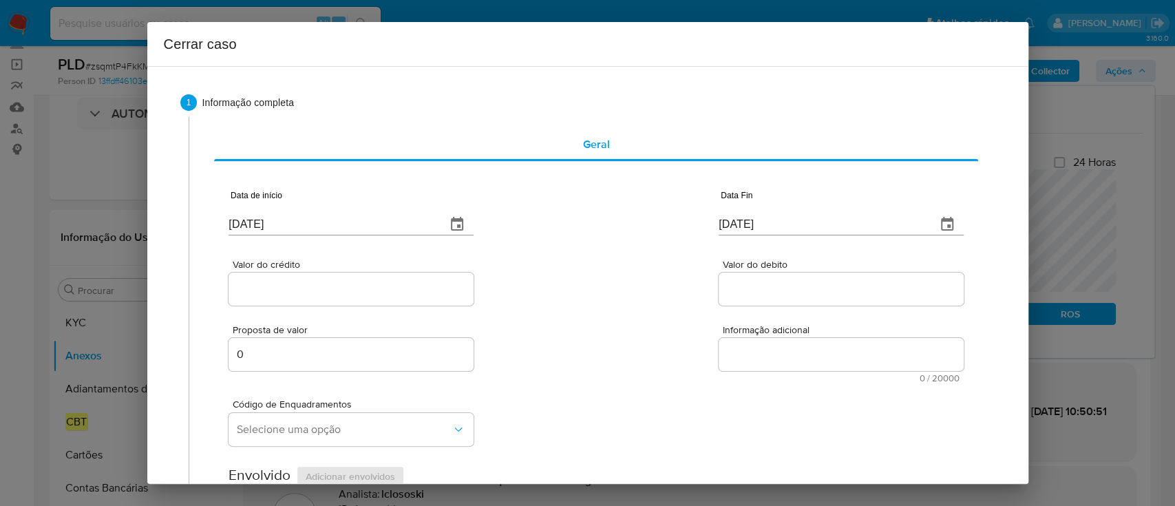
click at [259, 231] on input "[DATE]" at bounding box center [331, 224] width 206 height 22
paste input "01/07"
drag, startPoint x: 259, startPoint y: 231, endPoint x: 539, endPoint y: 233, distance: 280.1
click at [263, 231] on input "[DATE]" at bounding box center [331, 224] width 206 height 22
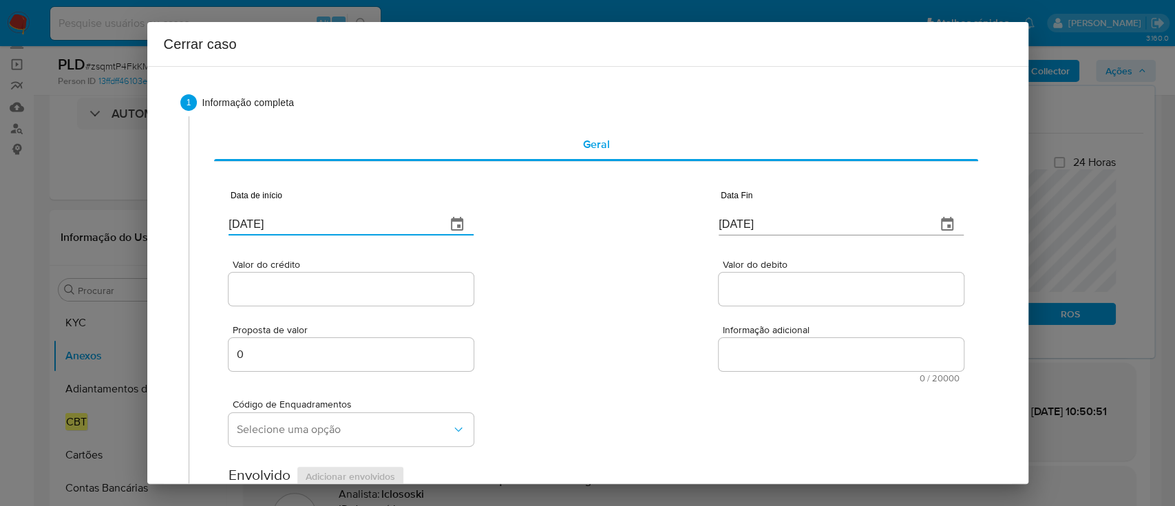
type input "[DATE]"
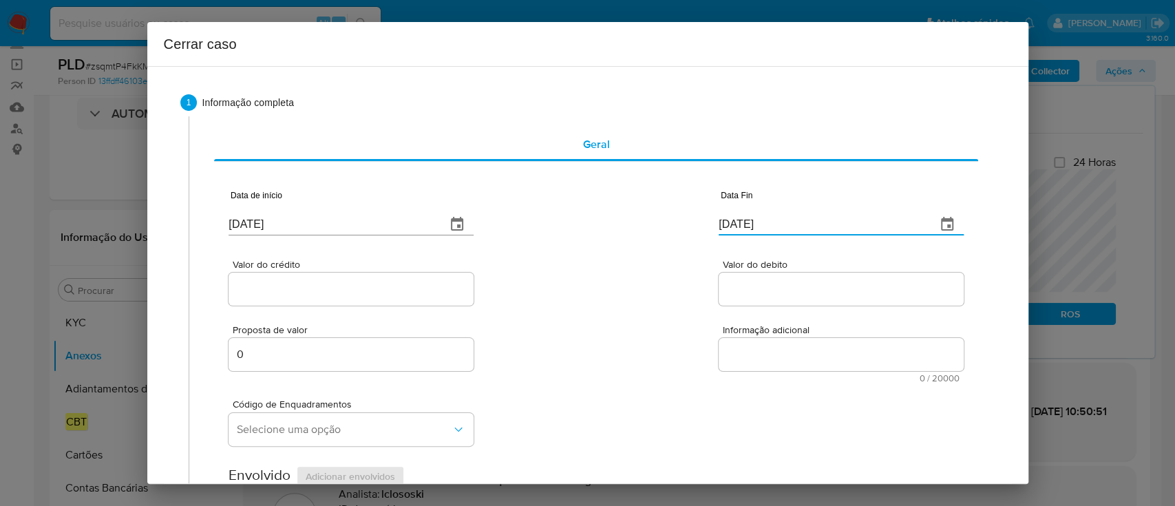
click at [752, 225] on input "[DATE]" at bounding box center [822, 224] width 206 height 22
paste input "6"
type input "[DATE]"
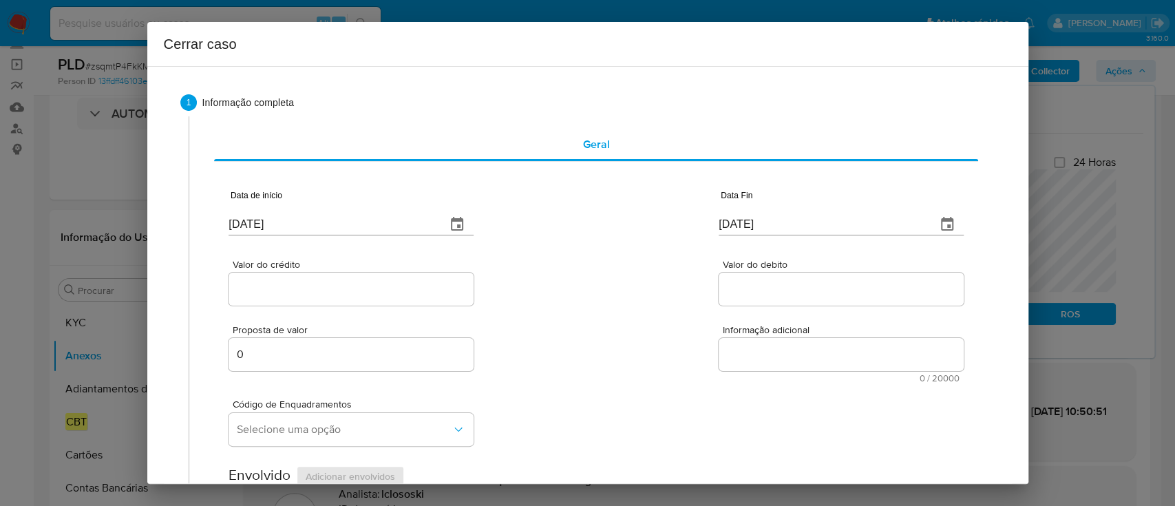
click at [602, 284] on div "Valor do crédito Valor do debito" at bounding box center [595, 275] width 734 height 65
click at [324, 286] on input "Valor do crédito" at bounding box center [350, 289] width 245 height 18
paste input "R$10.361.938"
type input "R$10.361.938"
click at [523, 284] on div "Valor do crédito R$10.361.938 Valor do debito" at bounding box center [595, 275] width 734 height 65
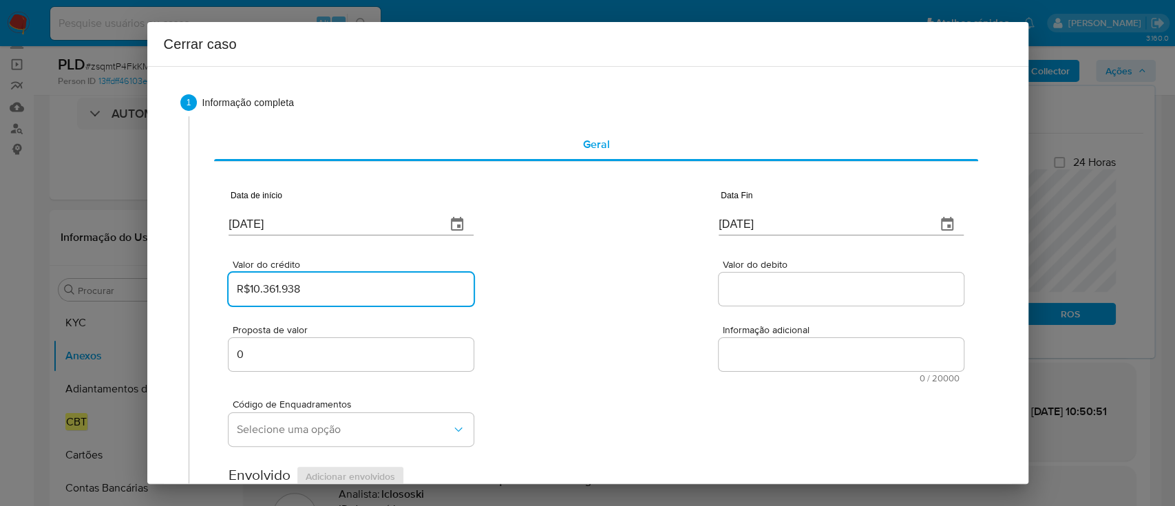
click at [749, 286] on input "Valor do debito" at bounding box center [841, 289] width 245 height 18
paste input "R$8.913.373"
type input "R$8.913.373"
click at [600, 291] on div "Valor do crédito R$10.361.938 Valor do debito R$8.913.373" at bounding box center [595, 275] width 734 height 65
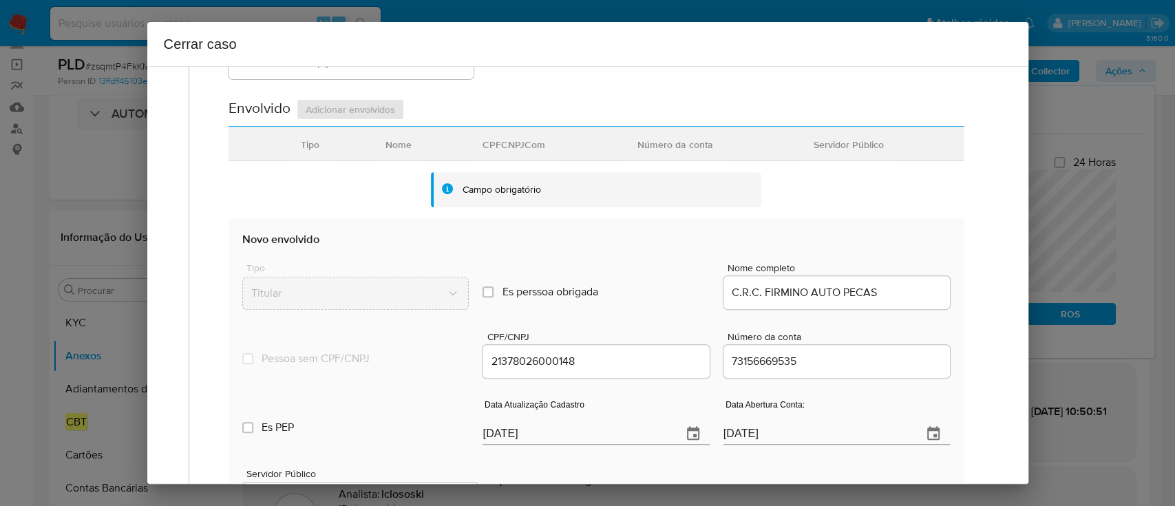
scroll to position [551, 0]
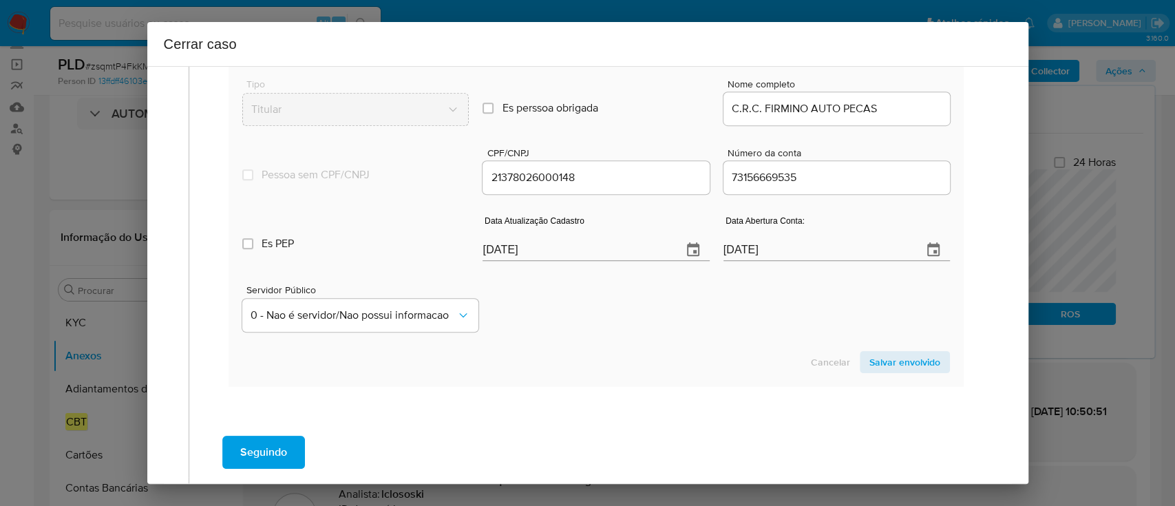
click at [632, 354] on div "Cancelar Salvar envolvido" at bounding box center [595, 362] width 707 height 22
click at [657, 326] on div "Servidor Público 0 - Nao é servidor/[PERSON_NAME] possui informacao" at bounding box center [595, 302] width 707 height 69
click at [915, 352] on span "Salvar envolvido" at bounding box center [904, 361] width 71 height 19
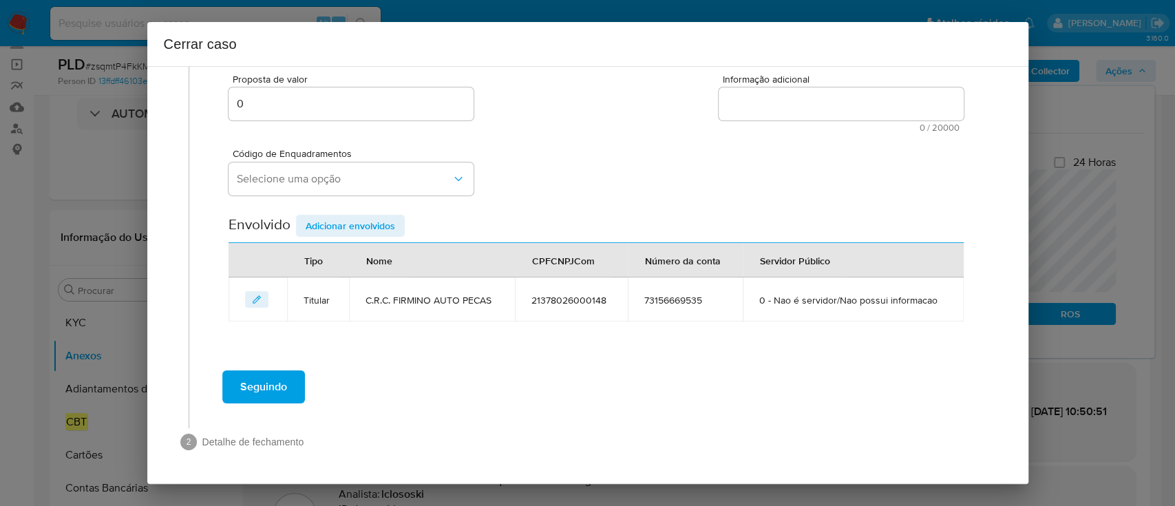
scroll to position [250, 0]
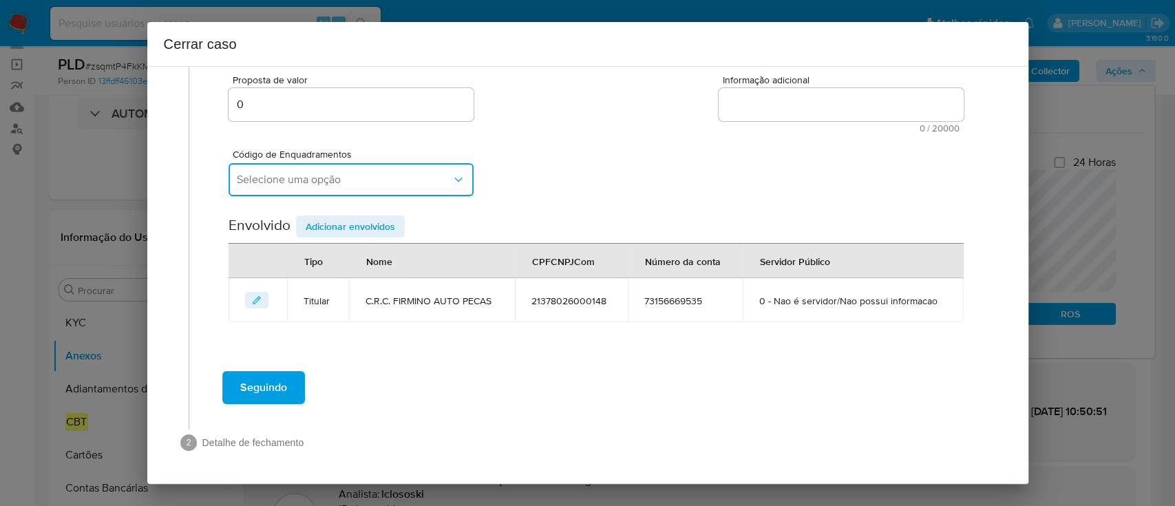
click at [388, 177] on span "Selecione uma opção" at bounding box center [344, 180] width 215 height 14
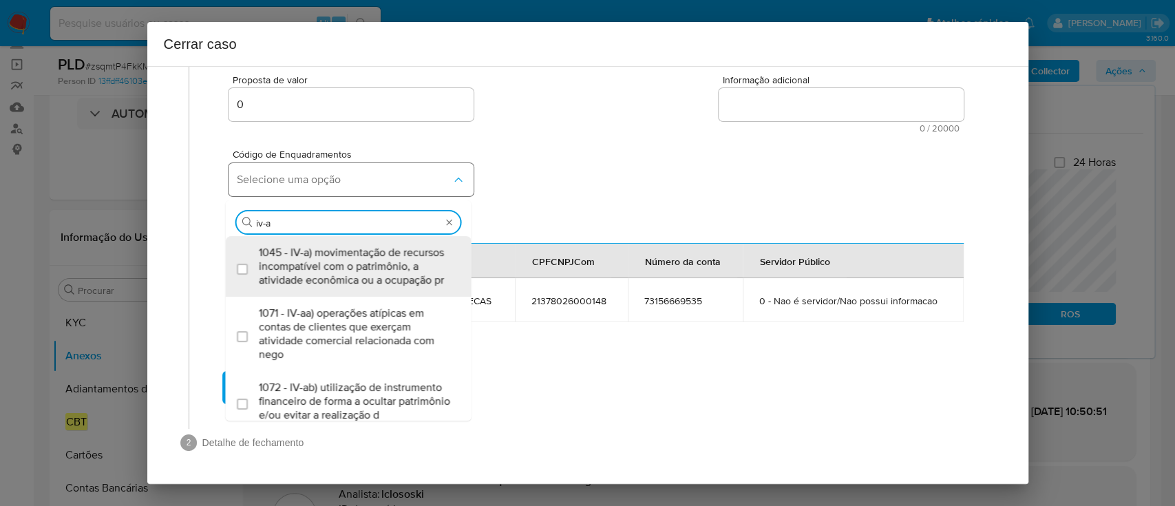
type input "iv-ac"
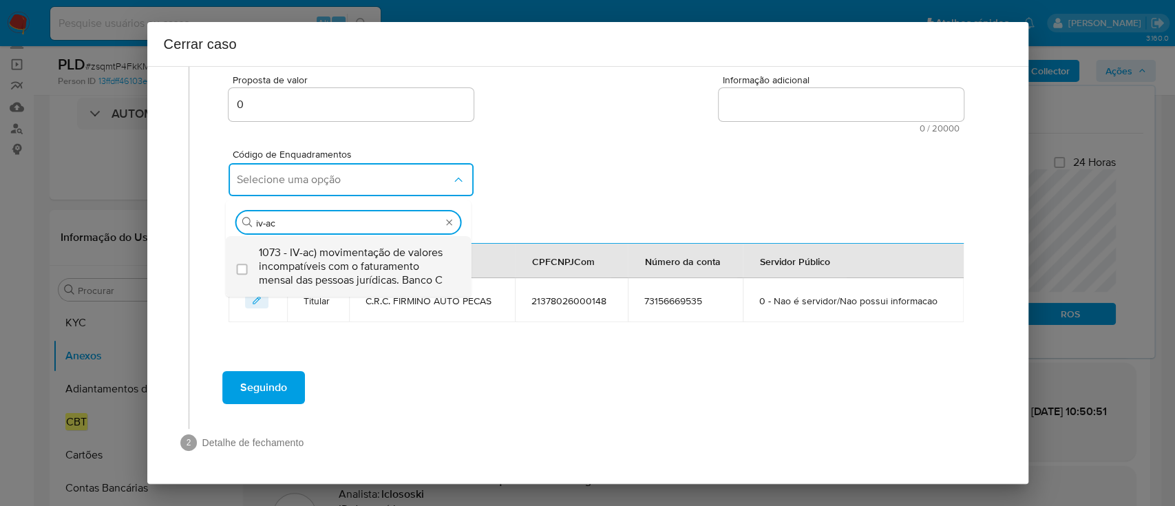
click at [367, 260] on span "1073 - IV-ac) movimentação de valores incompatíveis com o faturamento mensal da…" at bounding box center [355, 266] width 193 height 41
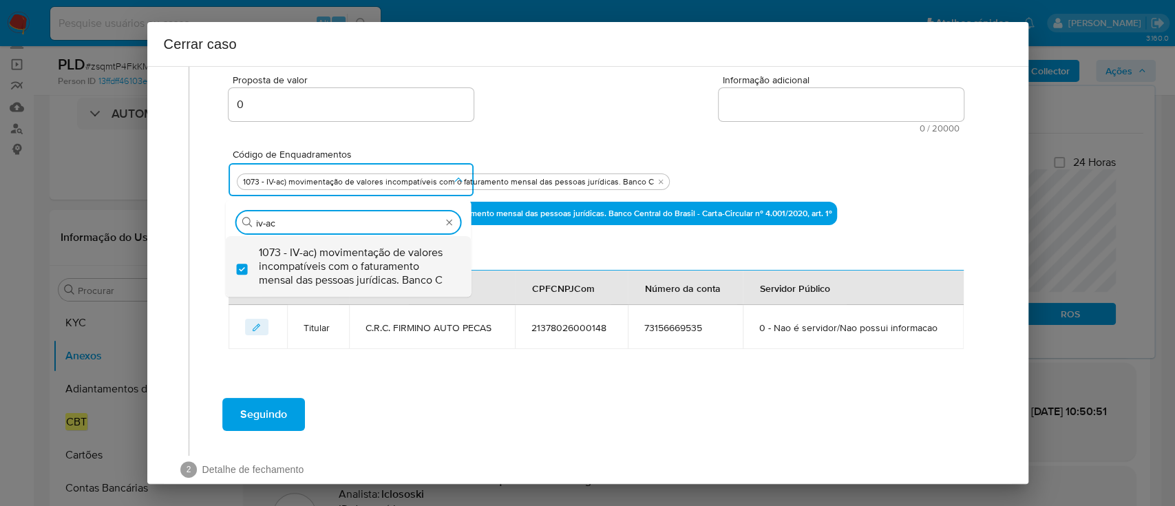
checkbox input "true"
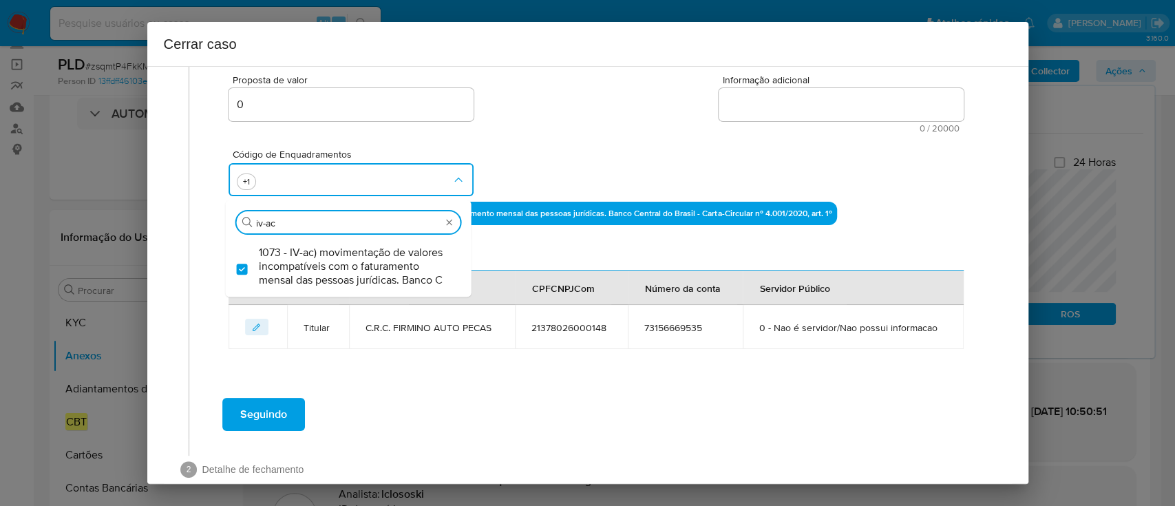
click at [532, 163] on div "Código de Enquadramentos Procurar iv-[DATE] - IV-ac) movimentação de valores in…" at bounding box center [595, 167] width 734 height 69
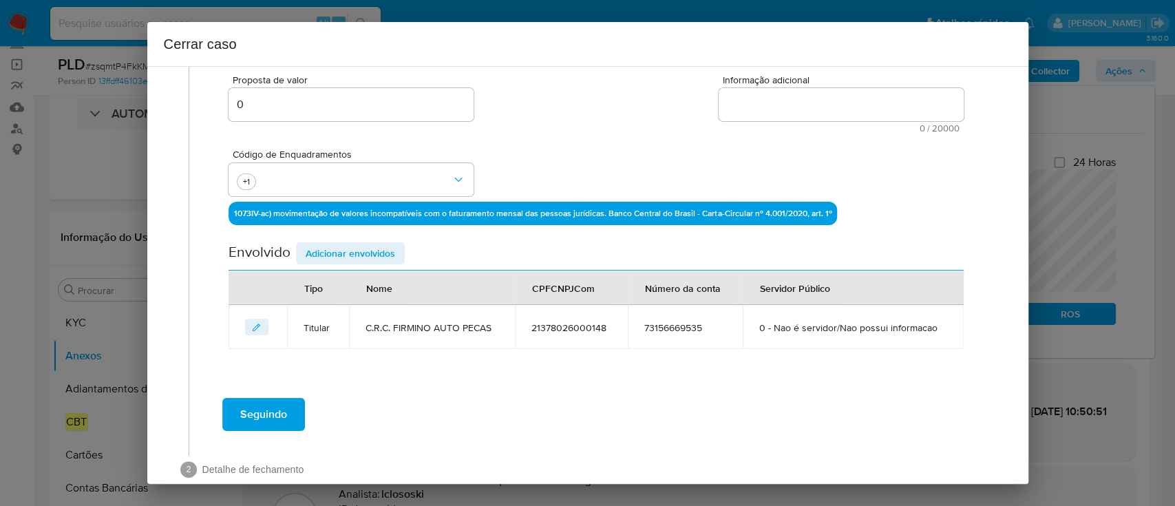
drag, startPoint x: 798, startPoint y: 106, endPoint x: 867, endPoint y: 129, distance: 71.8
click at [798, 105] on textarea "Informação adicional" at bounding box center [841, 104] width 245 height 33
paste textarea "L.I.D. SITAMET CONS ADIPI, ELIT 34687637299349, seddoei te Incididu, Utl Etdol,…"
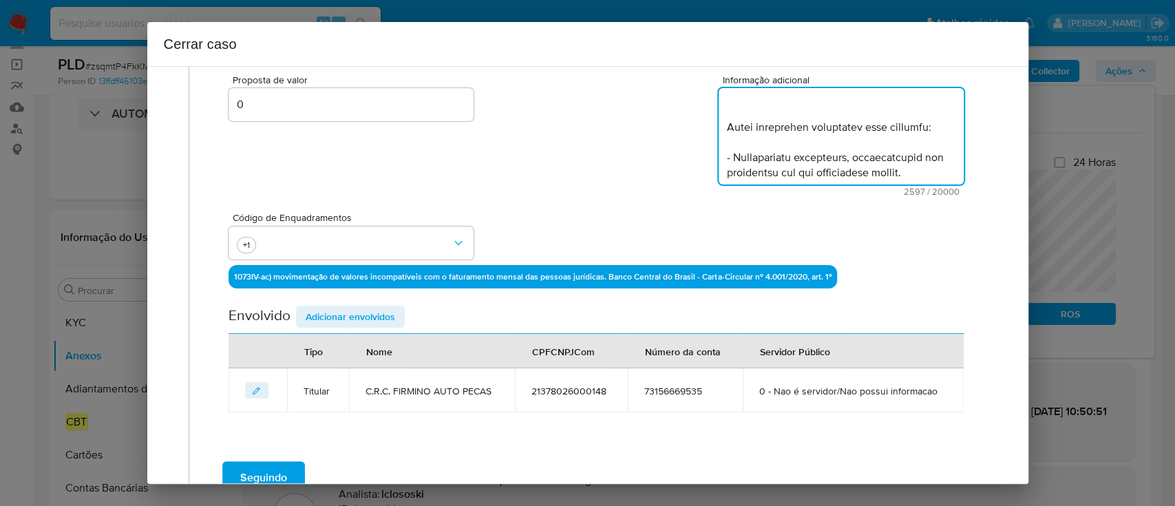
scroll to position [1405, 0]
type textarea "L.I.D. SITAMET CONS ADIPI, ELIT 34687637299349, seddoei te Incididu, Utl Etdol,…"
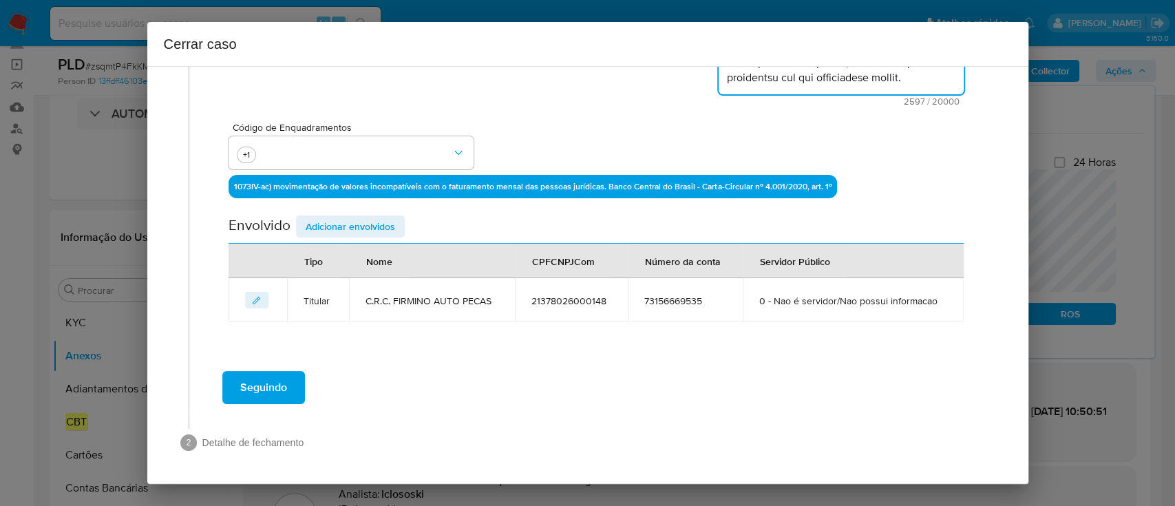
click at [383, 230] on span "Adicionar envolvidos" at bounding box center [350, 226] width 89 height 19
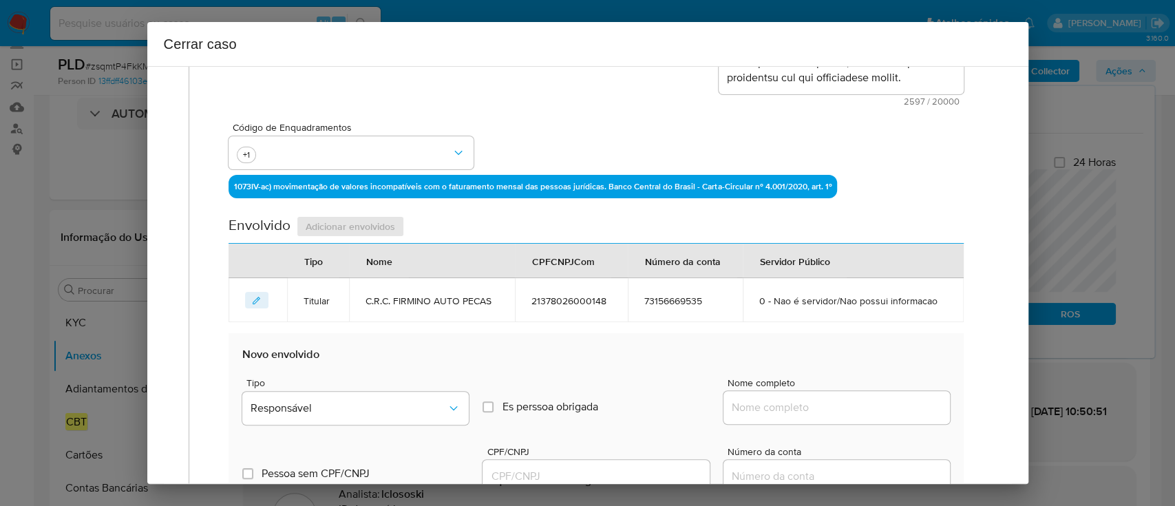
scroll to position [615, 0]
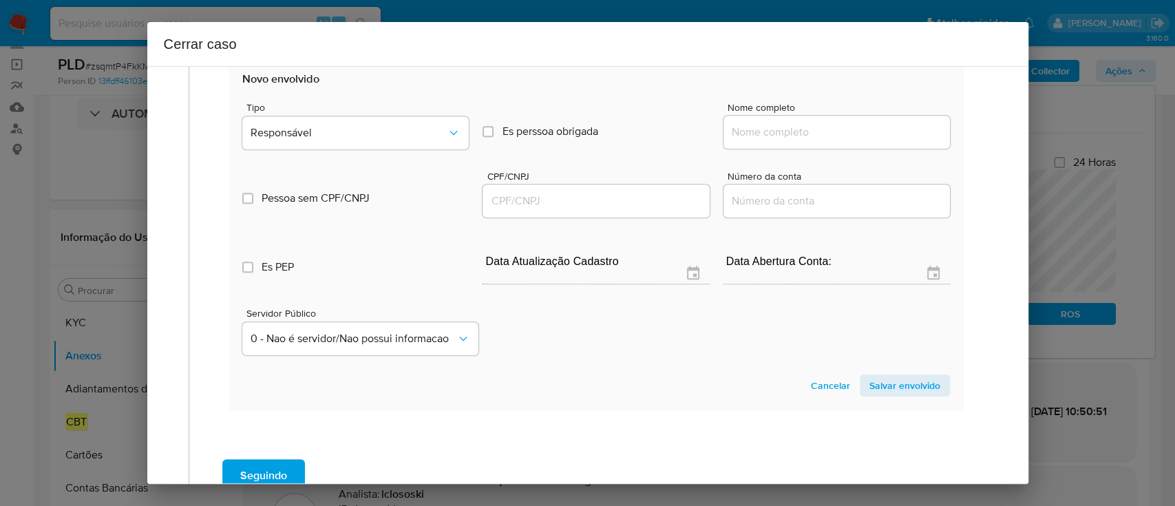
click at [758, 123] on input "Nome completo" at bounding box center [836, 132] width 226 height 18
paste input "Ponto A. Imports Auto Peças Distribuidora Ltda, 13101627000180"
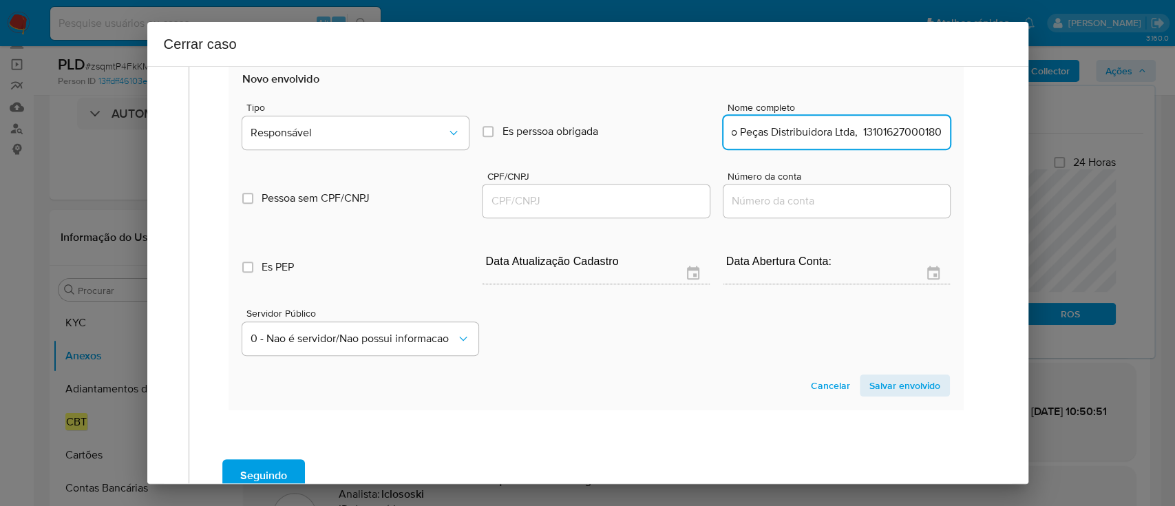
click at [873, 135] on input "Ponto A. Imports Auto Peças Distribuidora Ltda, 13101627000180" at bounding box center [836, 132] width 226 height 18
type input "Ponto A. Imports Auto Peças Distribuidora Ltda,"
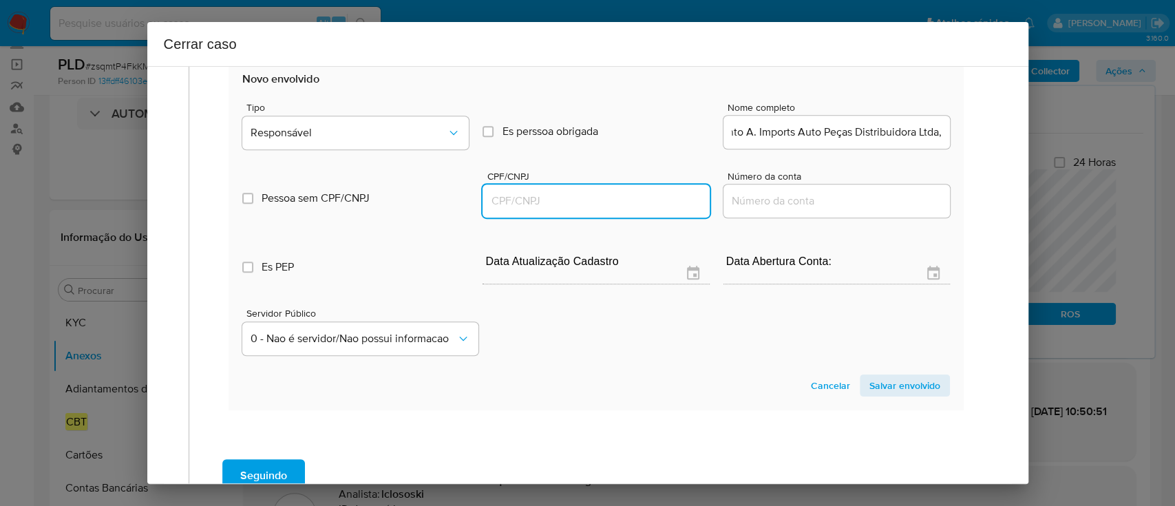
drag, startPoint x: 622, startPoint y: 202, endPoint x: 915, endPoint y: 137, distance: 299.7
click at [622, 202] on input "CPF/CNPJ" at bounding box center [595, 201] width 226 height 18
paste input "13101627000180"
type input "13101627000180"
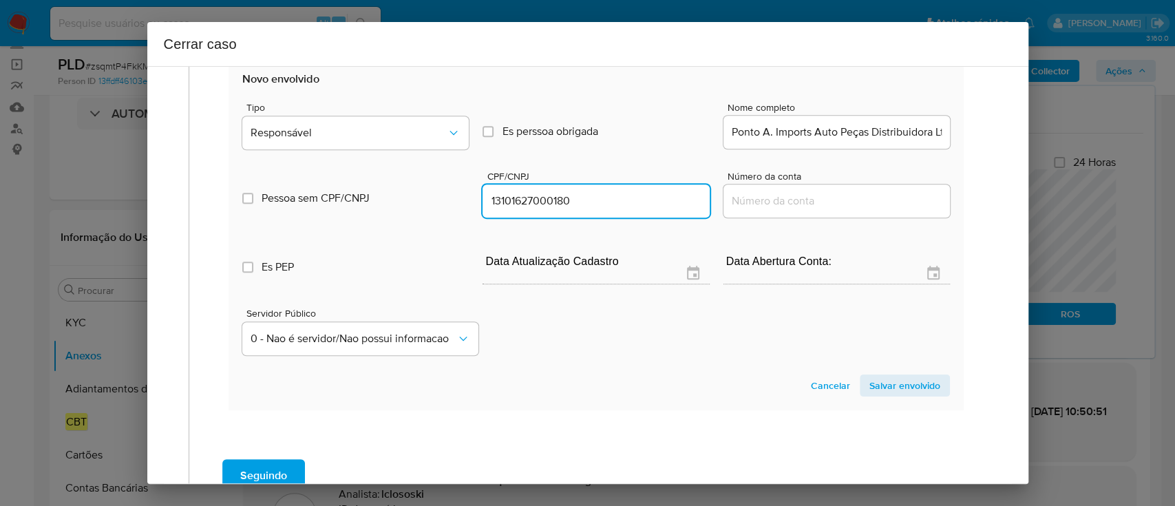
scroll to position [0, 28]
drag, startPoint x: 889, startPoint y: 131, endPoint x: 1170, endPoint y: 154, distance: 281.7
click at [1173, 154] on div "Cerrar caso 1 Informação completa Geral Data de início [DATE] Data Fin [DATE] V…" at bounding box center [587, 253] width 1175 height 506
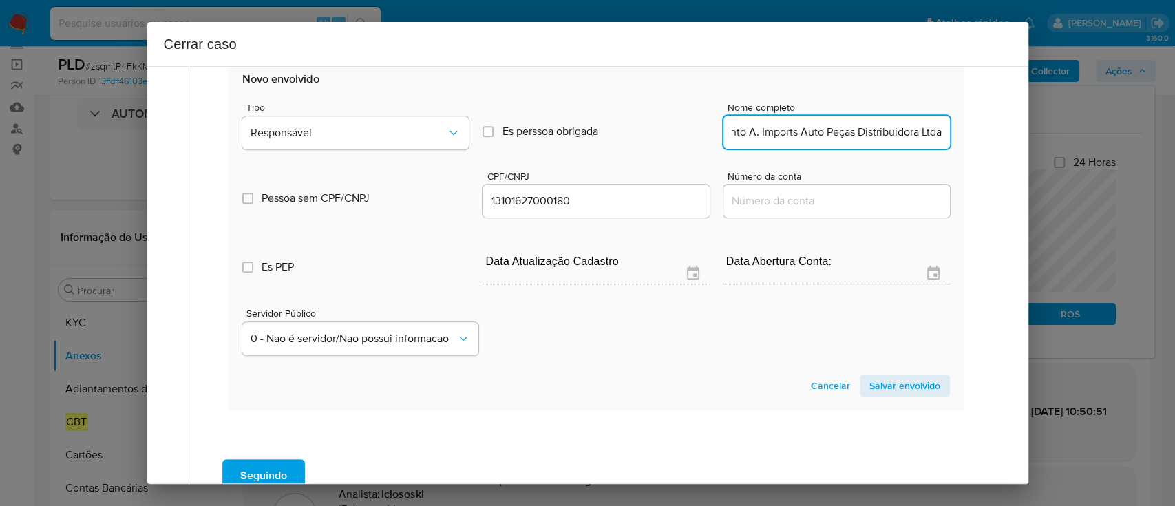
scroll to position [0, 19]
type input "Ponto A. Imports Auto Peças Distribuidora Ltda"
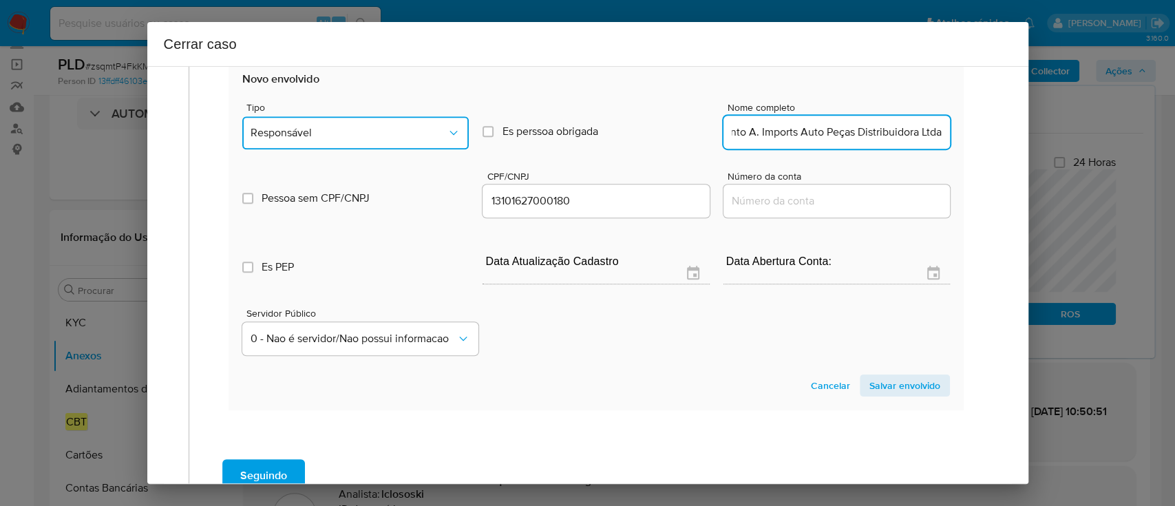
click at [426, 138] on span "Responsável" at bounding box center [349, 133] width 196 height 14
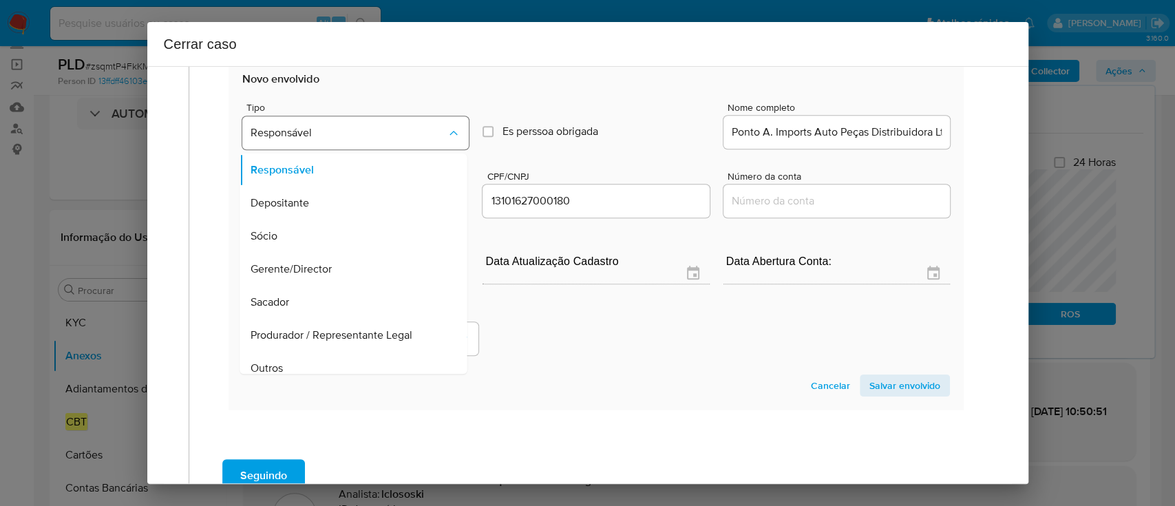
scroll to position [77, 0]
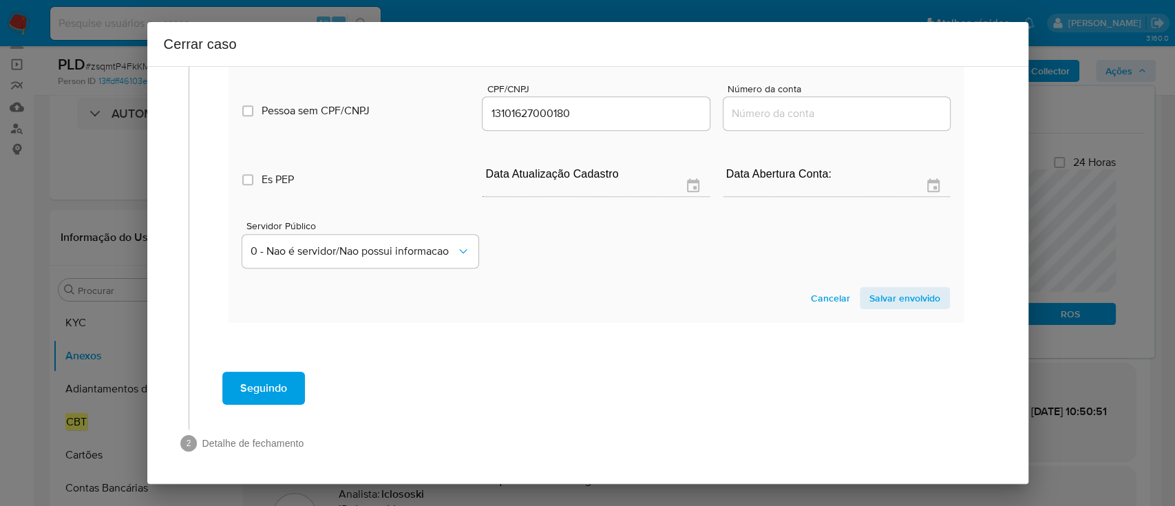
click at [887, 297] on span "Salvar envolvido" at bounding box center [904, 297] width 71 height 19
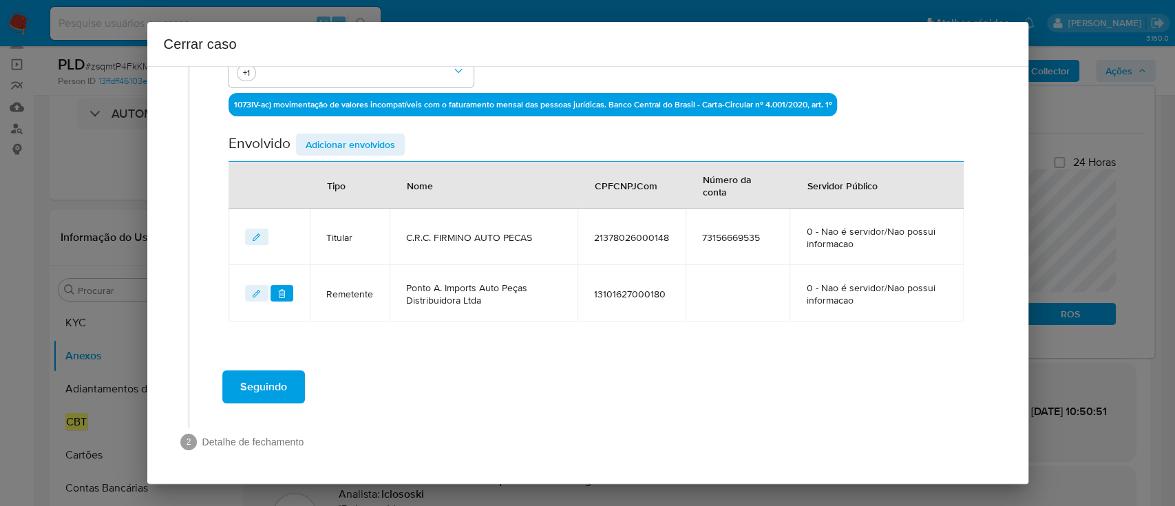
scroll to position [421, 0]
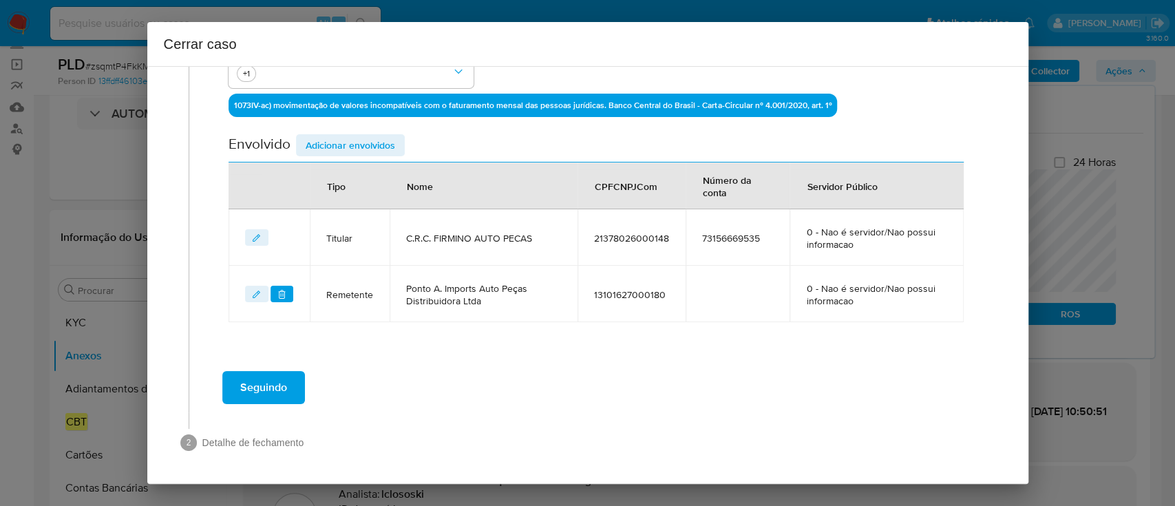
click at [360, 147] on span "Adicionar envolvidos" at bounding box center [350, 145] width 89 height 19
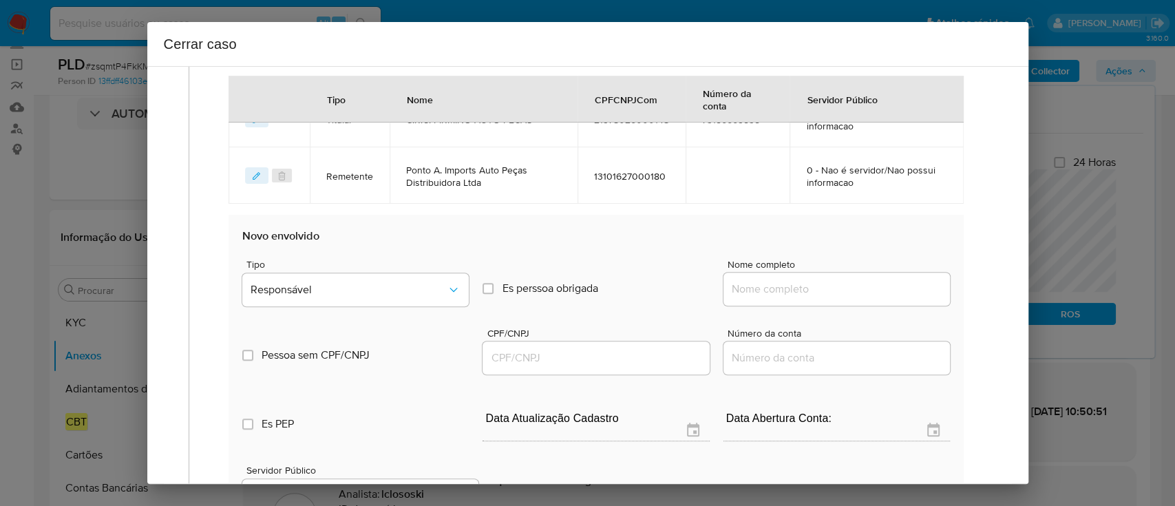
scroll to position [605, 0]
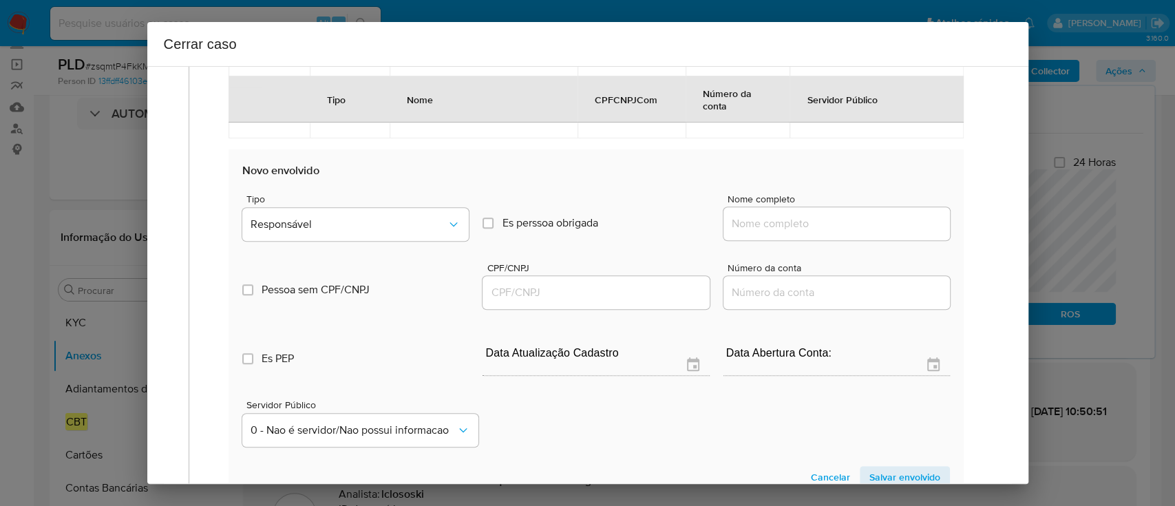
click at [818, 227] on input "Nome completo" at bounding box center [836, 224] width 226 height 18
paste input "Br Auto Imports Ltda, 48743141000120"
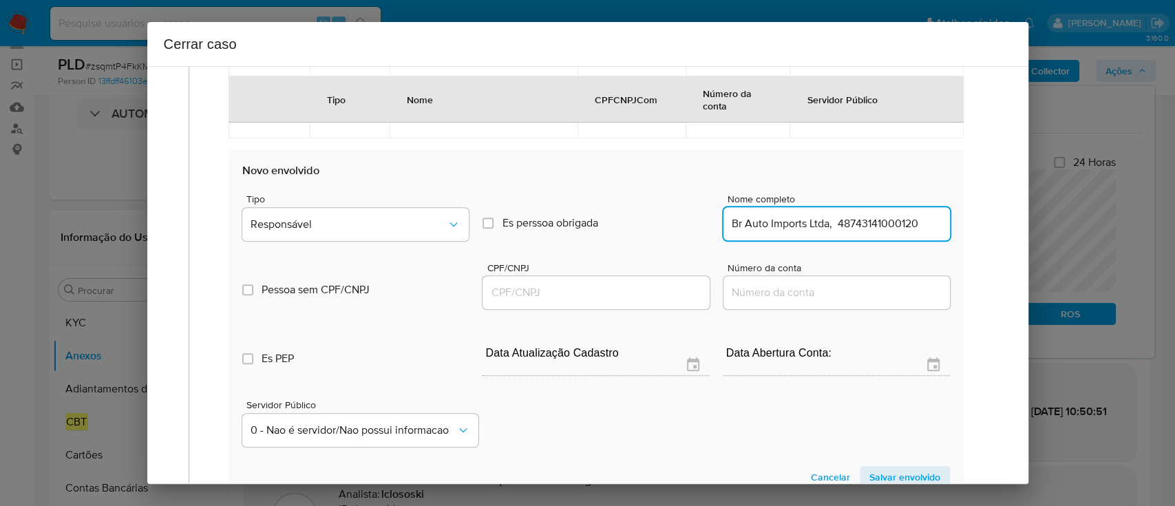
paste input "Br Auto Imports Ltda, 48743141000120"
click at [892, 224] on input "Br Auto Imports Ltda, 48743141000120" at bounding box center [836, 224] width 226 height 18
type input "Br Auto Imports Ltda,"
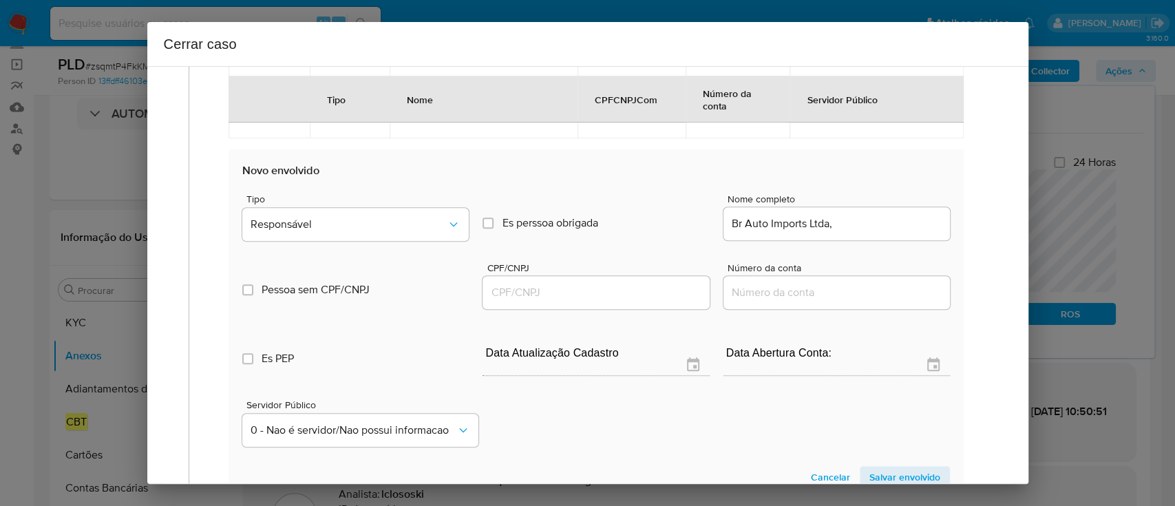
click at [603, 306] on div at bounding box center [595, 292] width 226 height 33
drag, startPoint x: 610, startPoint y: 299, endPoint x: 692, endPoint y: 273, distance: 85.8
click at [610, 299] on input "CPF/CNPJ" at bounding box center [595, 293] width 226 height 18
paste input "48743141000120"
type input "48743141000120"
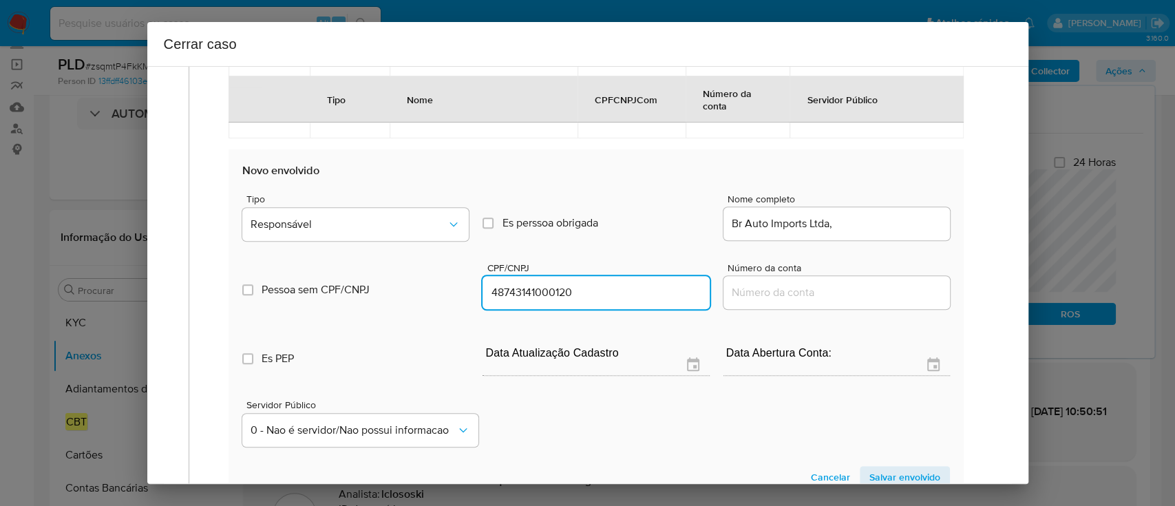
click at [869, 216] on input "Br Auto Imports Ltda," at bounding box center [836, 224] width 226 height 18
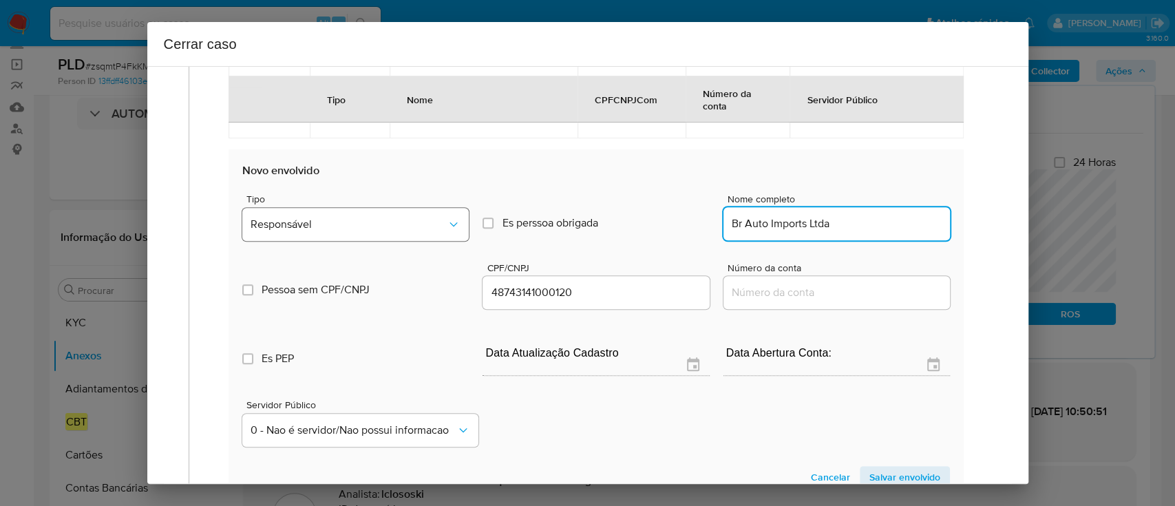
type input "Br Auto Imports Ltda"
click at [293, 224] on span "Responsável" at bounding box center [349, 224] width 196 height 14
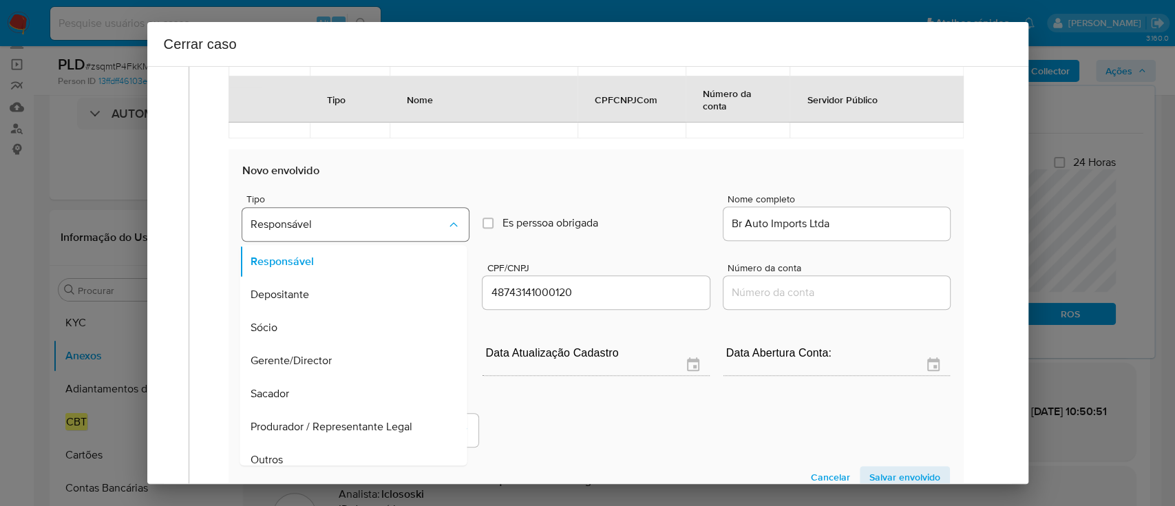
scroll to position [44, 0]
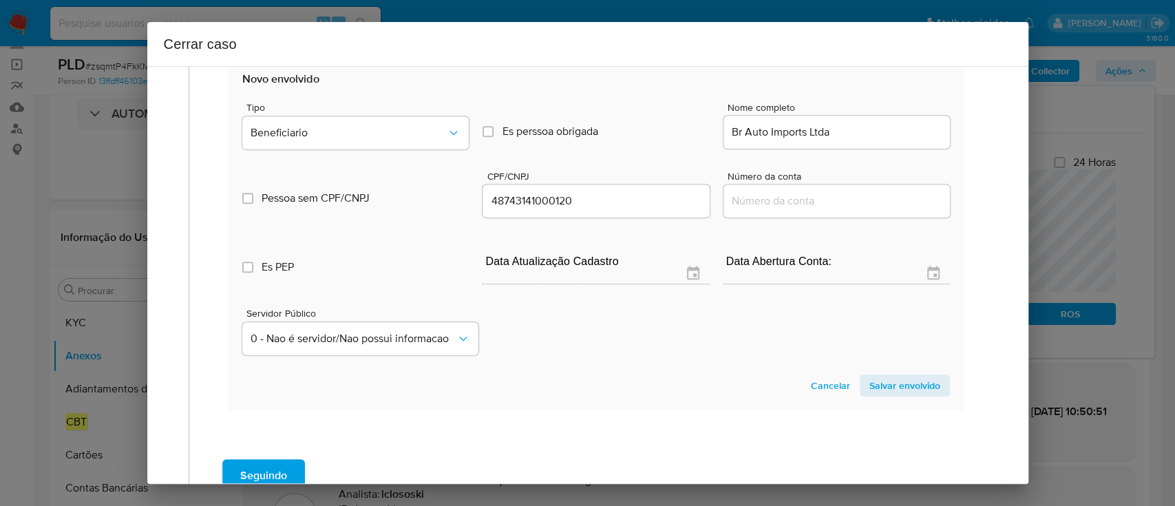
click at [877, 385] on span "Salvar envolvido" at bounding box center [904, 385] width 71 height 19
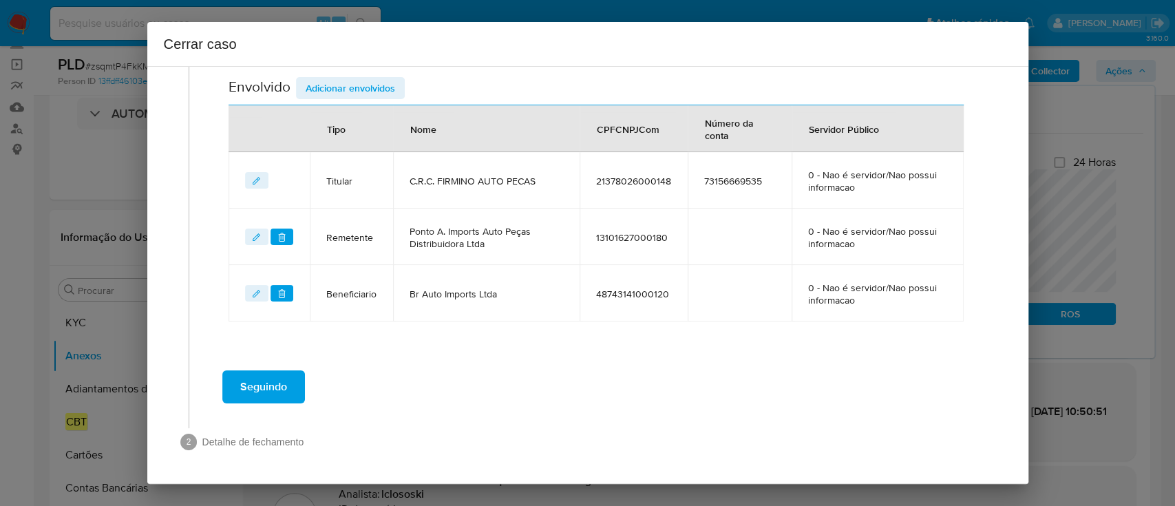
scroll to position [478, 0]
click at [352, 93] on span "Adicionar envolvidos" at bounding box center [350, 88] width 89 height 19
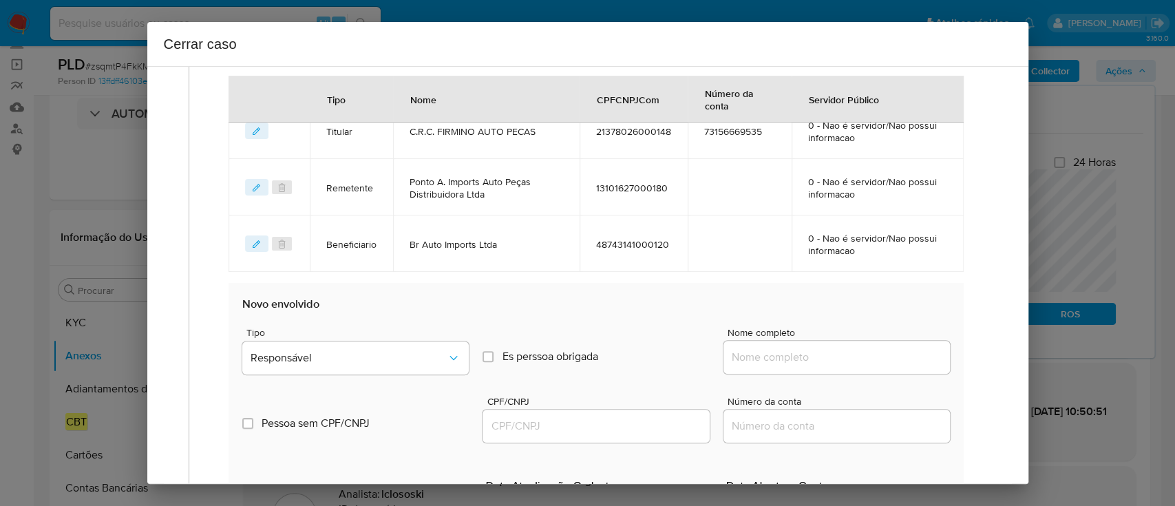
scroll to position [569, 0]
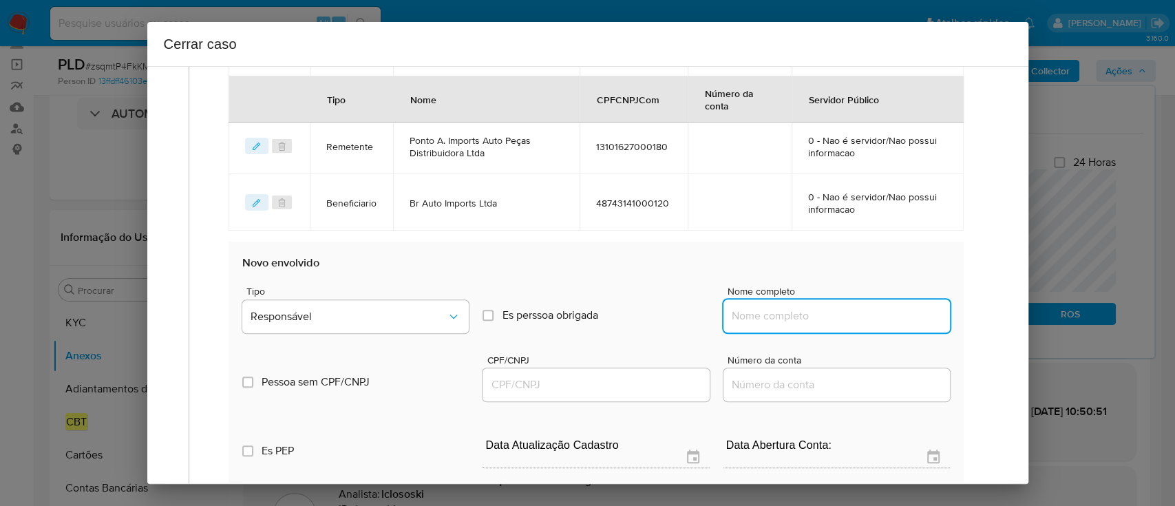
click at [811, 310] on input "Nome completo" at bounding box center [836, 316] width 226 height 18
paste input "[PERSON_NAME], 31931091854"
click at [880, 319] on input "[PERSON_NAME], 31931091854" at bounding box center [836, 316] width 226 height 18
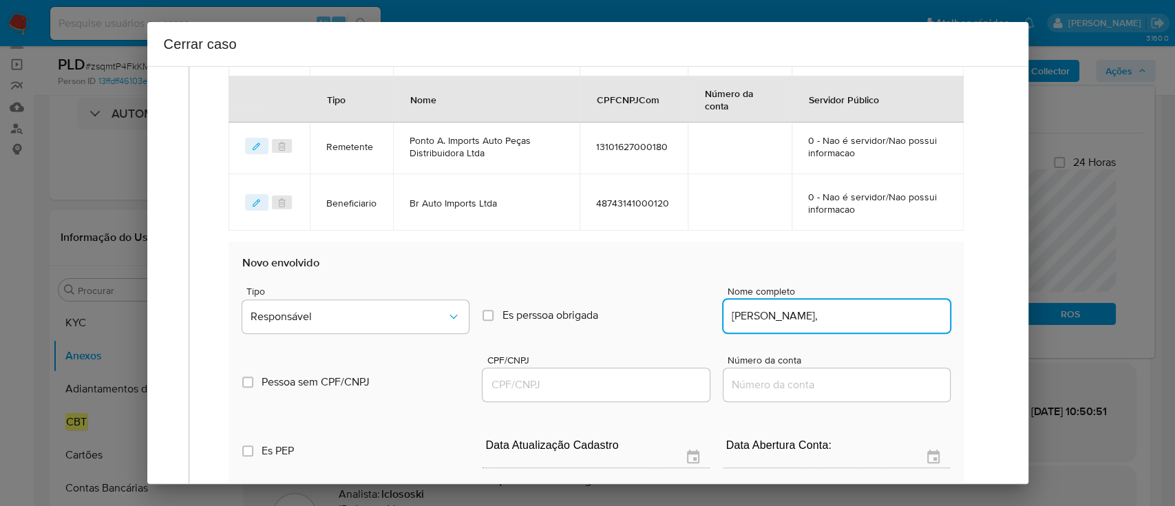
scroll to position [0, 0]
type input "[PERSON_NAME],"
click at [686, 388] on input "CPF/CNPJ" at bounding box center [595, 385] width 226 height 18
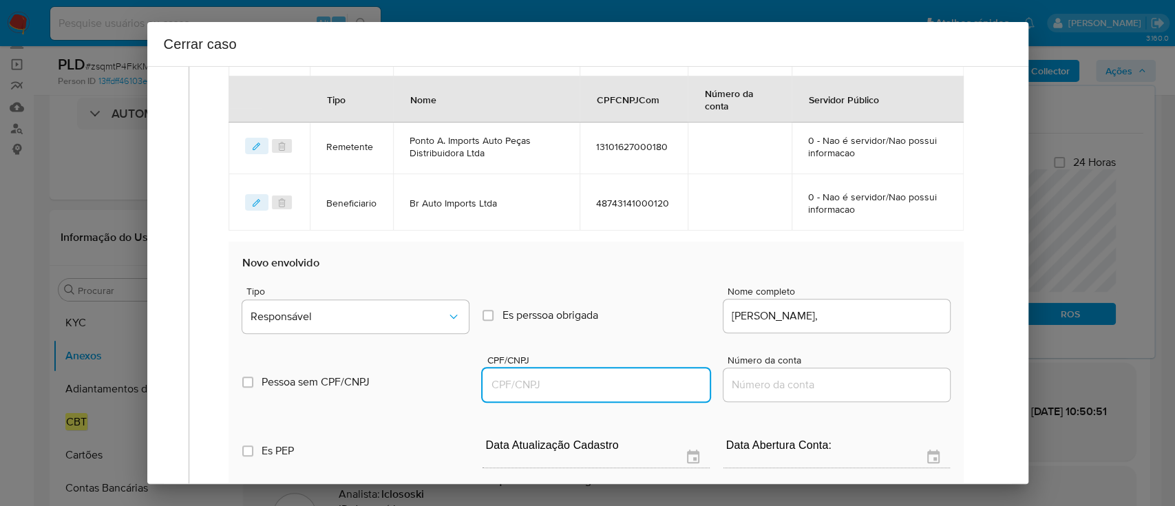
paste input "31931091854"
type input "31931091854"
click at [886, 315] on input "[PERSON_NAME]," at bounding box center [836, 316] width 226 height 18
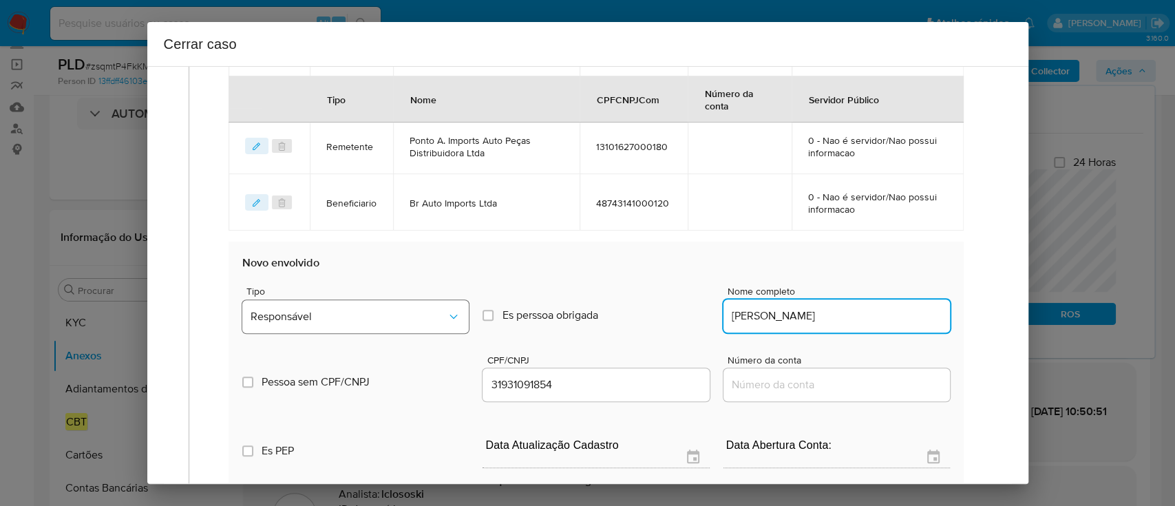
type input "[PERSON_NAME]"
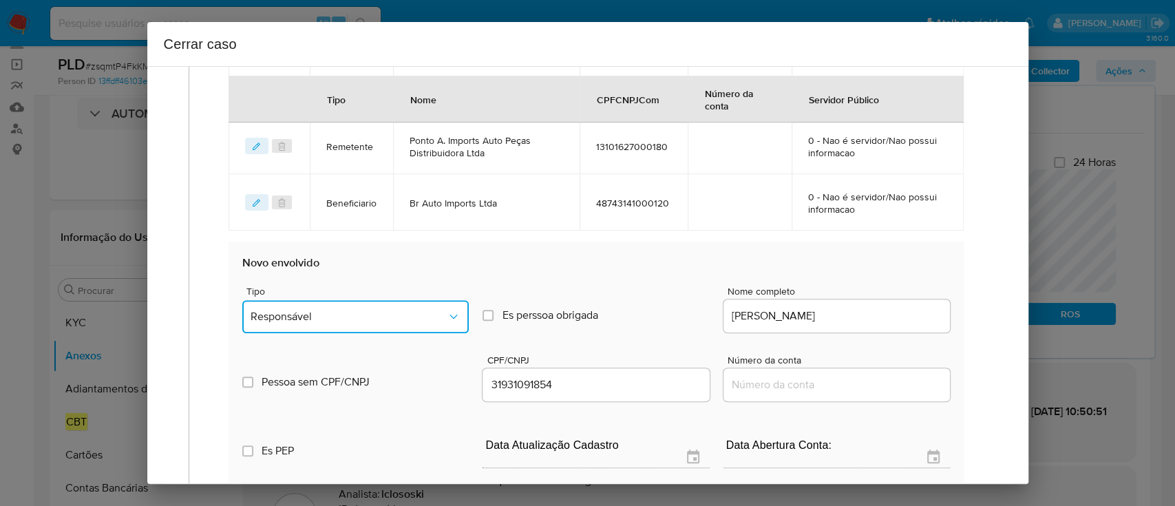
click at [348, 323] on button "Responsável" at bounding box center [355, 316] width 226 height 33
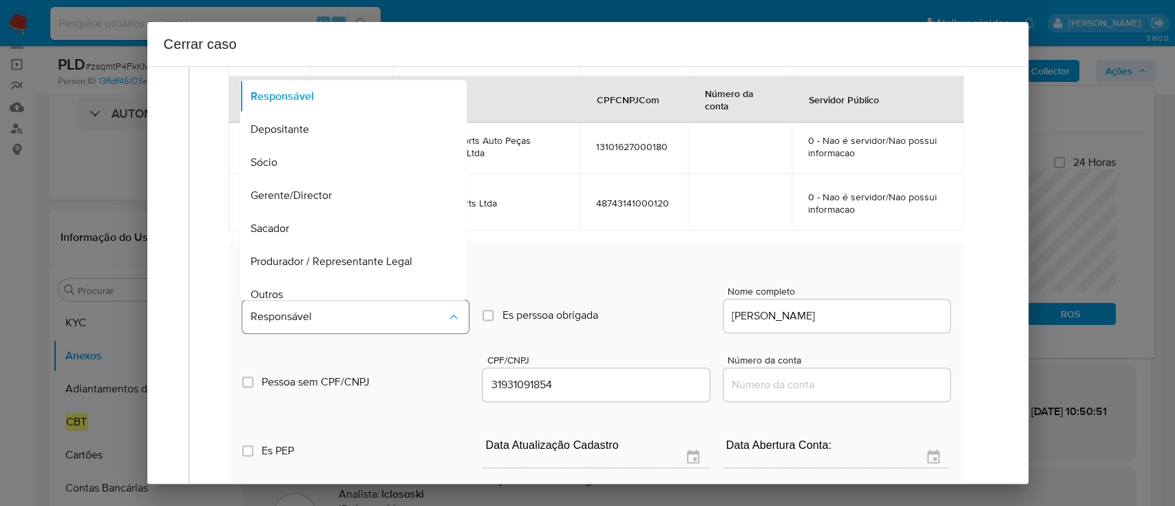
scroll to position [11, 0]
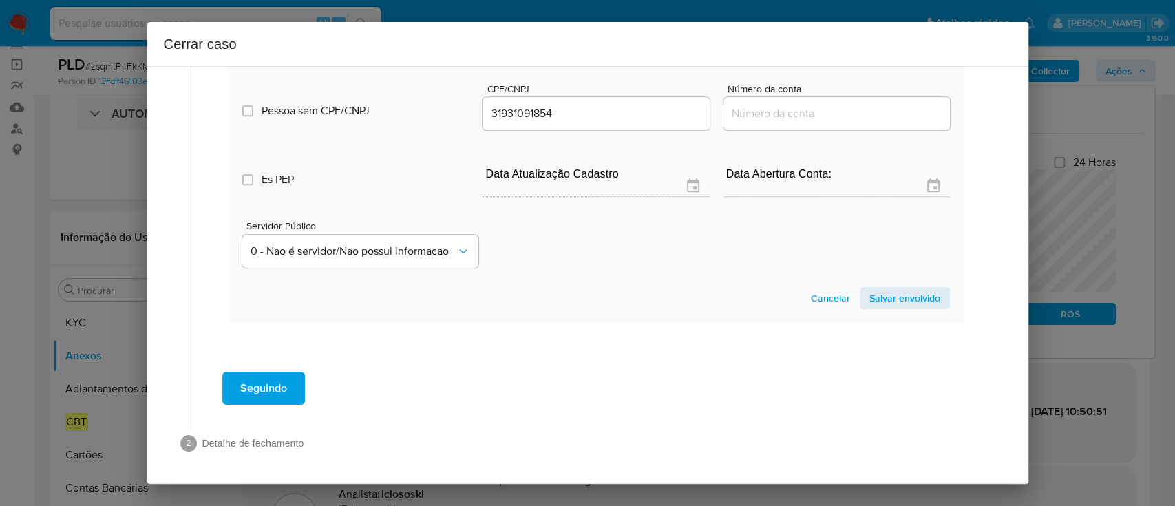
click at [908, 299] on span "Salvar envolvido" at bounding box center [904, 297] width 71 height 19
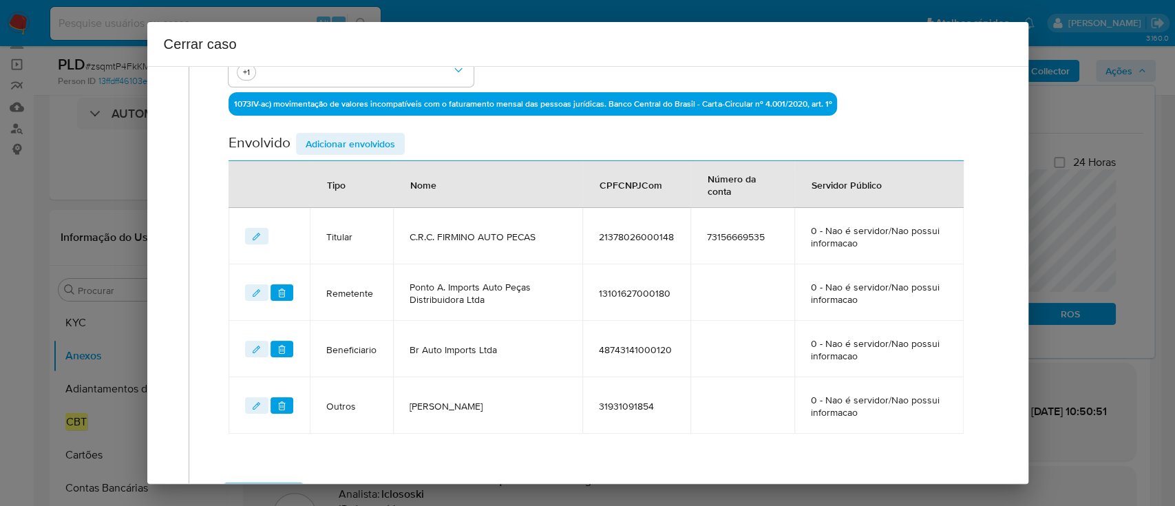
scroll to position [534, 0]
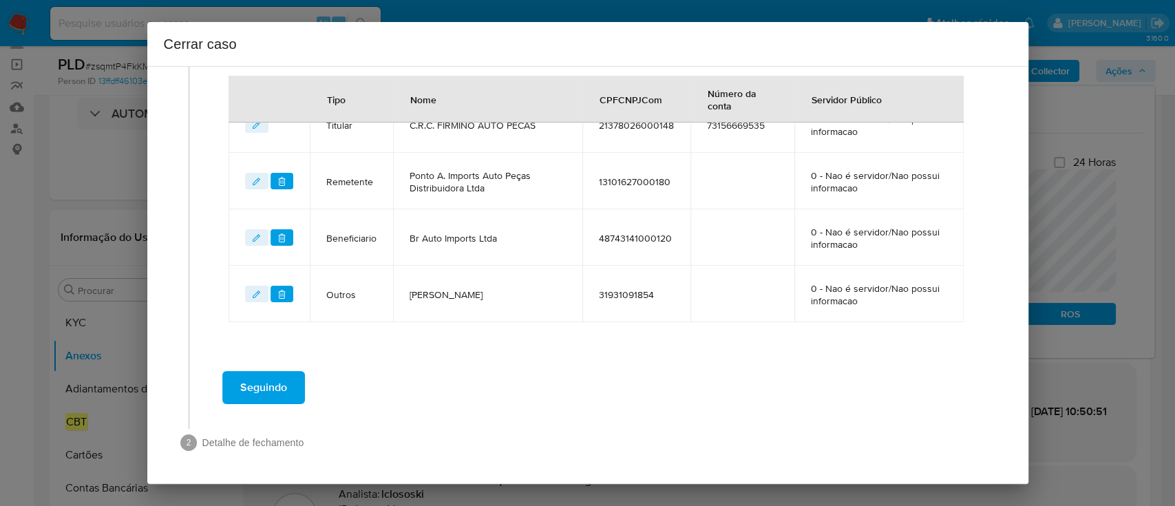
click at [292, 374] on button "Seguindo" at bounding box center [263, 387] width 83 height 33
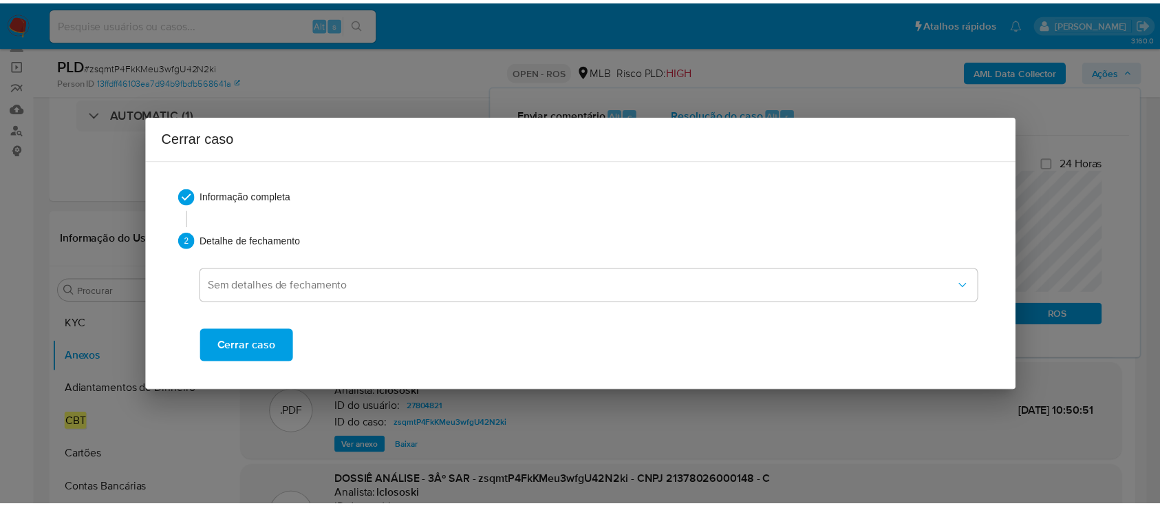
scroll to position [1343, 0]
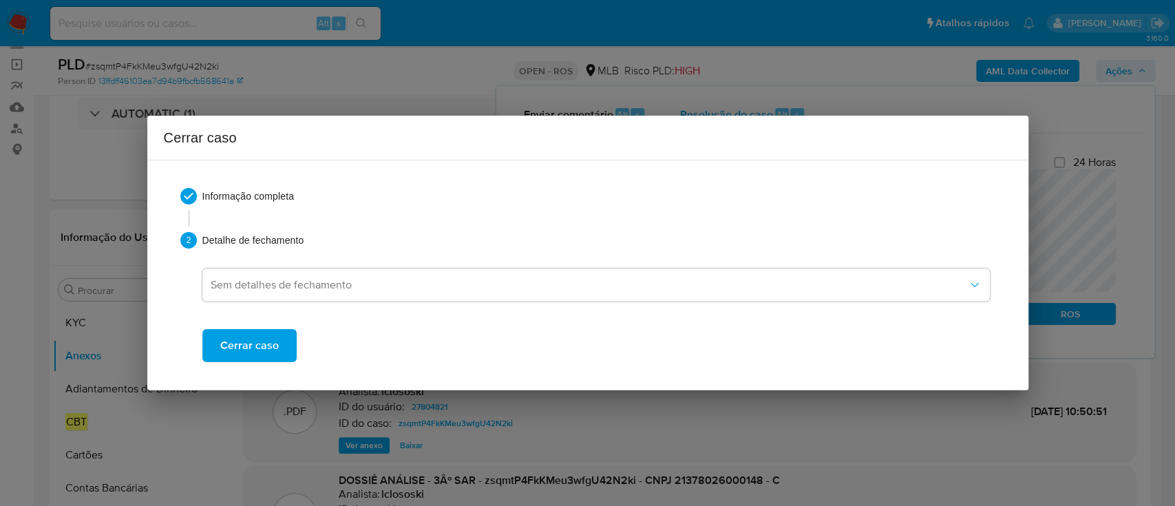
click at [275, 339] on span "Cerrar caso" at bounding box center [249, 345] width 59 height 30
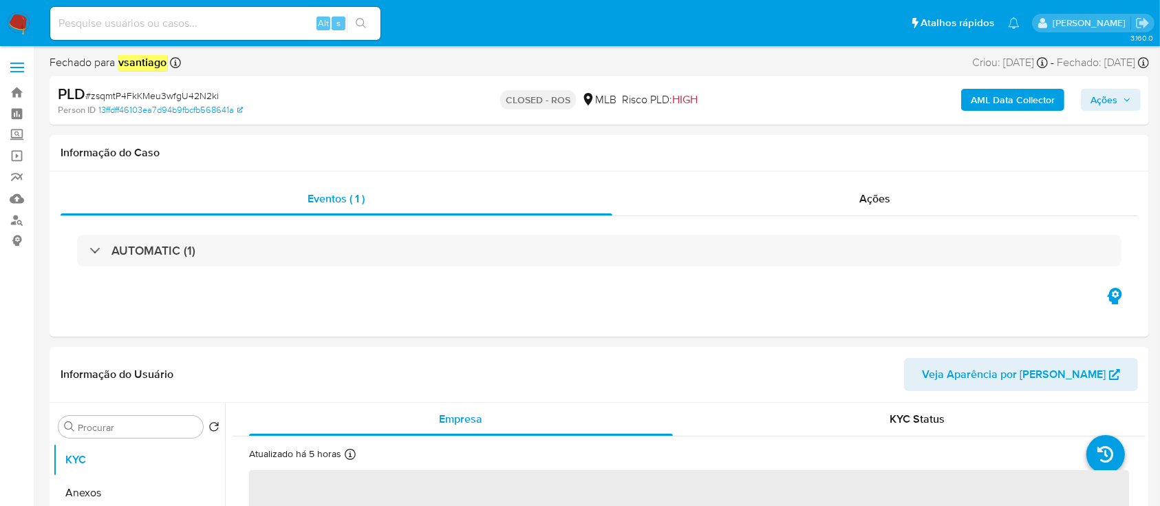
select select "10"
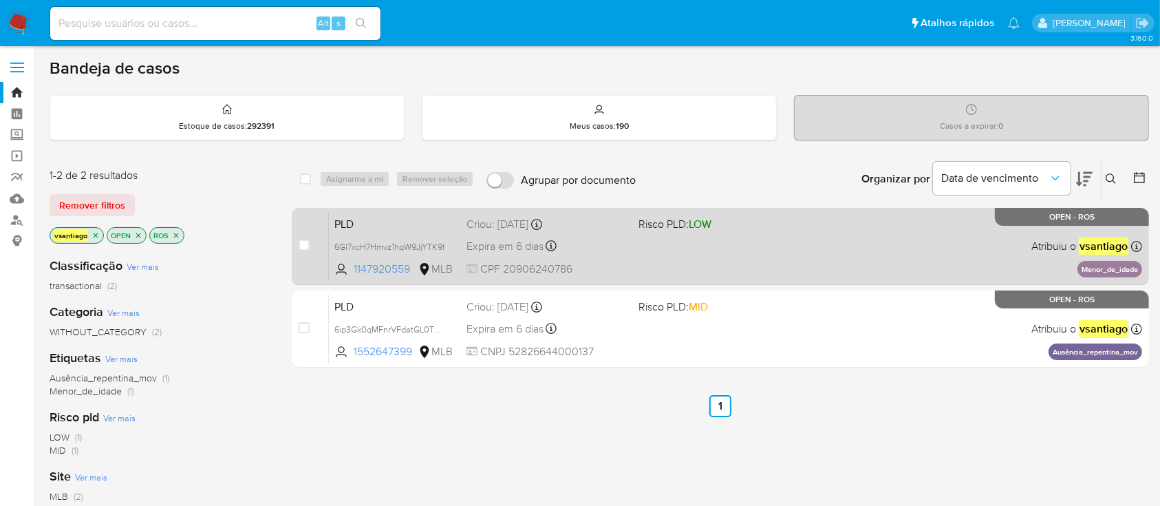
click at [608, 233] on div "PLD 6Gl7xcH7Hmvz1hqW9JjYTK9f 1147920559 MLB Risco PLD: LOW Criou: [DATE] Criou:…" at bounding box center [736, 246] width 814 height 70
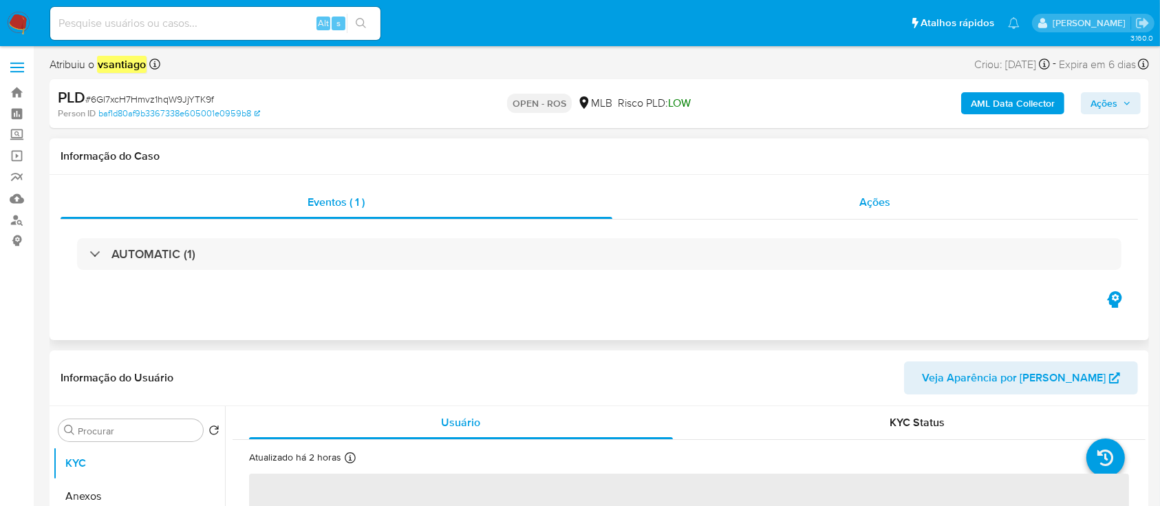
select select "10"
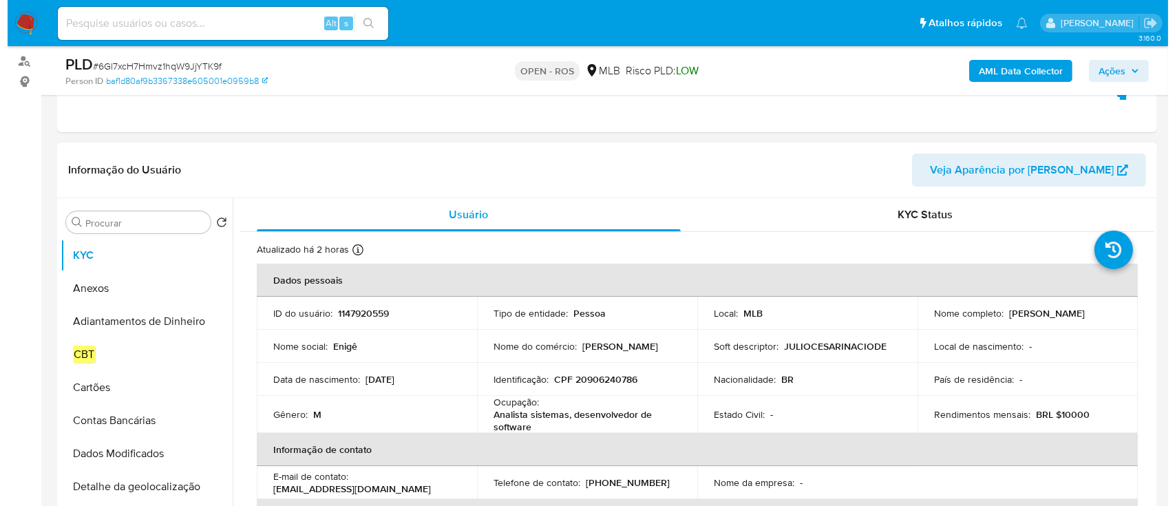
scroll to position [183, 0]
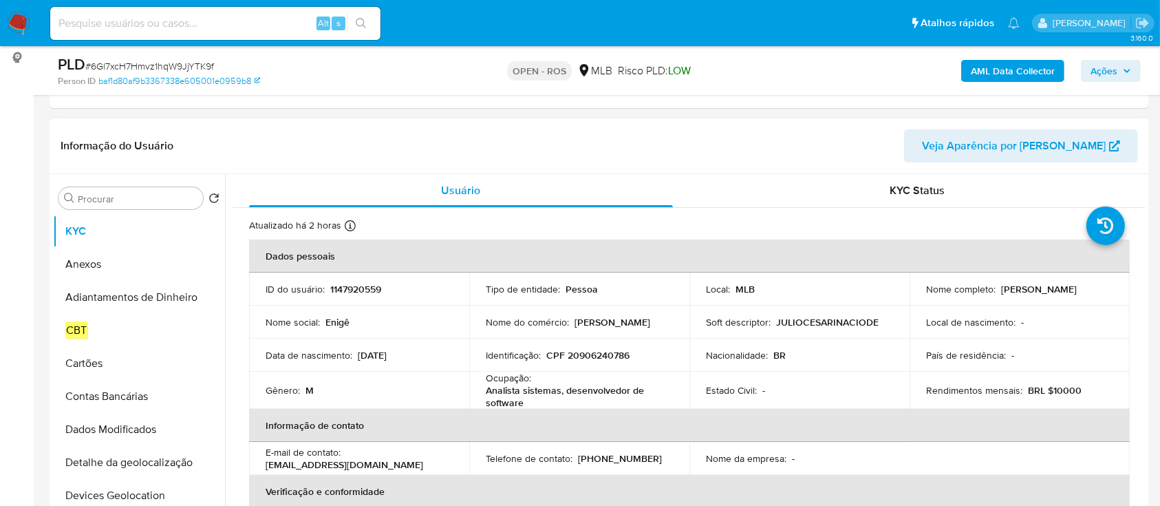
drag, startPoint x: 922, startPoint y: 294, endPoint x: 1059, endPoint y: 295, distance: 137.0
click at [1058, 295] on td "Nome completo : [PERSON_NAME]" at bounding box center [1020, 289] width 220 height 33
copy p "[PERSON_NAME]"
click at [591, 358] on p "CPF 20906240786" at bounding box center [587, 355] width 83 height 12
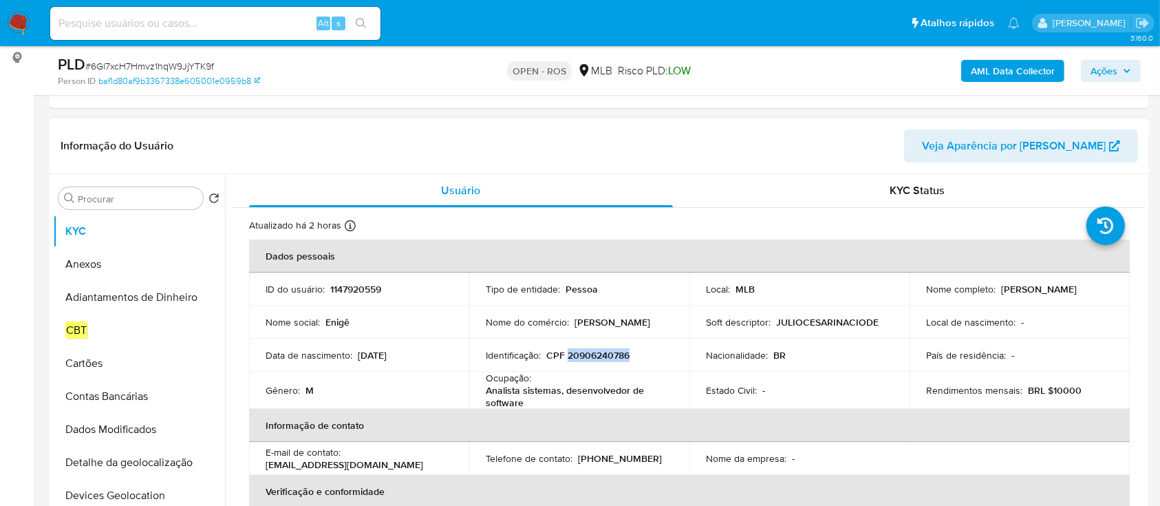
copy p "20906240786"
click at [106, 267] on button "Anexos" at bounding box center [133, 264] width 161 height 33
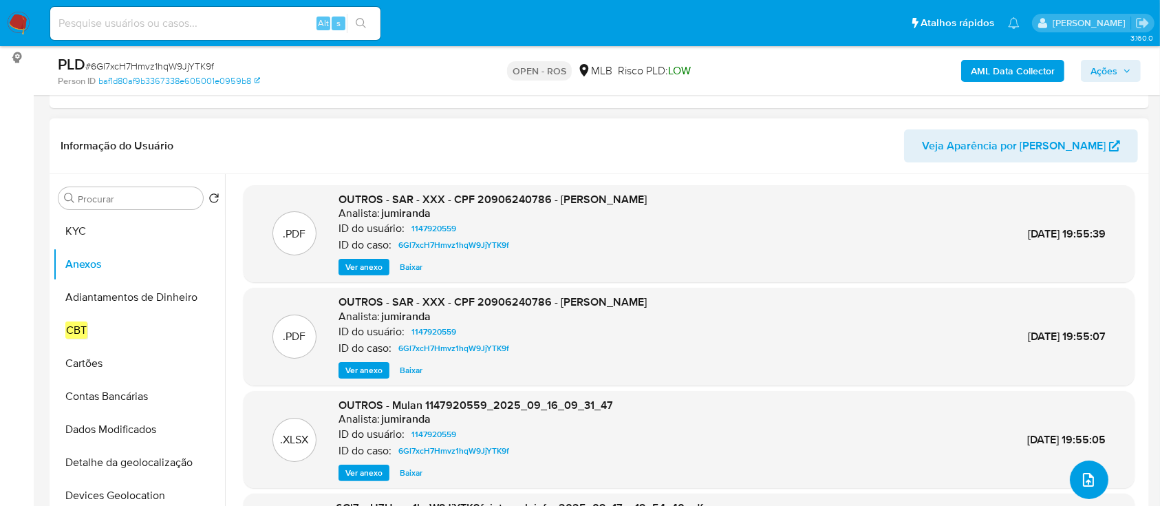
click at [1081, 480] on icon "upload-file" at bounding box center [1089, 479] width 17 height 17
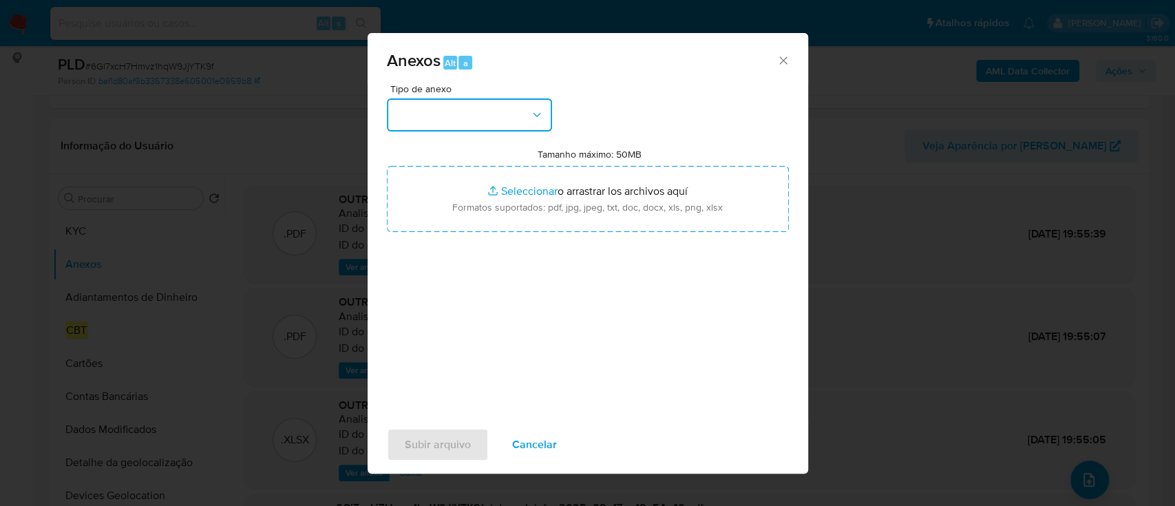
click at [502, 115] on button "button" at bounding box center [469, 114] width 165 height 33
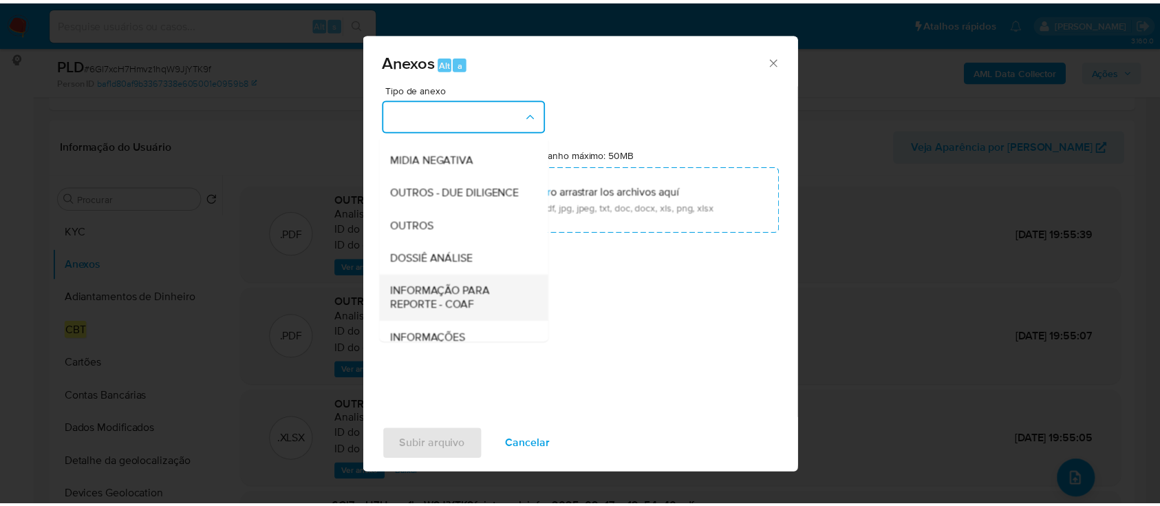
scroll to position [211, 0]
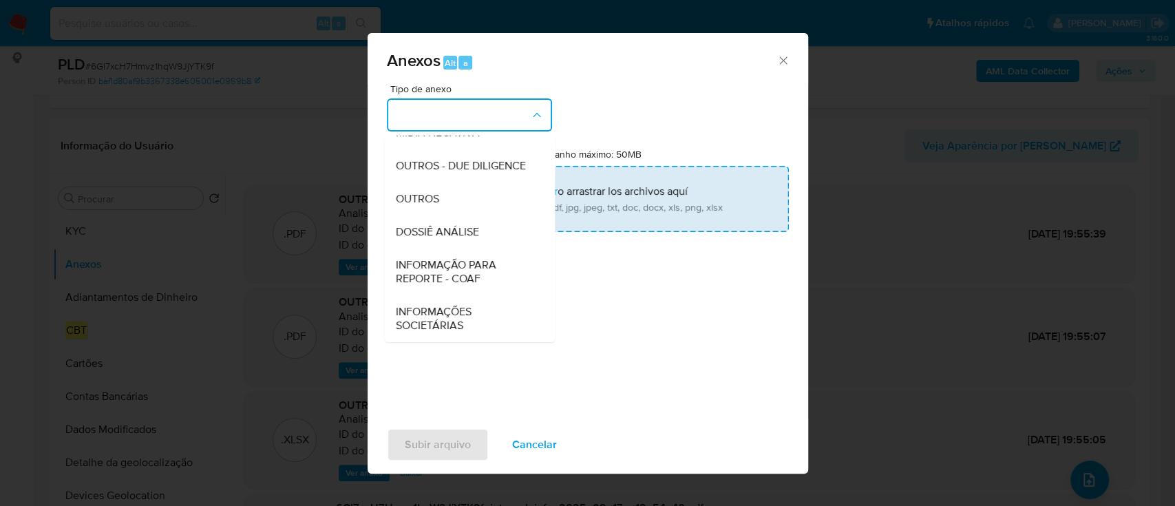
drag, startPoint x: 463, startPoint y: 279, endPoint x: 705, endPoint y: 175, distance: 263.9
click at [463, 281] on span "INFORMAÇÃO PARA REPORTE - COAF" at bounding box center [465, 272] width 140 height 28
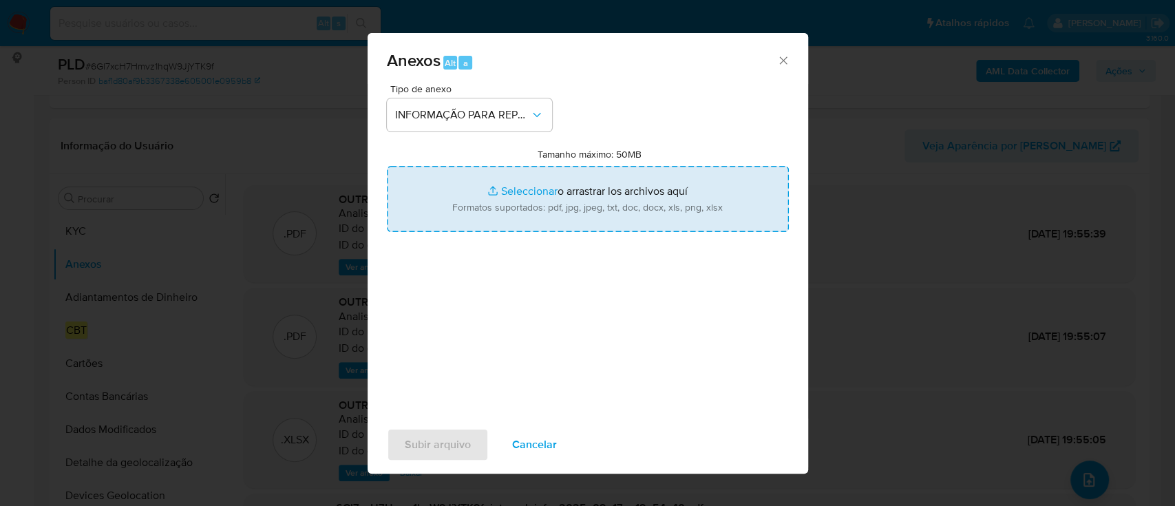
type input "C:\fakepath\SAR - 6Gl7xcH7Hmvz1hqW9JjYTK9f - CPF 20906240786 - [PERSON_NAME].pdf"
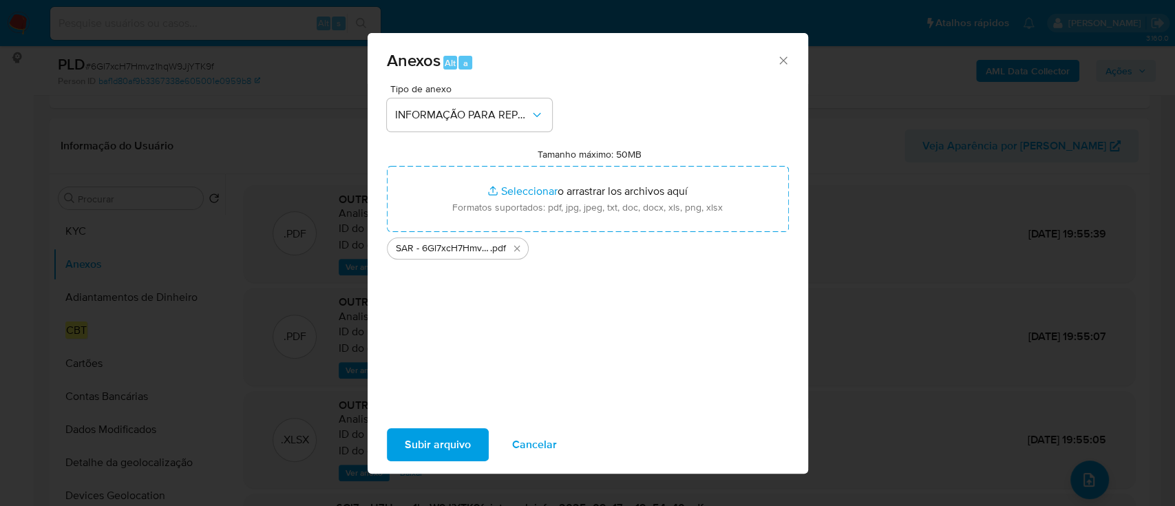
click at [456, 454] on span "Subir arquivo" at bounding box center [438, 444] width 66 height 30
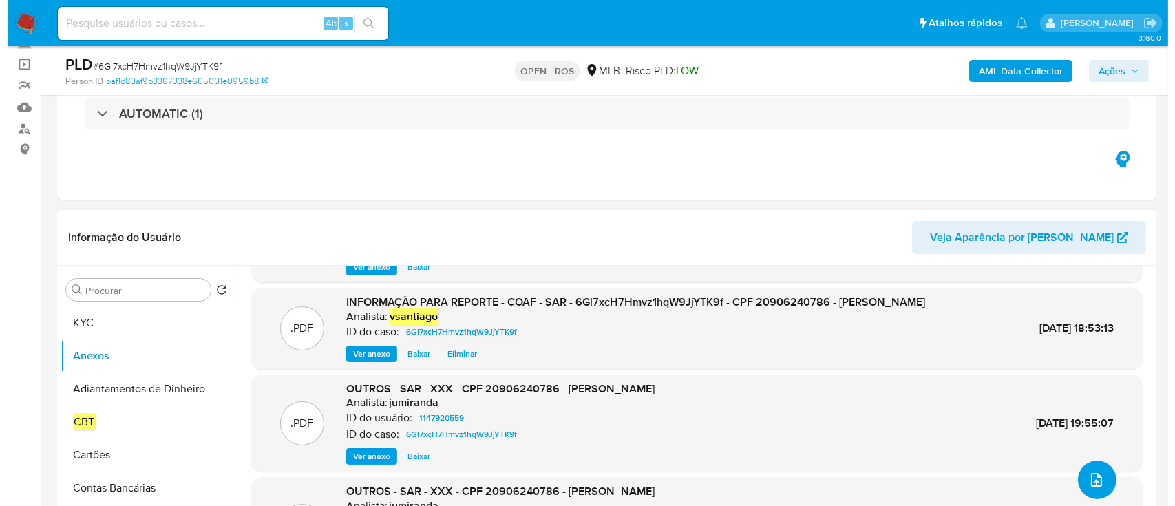
scroll to position [0, 0]
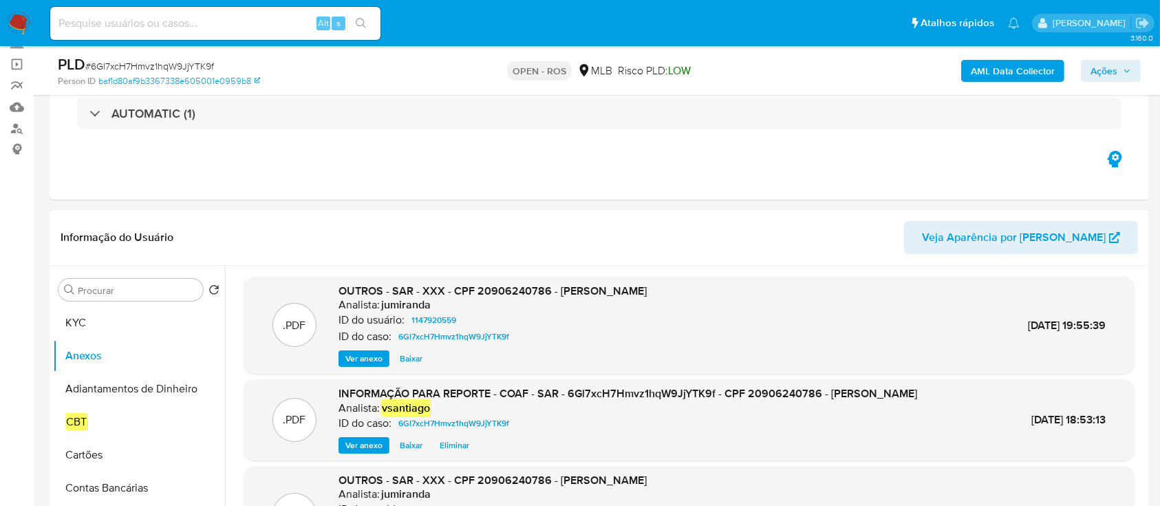
click at [1107, 73] on span "Ações" at bounding box center [1104, 71] width 27 height 22
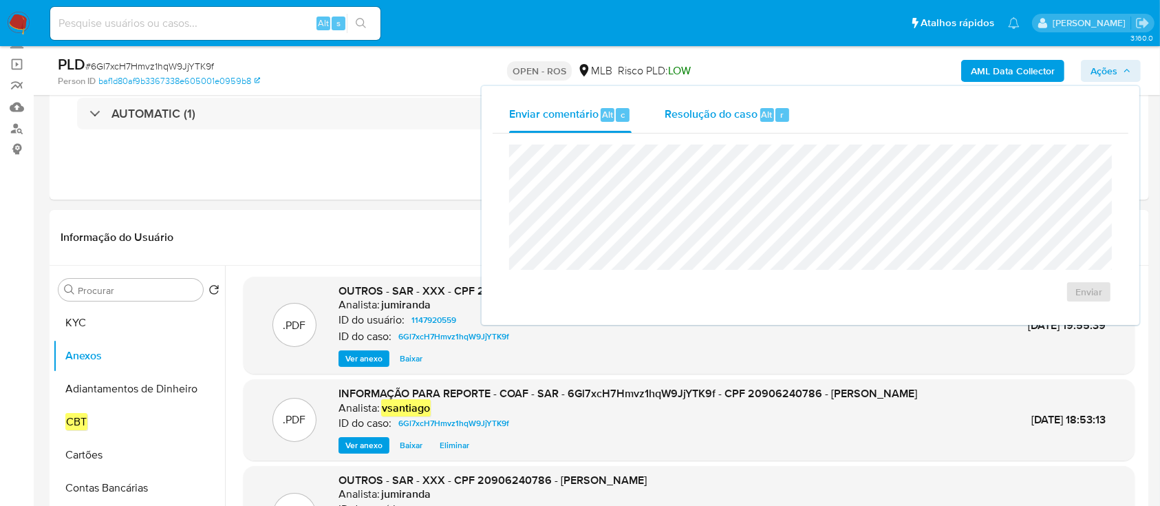
click at [711, 131] on div "Resolução do caso Alt r" at bounding box center [728, 115] width 126 height 36
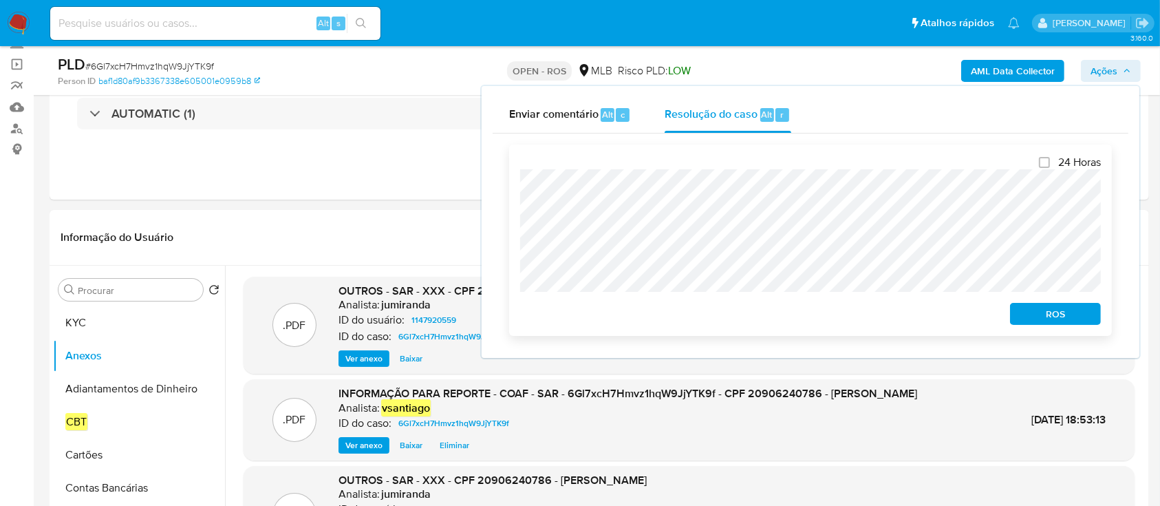
click at [1053, 317] on span "ROS" at bounding box center [1056, 313] width 72 height 19
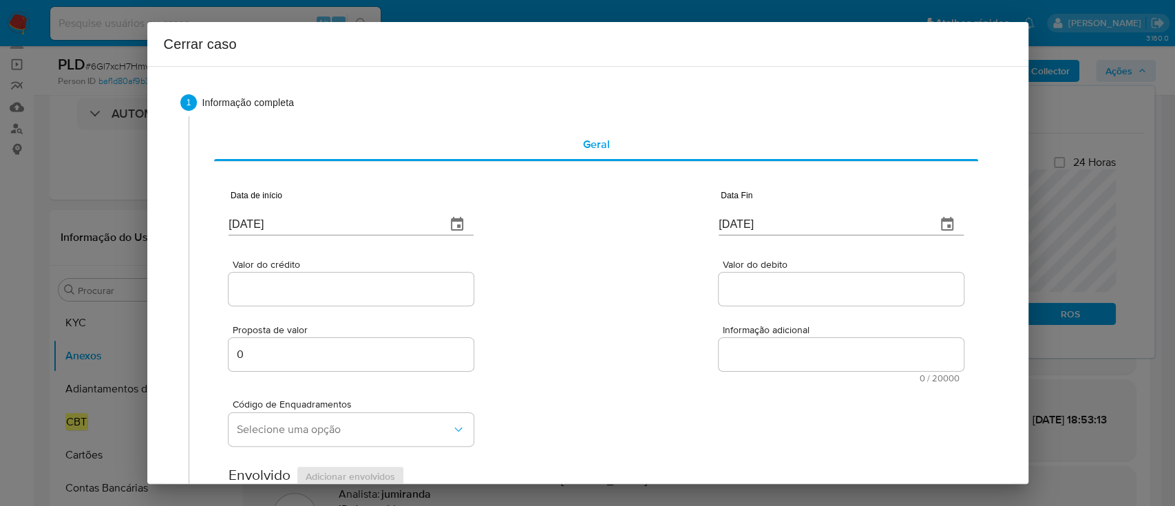
click at [253, 212] on div "[DATE]" at bounding box center [350, 215] width 245 height 41
click at [253, 217] on input "[DATE]" at bounding box center [331, 224] width 206 height 22
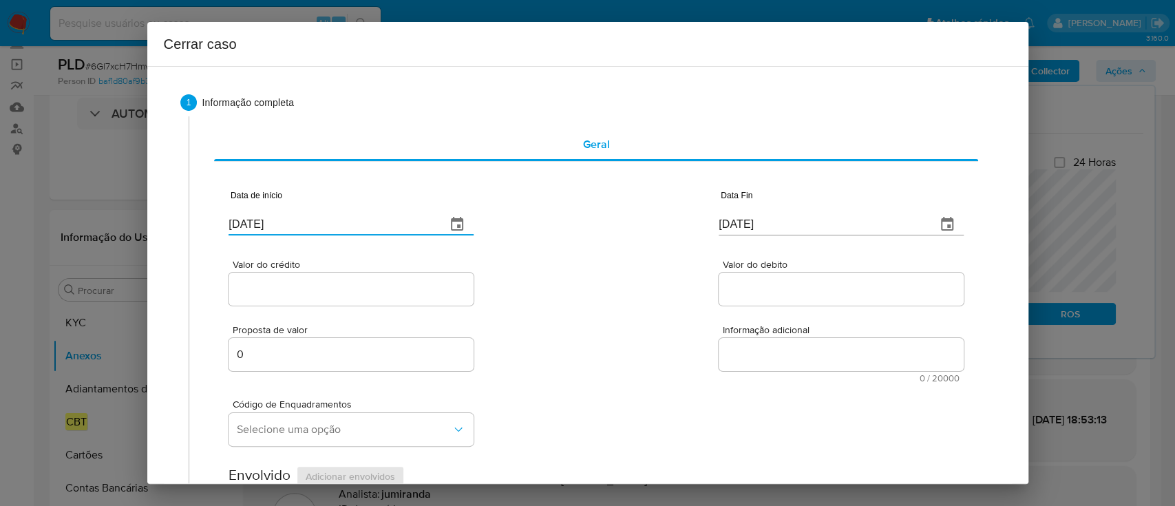
paste input "01/07"
type input "[DATE]"
click at [745, 219] on input "[DATE]" at bounding box center [822, 224] width 206 height 22
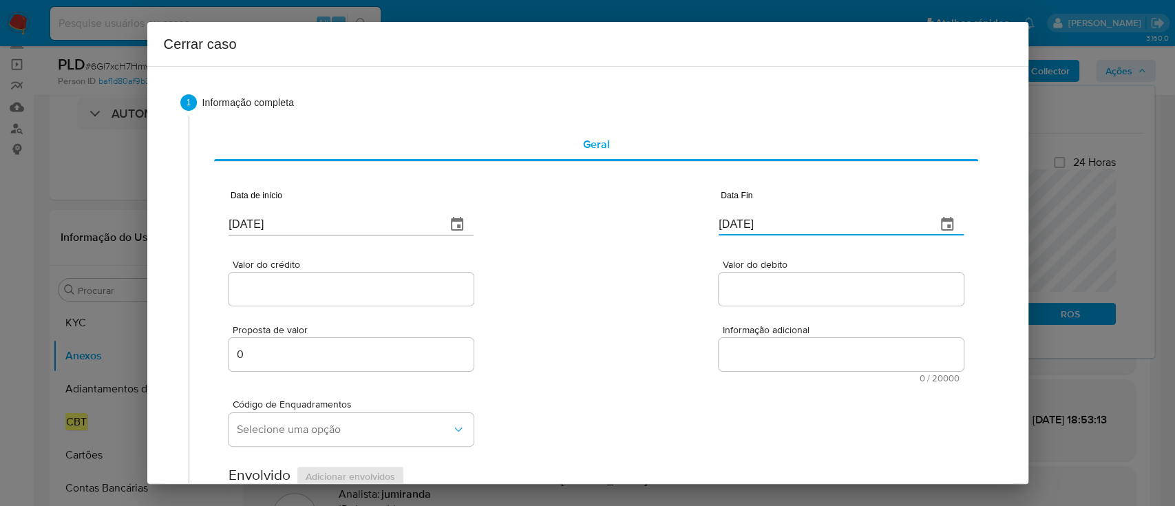
click at [745, 219] on input "[DATE]" at bounding box center [822, 224] width 206 height 22
paste input "1509"
click at [727, 228] on div "Data Fin [DATE] Excede o prazo mínimo" at bounding box center [841, 215] width 245 height 56
click at [736, 216] on input "[DATE]" at bounding box center [822, 217] width 206 height 22
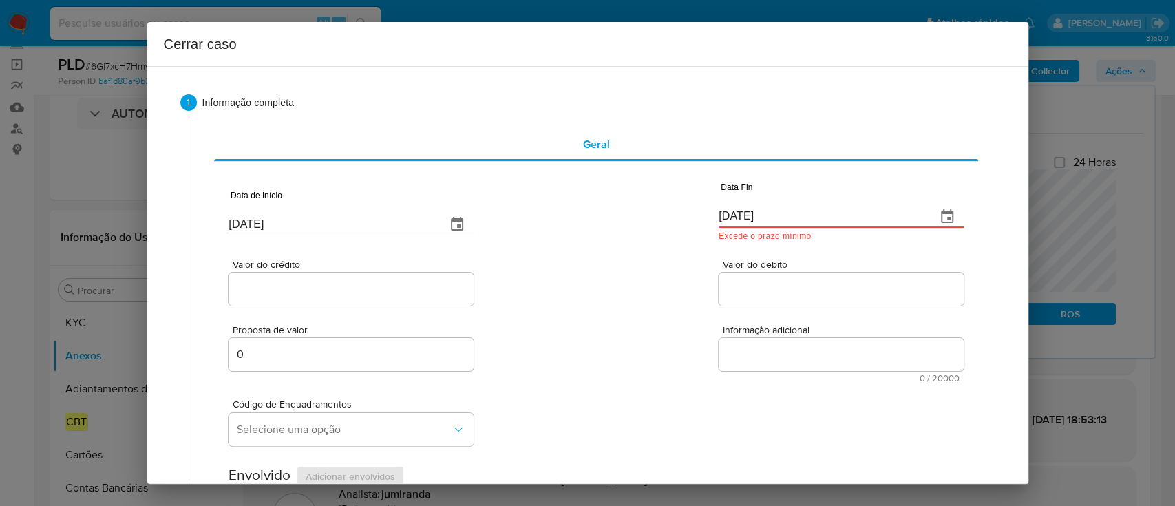
click at [736, 215] on input "[DATE]" at bounding box center [822, 217] width 206 height 22
paste input "[DATE]"
type input "15/09/2025"
click at [595, 273] on div "Valor do crédito Valor do debito" at bounding box center [595, 275] width 734 height 65
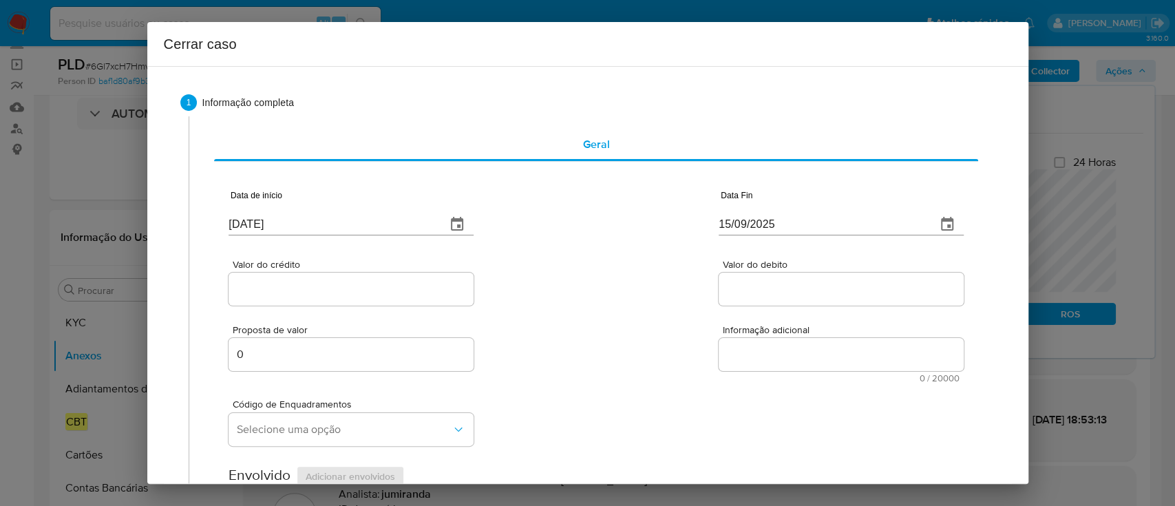
click at [319, 279] on div at bounding box center [350, 289] width 245 height 33
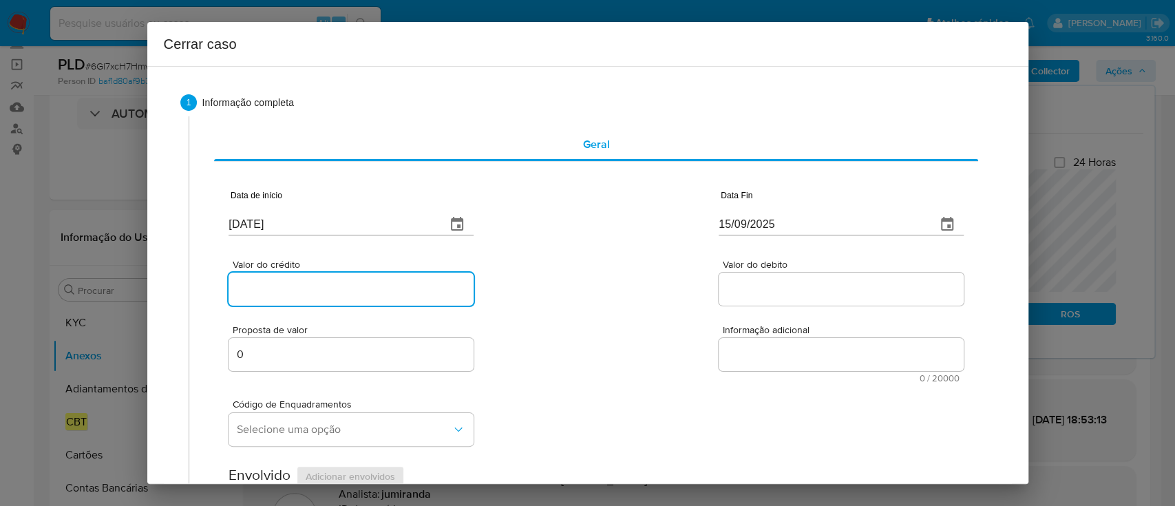
drag, startPoint x: 325, startPoint y: 281, endPoint x: 556, endPoint y: 296, distance: 231.7
click at [325, 281] on input "Valor do crédito" at bounding box center [350, 289] width 245 height 18
paste input "R$33.309"
type input "R$33.309"
click at [556, 296] on div "Valor do crédito R$33.309 Valor do debito" at bounding box center [595, 275] width 734 height 65
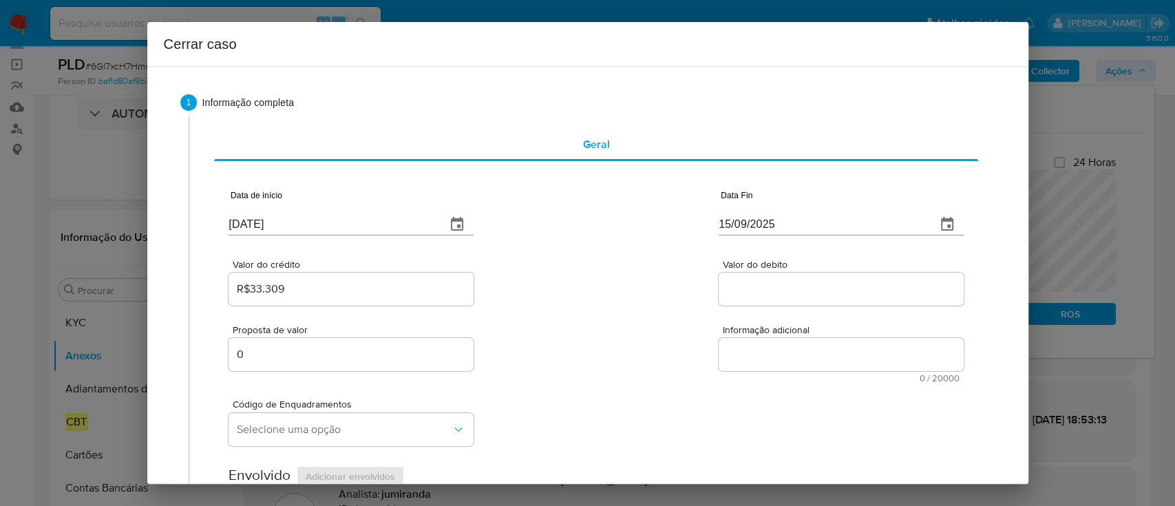
click at [765, 290] on input "Valor do debito" at bounding box center [841, 289] width 245 height 18
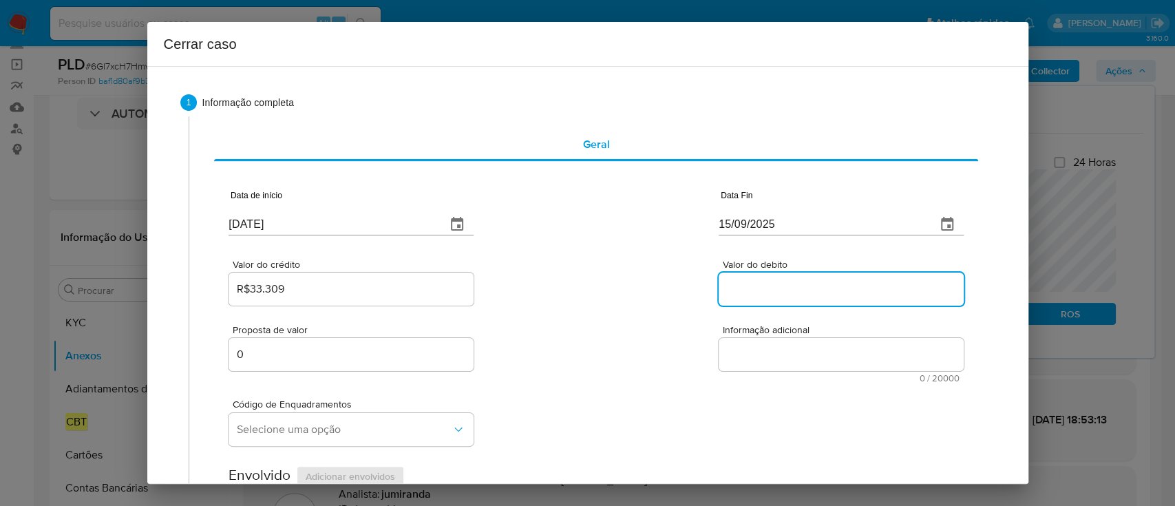
paste input "R$37.792"
type input "R$37.792"
click at [661, 279] on div "Valor do crédito R$33.309 Valor do debito R$37.792" at bounding box center [595, 275] width 734 height 65
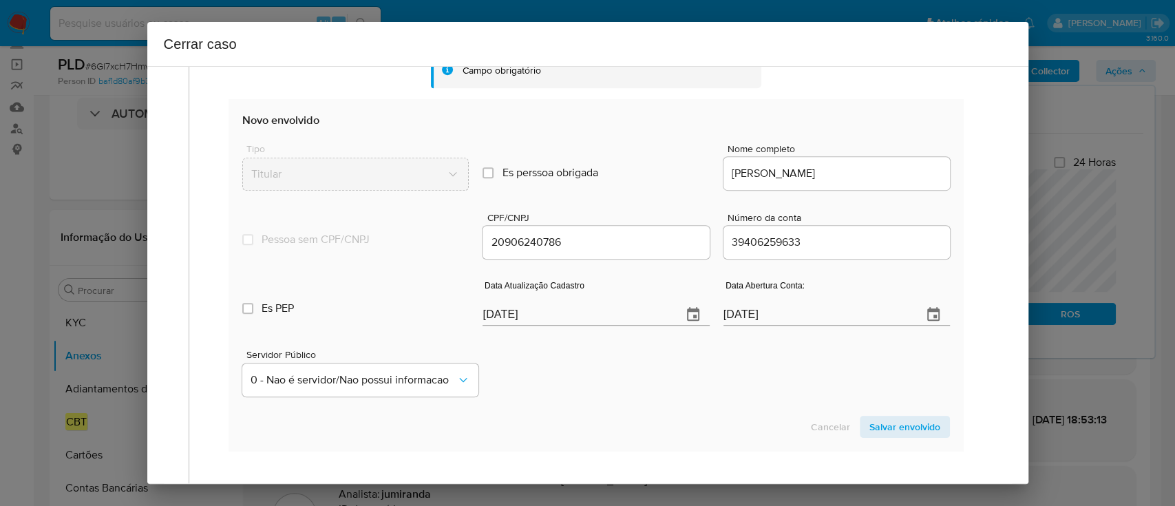
scroll to position [551, 0]
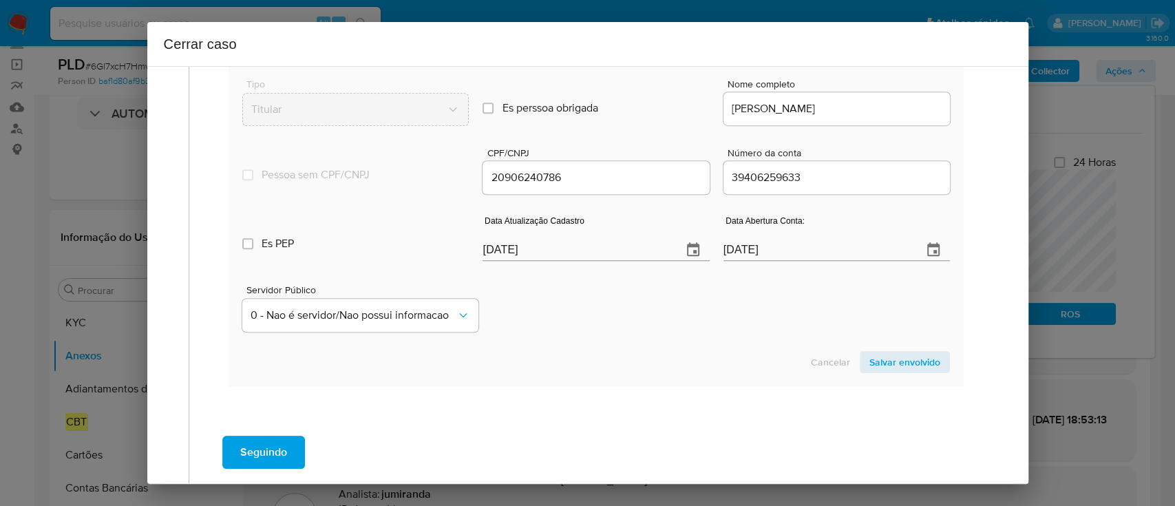
click at [598, 355] on div "Cancelar Salvar envolvido" at bounding box center [595, 362] width 707 height 22
click at [485, 256] on input "[DATE]" at bounding box center [576, 250] width 188 height 22
paste input "02/08"
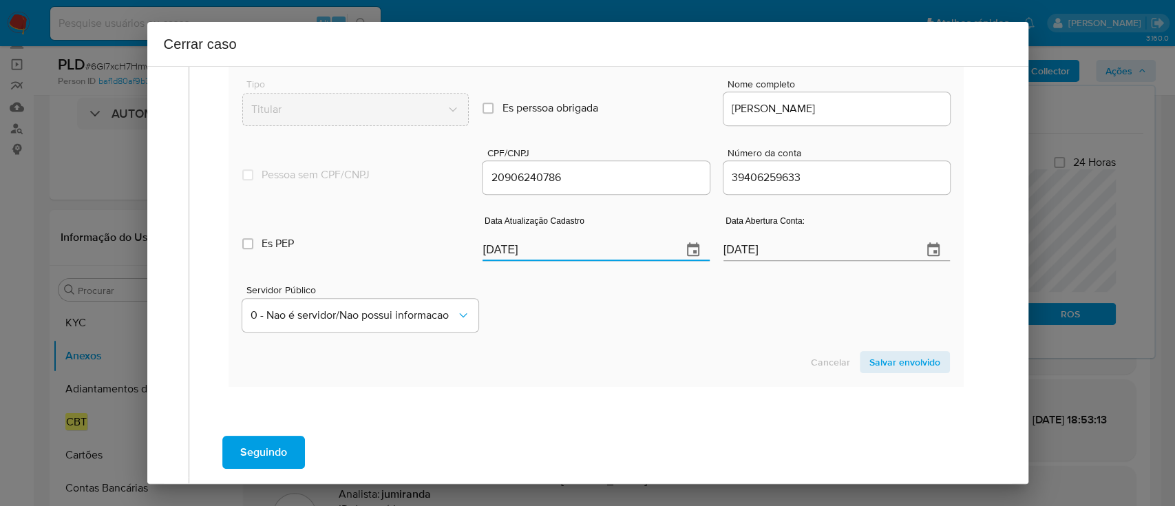
type input "[DATE]"
click at [615, 295] on div "Servidor Público 0 - Nao é servidor/[PERSON_NAME] possui informacao" at bounding box center [595, 302] width 707 height 69
click at [869, 354] on span "Salvar envolvido" at bounding box center [904, 361] width 71 height 19
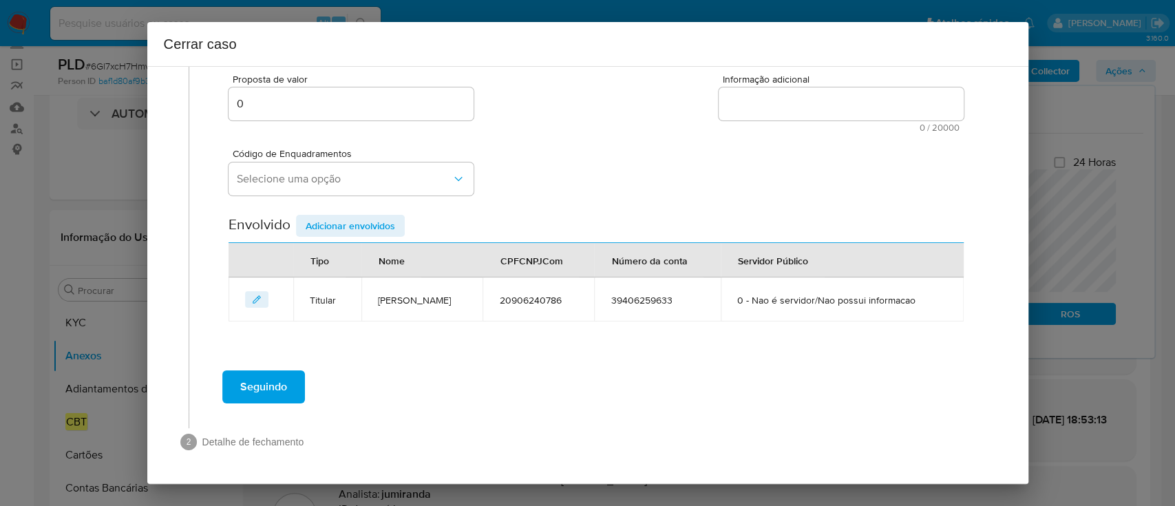
scroll to position [250, 0]
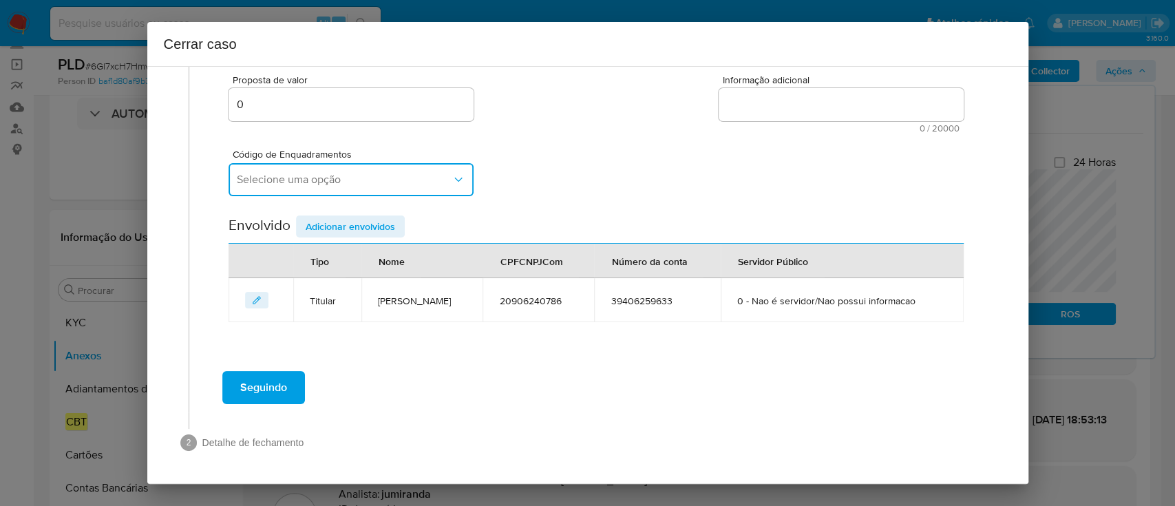
click at [385, 183] on span "Selecione uma opção" at bounding box center [344, 180] width 215 height 14
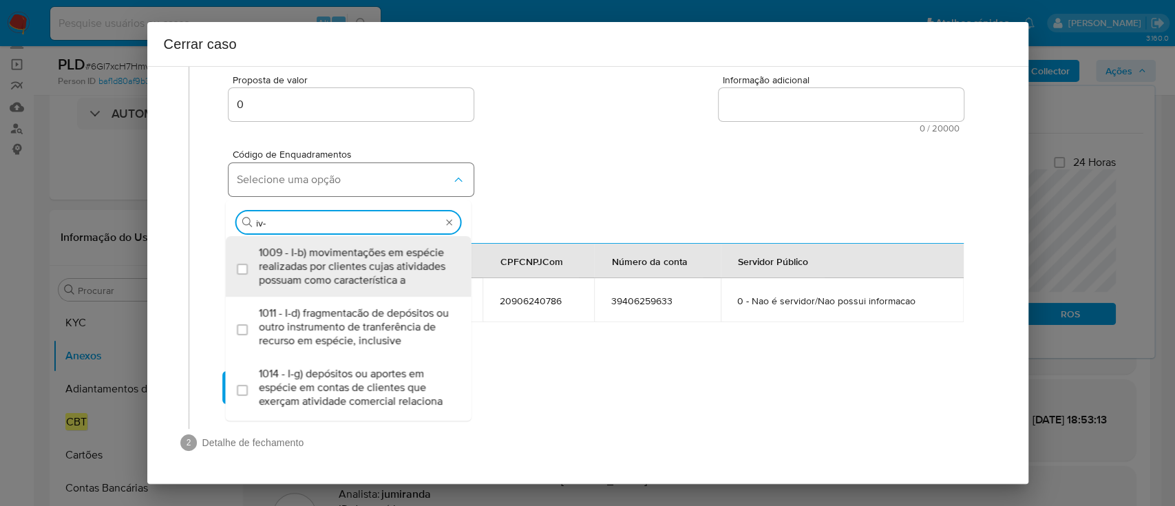
type input "iv-a"
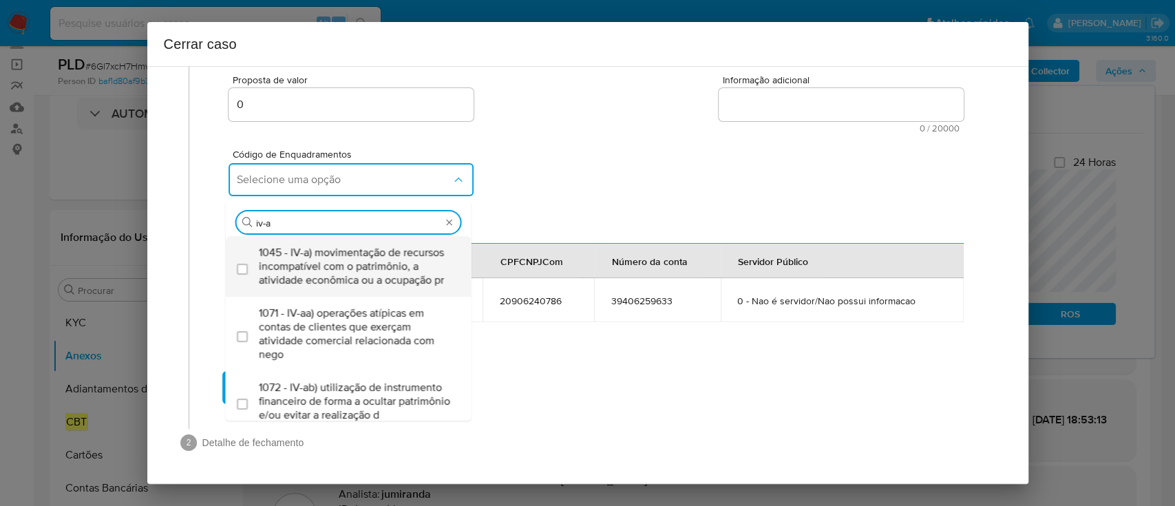
click at [366, 278] on span "1045 - IV-a) movimentação de recursos incompatível com o patrimônio, a atividad…" at bounding box center [355, 266] width 193 height 41
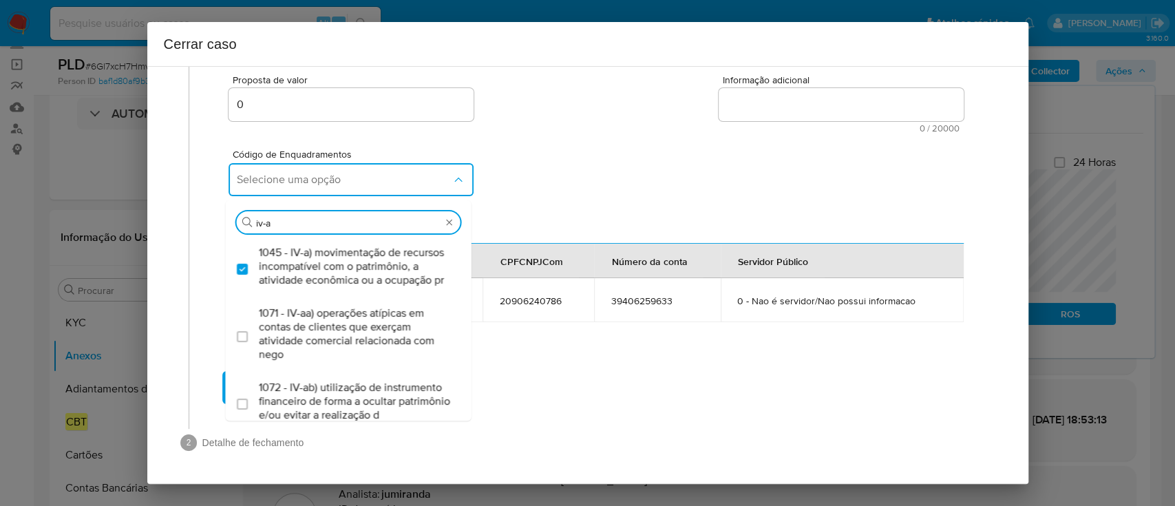
checkbox input "true"
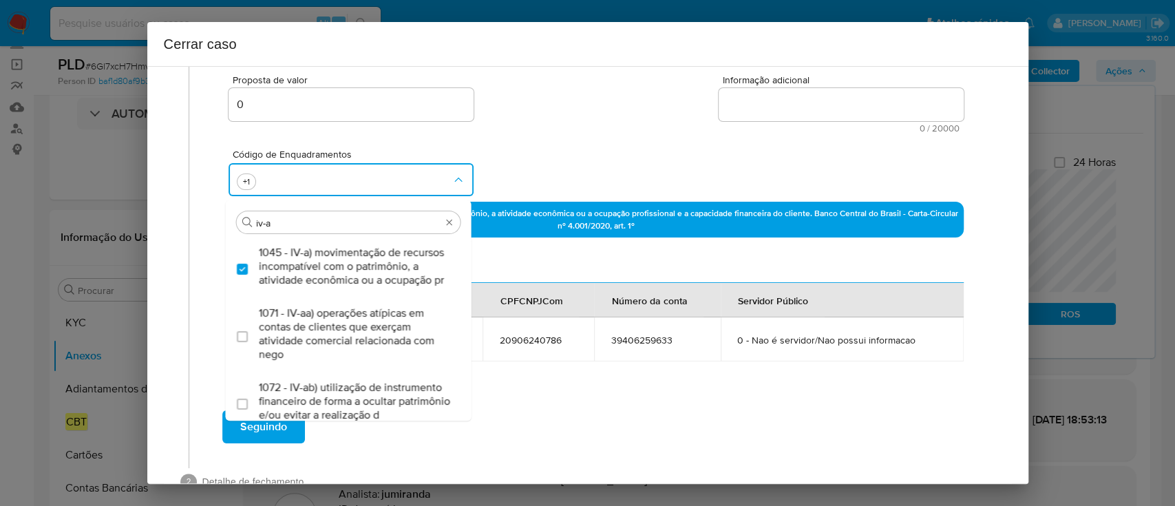
click at [485, 206] on p "1045 IV-a) movimentação de recursos incompatível com o patrimônio, a atividade …" at bounding box center [595, 220] width 734 height 36
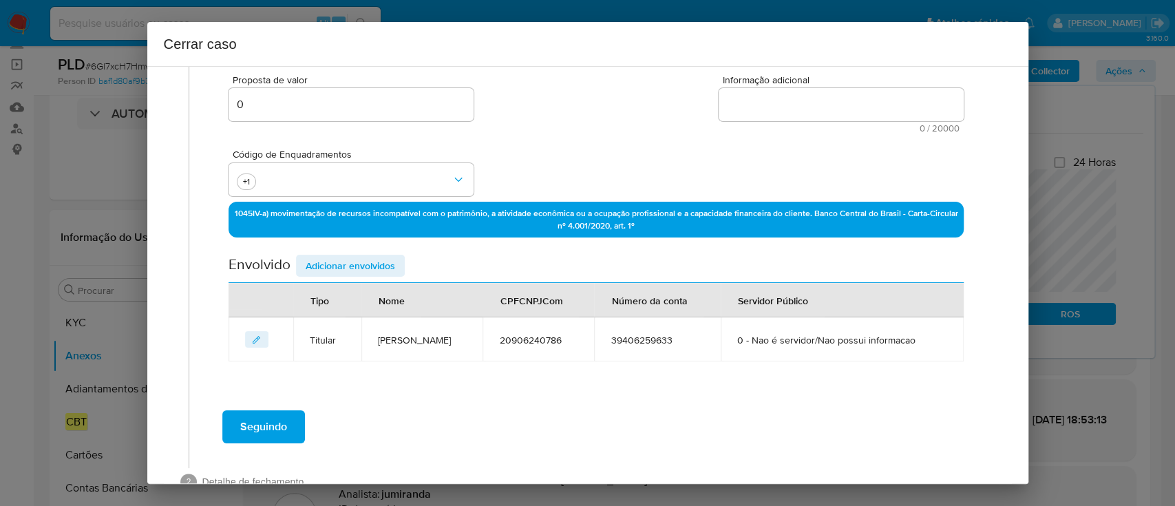
click at [642, 142] on div "Código de Enquadramentos +1" at bounding box center [595, 167] width 734 height 69
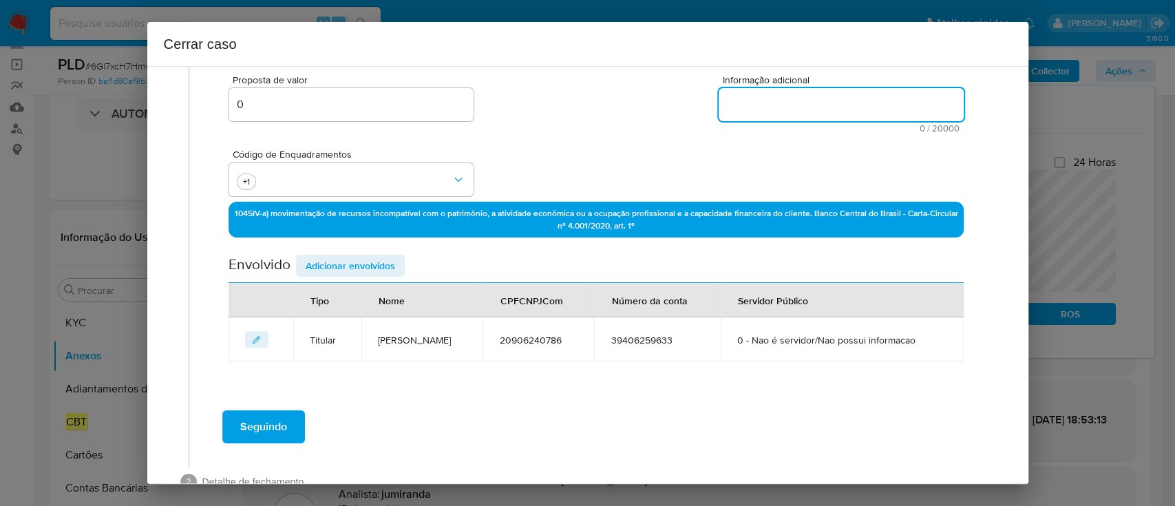
drag, startPoint x: 815, startPoint y: 109, endPoint x: 939, endPoint y: 114, distance: 124.0
click at [815, 108] on textarea "Informação adicional" at bounding box center [841, 104] width 245 height 33
paste textarea "Lorem Ipsum Dolors am Consect, ADI 43836007114, 45 elit, seddoeius te incididun…"
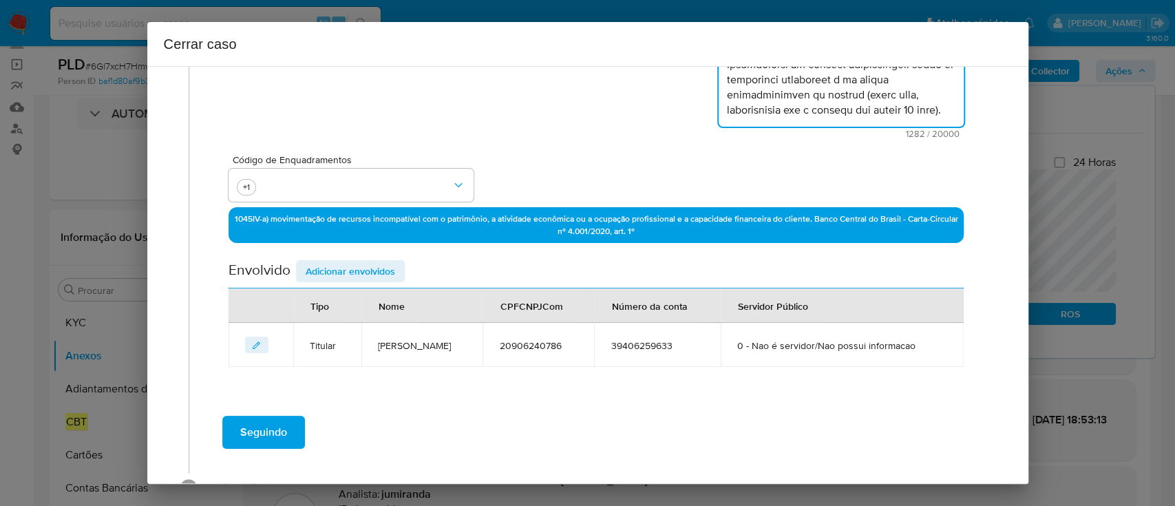
scroll to position [352, 0]
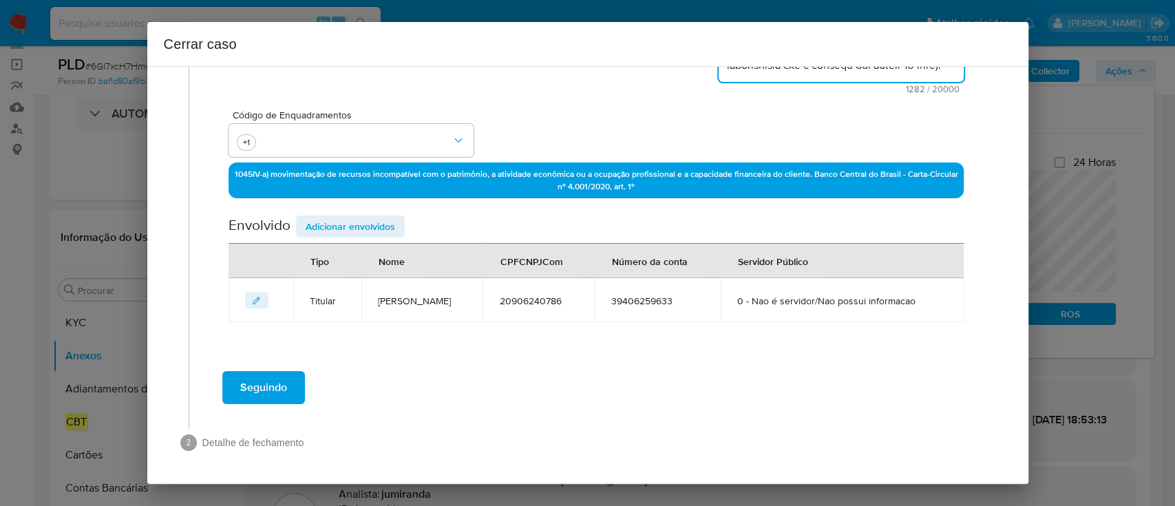
type textarea "Lorem Ipsum Dolors am Consect, ADI 43836007114, 45 elit, seddoeius te incididun…"
click at [284, 395] on span "Seguindo" at bounding box center [263, 387] width 47 height 30
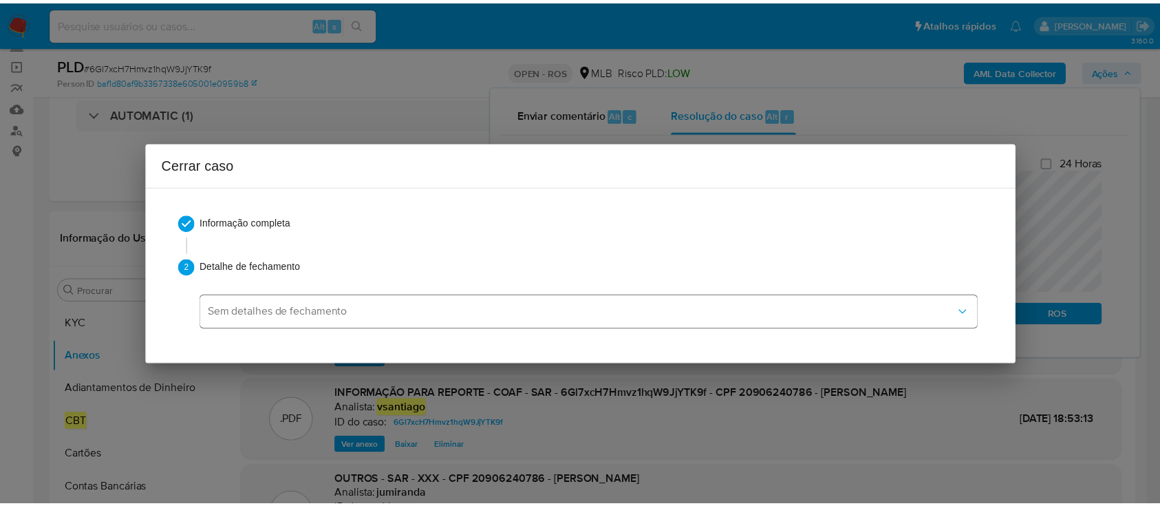
scroll to position [0, 0]
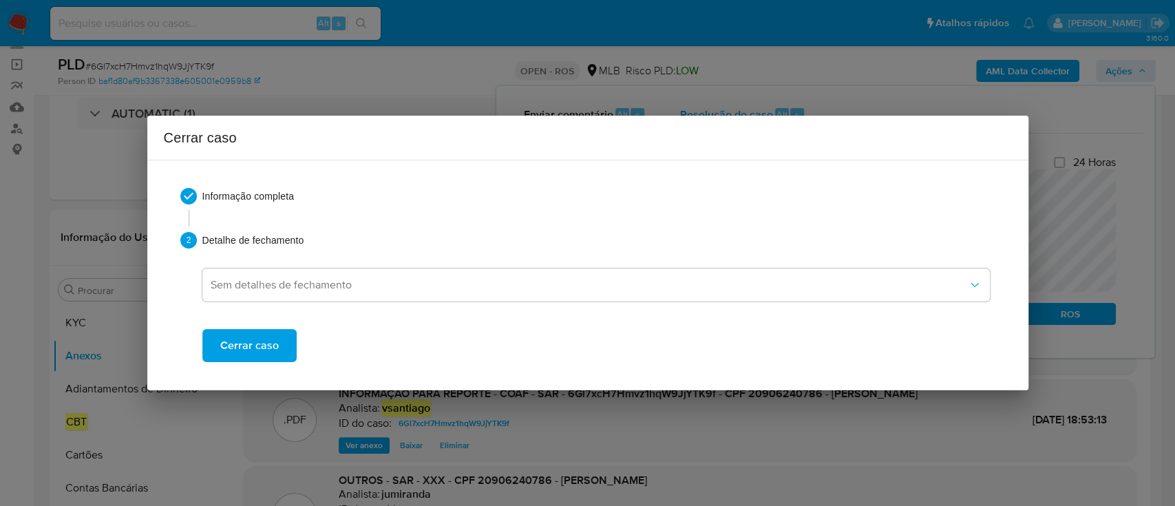
click at [270, 352] on span "Cerrar caso" at bounding box center [249, 345] width 59 height 30
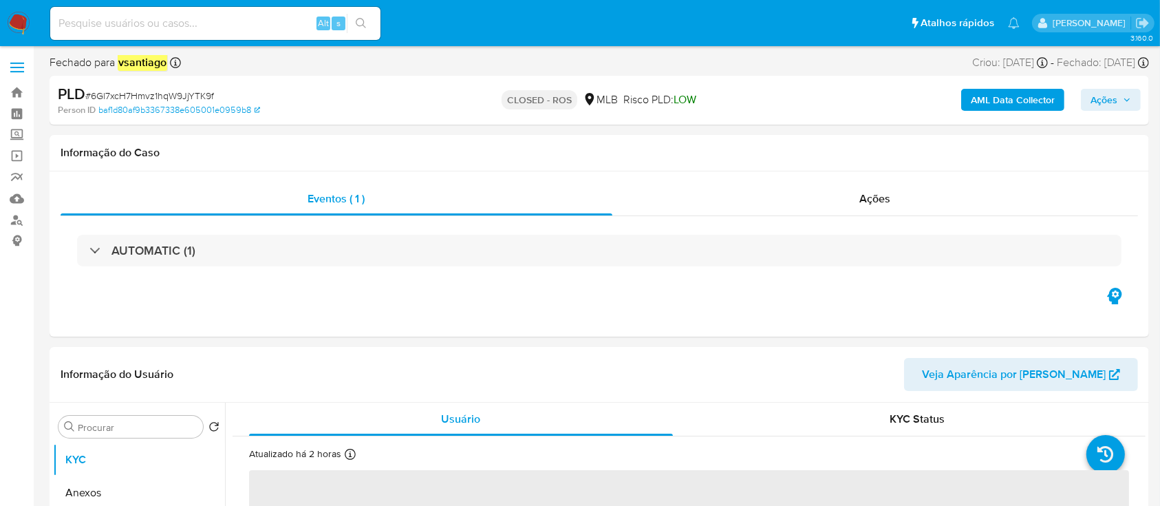
select select "10"
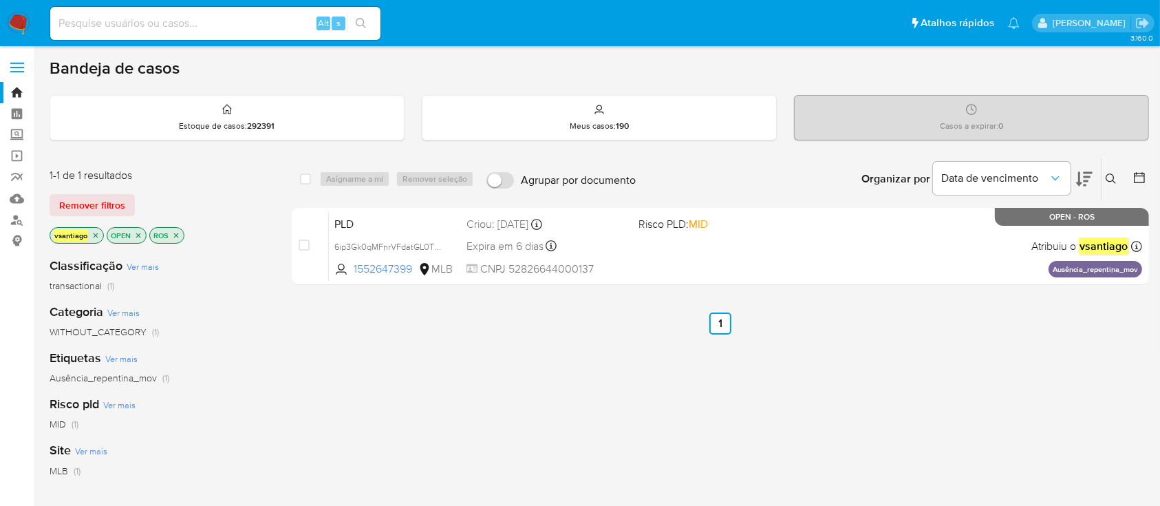
click at [551, 374] on div "select-all-cases-checkbox Asignarme a mí Remover seleção Agrupar por documento …" at bounding box center [721, 469] width 858 height 624
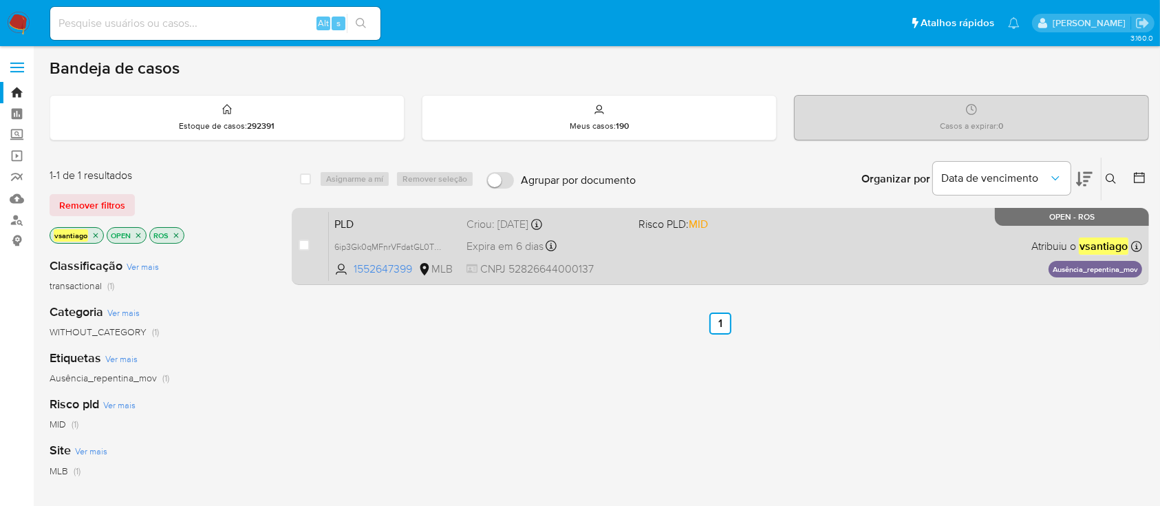
click at [657, 256] on div "PLD 6ip3Gk0qMFnrVFdatGL0TMcR 1552647399 MLB Risco PLD: MID Criou: [DATE] Criou:…" at bounding box center [736, 246] width 814 height 70
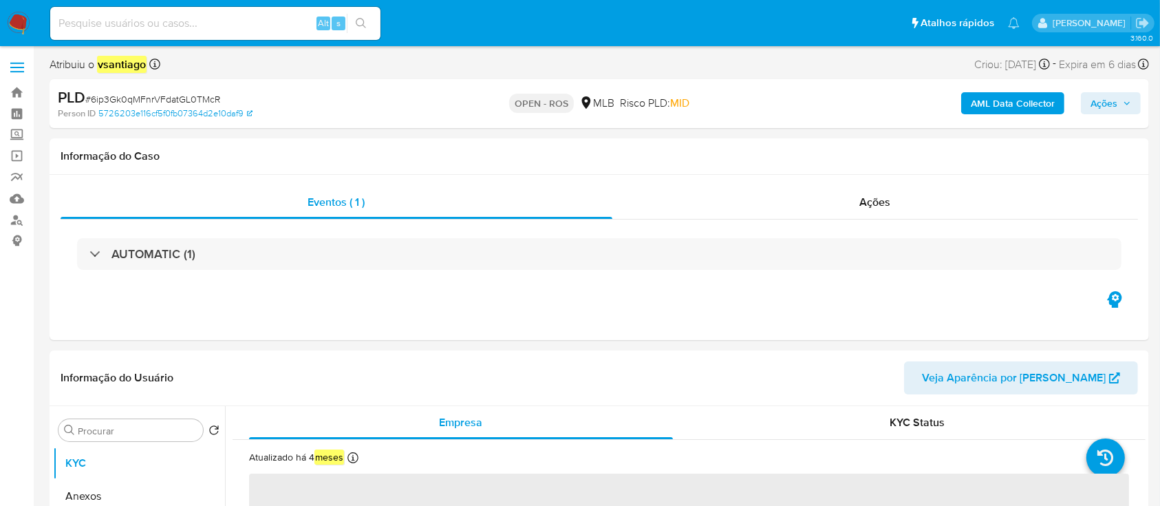
select select "10"
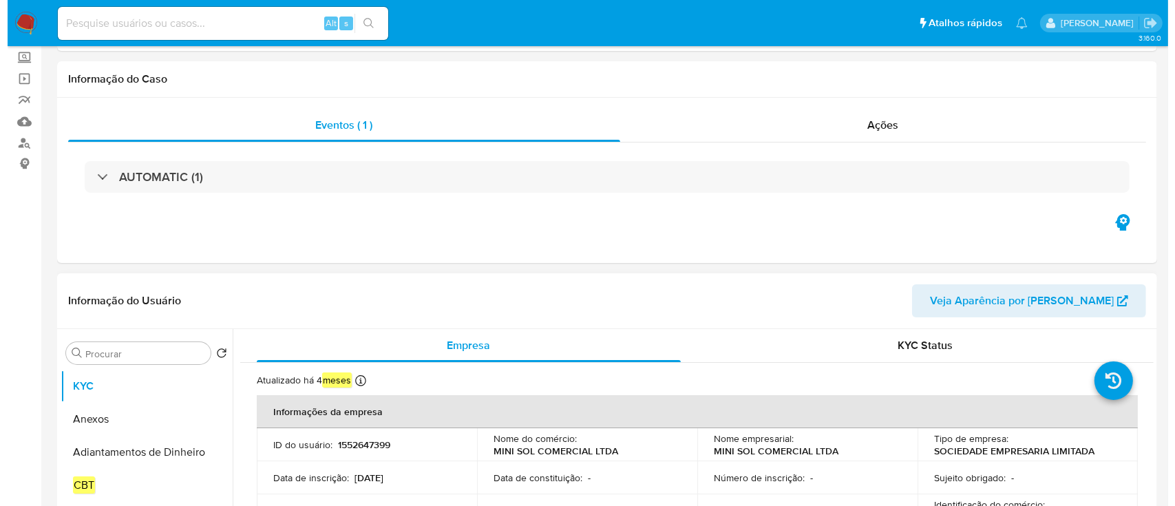
scroll to position [183, 0]
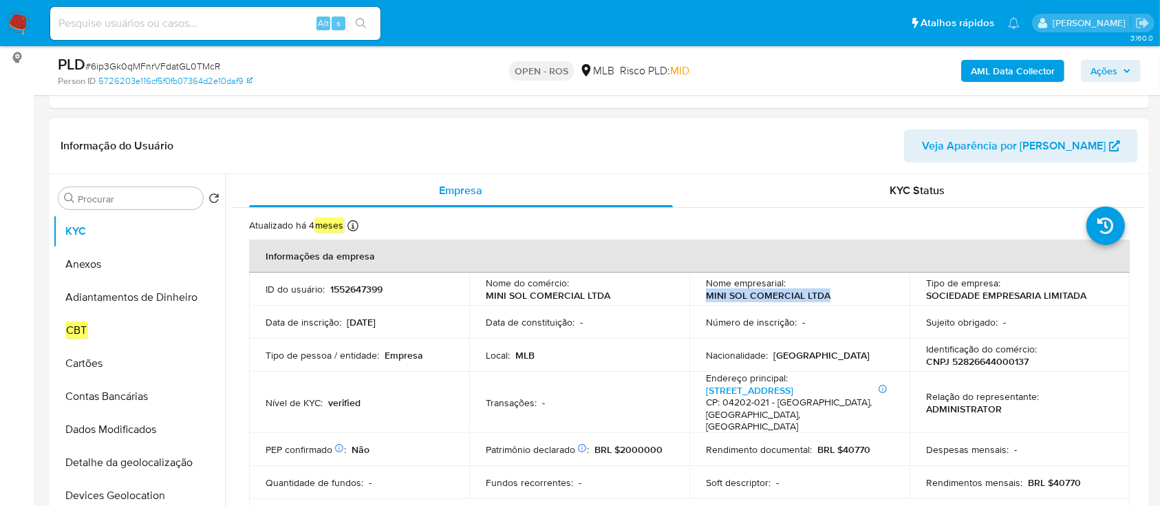
drag, startPoint x: 827, startPoint y: 290, endPoint x: 699, endPoint y: 301, distance: 129.1
click at [697, 301] on td "Nome empresarial : MINI SOL COMERCIAL LTDA" at bounding box center [800, 289] width 220 height 33
click at [970, 361] on p "CNPJ 52826644000137" at bounding box center [977, 361] width 103 height 12
copy p "52826644000137"
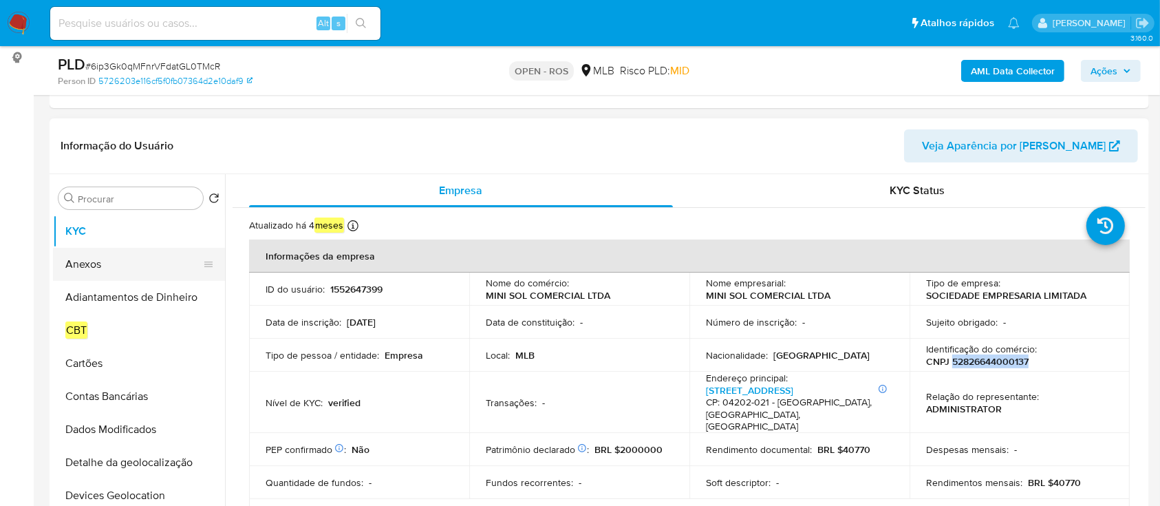
click at [100, 258] on button "Anexos" at bounding box center [133, 264] width 161 height 33
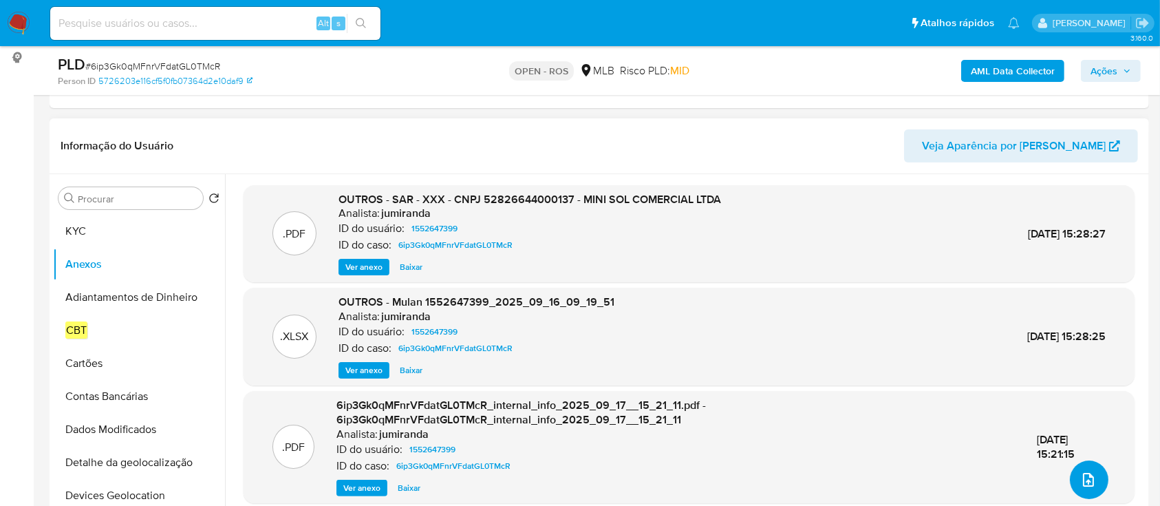
click at [1085, 474] on icon "upload-file" at bounding box center [1089, 479] width 17 height 17
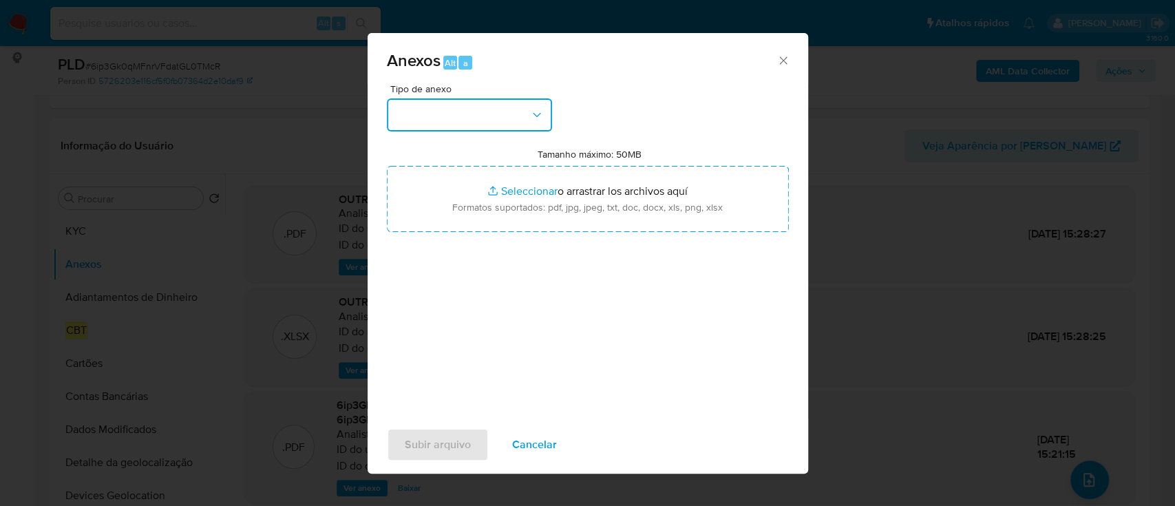
click at [501, 110] on button "button" at bounding box center [469, 114] width 165 height 33
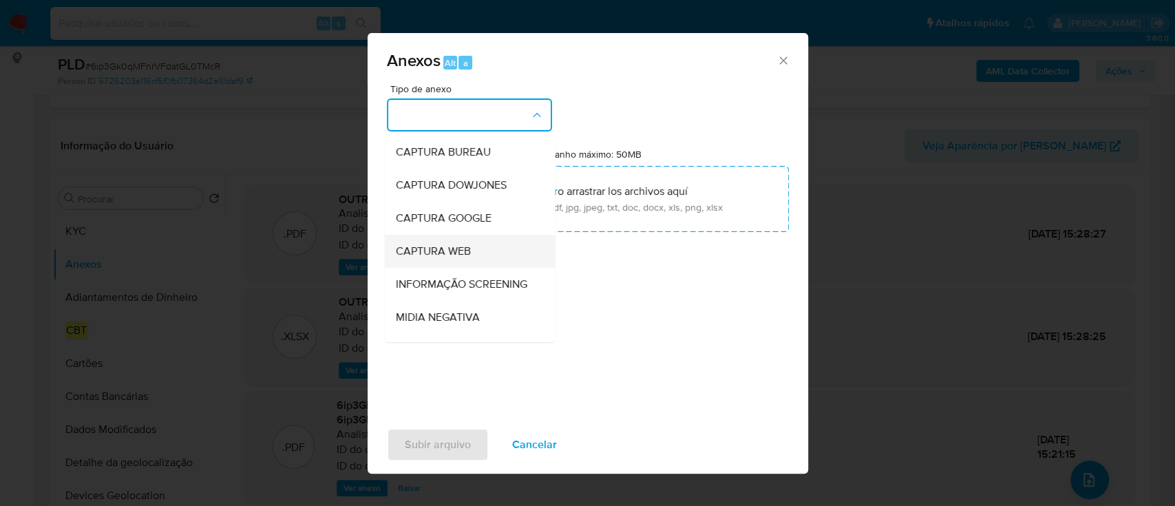
scroll to position [211, 0]
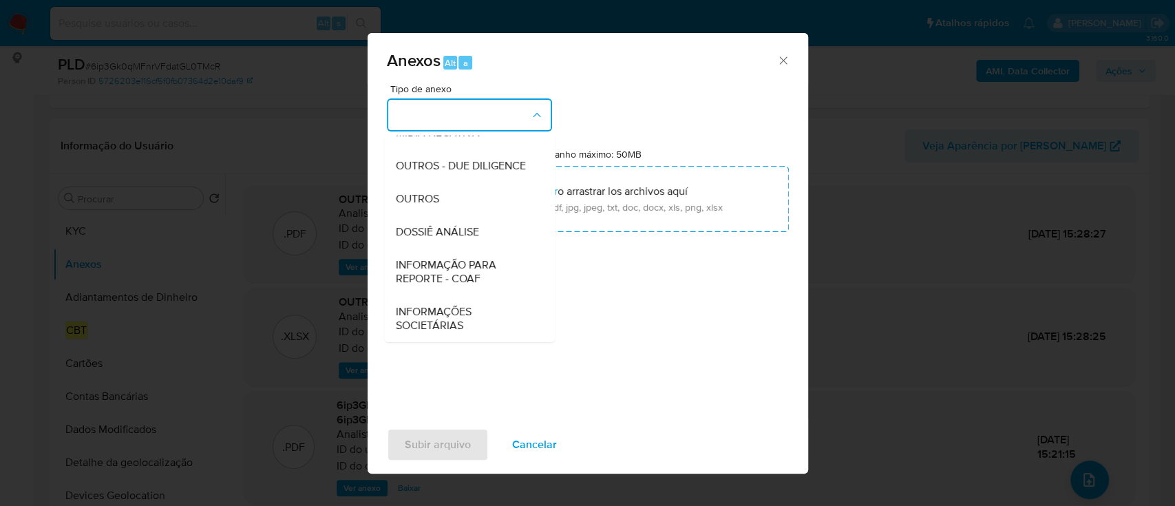
drag, startPoint x: 469, startPoint y: 273, endPoint x: 846, endPoint y: 81, distance: 422.3
click at [470, 273] on span "INFORMAÇÃO PARA REPORTE - COAF" at bounding box center [465, 272] width 140 height 28
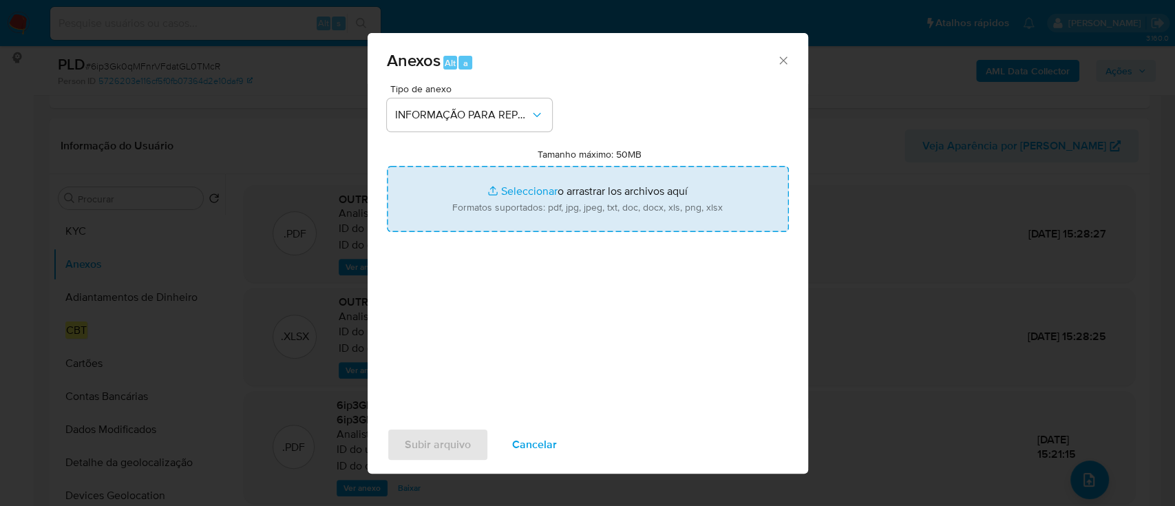
type input "C:\fakepath\SAR - 6ip3Gk0qMFnrVFdatGL0TMcR - CNPJ 52826644000137 - MINI SOL COM…"
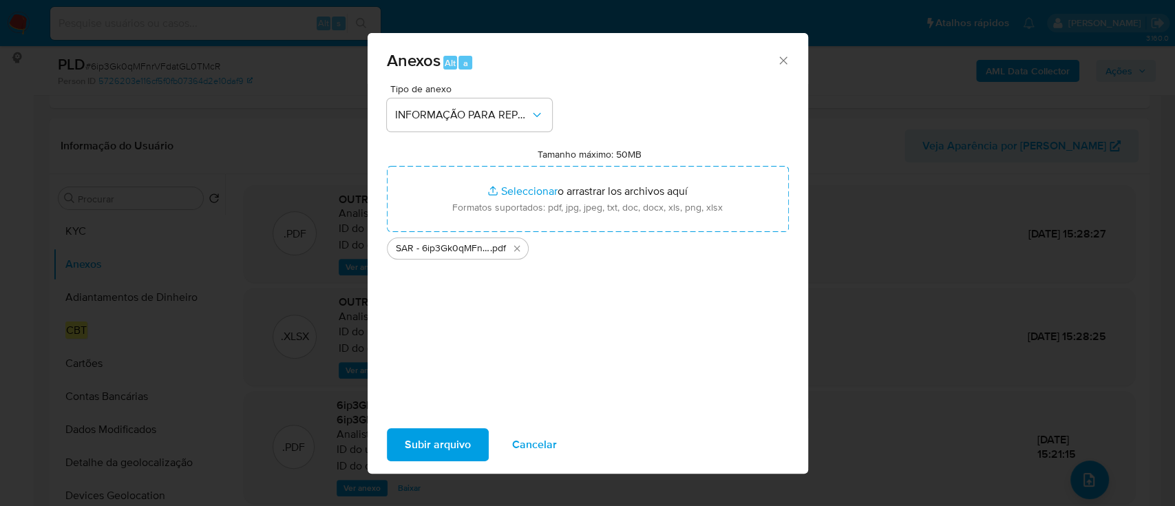
click at [443, 439] on span "Subir arquivo" at bounding box center [438, 444] width 66 height 30
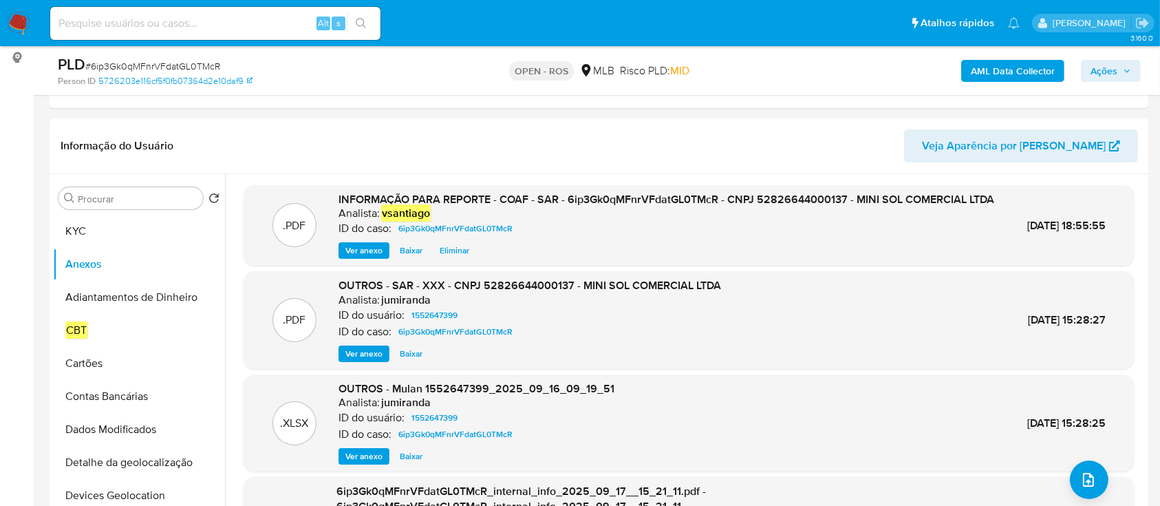
click at [1097, 70] on span "Ações" at bounding box center [1104, 71] width 27 height 22
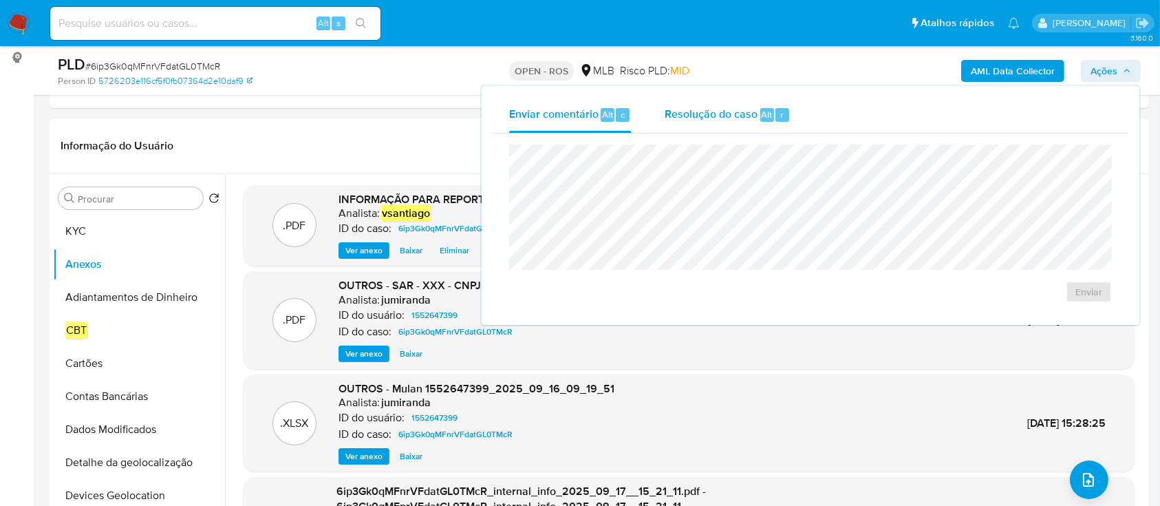
click at [758, 127] on div "Resolução do caso Alt r" at bounding box center [728, 115] width 126 height 36
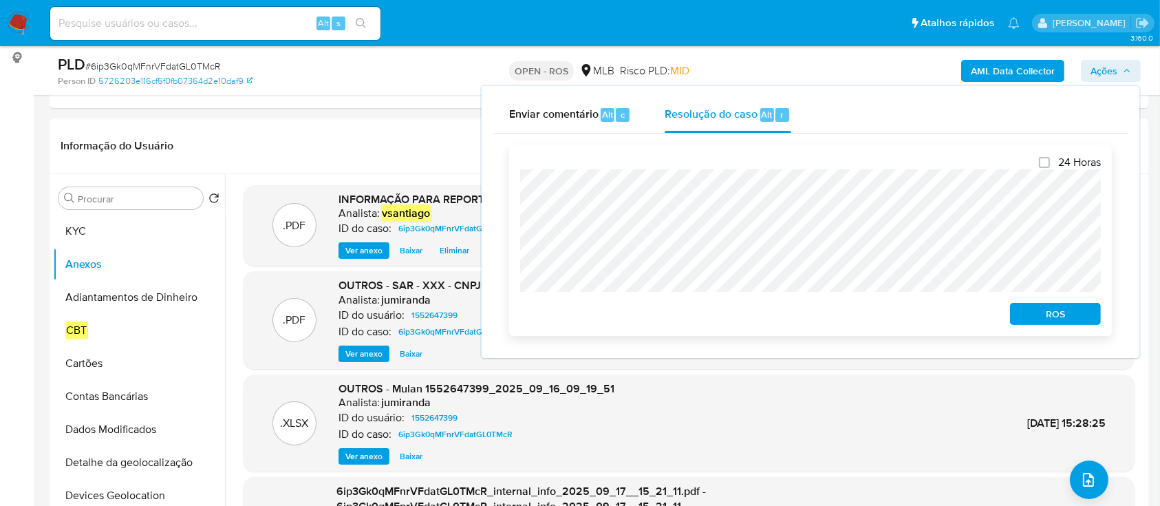
click at [1023, 312] on span "ROS" at bounding box center [1056, 313] width 72 height 19
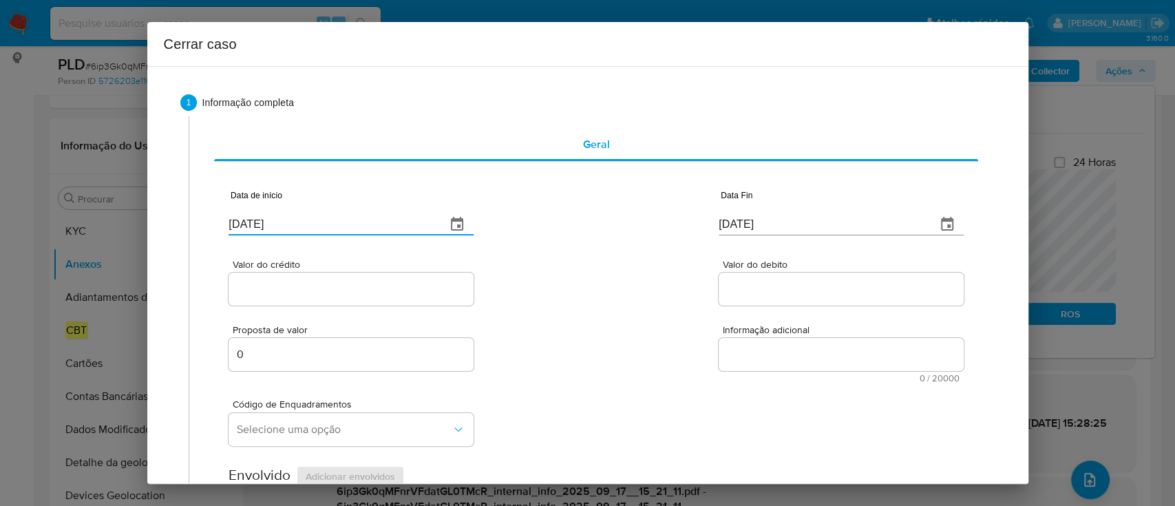
click at [256, 225] on input "19/09/2025" at bounding box center [331, 224] width 206 height 22
click at [255, 226] on input "19/09/2025" at bounding box center [331, 224] width 206 height 22
paste input "0/01"
type input "10/01/2025"
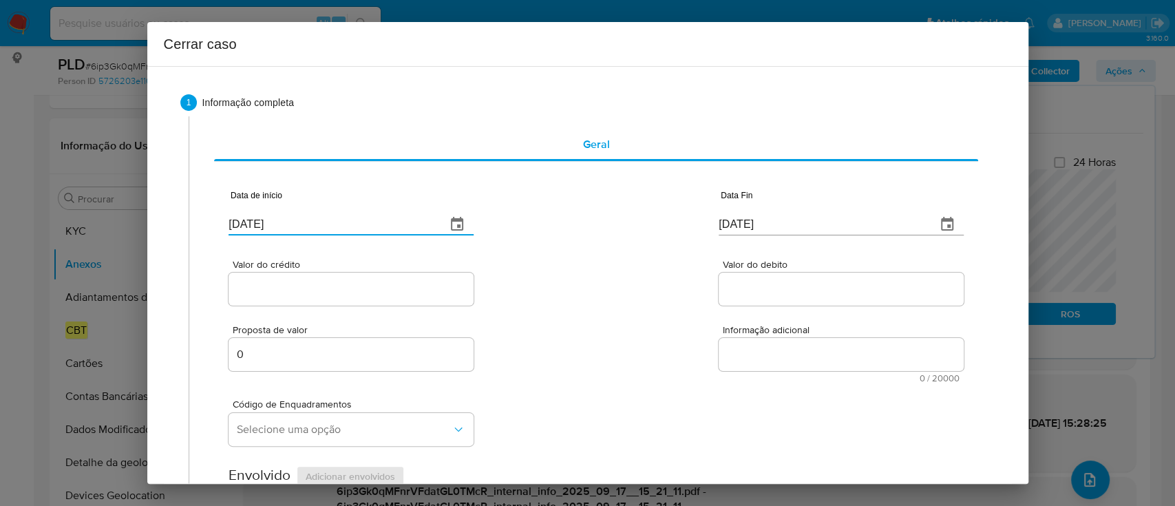
click at [732, 226] on input "19/09/2025" at bounding box center [822, 224] width 206 height 22
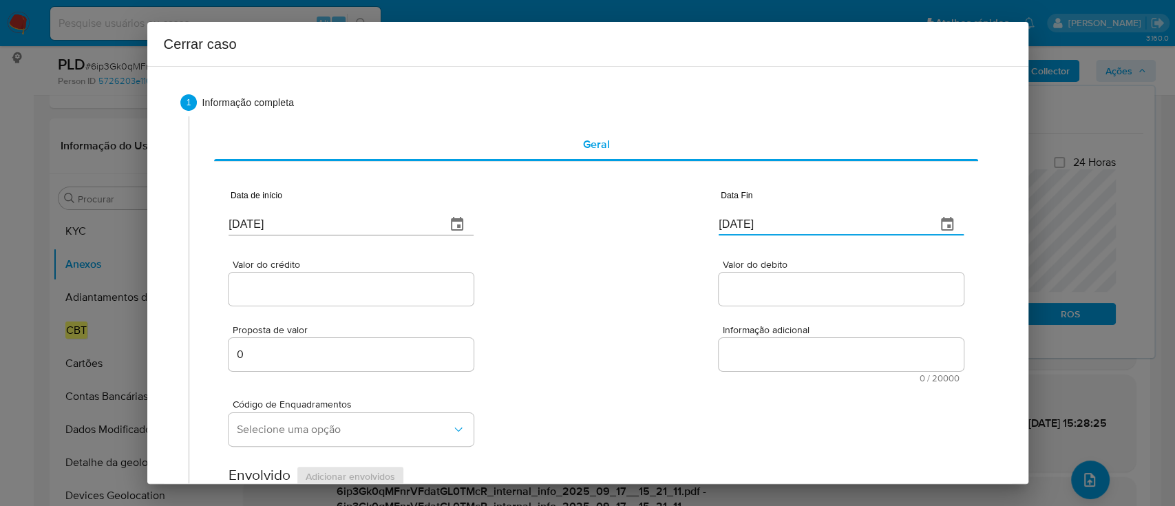
click at [732, 226] on input "19/09/2025" at bounding box center [822, 224] width 206 height 22
paste input "29/04"
type input "29/04/2025"
click at [602, 267] on div "Valor do crédito Valor do debito" at bounding box center [595, 275] width 734 height 65
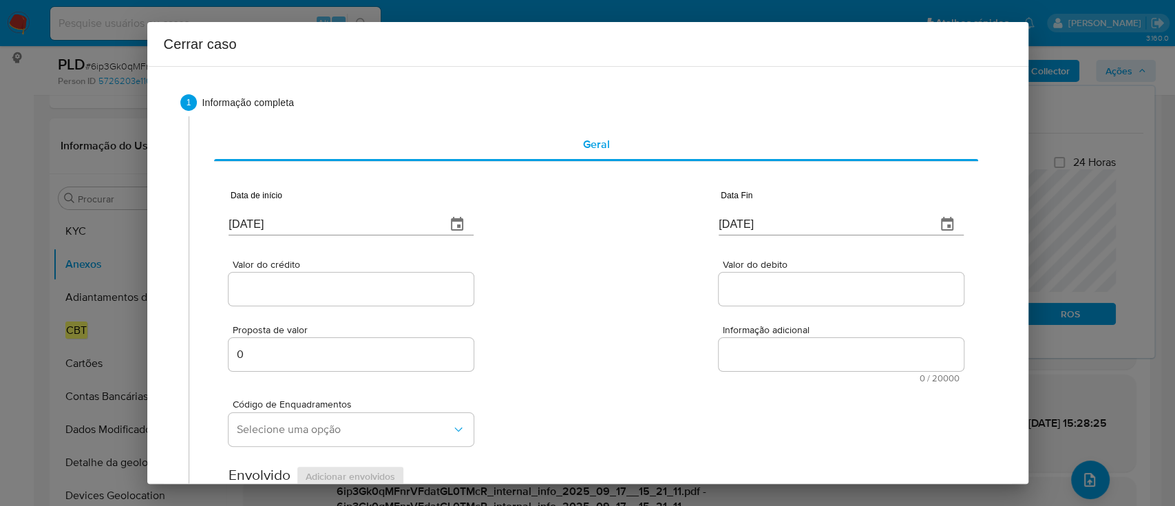
drag, startPoint x: 354, startPoint y: 289, endPoint x: 484, endPoint y: 289, distance: 129.4
click at [354, 289] on input "Valor do crédito" at bounding box center [350, 289] width 245 height 18
paste input "R$1.150.507"
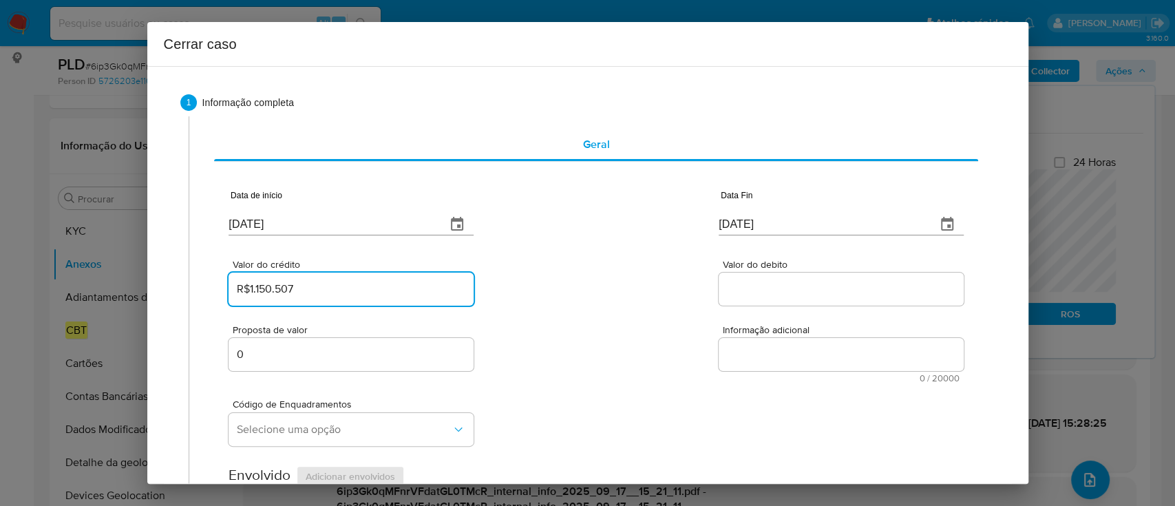
type input "R$1.150.507"
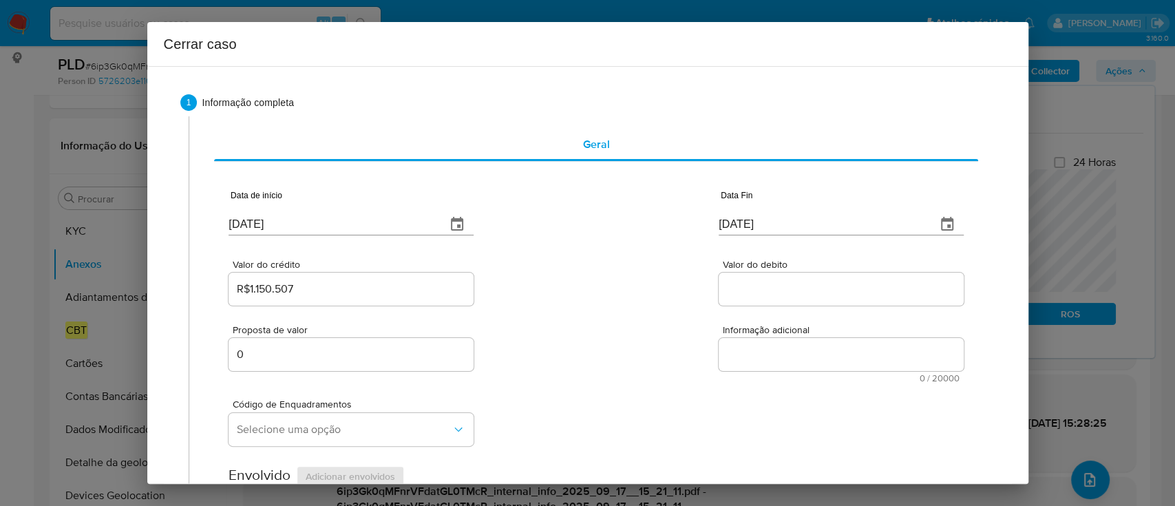
click at [786, 265] on span "Valor do debito" at bounding box center [845, 264] width 245 height 10
click at [786, 280] on input "Valor do debito" at bounding box center [841, 289] width 245 height 18
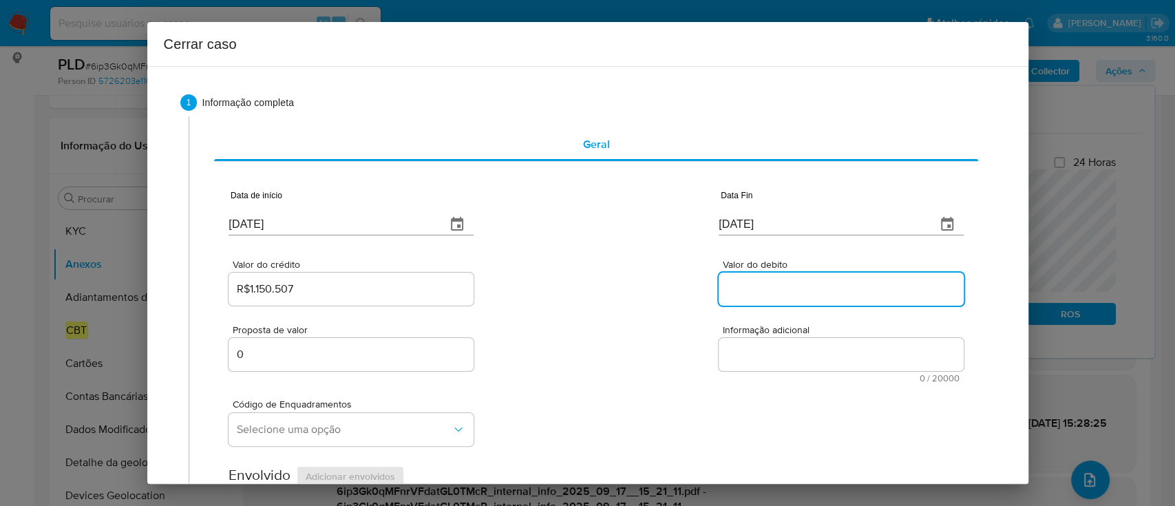
drag, startPoint x: 780, startPoint y: 283, endPoint x: 597, endPoint y: 293, distance: 183.4
click at [780, 283] on input "Valor do debito" at bounding box center [841, 289] width 245 height 18
paste input "R$785.097"
type input "R$785.097"
click at [595, 293] on div "Valor do crédito R$1.150.507 Valor do debito R$785.097" at bounding box center [595, 275] width 734 height 65
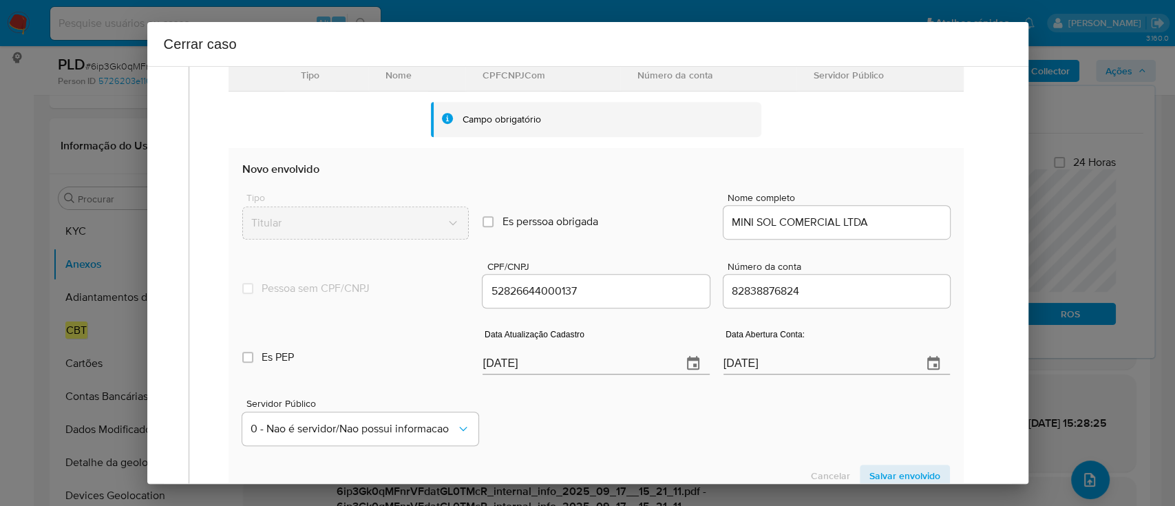
scroll to position [615, 0]
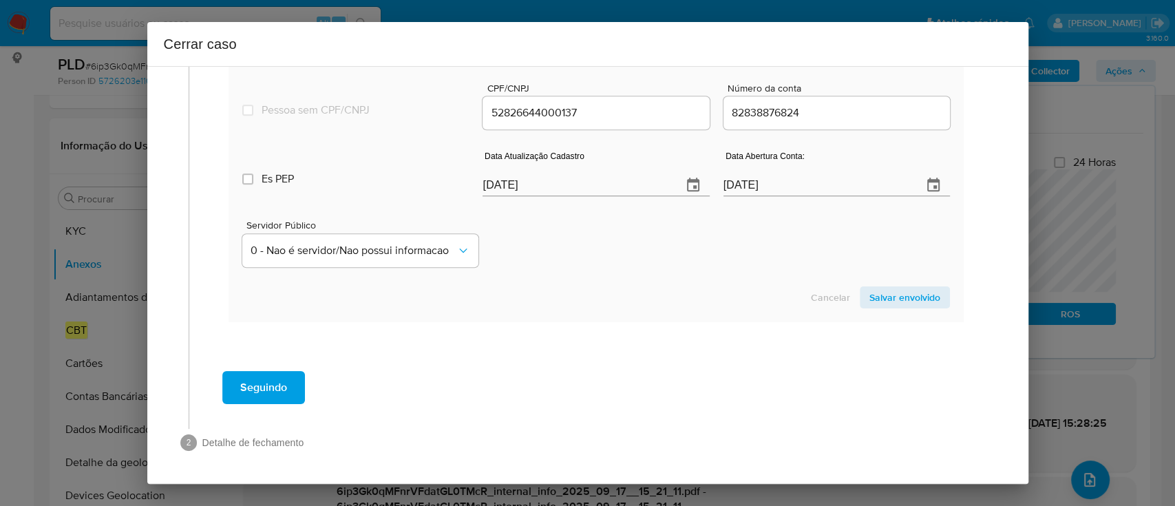
click at [591, 377] on div "Seguindo" at bounding box center [596, 388] width 787 height 50
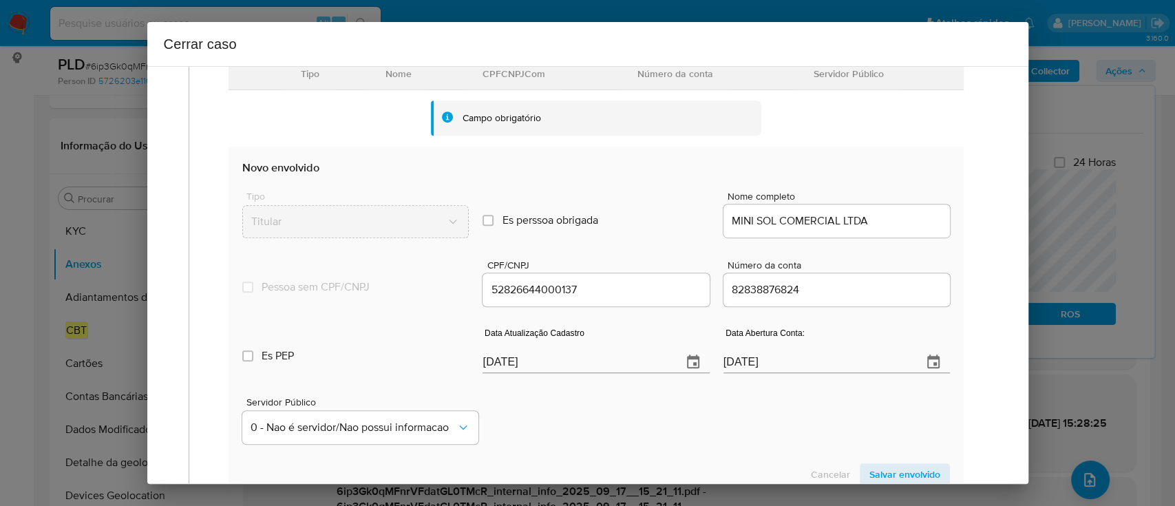
scroll to position [432, 0]
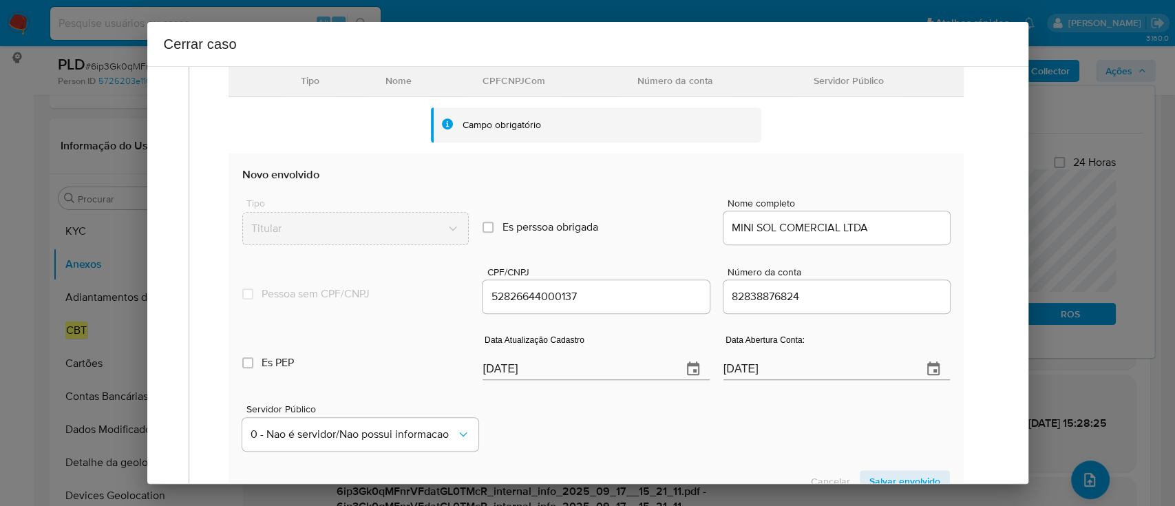
click at [502, 364] on input "19/09/2025" at bounding box center [576, 369] width 188 height 22
paste input "04/06"
type input "04/06/2025"
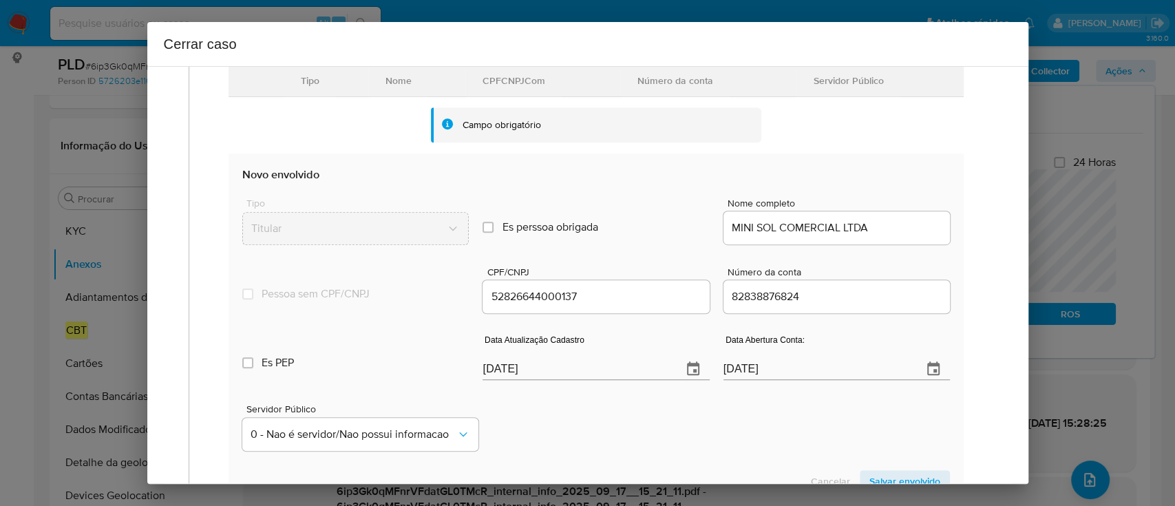
click at [619, 400] on div "Servidor Público 0 - Nao é servidor/Nao possui informacao" at bounding box center [595, 421] width 707 height 69
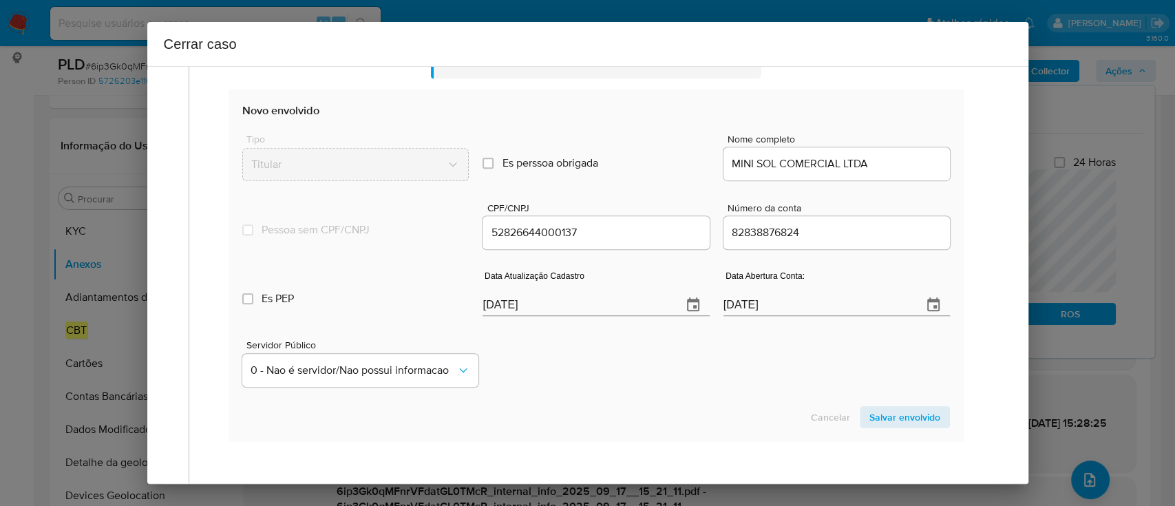
scroll to position [523, 0]
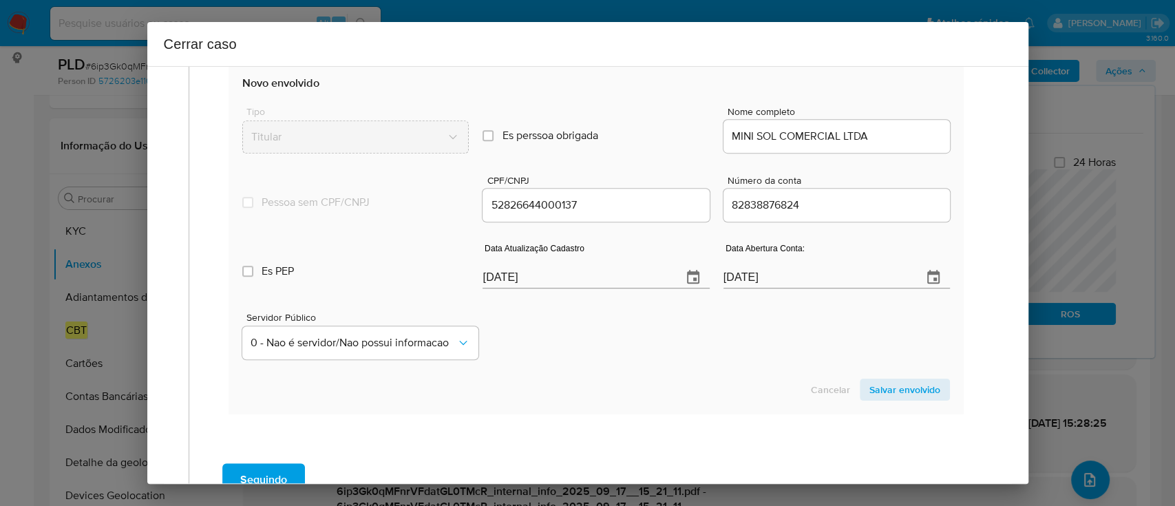
click at [908, 392] on span "Salvar envolvido" at bounding box center [904, 389] width 71 height 19
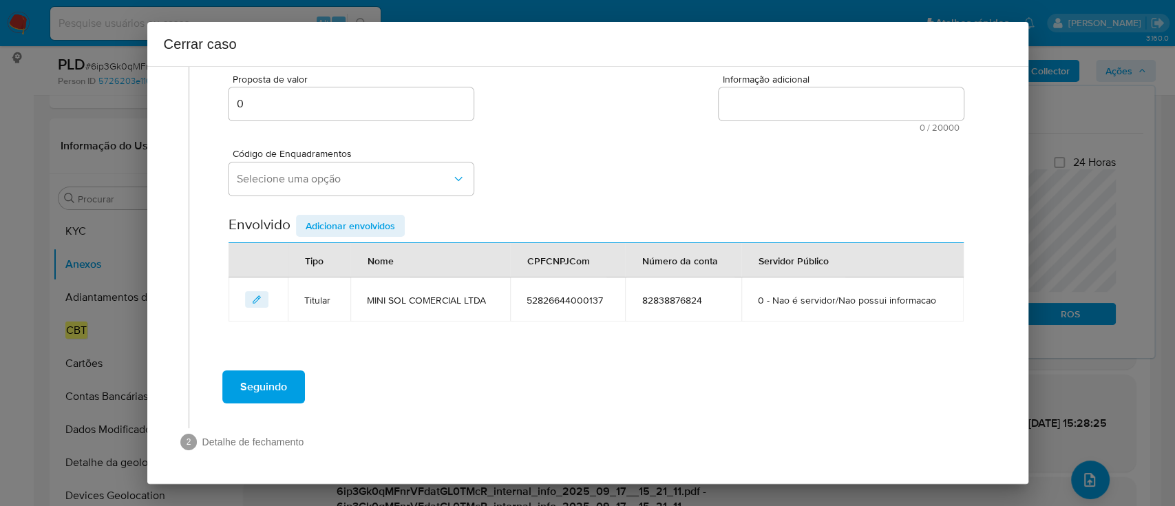
scroll to position [250, 0]
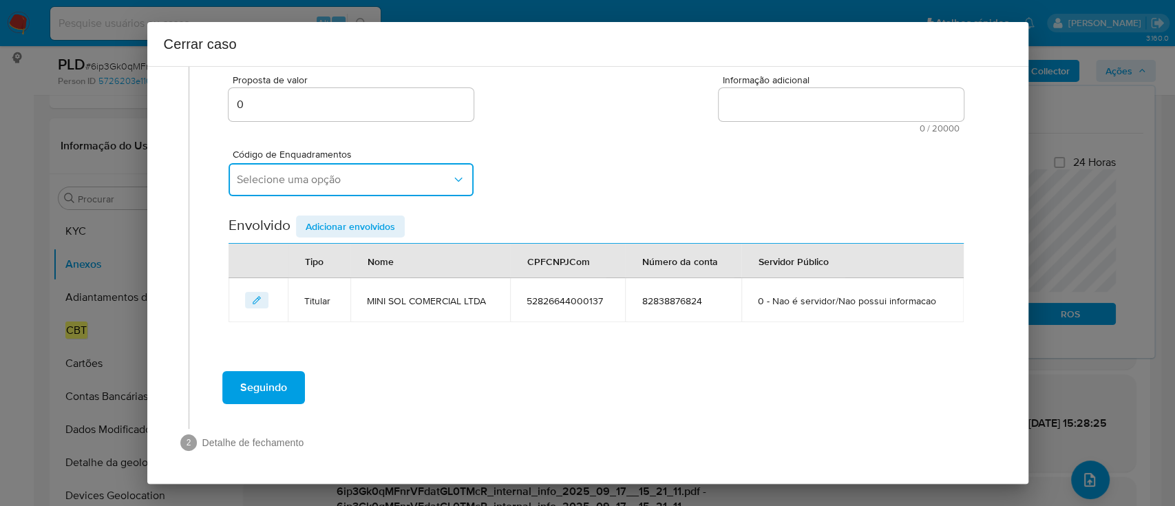
click at [373, 184] on span "Selecione uma opção" at bounding box center [344, 180] width 215 height 14
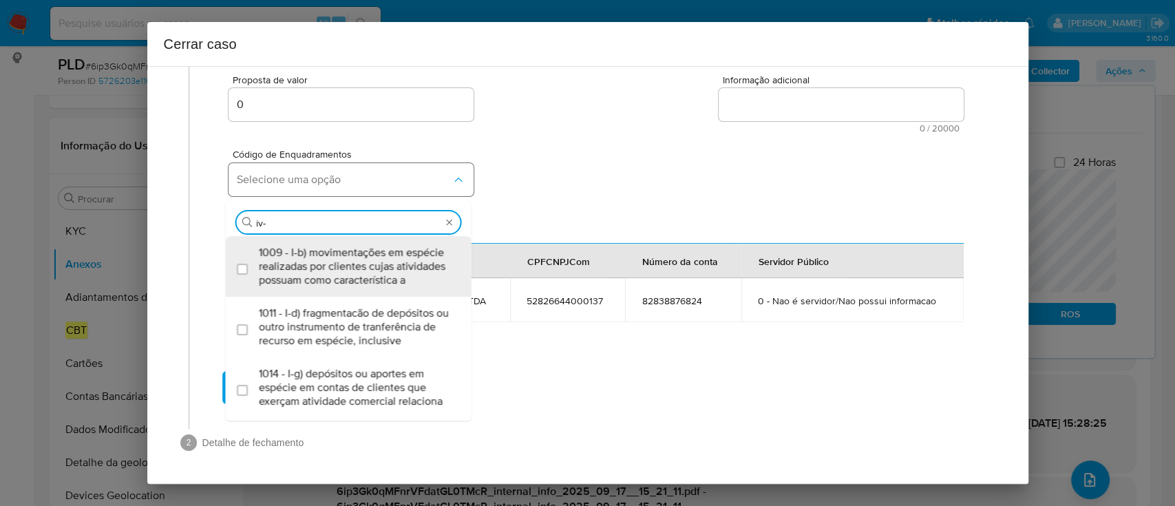
type input "iv-a"
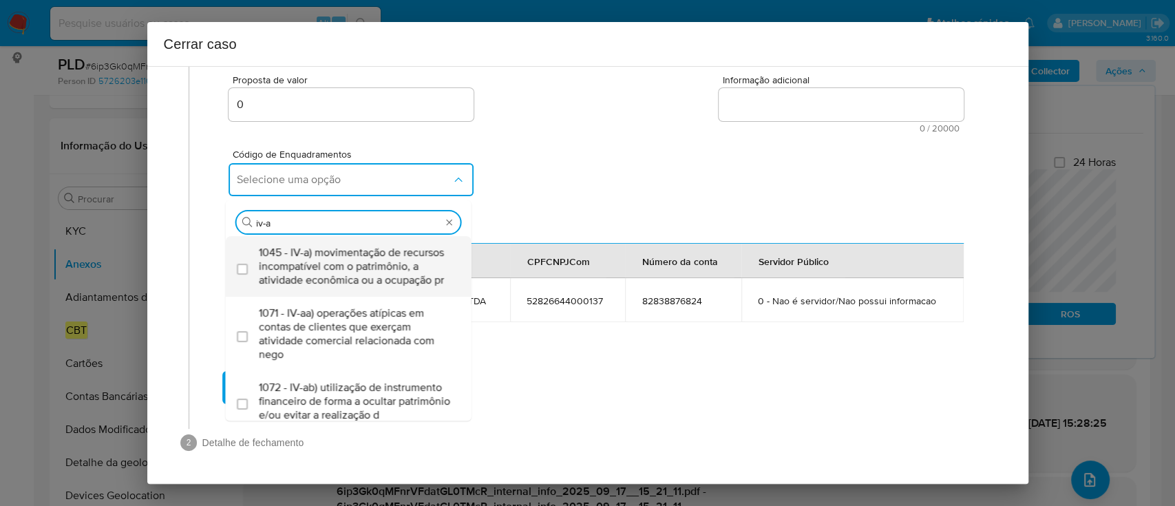
click at [354, 269] on span "1045 - IV-a) movimentação de recursos incompatível com o patrimônio, a atividad…" at bounding box center [355, 266] width 193 height 41
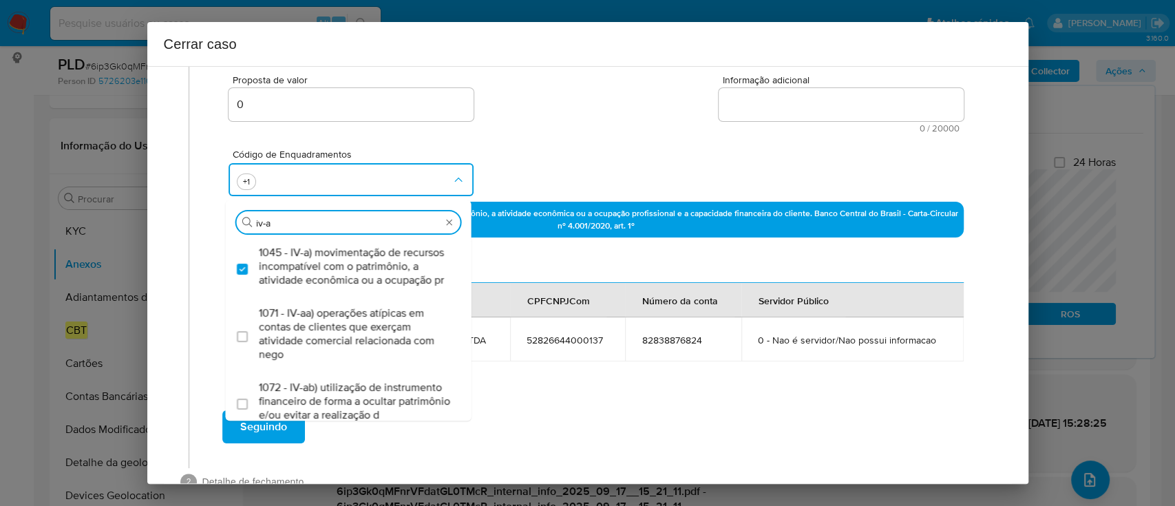
checkbox input "true"
drag, startPoint x: 553, startPoint y: 201, endPoint x: 593, endPoint y: 179, distance: 46.2
click at [553, 200] on div "Data de início 10/01/2025 Data Fin 29/04/2025 Valor do crédito R$1.150.507 Valo…" at bounding box center [595, 142] width 734 height 440
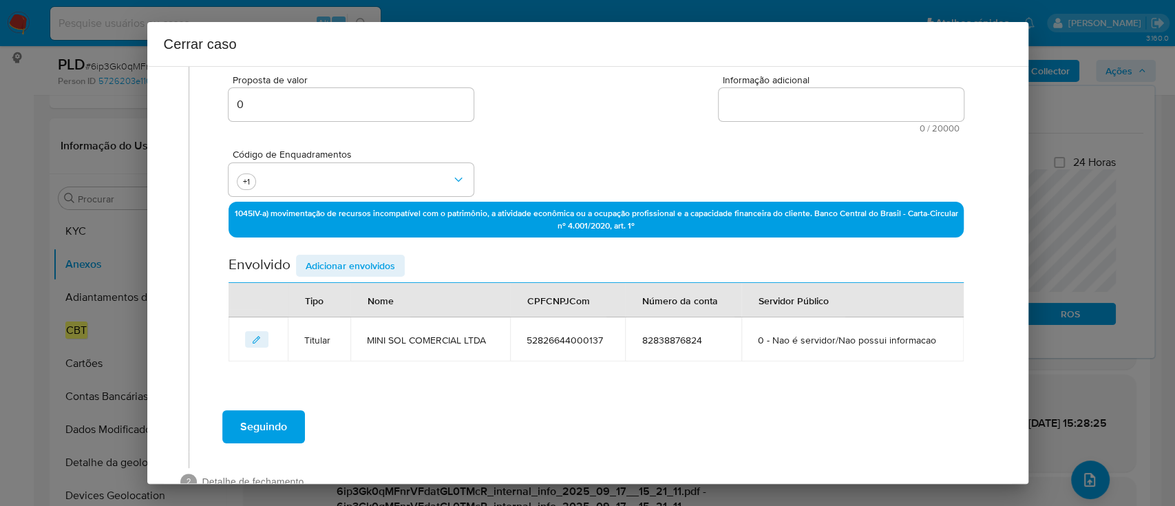
click at [617, 158] on div "Código de Enquadramentos +1" at bounding box center [595, 167] width 734 height 69
click at [805, 100] on textarea "Informação adicional" at bounding box center [841, 104] width 245 height 33
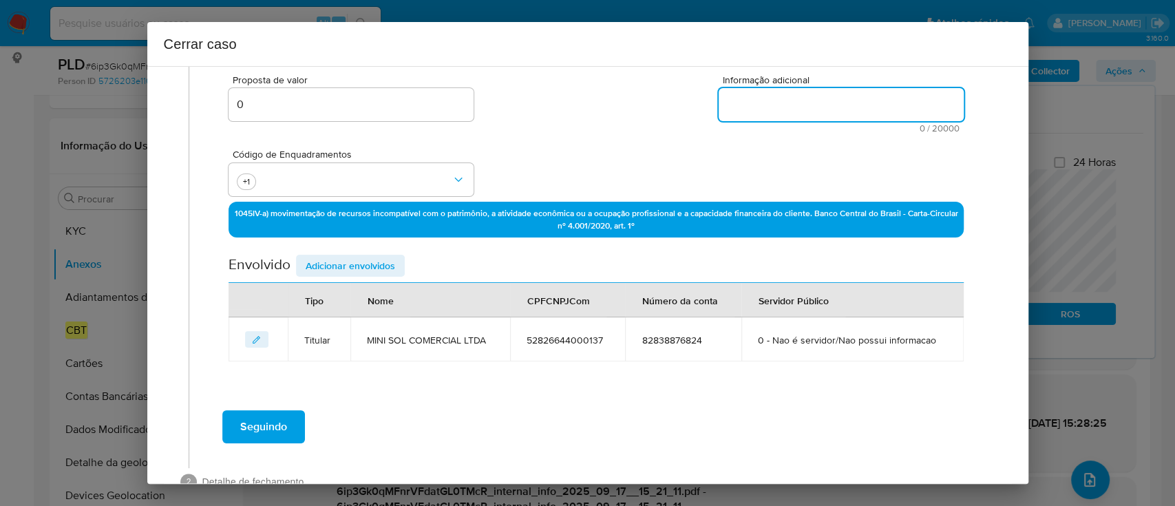
paste textarea "MINI SOL COMERCIAL LTDA, CNPJ 52826644000137, sediada em São Paulo, São Paulo, …"
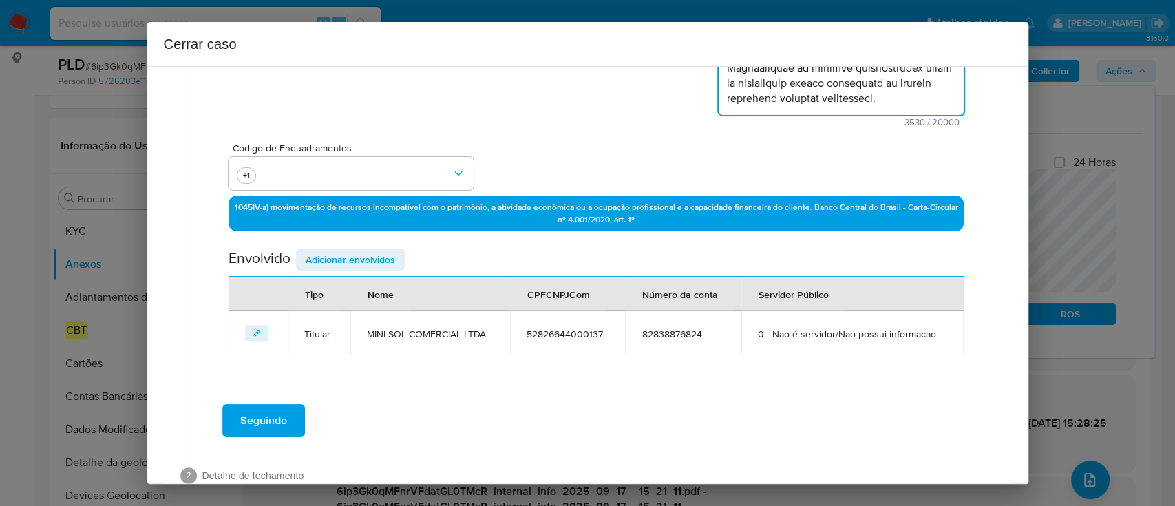
scroll to position [352, 0]
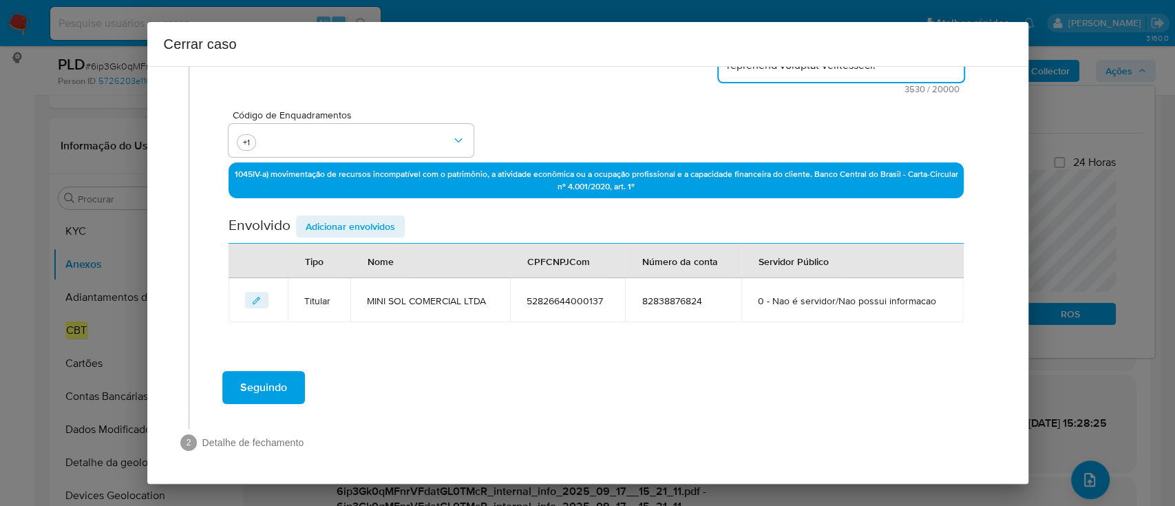
type textarea "MINI SOL COMERCIAL LTDA, CNPJ 52826644000137, sediada em São Paulo, São Paulo, …"
click at [348, 230] on span "Adicionar envolvidos" at bounding box center [350, 226] width 89 height 19
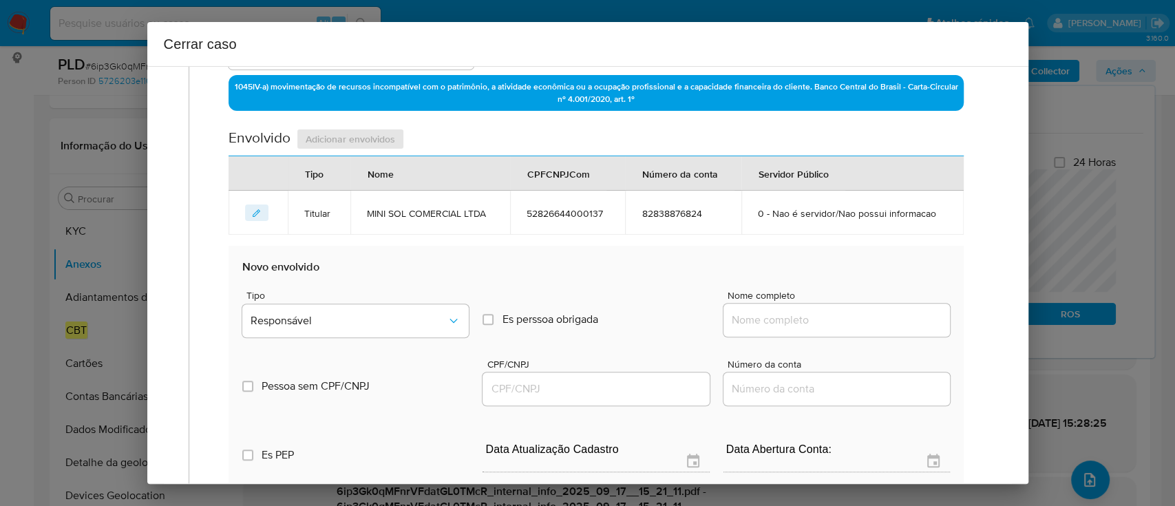
scroll to position [535, 0]
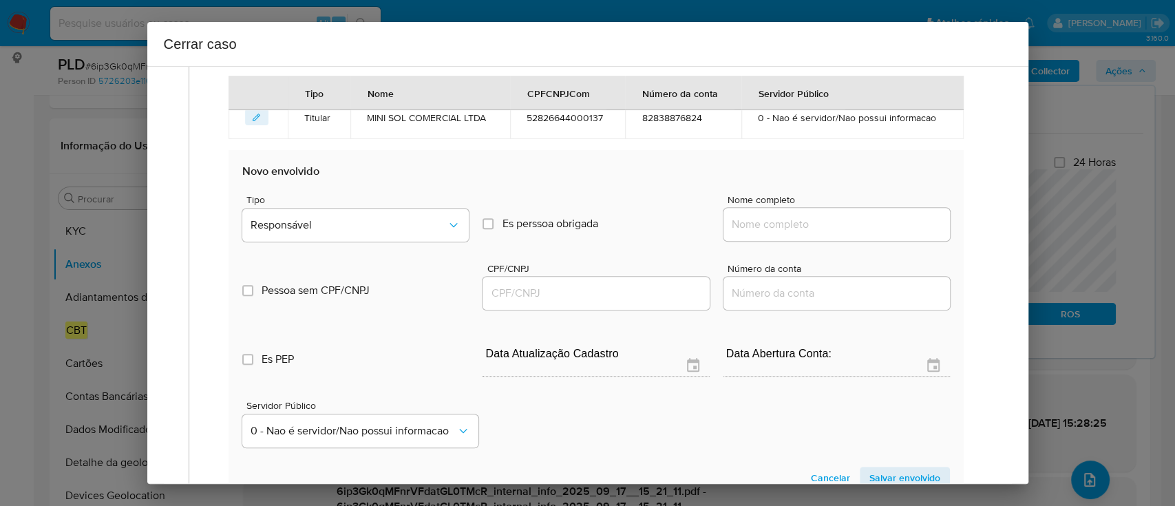
click at [750, 235] on div at bounding box center [836, 224] width 226 height 33
drag, startPoint x: 761, startPoint y: 229, endPoint x: 857, endPoint y: 229, distance: 95.7
click at [761, 229] on input "Nome completo" at bounding box center [836, 224] width 226 height 18
paste input "Ming Lin Comercial Eletronicos Ltda - CNPJ 36335874000228"
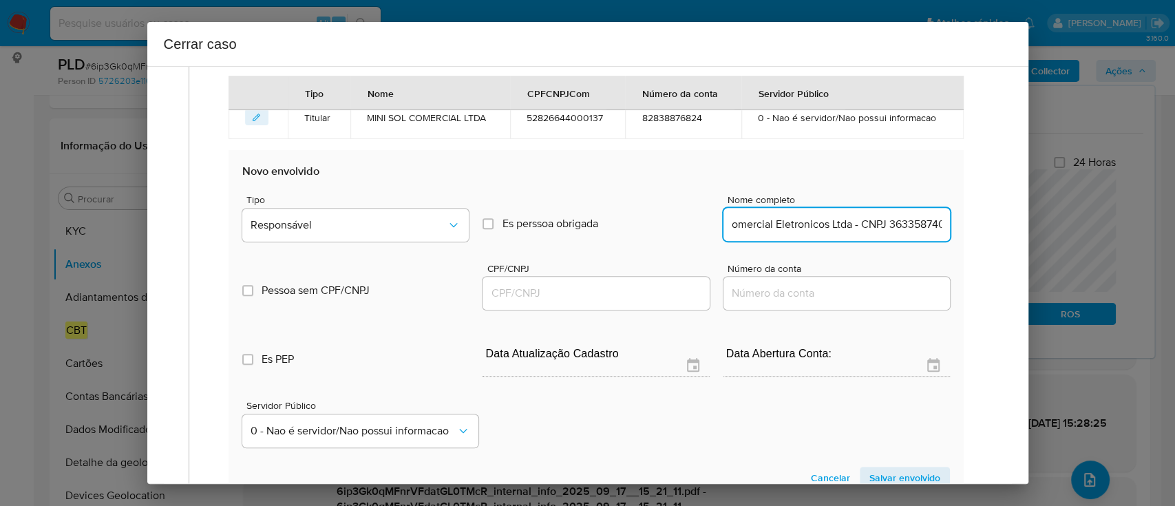
click at [876, 226] on input "Ming Lin Comercial Eletronicos Ltda - CNPJ 36335874000228" at bounding box center [836, 224] width 226 height 18
type input "Ming Lin Comercial Eletronicos Ltda - CNPJ"
click at [661, 298] on input "CPF/CNPJ" at bounding box center [595, 293] width 226 height 18
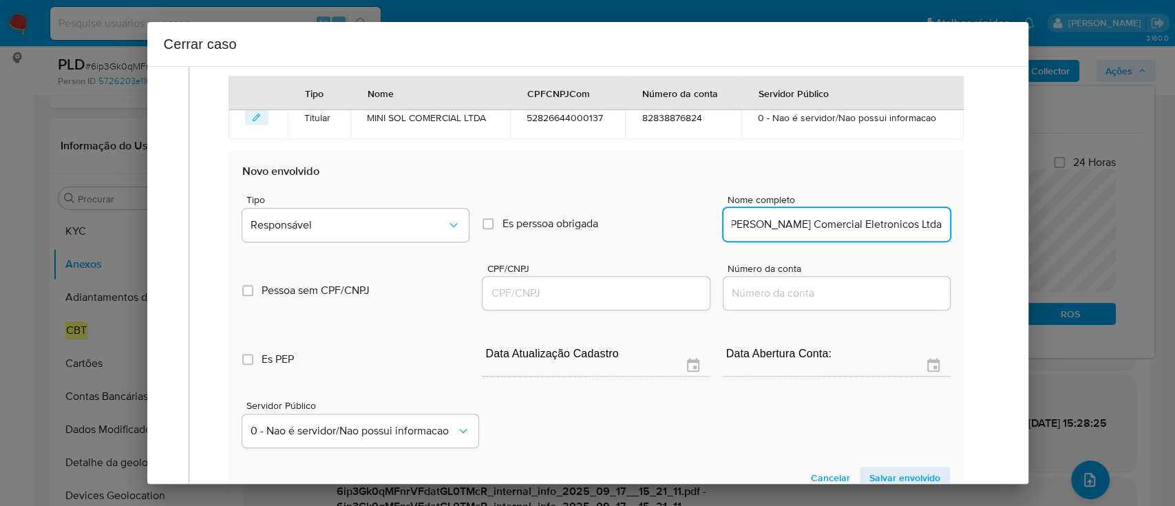
scroll to position [0, 0]
paste input "36335874000228"
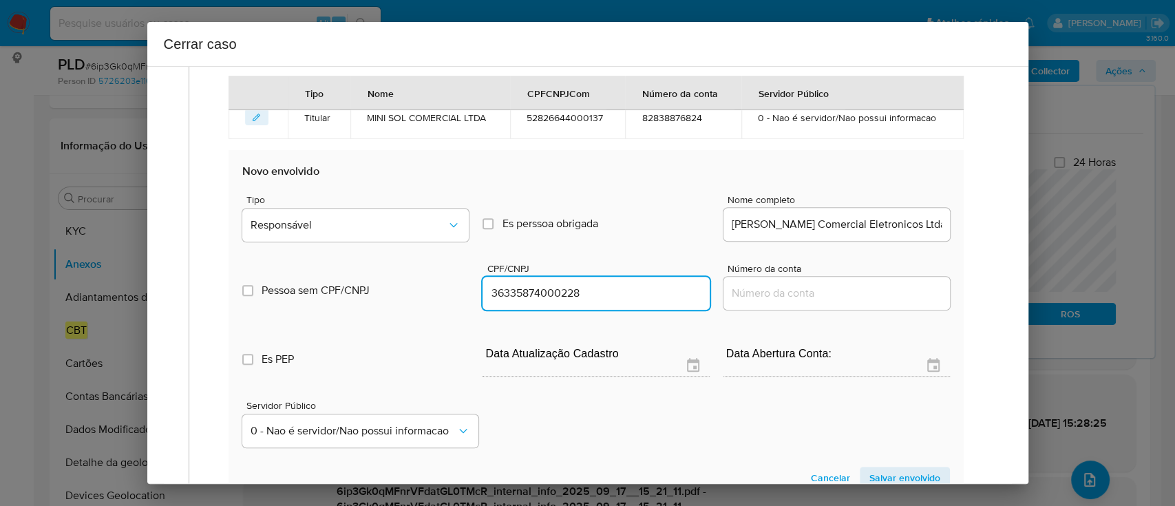
type input "36335874000228"
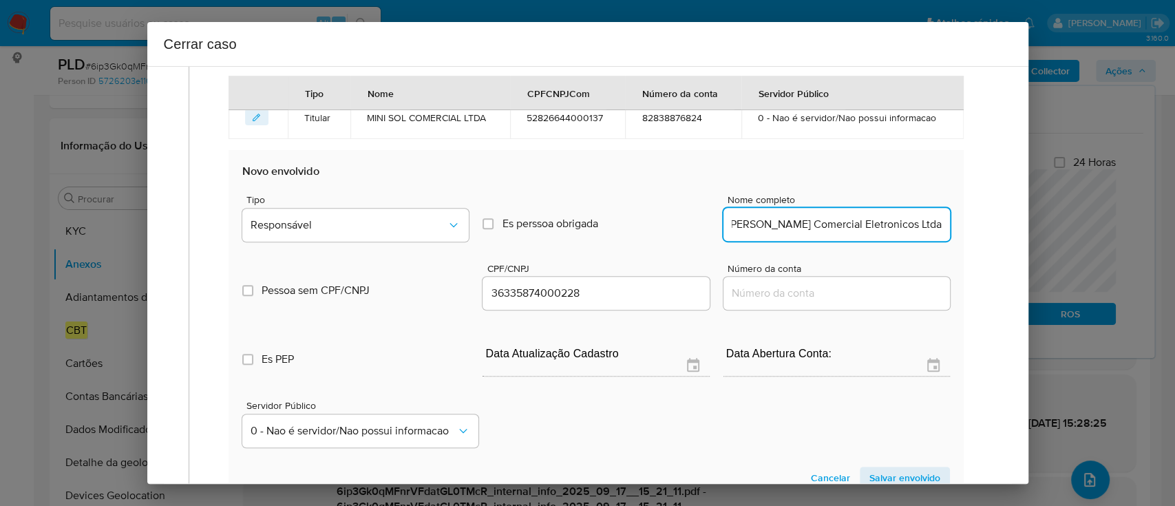
drag, startPoint x: 867, startPoint y: 224, endPoint x: 1173, endPoint y: 220, distance: 307.0
click at [1173, 220] on div "Cerrar caso 1 Informação completa Geral Data de início 10/01/2025 Data Fin 29/0…" at bounding box center [587, 253] width 1175 height 506
type input "Ming Lin Comercial Eletronicos Ltda"
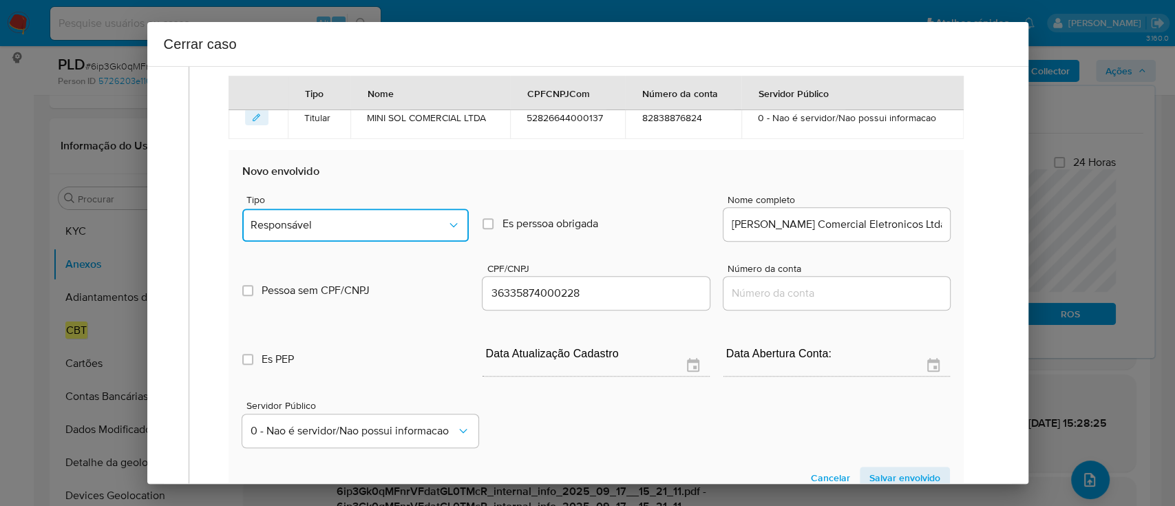
click at [361, 212] on button "Responsável" at bounding box center [355, 225] width 226 height 33
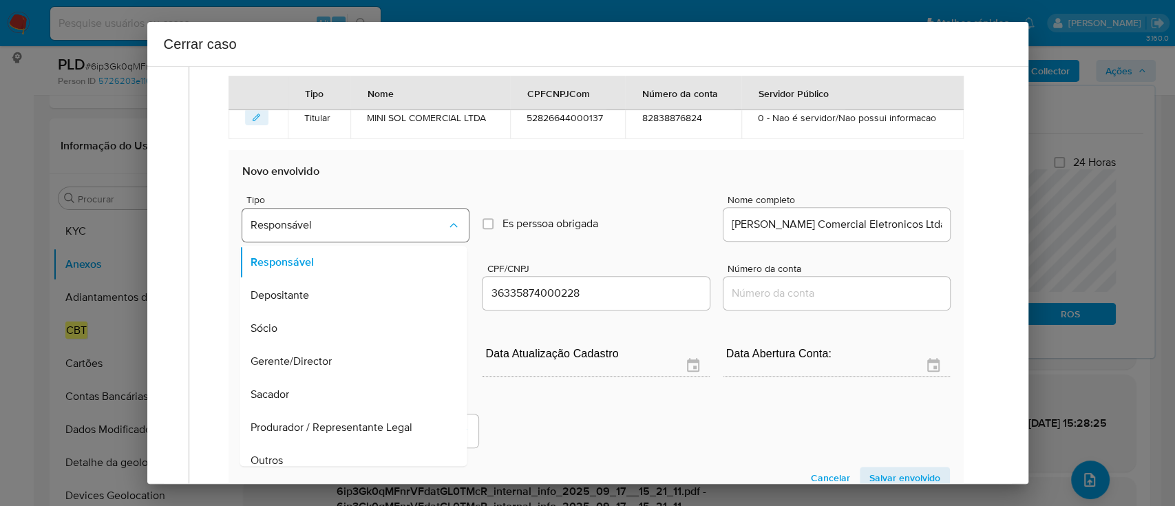
scroll to position [44, 0]
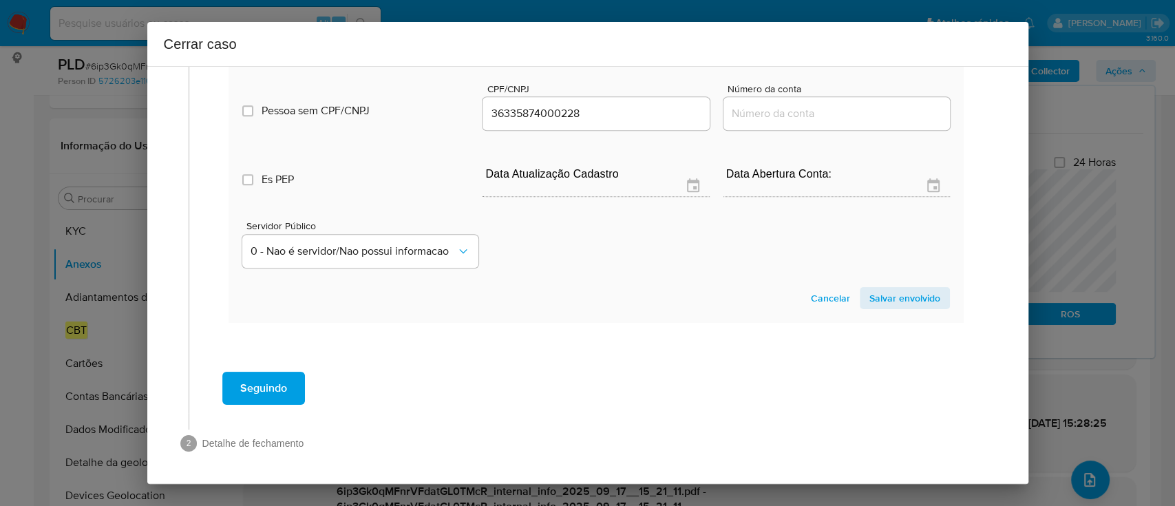
click at [922, 295] on span "Salvar envolvido" at bounding box center [904, 297] width 71 height 19
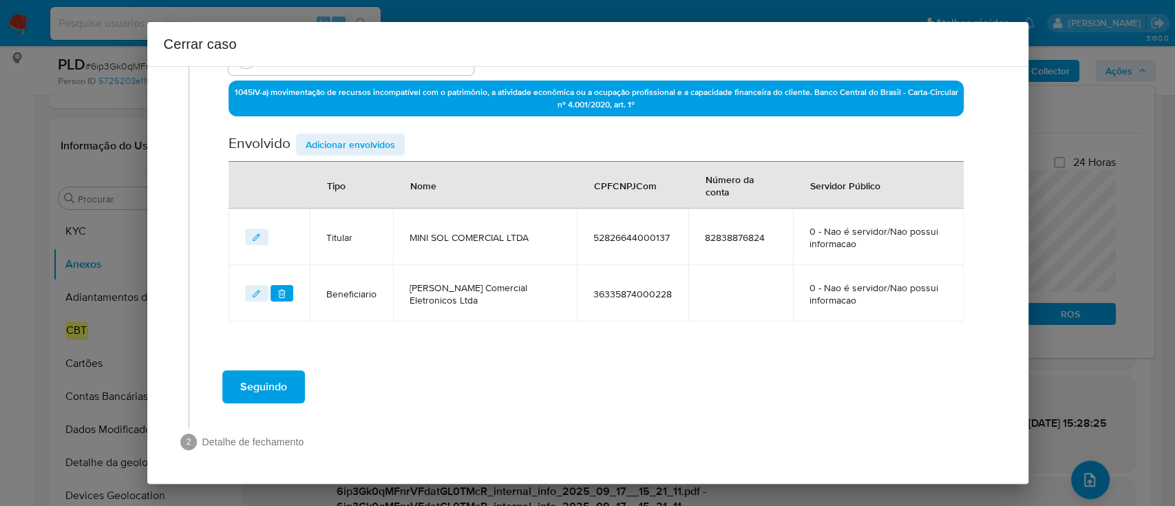
scroll to position [434, 0]
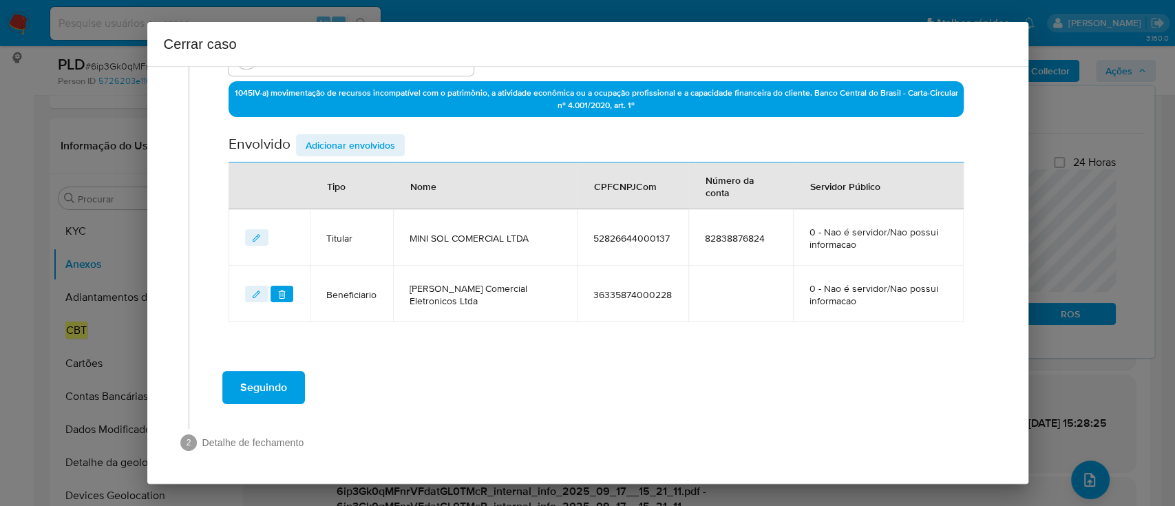
click at [353, 146] on span "Adicionar envolvidos" at bounding box center [350, 145] width 89 height 19
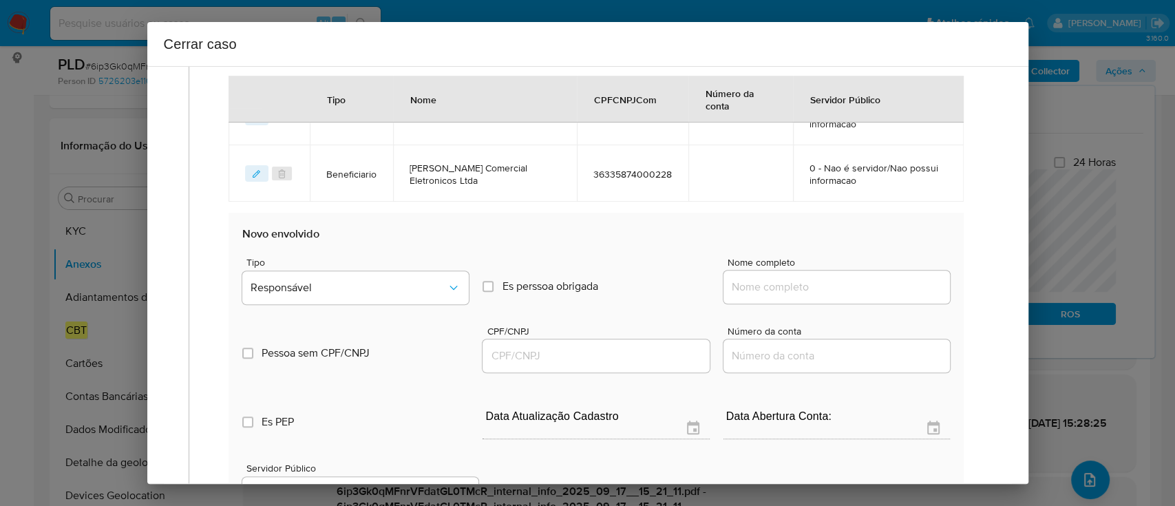
scroll to position [617, 0]
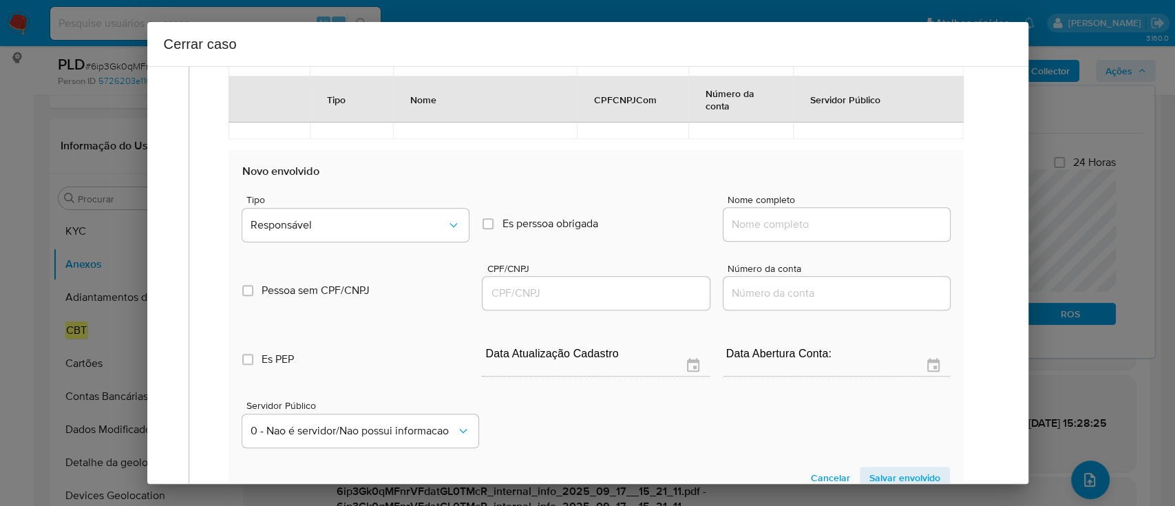
click at [792, 229] on input "Nome completo" at bounding box center [836, 224] width 226 height 18
paste input "Knup Importacao E Ltda Epp - CNPJ 07494654000168"
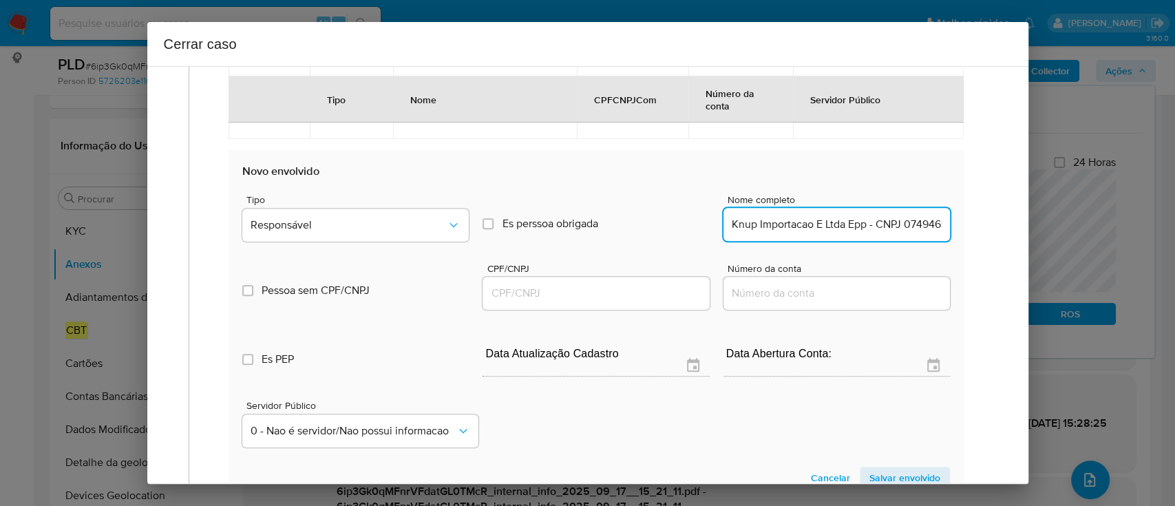
scroll to position [0, 55]
click at [880, 221] on input "Knup Importacao E Ltda Epp - CNPJ 07494654000168" at bounding box center [836, 224] width 226 height 18
drag, startPoint x: 863, startPoint y: 223, endPoint x: 953, endPoint y: 226, distance: 89.5
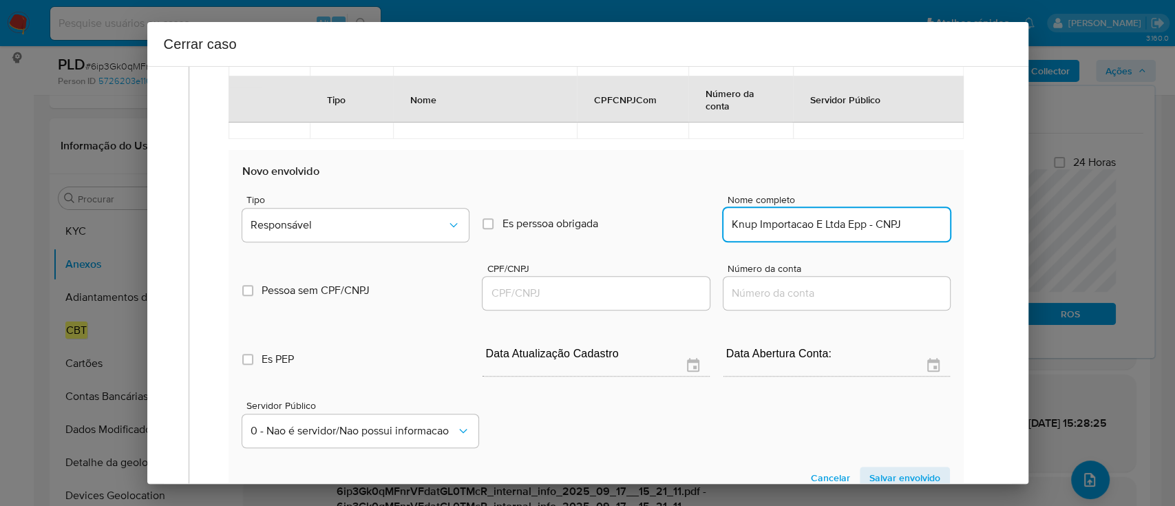
click at [953, 226] on div "Data de início 10/01/2025 Data Fin 29/04/2025 Valor do crédito R$1.150.507 Valo…" at bounding box center [595, 38] width 763 height 986
type input "Knup Importacao E Ltda Epp"
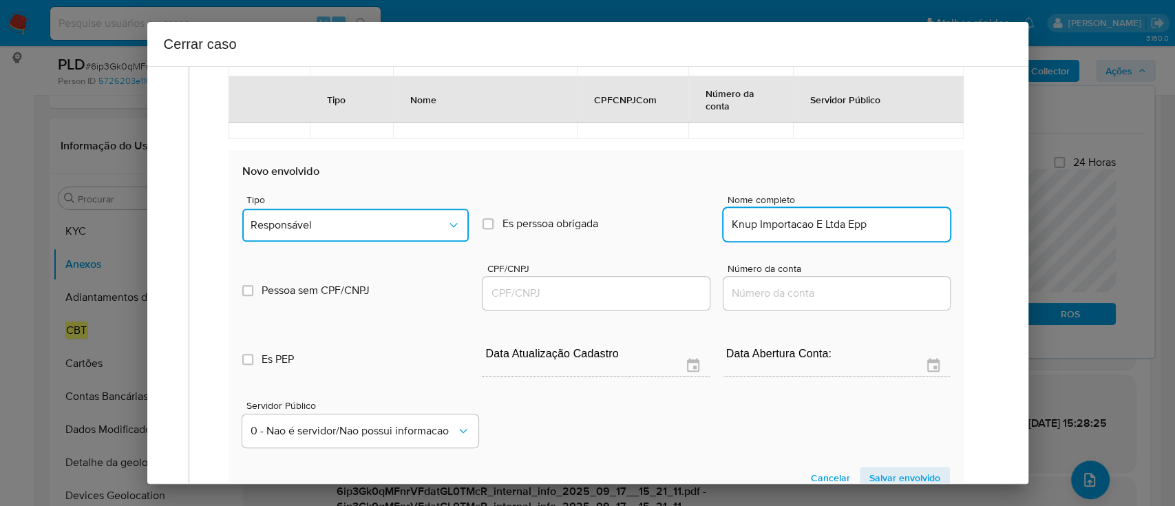
click at [417, 229] on span "Responsável" at bounding box center [349, 225] width 196 height 14
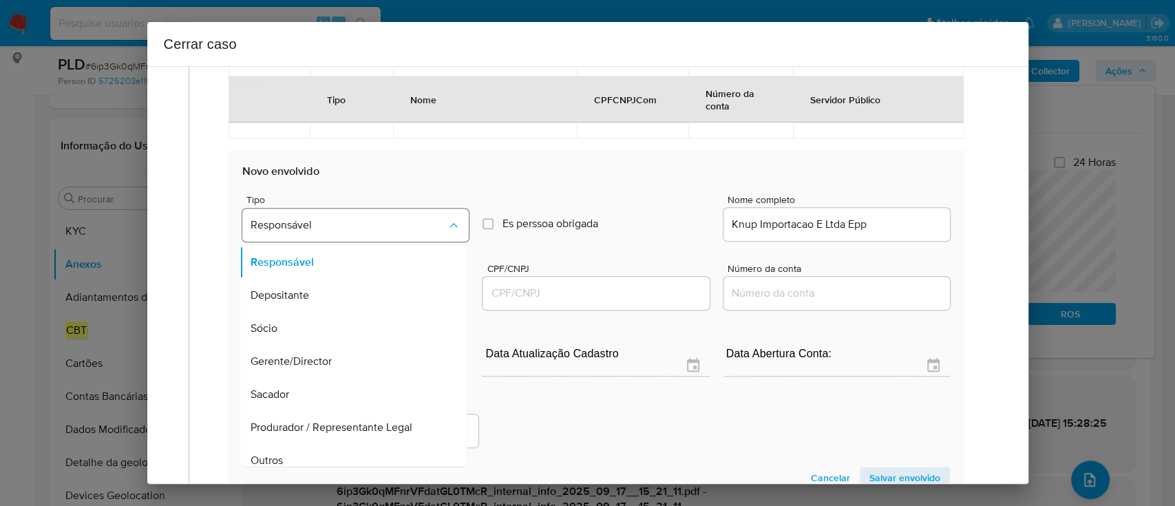
scroll to position [44, 0]
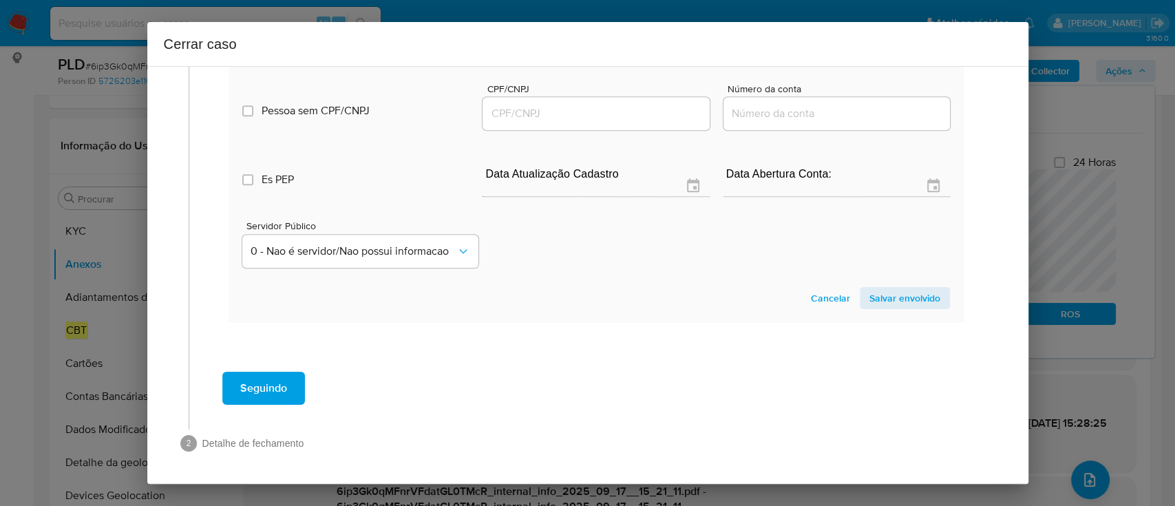
click at [881, 296] on span "Salvar envolvido" at bounding box center [904, 297] width 71 height 19
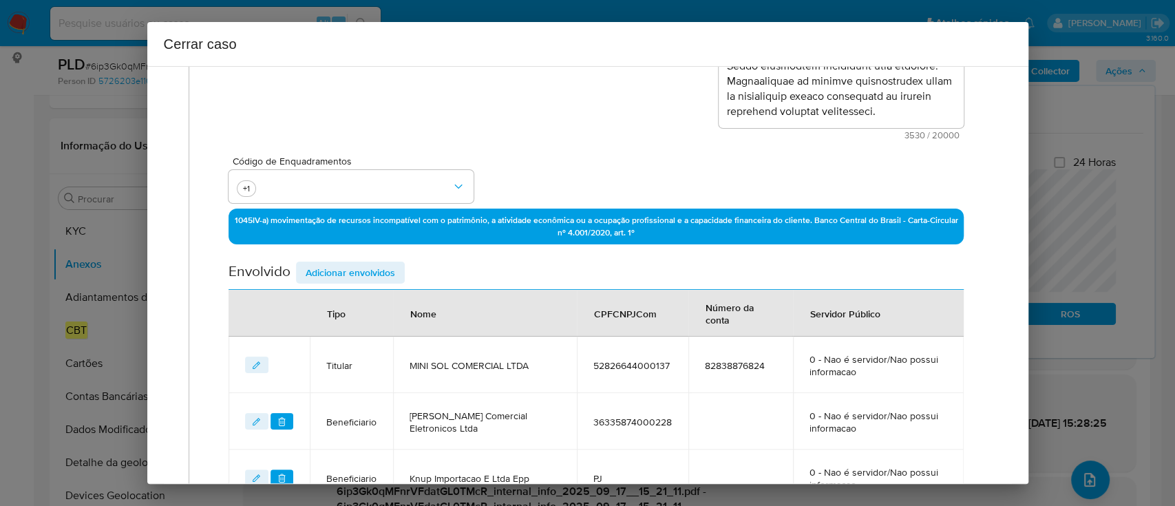
click at [362, 271] on span "Adicionar envolvidos" at bounding box center [350, 272] width 89 height 19
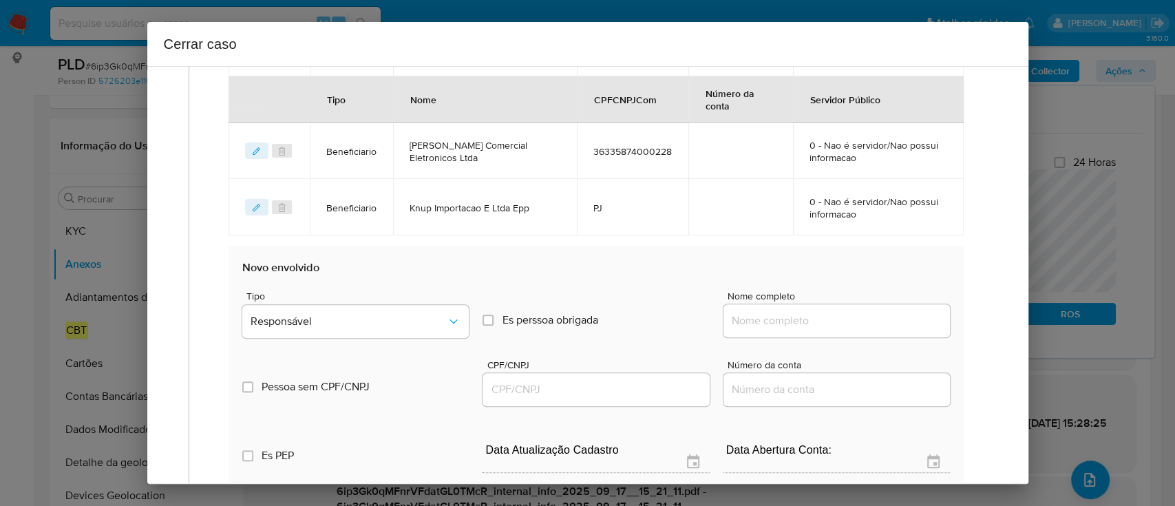
scroll to position [582, 0]
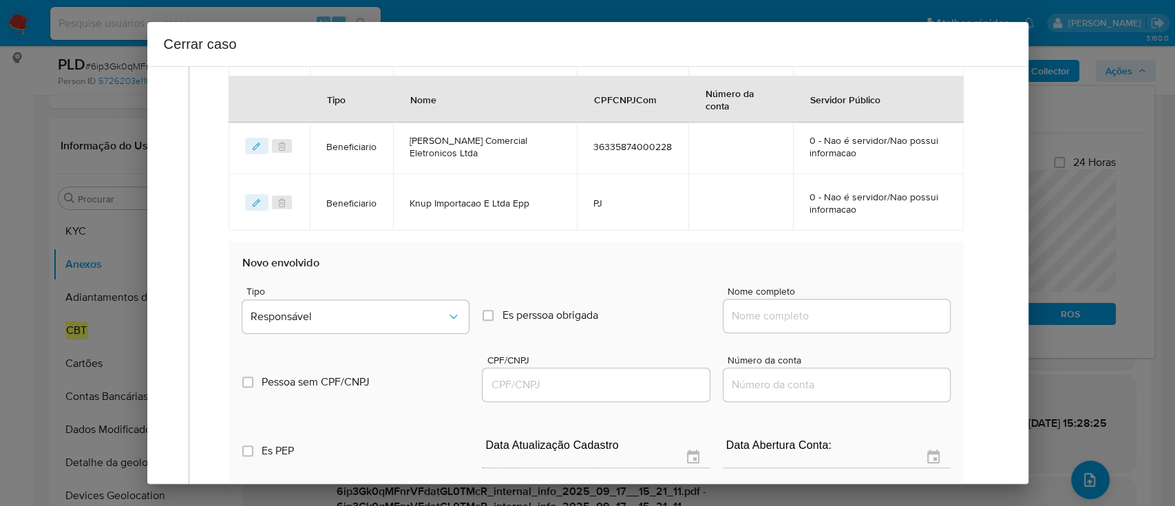
click at [820, 333] on div "Nome completo" at bounding box center [836, 312] width 226 height 52
click at [822, 319] on input "Nome completo" at bounding box center [836, 316] width 226 height 18
paste input "Leao Comercial Eletronicos Ltda - CNPJ 32227222000138"
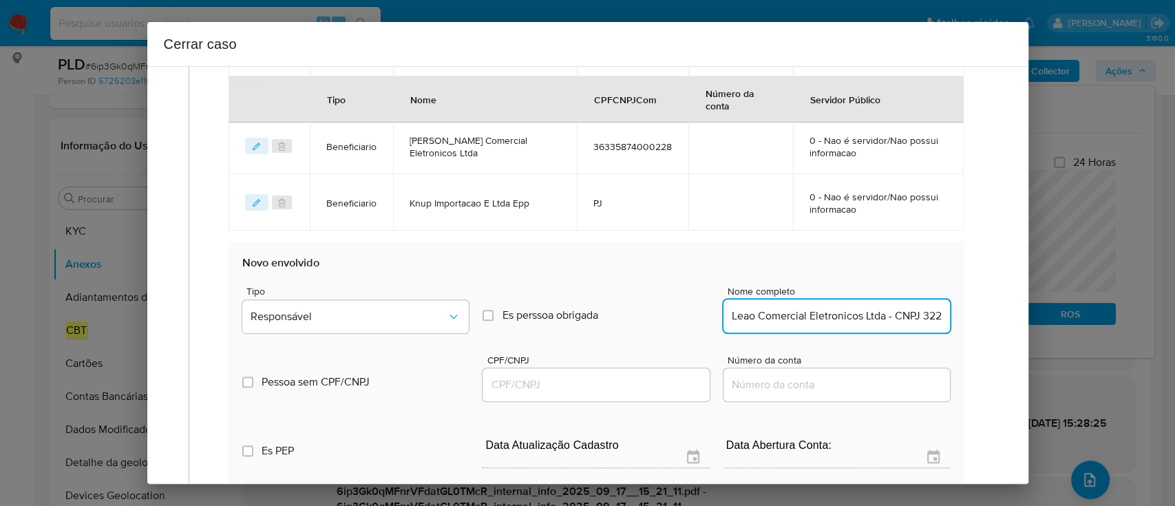
scroll to position [0, 74]
click at [886, 307] on input "Leao Comercial Eletronicos Ltda - CNPJ 32227222000138" at bounding box center [836, 316] width 226 height 18
click at [889, 317] on input "Leao Comercial Eletronicos Ltda - CNPJ 32227222000138" at bounding box center [836, 316] width 226 height 18
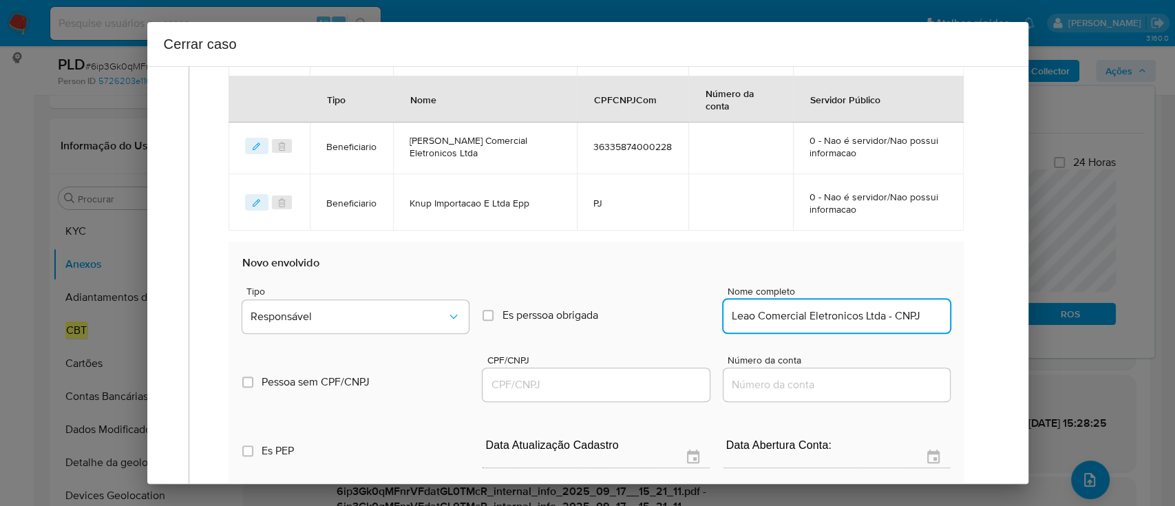
type input "Leao Comercial Eletronicos Ltda - CNPJ"
drag, startPoint x: 623, startPoint y: 386, endPoint x: 811, endPoint y: 342, distance: 193.0
click at [623, 387] on input "CPF/CNPJ" at bounding box center [595, 385] width 226 height 18
paste input "32227222000138"
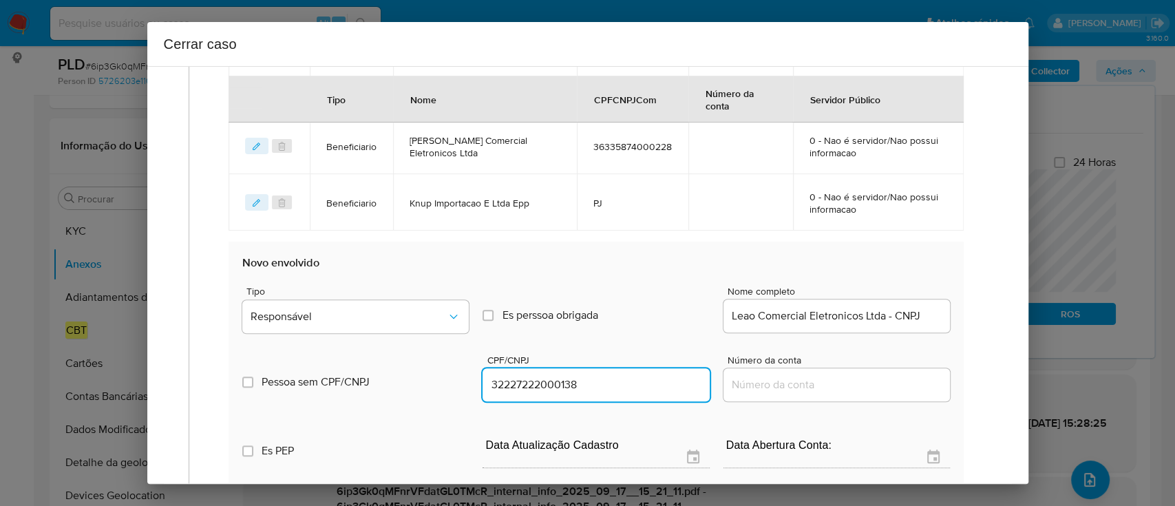
type input "32227222000138"
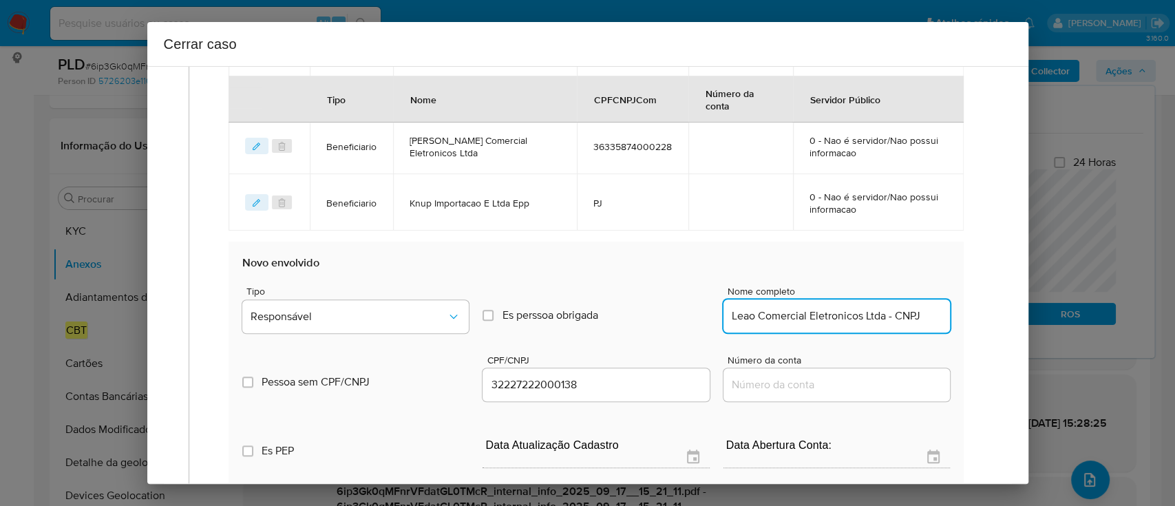
drag, startPoint x: 949, startPoint y: 318, endPoint x: 999, endPoint y: 318, distance: 50.2
click at [999, 318] on div "1 Informação completa Geral Data de início 10/01/2025 Data Fin 29/04/2025 Valor…" at bounding box center [587, 275] width 881 height 418
type input "Leao Comercial Eletronicos Ltda"
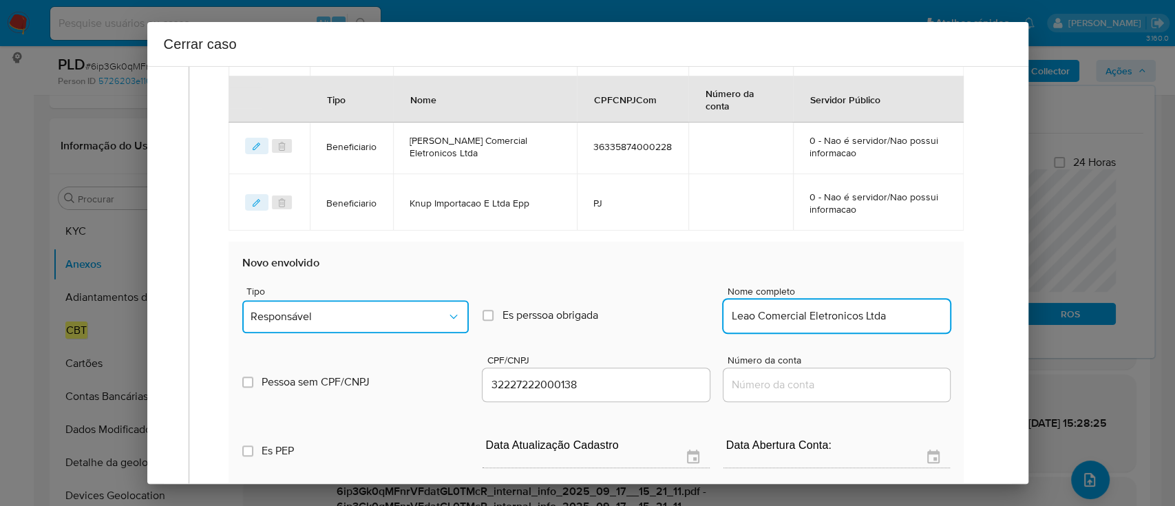
click at [329, 321] on span "Responsável" at bounding box center [349, 317] width 196 height 14
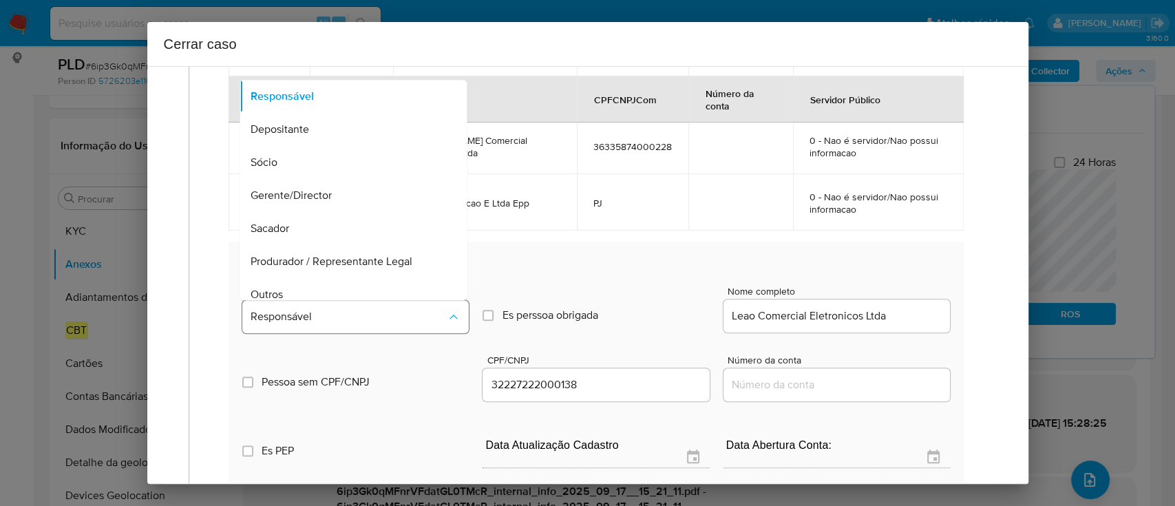
scroll to position [44, 0]
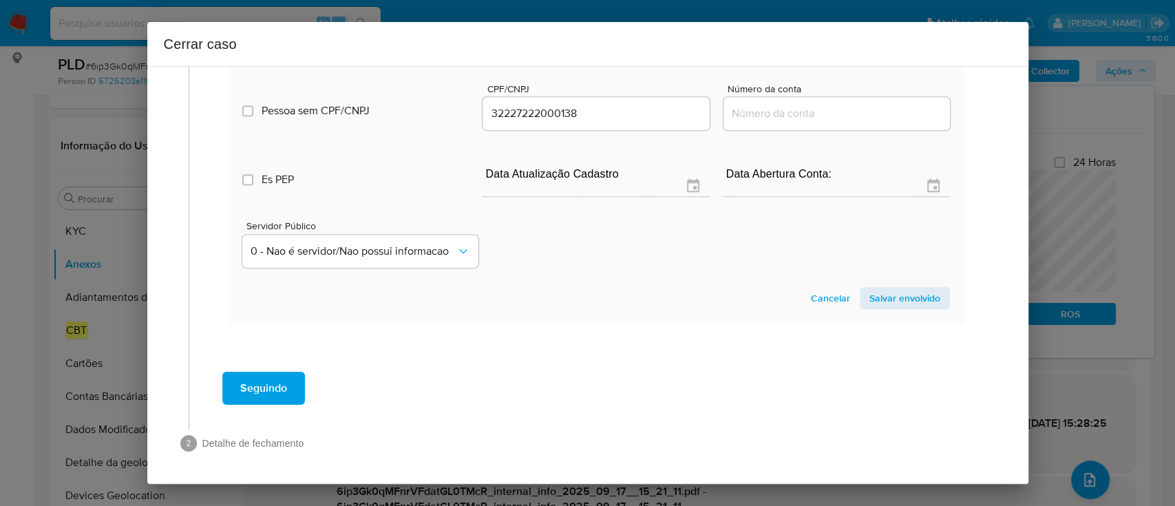
click at [928, 307] on button "Salvar envolvido" at bounding box center [905, 298] width 90 height 22
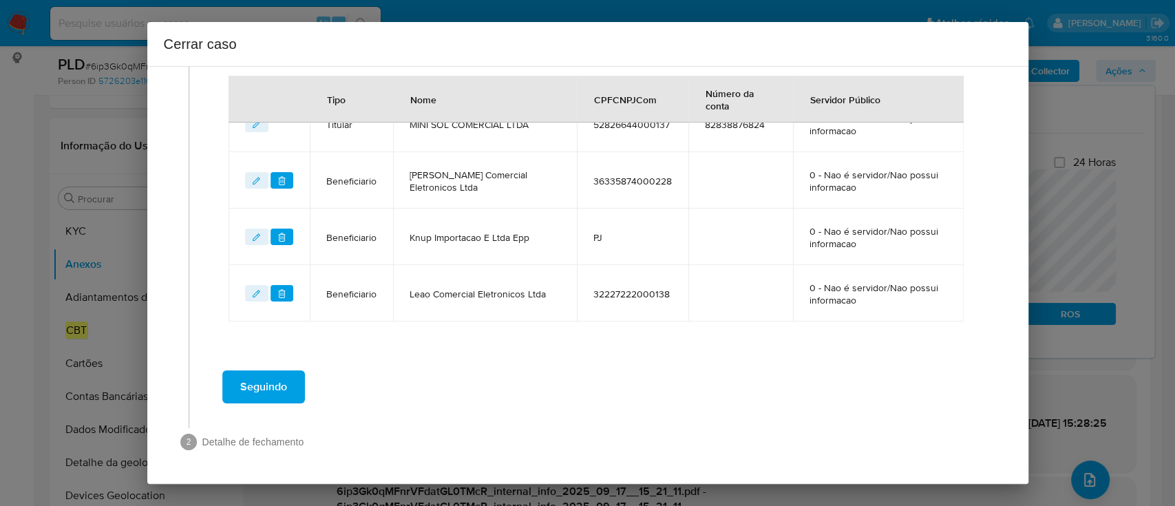
scroll to position [546, 0]
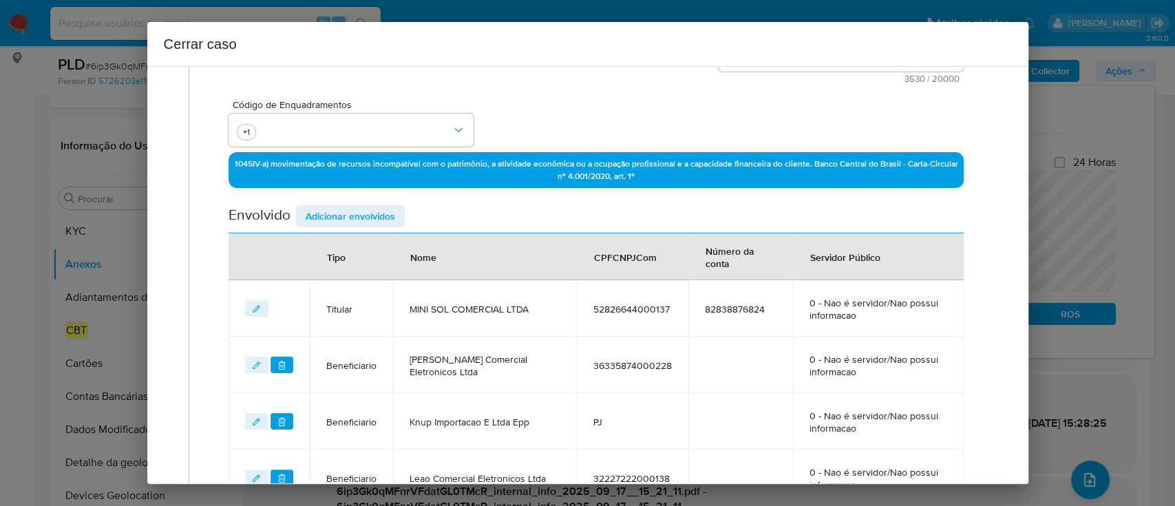
click at [357, 219] on span "Adicionar envolvidos" at bounding box center [350, 215] width 89 height 19
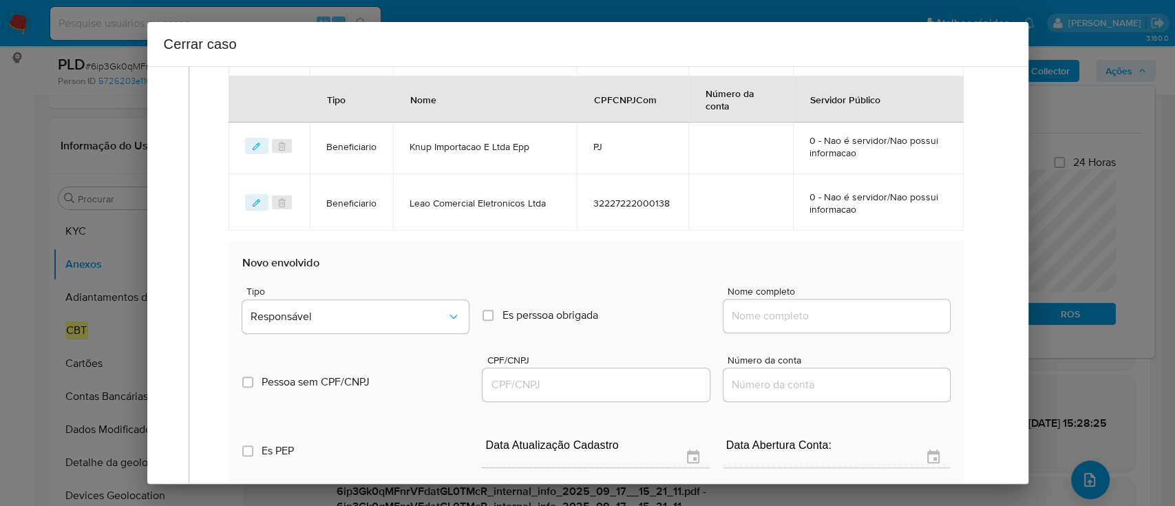
click at [807, 317] on input "Nome completo" at bounding box center [836, 316] width 226 height 18
paste input "HAOJIE SHEN, CPF 23730755803"
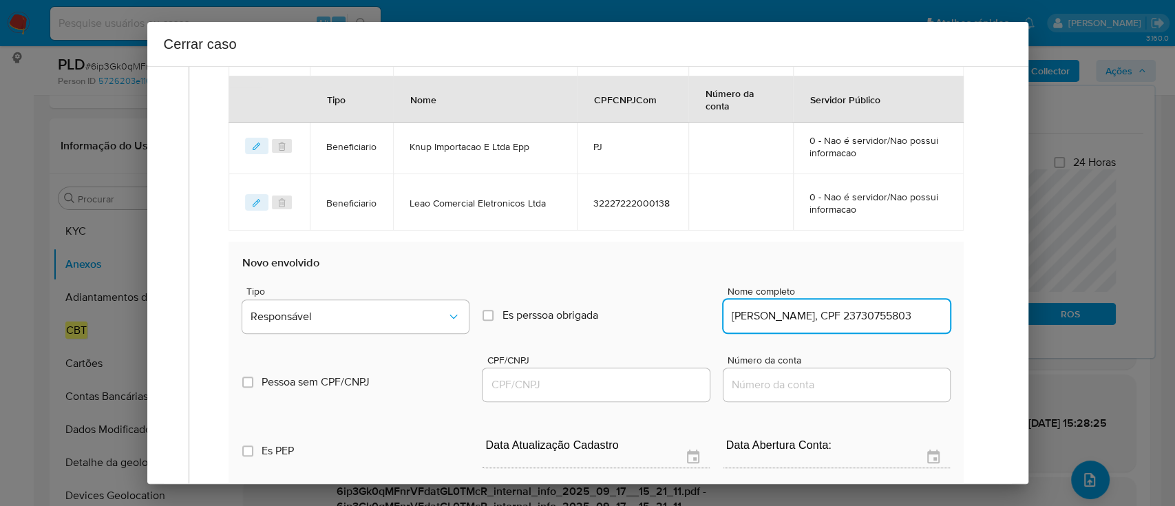
click at [888, 318] on input "HAOJIE SHEN, CPF 23730755803" at bounding box center [836, 316] width 226 height 18
type input "HAOJIE SHEN, CPF"
click at [619, 387] on input "CPF/CNPJ" at bounding box center [595, 385] width 226 height 18
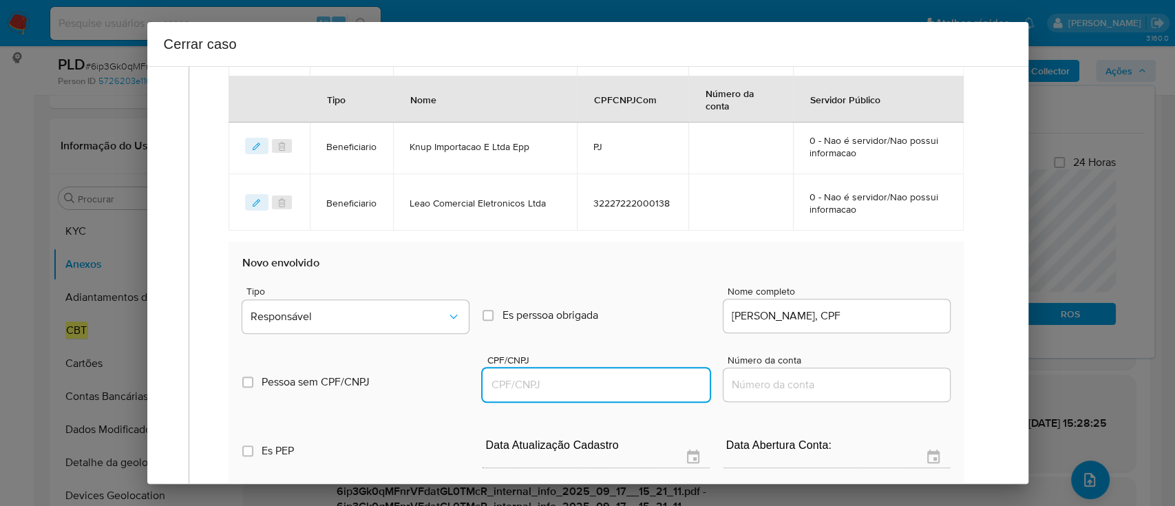
paste input "23730755803"
type input "23730755803"
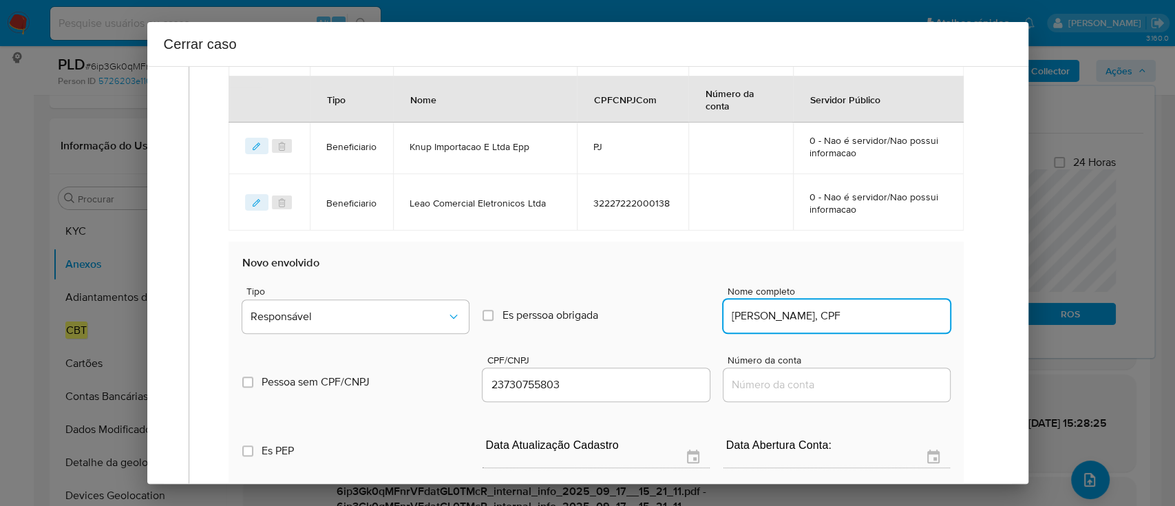
drag, startPoint x: 798, startPoint y: 314, endPoint x: 856, endPoint y: 313, distance: 57.8
click at [855, 313] on input "HAOJIE SHEN, CPF" at bounding box center [836, 316] width 226 height 18
type input "HAOJIE SHEN"
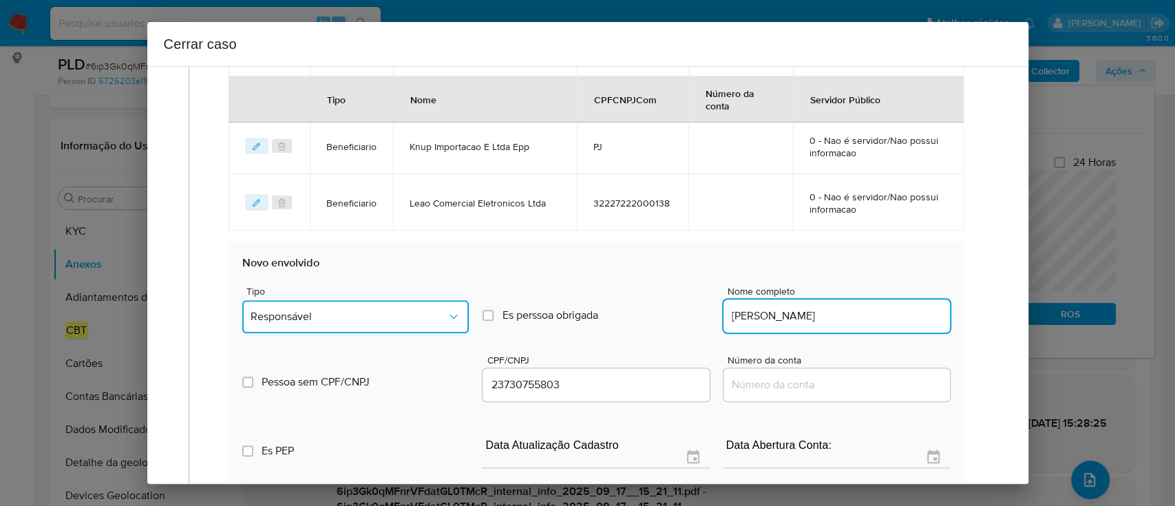
click at [384, 300] on button "Responsável" at bounding box center [355, 316] width 226 height 33
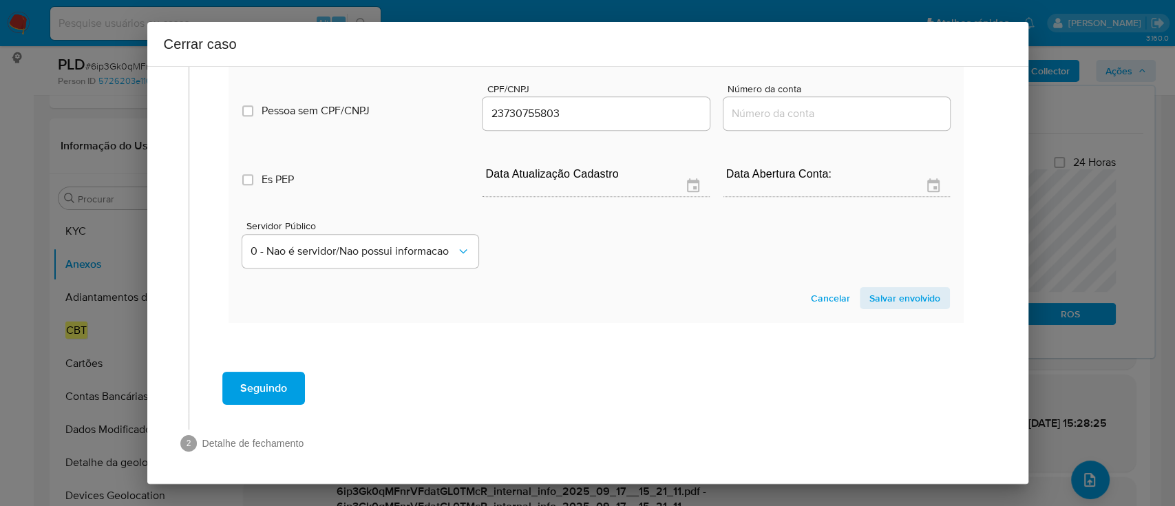
click at [875, 291] on span "Salvar envolvido" at bounding box center [904, 297] width 71 height 19
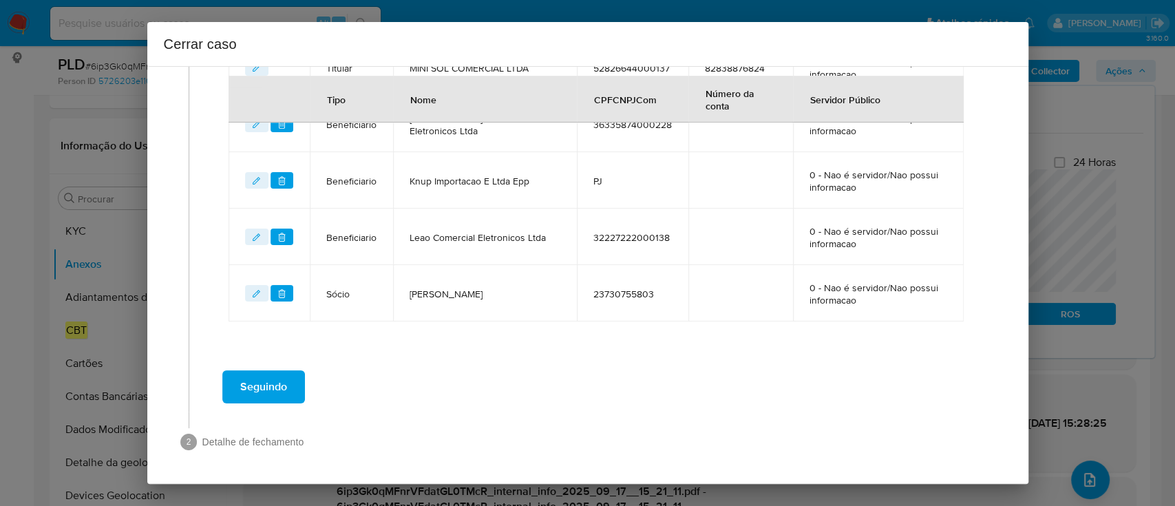
scroll to position [603, 0]
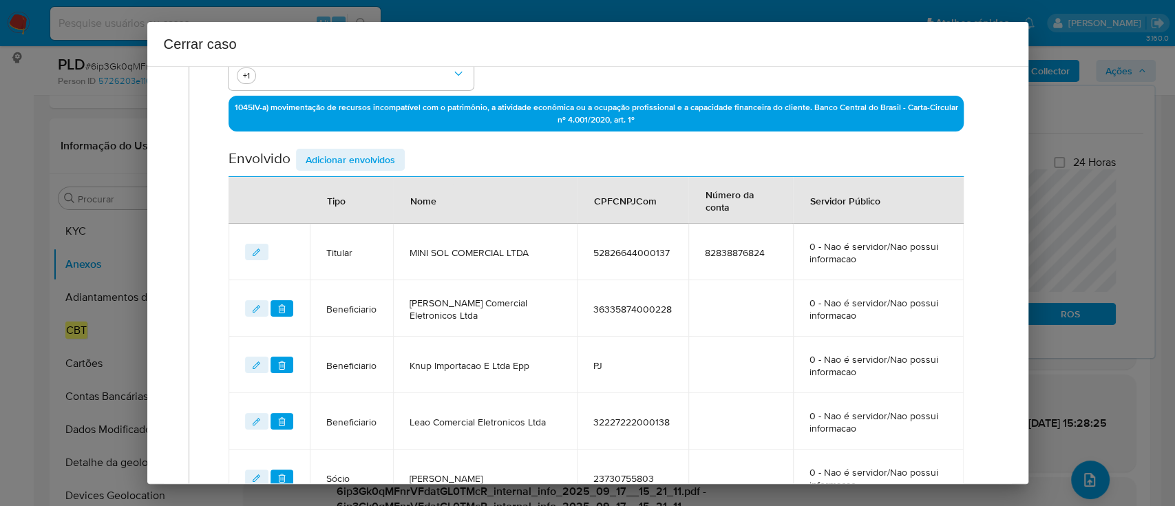
click at [370, 163] on span "Adicionar envolvidos" at bounding box center [350, 159] width 89 height 19
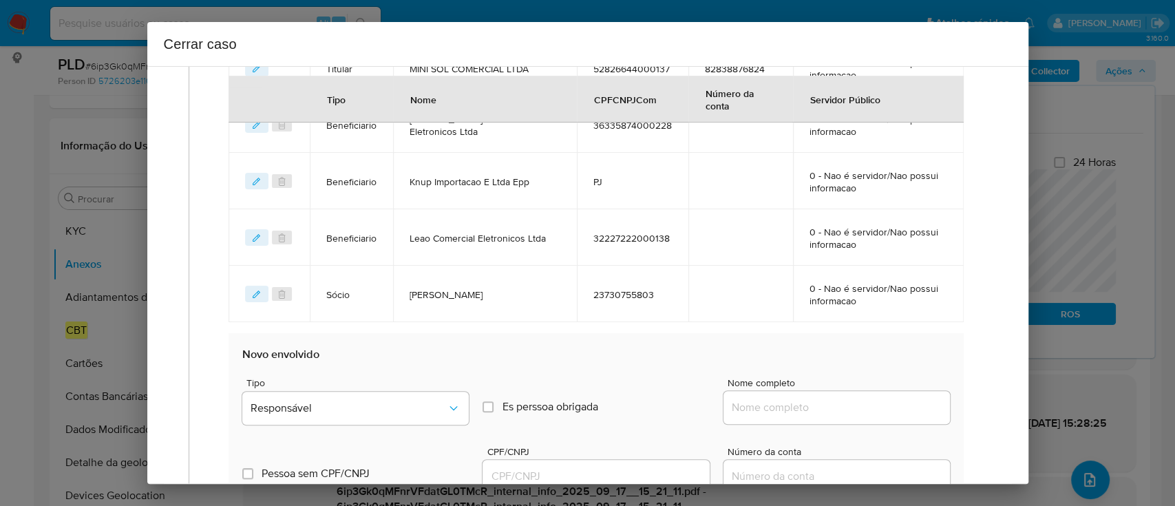
click at [827, 396] on div at bounding box center [836, 407] width 226 height 33
click at [831, 403] on input "Nome completo" at bounding box center [836, 407] width 226 height 18
paste input "SAIFANG LIN, CPF 90170729893"
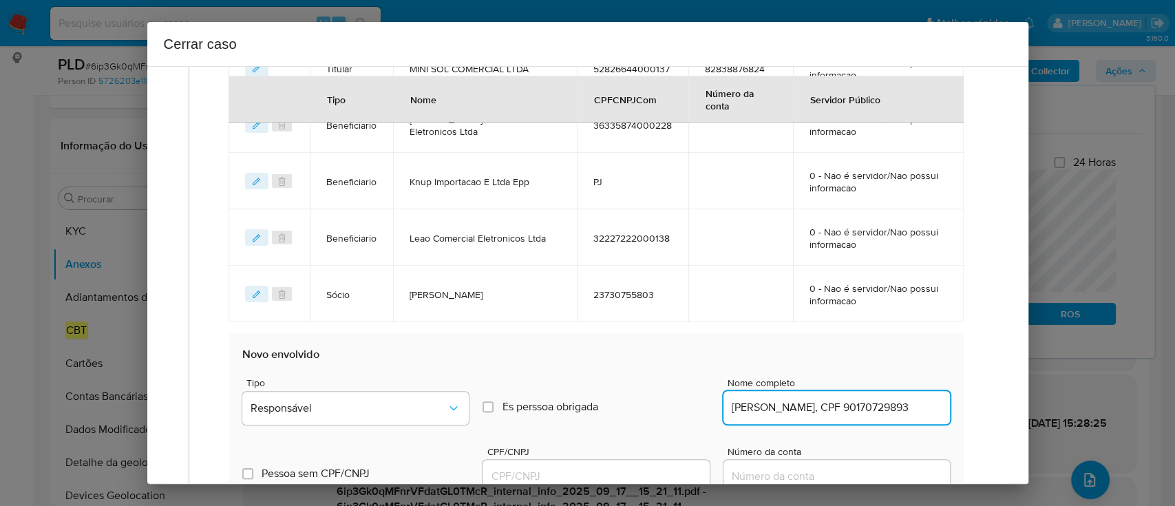
click at [868, 410] on input "SAIFANG LIN, CPF 90170729893" at bounding box center [836, 407] width 226 height 18
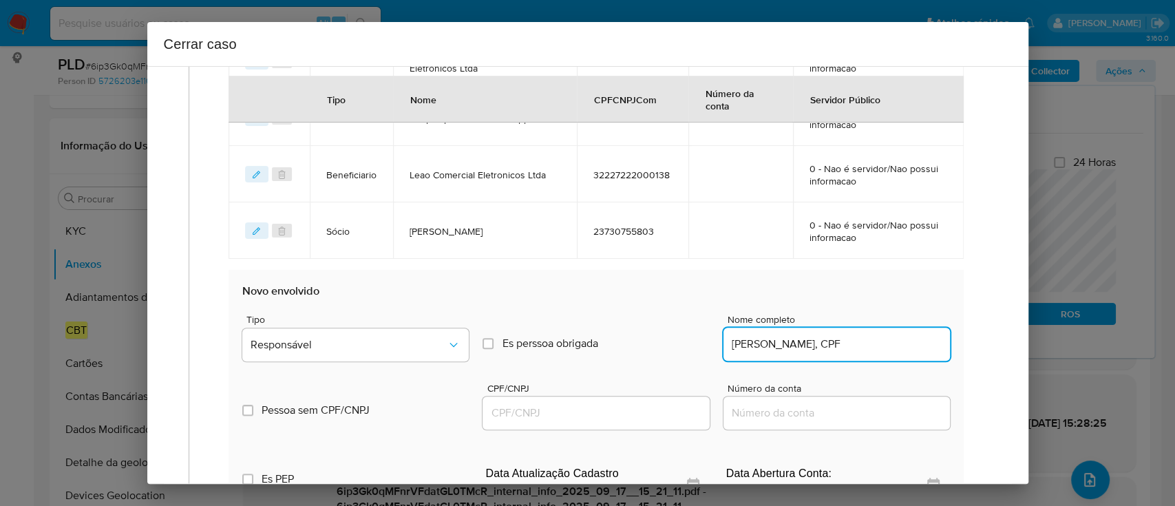
scroll to position [694, 0]
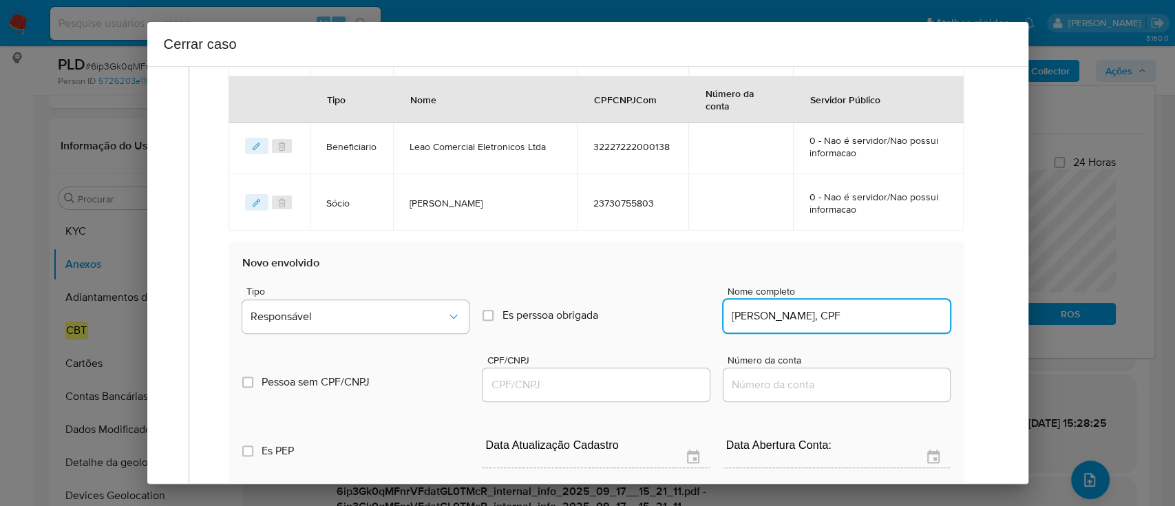
type input "SAIFANG LIN, CPF"
drag, startPoint x: 621, startPoint y: 384, endPoint x: 780, endPoint y: 333, distance: 166.3
click at [621, 382] on input "CPF/CNPJ" at bounding box center [595, 385] width 226 height 18
paste input "90170729893"
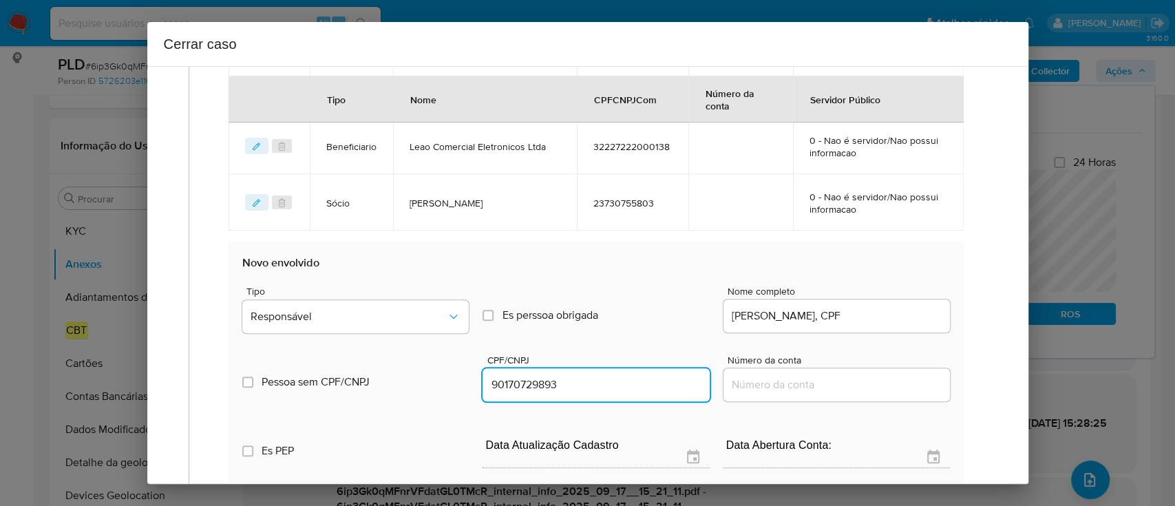
type input "90170729893"
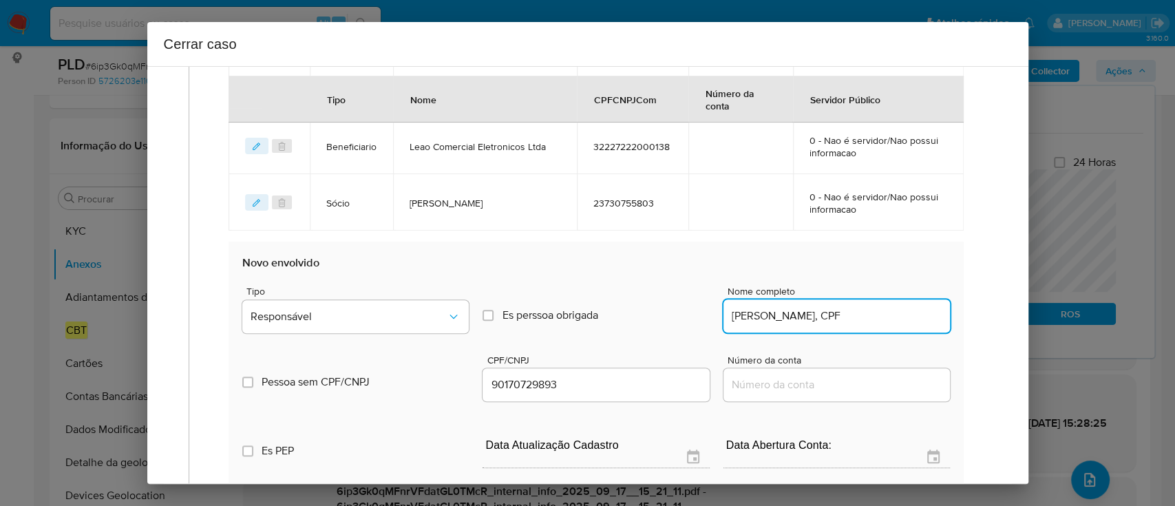
drag, startPoint x: 805, startPoint y: 317, endPoint x: 867, endPoint y: 317, distance: 62.6
click at [867, 317] on input "SAIFANG LIN, CPF" at bounding box center [836, 316] width 226 height 18
type input "SAIFANG LIN"
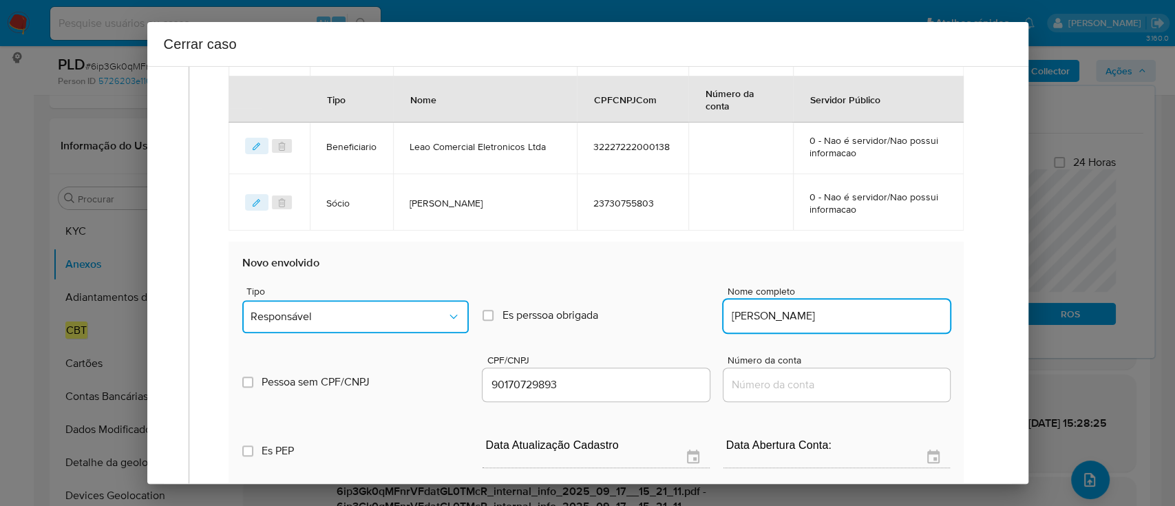
click at [262, 304] on button "Responsável" at bounding box center [355, 316] width 226 height 33
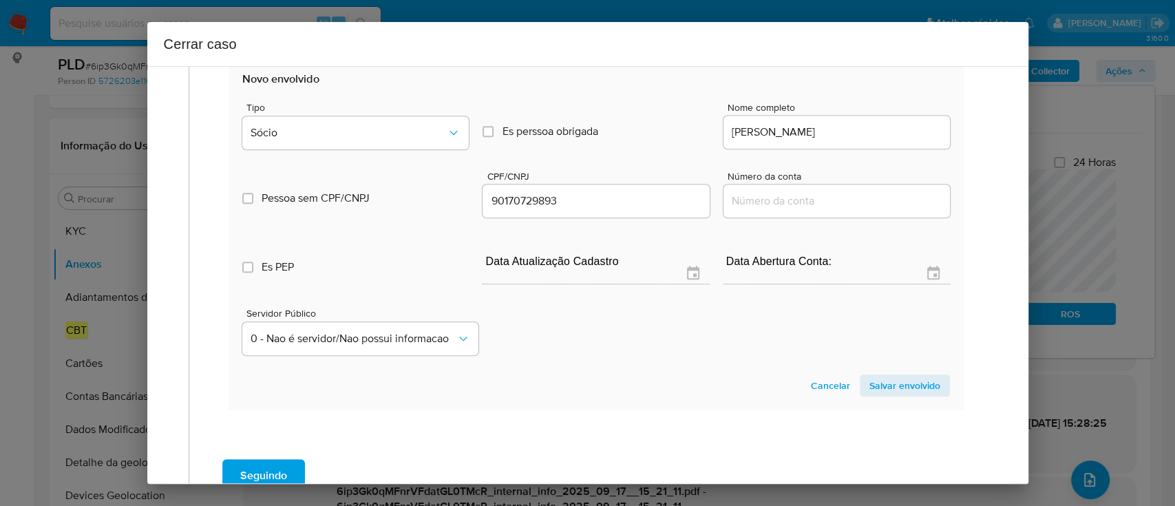
click at [881, 385] on span "Salvar envolvido" at bounding box center [904, 385] width 71 height 19
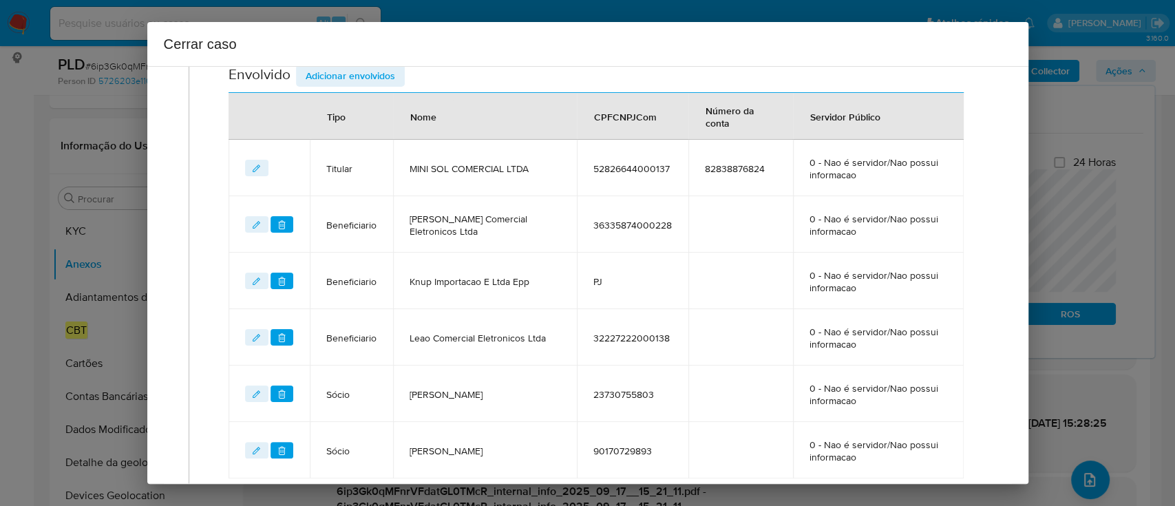
scroll to position [476, 0]
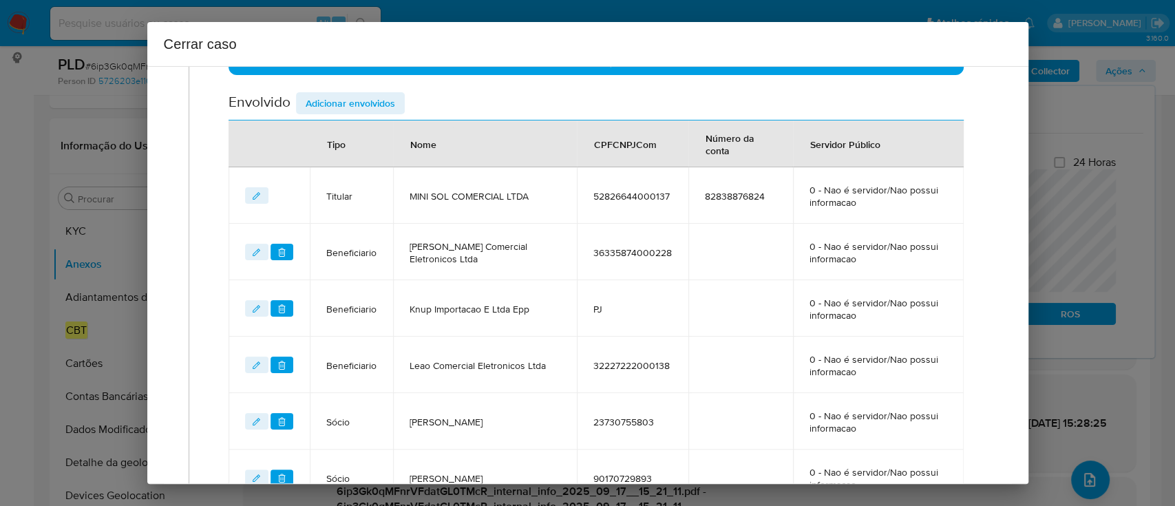
click at [259, 306] on icon "editEnvolvido" at bounding box center [257, 309] width 8 height 8
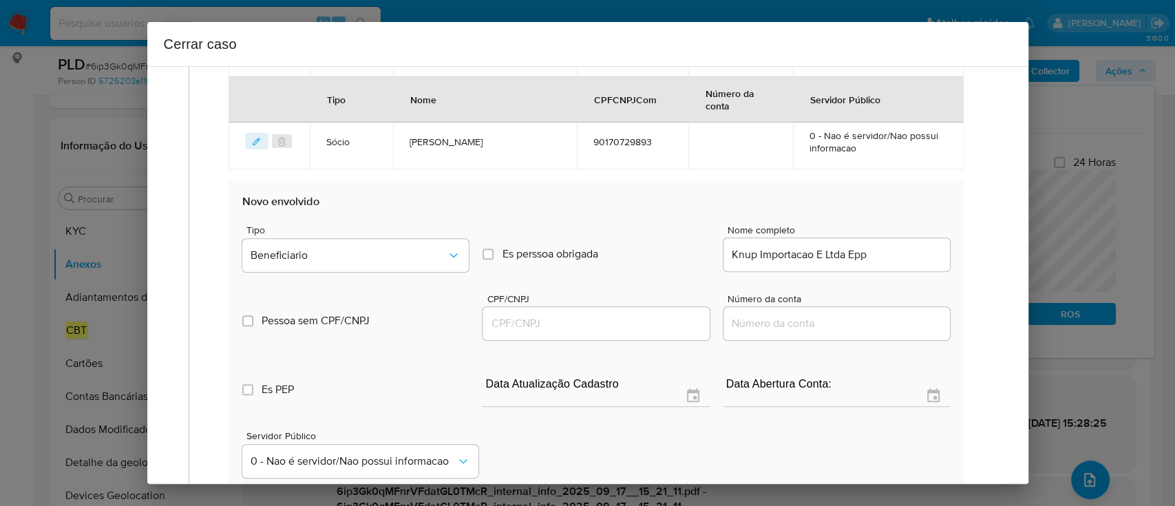
scroll to position [935, 0]
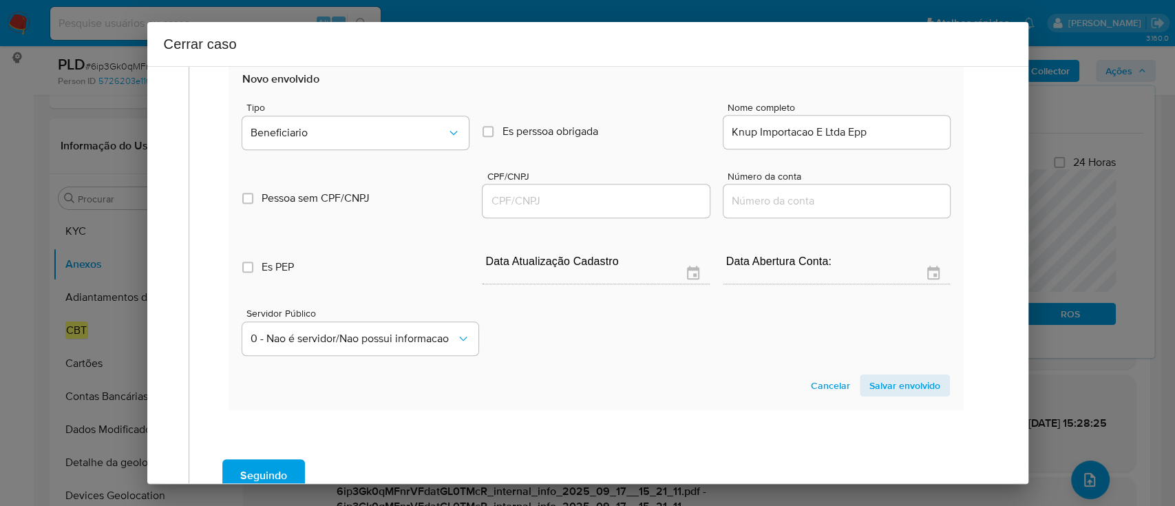
click at [815, 133] on input "Knup Importacao E Ltda Epp" at bounding box center [836, 132] width 226 height 18
paste input "- CNPJ 07494654000168"
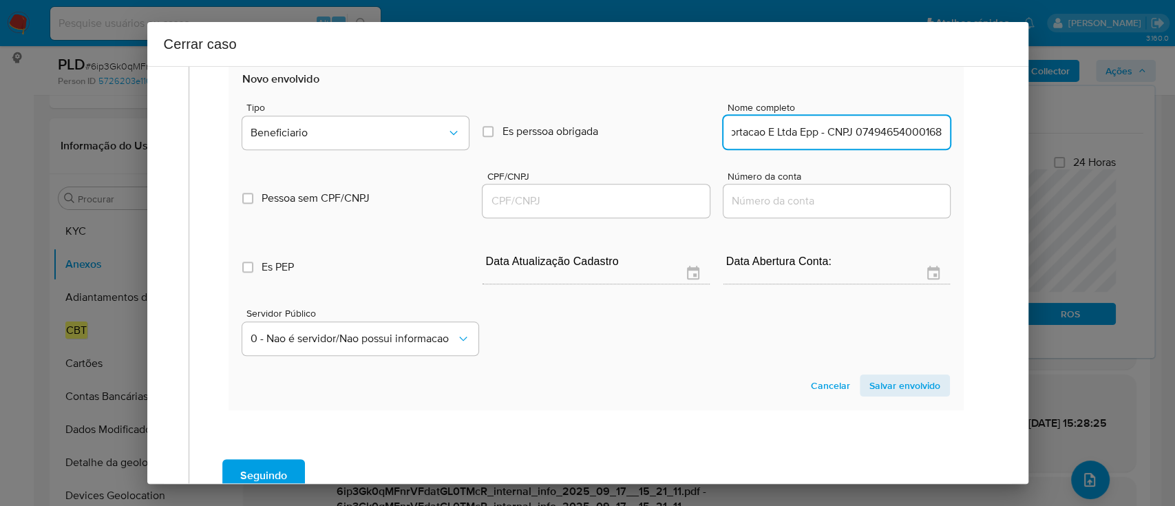
click at [904, 129] on input "Knup Importacao E Ltda Epp - CNPJ 07494654000168" at bounding box center [836, 132] width 226 height 18
type input "Knup Importacao E Ltda Epp"
click at [608, 204] on input "CPF/CNPJ" at bounding box center [595, 201] width 226 height 18
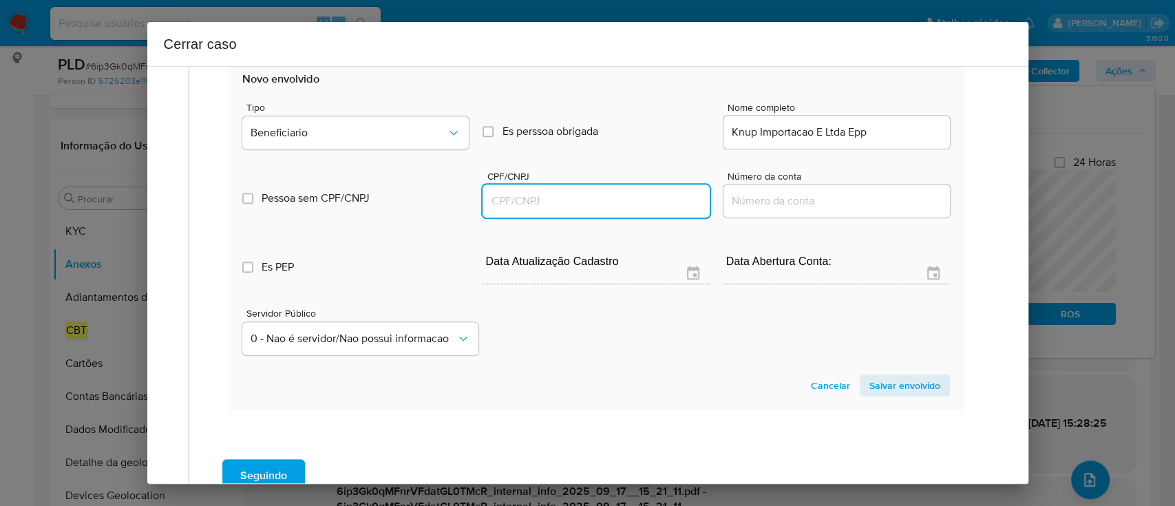
paste input "07494654000168"
click at [663, 400] on section "Novo envolvido Tipo Beneficiario Es perssoa obrigada Is PObrigada Nome completo…" at bounding box center [595, 234] width 734 height 352
type input "7494654000168"
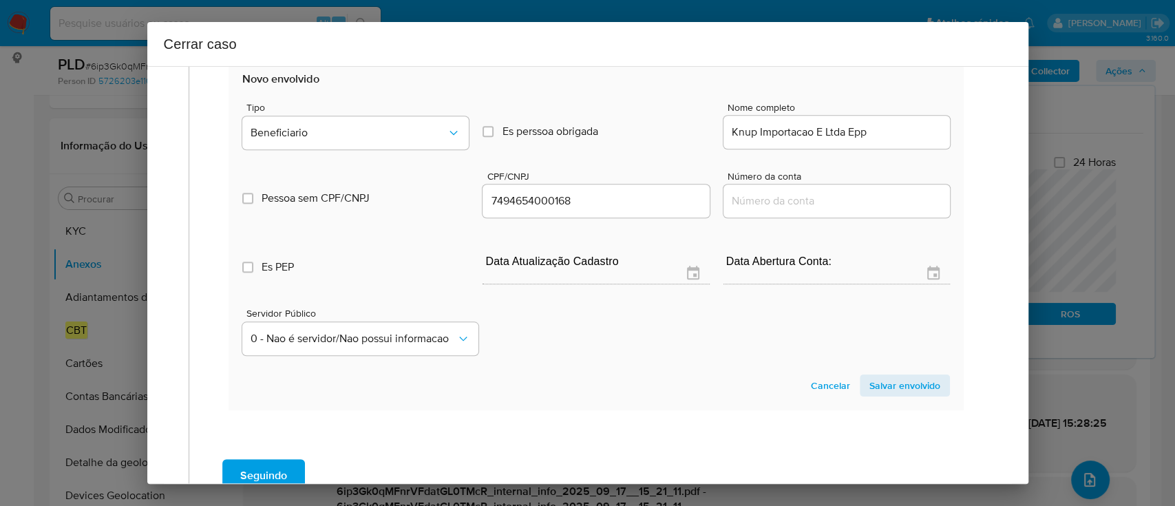
click at [909, 377] on span "Salvar envolvido" at bounding box center [904, 385] width 71 height 19
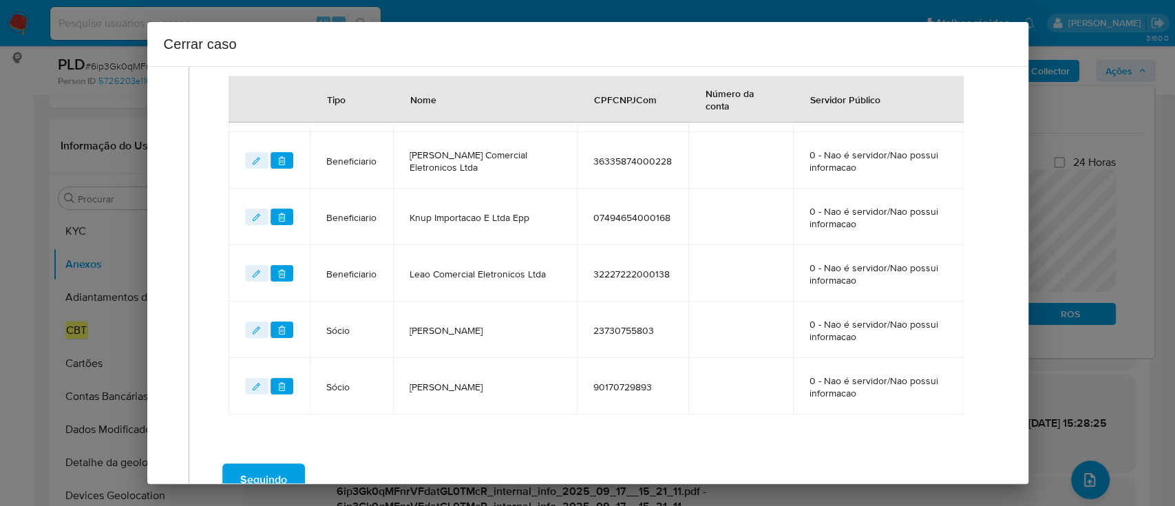
scroll to position [476, 0]
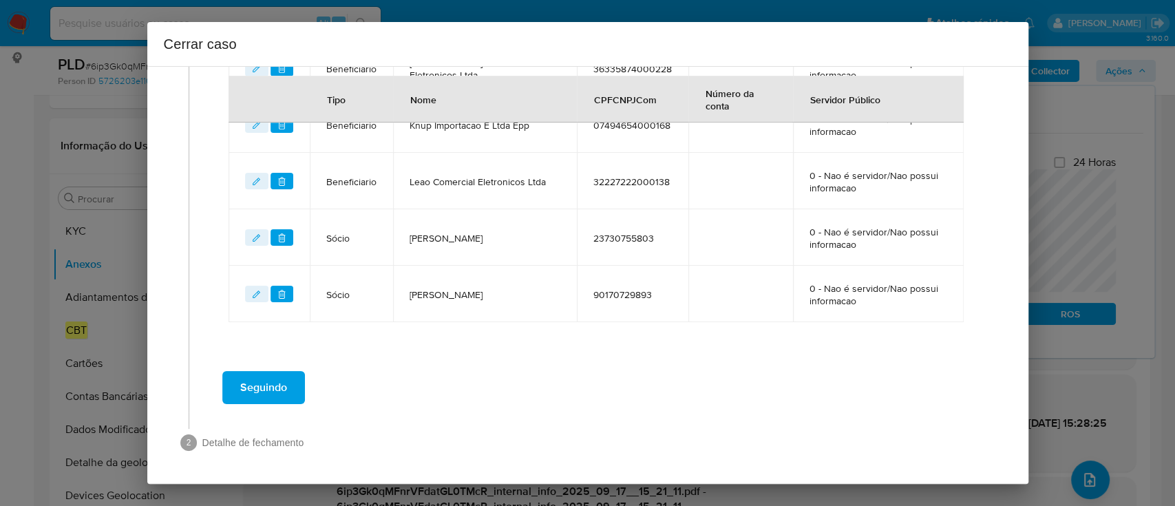
click at [259, 390] on span "Seguindo" at bounding box center [263, 387] width 47 height 30
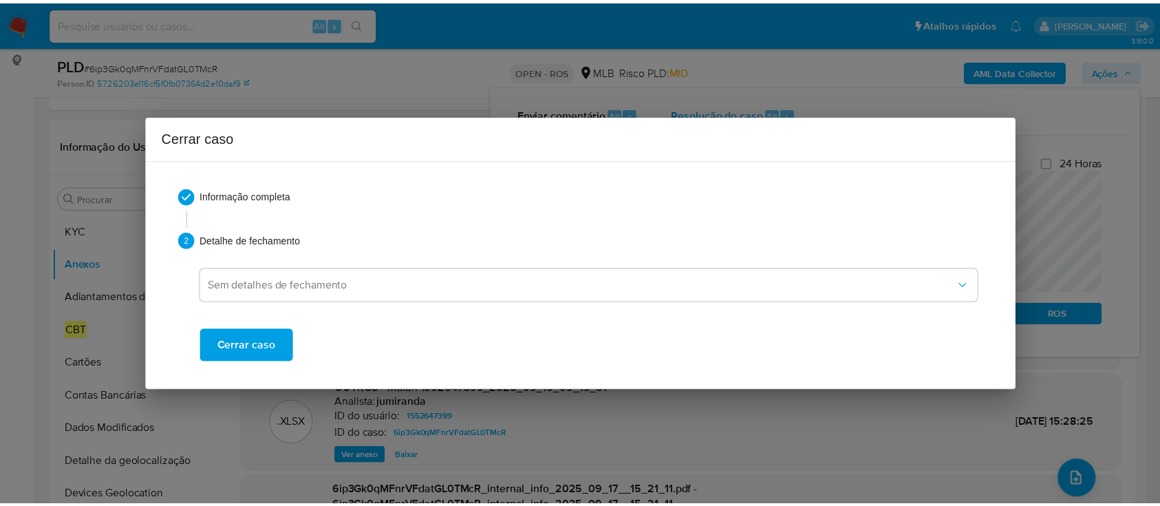
scroll to position [1783, 0]
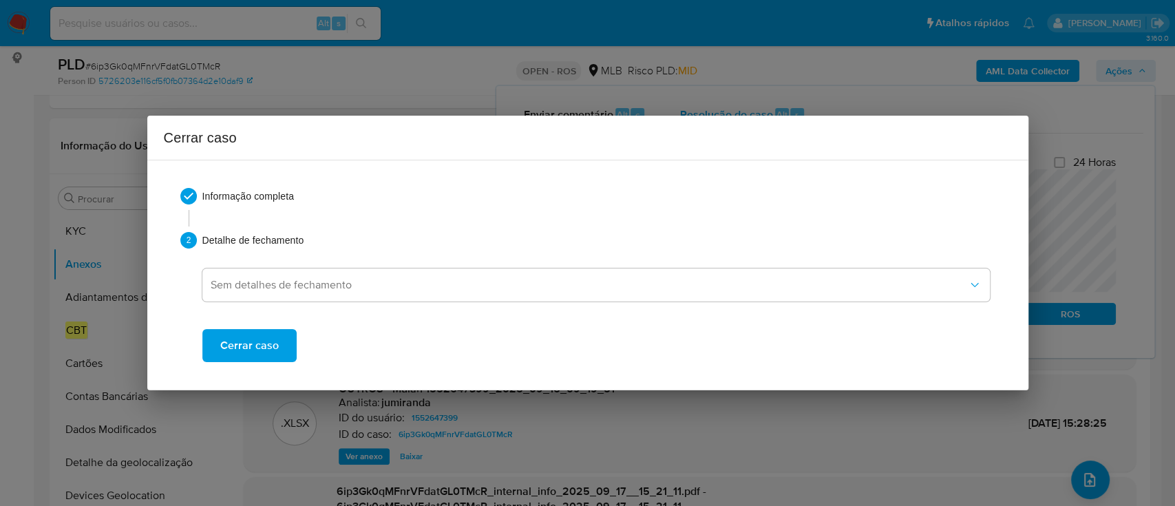
click at [249, 355] on span "Cerrar caso" at bounding box center [249, 345] width 59 height 30
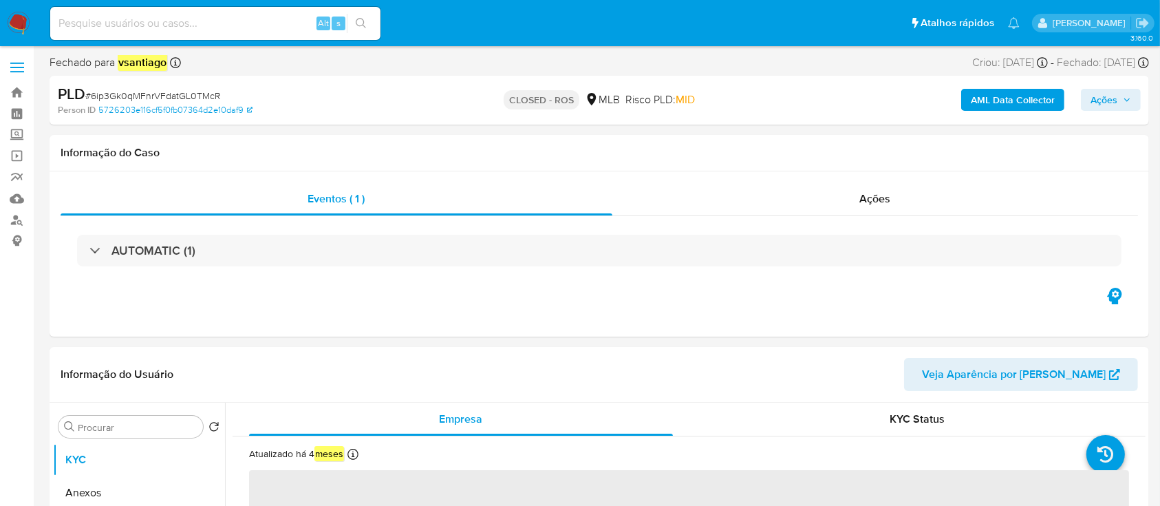
select select "10"
